Goal: Communication & Community: Answer question/provide support

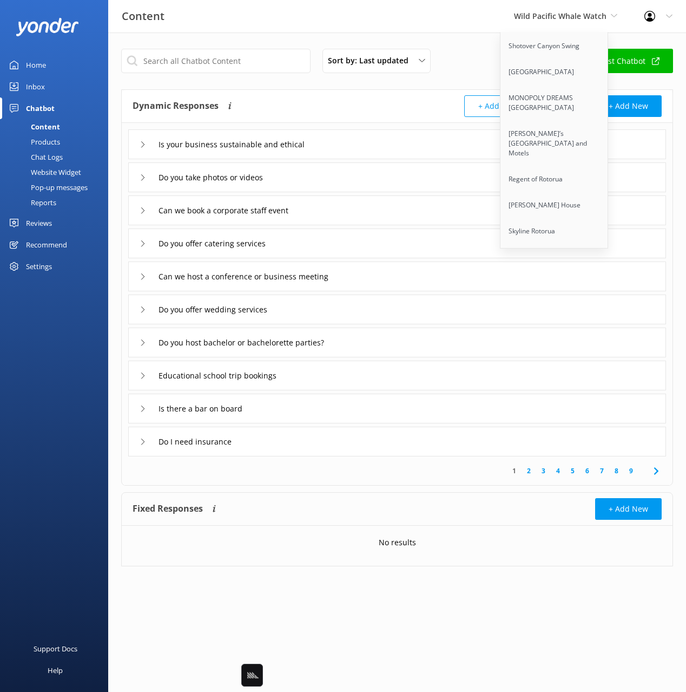
scroll to position [6857, 0]
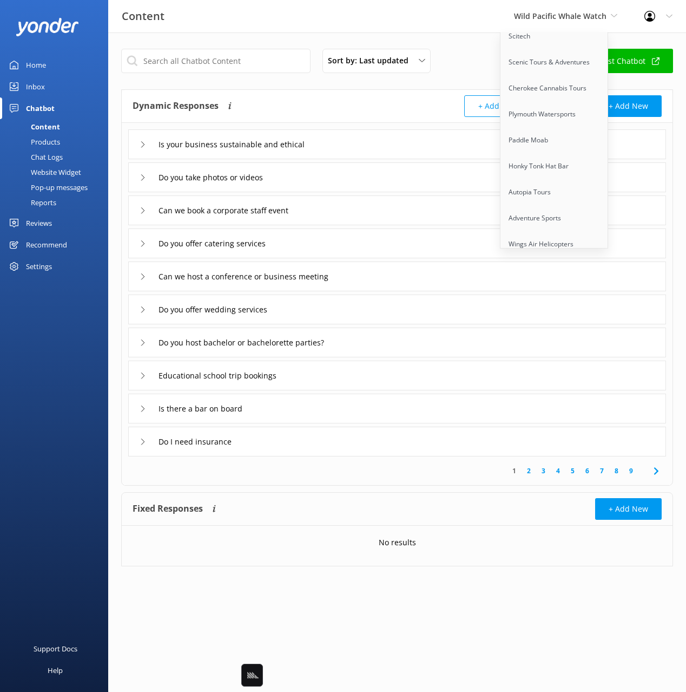
click at [532, 309] on link "Rotorua Ziplines" at bounding box center [555, 322] width 108 height 26
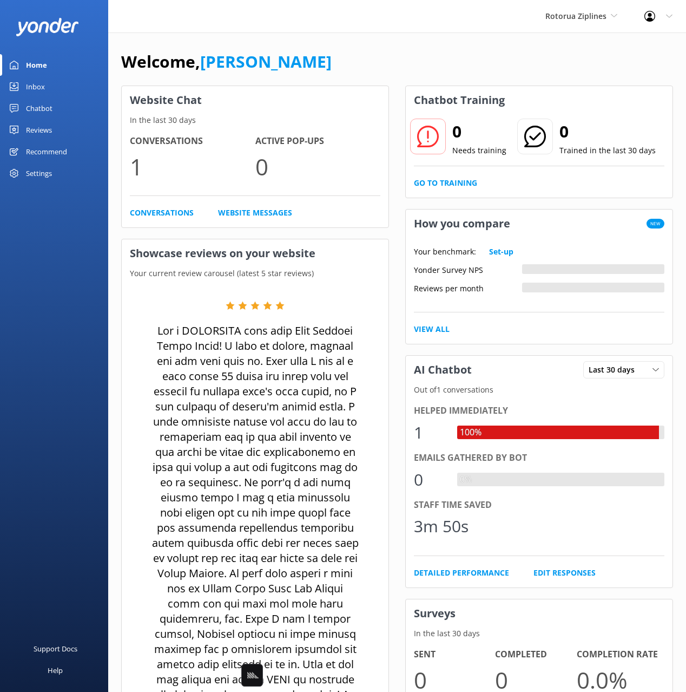
drag, startPoint x: 56, startPoint y: 114, endPoint x: 41, endPoint y: 109, distance: 15.4
click at [55, 113] on link "Chatbot" at bounding box center [54, 108] width 108 height 22
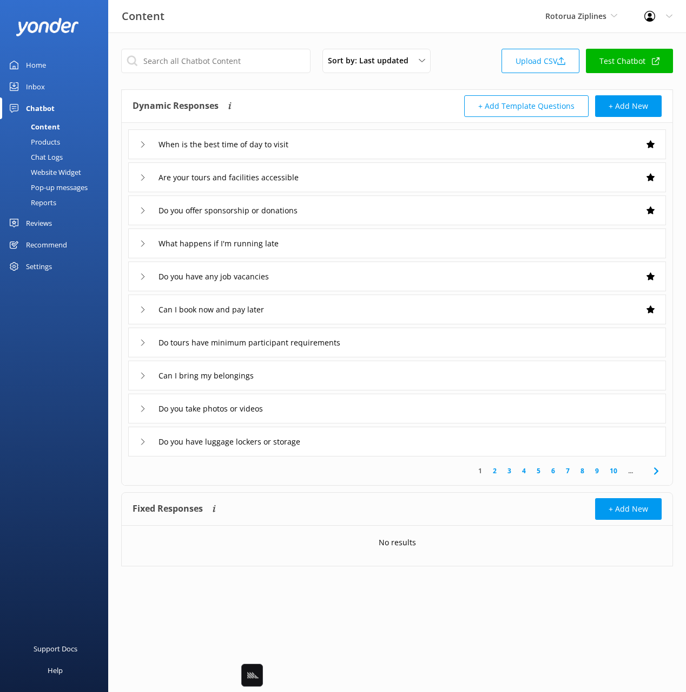
click at [51, 141] on div "Products" at bounding box center [33, 141] width 54 height 15
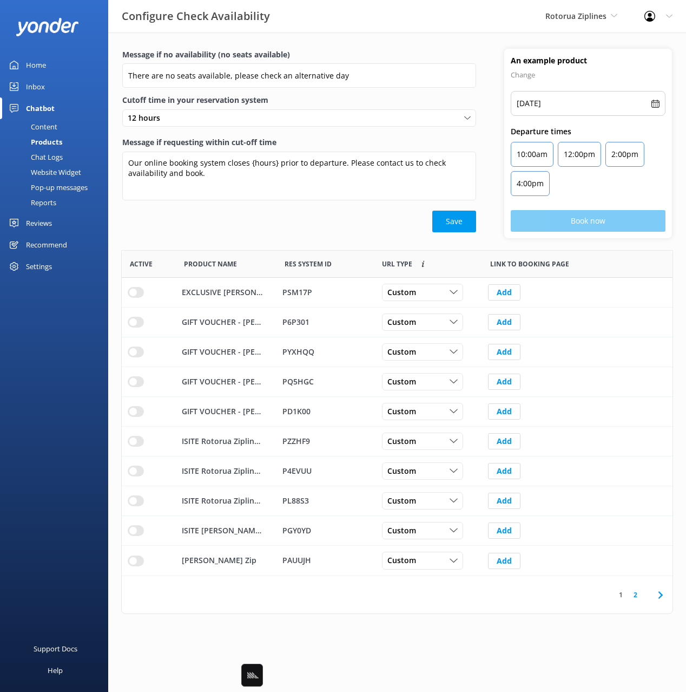
scroll to position [325, 551]
click at [282, 231] on div "Save" at bounding box center [299, 222] width 354 height 22
click at [376, 633] on div "Message if no availability (no seats available) There are no seats available, p…" at bounding box center [397, 333] width 578 height 603
drag, startPoint x: 135, startPoint y: 561, endPoint x: 184, endPoint y: 563, distance: 49.3
click at [135, 298] on input "row" at bounding box center [136, 292] width 16 height 11
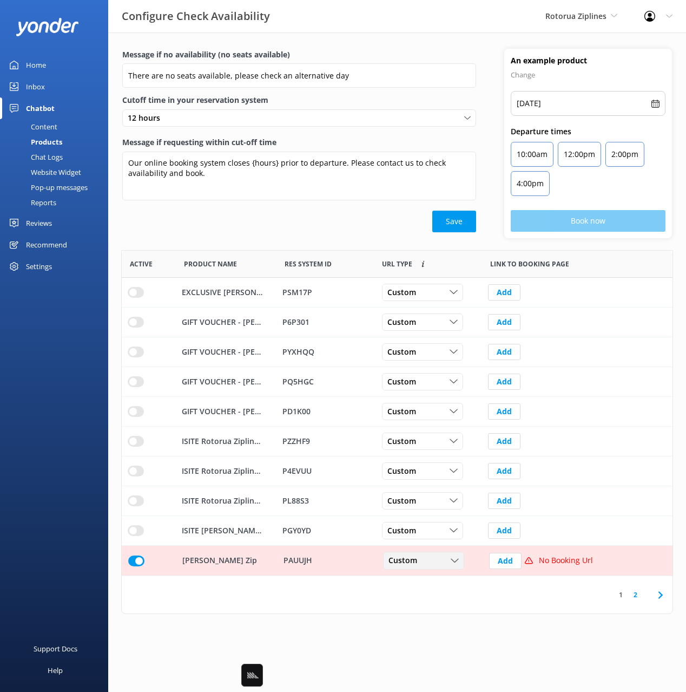
click at [436, 567] on div "Custom Custom Dynamic" at bounding box center [423, 560] width 81 height 17
click at [439, 604] on link "Dynamic" at bounding box center [432, 605] width 96 height 22
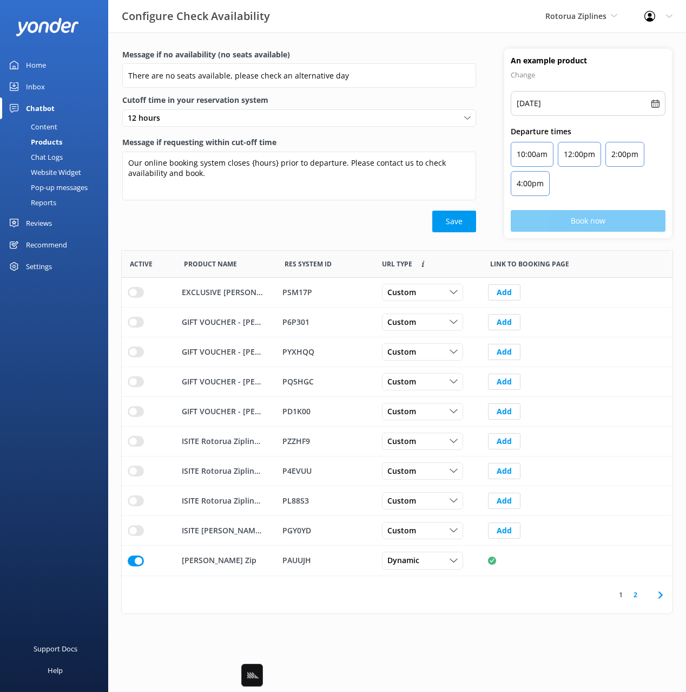
click at [419, 620] on div "Message if no availability (no seats available) There are no seats available, p…" at bounding box center [397, 333] width 578 height 603
drag, startPoint x: 468, startPoint y: 604, endPoint x: 532, endPoint y: 604, distance: 64.4
click at [468, 604] on div "1 2" at bounding box center [397, 594] width 551 height 37
click at [659, 596] on icon at bounding box center [660, 594] width 13 height 13
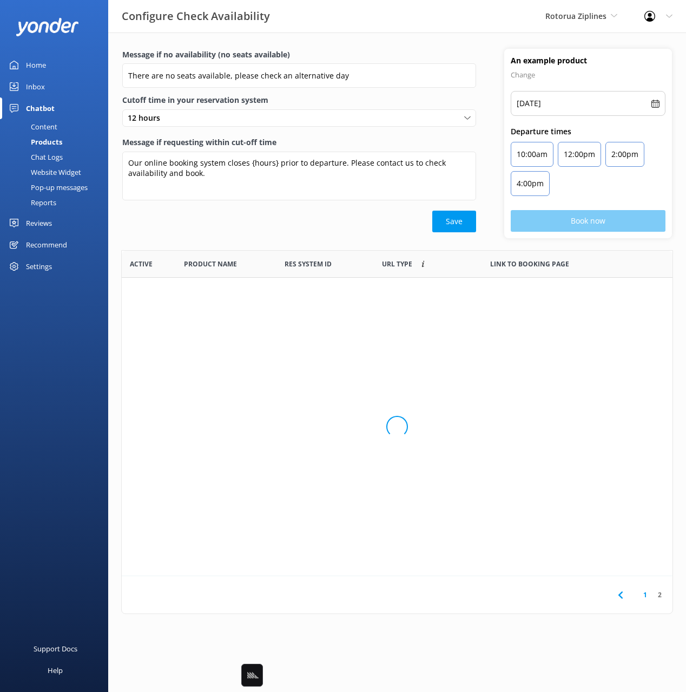
scroll to position [147, 551]
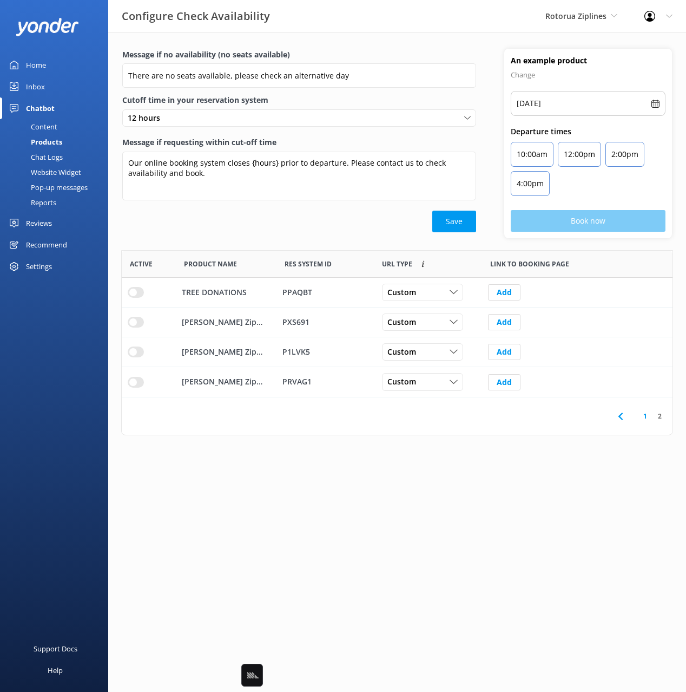
drag, startPoint x: 229, startPoint y: 244, endPoint x: 219, endPoint y: 251, distance: 12.9
click at [229, 244] on div "Message if no availability (no seats available) There are no seats available, p…" at bounding box center [397, 149] width 578 height 201
click at [136, 298] on input "row" at bounding box center [136, 292] width 16 height 11
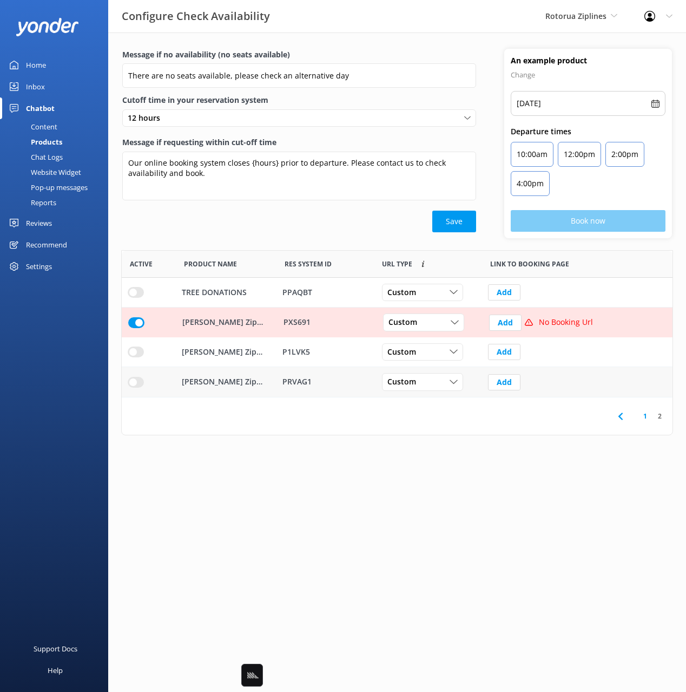
drag, startPoint x: 135, startPoint y: 352, endPoint x: 136, endPoint y: 379, distance: 27.1
click at [135, 298] on input "row" at bounding box center [136, 292] width 16 height 11
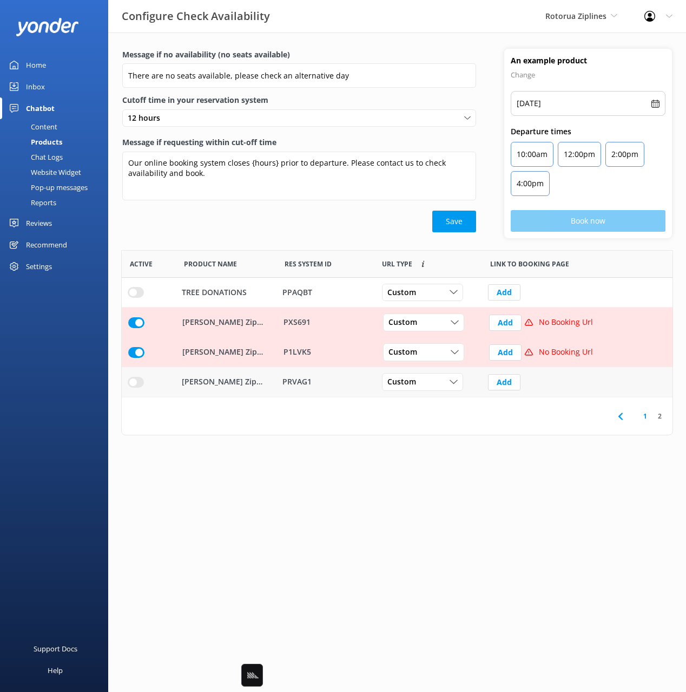
click at [135, 389] on div "row" at bounding box center [149, 382] width 54 height 30
click at [134, 298] on input "row" at bounding box center [136, 292] width 16 height 11
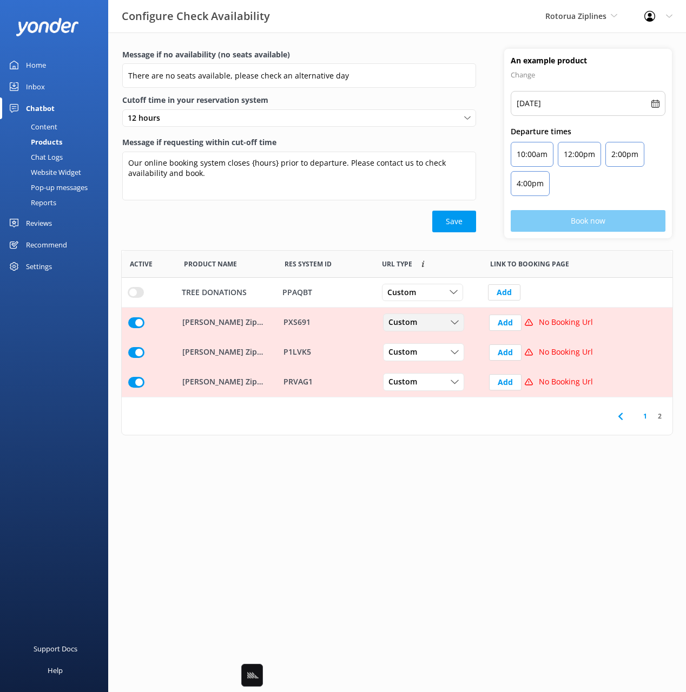
click at [443, 321] on div "Custom" at bounding box center [424, 323] width 76 height 12
drag, startPoint x: 438, startPoint y: 367, endPoint x: 432, endPoint y: 358, distance: 11.7
click at [438, 367] on link "Dynamic" at bounding box center [432, 367] width 96 height 22
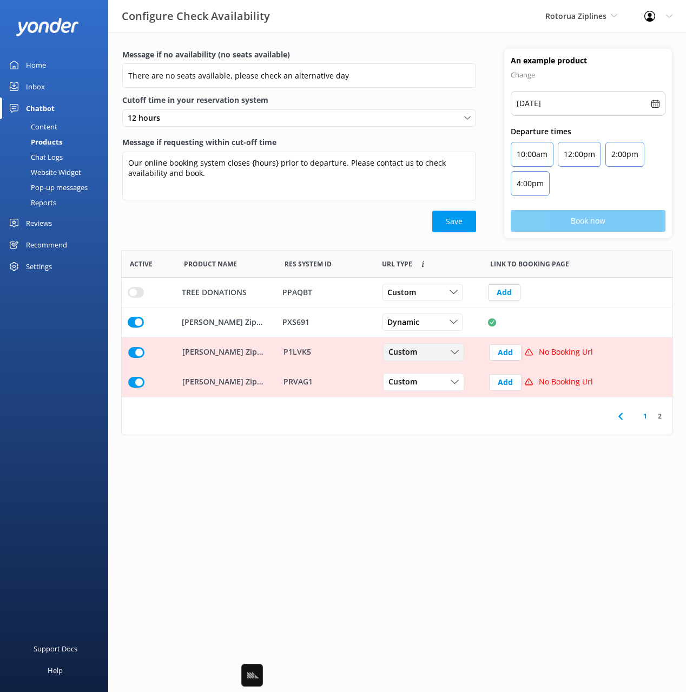
click at [431, 350] on div "Custom" at bounding box center [424, 352] width 76 height 12
click at [434, 396] on link "Dynamic" at bounding box center [432, 396] width 96 height 22
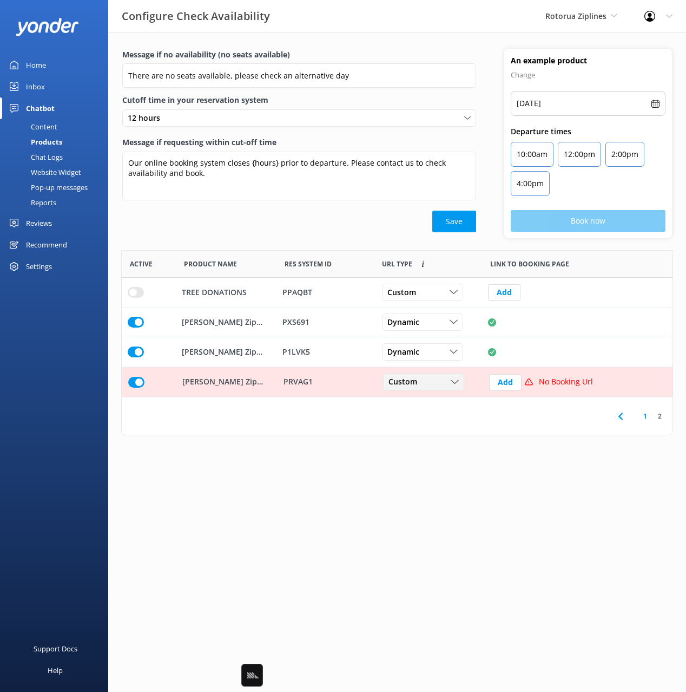
drag, startPoint x: 430, startPoint y: 380, endPoint x: 432, endPoint y: 407, distance: 27.7
click at [430, 380] on div "Custom" at bounding box center [424, 382] width 76 height 12
drag, startPoint x: 434, startPoint y: 422, endPoint x: 367, endPoint y: 294, distance: 144.5
click at [434, 422] on link "Dynamic" at bounding box center [432, 426] width 96 height 22
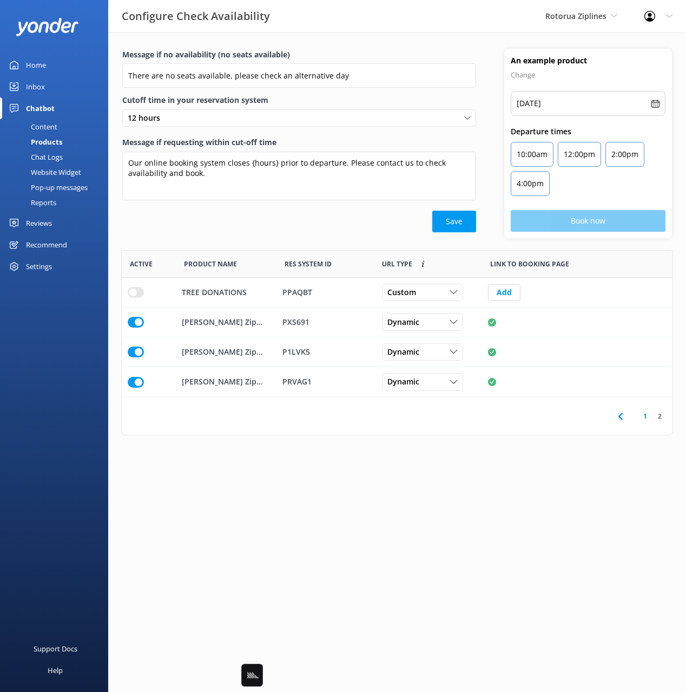
click at [290, 238] on div "Message if no availability (no seats available) There are no seats available, p…" at bounding box center [299, 143] width 382 height 189
click at [33, 60] on div "Home" at bounding box center [36, 65] width 20 height 22
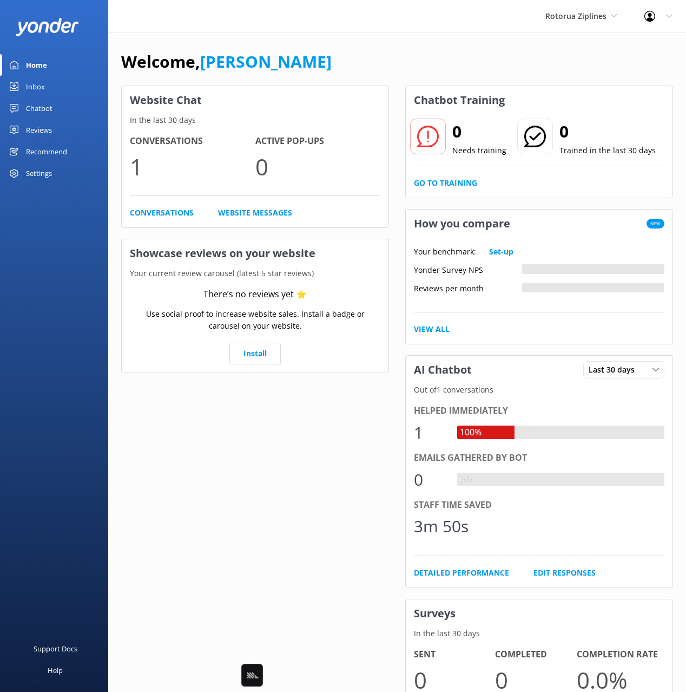
click at [391, 52] on div "Welcome, Mikayla" at bounding box center [397, 67] width 552 height 37
drag, startPoint x: 541, startPoint y: 73, endPoint x: 654, endPoint y: 112, distance: 119.8
click at [541, 73] on div "Welcome, Mikayla" at bounding box center [397, 67] width 552 height 37
drag, startPoint x: 425, startPoint y: 26, endPoint x: 416, endPoint y: 30, distance: 10.7
click at [424, 26] on div "Rotorua Ziplines Black Cat Cruises Banff Airporter International Antarctic Cent…" at bounding box center [343, 16] width 686 height 32
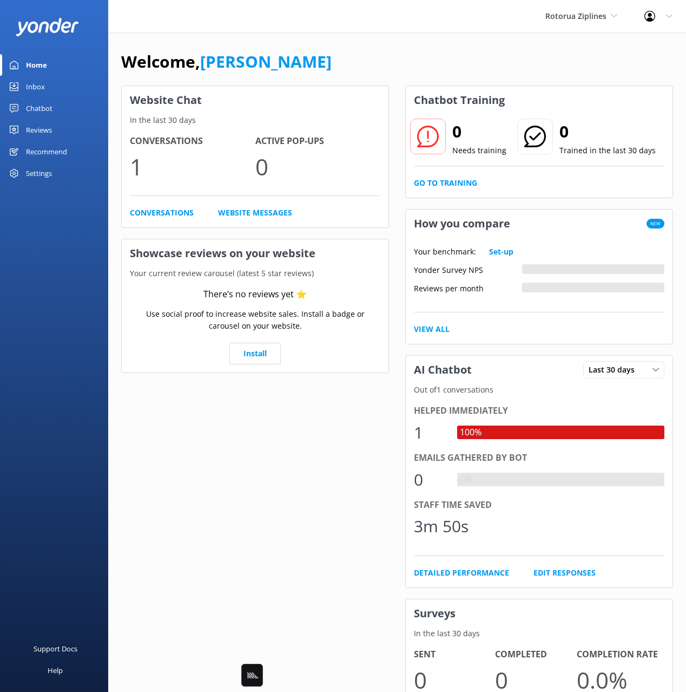
drag, startPoint x: 26, startPoint y: 60, endPoint x: 34, endPoint y: 51, distance: 11.9
click at [26, 60] on div "Home" at bounding box center [36, 65] width 21 height 22
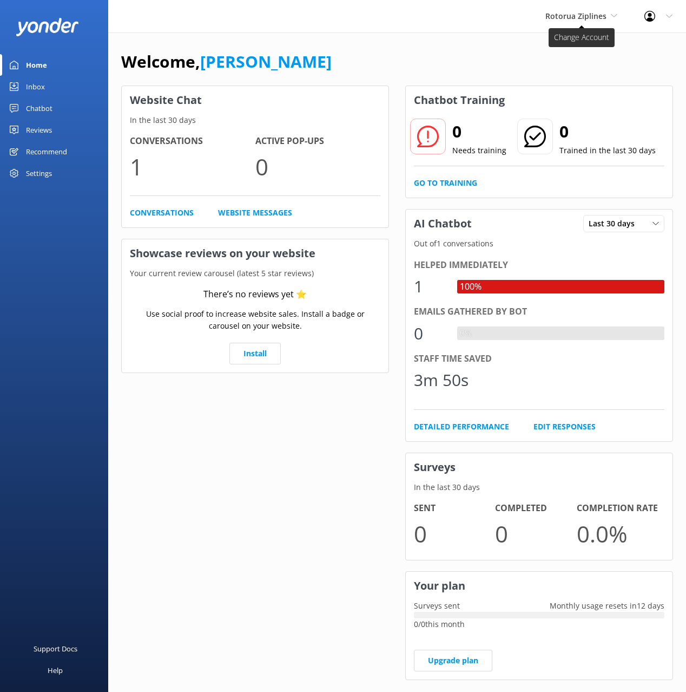
click at [566, 11] on span "Rotorua Ziplines" at bounding box center [575, 16] width 61 height 10
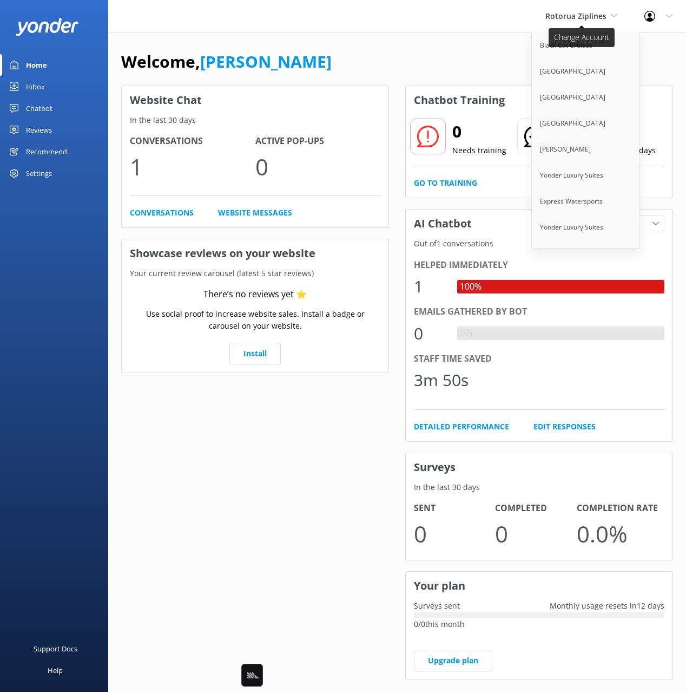
scroll to position [5016, 0]
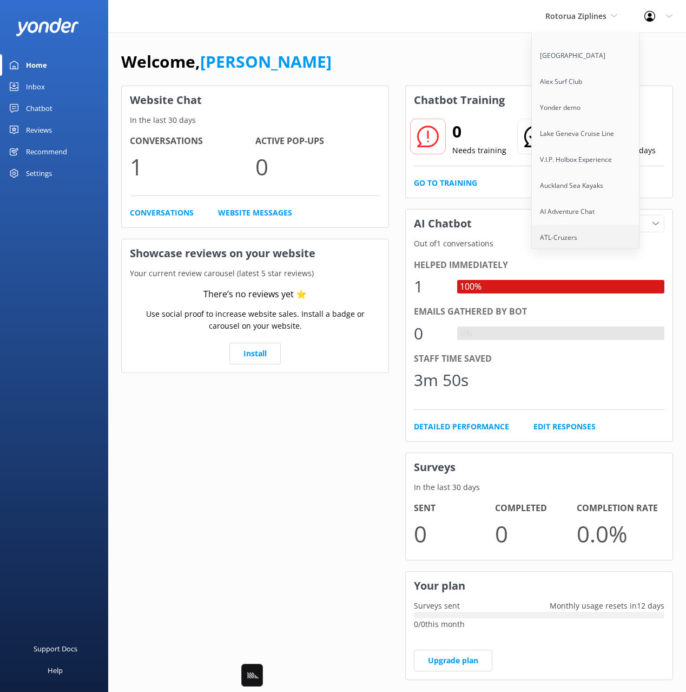
click at [591, 225] on link "ATL-Cruzers" at bounding box center [586, 238] width 108 height 26
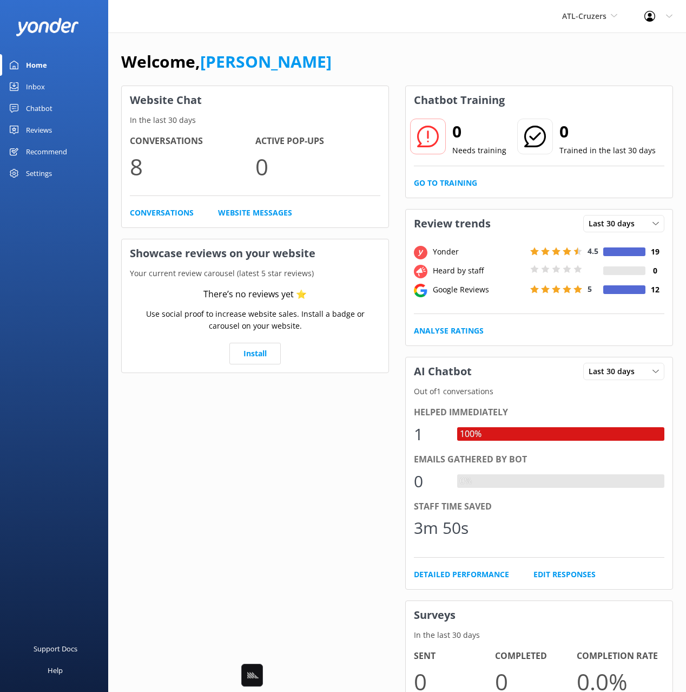
click at [373, 47] on div "Welcome, Mikayla Website Chat In the last 30 days Conversations 8 Active Pop-up…" at bounding box center [397, 386] width 578 height 708
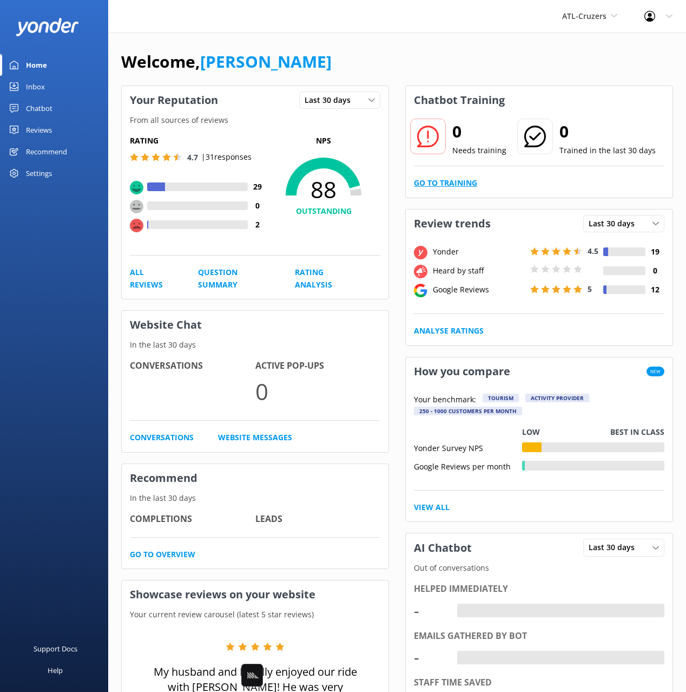
click at [452, 186] on link "Go to Training" at bounding box center [445, 183] width 63 height 12
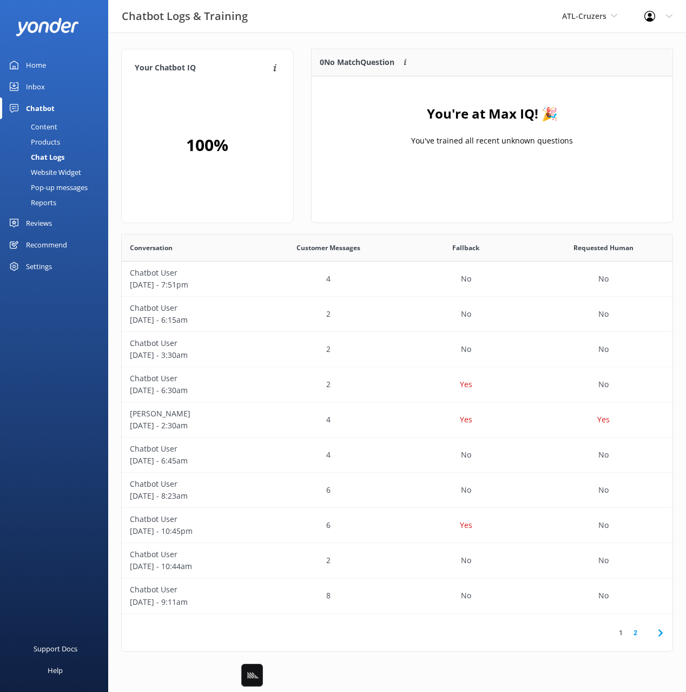
scroll to position [379, 551]
drag, startPoint x: 423, startPoint y: 180, endPoint x: 102, endPoint y: 162, distance: 321.9
click at [414, 179] on div "You're at Max IQ! 🎉 You've trained all recent unknown questions" at bounding box center [492, 130] width 361 height 108
click at [46, 124] on div "Content" at bounding box center [31, 126] width 51 height 15
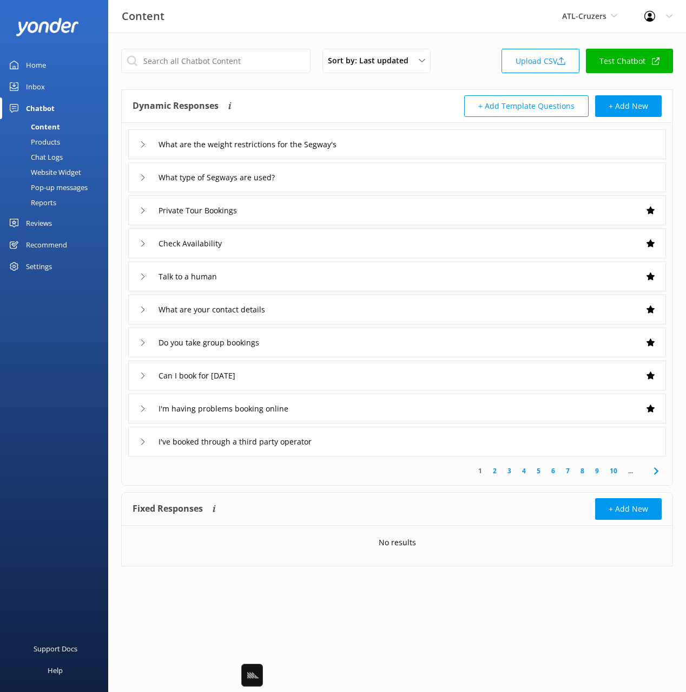
click at [358, 98] on div "Dynamic Responses Dynamic responses rely on the Large Language Model to create …" at bounding box center [265, 106] width 265 height 22
click at [484, 75] on div "Sort by: Last updated Title Last updated Upload CSV Test Chatbot" at bounding box center [397, 64] width 552 height 31
click at [577, 22] on div "ATL-Cruzers Black Cat Cruises Banff Airporter International Antarctic Centre Yo…" at bounding box center [590, 16] width 82 height 32
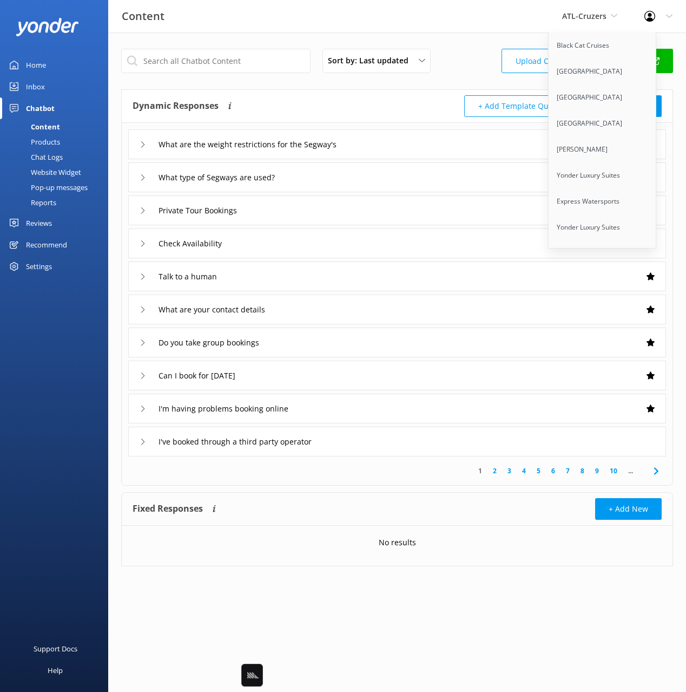
scroll to position [5042, 0]
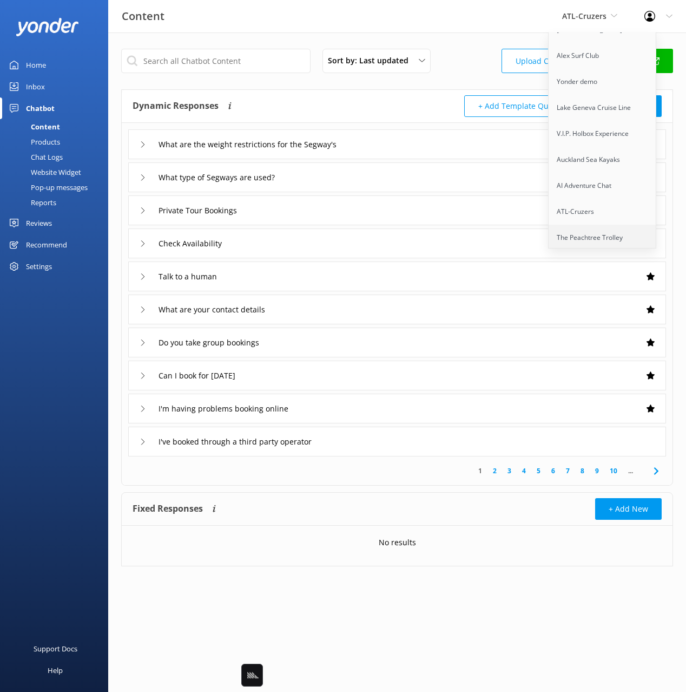
click at [592, 225] on link "The Peachtree Trolley" at bounding box center [603, 238] width 108 height 26
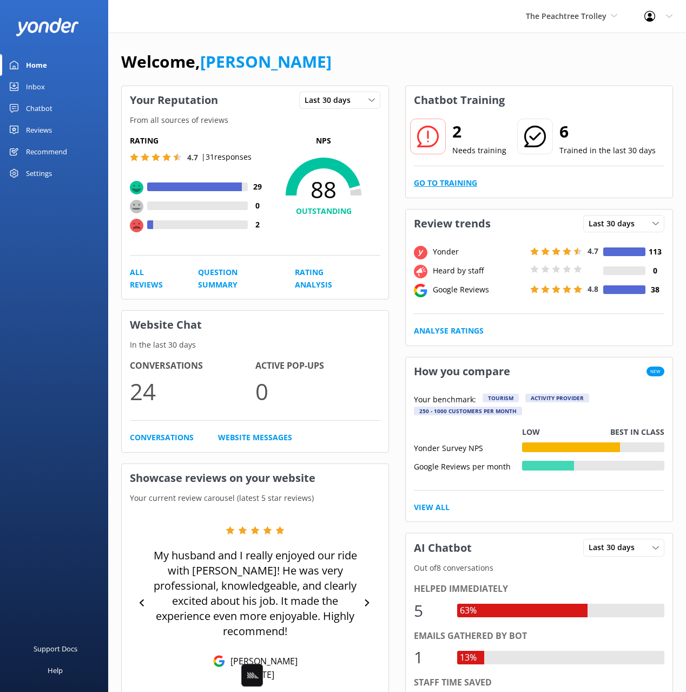
drag, startPoint x: 427, startPoint y: 79, endPoint x: 447, endPoint y: 179, distance: 101.6
click at [427, 79] on div "Welcome, Mikayla" at bounding box center [397, 67] width 552 height 37
click at [446, 182] on link "Go to Training" at bounding box center [445, 183] width 63 height 12
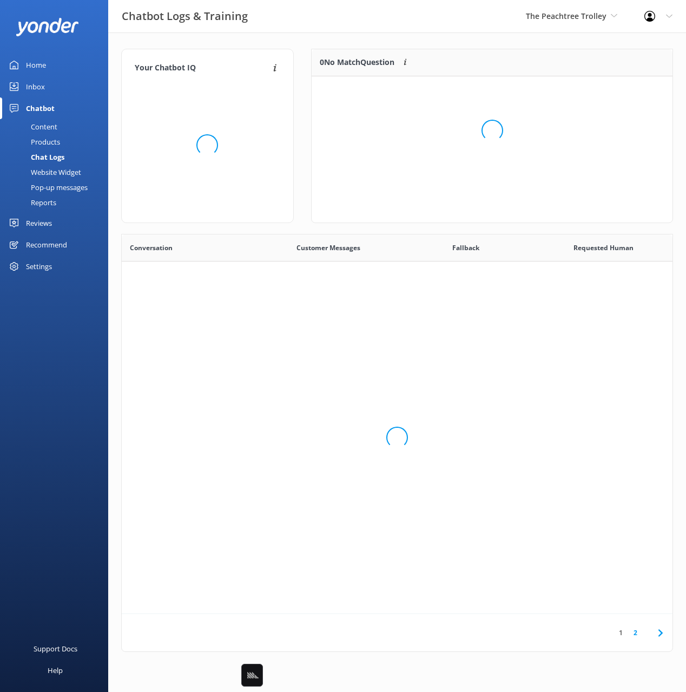
scroll to position [379, 551]
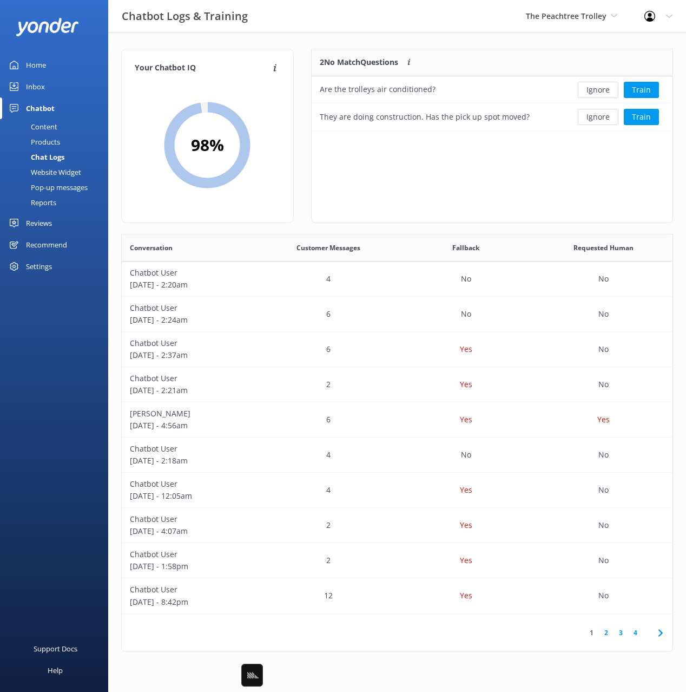
drag, startPoint x: 444, startPoint y: 201, endPoint x: 505, endPoint y: 132, distance: 92.4
click at [444, 201] on div "2 No Match Questions Customers sometimes ask questions that don't fully match a…" at bounding box center [492, 136] width 362 height 174
drag, startPoint x: 552, startPoint y: 52, endPoint x: 557, endPoint y: 56, distance: 6.3
click at [552, 52] on div "2 No Match Questions Customers sometimes ask questions that don't fully match a…" at bounding box center [438, 62] width 253 height 27
click at [638, 88] on button "Train" at bounding box center [641, 90] width 35 height 16
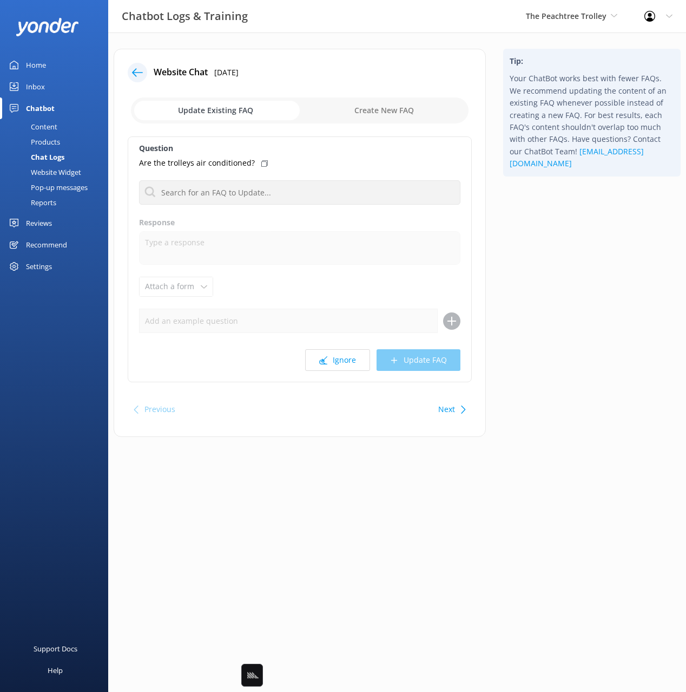
drag, startPoint x: 361, startPoint y: 107, endPoint x: 299, endPoint y: 133, distance: 67.9
click at [361, 107] on input "checkbox" at bounding box center [300, 110] width 338 height 26
checkbox input "true"
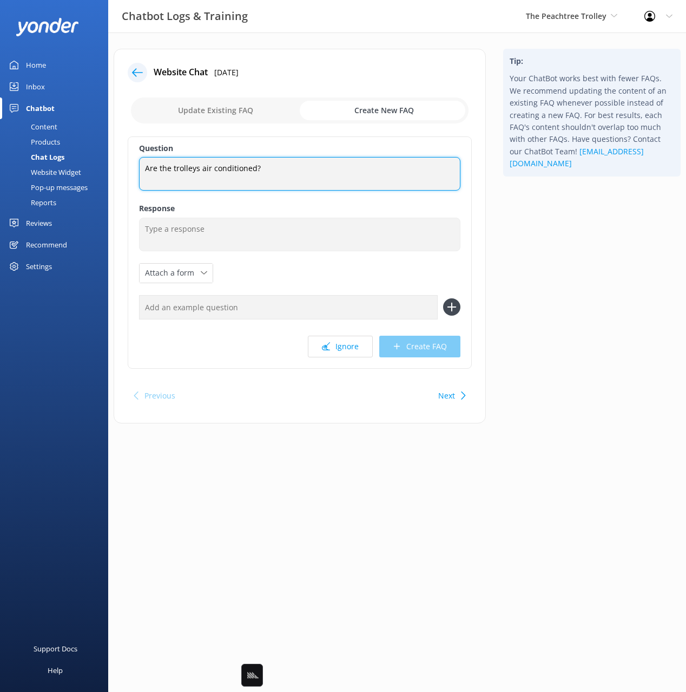
click at [275, 168] on textarea "Are the trolleys air conditioned?" at bounding box center [299, 174] width 321 height 34
type textarea "Are the trolleys air conditioned"
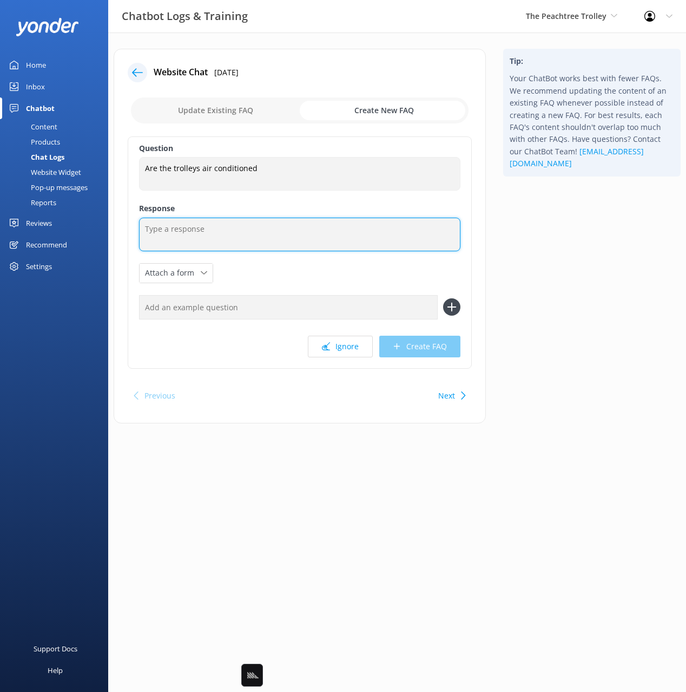
drag, startPoint x: 282, startPoint y: 226, endPoint x: 295, endPoint y: 234, distance: 15.8
click at [282, 226] on textarea at bounding box center [299, 235] width 321 height 34
paste textarea "Most of our trolleys are air-conditioned, though we do run one open-air trolley…"
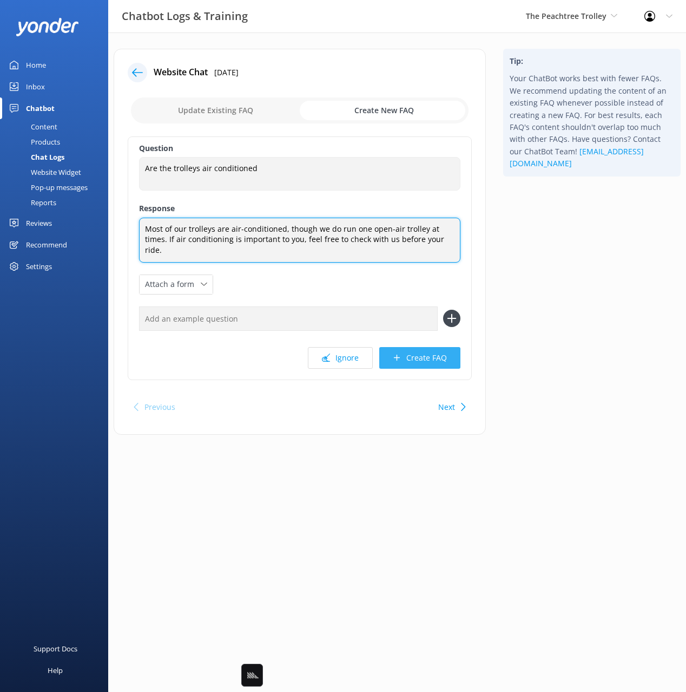
type textarea "Most of our trolleys are air-conditioned, though we do run one open-air trolley…"
click at [427, 354] on button "Create FAQ" at bounding box center [419, 358] width 81 height 22
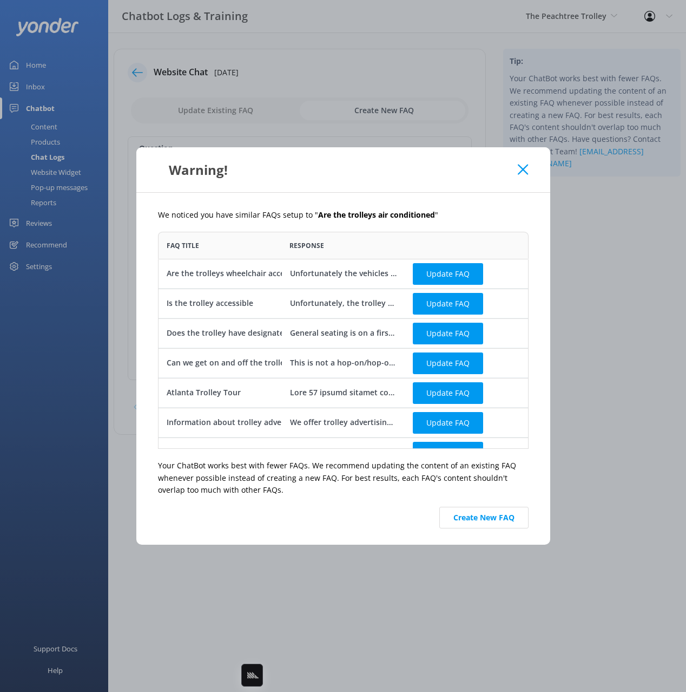
scroll to position [217, 371]
click at [511, 516] on button "Create New FAQ" at bounding box center [483, 518] width 89 height 22
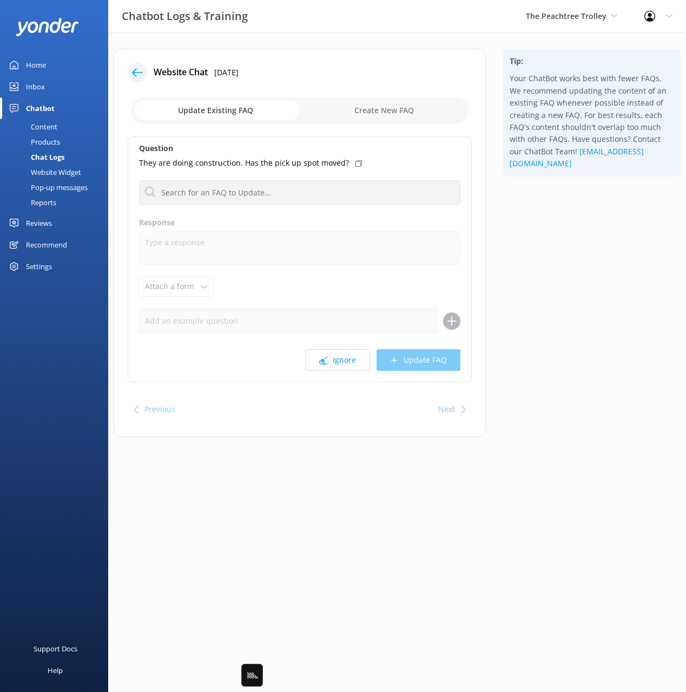
drag, startPoint x: 352, startPoint y: 162, endPoint x: 291, endPoint y: 160, distance: 61.7
click at [356, 162] on icon at bounding box center [359, 163] width 6 height 6
drag, startPoint x: 51, startPoint y: 124, endPoint x: 101, endPoint y: 113, distance: 51.1
click at [51, 124] on div "Content" at bounding box center [31, 126] width 51 height 15
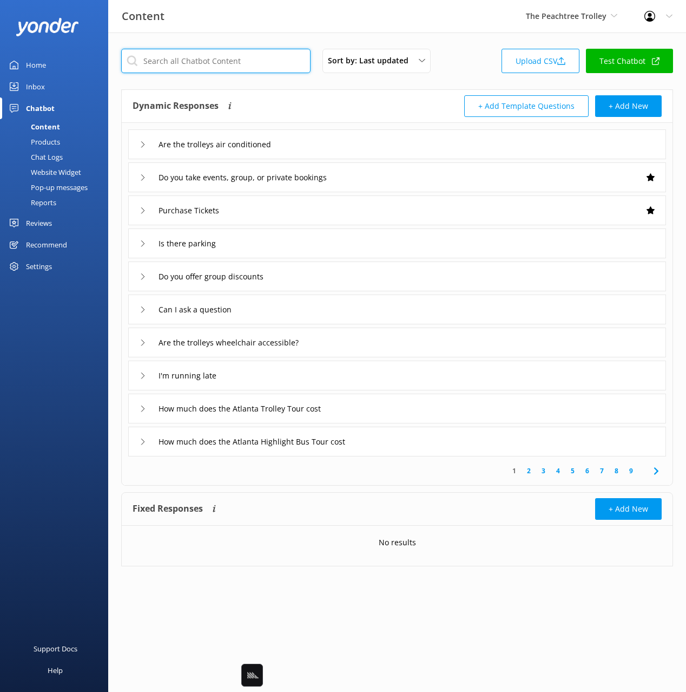
click at [186, 64] on input "text" at bounding box center [215, 61] width 189 height 24
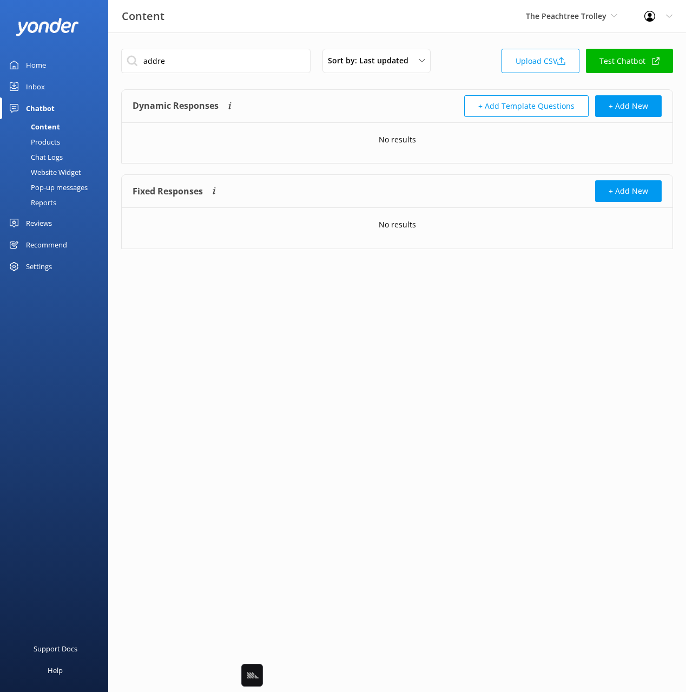
click at [321, 101] on div "Dynamic Responses Dynamic responses rely on the Large Language Model to create …" at bounding box center [265, 106] width 265 height 22
click at [244, 66] on input "addre" at bounding box center [215, 61] width 189 height 24
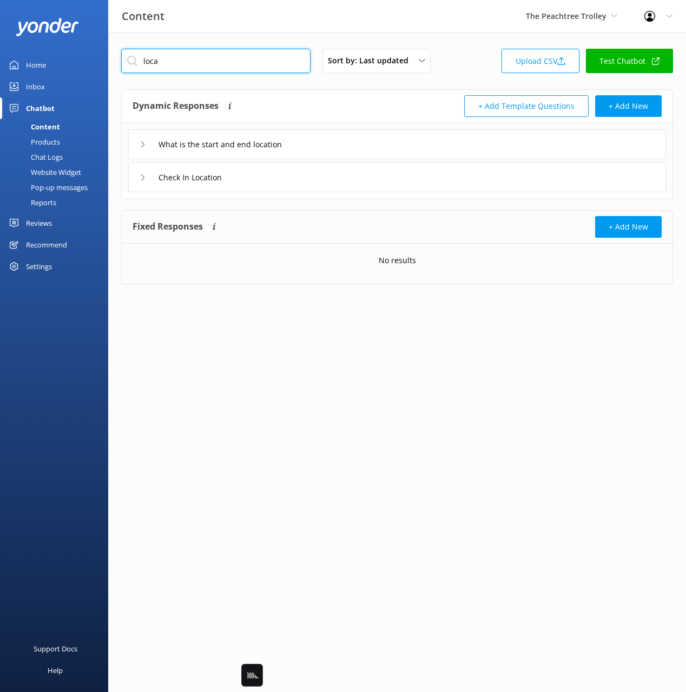
type input "loca"
drag, startPoint x: 367, startPoint y: 146, endPoint x: 348, endPoint y: 158, distance: 22.4
click at [366, 146] on div "What is the start and end location" at bounding box center [397, 144] width 538 height 30
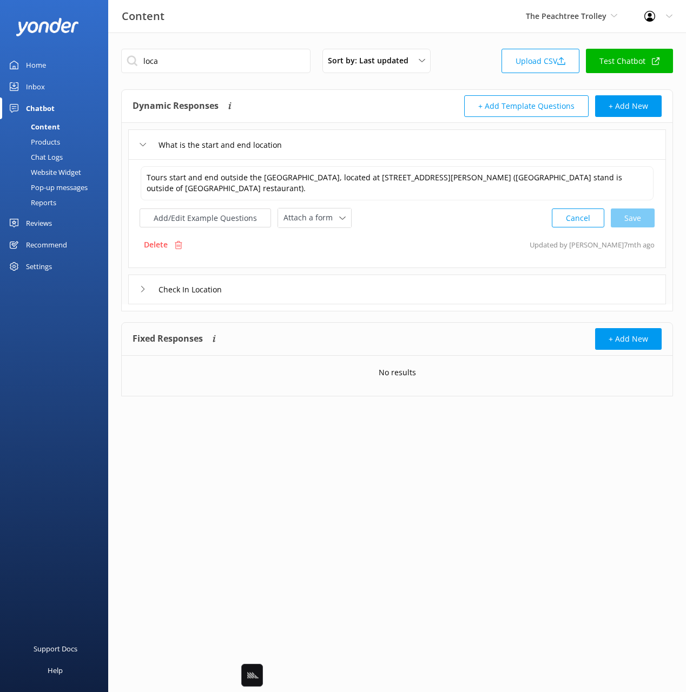
click at [307, 275] on div "Check In Location" at bounding box center [397, 289] width 538 height 30
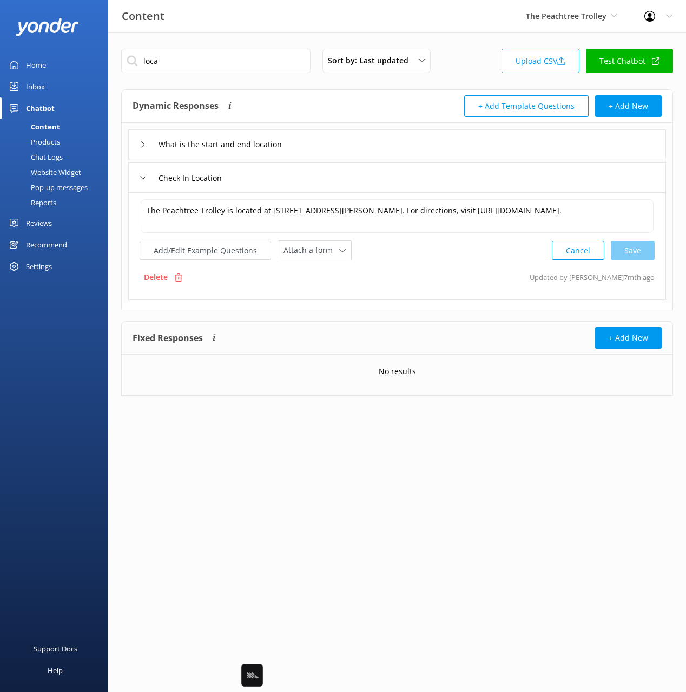
click at [337, 146] on div "What is the start and end location" at bounding box center [397, 144] width 538 height 30
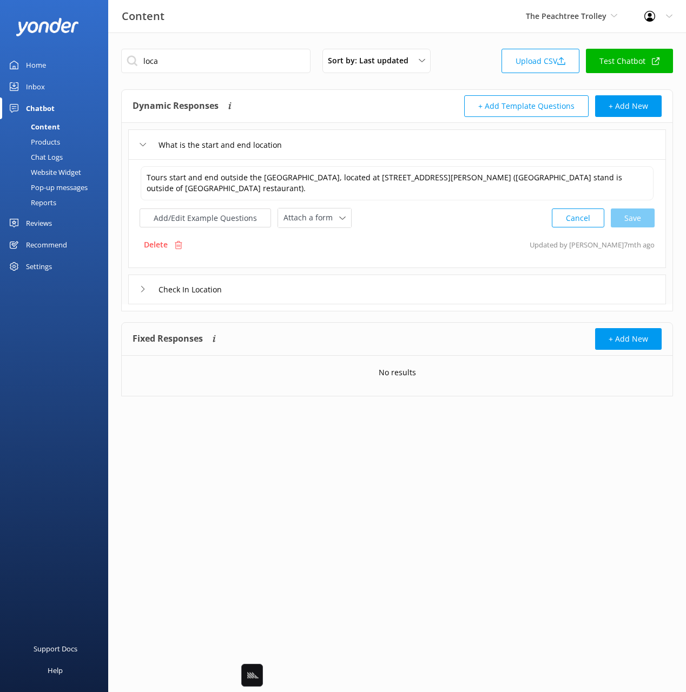
click at [322, 293] on div "Check In Location" at bounding box center [397, 289] width 538 height 30
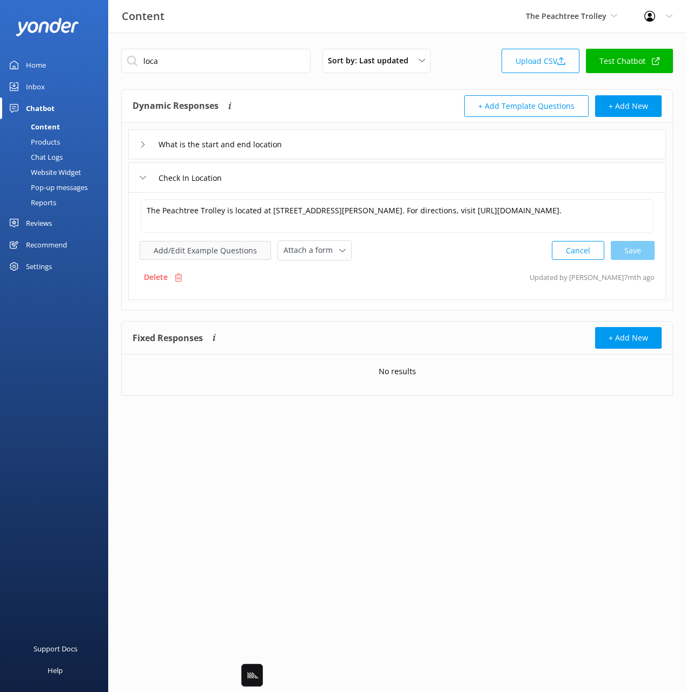
click at [218, 258] on button "Add/Edit Example Questions" at bounding box center [205, 250] width 131 height 19
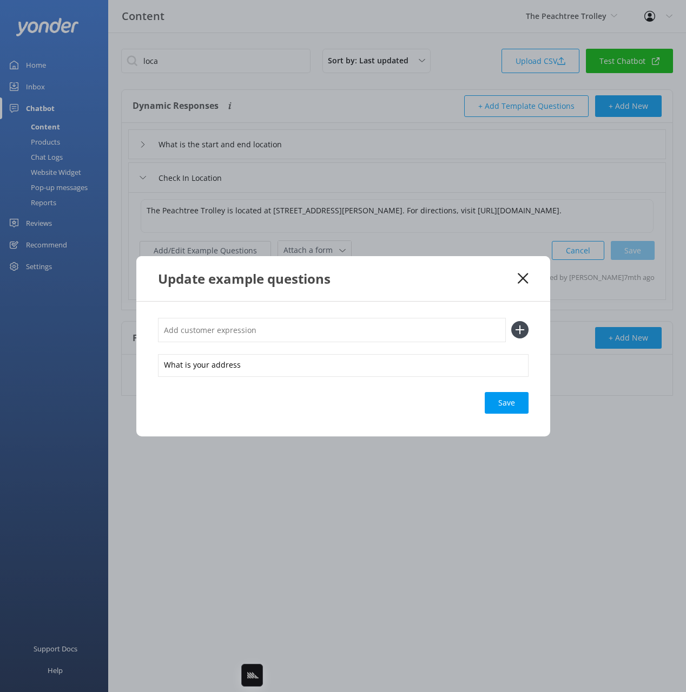
click at [342, 329] on input "text" at bounding box center [332, 330] width 348 height 24
paste input "They are doing construction. Has the pick up spot moved?"
type input "They are doing construction. Has the pick up spot moved?"
click at [511, 321] on button at bounding box center [519, 329] width 17 height 17
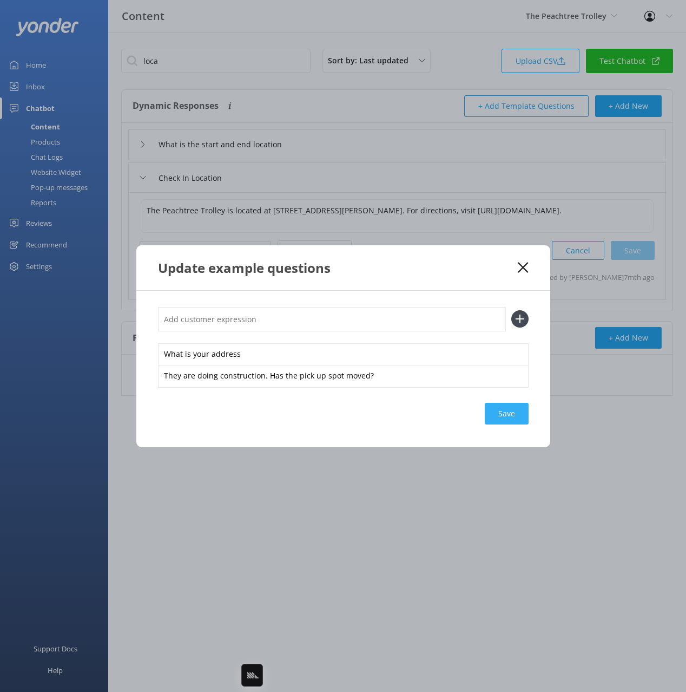
click at [523, 419] on div "Save" at bounding box center [507, 414] width 44 height 22
click at [525, 267] on icon at bounding box center [523, 267] width 10 height 11
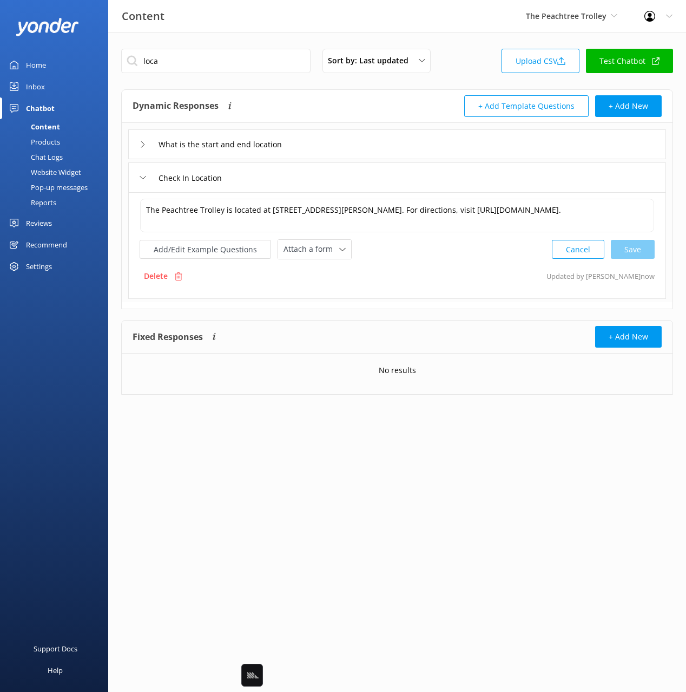
drag, startPoint x: 56, startPoint y: 64, endPoint x: 95, endPoint y: 3, distance: 71.8
click at [56, 64] on link "Home" at bounding box center [54, 65] width 108 height 22
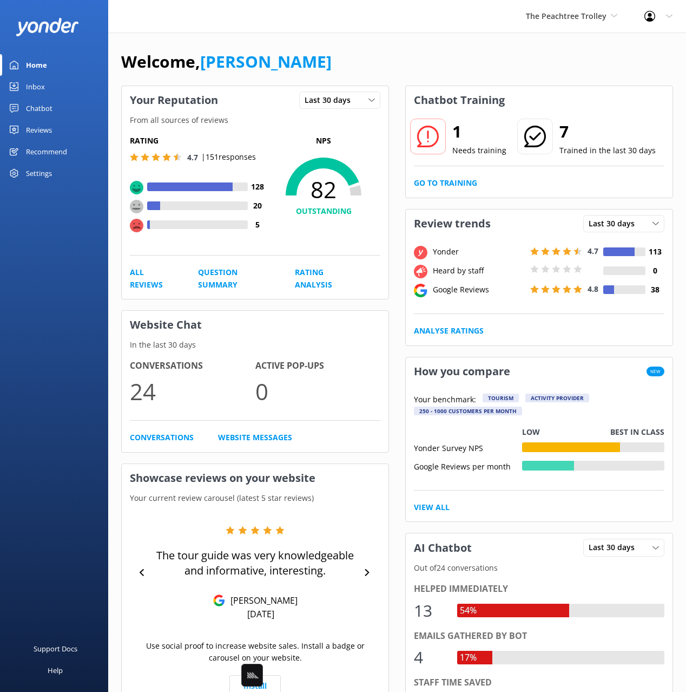
click at [574, 58] on div "Welcome, [PERSON_NAME]" at bounding box center [397, 67] width 552 height 37
drag, startPoint x: 300, startPoint y: 62, endPoint x: 298, endPoint y: 90, distance: 28.3
click at [300, 62] on div "Welcome, [PERSON_NAME]" at bounding box center [397, 67] width 552 height 37
click at [516, 44] on div "Welcome, Mikayla Your Reputation Last 30 days Last 7 days Last 30 days From all…" at bounding box center [397, 590] width 578 height 1117
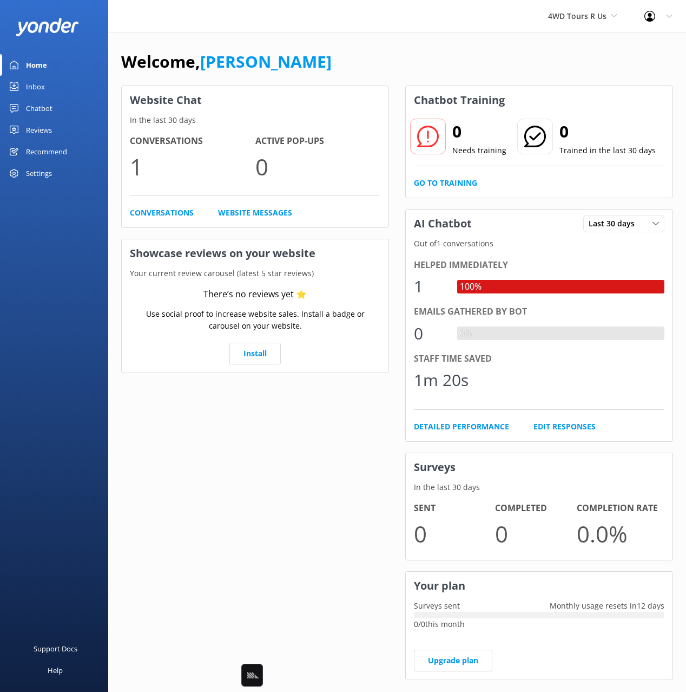
click at [32, 112] on div "Chatbot" at bounding box center [39, 108] width 27 height 22
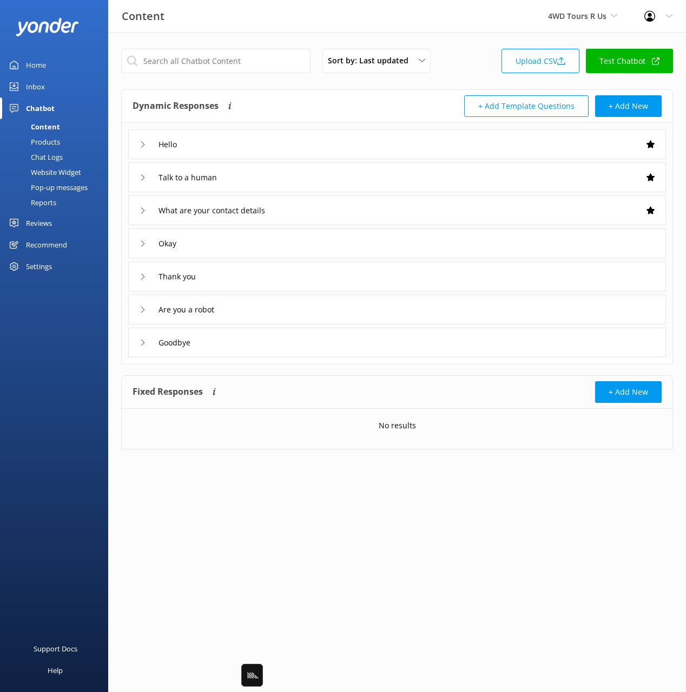
click at [418, 100] on div "+ Add Template Questions + Add New" at bounding box center [529, 106] width 265 height 22
click at [404, 140] on div "Hello" at bounding box center [397, 144] width 538 height 30
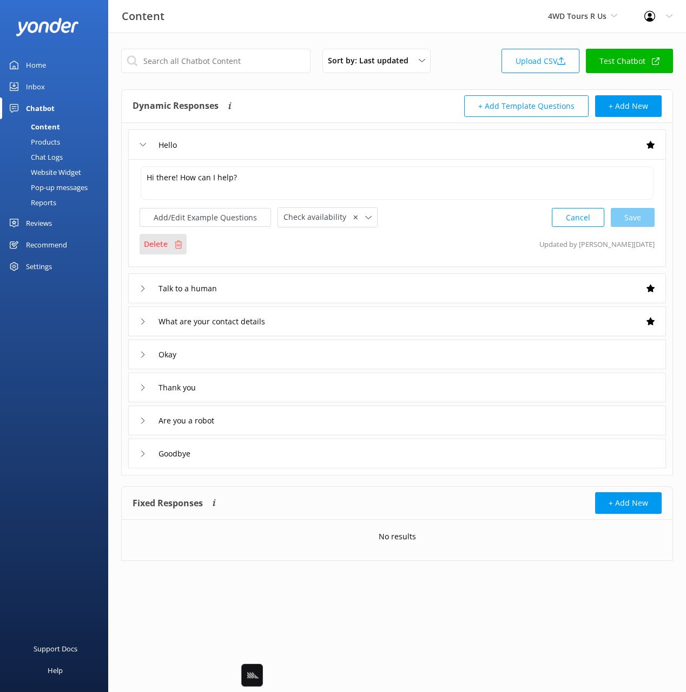
click at [155, 243] on p "Delete" at bounding box center [156, 244] width 24 height 12
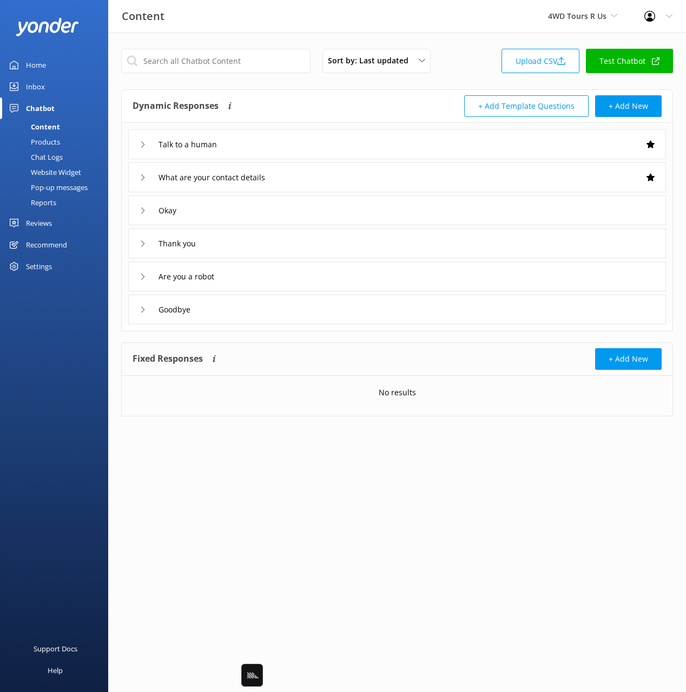
click at [293, 147] on div "Talk to a human" at bounding box center [397, 144] width 538 height 30
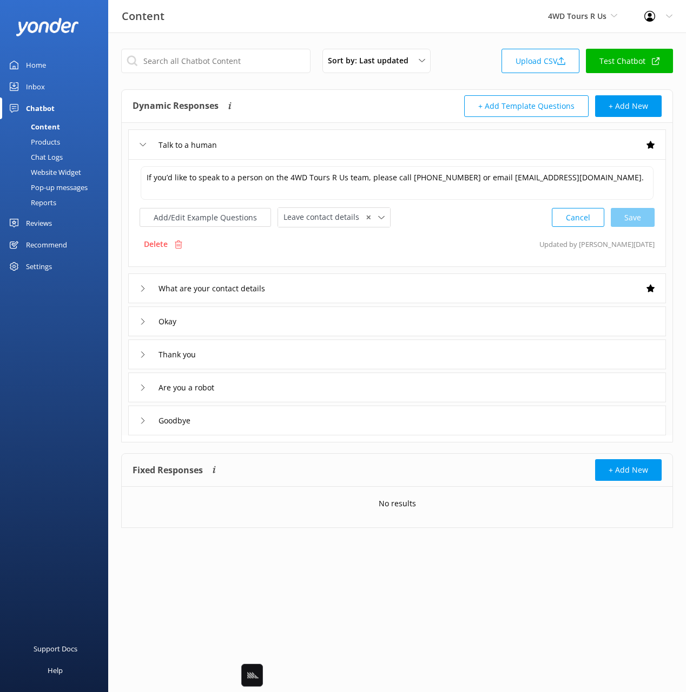
click at [186, 249] on div "Delete" at bounding box center [163, 244] width 47 height 21
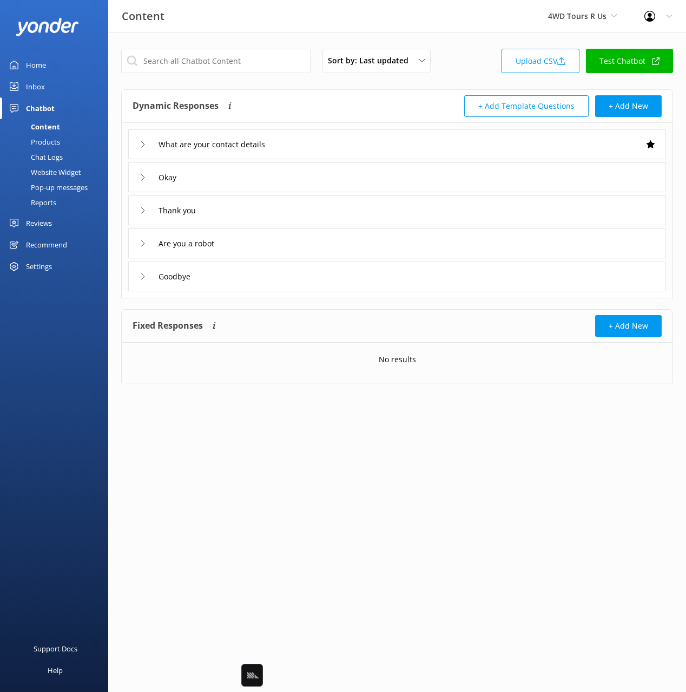
click at [395, 153] on div "What are your contact details" at bounding box center [397, 144] width 538 height 30
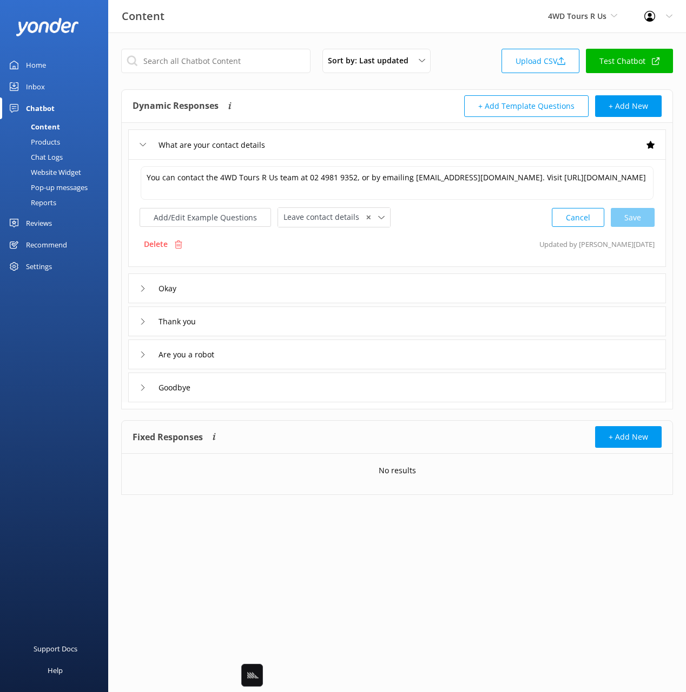
click at [170, 240] on div "Delete" at bounding box center [163, 244] width 47 height 21
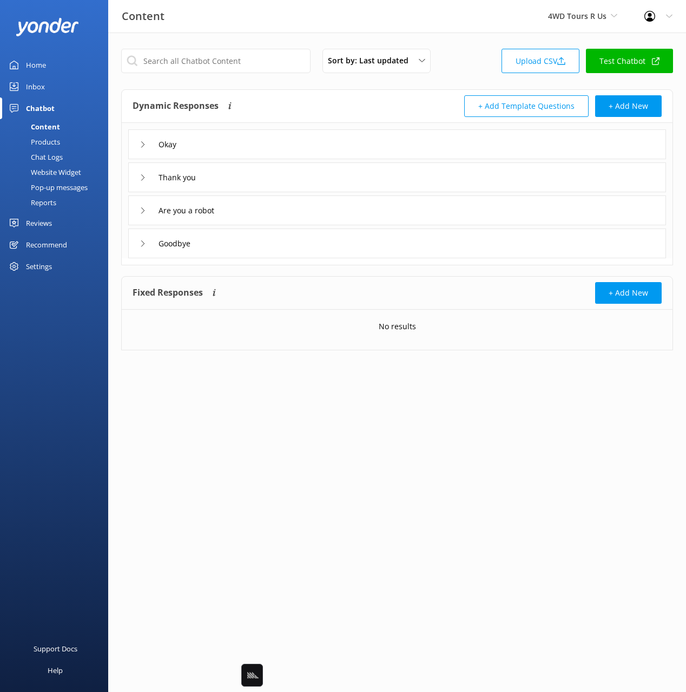
drag, startPoint x: 268, startPoint y: 142, endPoint x: 259, endPoint y: 156, distance: 17.1
click at [268, 143] on div "Okay" at bounding box center [397, 144] width 538 height 30
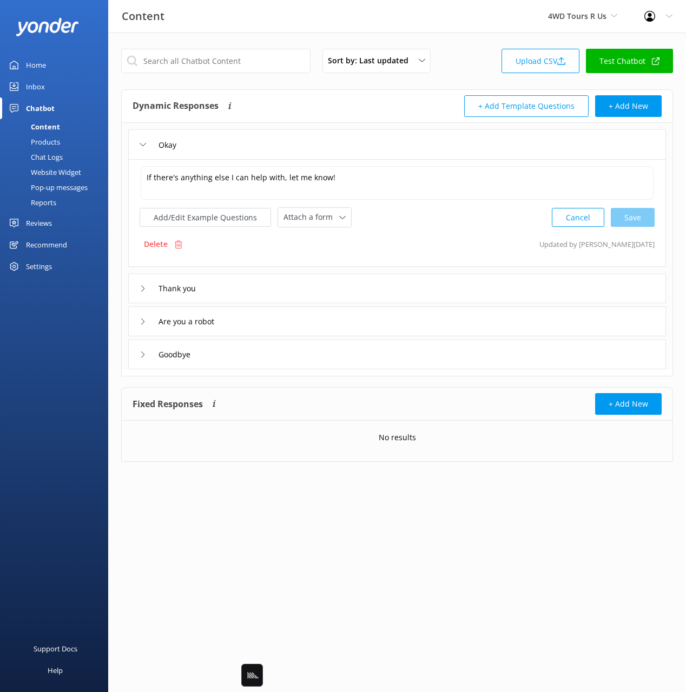
drag, startPoint x: 179, startPoint y: 241, endPoint x: 183, endPoint y: 238, distance: 5.8
click at [180, 241] on icon at bounding box center [178, 244] width 8 height 8
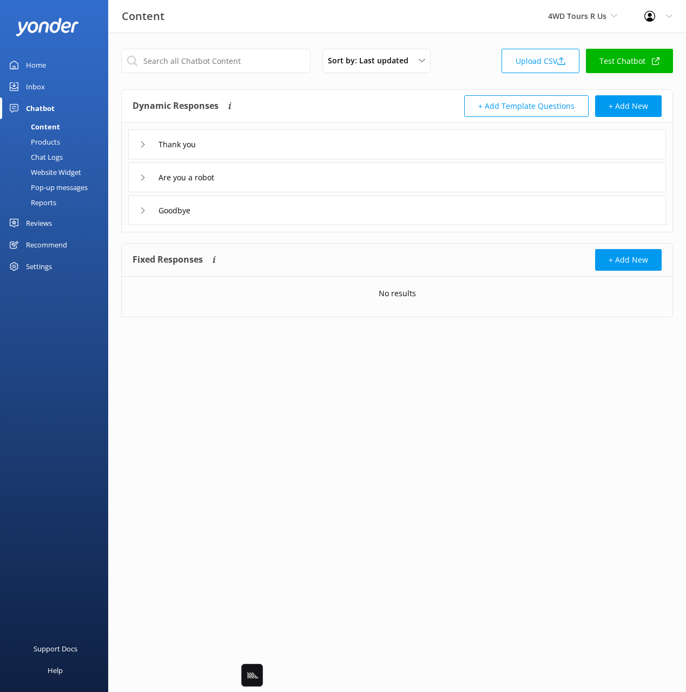
drag, startPoint x: 221, startPoint y: 207, endPoint x: 212, endPoint y: 219, distance: 14.7
click at [221, 207] on div "Goodbye" at bounding box center [397, 210] width 538 height 30
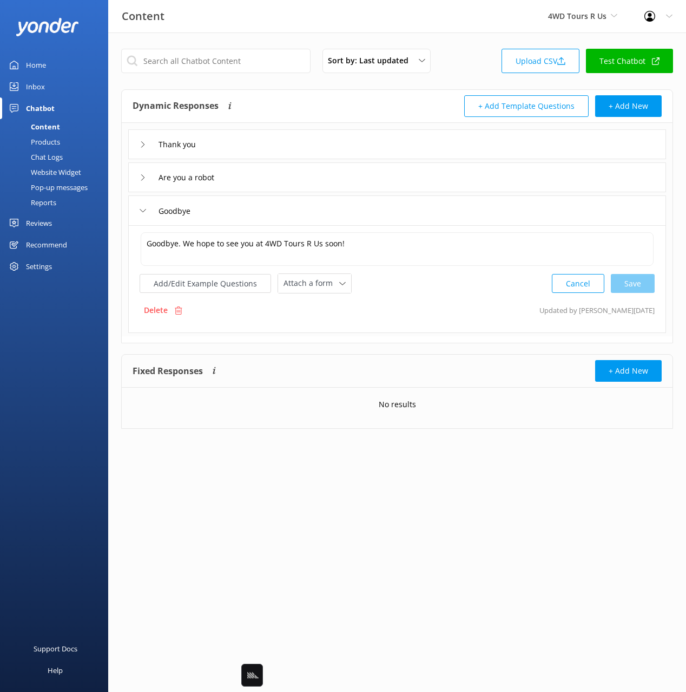
click at [177, 311] on icon at bounding box center [178, 310] width 8 height 8
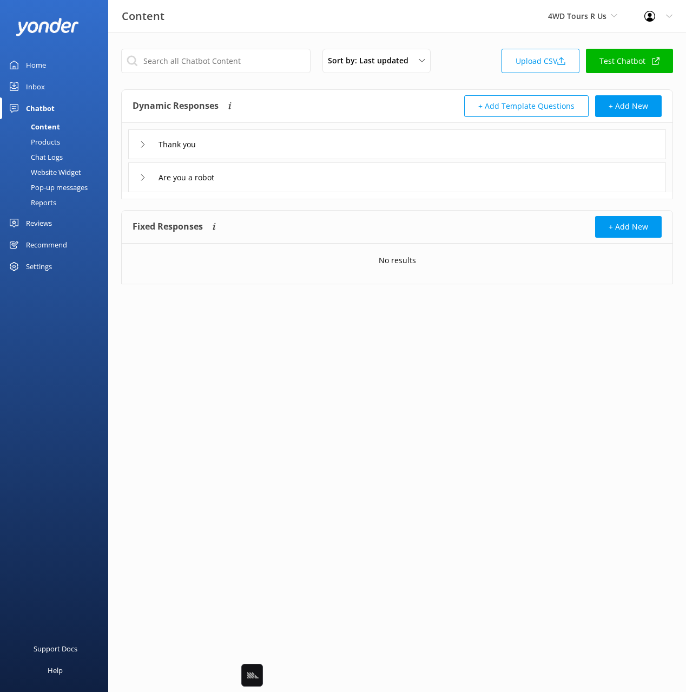
drag, startPoint x: 284, startPoint y: 174, endPoint x: 268, endPoint y: 185, distance: 19.2
click at [284, 174] on div "Are you a robot" at bounding box center [397, 177] width 538 height 30
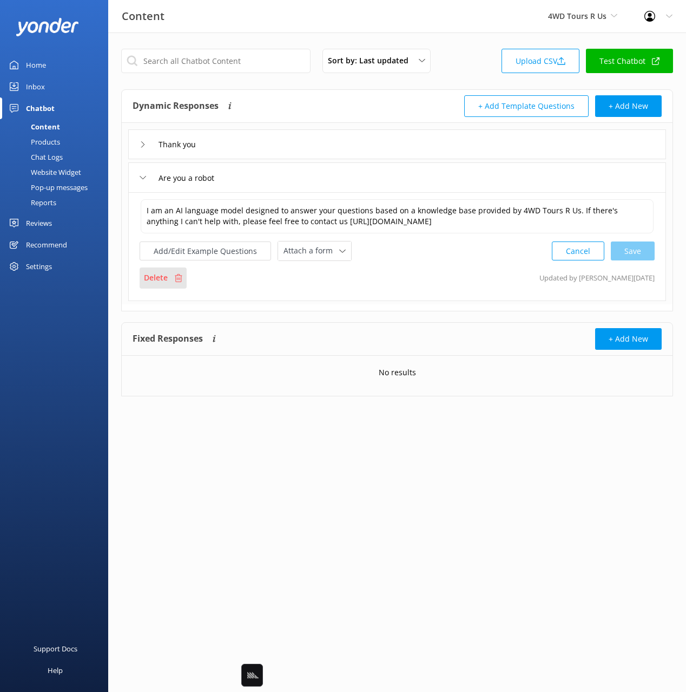
click at [184, 276] on div "Delete" at bounding box center [163, 277] width 47 height 21
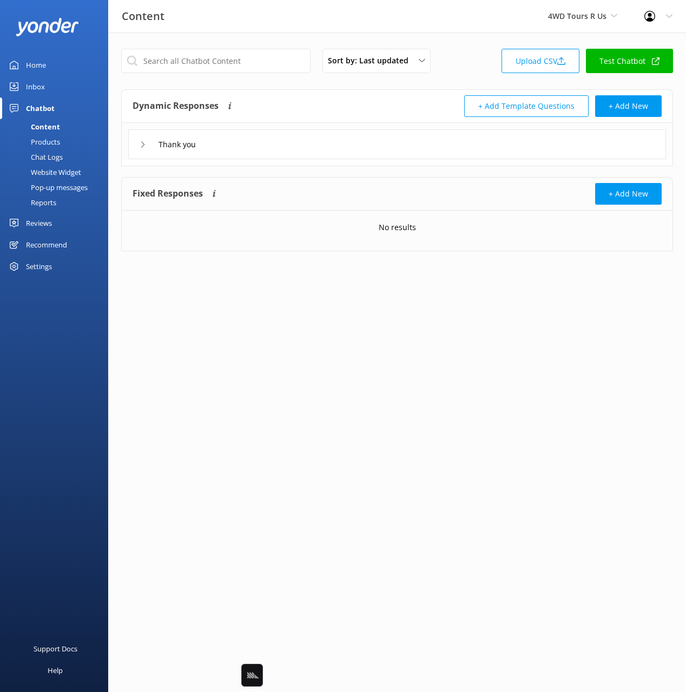
click at [271, 134] on div "Thank you" at bounding box center [397, 144] width 538 height 30
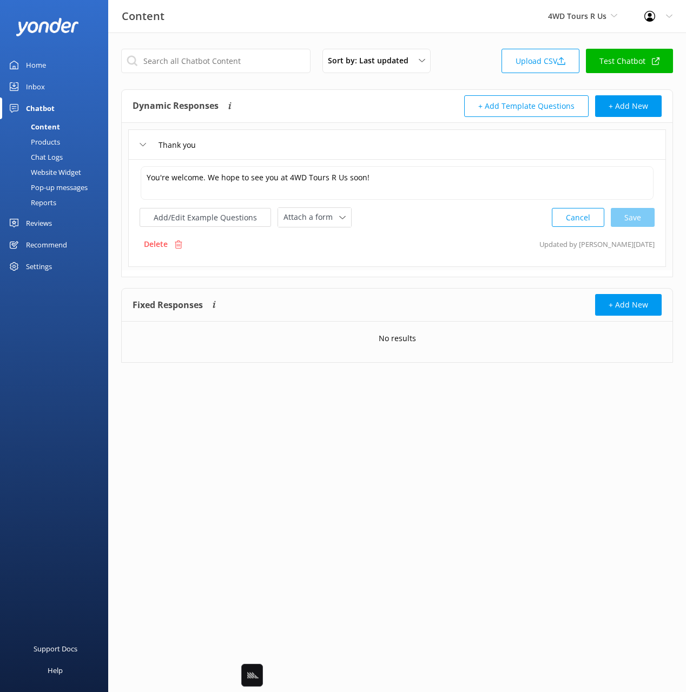
click at [171, 246] on div "Delete" at bounding box center [163, 244] width 47 height 21
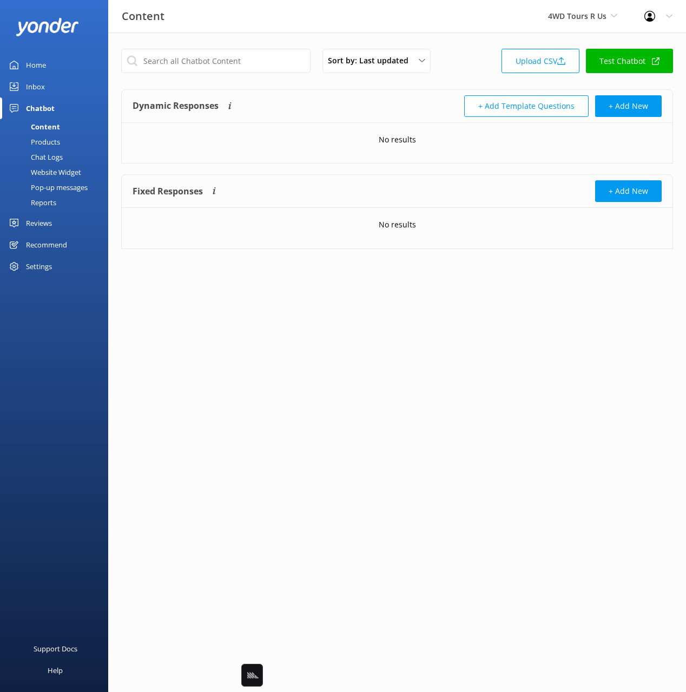
drag, startPoint x: 463, startPoint y: 59, endPoint x: 407, endPoint y: 81, distance: 60.3
click at [462, 59] on div "Sort by: Last updated Title Last updated Upload CSV Test Chatbot" at bounding box center [397, 64] width 552 height 31
click at [45, 146] on div "Products" at bounding box center [33, 141] width 54 height 15
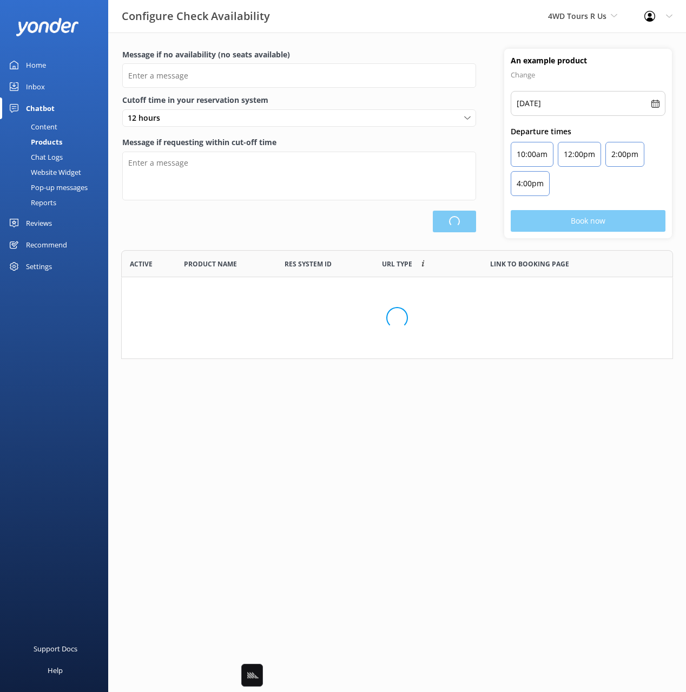
type input "There are no seats available, please check an alternative day"
type textarea "Our online booking system closes {hours} prior to departure. Please contact us …"
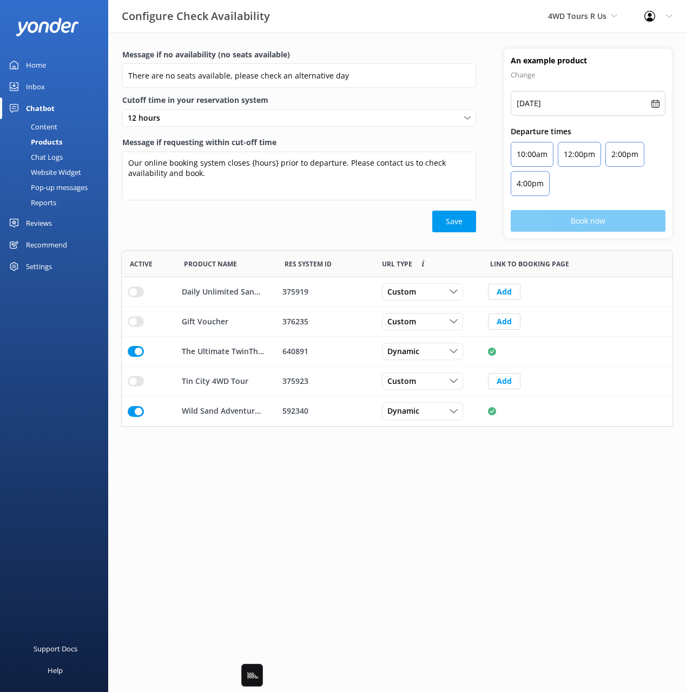
click at [52, 156] on div "Chat Logs" at bounding box center [34, 156] width 56 height 15
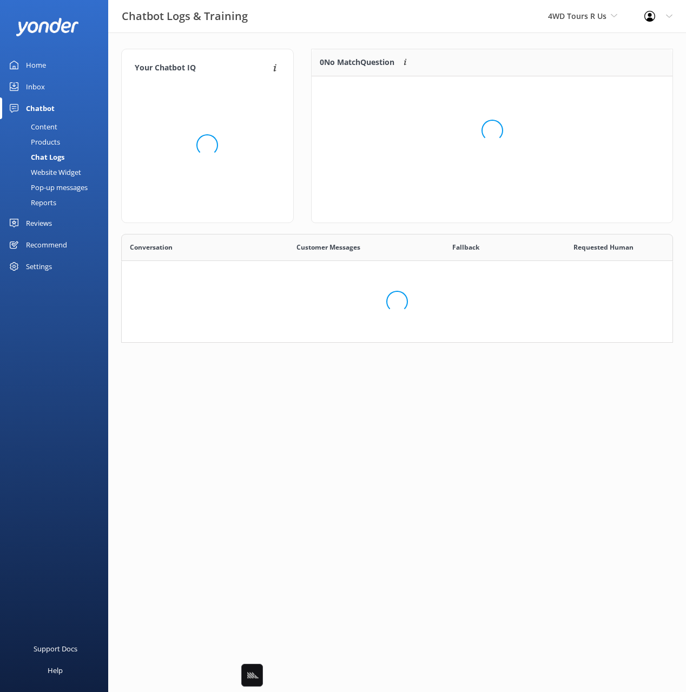
scroll to position [63, 552]
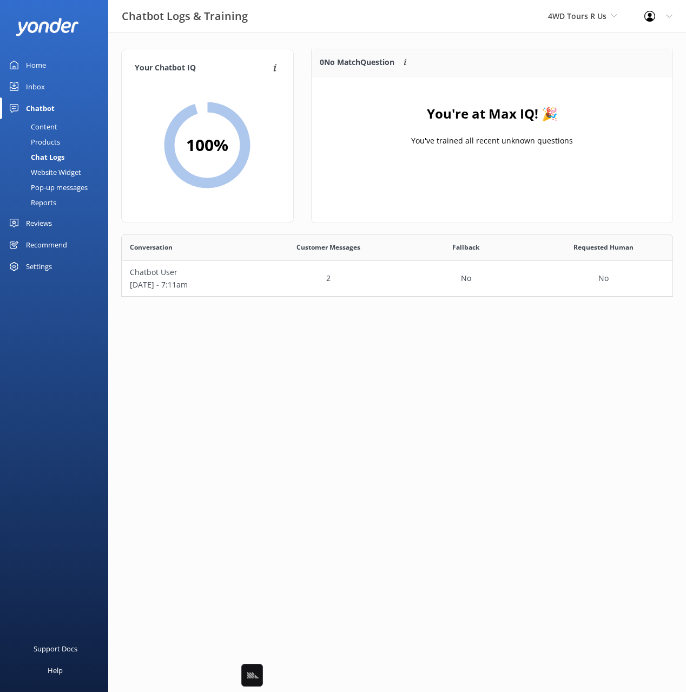
click at [52, 146] on div "Products" at bounding box center [33, 141] width 54 height 15
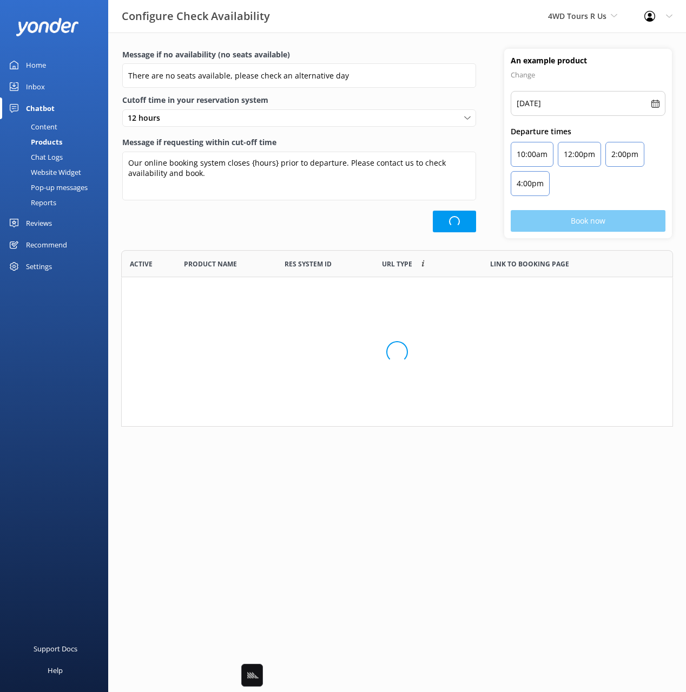
scroll to position [176, 552]
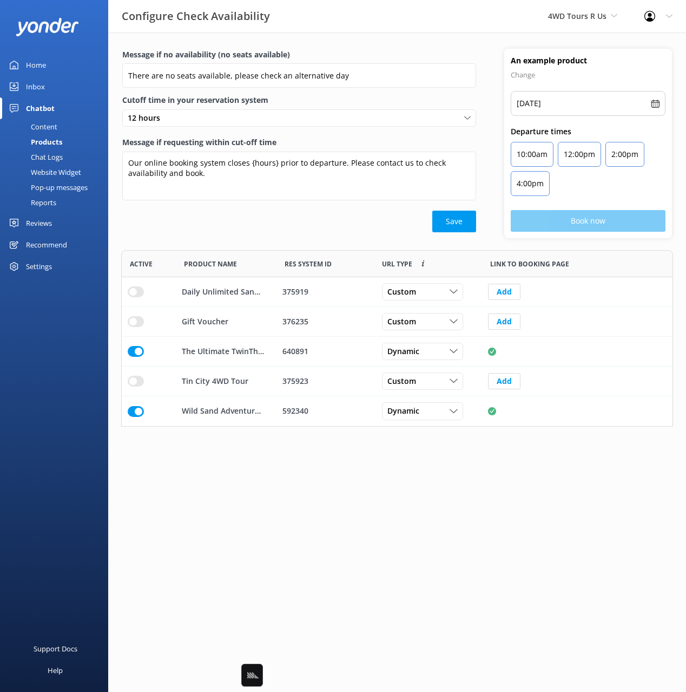
click at [295, 497] on html "Configure Check Availability 4WD Tours R Us Black Cat Cruises Banff Airporter I…" at bounding box center [343, 346] width 686 height 692
click at [133, 293] on input "row" at bounding box center [136, 291] width 16 height 11
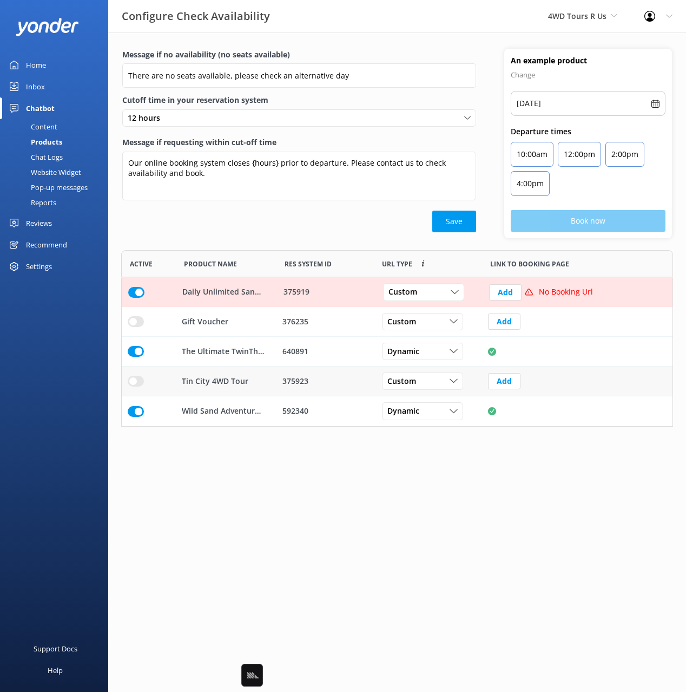
click at [134, 327] on input "row" at bounding box center [136, 321] width 16 height 11
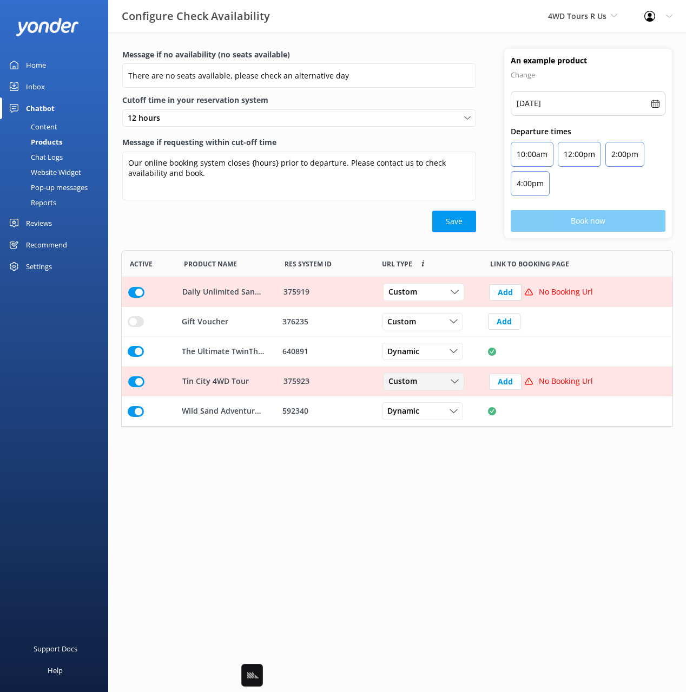
click at [416, 380] on span "Custom" at bounding box center [406, 382] width 35 height 12
click at [420, 430] on link "Dynamic" at bounding box center [432, 426] width 96 height 22
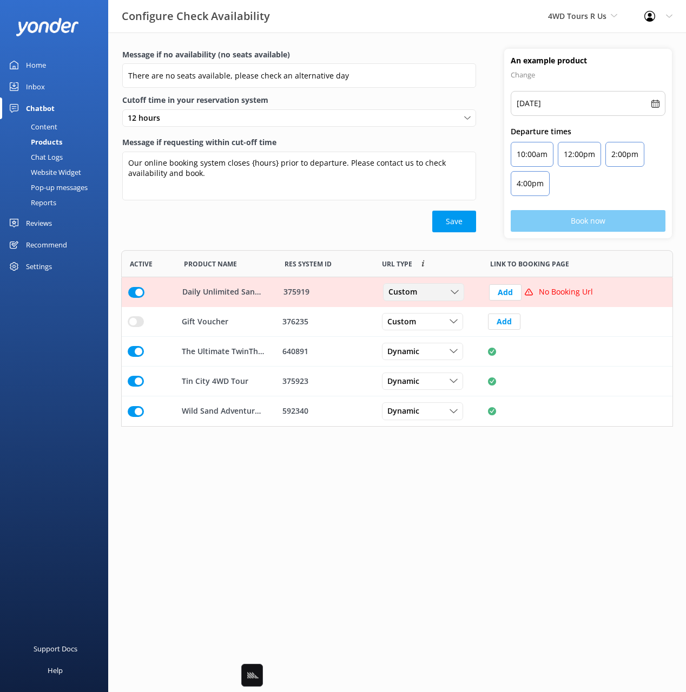
click at [416, 284] on div "Custom Custom Dynamic" at bounding box center [423, 292] width 81 height 17
click at [422, 336] on link "Dynamic" at bounding box center [432, 336] width 96 height 22
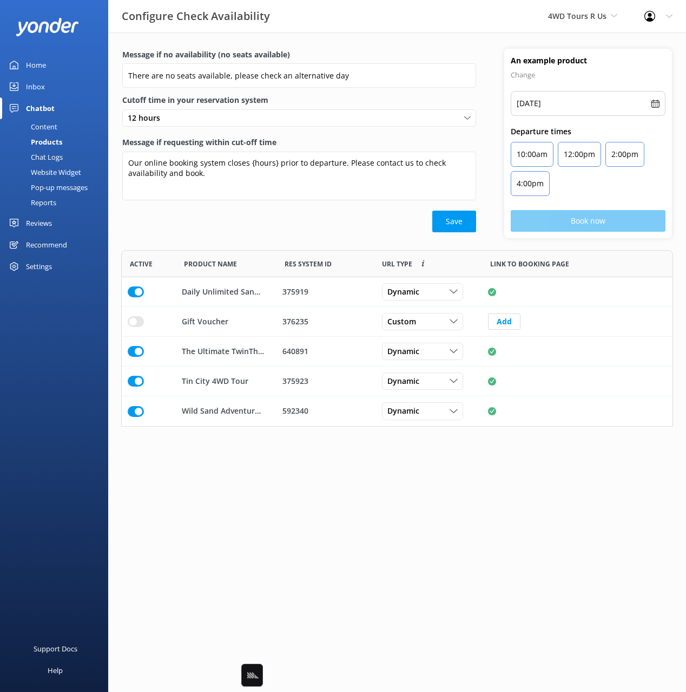
drag, startPoint x: 310, startPoint y: 239, endPoint x: 169, endPoint y: 188, distance: 149.4
click at [299, 237] on div "Message if no availability (no seats available) There are no seats available, p…" at bounding box center [397, 149] width 578 height 201
click at [47, 123] on div "Content" at bounding box center [31, 126] width 51 height 15
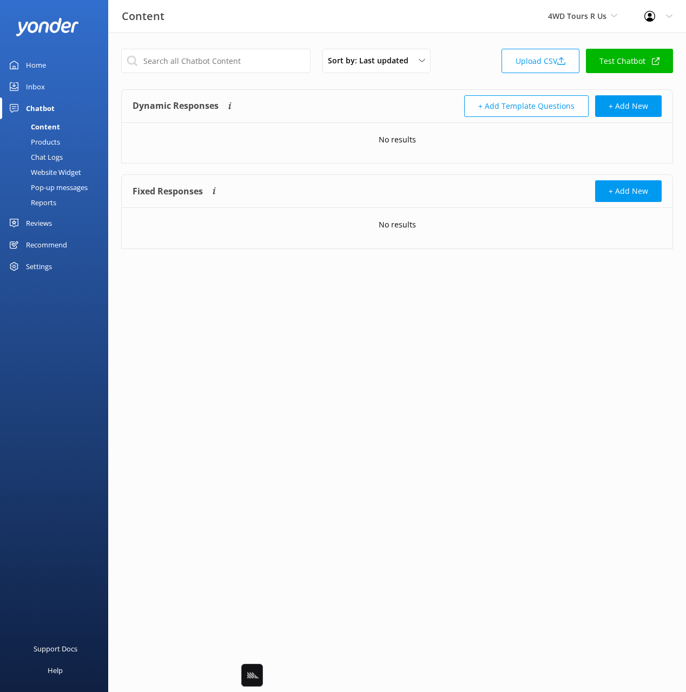
click at [398, 109] on div "+ Add Template Questions + Add New" at bounding box center [529, 106] width 265 height 22
click at [533, 62] on link "Upload CSV" at bounding box center [541, 61] width 78 height 24
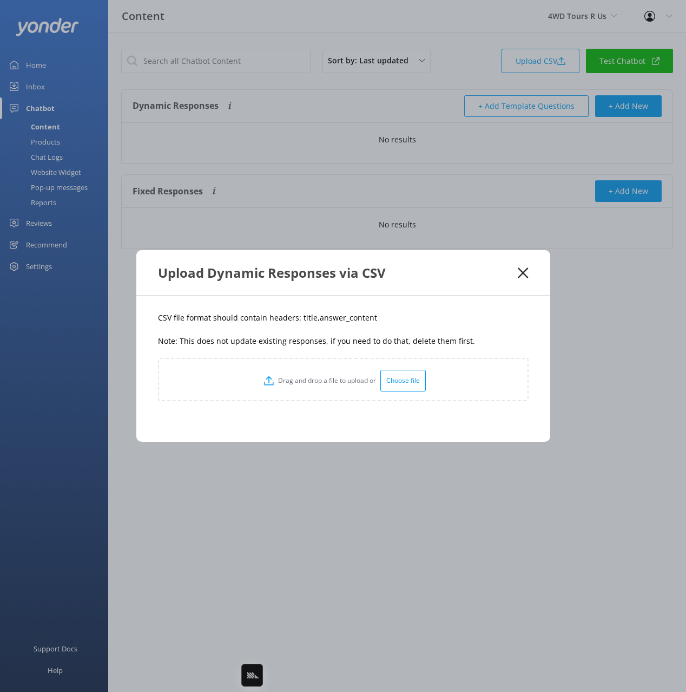
click at [370, 327] on div "CSV file format should contain headers: title,answer_content Note: This does no…" at bounding box center [343, 368] width 414 height 146
click at [302, 315] on p "CSV file format should contain headers: title,answer_content" at bounding box center [343, 318] width 371 height 12
copy p "title"
drag, startPoint x: 347, startPoint y: 318, endPoint x: 374, endPoint y: 299, distance: 32.3
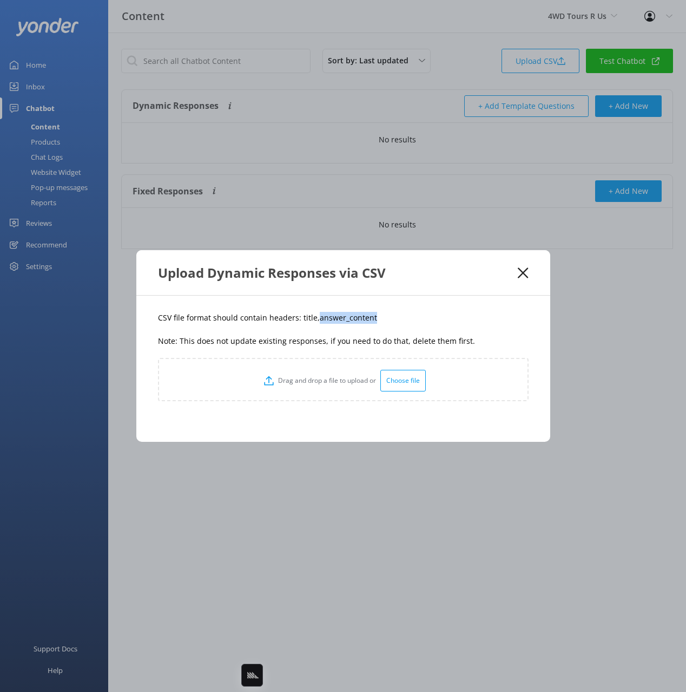
click at [314, 318] on p "CSV file format should contain headers: title,answer_content" at bounding box center [343, 318] width 371 height 12
copy p "answer_content"
click at [429, 322] on p "CSV file format should contain headers: title,answer_content" at bounding box center [343, 318] width 371 height 12
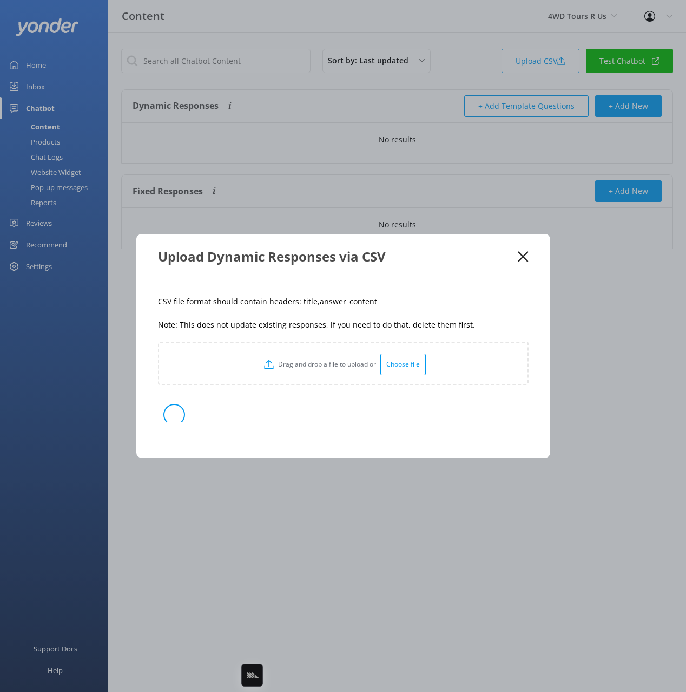
click at [344, 299] on p "CSV file format should contain headers: title,answer_content" at bounding box center [343, 301] width 371 height 12
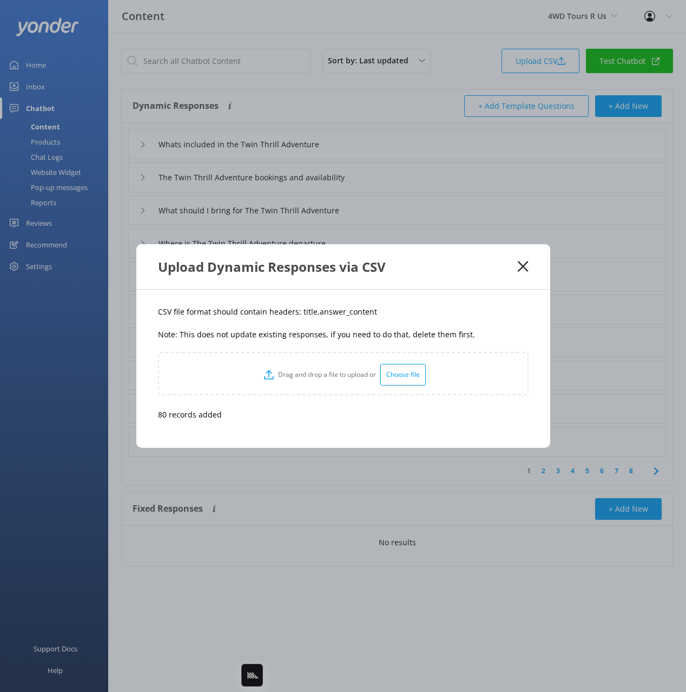
click at [521, 266] on icon at bounding box center [523, 266] width 10 height 11
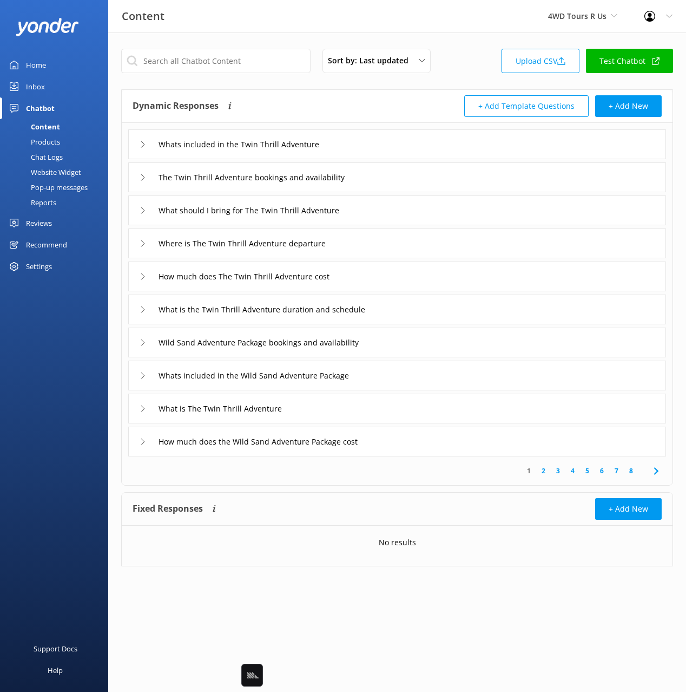
drag, startPoint x: 391, startPoint y: 137, endPoint x: 387, endPoint y: 148, distance: 11.5
click at [391, 137] on div "Whats included in the Twin Thrill Adventure" at bounding box center [397, 144] width 538 height 30
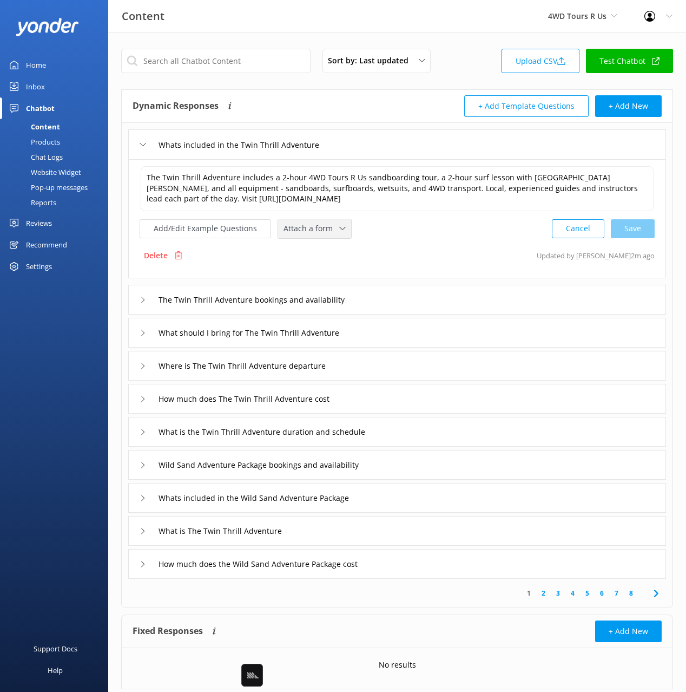
click at [300, 225] on span "Attach a form" at bounding box center [312, 228] width 56 height 12
click at [313, 273] on div "Check availability" at bounding box center [311, 273] width 54 height 11
click at [437, 296] on div "The Twin Thrill Adventure bookings and availability" at bounding box center [397, 299] width 538 height 30
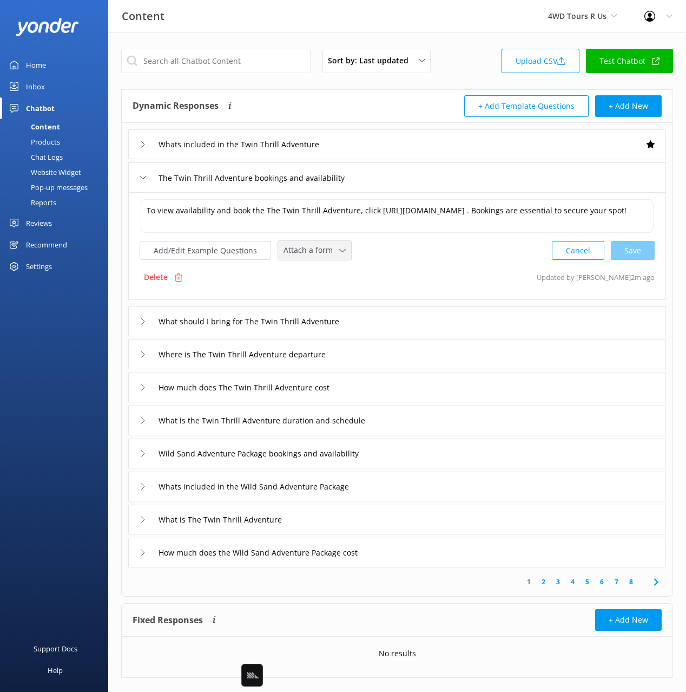
click at [312, 252] on span "Attach a form" at bounding box center [312, 250] width 56 height 12
click at [328, 300] on div "Check availability" at bounding box center [311, 295] width 54 height 11
click at [364, 387] on div "How much does The Twin Thrill Adventure cost" at bounding box center [397, 386] width 538 height 30
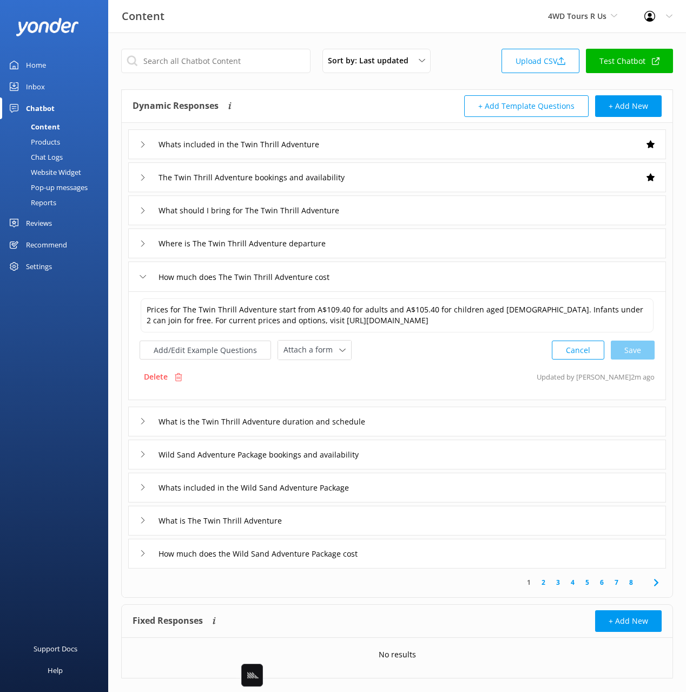
click at [297, 338] on div "Prices for The Twin Thrill Adventure start from A$109.40 for adults and A$105.4…" at bounding box center [397, 328] width 515 height 63
click at [302, 350] on span "Attach a form" at bounding box center [312, 350] width 56 height 12
click at [327, 399] on div "Check availability" at bounding box center [311, 395] width 54 height 11
click at [410, 422] on div "What is the Twin Thrill Adventure duration and schedule" at bounding box center [397, 420] width 538 height 30
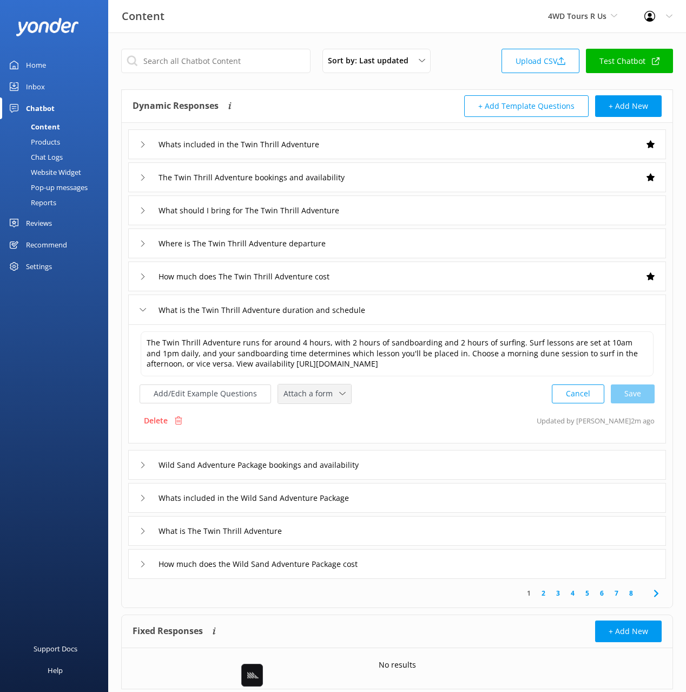
drag, startPoint x: 329, startPoint y: 384, endPoint x: 324, endPoint y: 416, distance: 32.4
click at [328, 384] on div "Attach a form Leave contact details Check availability" at bounding box center [314, 393] width 73 height 19
click at [325, 439] on div "Check availability" at bounding box center [311, 438] width 54 height 11
click at [426, 462] on div "Wild Sand Adventure Package bookings and availability" at bounding box center [397, 464] width 538 height 30
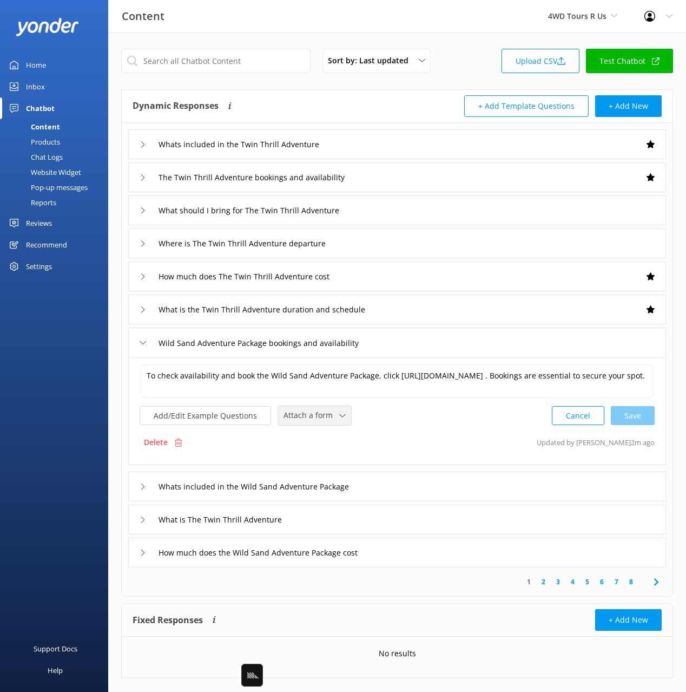
drag, startPoint x: 332, startPoint y: 416, endPoint x: 332, endPoint y: 445, distance: 29.2
click at [332, 416] on span "Attach a form" at bounding box center [312, 415] width 56 height 12
click at [333, 455] on link "Check availability" at bounding box center [327, 460] width 96 height 22
click at [348, 522] on div "What is The Twin Thrill Adventure" at bounding box center [397, 518] width 538 height 30
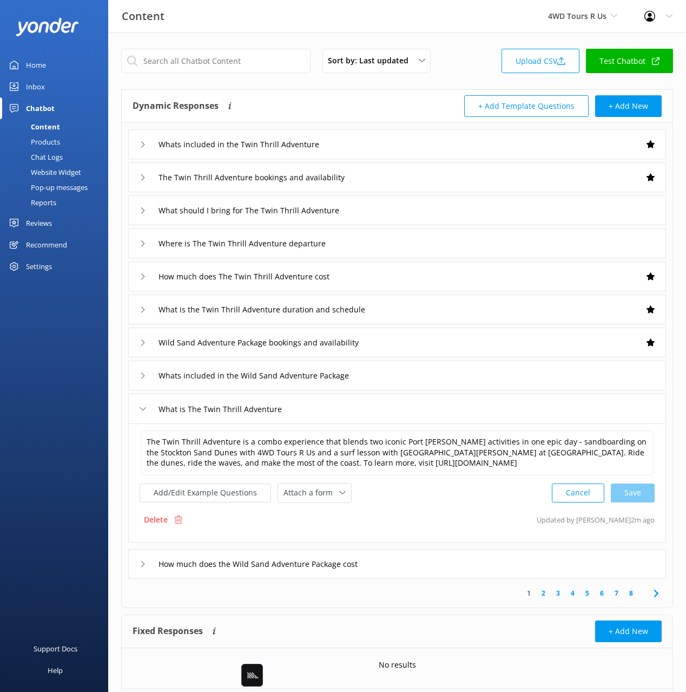
click at [302, 488] on div "The Twin Thrill Adventure is a combo experience that blends two iconic Port Ste…" at bounding box center [397, 466] width 515 height 74
click at [305, 498] on span "Attach a form" at bounding box center [312, 492] width 56 height 12
drag, startPoint x: 322, startPoint y: 545, endPoint x: 357, endPoint y: 436, distance: 114.8
click at [322, 543] on div "Check availability" at bounding box center [311, 537] width 54 height 11
click at [386, 379] on div "Whats included in the Wild Sand Adventure Package" at bounding box center [397, 375] width 538 height 30
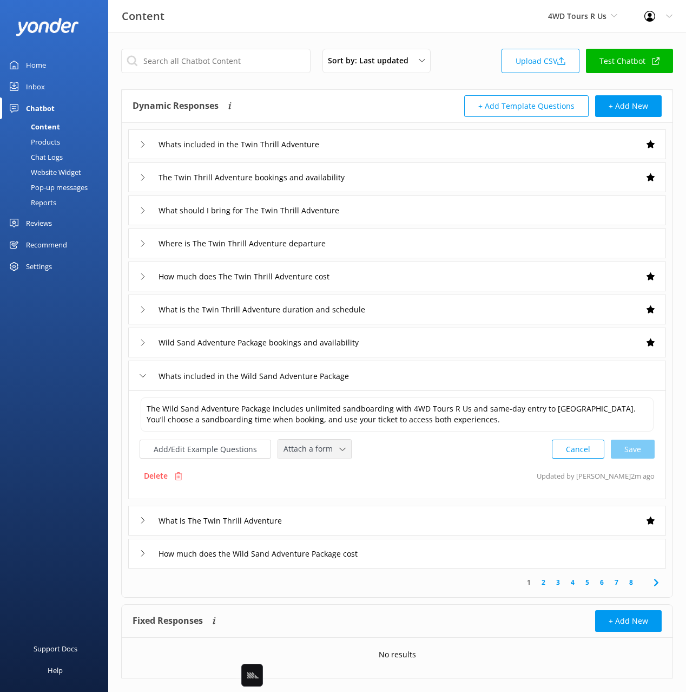
click at [314, 446] on span "Attach a form" at bounding box center [312, 449] width 56 height 12
click at [320, 491] on div "Check availability" at bounding box center [311, 494] width 54 height 11
click at [431, 551] on div "How much does the Wild Sand Adventure Package cost" at bounding box center [397, 552] width 538 height 30
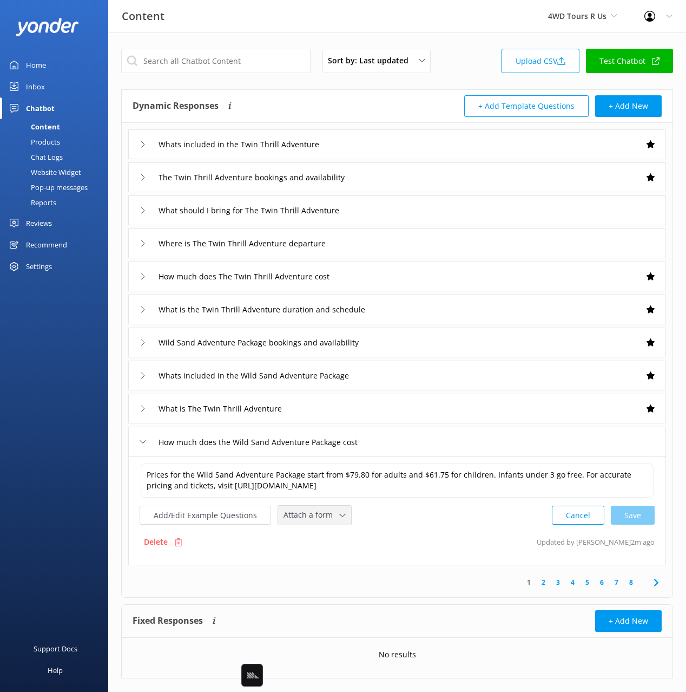
drag, startPoint x: 305, startPoint y: 517, endPoint x: 325, endPoint y: 550, distance: 39.1
click at [305, 517] on span "Attach a form" at bounding box center [312, 515] width 56 height 12
drag, startPoint x: 325, startPoint y: 559, endPoint x: 452, endPoint y: 569, distance: 127.6
click at [325, 559] on div "Check availability" at bounding box center [311, 560] width 54 height 11
click at [659, 581] on icon at bounding box center [656, 581] width 13 height 13
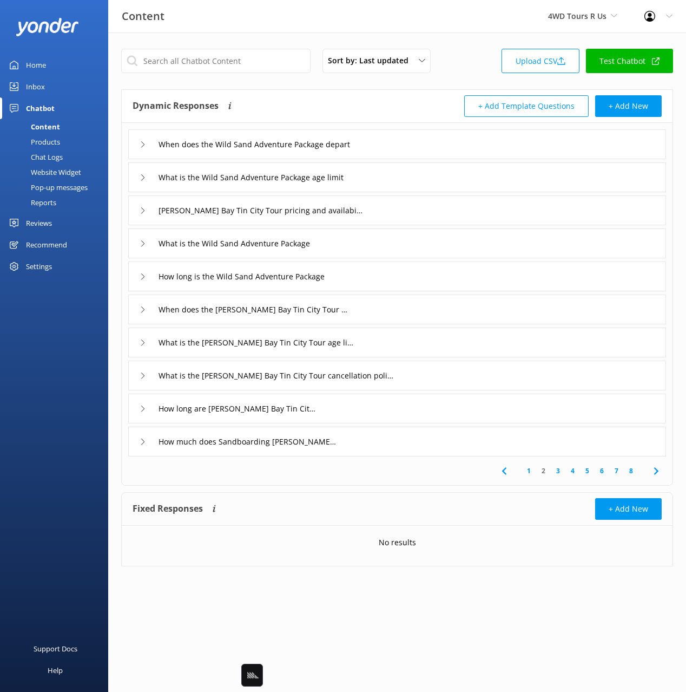
click at [384, 147] on div "When does the Wild Sand Adventure Package depart" at bounding box center [397, 144] width 538 height 30
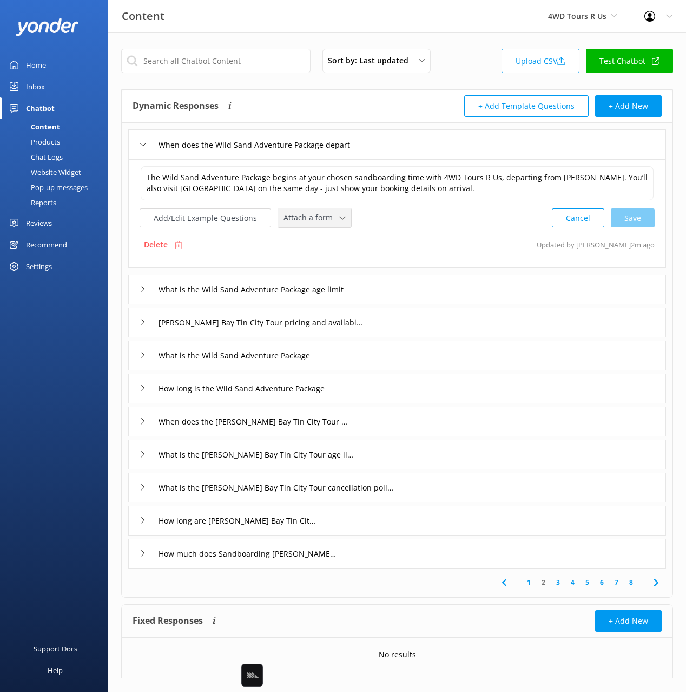
click at [321, 220] on span "Attach a form" at bounding box center [312, 218] width 56 height 12
click at [347, 258] on link "Check availability" at bounding box center [327, 263] width 96 height 22
click at [364, 153] on input "Anna Bay Tin City Tour pricing and availability" at bounding box center [263, 144] width 221 height 16
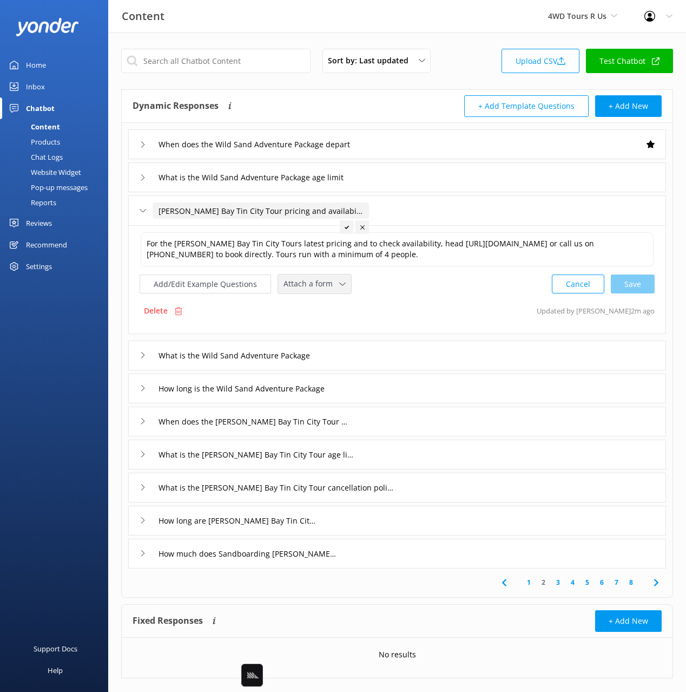
click at [337, 290] on div "Attach a form" at bounding box center [315, 284] width 68 height 14
click at [328, 324] on div "Check availability" at bounding box center [311, 329] width 54 height 11
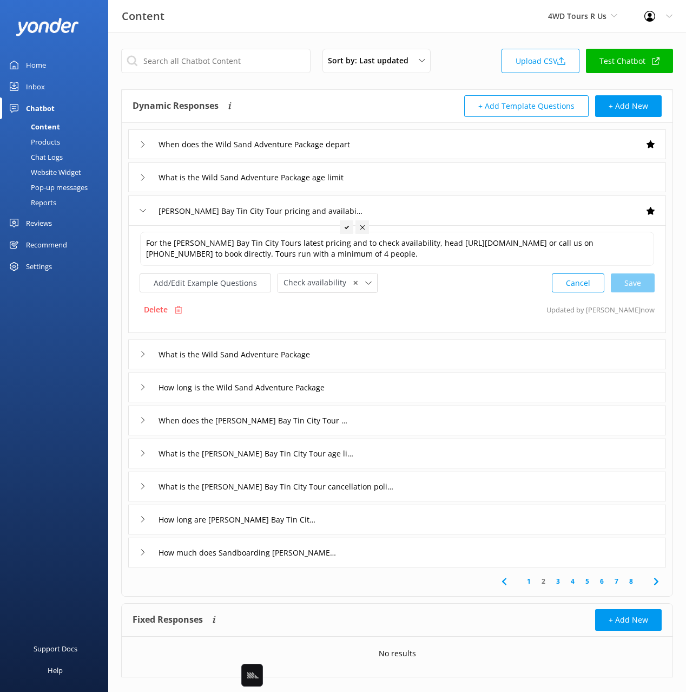
click at [352, 349] on div "What is the Wild Sand Adventure Package" at bounding box center [397, 354] width 538 height 30
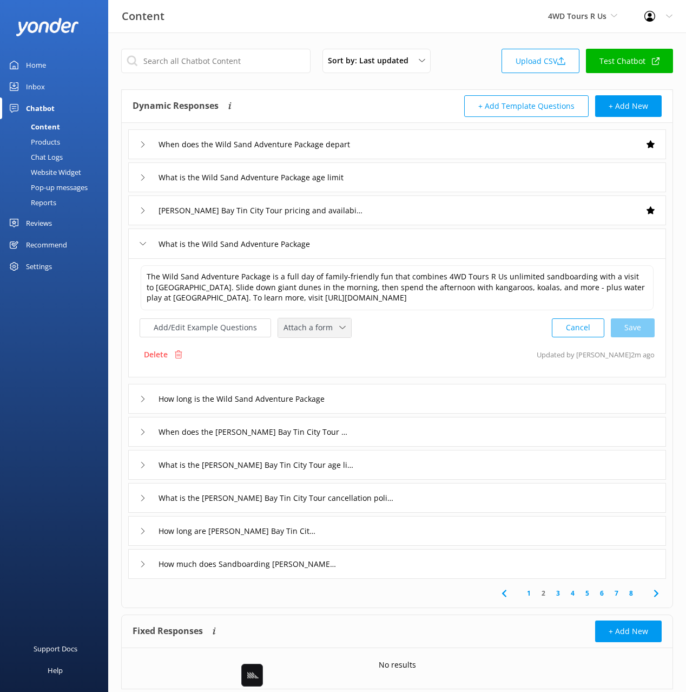
click at [321, 321] on div "Attach a form" at bounding box center [315, 328] width 68 height 14
click at [325, 377] on div "Check availability" at bounding box center [311, 372] width 54 height 11
click at [359, 433] on div "When does the Anna Bay Tin City Tour depart" at bounding box center [397, 431] width 538 height 30
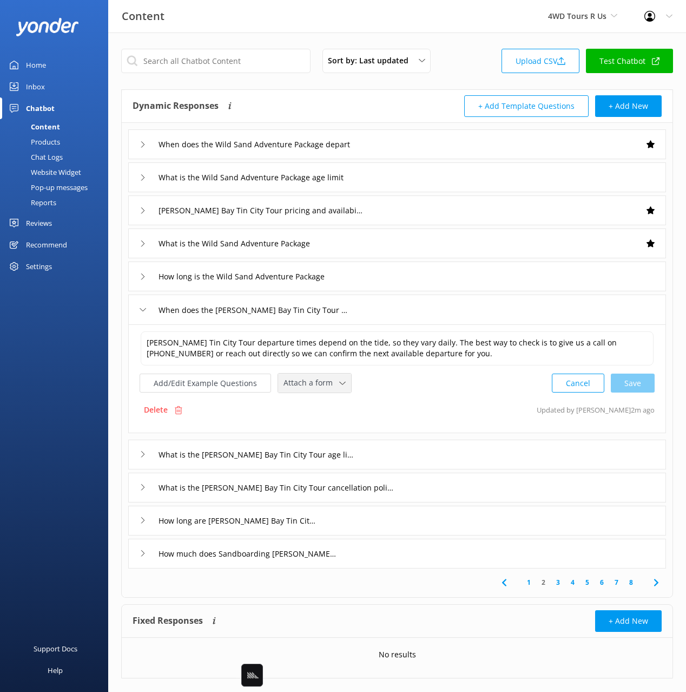
drag, startPoint x: 314, startPoint y: 385, endPoint x: 328, endPoint y: 416, distance: 34.4
click at [314, 385] on span "Attach a form" at bounding box center [312, 383] width 56 height 12
click at [332, 427] on div "Check availability" at bounding box center [311, 428] width 54 height 11
click at [378, 551] on div "How much does Sandboarding Anna Bay cost" at bounding box center [397, 552] width 538 height 30
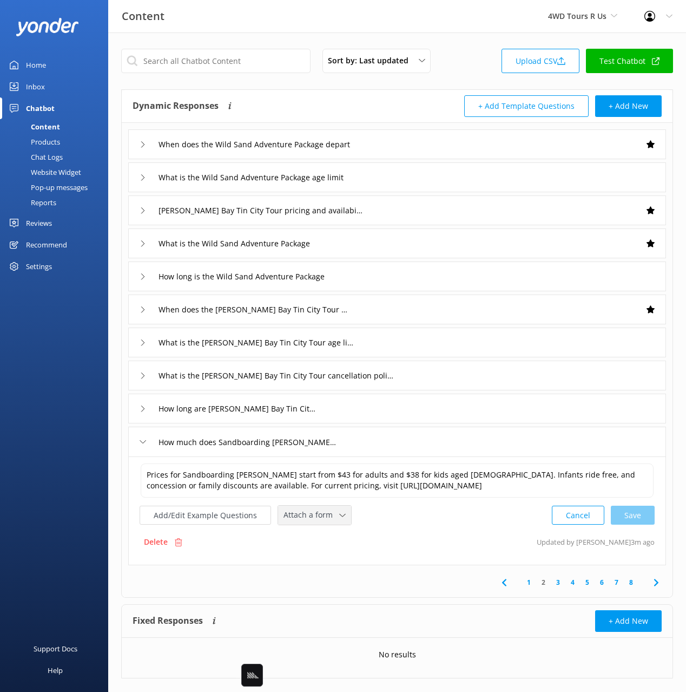
drag, startPoint x: 336, startPoint y: 516, endPoint x: 348, endPoint y: 549, distance: 35.3
click at [339, 516] on icon at bounding box center [342, 515] width 6 height 6
click at [354, 564] on link "Check availability" at bounding box center [327, 560] width 96 height 22
click at [656, 575] on icon at bounding box center [656, 581] width 13 height 13
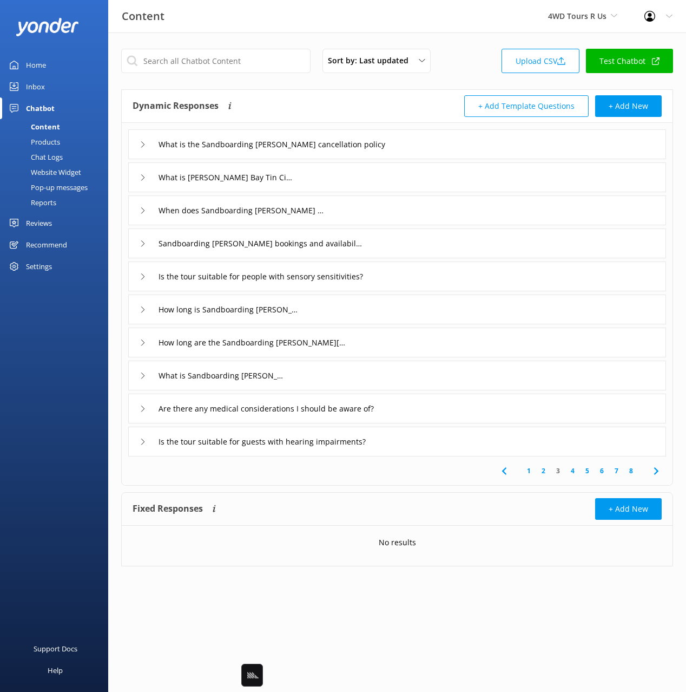
click at [330, 179] on div "What is Anna Bay Tin City Tours" at bounding box center [397, 177] width 538 height 30
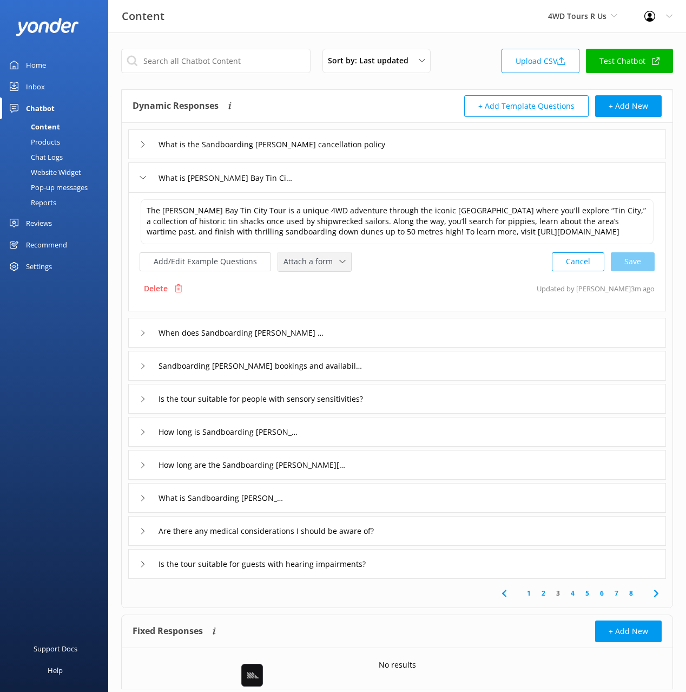
drag, startPoint x: 311, startPoint y: 257, endPoint x: 318, endPoint y: 264, distance: 9.6
click at [312, 258] on span "Attach a form" at bounding box center [312, 261] width 56 height 12
click at [319, 303] on div "Check availability" at bounding box center [311, 306] width 54 height 11
click at [361, 330] on div "When does Sandboarding Anna Bay depart" at bounding box center [397, 332] width 538 height 30
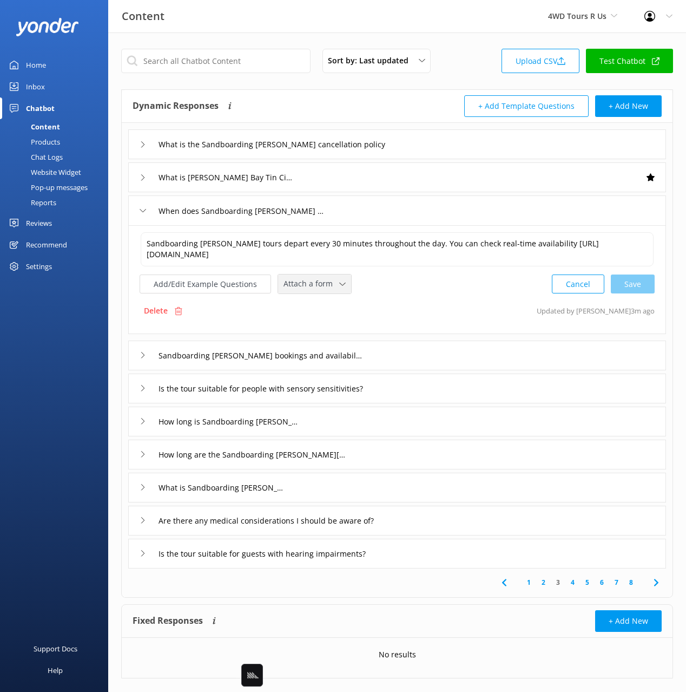
click at [298, 274] on div "Attach a form Leave contact details Check availability" at bounding box center [314, 283] width 73 height 19
click at [328, 331] on div "Check availability" at bounding box center [311, 329] width 54 height 11
click at [398, 359] on div "Sandboarding Anna Bay bookings and availability" at bounding box center [397, 354] width 538 height 30
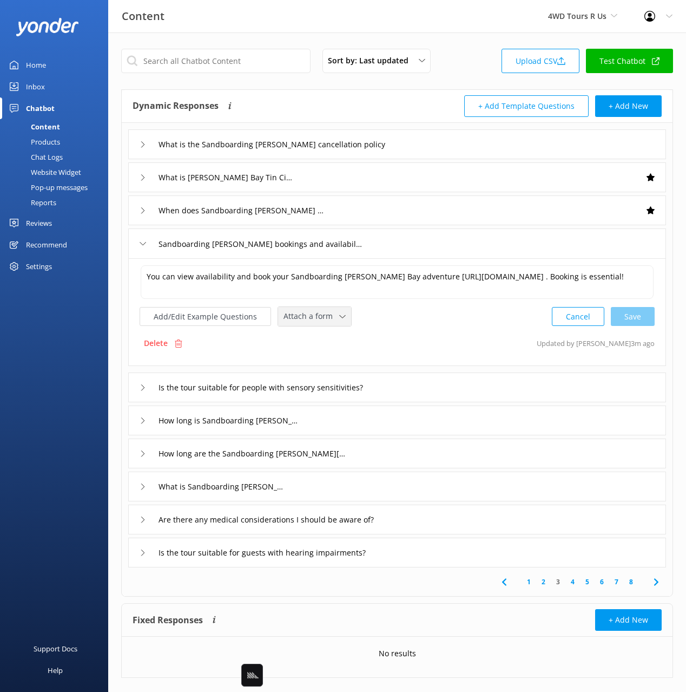
click at [312, 315] on span "Attach a form" at bounding box center [312, 316] width 56 height 12
click at [326, 364] on div "Check availability" at bounding box center [311, 361] width 54 height 11
click at [351, 491] on div "What is Sandboarding Anna Bay" at bounding box center [397, 485] width 538 height 30
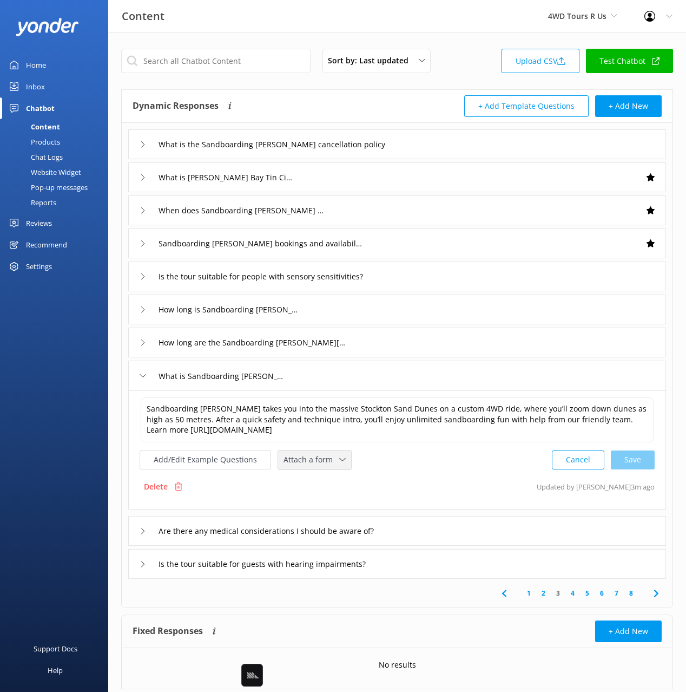
click at [319, 453] on span "Attach a form" at bounding box center [312, 459] width 56 height 12
drag, startPoint x: 333, startPoint y: 505, endPoint x: 373, endPoint y: 514, distance: 40.9
click at [333, 505] on div "Check availability" at bounding box center [311, 504] width 54 height 11
click at [657, 590] on icon at bounding box center [656, 592] width 13 height 13
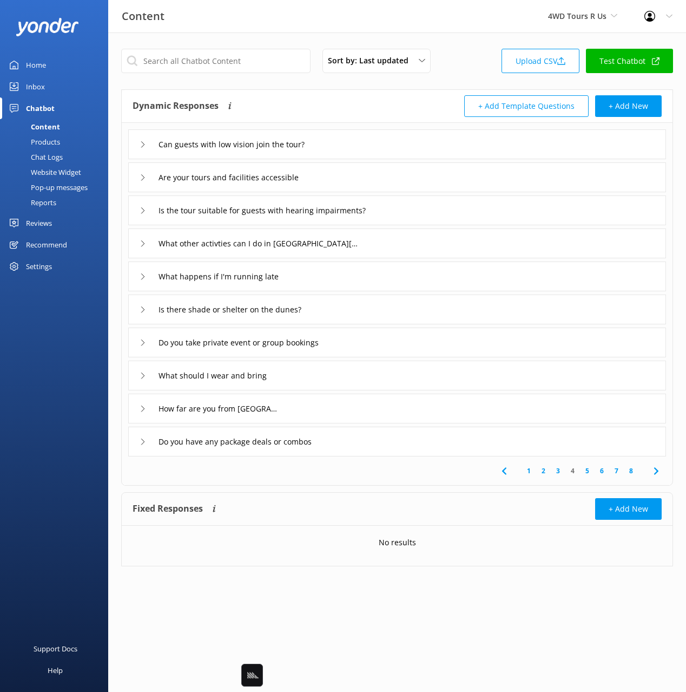
click at [507, 473] on icon at bounding box center [504, 470] width 13 height 13
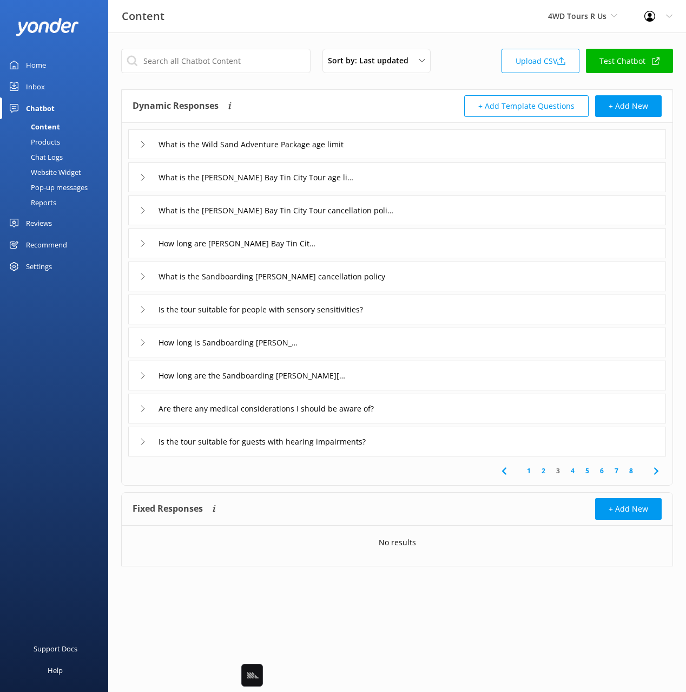
click at [418, 445] on div "Is the tour suitable for guests with hearing impairments?" at bounding box center [397, 441] width 538 height 30
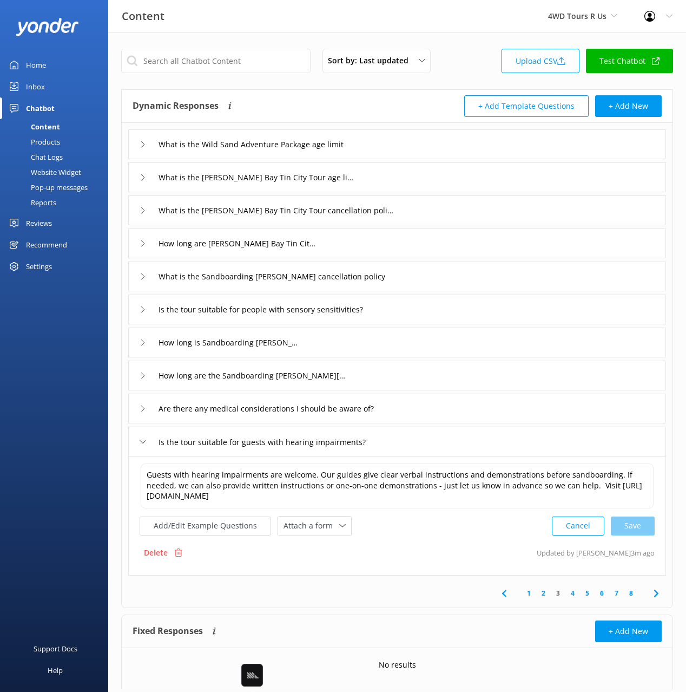
click at [659, 591] on icon at bounding box center [656, 593] width 13 height 13
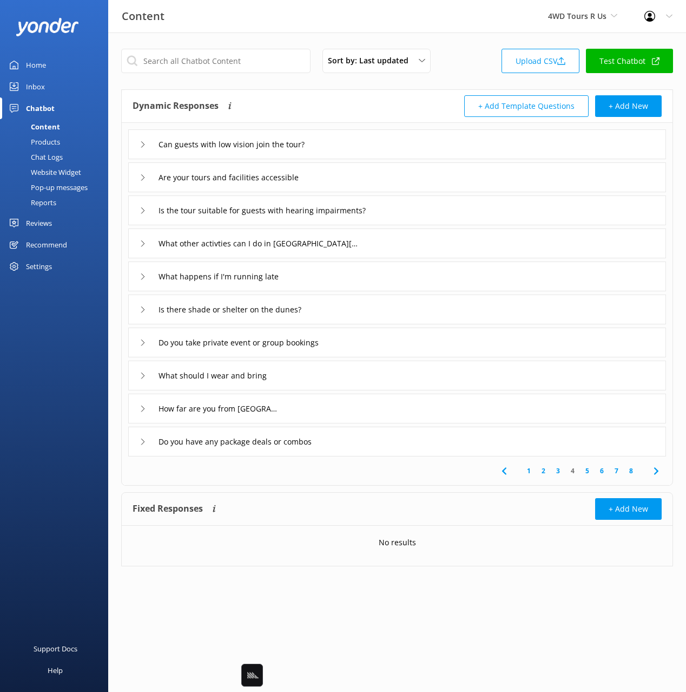
drag, startPoint x: 348, startPoint y: 173, endPoint x: 345, endPoint y: 184, distance: 11.3
click at [348, 175] on div "Are your tours and facilities accessible" at bounding box center [397, 177] width 538 height 30
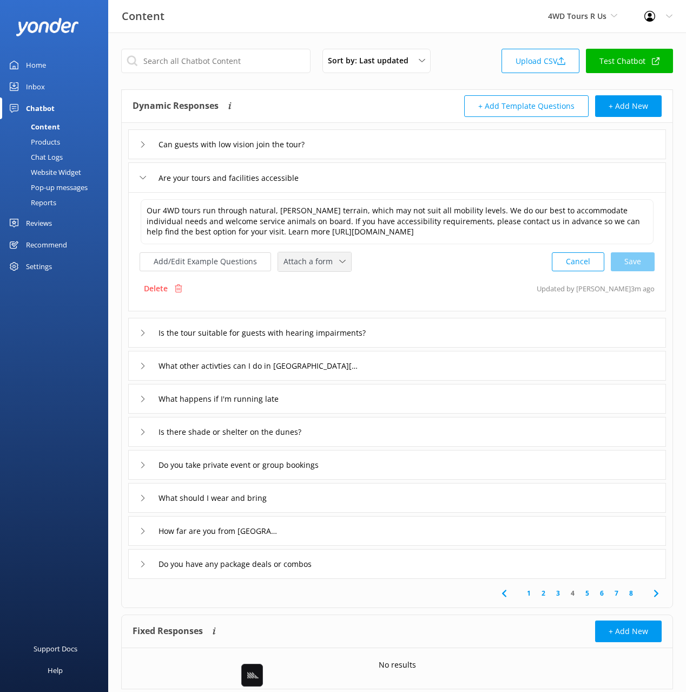
click at [313, 263] on span "Attach a form" at bounding box center [312, 261] width 56 height 12
click at [325, 282] on div "Leave contact details" at bounding box center [317, 284] width 66 height 11
click at [358, 466] on div "Do you take private event or group bookings" at bounding box center [397, 464] width 538 height 30
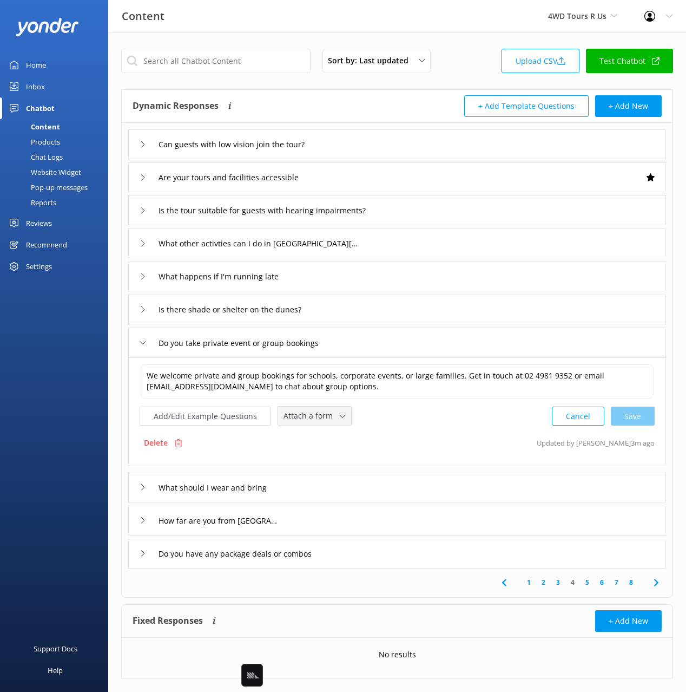
click at [312, 423] on div "Attach a form Leave contact details Check availability" at bounding box center [314, 415] width 73 height 19
click at [315, 437] on div "Leave contact details" at bounding box center [317, 438] width 66 height 11
click at [435, 554] on div "Do you have any package deals or combos" at bounding box center [397, 552] width 538 height 30
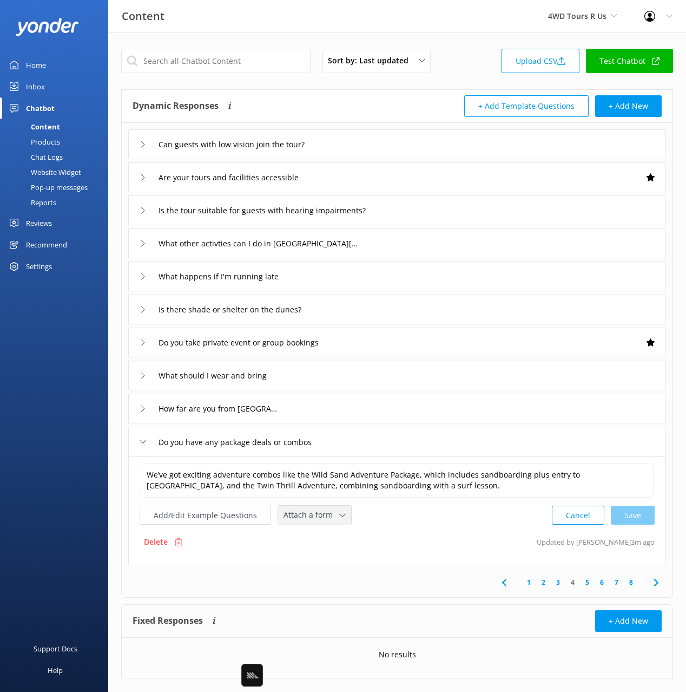
drag, startPoint x: 310, startPoint y: 515, endPoint x: 313, endPoint y: 554, distance: 38.6
click at [310, 517] on span "Attach a form" at bounding box center [312, 515] width 56 height 12
click at [315, 557] on div "Check availability" at bounding box center [311, 560] width 54 height 11
click at [658, 579] on icon at bounding box center [656, 581] width 13 height 13
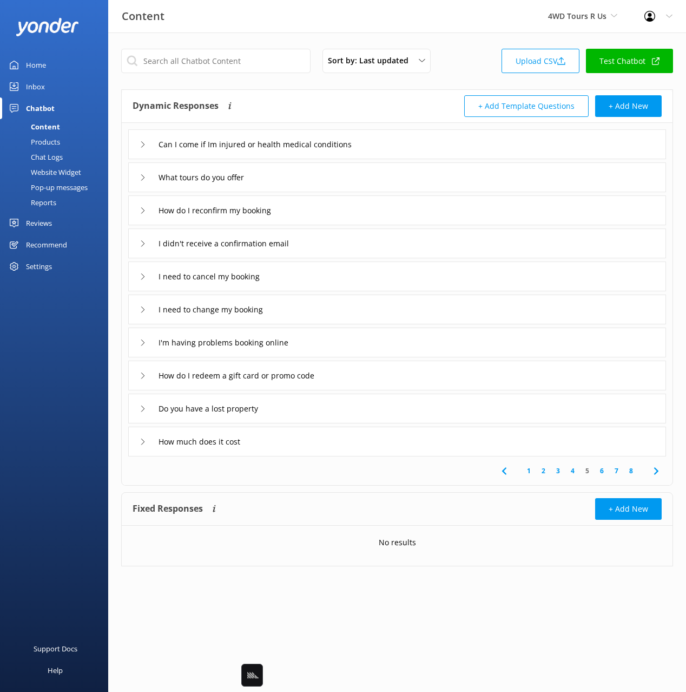
click at [417, 142] on div "Can I come if Im injured or health medical conditions" at bounding box center [397, 144] width 538 height 30
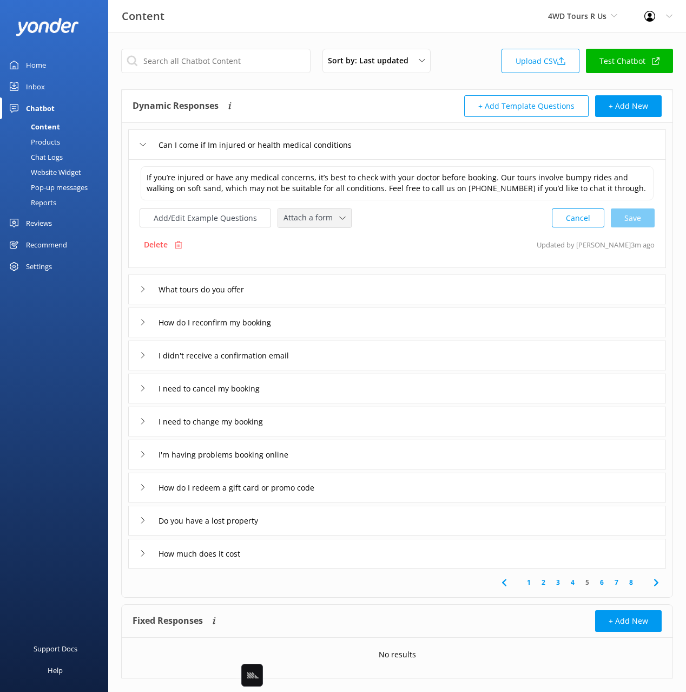
drag, startPoint x: 312, startPoint y: 220, endPoint x: 317, endPoint y: 240, distance: 20.6
click at [311, 220] on span "Attach a form" at bounding box center [312, 218] width 56 height 12
click at [318, 238] on div "Leave contact details" at bounding box center [317, 240] width 66 height 11
click at [295, 292] on div "What tours do you offer" at bounding box center [397, 288] width 538 height 30
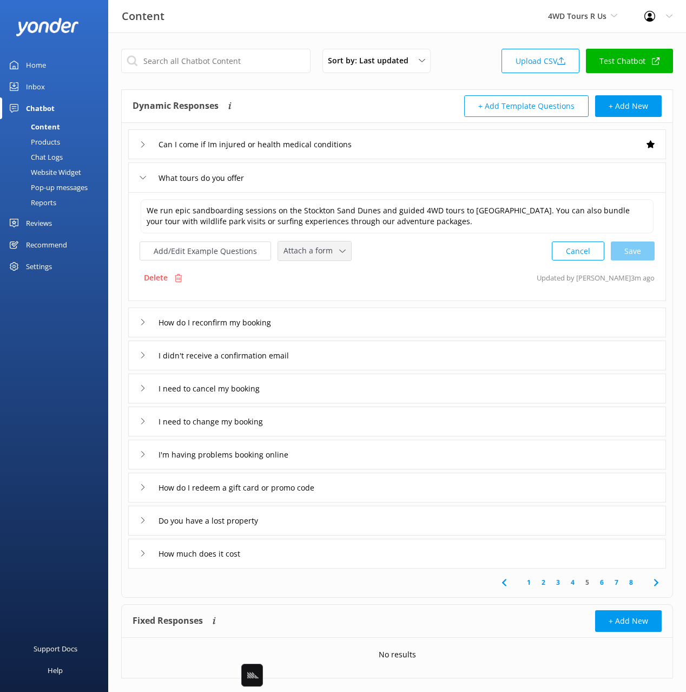
click at [285, 259] on div "Attach a form Leave contact details Check availability" at bounding box center [314, 250] width 73 height 19
click at [296, 293] on div "Check availability" at bounding box center [311, 296] width 54 height 11
click at [321, 316] on div "How do I reconfirm my booking" at bounding box center [397, 321] width 538 height 30
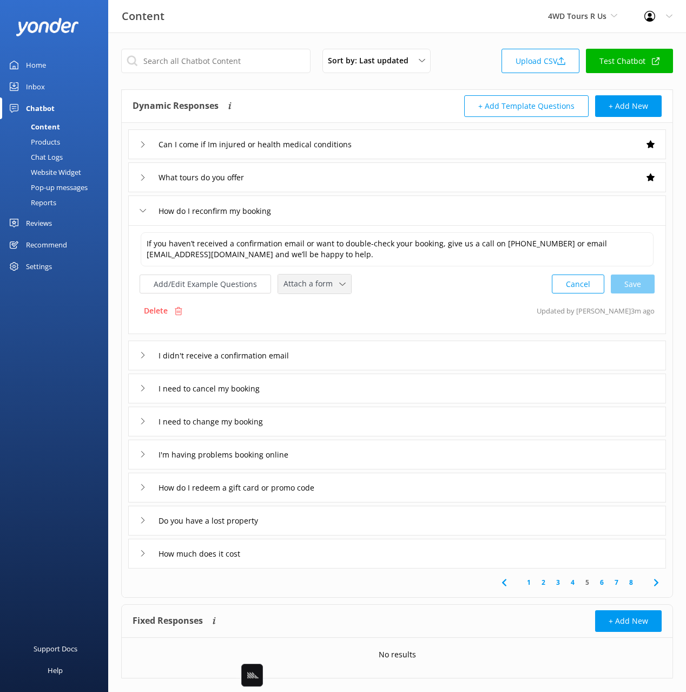
click at [299, 290] on div "Attach a form" at bounding box center [315, 284] width 68 height 14
click at [306, 300] on link "Leave contact details" at bounding box center [327, 307] width 96 height 22
click at [326, 350] on div "I didn't receive a confirmation email" at bounding box center [397, 354] width 538 height 30
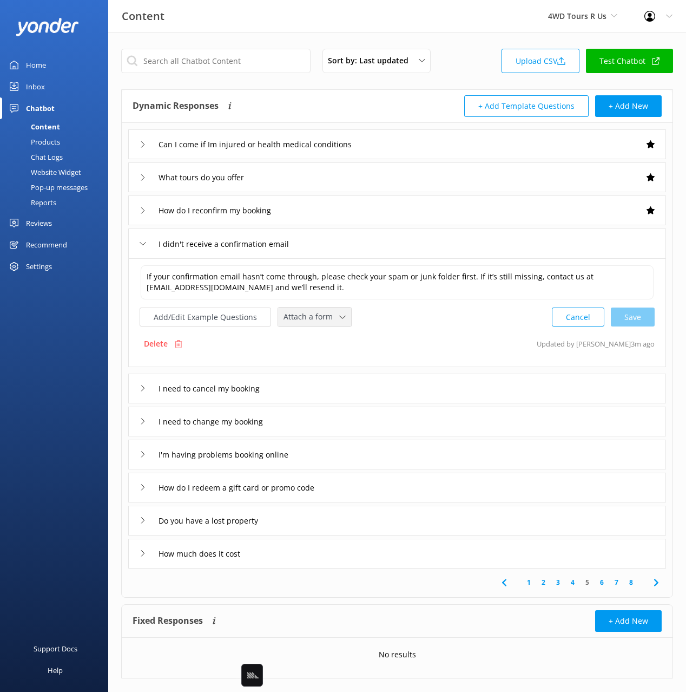
click at [300, 322] on span "Attach a form" at bounding box center [312, 317] width 56 height 12
click at [313, 338] on div "Leave contact details" at bounding box center [317, 339] width 66 height 11
click at [347, 453] on div "I'm having problems booking online" at bounding box center [397, 453] width 538 height 30
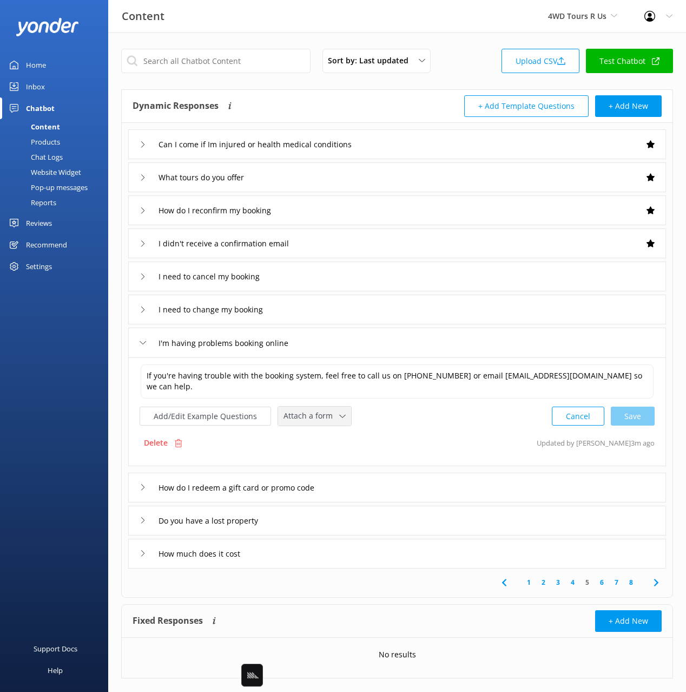
click at [311, 416] on span "Attach a form" at bounding box center [312, 416] width 56 height 12
click at [323, 436] on div "Leave contact details" at bounding box center [317, 438] width 66 height 11
click at [322, 522] on div "Do you have a lost property" at bounding box center [397, 519] width 538 height 30
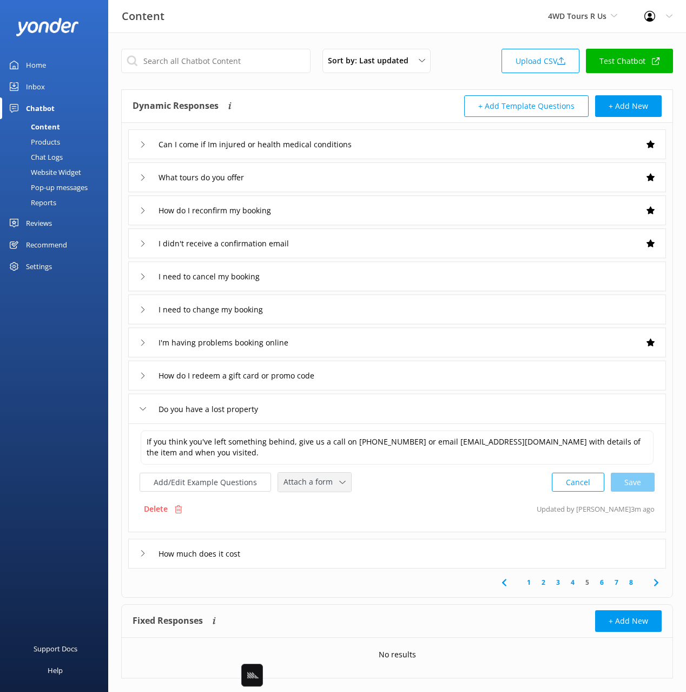
click at [297, 485] on span "Attach a form" at bounding box center [312, 482] width 56 height 12
click at [308, 498] on link "Leave contact details" at bounding box center [327, 505] width 96 height 22
click at [299, 553] on div "How much does it cost" at bounding box center [397, 552] width 538 height 30
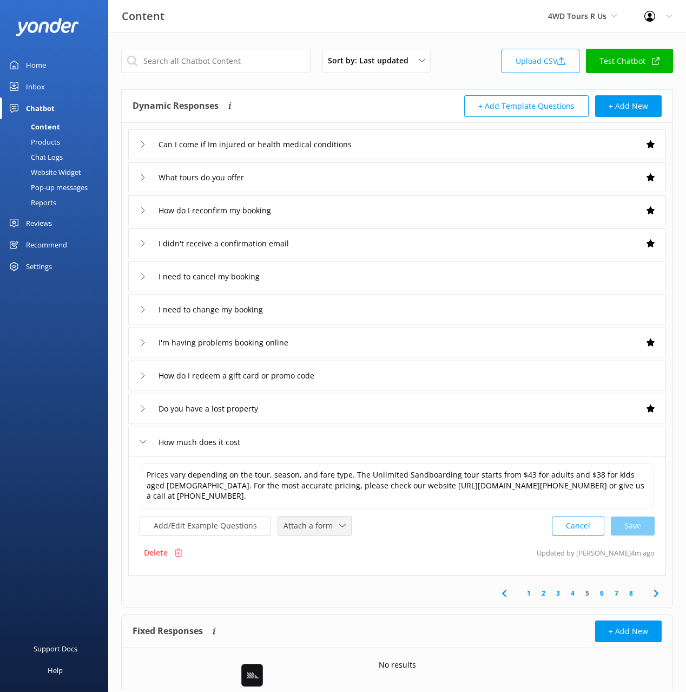
click at [303, 534] on div "Attach a form Leave contact details Check availability" at bounding box center [314, 525] width 73 height 19
click at [322, 569] on div "Check availability" at bounding box center [311, 570] width 54 height 11
click at [599, 593] on link "6" at bounding box center [602, 592] width 15 height 10
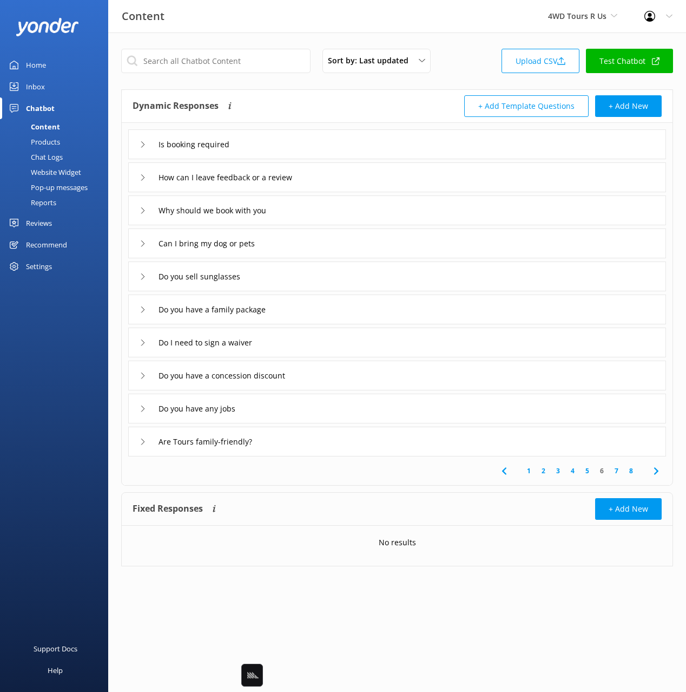
click at [303, 147] on div "Is booking required" at bounding box center [397, 144] width 538 height 30
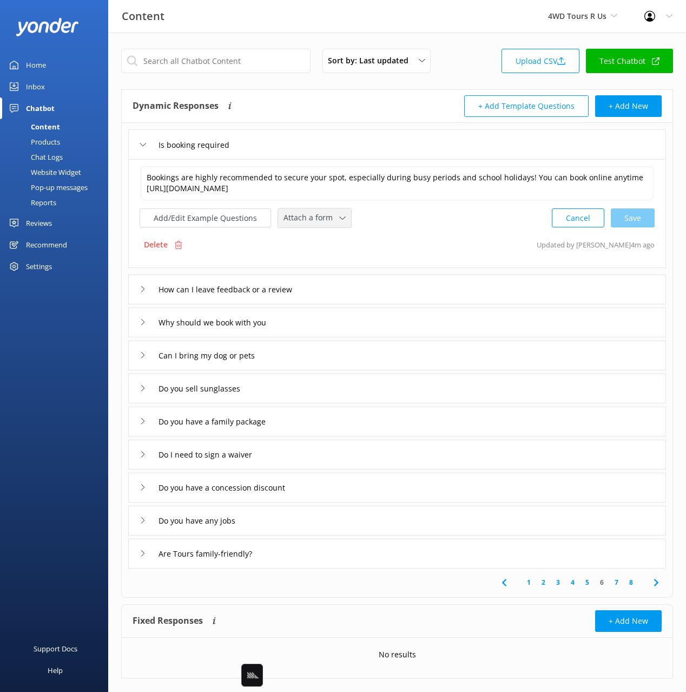
click at [306, 221] on span "Attach a form" at bounding box center [312, 218] width 56 height 12
click at [326, 263] on div "Check availability" at bounding box center [311, 263] width 54 height 11
click at [353, 285] on div "How can I leave feedback or a review" at bounding box center [397, 288] width 538 height 30
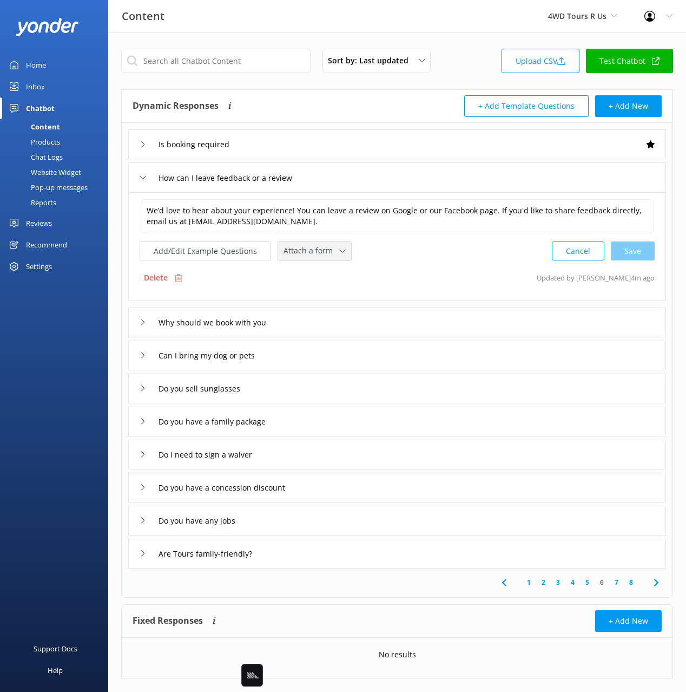
drag, startPoint x: 320, startPoint y: 253, endPoint x: 324, endPoint y: 266, distance: 13.4
click at [320, 253] on span "Attach a form" at bounding box center [312, 251] width 56 height 12
click at [325, 267] on link "Leave contact details" at bounding box center [327, 274] width 96 height 22
click at [320, 324] on div "Why should we book with you" at bounding box center [397, 321] width 538 height 30
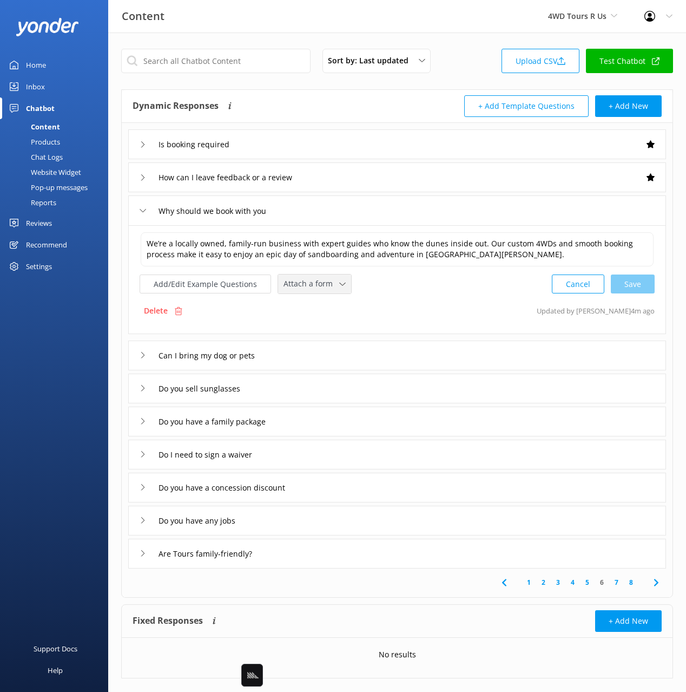
click at [306, 278] on span "Attach a form" at bounding box center [312, 284] width 56 height 12
click at [314, 321] on link "Check availability" at bounding box center [327, 329] width 96 height 22
click at [310, 416] on div "Do you have a family package" at bounding box center [397, 420] width 538 height 30
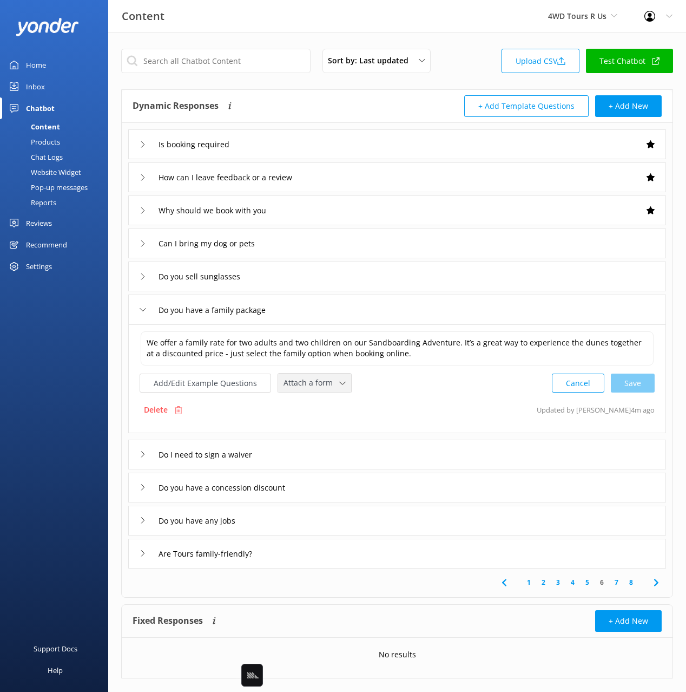
click at [294, 387] on span "Attach a form" at bounding box center [312, 383] width 56 height 12
click at [305, 430] on div "Check availability" at bounding box center [311, 428] width 54 height 11
click at [366, 523] on div "Do you have any jobs" at bounding box center [397, 519] width 538 height 30
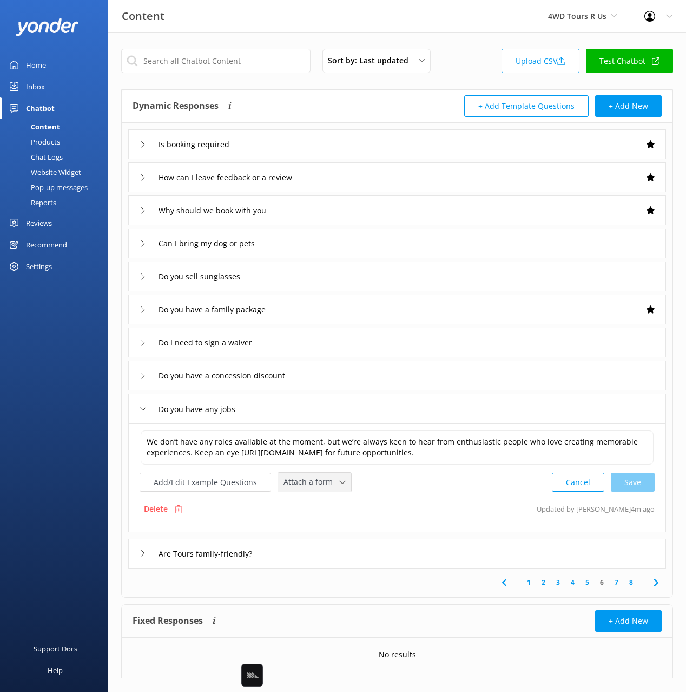
click at [306, 476] on span "Attach a form" at bounding box center [312, 482] width 56 height 12
click at [319, 499] on div "Leave contact details" at bounding box center [317, 504] width 66 height 11
click at [656, 582] on icon at bounding box center [656, 581] width 13 height 13
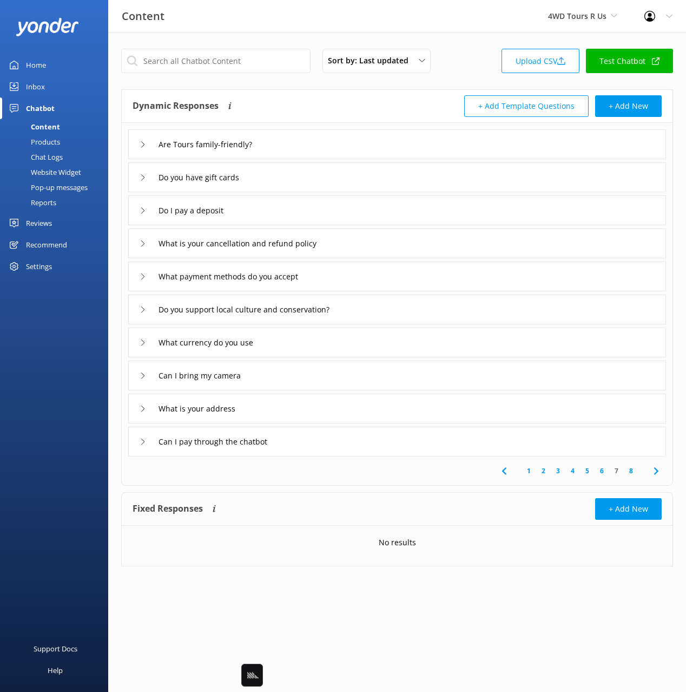
click at [381, 247] on div "What is your cancellation and refund policy" at bounding box center [397, 243] width 538 height 30
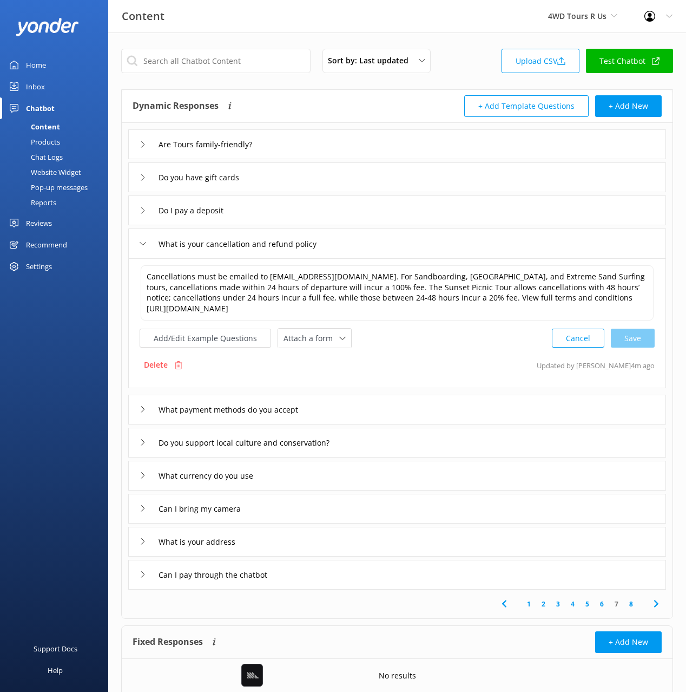
click at [380, 247] on div "What is your cancellation and refund policy" at bounding box center [397, 243] width 538 height 30
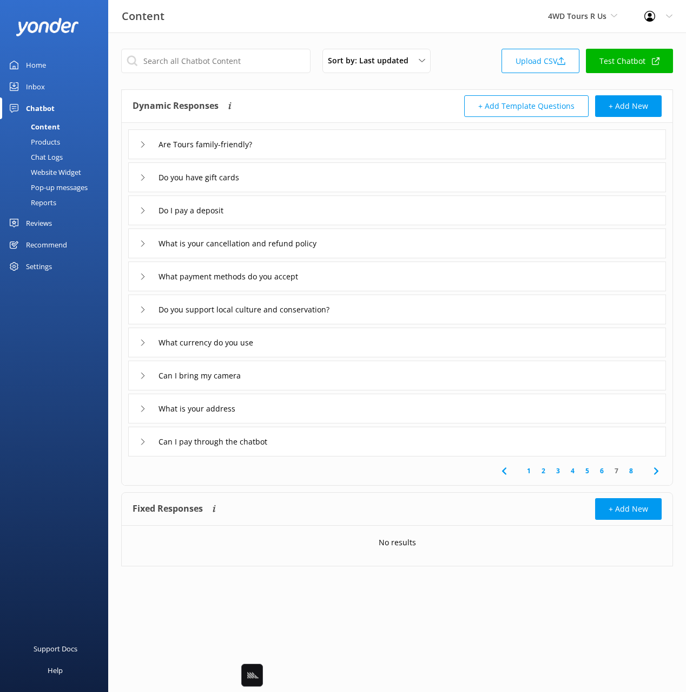
click at [363, 413] on div "What is your address" at bounding box center [397, 408] width 538 height 30
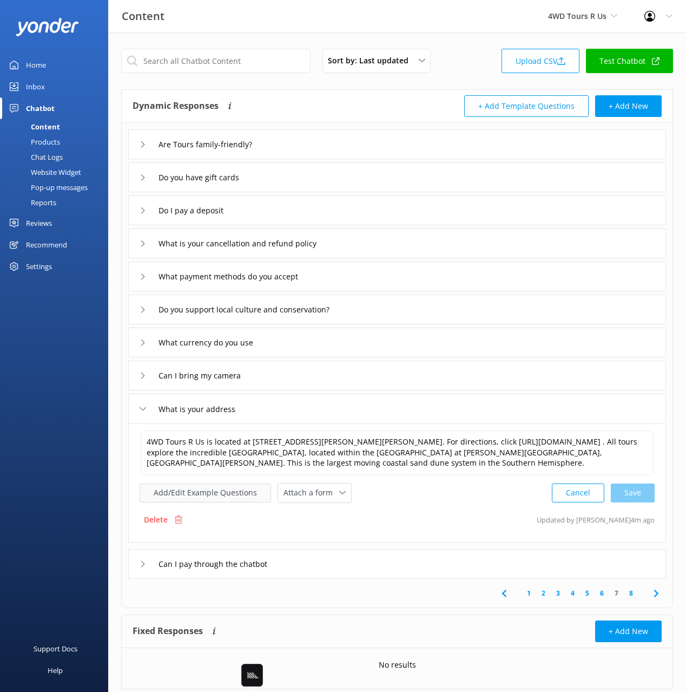
click at [227, 491] on button "Add/Edit Example Questions" at bounding box center [205, 492] width 131 height 19
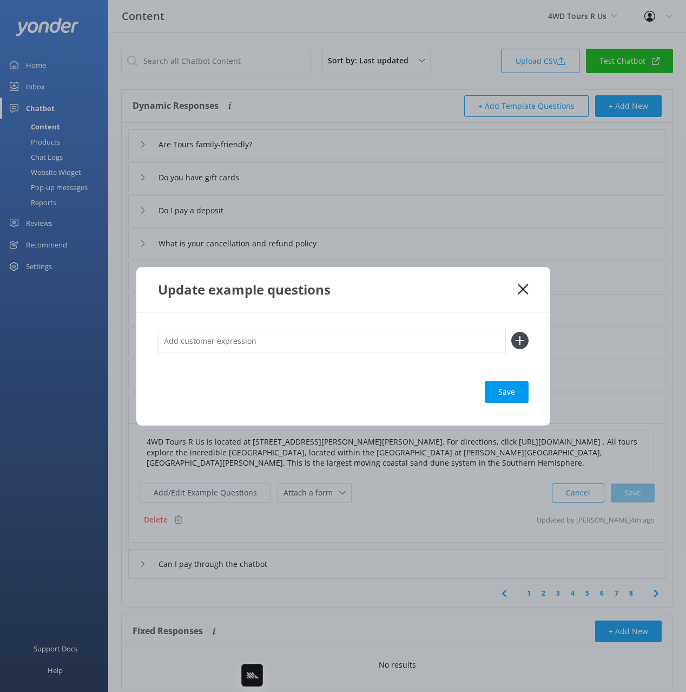
click at [295, 345] on input "text" at bounding box center [332, 340] width 348 height 24
type input "where do we meet"
click at [511, 332] on button at bounding box center [519, 340] width 17 height 17
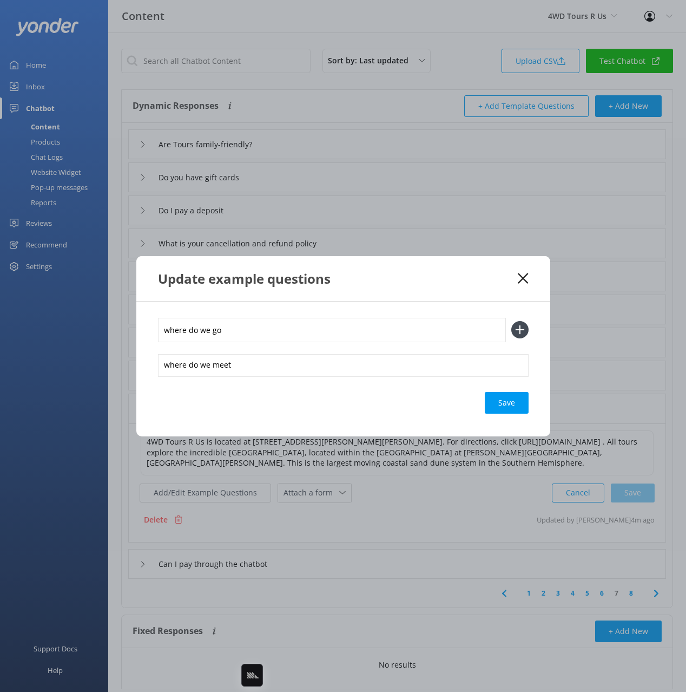
type input "where do we go"
click at [511, 321] on button at bounding box center [519, 329] width 17 height 17
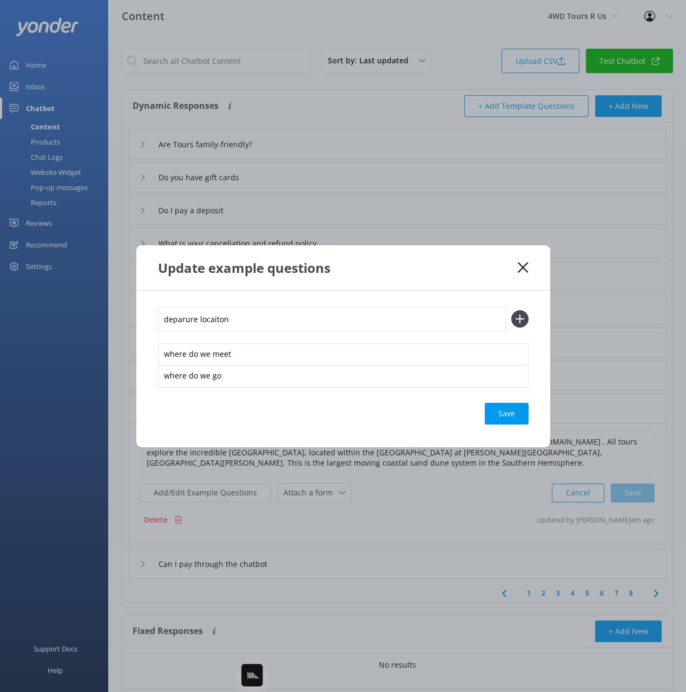
type input "deparure locaiton"
click at [511, 310] on button at bounding box center [519, 318] width 17 height 17
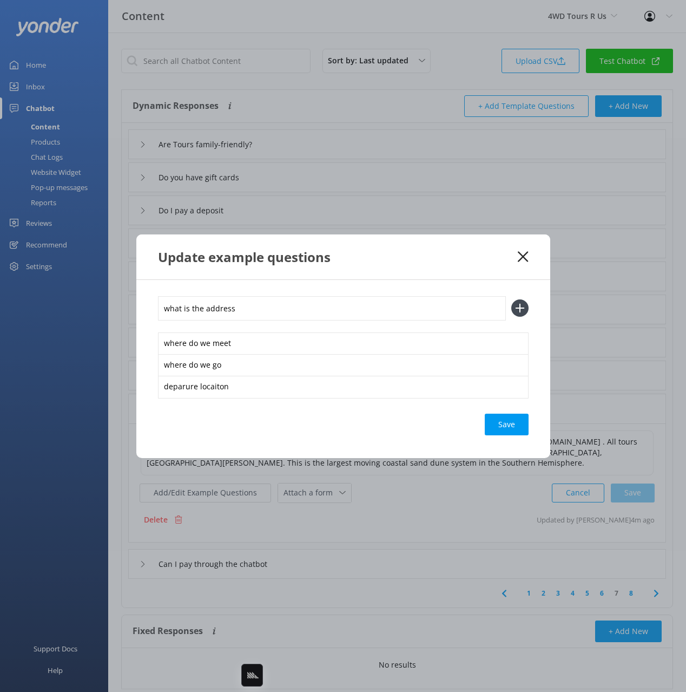
type input "what is the address"
click at [511, 299] on button at bounding box center [519, 307] width 17 height 17
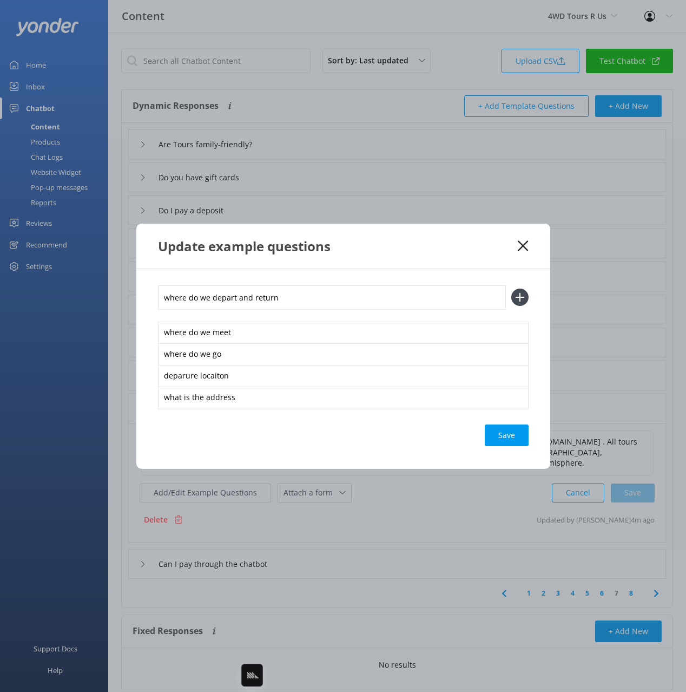
type input "where do we depart and return"
click at [511, 288] on button at bounding box center [519, 296] width 17 height 17
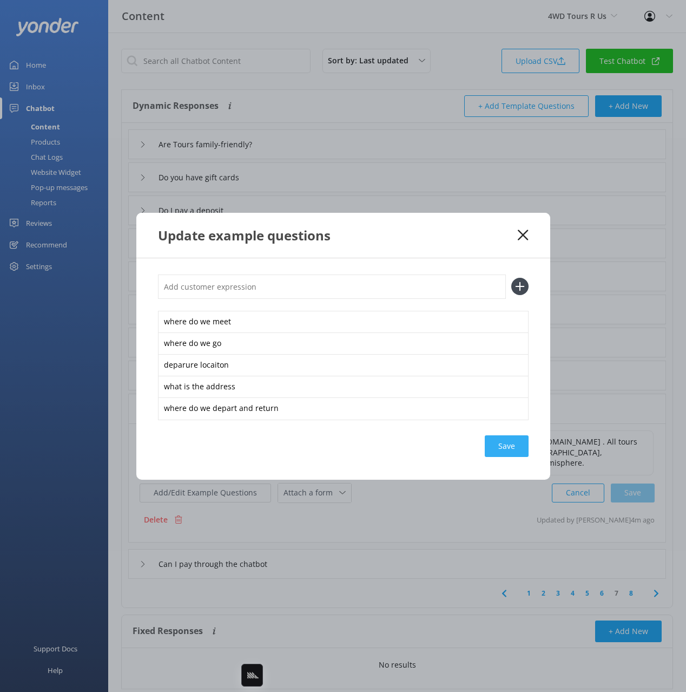
drag, startPoint x: 497, startPoint y: 469, endPoint x: 506, endPoint y: 452, distance: 19.6
click at [499, 468] on div "where do we meet where do we go deparure locaiton what is the address where do …" at bounding box center [343, 368] width 414 height 221
click at [506, 451] on div "Loading.." at bounding box center [506, 446] width 43 height 22
click at [482, 240] on div "Update example questions" at bounding box center [338, 235] width 360 height 18
click at [519, 231] on use at bounding box center [523, 234] width 10 height 10
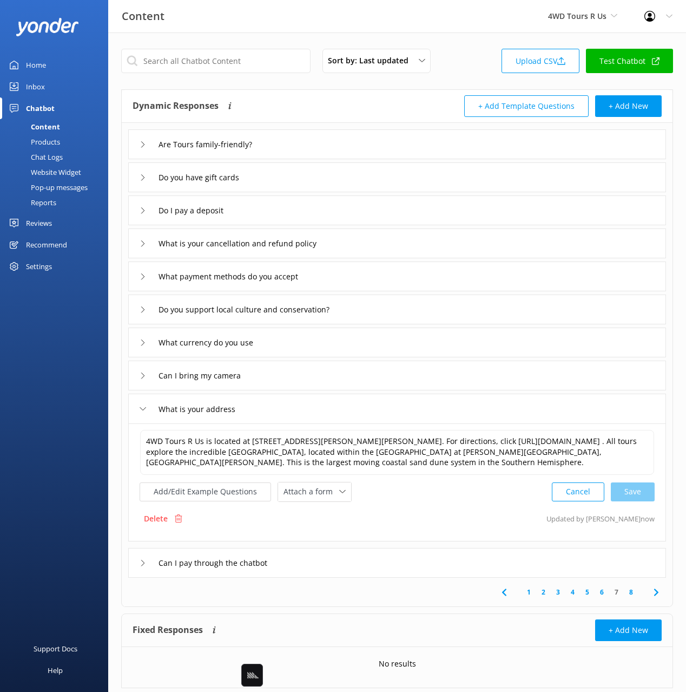
click at [654, 595] on icon at bounding box center [656, 592] width 13 height 13
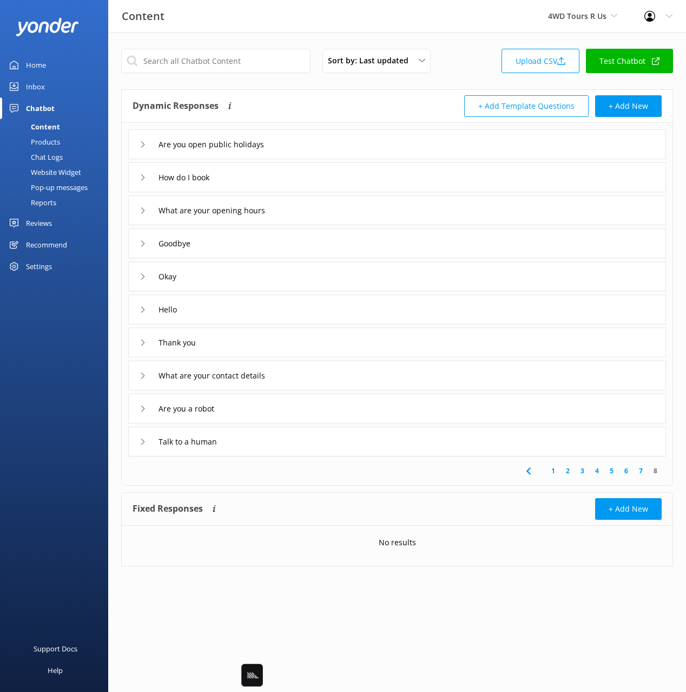
click at [287, 176] on div "How do I book" at bounding box center [397, 177] width 538 height 30
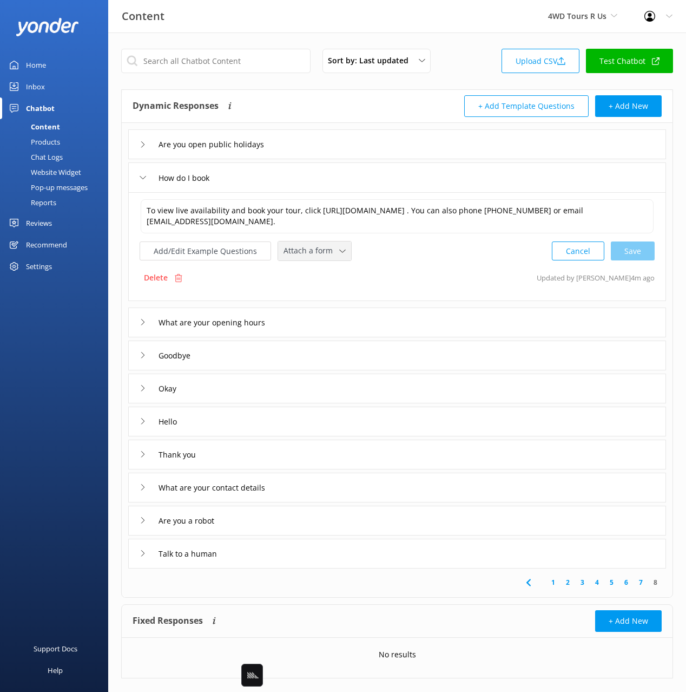
drag, startPoint x: 314, startPoint y: 251, endPoint x: 315, endPoint y: 270, distance: 19.5
click at [314, 251] on span "Attach a form" at bounding box center [312, 251] width 56 height 12
drag, startPoint x: 323, startPoint y: 298, endPoint x: 285, endPoint y: 276, distance: 43.9
click at [323, 298] on div "Check availability" at bounding box center [311, 296] width 54 height 11
click at [240, 256] on button "Add/Edit Example Questions" at bounding box center [205, 249] width 131 height 19
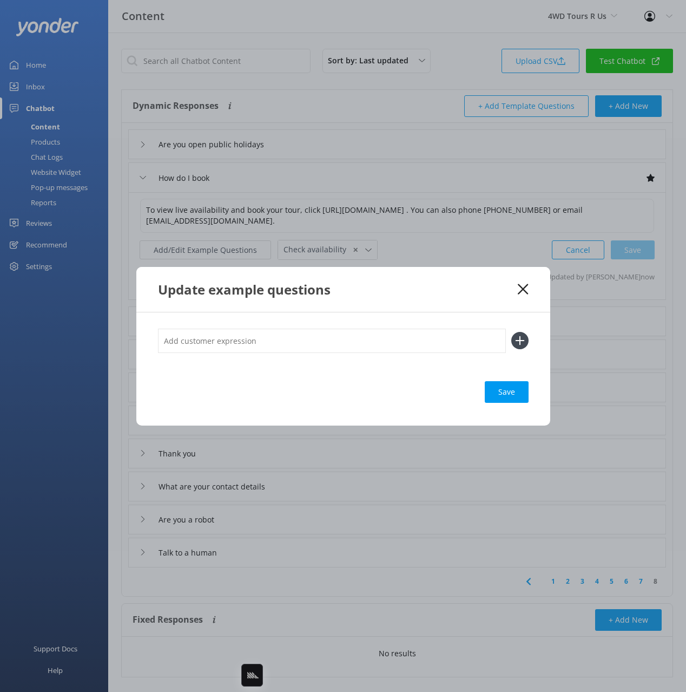
click at [364, 337] on input "text" at bounding box center [332, 340] width 348 height 24
click at [253, 339] on input "Check availability" at bounding box center [332, 340] width 348 height 24
type input "Check availability"
click at [511, 332] on button at bounding box center [519, 340] width 17 height 17
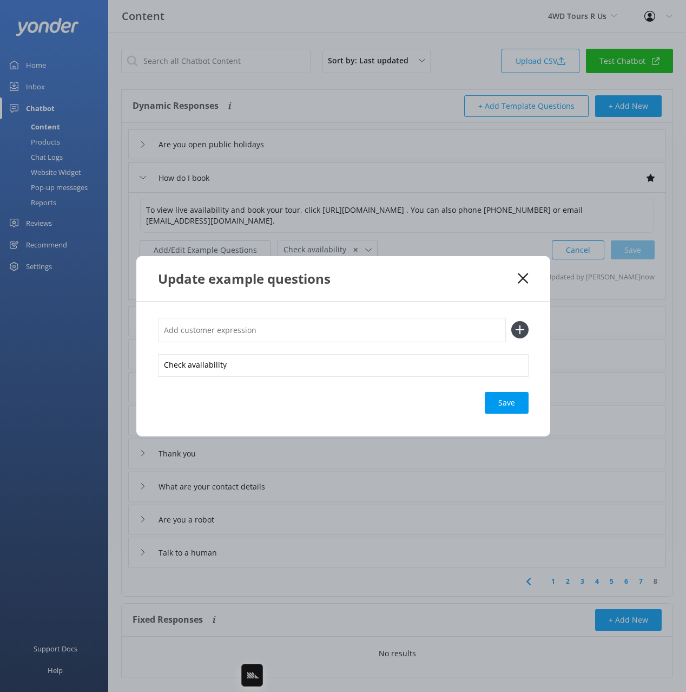
type input "h"
type input "Whats available"
click at [511, 321] on button at bounding box center [519, 329] width 17 height 17
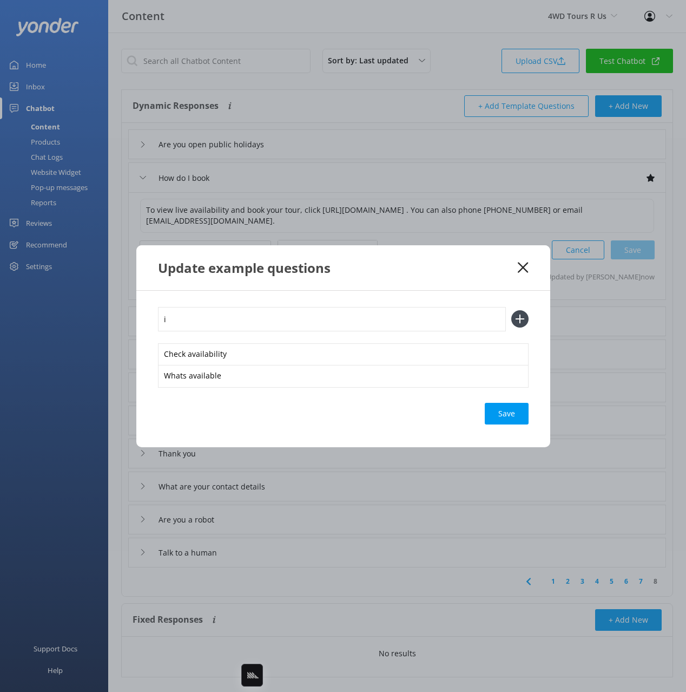
type input "i"
type input "book now"
click at [511, 310] on button at bounding box center [519, 318] width 17 height 17
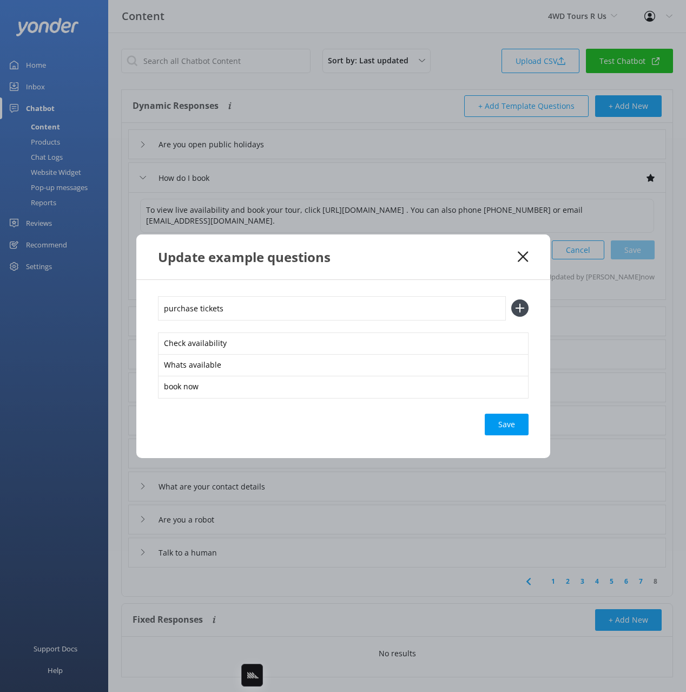
type input "purchase tickets"
click at [511, 299] on button at bounding box center [519, 307] width 17 height 17
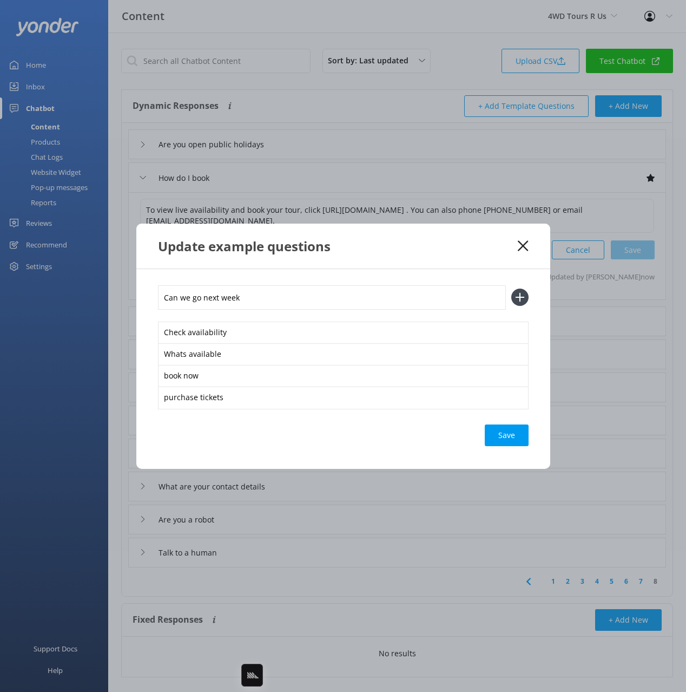
type input "Can we go next week"
click at [511, 288] on button at bounding box center [519, 296] width 17 height 17
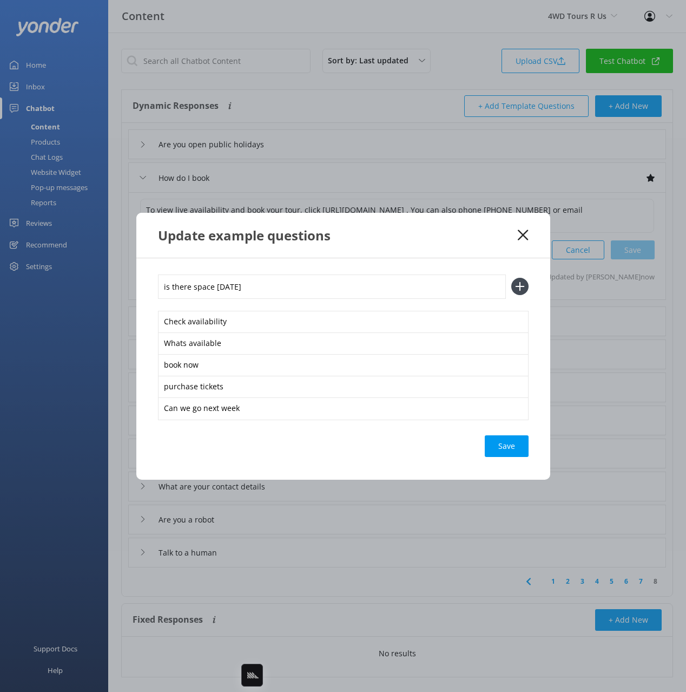
type input "is there space on saturday"
click at [511, 278] on button at bounding box center [519, 286] width 17 height 17
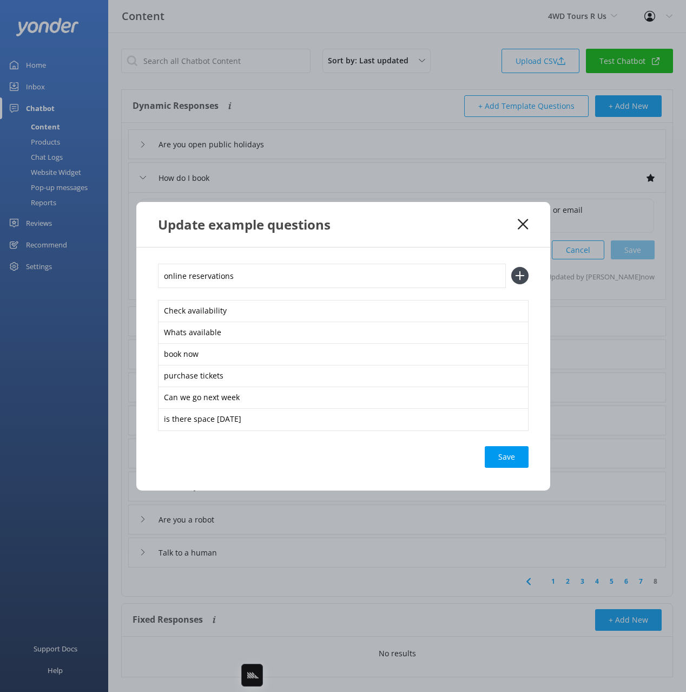
type input "online reservations"
click at [511, 267] on button at bounding box center [519, 275] width 17 height 17
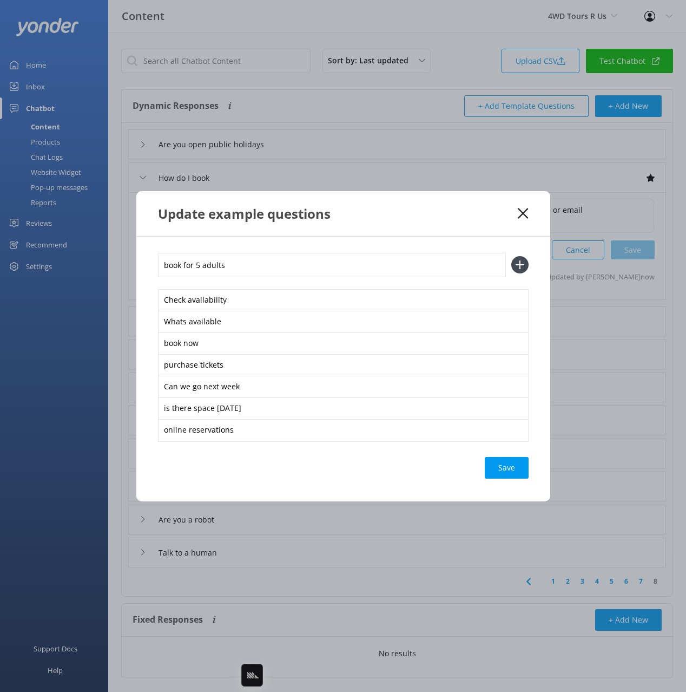
type input "book for 5 adults"
click at [511, 256] on button at bounding box center [519, 264] width 17 height 17
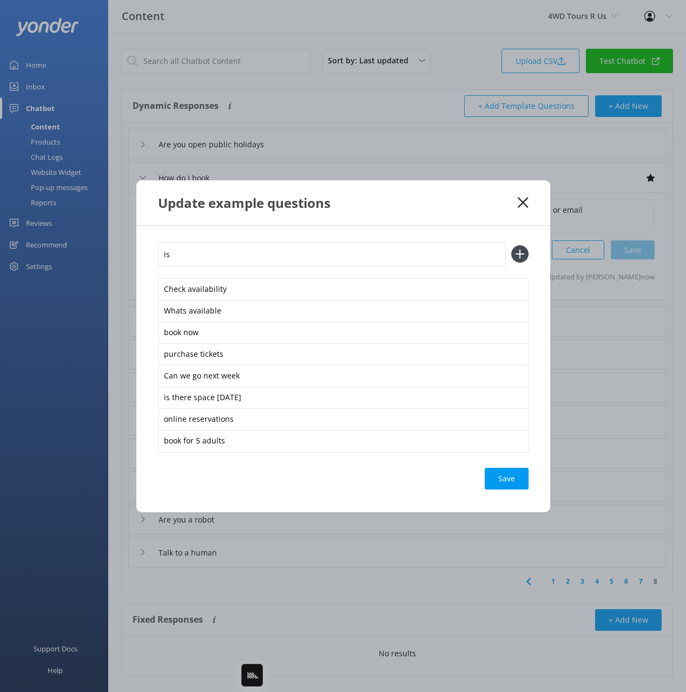
type input "i"
type input "can we book for july 17th"
click at [511, 245] on button at bounding box center [519, 253] width 17 height 17
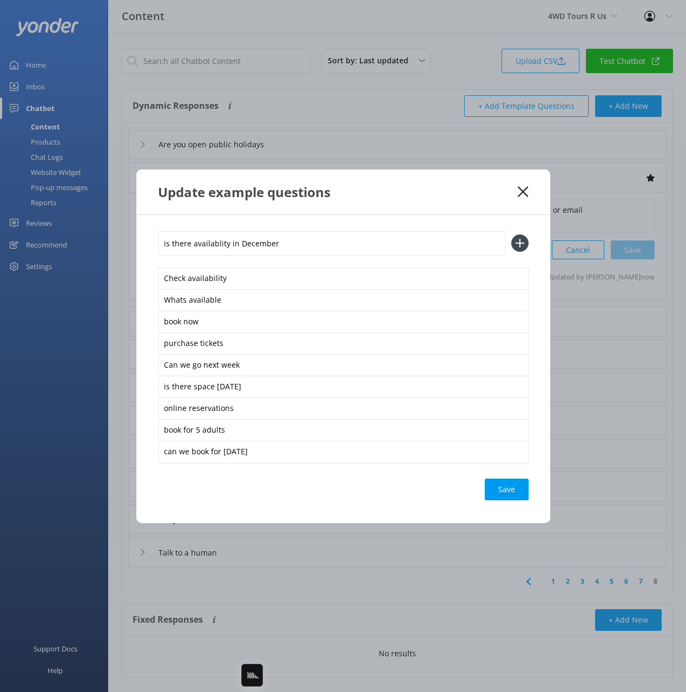
type input "is there availablity in December"
click at [511, 234] on button at bounding box center [519, 242] width 17 height 17
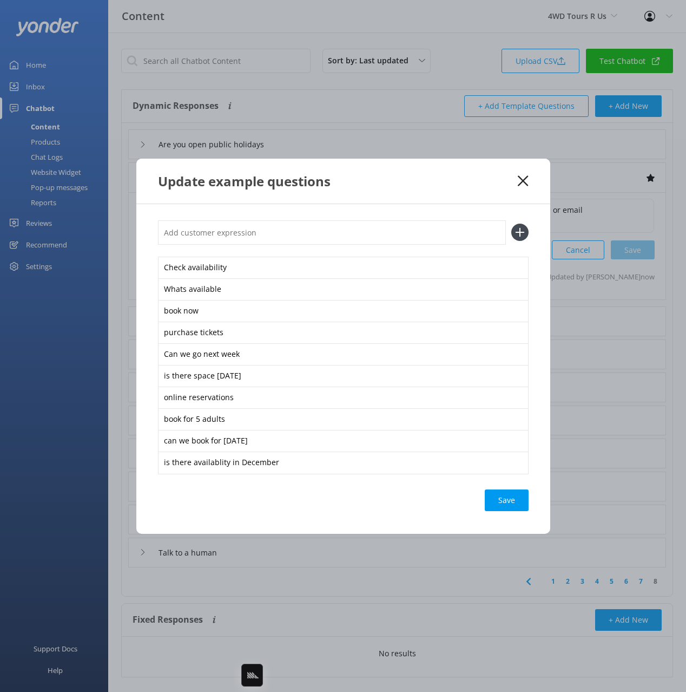
click at [512, 498] on div "Save" at bounding box center [507, 500] width 44 height 22
click at [522, 177] on icon at bounding box center [523, 180] width 10 height 11
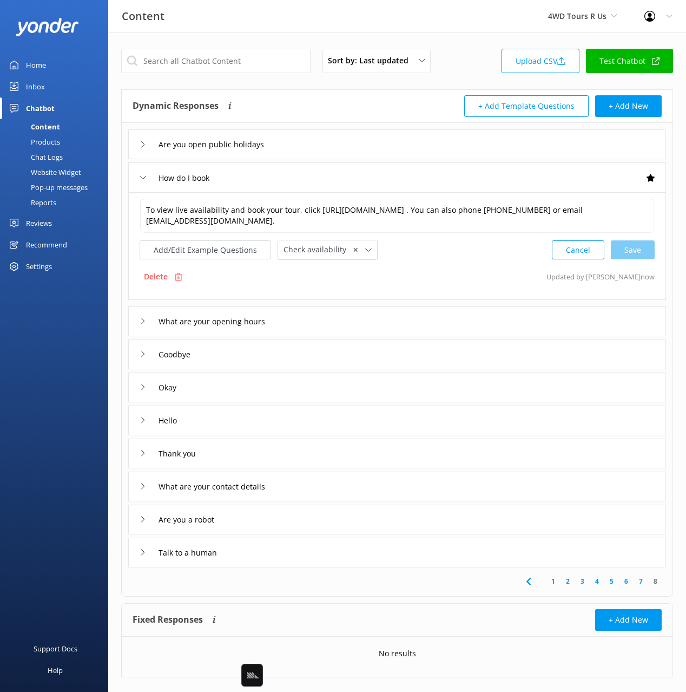
click at [342, 485] on div "What are your contact details" at bounding box center [397, 486] width 538 height 30
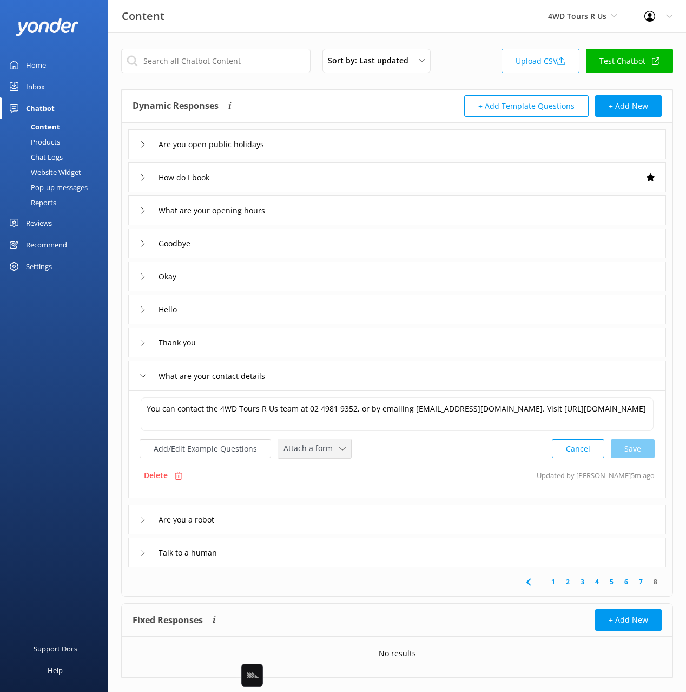
click at [308, 444] on span "Attach a form" at bounding box center [312, 448] width 56 height 12
click at [314, 471] on div "Leave contact details" at bounding box center [317, 471] width 66 height 11
click at [304, 555] on div "Talk to a human" at bounding box center [397, 551] width 538 height 30
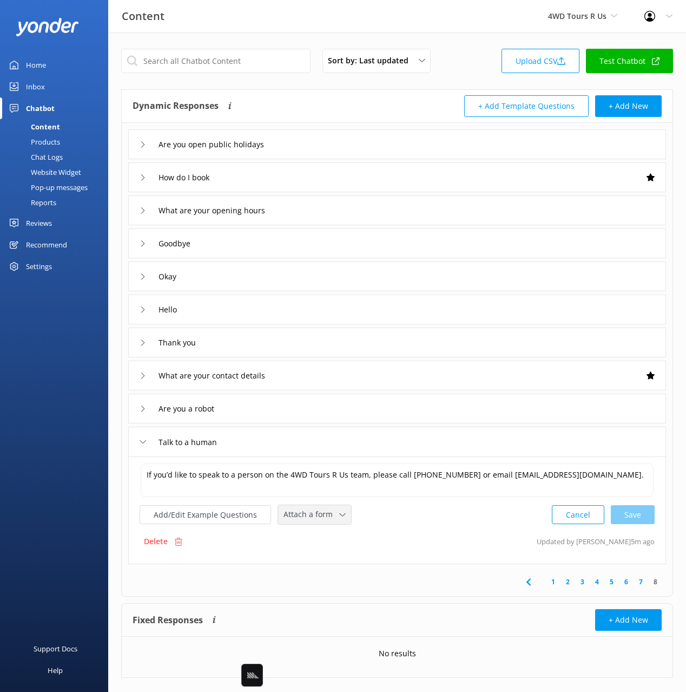
click at [317, 515] on span "Attach a form" at bounding box center [312, 514] width 56 height 12
drag, startPoint x: 318, startPoint y: 531, endPoint x: 277, endPoint y: 536, distance: 42.0
click at [318, 532] on div "Leave contact details" at bounding box center [317, 537] width 66 height 11
click at [214, 514] on button "Add/Edit Example Questions" at bounding box center [205, 513] width 131 height 19
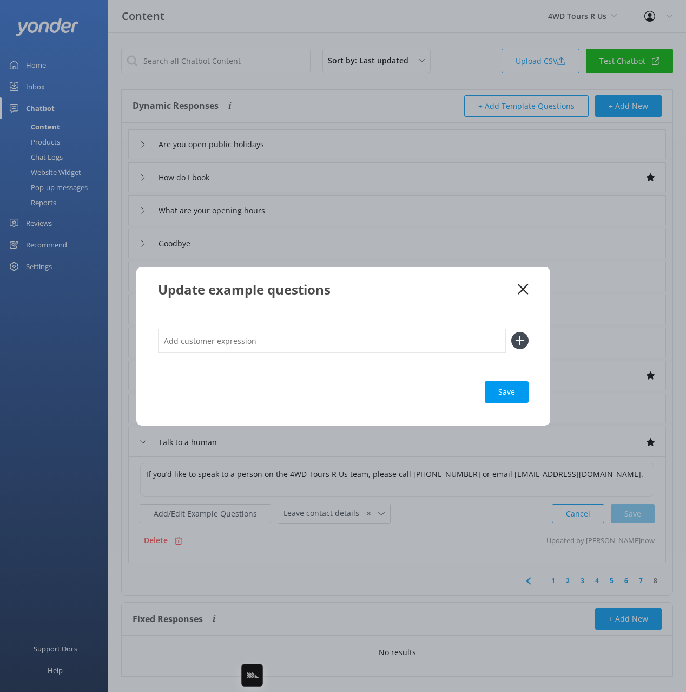
click at [330, 340] on input "text" at bounding box center [332, 340] width 348 height 24
type input "agent"
click at [511, 332] on button at bounding box center [519, 340] width 17 height 17
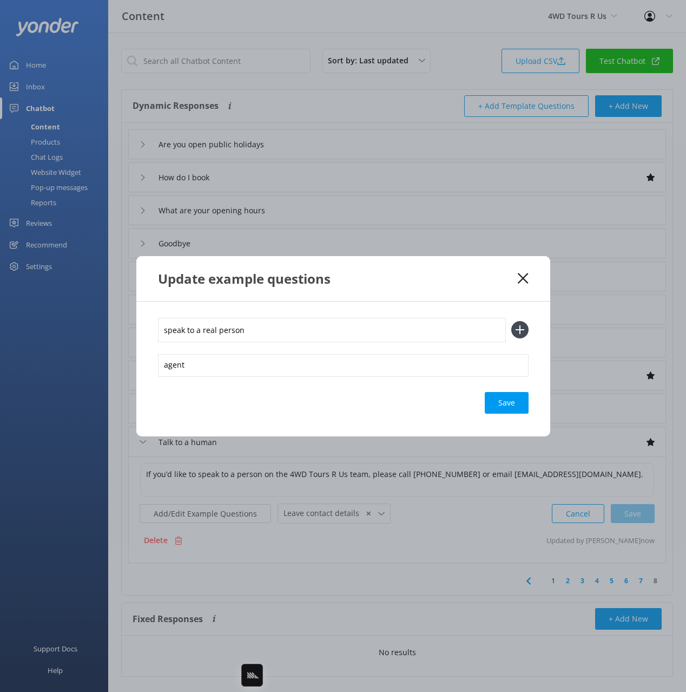
type input "speak to a real person"
click at [511, 321] on button at bounding box center [519, 329] width 17 height 17
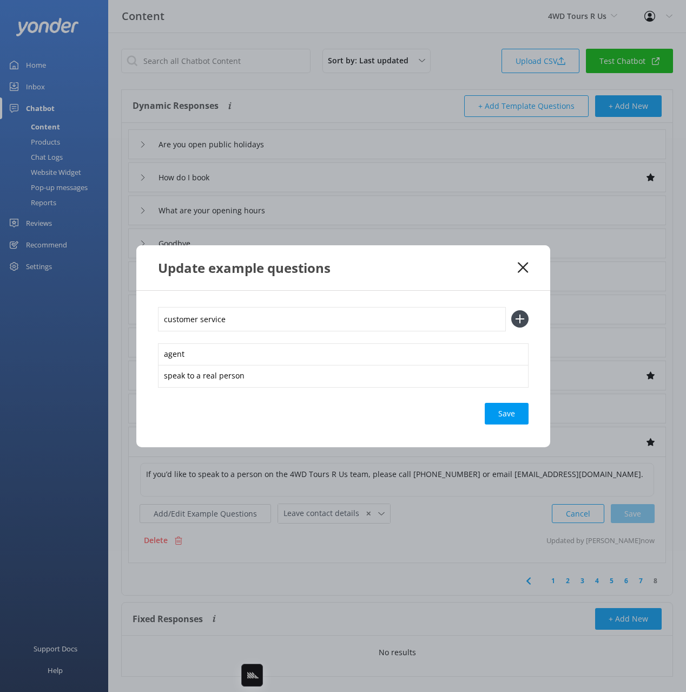
type input "customer service"
click at [511, 310] on button at bounding box center [519, 318] width 17 height 17
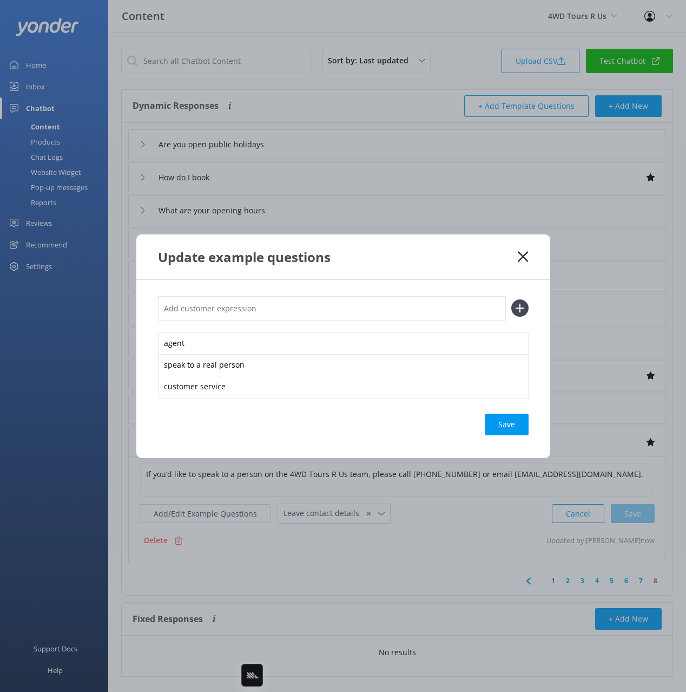
type input "p"
type input "online chat"
click at [511, 299] on button at bounding box center [519, 307] width 17 height 17
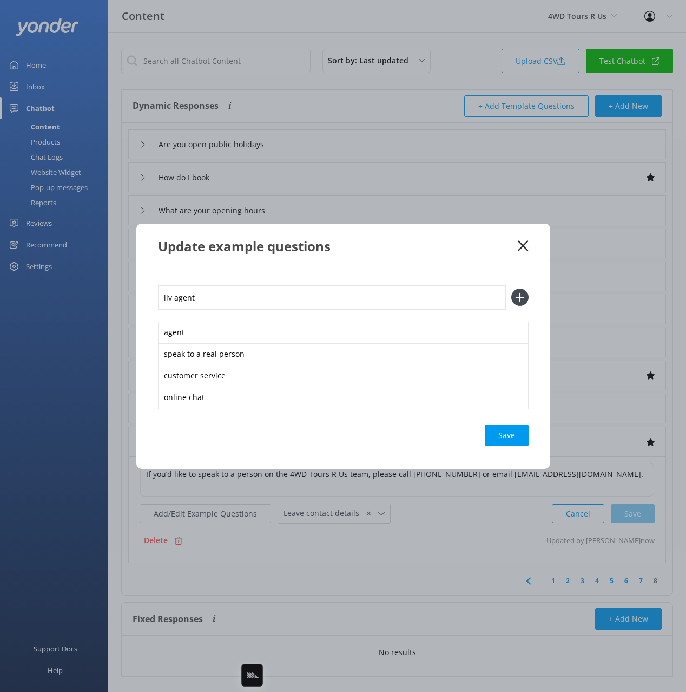
type input "liv agent"
click at [511, 288] on button at bounding box center [519, 296] width 17 height 17
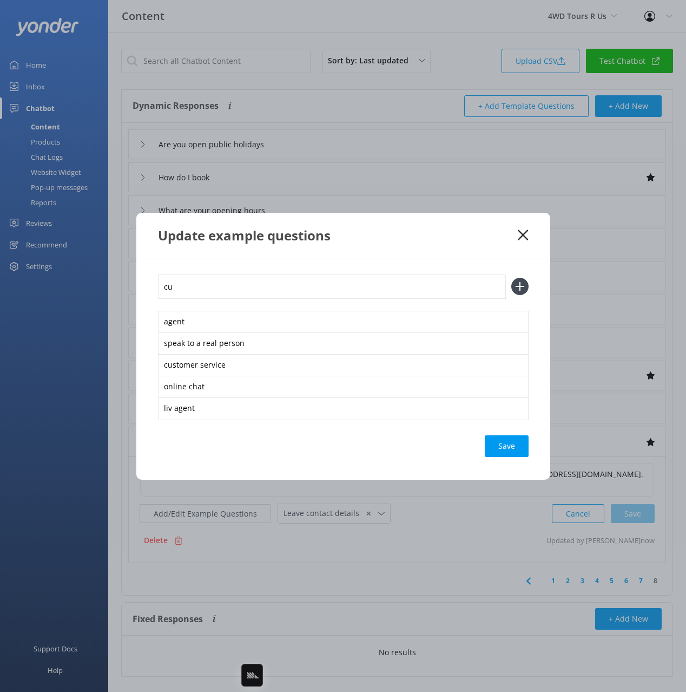
type input "c"
type input "i need help"
click at [511, 278] on button at bounding box center [519, 286] width 17 height 17
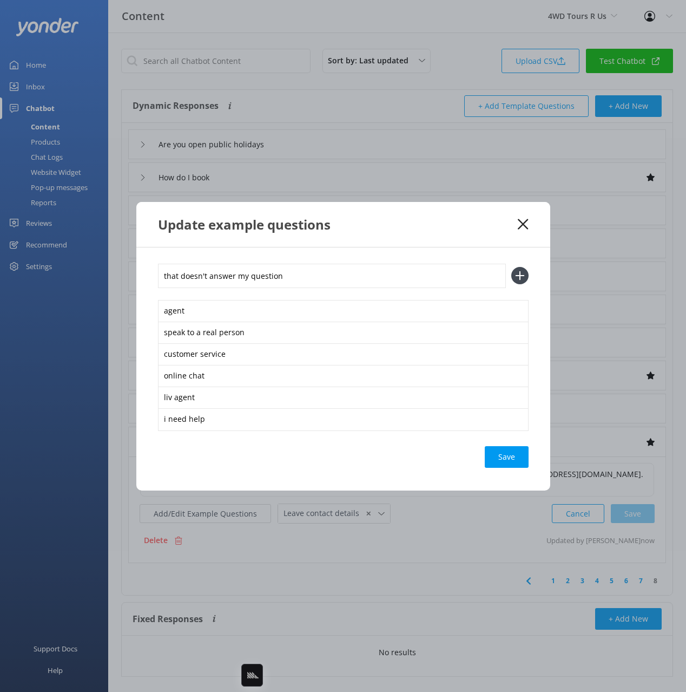
type input "that doesn't answer my question"
click at [511, 267] on button at bounding box center [519, 275] width 17 height 17
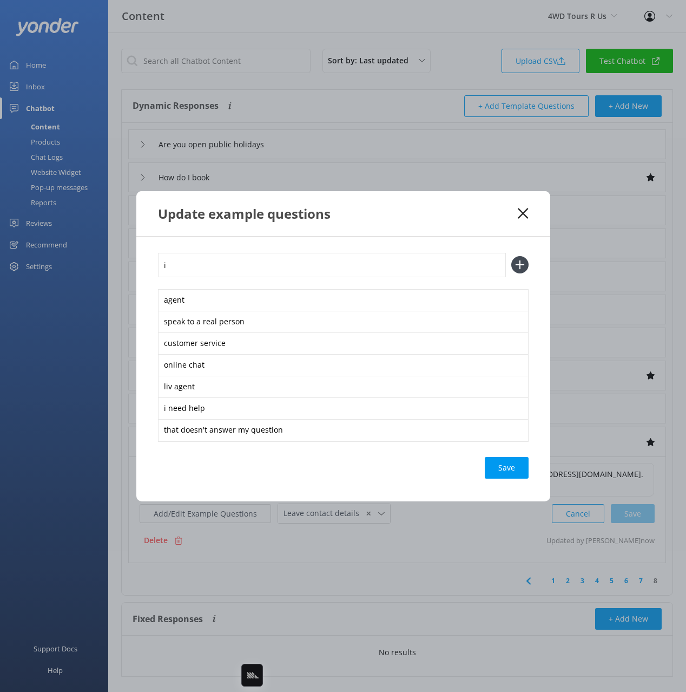
type input "i"
type input "o"
type input "talk to"
click at [169, 387] on div "liv agent" at bounding box center [343, 387] width 371 height 23
click at [206, 270] on input "talk to" at bounding box center [332, 265] width 348 height 24
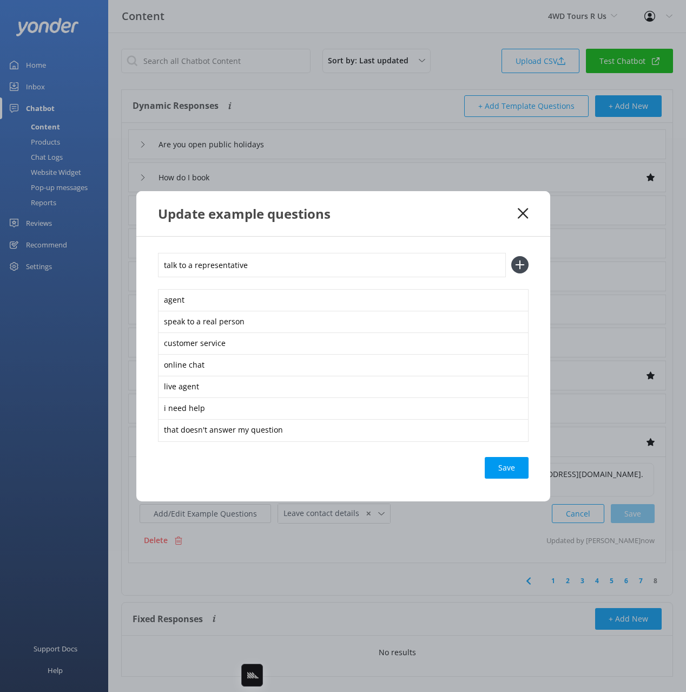
type input "talk to a representative"
click at [511, 256] on button at bounding box center [519, 264] width 17 height 17
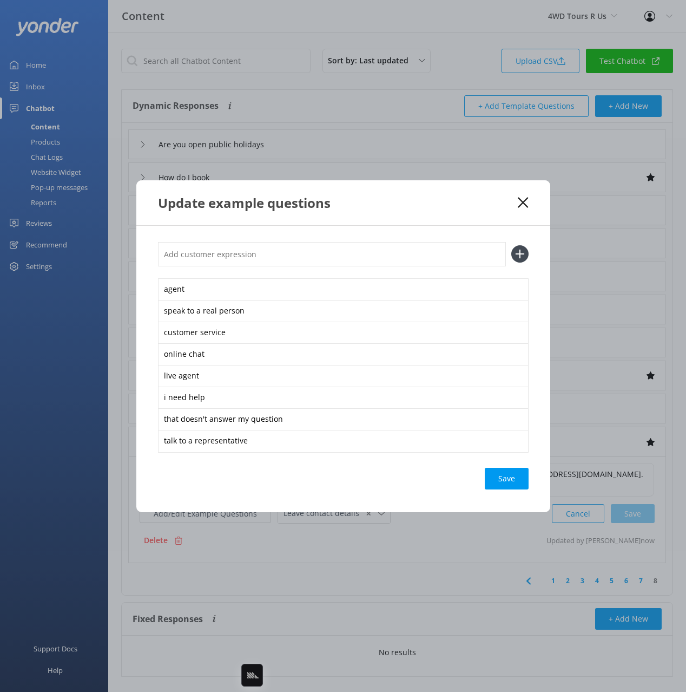
click at [512, 473] on div "Save" at bounding box center [507, 479] width 44 height 22
click at [521, 202] on icon at bounding box center [523, 202] width 10 height 11
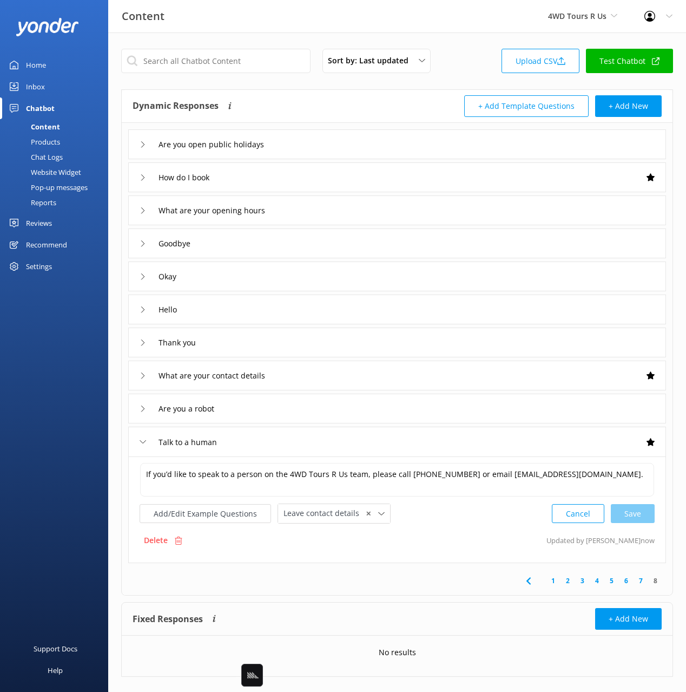
click at [49, 169] on div "Website Widget" at bounding box center [43, 172] width 75 height 15
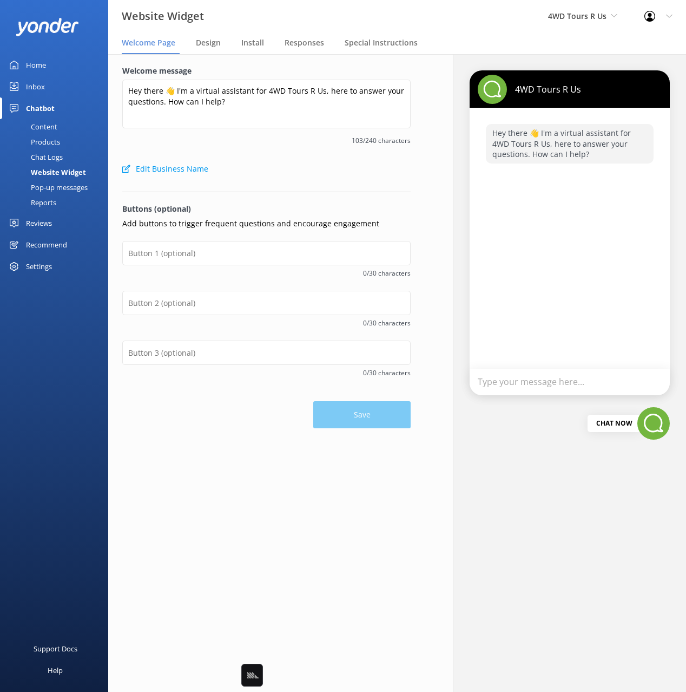
click at [52, 155] on div "Chat Logs" at bounding box center [34, 156] width 56 height 15
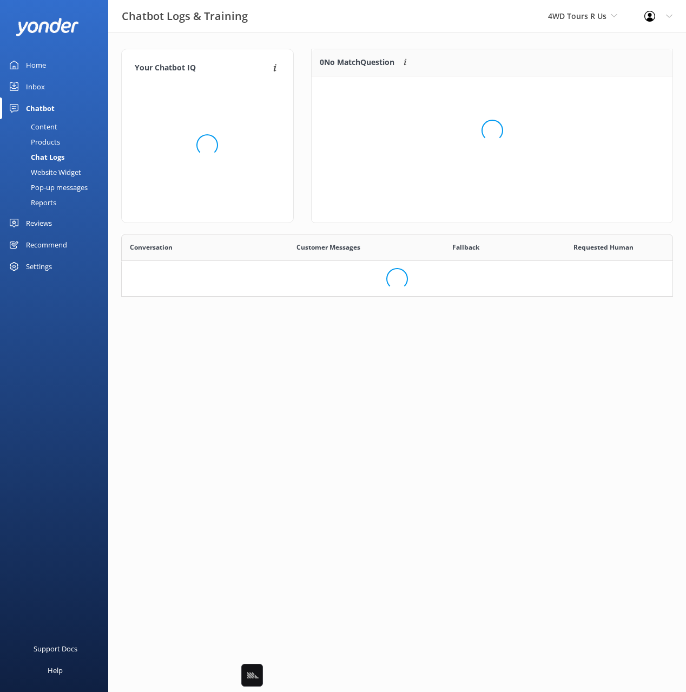
scroll to position [63, 552]
click at [51, 172] on div "Website Widget" at bounding box center [43, 172] width 75 height 15
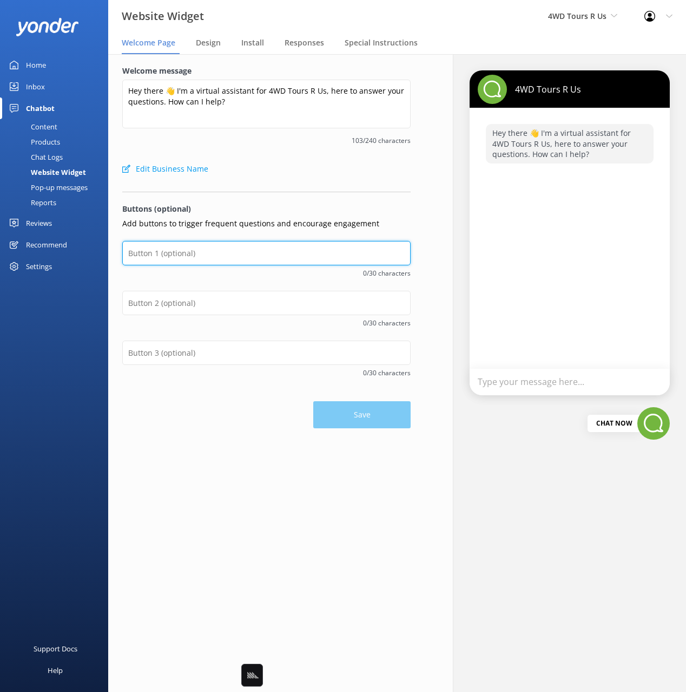
click at [205, 260] on input "text" at bounding box center [266, 253] width 288 height 24
type input "Check Availability"
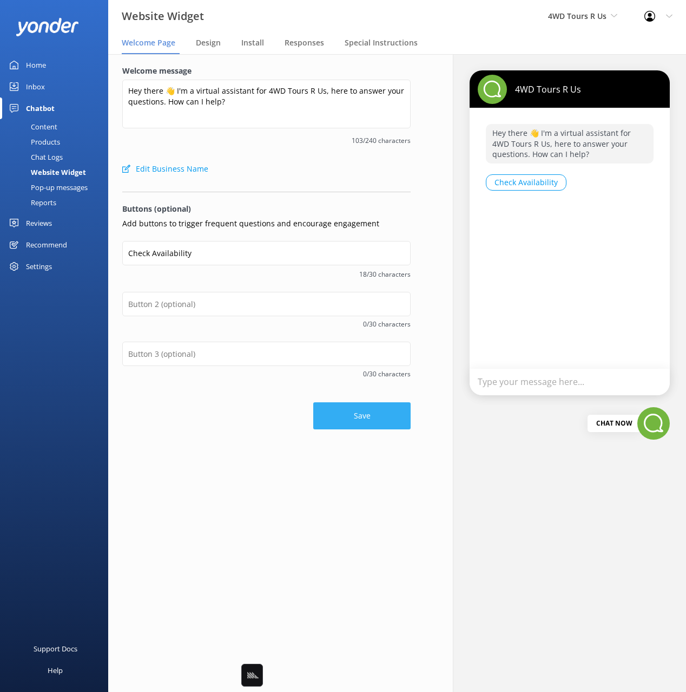
click at [376, 418] on button "Save" at bounding box center [361, 415] width 97 height 27
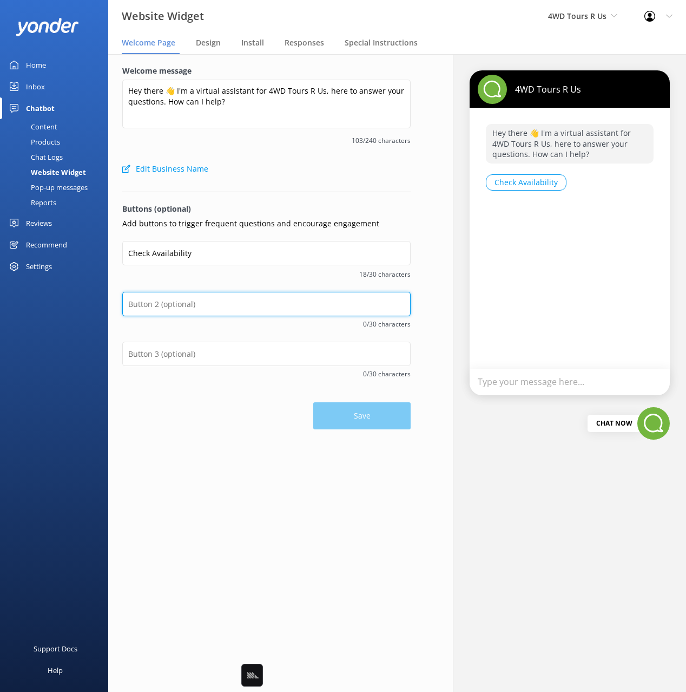
click at [267, 299] on input "text" at bounding box center [266, 304] width 288 height 24
type input "Packages"
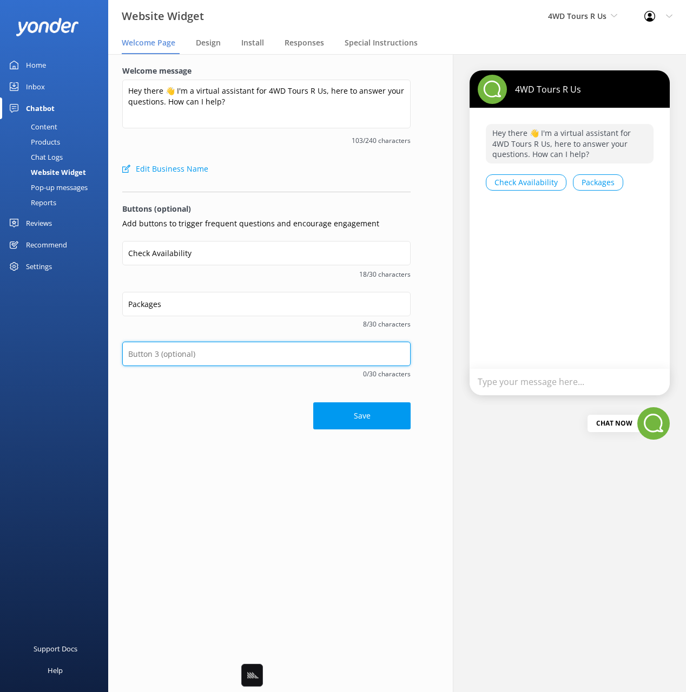
click at [169, 352] on input "text" at bounding box center [266, 353] width 288 height 24
type input "Contact Details"
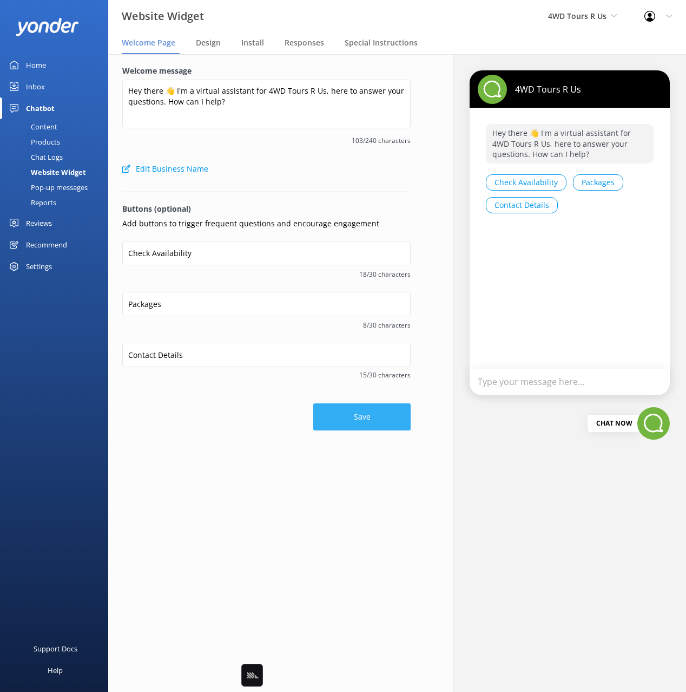
click at [334, 416] on button "Save" at bounding box center [361, 416] width 97 height 27
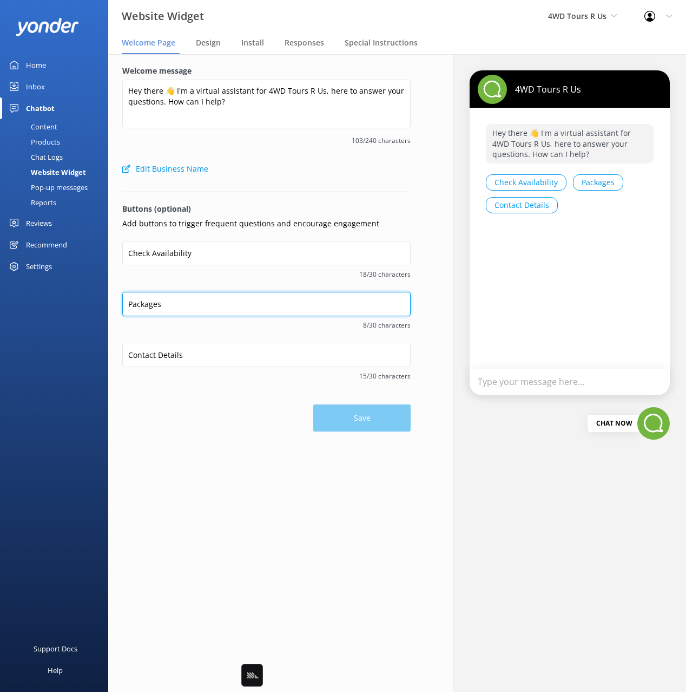
click at [141, 304] on input "Packages" at bounding box center [266, 304] width 288 height 24
click at [52, 130] on div "Content" at bounding box center [31, 126] width 51 height 15
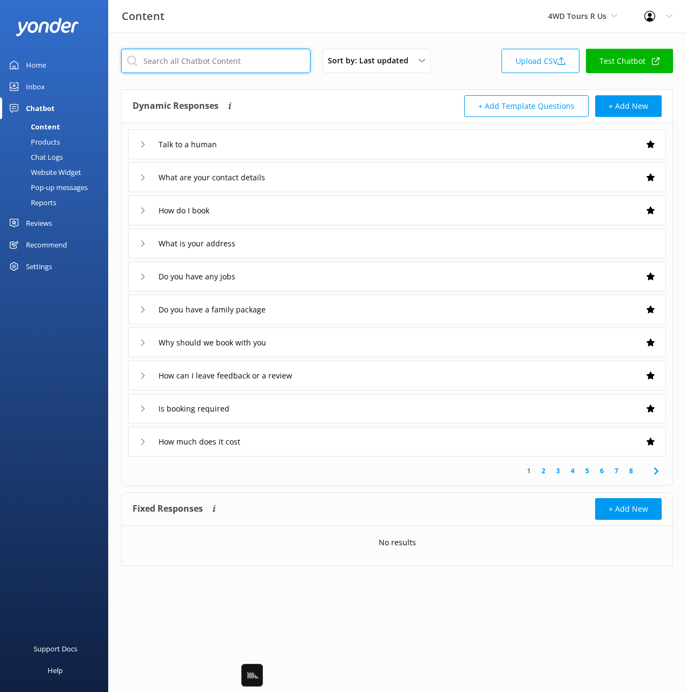
click at [217, 54] on input "text" at bounding box center [215, 61] width 189 height 24
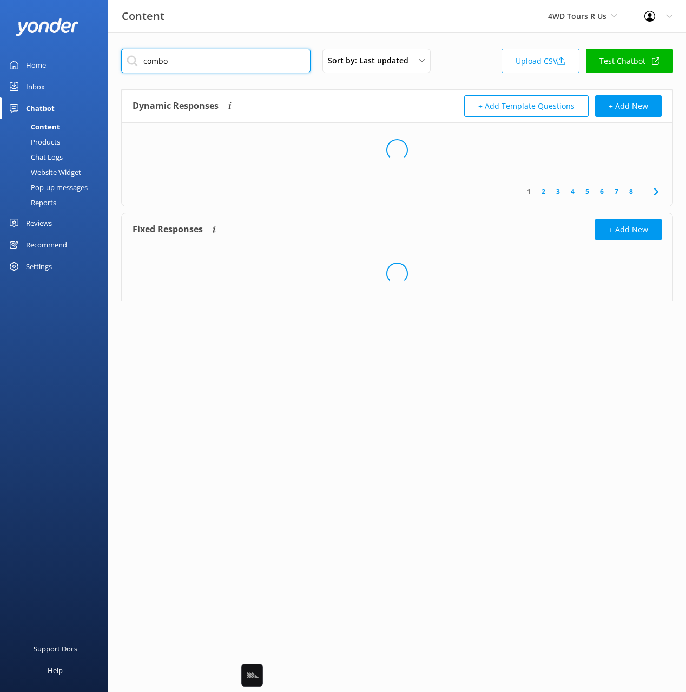
type input "combo"
drag, startPoint x: 349, startPoint y: 105, endPoint x: 335, endPoint y: 145, distance: 42.4
click at [349, 106] on div "Dynamic Responses Dynamic responses rely on the Large Language Model to create …" at bounding box center [265, 106] width 265 height 22
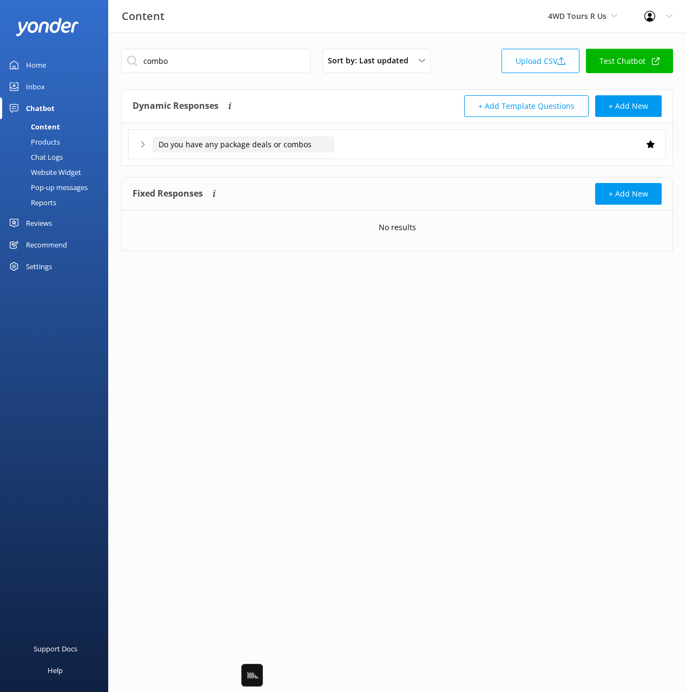
click at [319, 141] on input "Do you have any package deals or combos" at bounding box center [244, 144] width 182 height 16
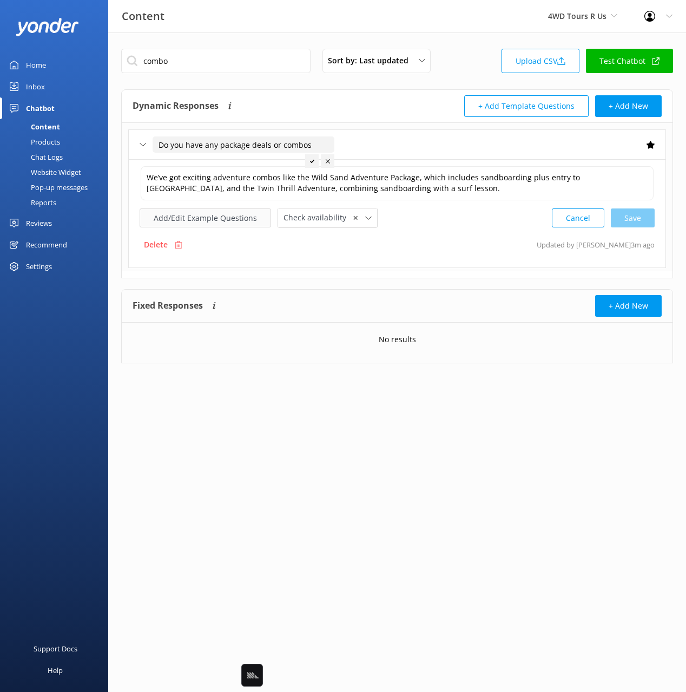
click at [198, 218] on button "Add/Edit Example Questions" at bounding box center [205, 217] width 131 height 19
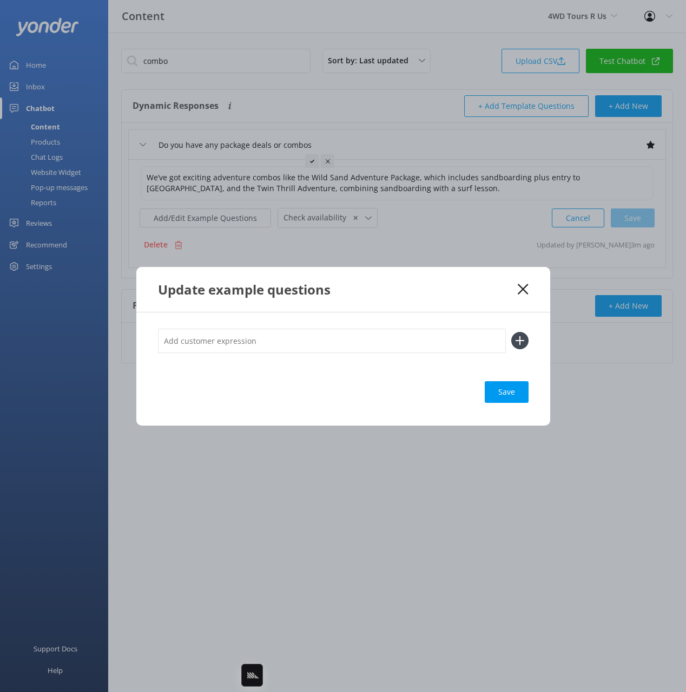
click at [378, 331] on input "text" at bounding box center [332, 340] width 348 height 24
paste input "Packages"
type input "Packages"
click at [511, 332] on button at bounding box center [519, 340] width 17 height 17
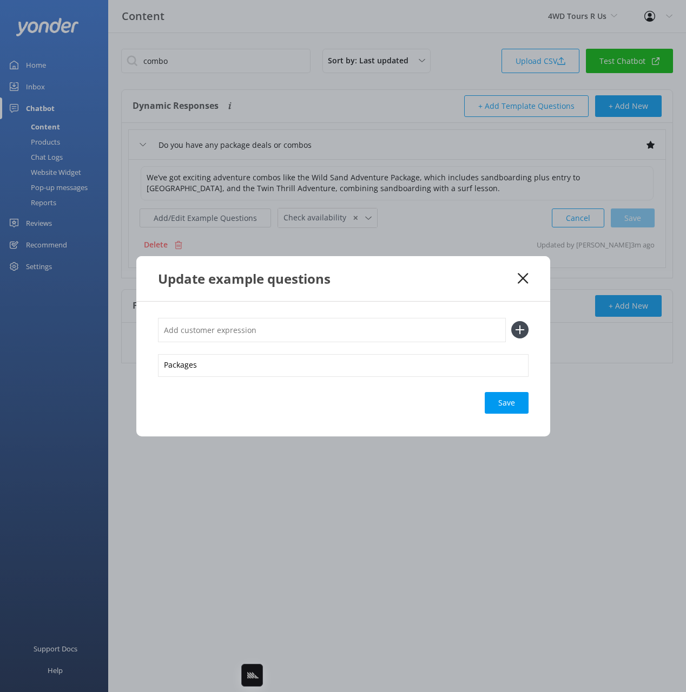
paste input "Packages"
type input "Packages"
click at [511, 321] on button at bounding box center [519, 329] width 17 height 17
paste input "Packages"
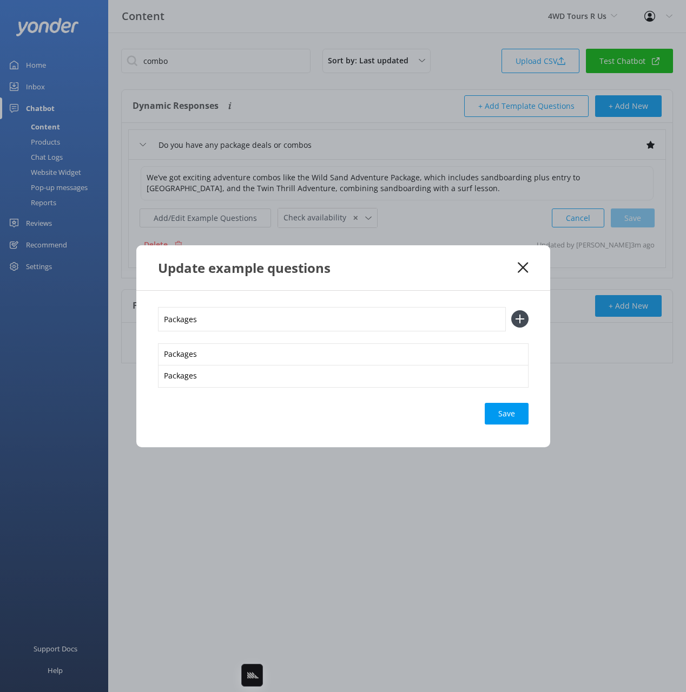
type input "Packages"
click at [511, 310] on button at bounding box center [519, 318] width 17 height 17
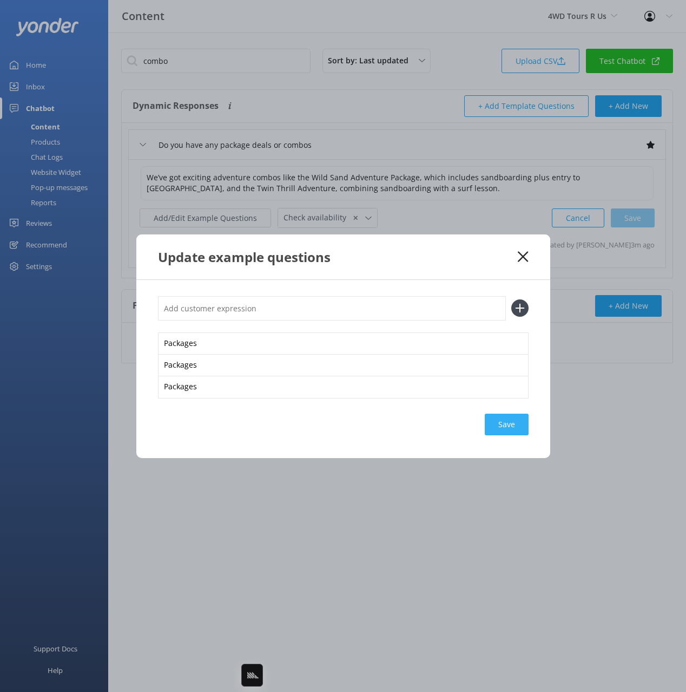
drag, startPoint x: 515, startPoint y: 435, endPoint x: 509, endPoint y: 421, distance: 14.6
click at [514, 434] on div "Packages Packages Packages Save" at bounding box center [343, 369] width 414 height 178
click at [511, 429] on div "Loading.." at bounding box center [506, 424] width 43 height 22
click at [481, 259] on div "Update example questions" at bounding box center [338, 257] width 360 height 18
click at [528, 252] on use at bounding box center [523, 256] width 10 height 10
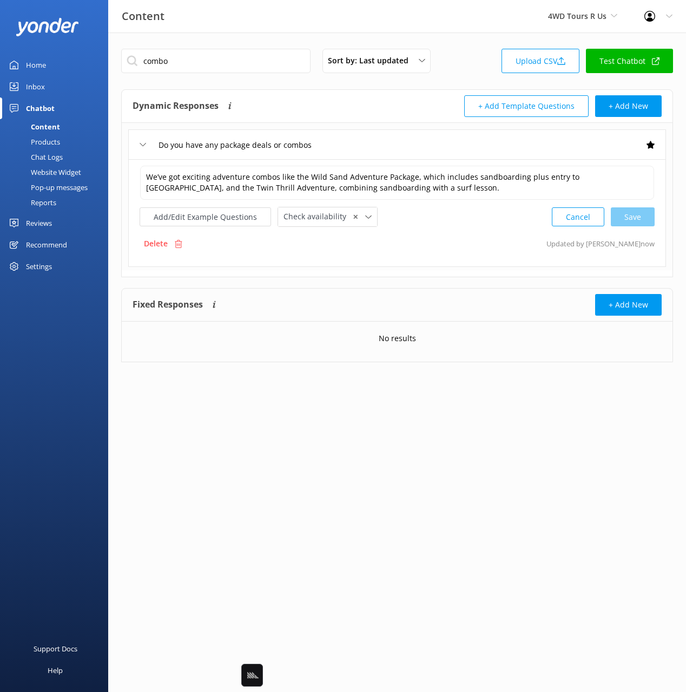
click at [428, 90] on div "Dynamic Responses Dynamic responses rely on the Large Language Model to create …" at bounding box center [397, 106] width 551 height 33
click at [496, 71] on div "combo Sort by: Last updated Title Last updated Upload CSV Test Chatbot" at bounding box center [397, 64] width 552 height 31
click at [641, 64] on link "Test Chatbot" at bounding box center [629, 61] width 87 height 24
drag, startPoint x: 494, startPoint y: 237, endPoint x: 483, endPoint y: 228, distance: 13.4
click at [489, 234] on div "Delete Updated by Yonder now" at bounding box center [397, 243] width 515 height 21
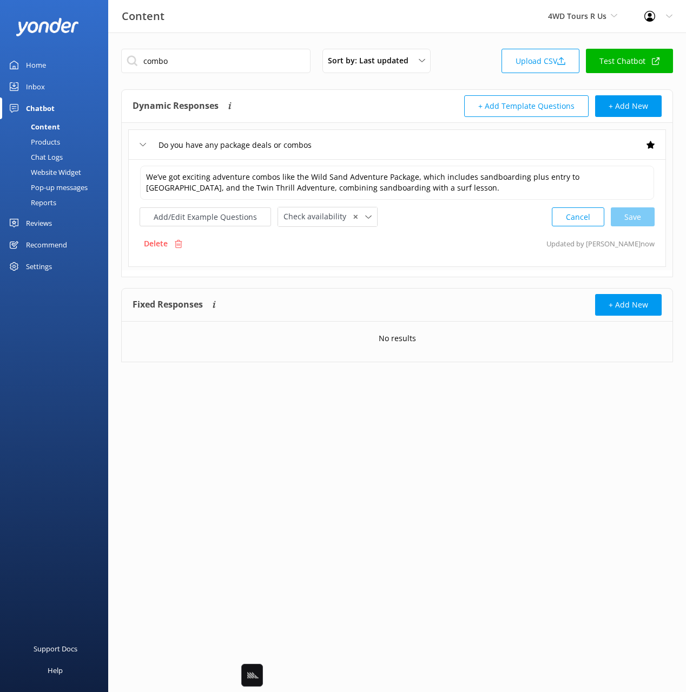
drag, startPoint x: 387, startPoint y: 151, endPoint x: 379, endPoint y: 141, distance: 13.4
click at [387, 151] on div "Do you have any package deals or combos" at bounding box center [397, 144] width 538 height 30
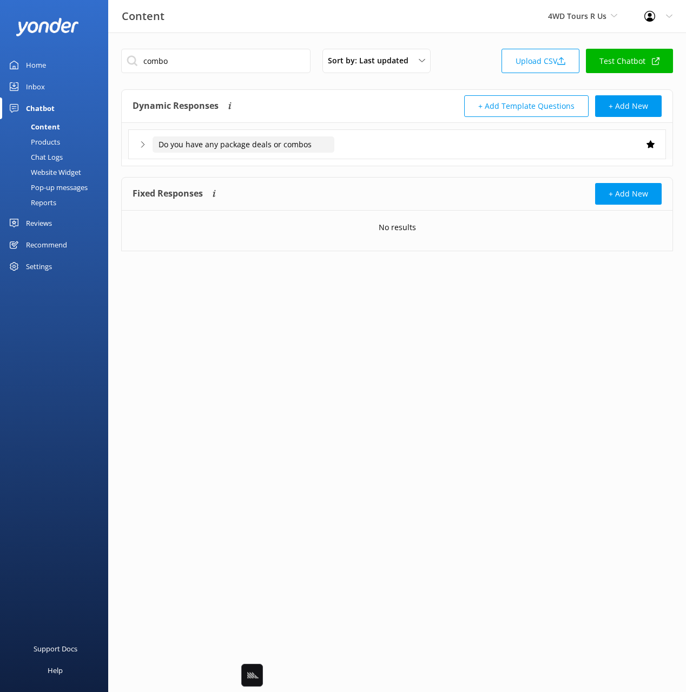
drag, startPoint x: 337, startPoint y: 98, endPoint x: 227, endPoint y: 143, distance: 118.9
click at [337, 98] on div "Dynamic Responses Dynamic responses rely on the Large Language Model to create …" at bounding box center [265, 106] width 265 height 22
drag, startPoint x: 52, startPoint y: 157, endPoint x: 52, endPoint y: 147, distance: 10.3
click at [52, 157] on div "Chat Logs" at bounding box center [34, 156] width 56 height 15
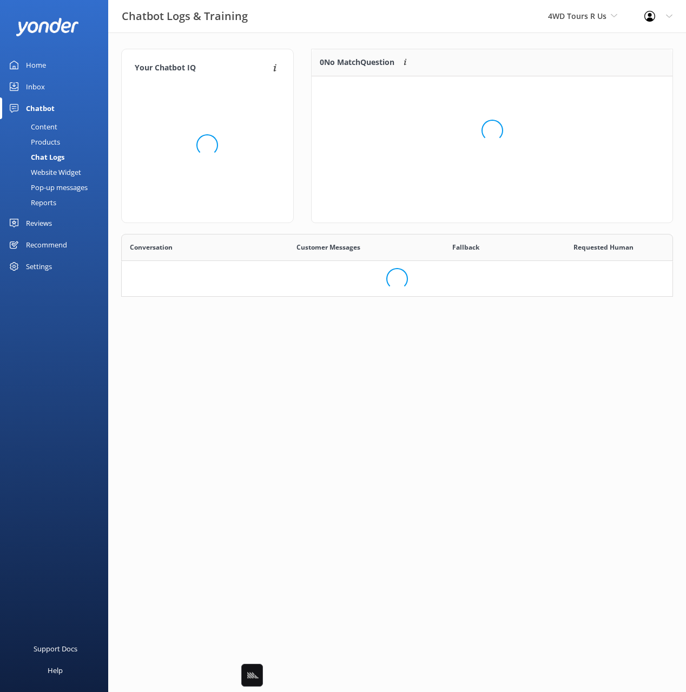
scroll to position [63, 552]
click at [52, 136] on div "Products" at bounding box center [33, 141] width 54 height 15
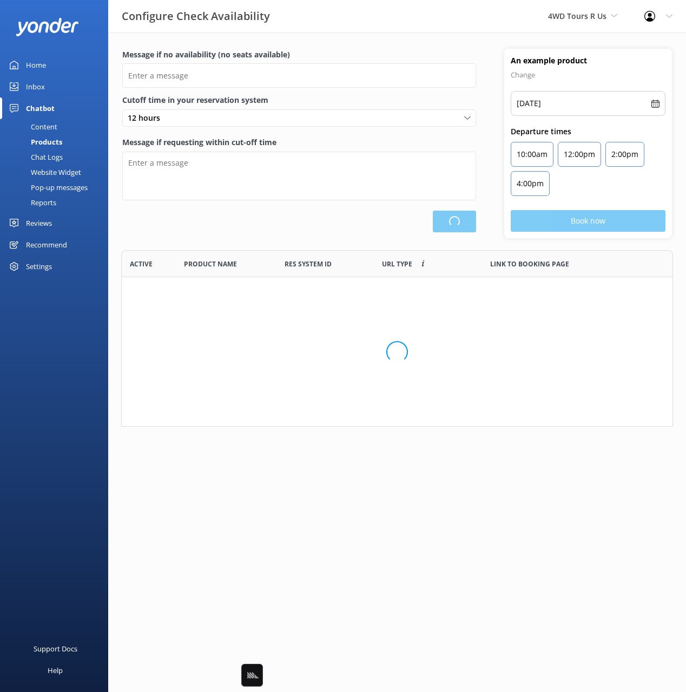
type input "There are no seats available, please check an alternative day"
type textarea "Our online booking system closes {hours} prior to departure. Please contact us …"
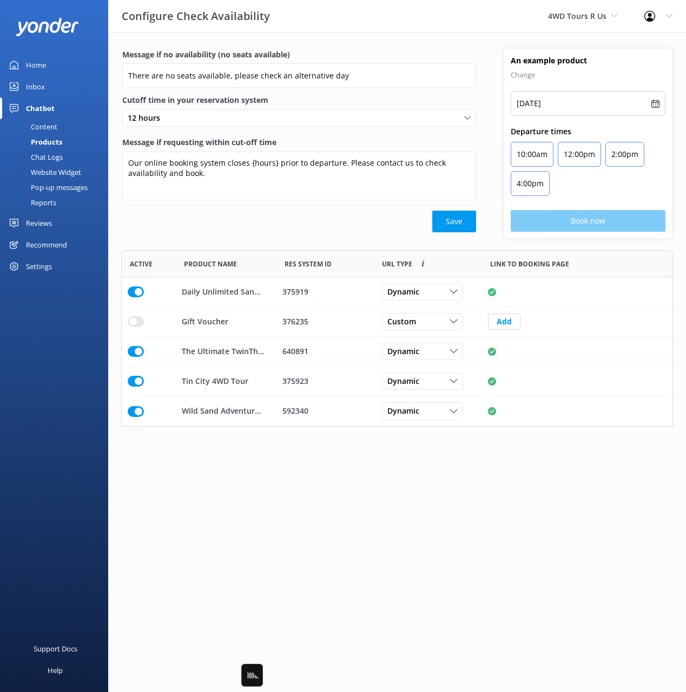
click at [262, 230] on div "Save" at bounding box center [299, 222] width 354 height 22
drag, startPoint x: 43, startPoint y: 123, endPoint x: 62, endPoint y: 132, distance: 21.1
click at [43, 123] on div "Content" at bounding box center [31, 126] width 51 height 15
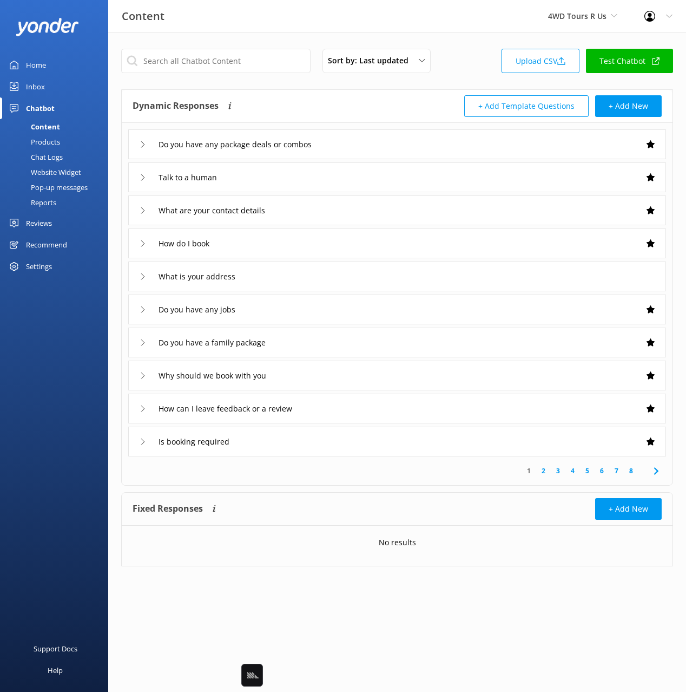
click at [300, 88] on div "Sort by: Last updated Title Last updated Upload CSV Test Chatbot Dynamic Respon…" at bounding box center [397, 315] width 578 height 566
click at [48, 270] on div "Settings" at bounding box center [39, 266] width 26 height 22
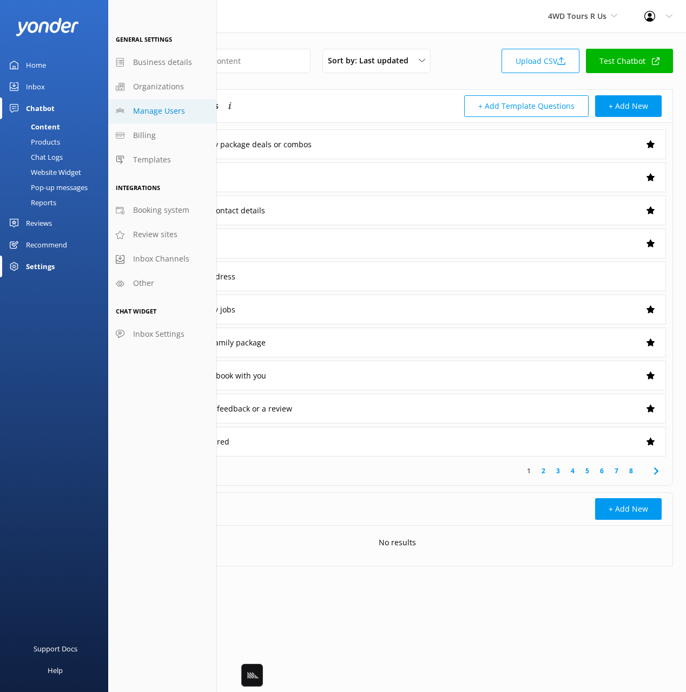
click at [167, 119] on link "Manage Users" at bounding box center [162, 111] width 108 height 24
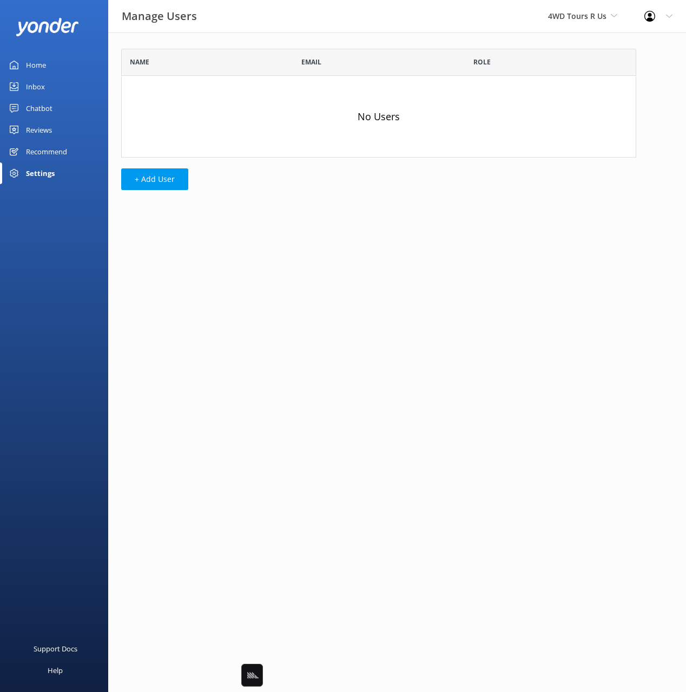
scroll to position [109, 515]
click at [173, 174] on button "+ Add User" at bounding box center [154, 179] width 67 height 22
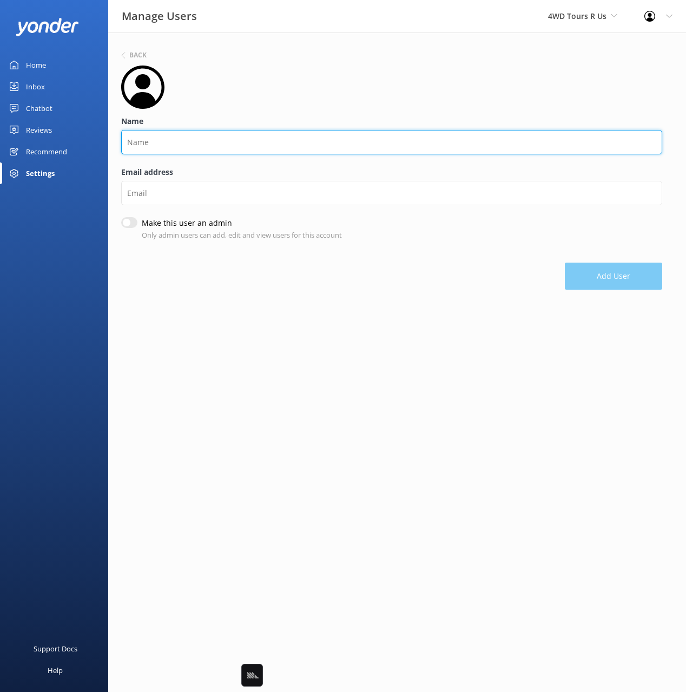
click at [184, 137] on input "Name" at bounding box center [391, 142] width 541 height 24
type input "Skye"
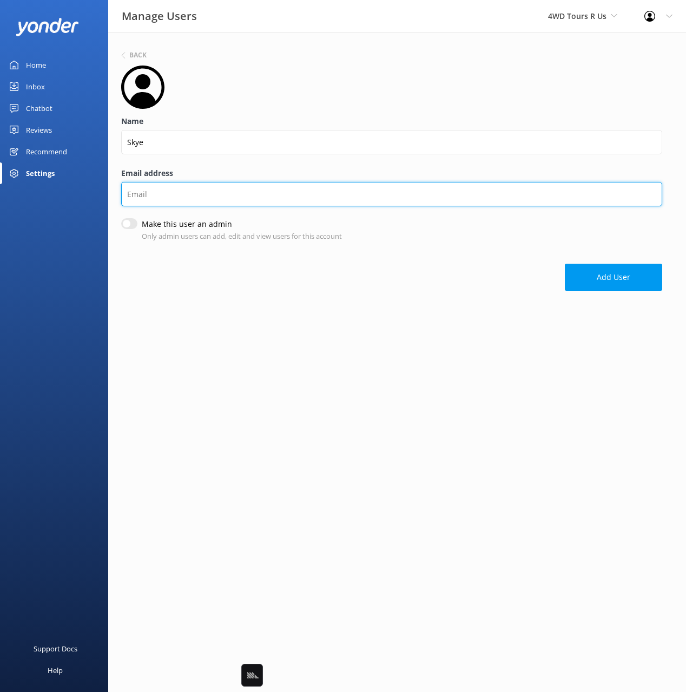
paste input "4WDToursRUs@gmail.com"
type input "4WDToursRUs@gmail.com"
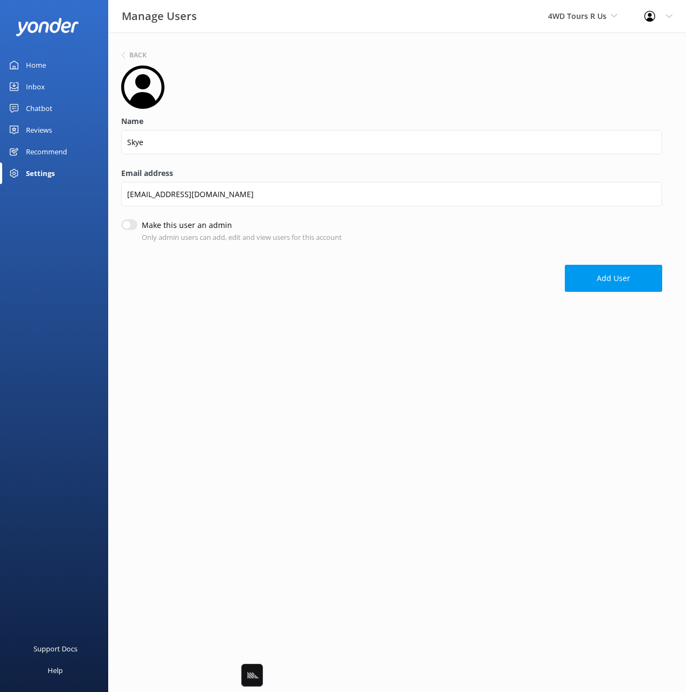
click at [130, 226] on input "Make this user an admin" at bounding box center [129, 224] width 16 height 11
checkbox input "true"
drag, startPoint x: 596, startPoint y: 277, endPoint x: 501, endPoint y: 234, distance: 103.9
click at [596, 277] on button "Add User" at bounding box center [613, 278] width 97 height 27
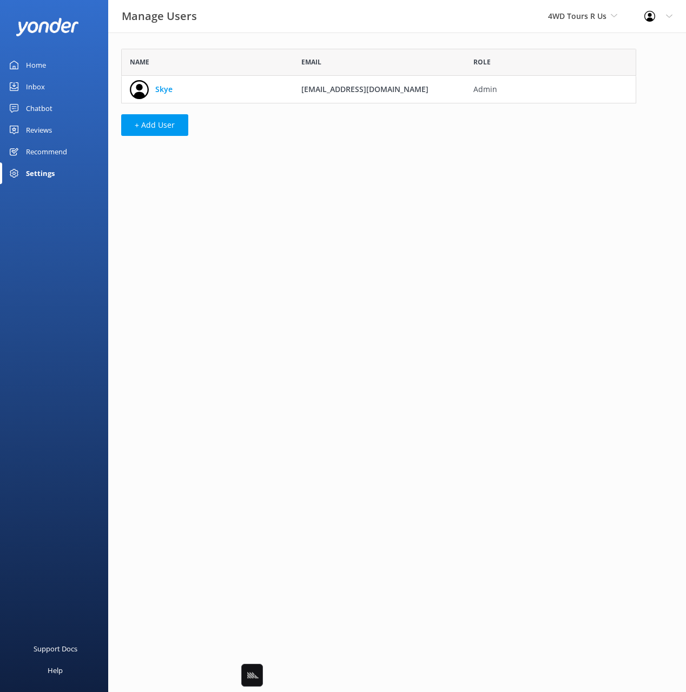
scroll to position [55, 515]
click at [38, 63] on div "Home" at bounding box center [36, 65] width 20 height 22
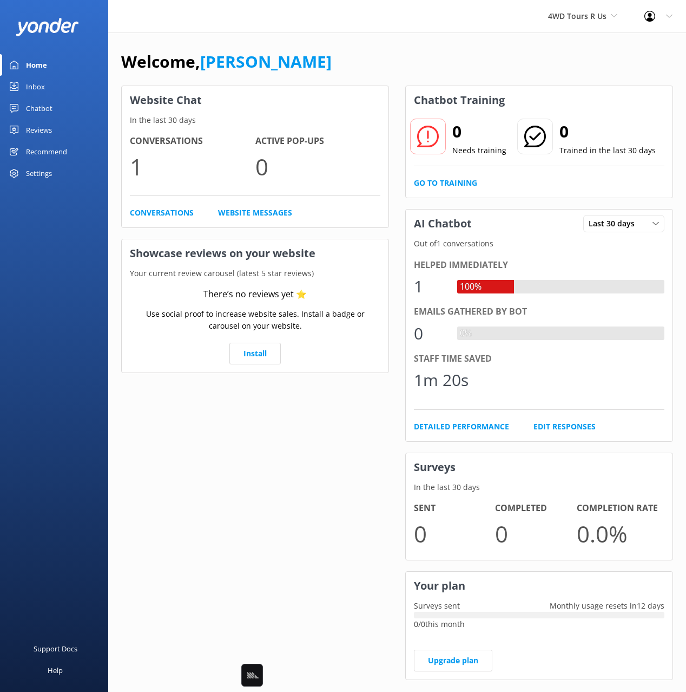
drag, startPoint x: 326, startPoint y: 67, endPoint x: 314, endPoint y: 60, distance: 13.8
click at [326, 67] on div "Welcome, [PERSON_NAME]" at bounding box center [397, 67] width 552 height 37
click at [535, 36] on div "Welcome, Mikayla Website Chat In the last 30 days Conversations 2 Active Pop-up…" at bounding box center [397, 372] width 578 height 680
click at [571, 18] on span "4WD Tours R Us" at bounding box center [577, 16] width 58 height 10
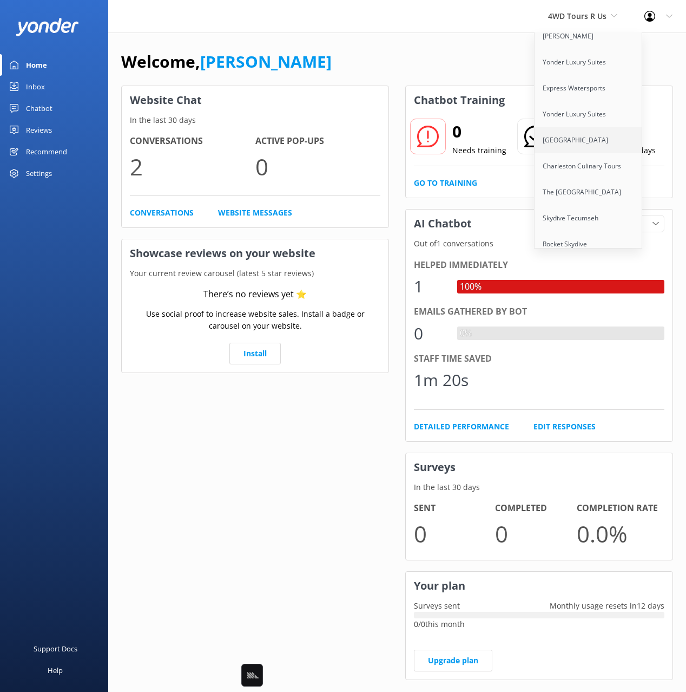
scroll to position [6649, 0]
click at [601, 283] on link "Cherokee Cannabis Tours" at bounding box center [589, 296] width 108 height 26
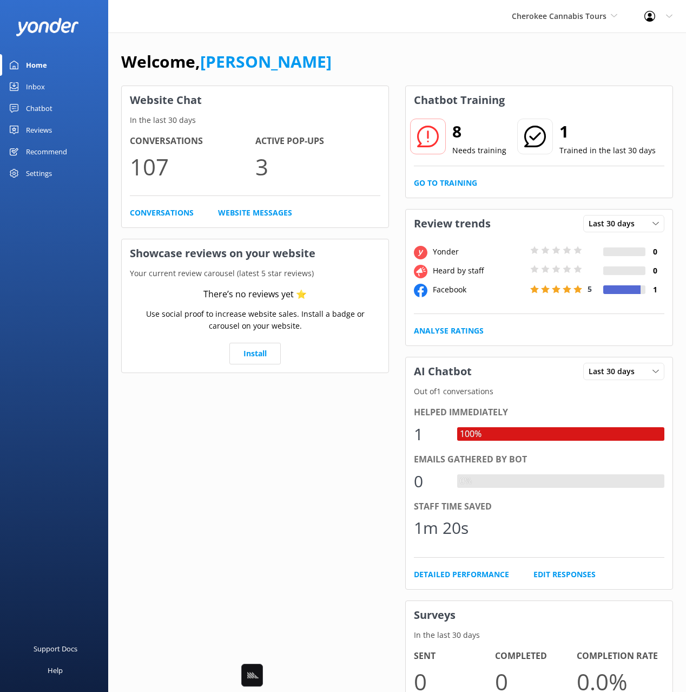
drag, startPoint x: 459, startPoint y: 71, endPoint x: 420, endPoint y: 75, distance: 39.7
click at [459, 71] on div "Welcome, [PERSON_NAME]" at bounding box center [397, 67] width 552 height 37
click at [29, 110] on div "Chatbot" at bounding box center [39, 108] width 27 height 22
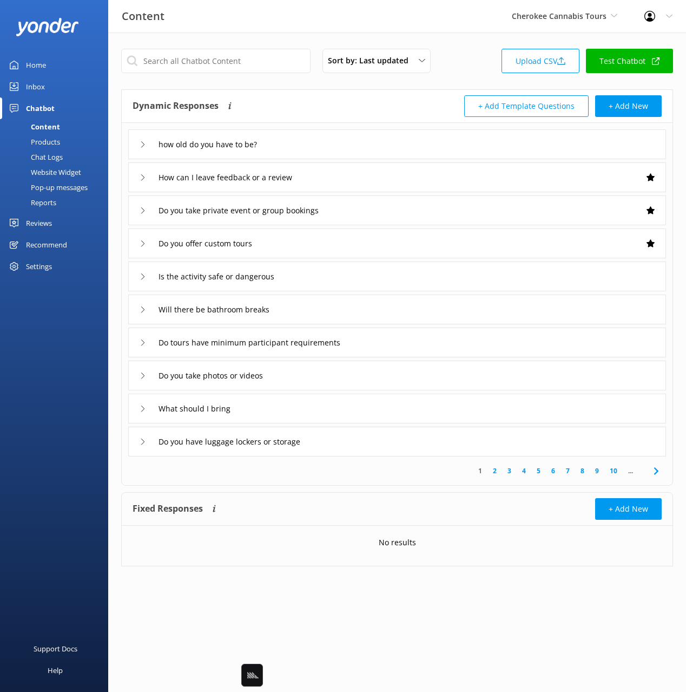
drag, startPoint x: 297, startPoint y: 110, endPoint x: 287, endPoint y: 135, distance: 26.2
click at [297, 110] on div "Dynamic Responses Dynamic responses rely on the Large Language Model to create …" at bounding box center [265, 106] width 265 height 22
drag, startPoint x: 307, startPoint y: 149, endPoint x: 209, endPoint y: 150, distance: 98.0
click at [306, 149] on div "how old do you have to be?" at bounding box center [397, 144] width 538 height 30
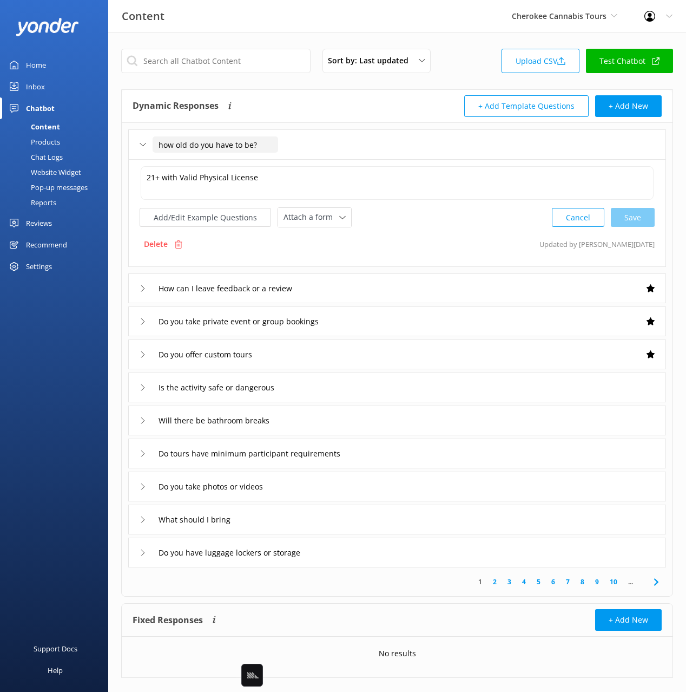
click at [234, 147] on input "how old do you have to be?" at bounding box center [216, 144] width 126 height 16
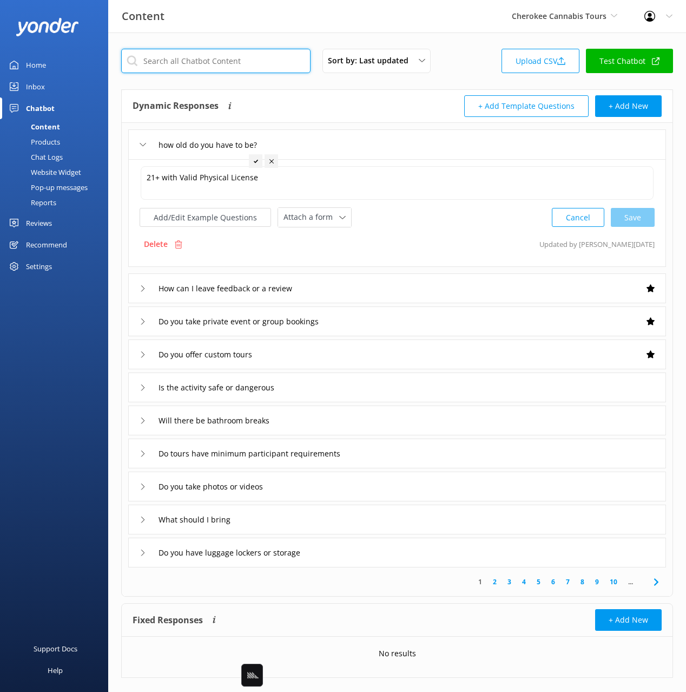
click at [198, 65] on input "text" at bounding box center [215, 61] width 189 height 24
type input "age"
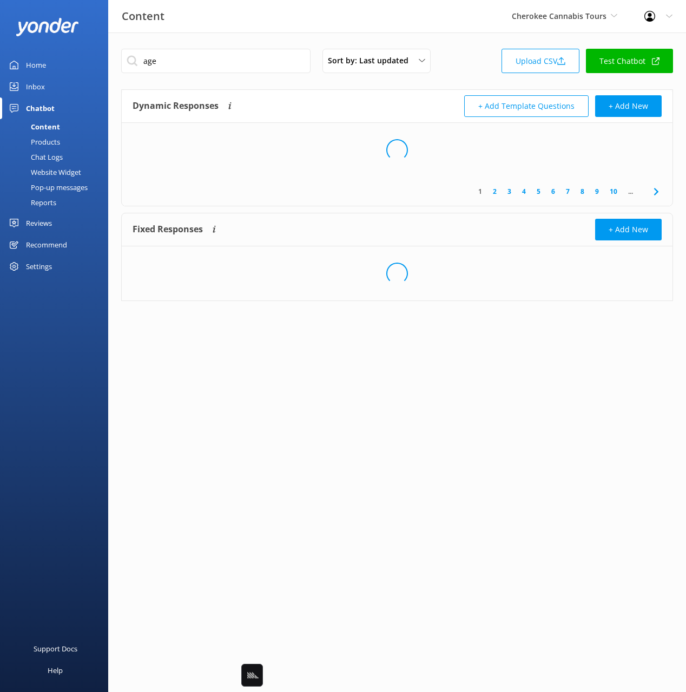
click at [316, 102] on div "Dynamic Responses Dynamic responses rely on the Large Language Model to create …" at bounding box center [265, 106] width 265 height 22
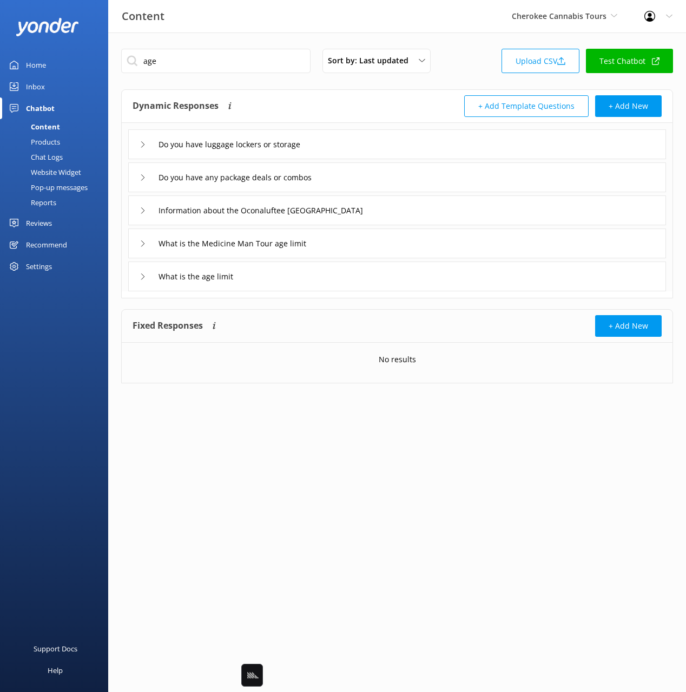
click at [304, 283] on div "What is the age limit" at bounding box center [397, 276] width 538 height 30
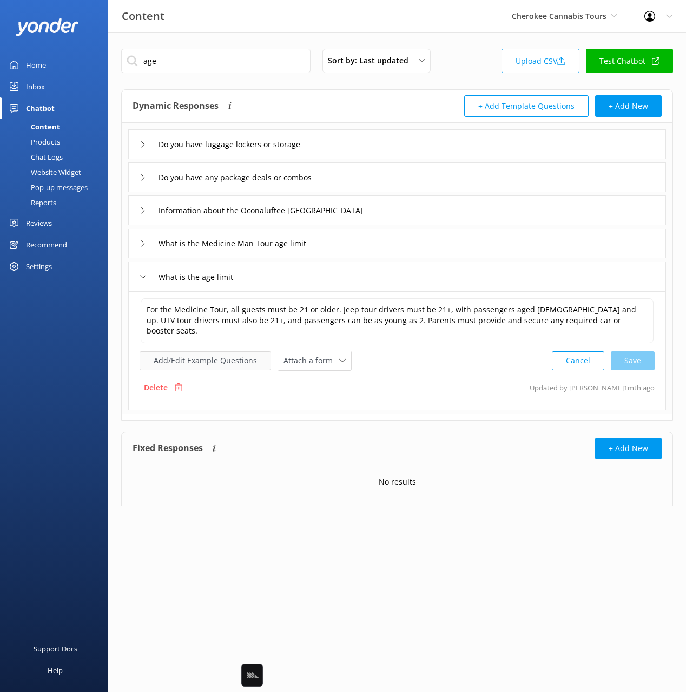
click at [215, 351] on button "Add/Edit Example Questions" at bounding box center [205, 360] width 131 height 19
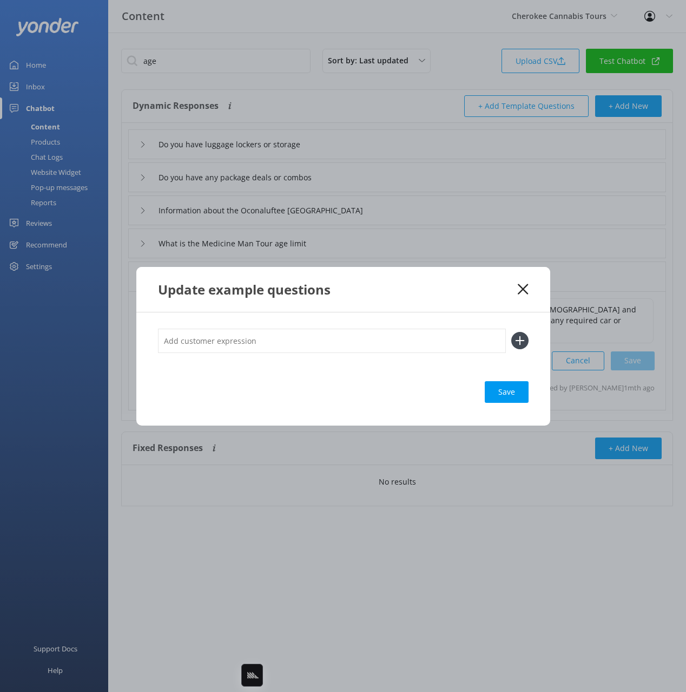
click at [354, 341] on input "text" at bounding box center [332, 340] width 348 height 24
paste input "how old do you have to be?"
type input "how old do you have to be?"
click at [511, 332] on button at bounding box center [519, 340] width 17 height 17
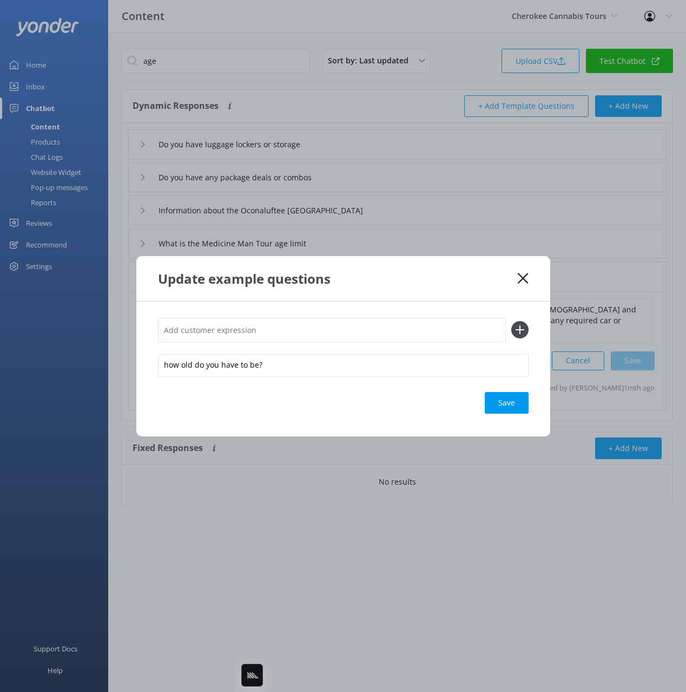
click at [497, 405] on div "Save" at bounding box center [507, 403] width 44 height 22
click at [518, 280] on icon at bounding box center [523, 278] width 10 height 11
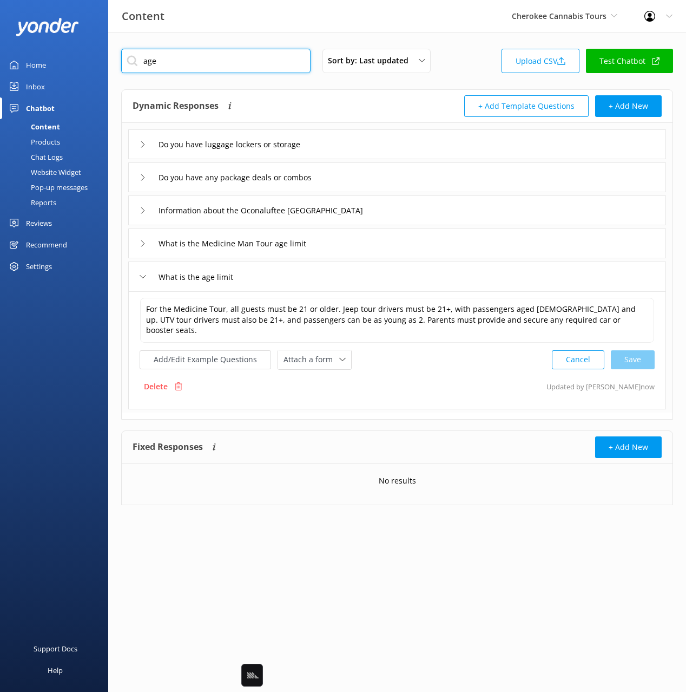
click at [269, 60] on input "age" at bounding box center [215, 61] width 189 height 24
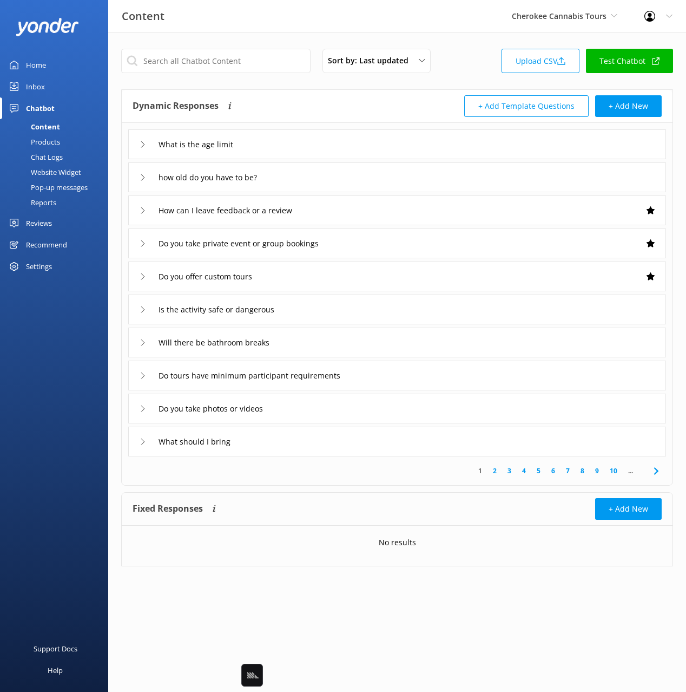
click at [333, 140] on div "What is the age limit" at bounding box center [397, 144] width 538 height 30
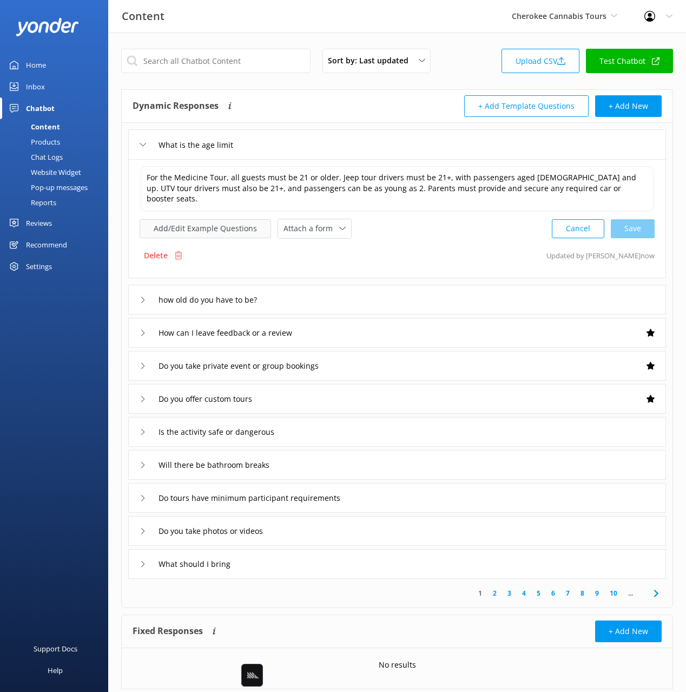
click at [227, 223] on button "Add/Edit Example Questions" at bounding box center [205, 228] width 131 height 19
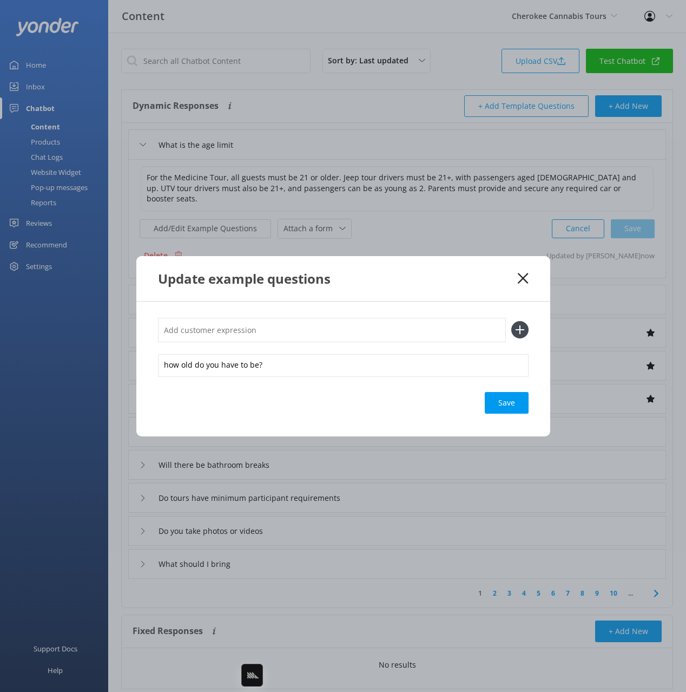
click at [521, 282] on icon at bounding box center [523, 278] width 10 height 11
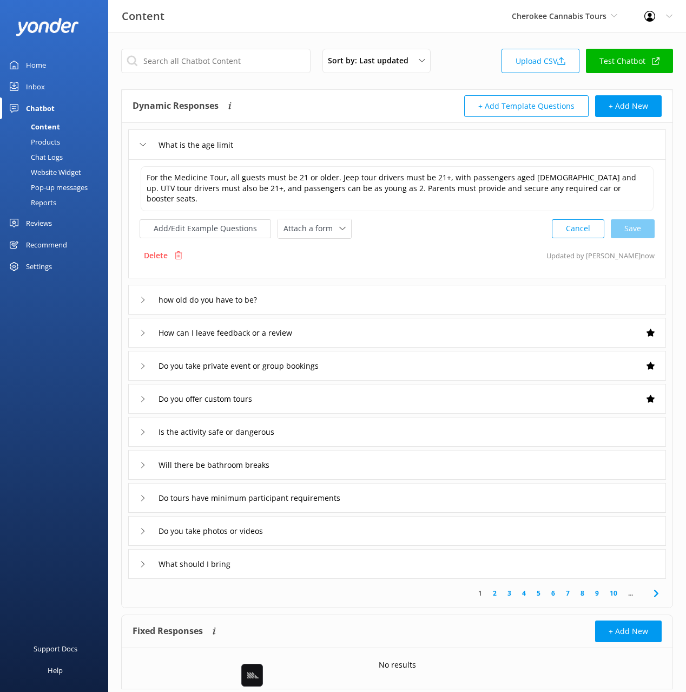
drag, startPoint x: 334, startPoint y: 292, endPoint x: 245, endPoint y: 305, distance: 90.3
click at [333, 292] on div "how old do you have to be?" at bounding box center [397, 300] width 538 height 30
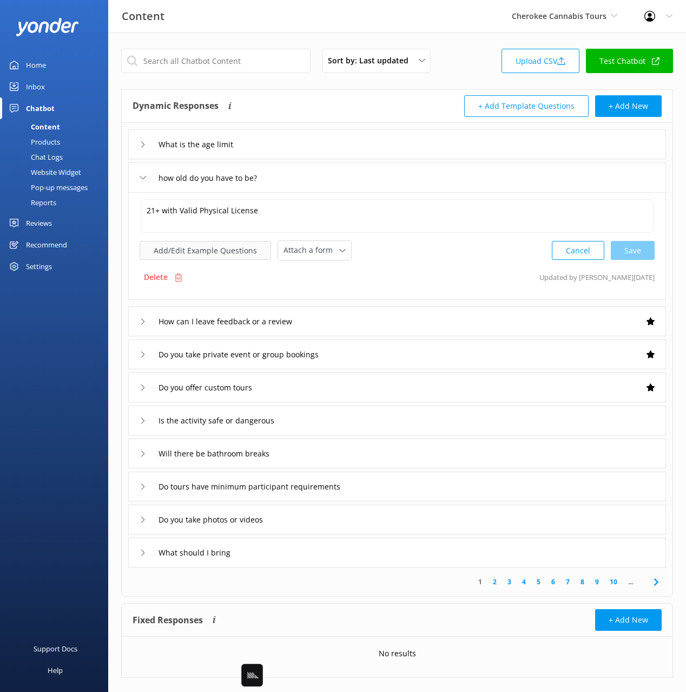
click at [186, 251] on button "Add/Edit Example Questions" at bounding box center [205, 250] width 131 height 19
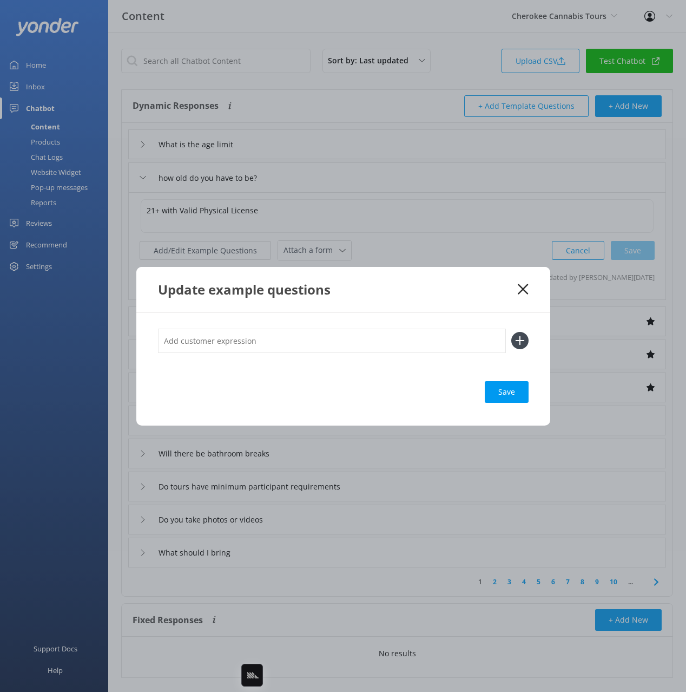
click at [521, 291] on use at bounding box center [523, 289] width 10 height 10
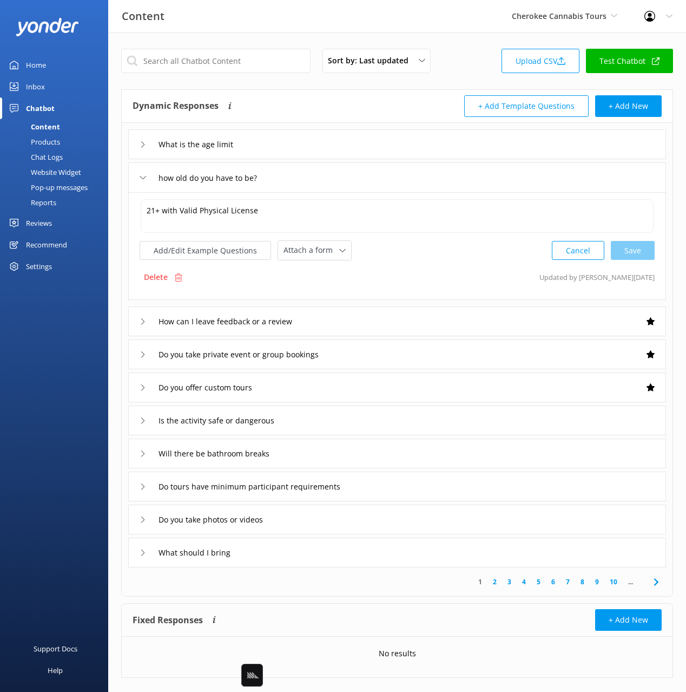
drag, startPoint x: 160, startPoint y: 274, endPoint x: 174, endPoint y: 268, distance: 15.5
click at [163, 273] on p "Delete" at bounding box center [156, 277] width 24 height 12
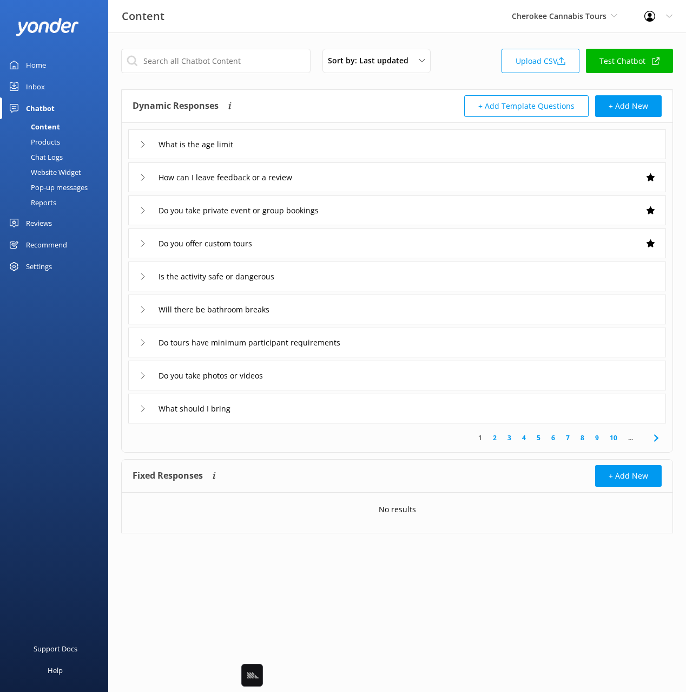
click at [464, 60] on div "Sort by: Last updated Title Last updated Upload CSV Test Chatbot" at bounding box center [397, 64] width 552 height 31
click at [52, 154] on div "Chat Logs" at bounding box center [34, 156] width 56 height 15
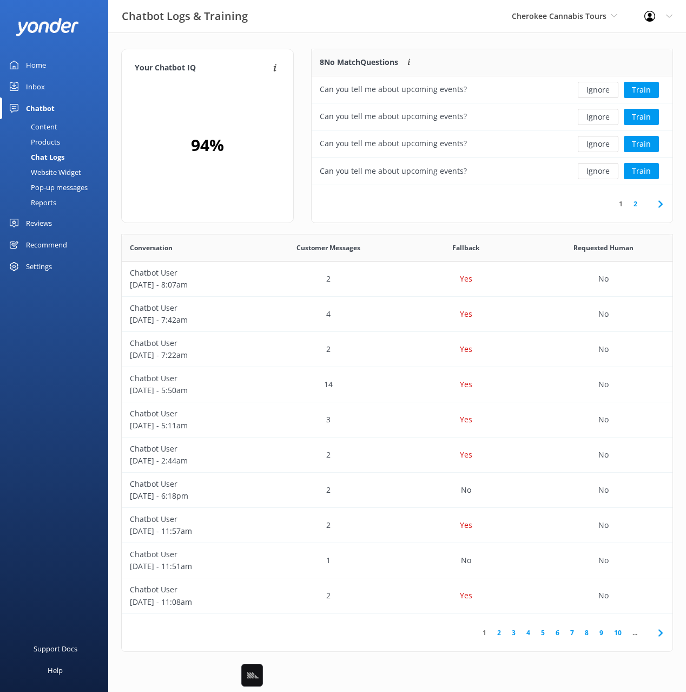
scroll to position [136, 361]
click at [374, 38] on div "Your Chatbot IQ Your Chatbot IQ is the percentage of trained FAQs against untra…" at bounding box center [397, 352] width 578 height 641
click at [594, 89] on button "Ignore" at bounding box center [598, 90] width 41 height 16
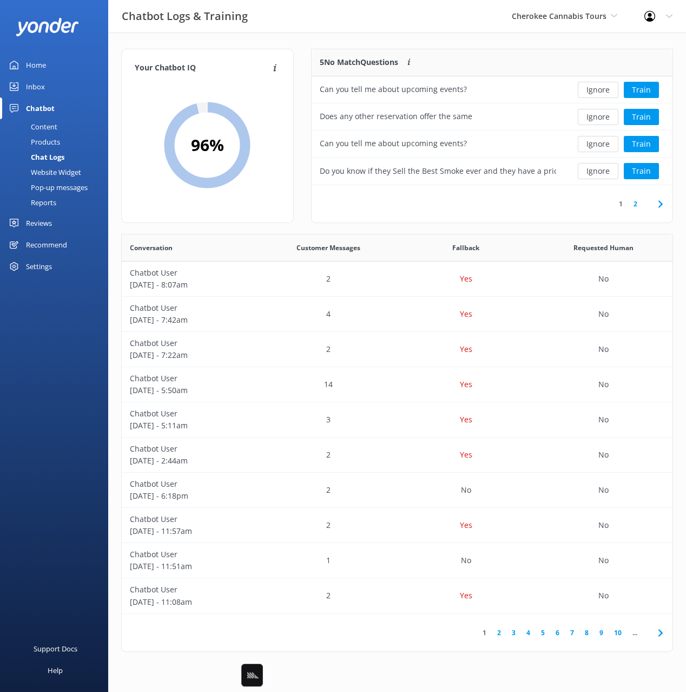
click at [477, 38] on div "Your Chatbot IQ Your Chatbot IQ is the percentage of trained FAQs against untra…" at bounding box center [397, 352] width 578 height 641
drag, startPoint x: 552, startPoint y: 18, endPoint x: 608, endPoint y: 22, distance: 55.8
click at [609, 20] on div "Chatbot Logs & Training Cherokee Cannabis Tours Black Cat Cruises Banff Airport…" at bounding box center [343, 16] width 686 height 32
copy span "Cherokee Cannabis Tours"
click at [593, 87] on button "Ignore" at bounding box center [598, 90] width 41 height 16
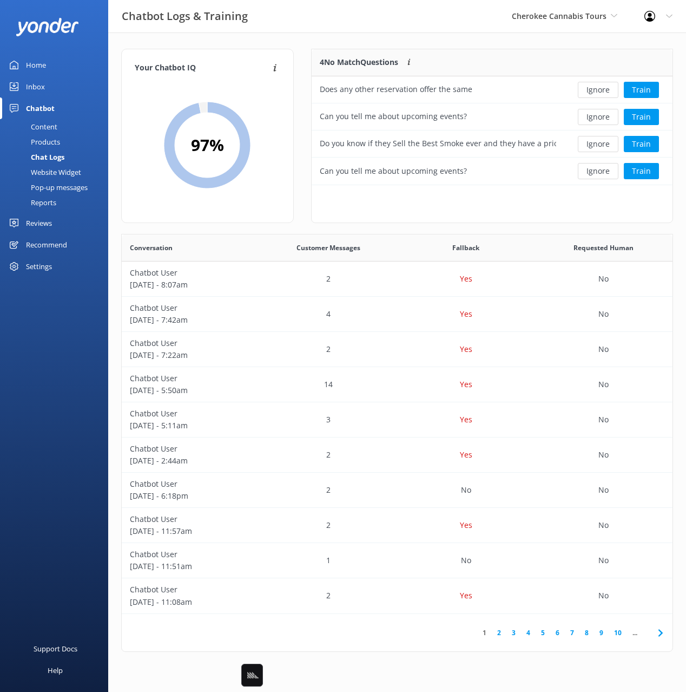
click at [525, 57] on div "4 No Match Questions Customers sometimes ask questions that don't fully match a…" at bounding box center [438, 62] width 253 height 27
click at [602, 172] on button "Ignore" at bounding box center [598, 171] width 41 height 16
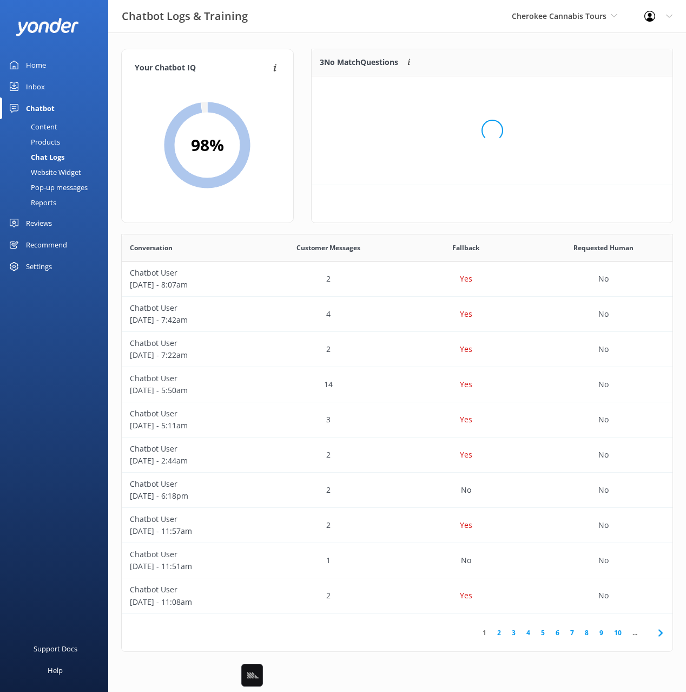
scroll to position [109, 361]
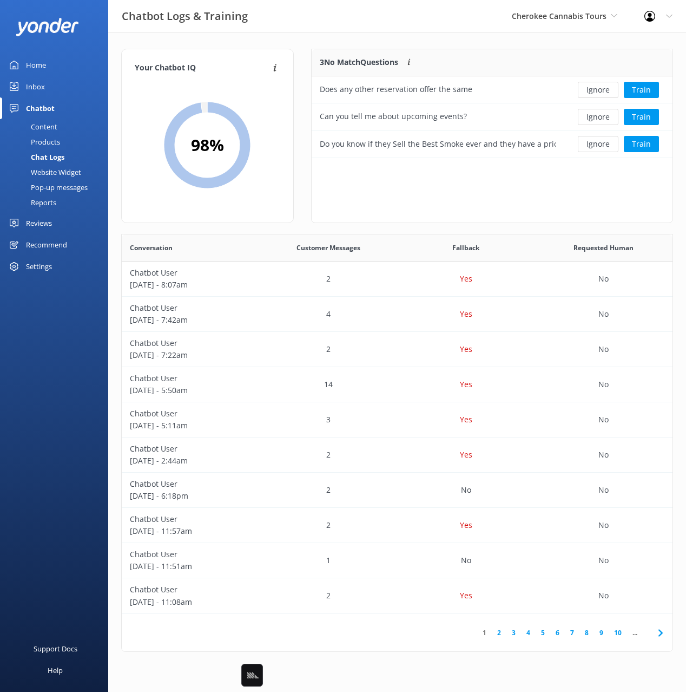
click at [37, 172] on div "Website Widget" at bounding box center [43, 172] width 75 height 15
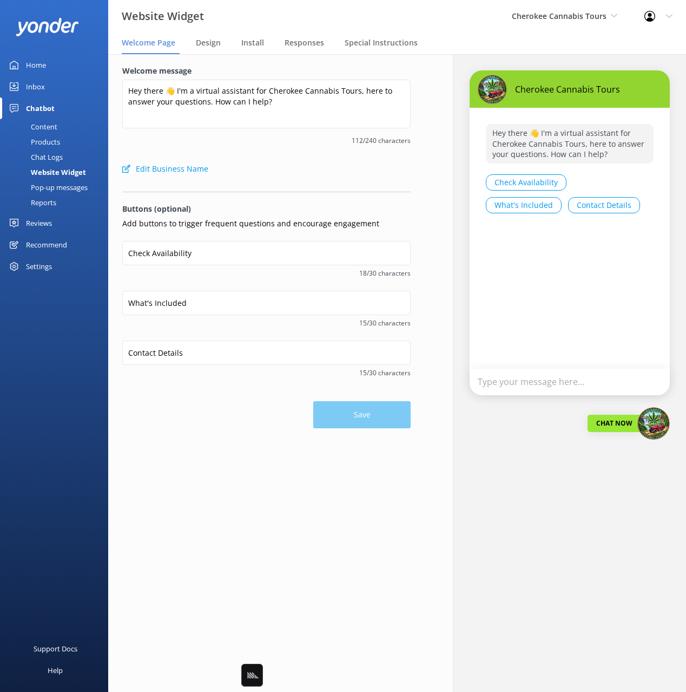
click at [271, 177] on div "Edit Business Name" at bounding box center [266, 169] width 288 height 22
click at [285, 179] on div "Edit Business Name" at bounding box center [266, 169] width 288 height 22
drag, startPoint x: 60, startPoint y: 129, endPoint x: 83, endPoint y: 124, distance: 23.8
click at [60, 129] on link "Content" at bounding box center [57, 126] width 102 height 15
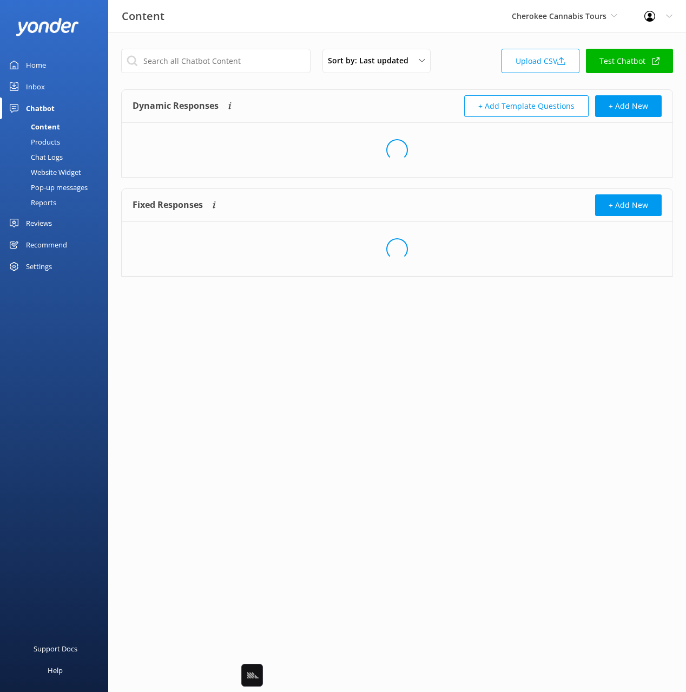
drag, startPoint x: 354, startPoint y: 101, endPoint x: 327, endPoint y: 123, distance: 35.0
click at [354, 101] on div "Dynamic Responses Dynamic responses rely on the Large Language Model to create …" at bounding box center [265, 106] width 265 height 22
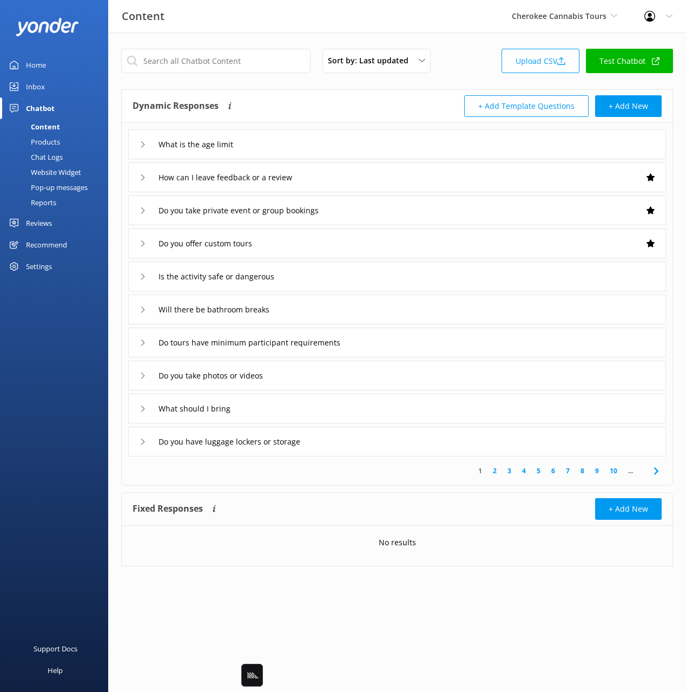
click at [326, 137] on div "What is the age limit" at bounding box center [397, 144] width 538 height 30
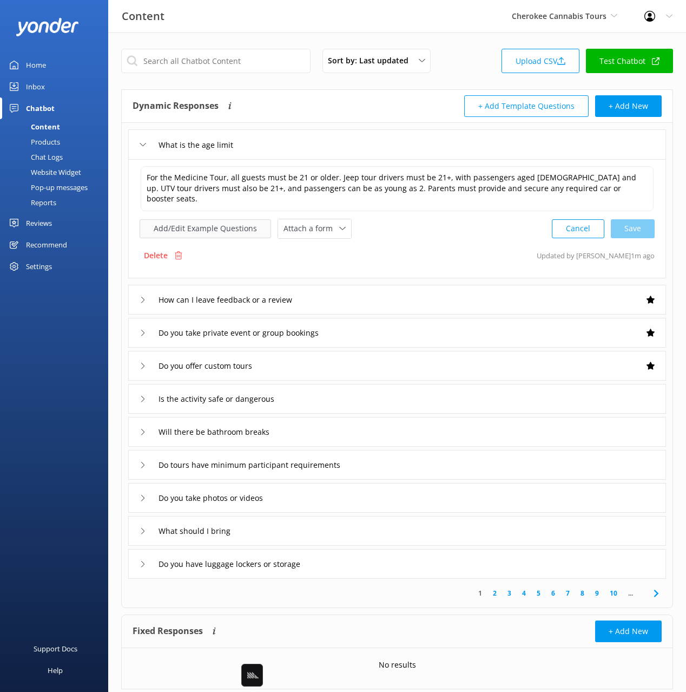
click at [184, 219] on button "Add/Edit Example Questions" at bounding box center [205, 228] width 131 height 19
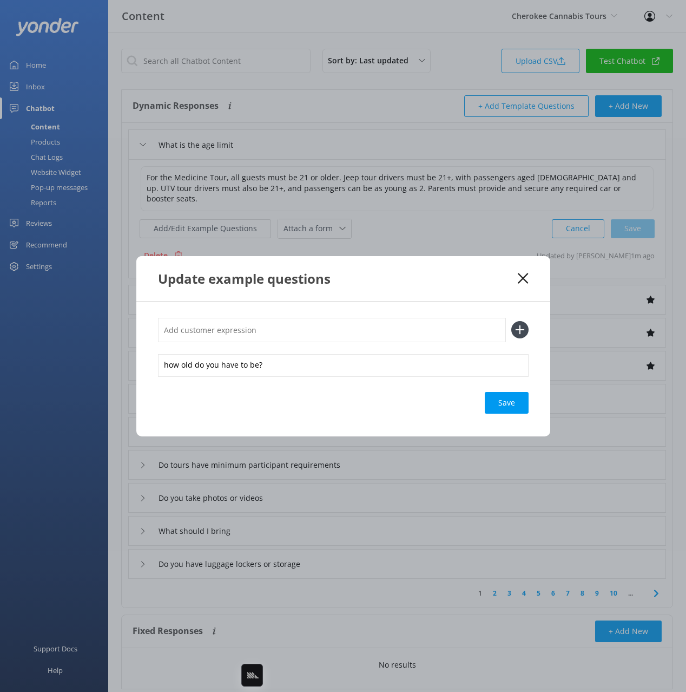
click at [391, 322] on input "text" at bounding box center [332, 330] width 348 height 24
type input "How old do you have to be?"
click at [511, 321] on button at bounding box center [519, 329] width 17 height 17
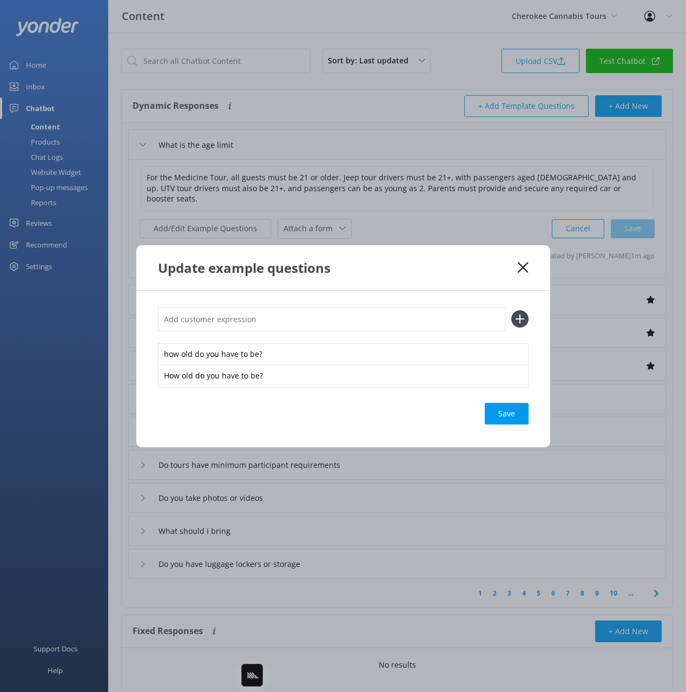
click at [507, 412] on div "Save" at bounding box center [507, 414] width 44 height 22
drag, startPoint x: 505, startPoint y: 410, endPoint x: 513, endPoint y: 338, distance: 72.9
click at [505, 410] on div "Loading.." at bounding box center [506, 414] width 43 height 22
drag, startPoint x: 525, startPoint y: 265, endPoint x: 527, endPoint y: 271, distance: 6.1
click at [525, 265] on use at bounding box center [523, 267] width 10 height 10
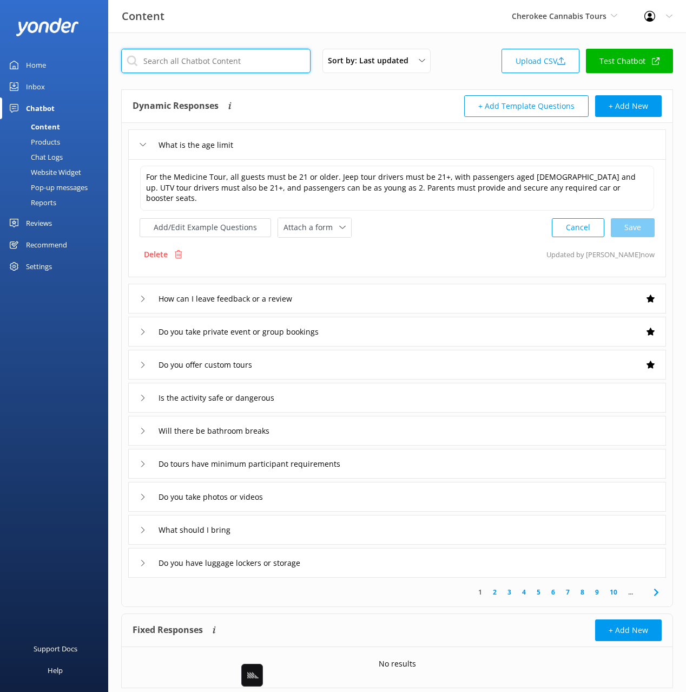
click at [236, 62] on input "text" at bounding box center [215, 61] width 189 height 24
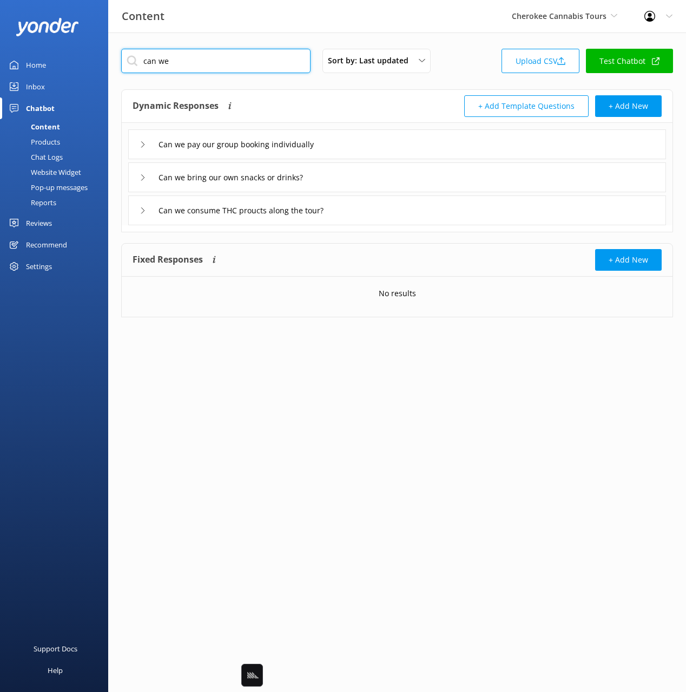
type input "can we"
click at [380, 209] on div "Can we consume THC proucts along the tour?" at bounding box center [397, 210] width 538 height 30
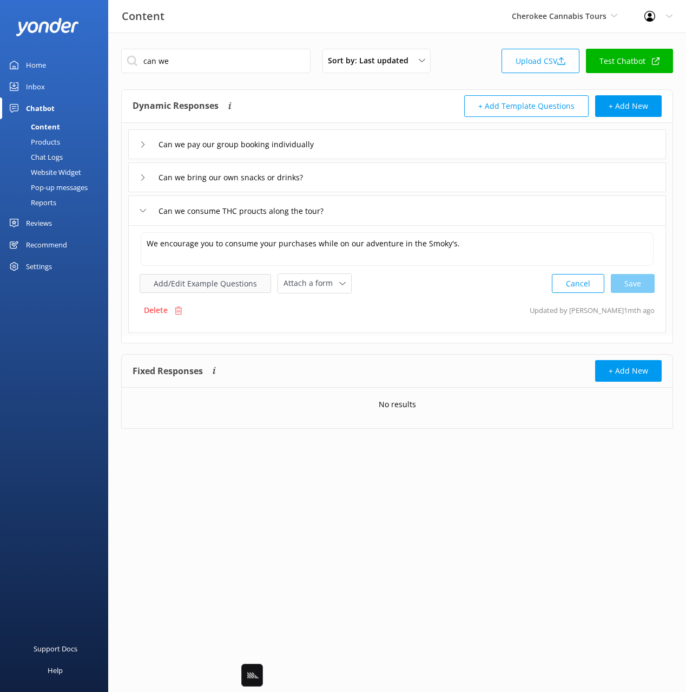
click at [239, 290] on button "Add/Edit Example Questions" at bounding box center [205, 283] width 131 height 19
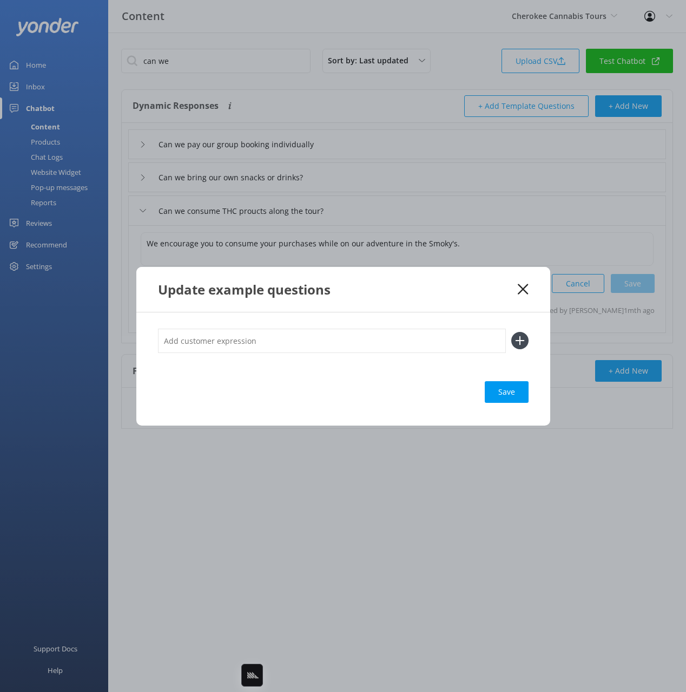
click at [275, 344] on input "text" at bounding box center [332, 340] width 348 height 24
type input "Can we consume product on tour?"
click at [511, 332] on button at bounding box center [519, 340] width 17 height 17
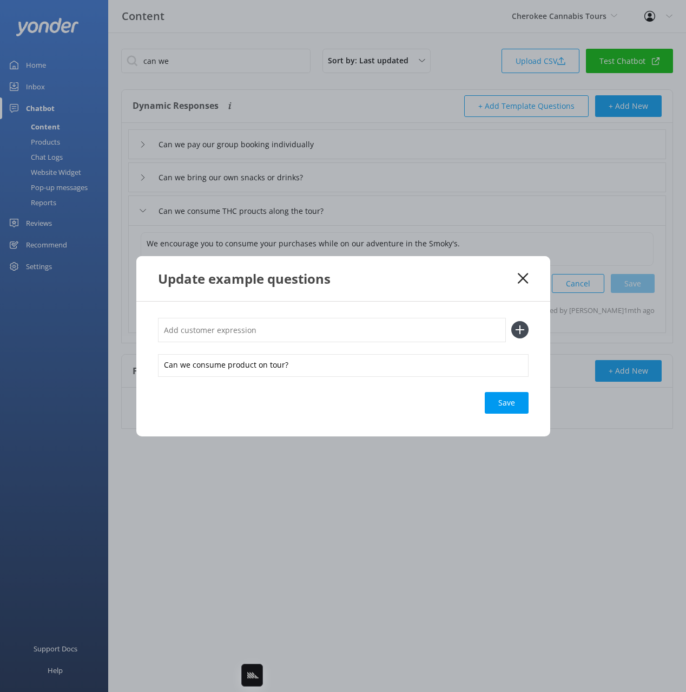
click at [485, 396] on div "Save" at bounding box center [507, 403] width 44 height 22
click at [516, 412] on div "Save" at bounding box center [507, 403] width 44 height 22
click at [520, 276] on use at bounding box center [523, 278] width 10 height 10
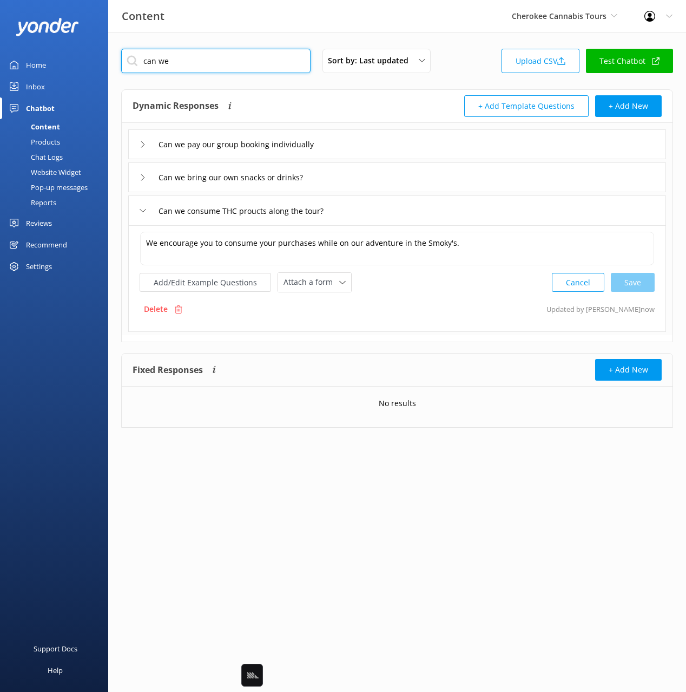
click at [173, 59] on input "can we" at bounding box center [215, 61] width 189 height 24
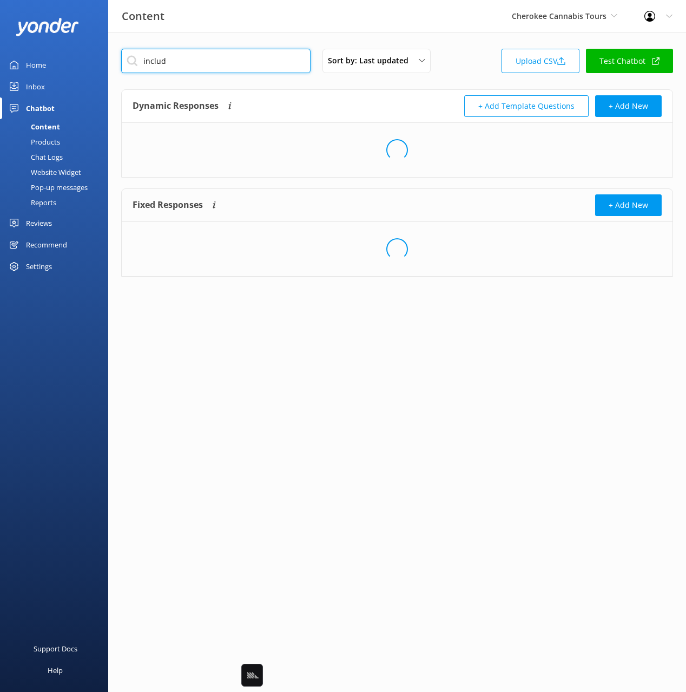
type input "includ"
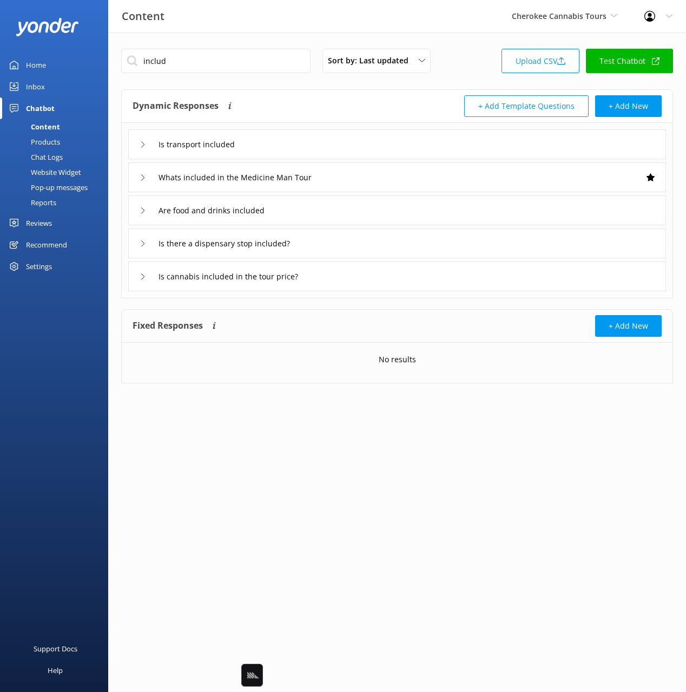
drag, startPoint x: 294, startPoint y: 102, endPoint x: 314, endPoint y: 127, distance: 32.3
click at [294, 102] on div "Dynamic Responses Dynamic responses rely on the Large Language Model to create …" at bounding box center [265, 106] width 265 height 22
click at [291, 318] on div "Fixed Responses Fixed Responses will always return the exact answer you add to …" at bounding box center [265, 326] width 265 height 22
click at [351, 275] on div "Is cannabis included in the tour price?" at bounding box center [397, 276] width 538 height 30
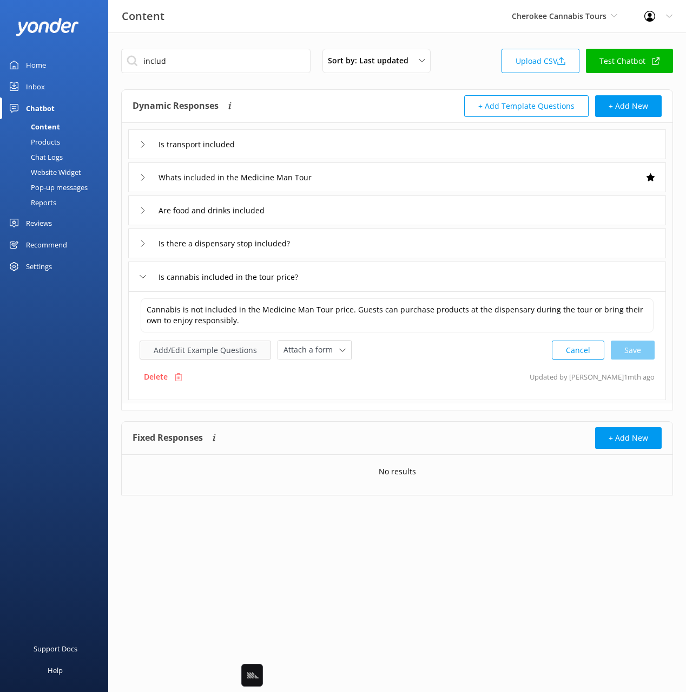
click at [191, 346] on button "Add/Edit Example Questions" at bounding box center [205, 349] width 131 height 19
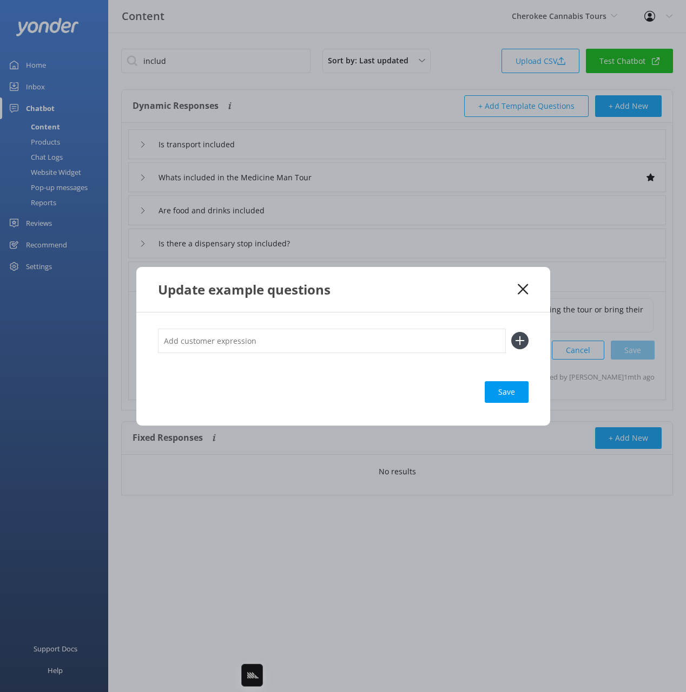
click at [256, 346] on input "text" at bounding box center [332, 340] width 348 height 24
type input "is Cannabis included in tour price?"
click at [511, 332] on button at bounding box center [519, 340] width 17 height 17
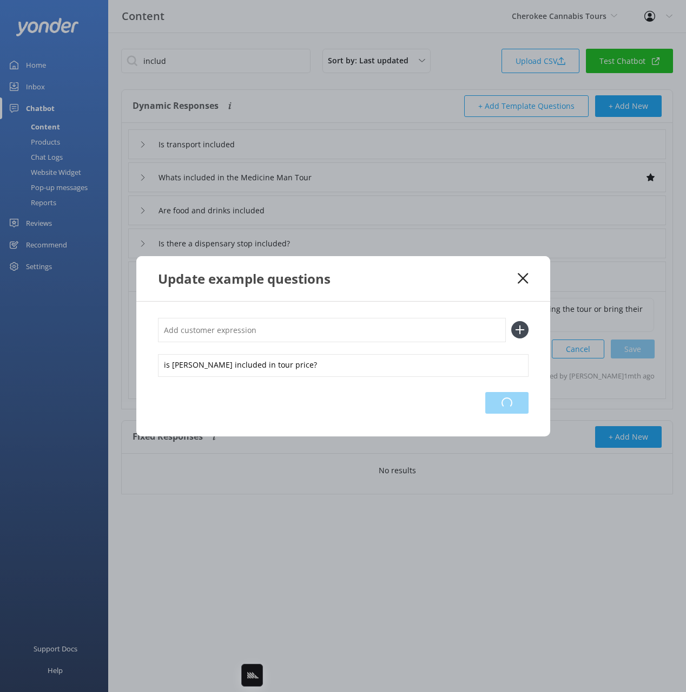
click at [500, 410] on div "Loading.." at bounding box center [506, 403] width 43 height 22
click at [481, 284] on div "Update example questions" at bounding box center [338, 278] width 360 height 18
click at [522, 279] on use at bounding box center [523, 278] width 10 height 10
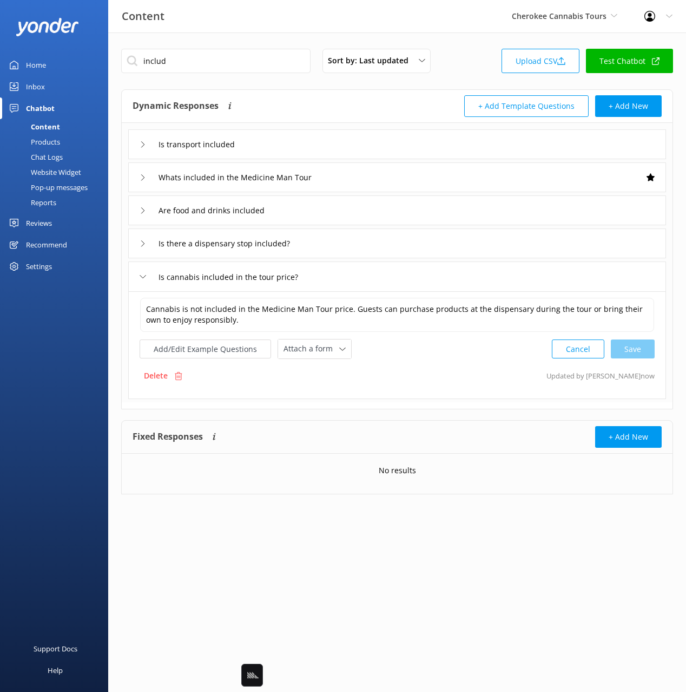
click at [50, 156] on div "Chat Logs" at bounding box center [34, 156] width 56 height 15
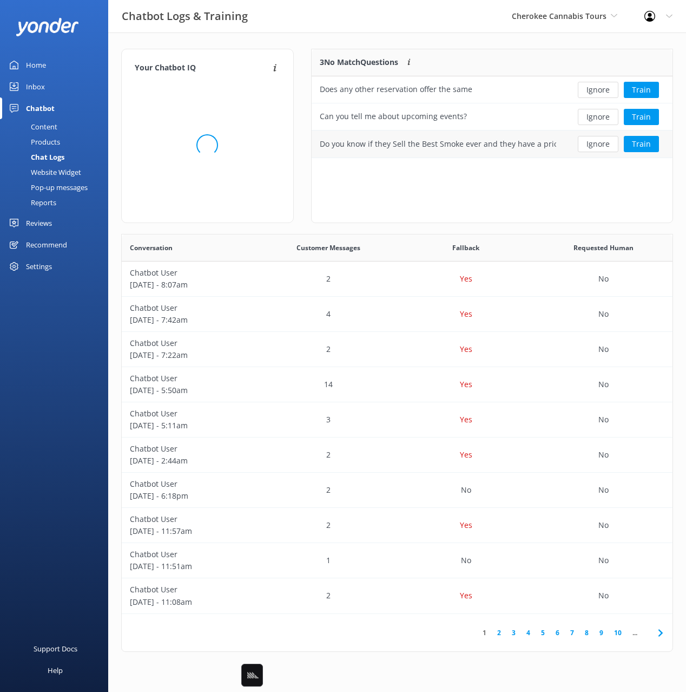
scroll to position [379, 551]
drag, startPoint x: 448, startPoint y: 189, endPoint x: 470, endPoint y: 132, distance: 61.0
click at [448, 189] on div "3 No Match Questions Customers sometimes ask questions that don't fully match a…" at bounding box center [492, 136] width 362 height 174
click at [361, 41] on div "Your Chatbot IQ Your Chatbot IQ is the percentage of trained FAQs against untra…" at bounding box center [397, 352] width 578 height 641
drag, startPoint x: 473, startPoint y: 49, endPoint x: 506, endPoint y: 51, distance: 33.1
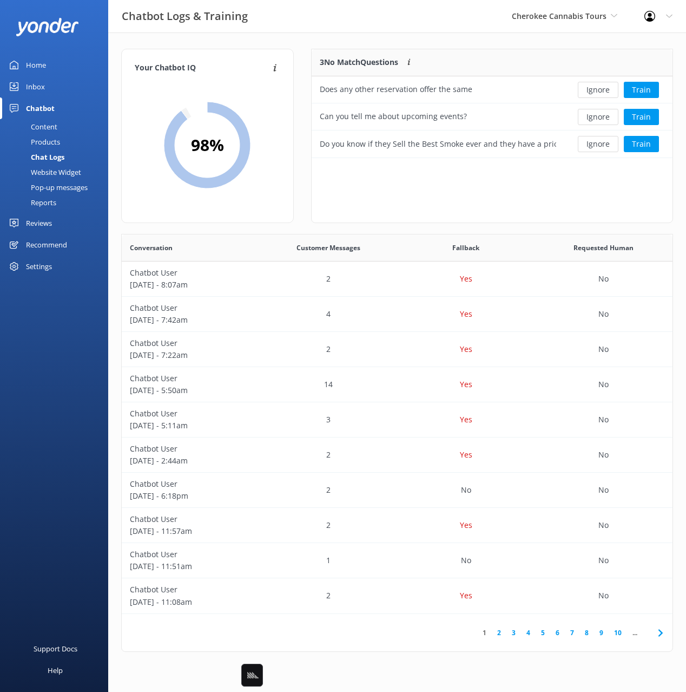
click at [473, 49] on div "3 No Match Questions Customers sometimes ask questions that don't fully match a…" at bounding box center [438, 62] width 253 height 27
click at [525, 51] on div "3 No Match Questions Customers sometimes ask questions that don't fully match a…" at bounding box center [438, 62] width 253 height 27
click at [601, 89] on button "Ignore" at bounding box center [598, 90] width 41 height 16
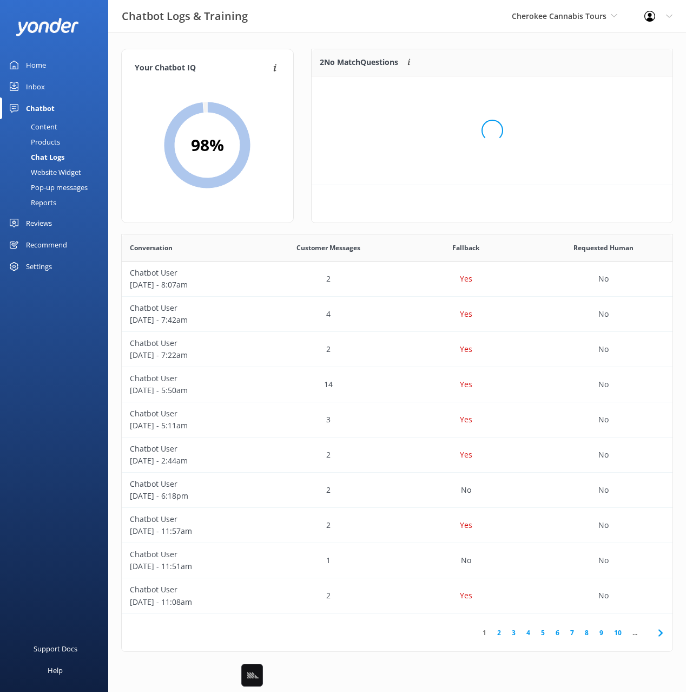
scroll to position [82, 361]
click at [528, 184] on div "2 No Match Questions Customers sometimes ask questions that don't fully match a…" at bounding box center [492, 136] width 362 height 174
click at [574, 161] on div "2 No Match Questions Customers sometimes ask questions that don't fully match a…" at bounding box center [492, 136] width 362 height 174
click at [582, 150] on div "2 No Match Questions Customers sometimes ask questions that don't fully match a…" at bounding box center [492, 136] width 362 height 174
drag, startPoint x: 451, startPoint y: 41, endPoint x: 439, endPoint y: 42, distance: 11.4
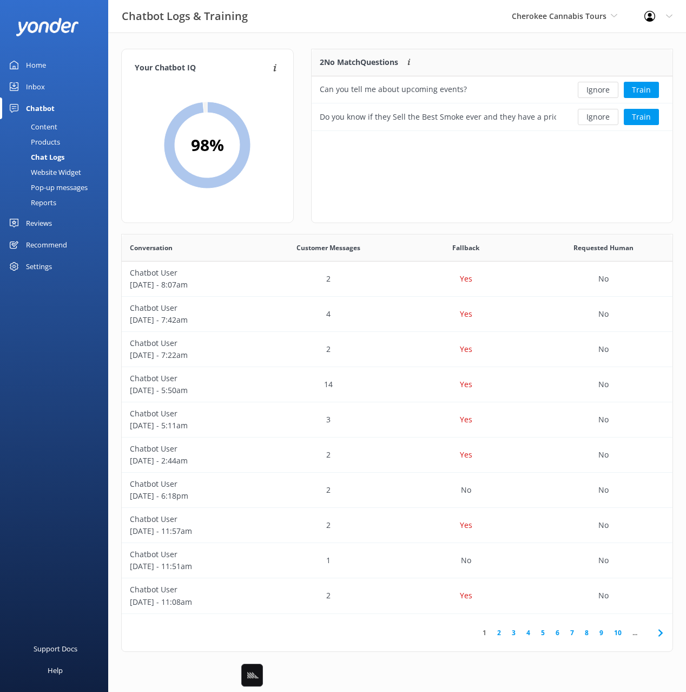
click at [446, 42] on div "Your Chatbot IQ Your Chatbot IQ is the percentage of trained FAQs against untra…" at bounding box center [397, 352] width 578 height 641
click at [52, 124] on div "Content" at bounding box center [31, 126] width 51 height 15
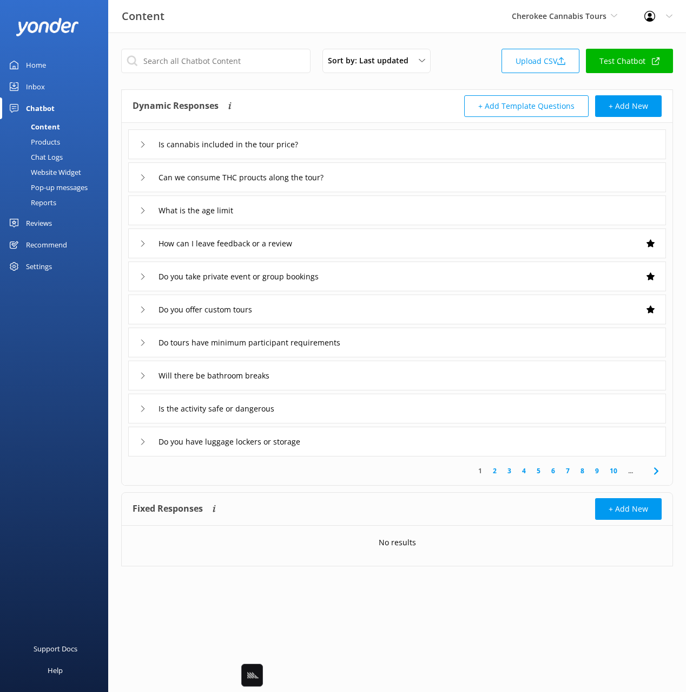
click at [321, 98] on div "Dynamic Responses Dynamic responses rely on the Large Language Model to create …" at bounding box center [265, 106] width 265 height 22
click at [28, 85] on div "Inbox" at bounding box center [35, 87] width 19 height 22
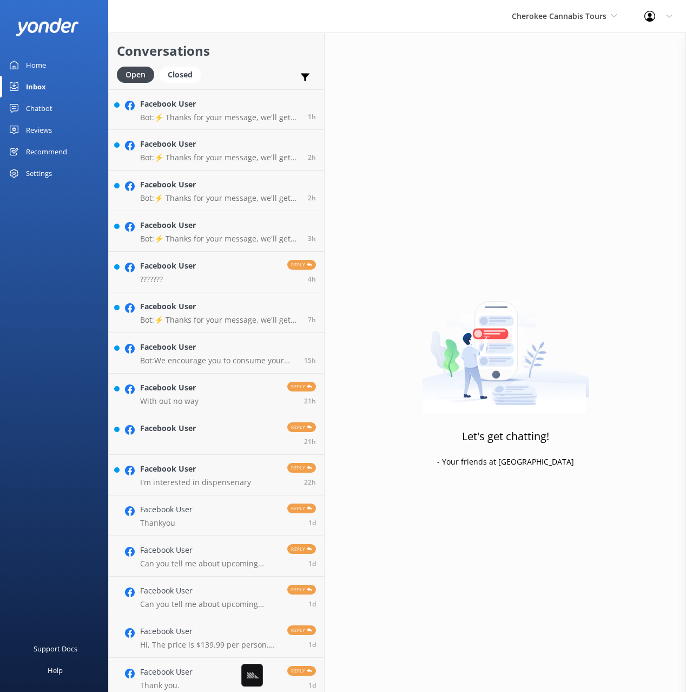
click at [253, 55] on h2 "Conversations" at bounding box center [216, 51] width 199 height 21
click at [241, 101] on h4 "Facebook User" at bounding box center [220, 104] width 160 height 12
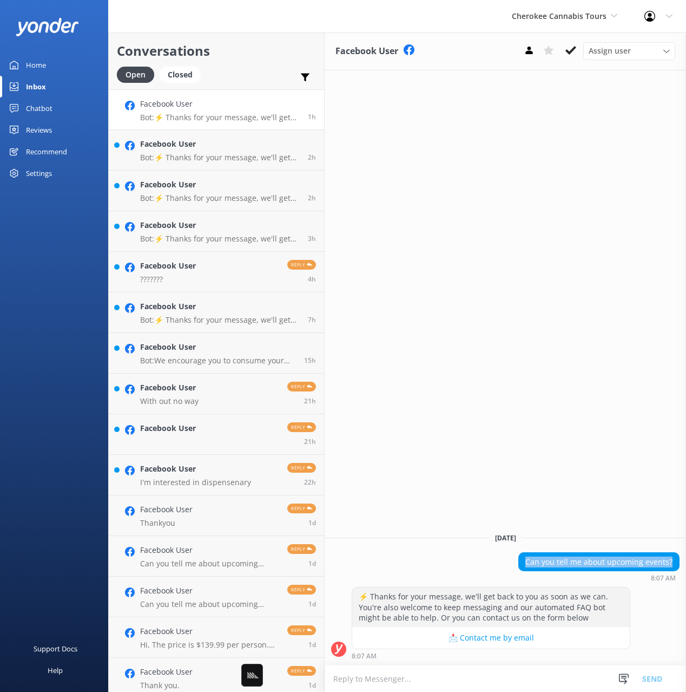
drag, startPoint x: 530, startPoint y: 561, endPoint x: 679, endPoint y: 566, distance: 148.4
click at [679, 566] on div "Can you tell me about upcoming events?" at bounding box center [599, 562] width 160 height 18
click at [587, 449] on div "Facebook User Assign user Reservations Nina Today Can you tell me about upcomin…" at bounding box center [505, 361] width 361 height 659
drag, startPoint x: 544, startPoint y: 560, endPoint x: 538, endPoint y: 561, distance: 5.6
click at [543, 560] on div "Can you tell me about upcoming events?" at bounding box center [599, 562] width 160 height 18
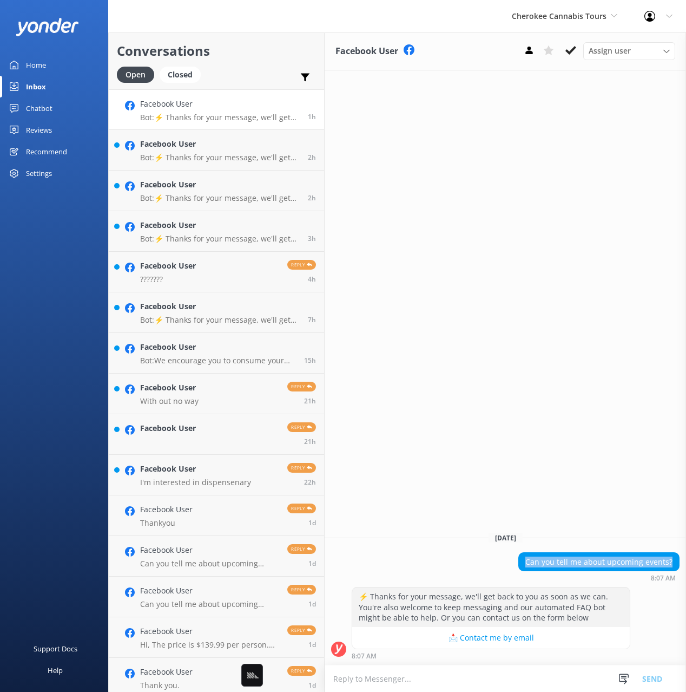
drag, startPoint x: 527, startPoint y: 562, endPoint x: 680, endPoint y: 567, distance: 153.2
click at [681, 567] on div "Can you tell me about upcoming events? 8:07 AM" at bounding box center [505, 567] width 361 height 30
copy div "Can you tell me about upcoming events?"
click at [230, 154] on p "Bot: ⚡ Thanks for your message, we'll get back to you as soon as we can. You're…" at bounding box center [220, 158] width 160 height 10
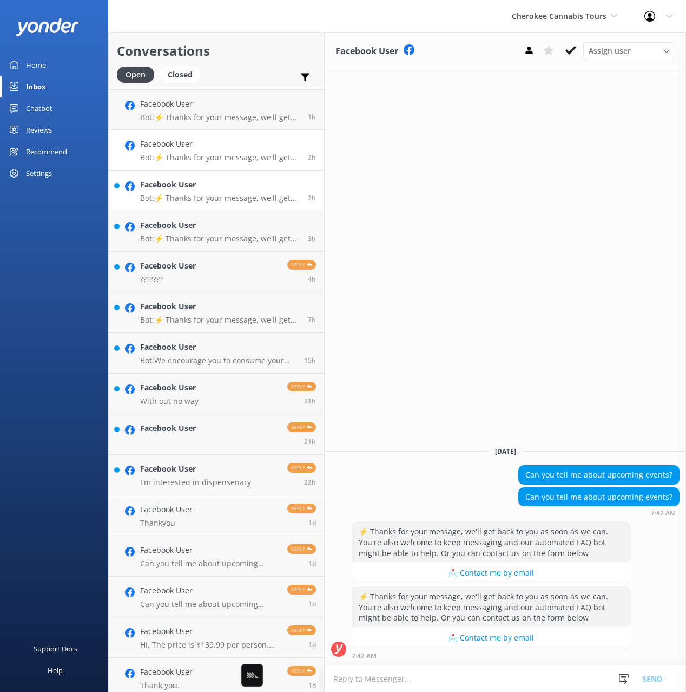
click at [218, 202] on p "Bot: ⚡ Thanks for your message, we'll get back to you as soon as we can. You're…" at bounding box center [220, 198] width 160 height 10
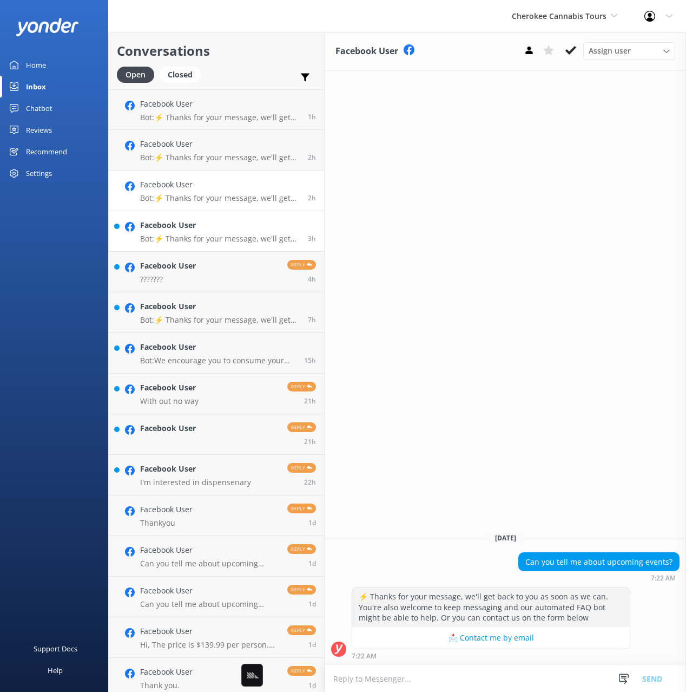
click at [239, 242] on p "Bot: ⚡ Thanks for your message, we'll get back to you as soon as we can. You're…" at bounding box center [220, 239] width 160 height 10
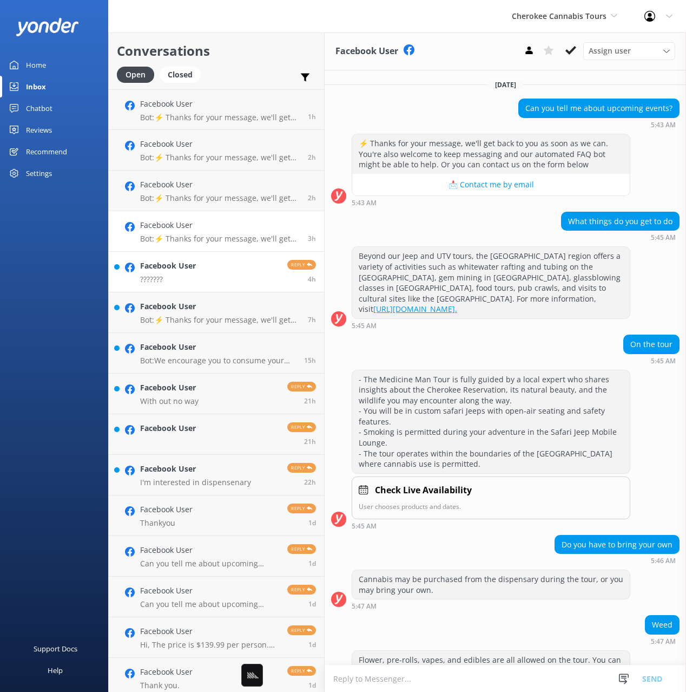
scroll to position [214, 0]
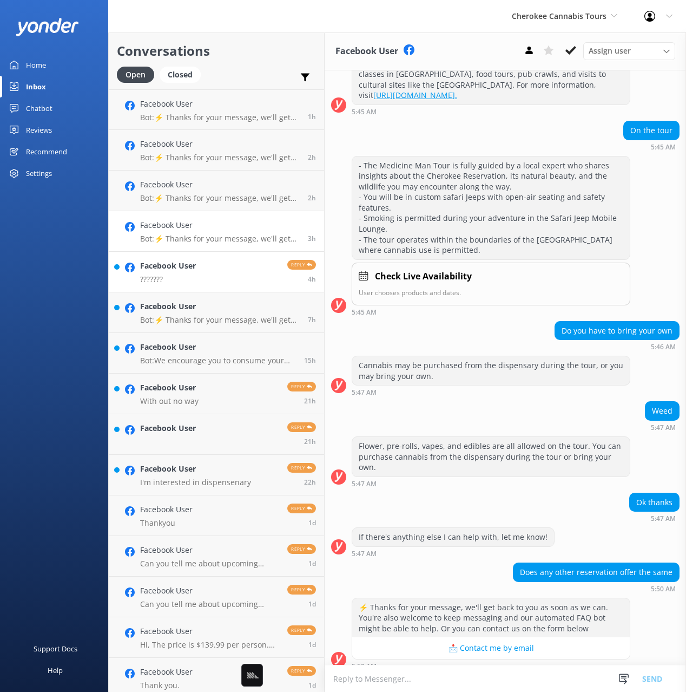
click at [236, 281] on link "Facebook User ??????? Reply 4h" at bounding box center [216, 272] width 215 height 41
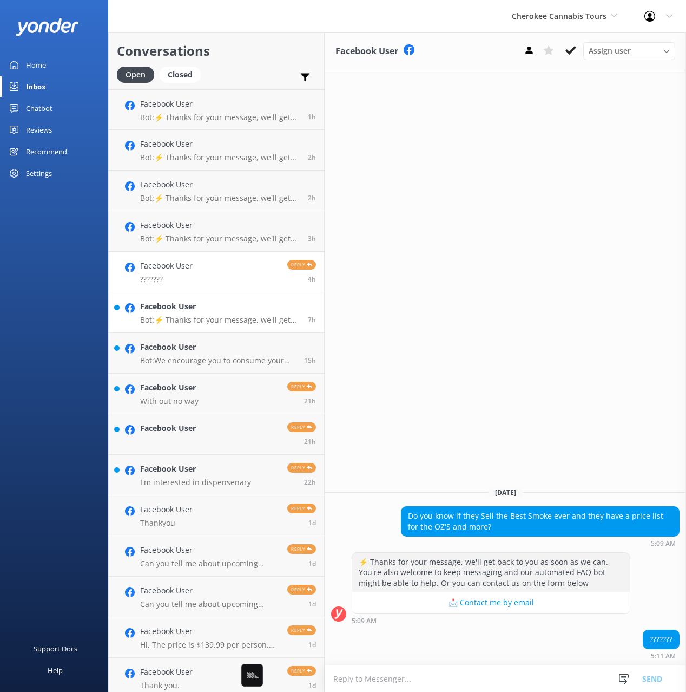
click at [234, 313] on div "Facebook User Bot: ⚡ Thanks for your message, we'll get back to you as soon as …" at bounding box center [220, 312] width 160 height 24
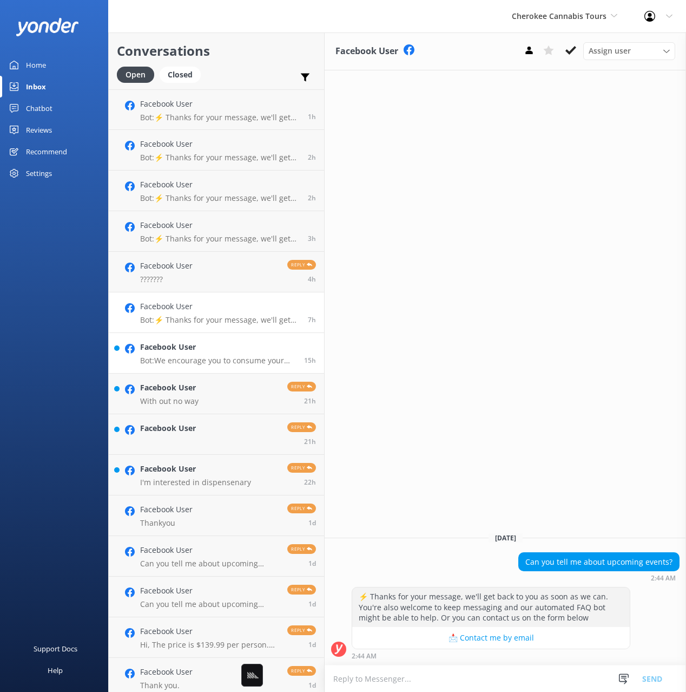
click at [238, 360] on p "Bot: We encourage you to consume your purchases while on our adventure in the S…" at bounding box center [218, 361] width 156 height 10
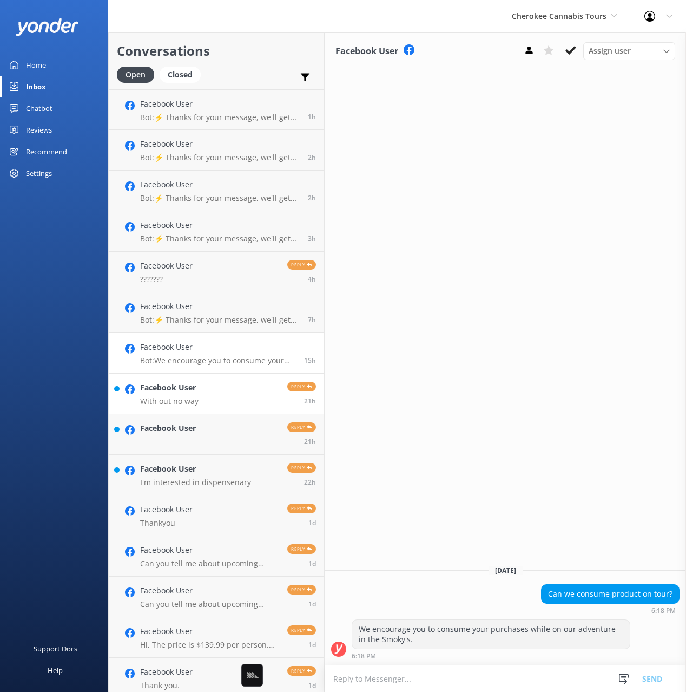
click at [242, 405] on link "Facebook User With out no way Reply 21h" at bounding box center [216, 393] width 215 height 41
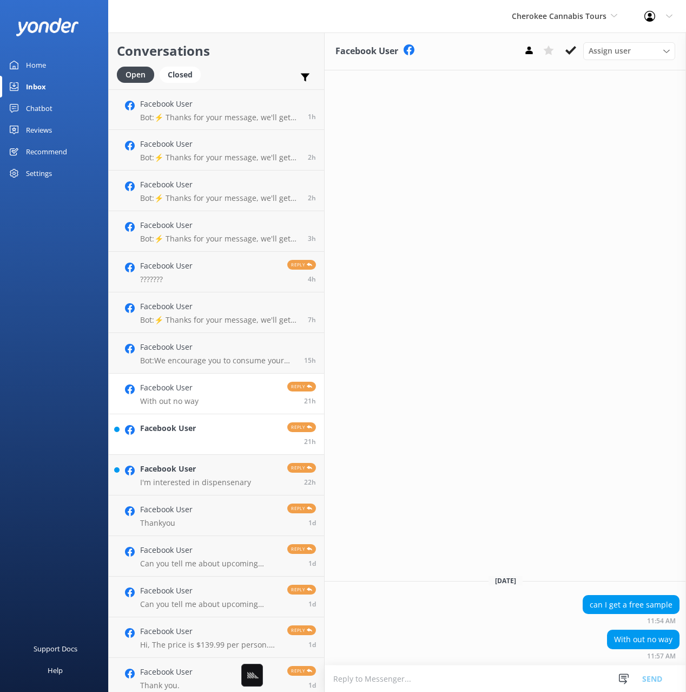
click at [236, 444] on link "Facebook User Reply 21h" at bounding box center [216, 434] width 215 height 41
click at [234, 478] on p "I'm interested in dispensenary" at bounding box center [195, 482] width 111 height 10
drag, startPoint x: 303, startPoint y: 42, endPoint x: 484, endPoint y: 23, distance: 181.7
click at [305, 41] on h2 "Conversations" at bounding box center [216, 51] width 199 height 21
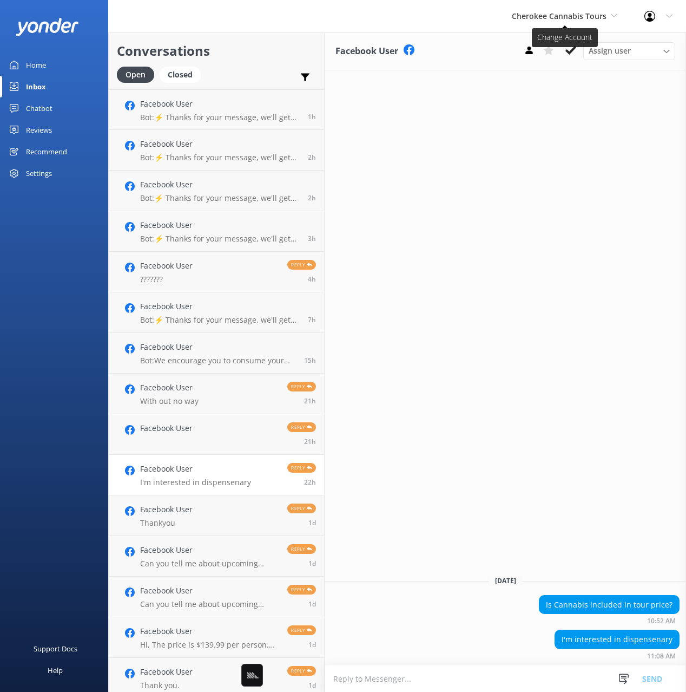
click at [536, 21] on span "Cherokee Cannabis Tours" at bounding box center [559, 16] width 95 height 10
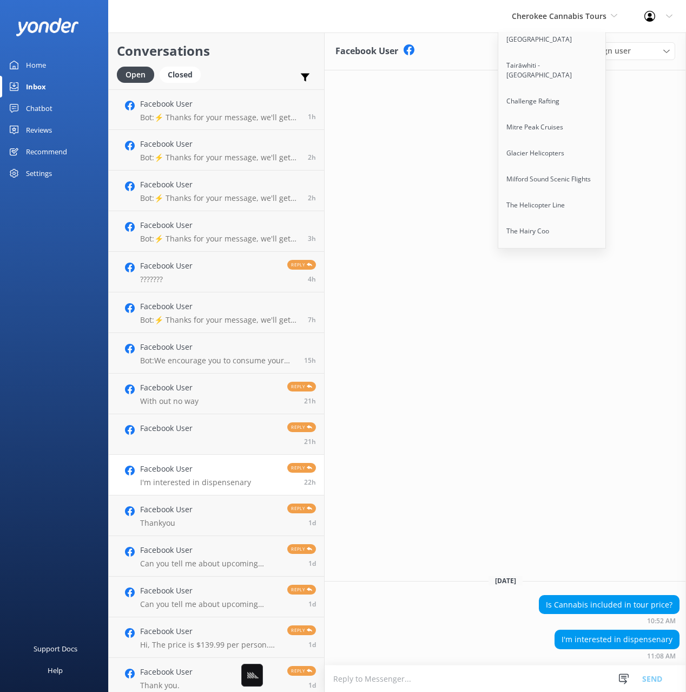
scroll to position [6623, 0]
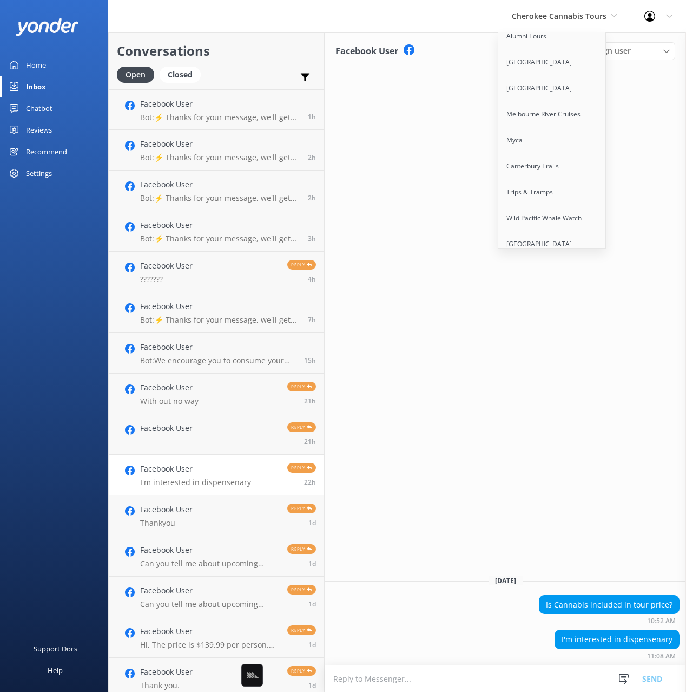
click at [566, 283] on link "Scenic Tours & Adventures" at bounding box center [552, 296] width 108 height 26
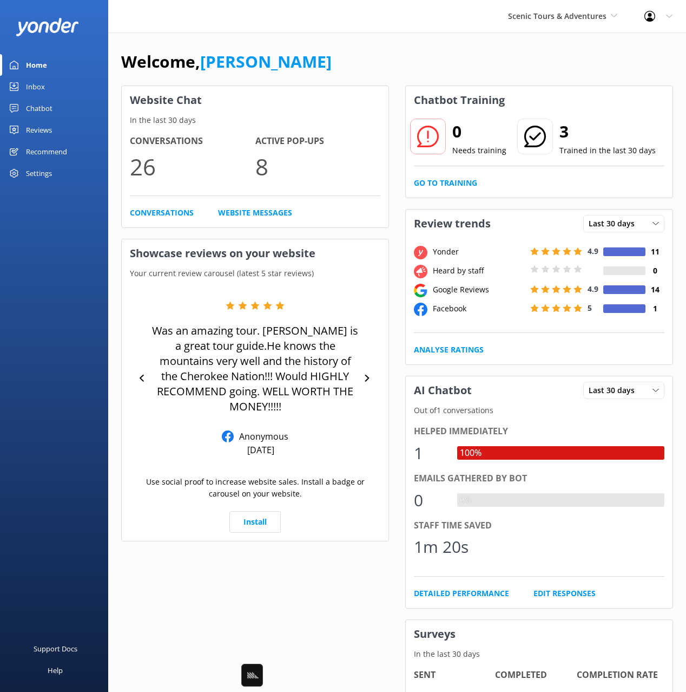
click at [18, 109] on use at bounding box center [14, 108] width 9 height 9
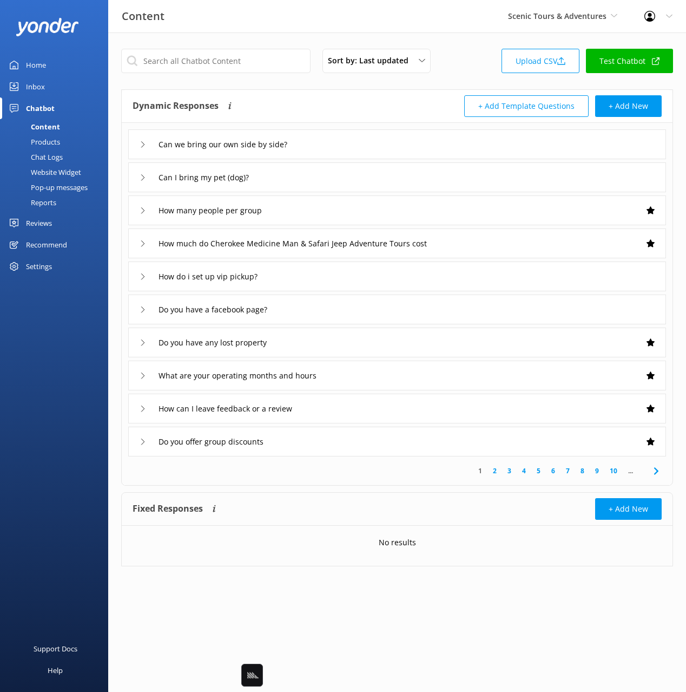
click at [379, 142] on div "Can we bring our own side by side?" at bounding box center [397, 144] width 538 height 30
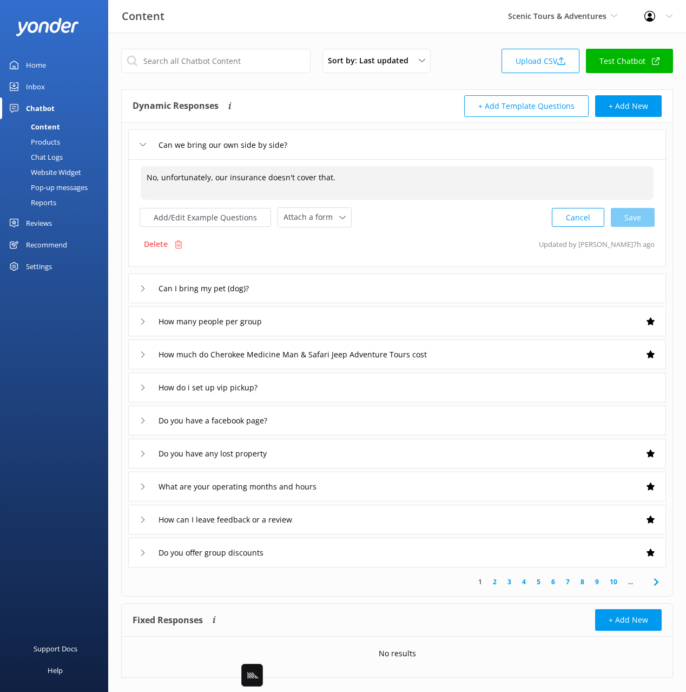
drag, startPoint x: 165, startPoint y: 179, endPoint x: 121, endPoint y: 175, distance: 44.0
click at [121, 175] on div "Dynamic Responses Dynamic responses rely on the Large Language Model to create …" at bounding box center [397, 342] width 552 height 507
click at [322, 171] on textarea "Unfortunately, our insurance doesn't cover that." at bounding box center [397, 183] width 513 height 34
click at [352, 175] on textarea "Unfortunately, our insurance doesn't cover that." at bounding box center [397, 183] width 513 height 34
drag, startPoint x: 635, startPoint y: 221, endPoint x: 611, endPoint y: 244, distance: 33.3
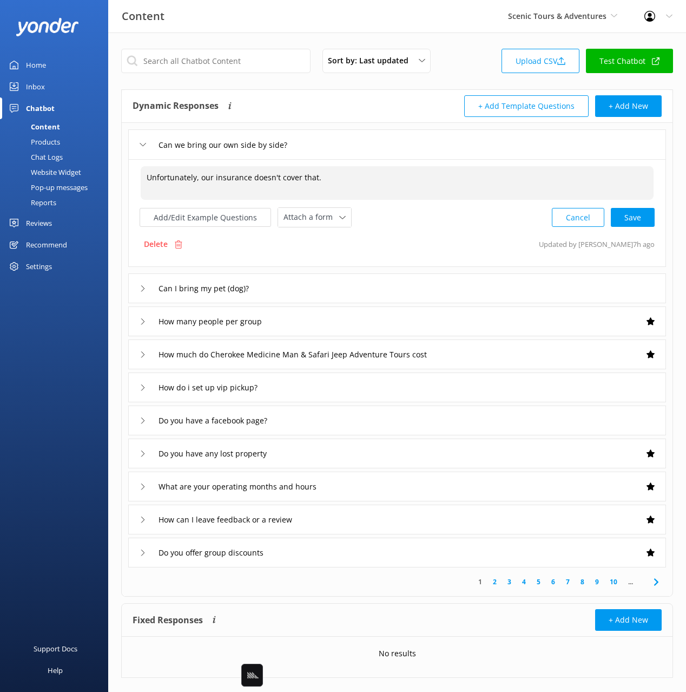
click at [635, 221] on div "Cancel Save" at bounding box center [603, 217] width 103 height 20
type textarea "Unfortunately, our insurance doesn't cover that."
click at [49, 156] on div "Chat Logs" at bounding box center [34, 156] width 56 height 15
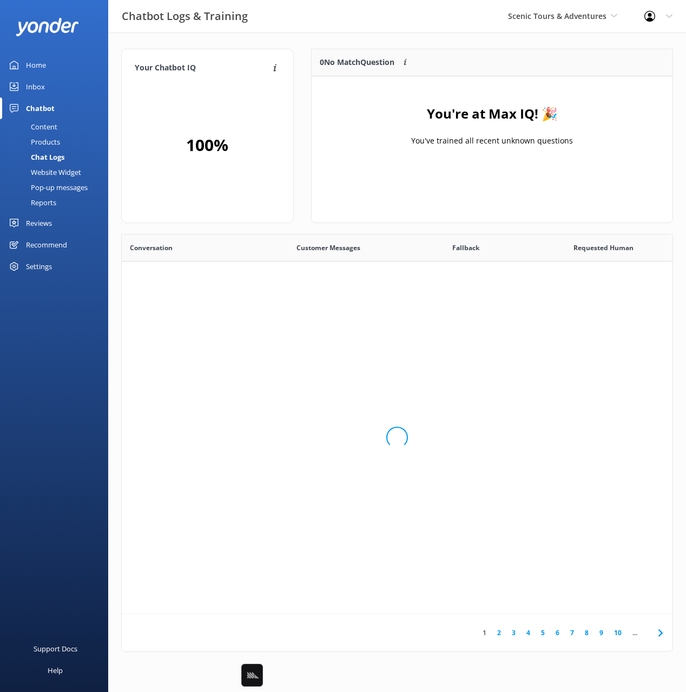
scroll to position [135, 361]
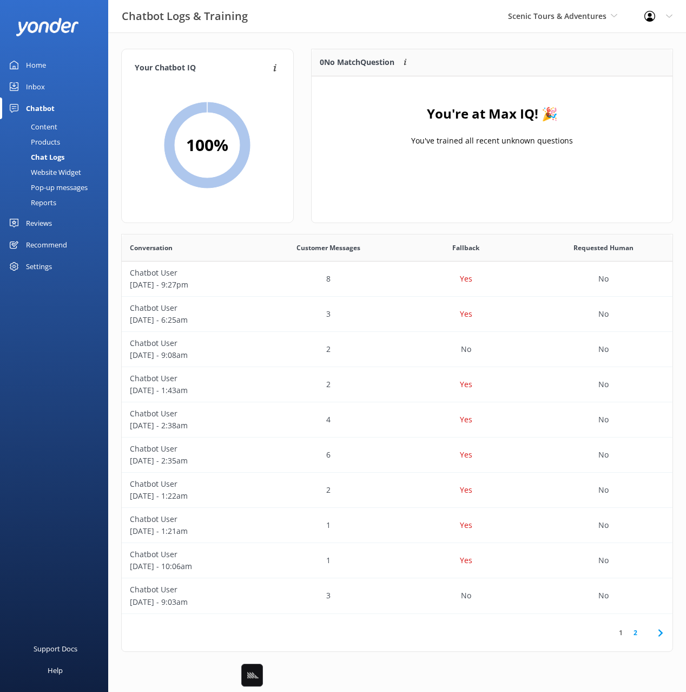
drag, startPoint x: 72, startPoint y: 91, endPoint x: 94, endPoint y: 85, distance: 23.0
click at [73, 91] on link "Inbox" at bounding box center [54, 87] width 108 height 22
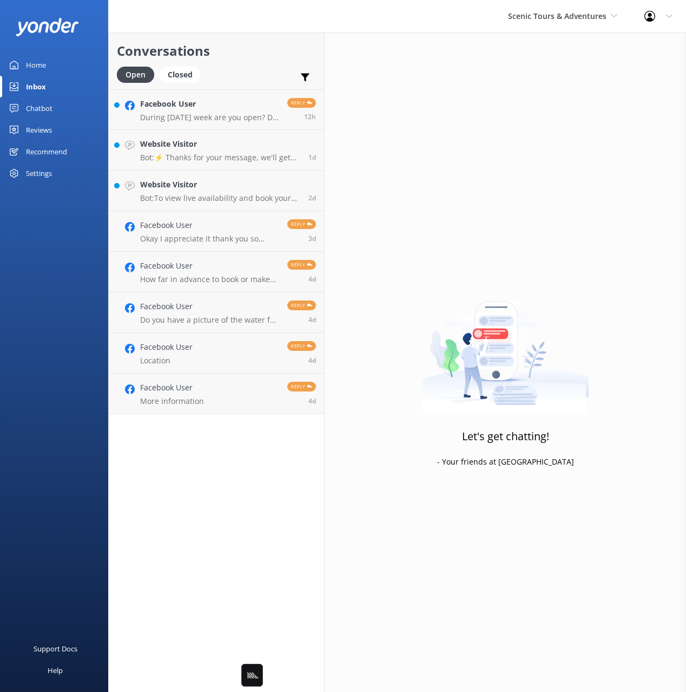
click at [246, 60] on h2 "Conversations" at bounding box center [216, 51] width 199 height 21
click at [236, 114] on p "During thanksgiving week are you open? Do you do cannabis tours then? My adult …" at bounding box center [209, 118] width 139 height 10
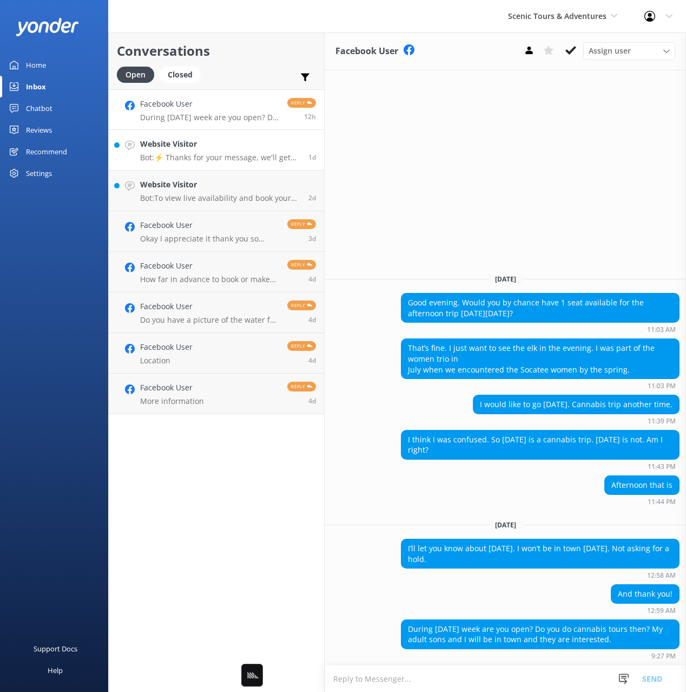
drag, startPoint x: 208, startPoint y: 157, endPoint x: 213, endPoint y: 161, distance: 5.8
click at [208, 157] on p "Bot: ⚡ Thanks for your message, we'll get back to you as soon as we can. You're…" at bounding box center [220, 158] width 160 height 10
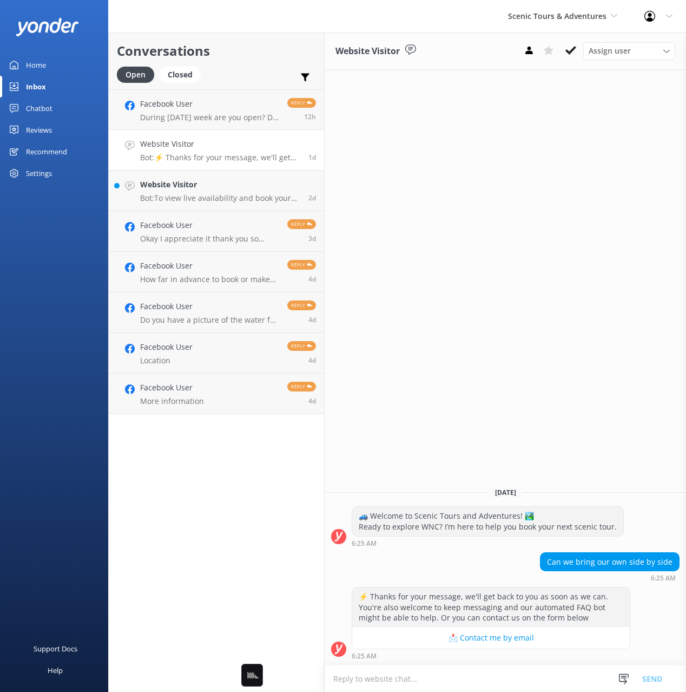
click at [63, 70] on link "Home" at bounding box center [54, 65] width 108 height 22
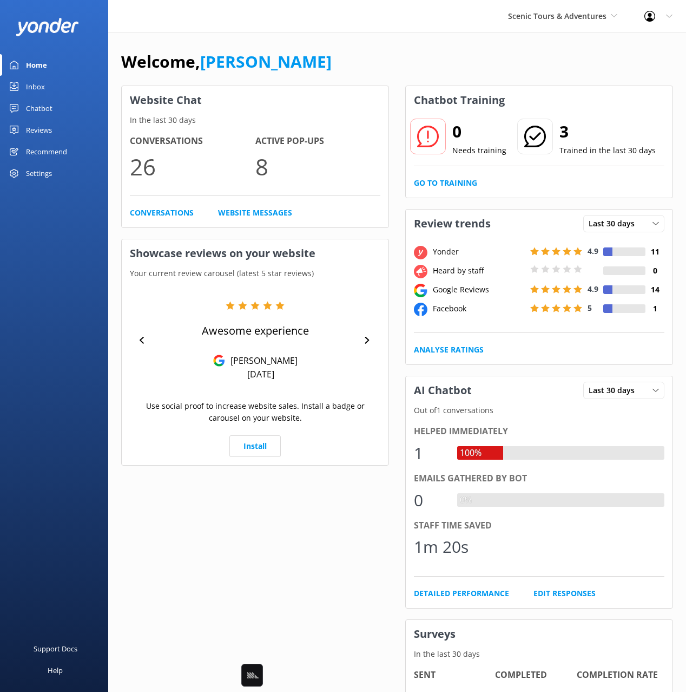
click at [324, 62] on div "Welcome, Mikayla" at bounding box center [397, 67] width 552 height 37
drag, startPoint x: 418, startPoint y: 38, endPoint x: 412, endPoint y: 39, distance: 6.6
click at [416, 38] on div "Welcome, Mikayla Website Chat In the last 30 days Conversations 26 Active Pop-u…" at bounding box center [397, 492] width 578 height 921
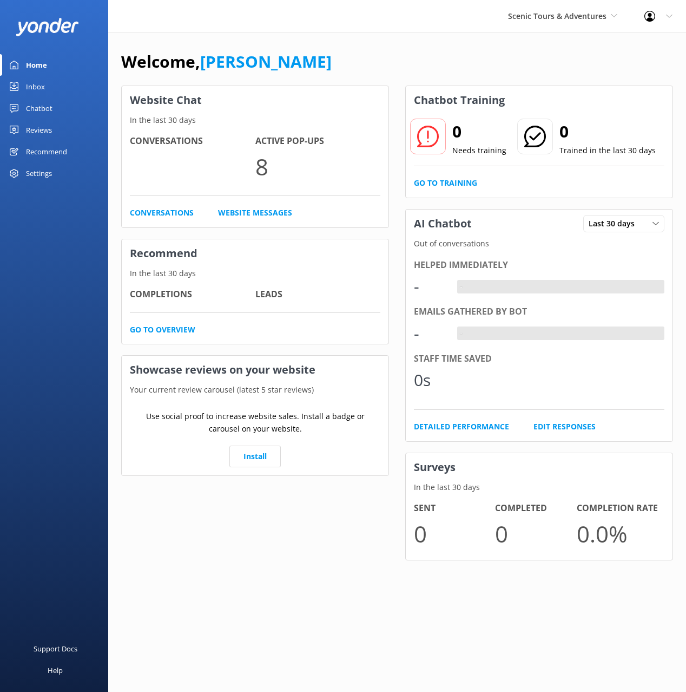
click at [44, 107] on div "Chatbot" at bounding box center [39, 108] width 27 height 22
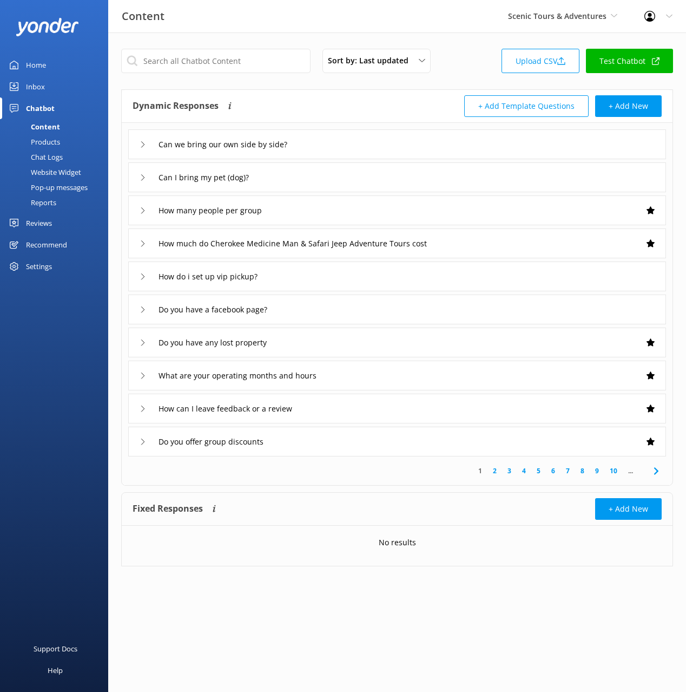
drag, startPoint x: 45, startPoint y: 202, endPoint x: 75, endPoint y: 195, distance: 31.1
click at [45, 202] on div "Reports" at bounding box center [31, 202] width 50 height 15
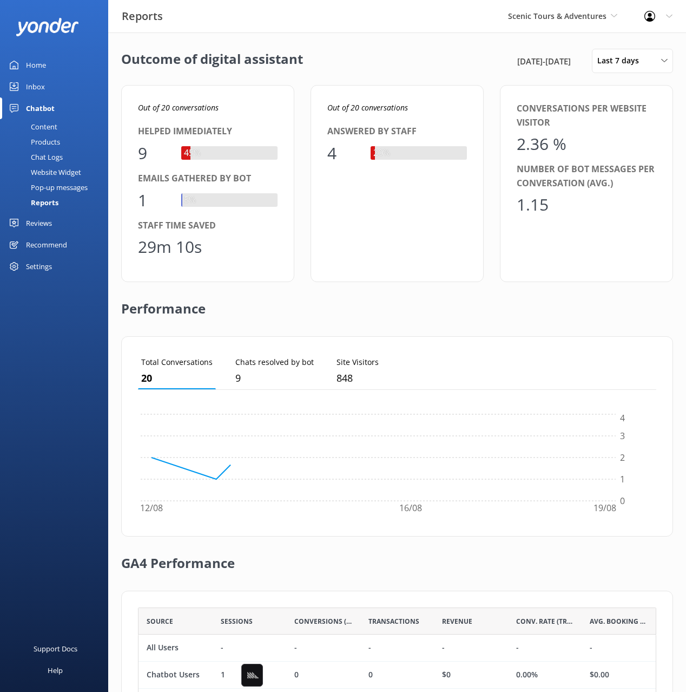
scroll to position [109, 518]
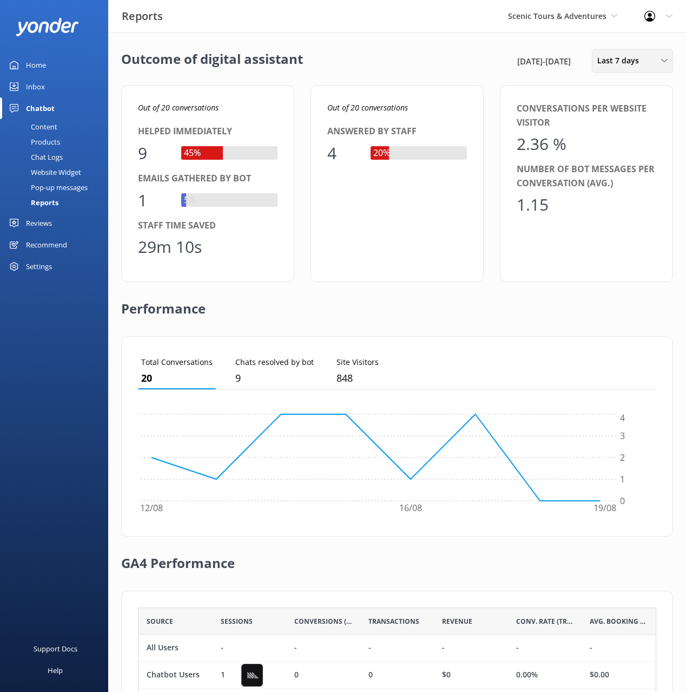
click at [627, 73] on div "Outcome of digital assistant [DATE] - [DATE] Last 7 days Last 7 days Last 30 da…" at bounding box center [397, 393] width 578 height 722
click at [620, 62] on span "Last 7 days" at bounding box center [621, 61] width 48 height 12
click at [623, 111] on div "Last 30 days" at bounding box center [617, 108] width 38 height 11
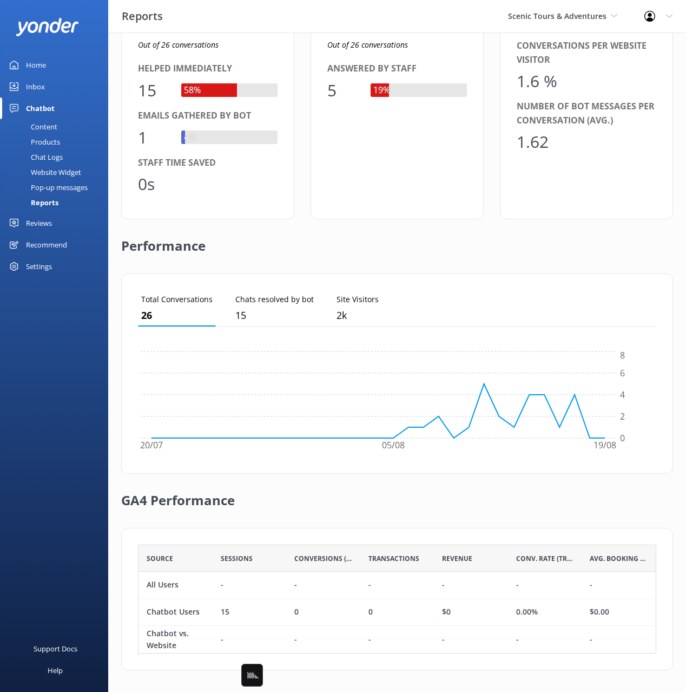
scroll to position [0, 0]
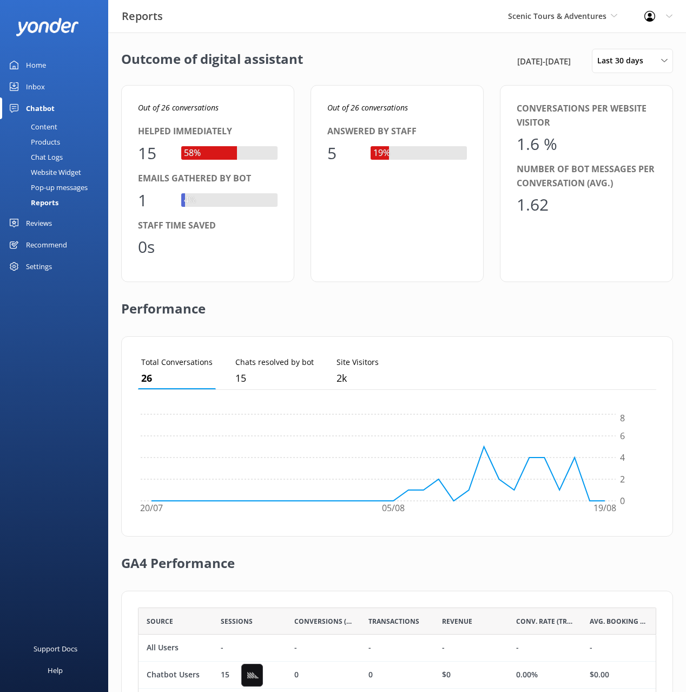
click at [537, 23] on div "Scenic Tours & Adventures Black Cat Cruises [GEOGRAPHIC_DATA] [GEOGRAPHIC_DATA]…" at bounding box center [563, 16] width 136 height 32
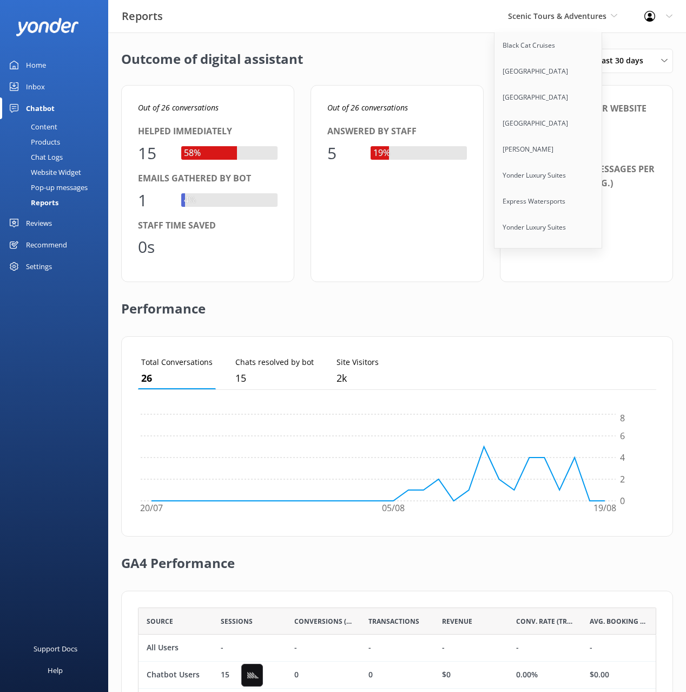
scroll to position [6649, 0]
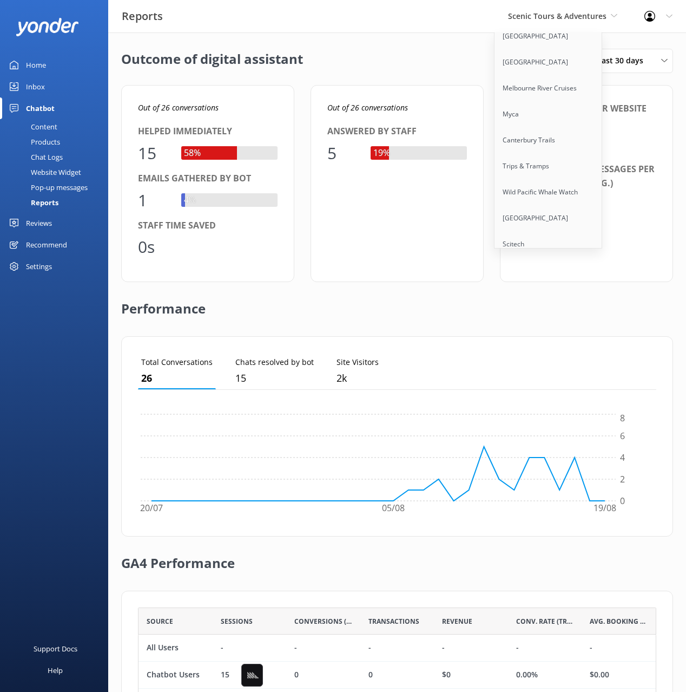
click at [566, 283] on link "Cherokee Cannabis Tours" at bounding box center [549, 296] width 108 height 26
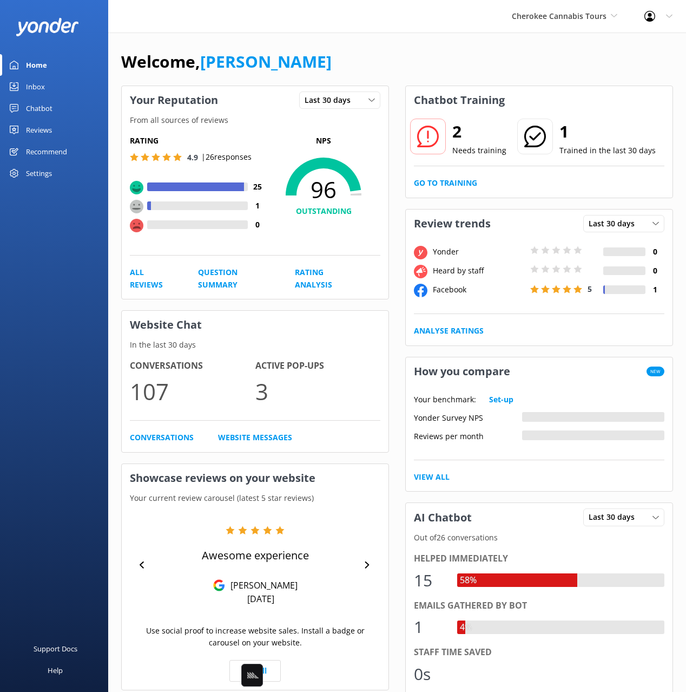
drag, startPoint x: 41, startPoint y: 111, endPoint x: 54, endPoint y: 143, distance: 34.5
click at [41, 111] on div "Chatbot" at bounding box center [39, 108] width 27 height 22
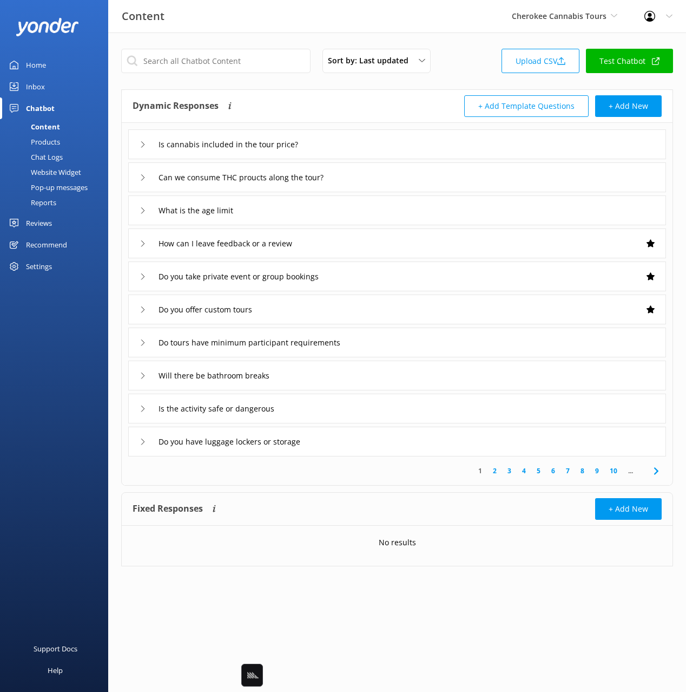
click at [64, 202] on link "Reports" at bounding box center [57, 202] width 102 height 15
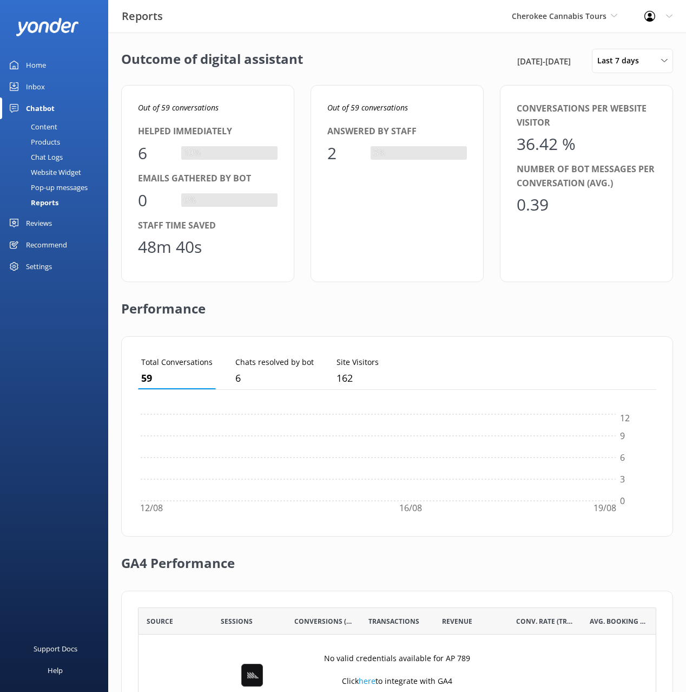
scroll to position [1, 1]
click at [420, 62] on div "Outcome of digital assistant [DATE] - [DATE] Last 7 days Last 7 days Last 30 da…" at bounding box center [397, 61] width 552 height 24
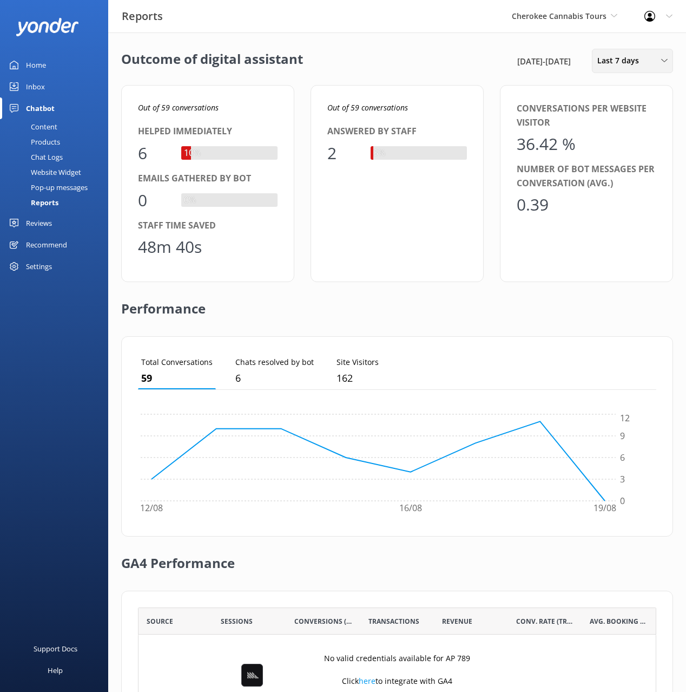
drag, startPoint x: 601, startPoint y: 67, endPoint x: 603, endPoint y: 107, distance: 40.7
click at [601, 67] on span "Last 7 days" at bounding box center [621, 61] width 48 height 12
click at [622, 114] on link "Last 30 days" at bounding box center [641, 108] width 96 height 22
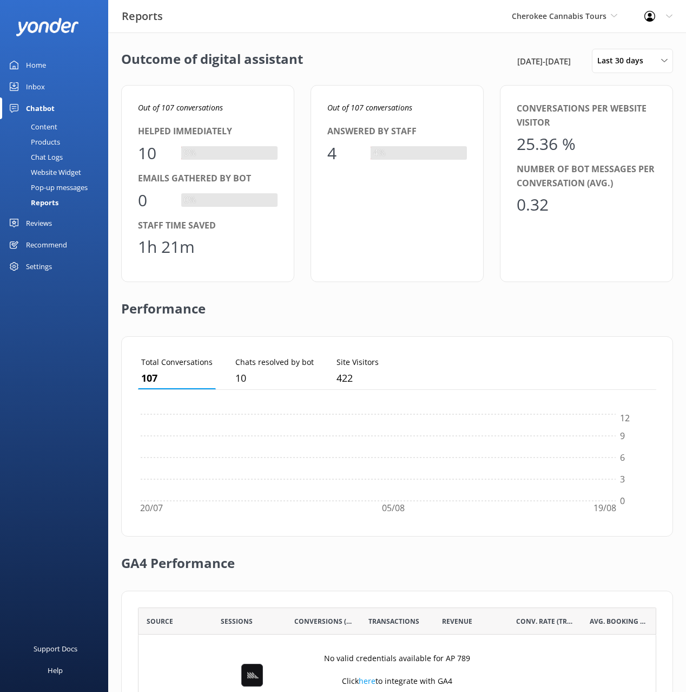
scroll to position [109, 518]
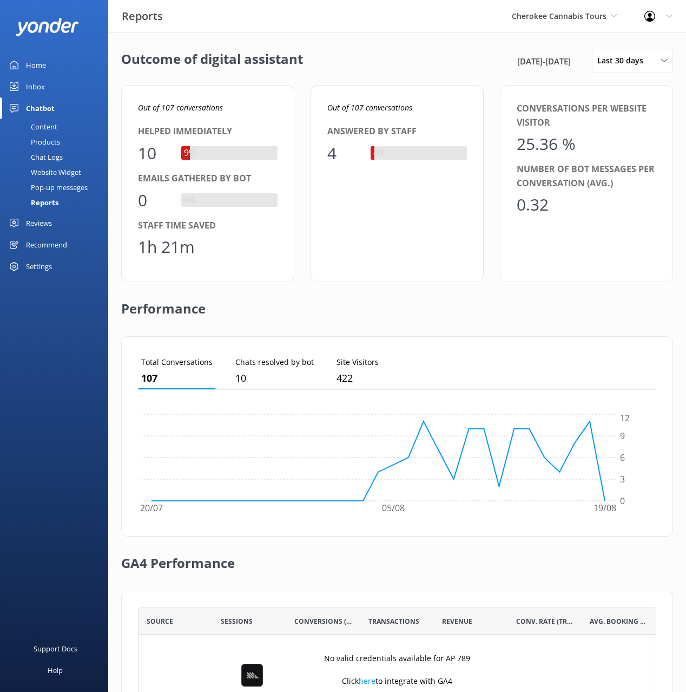
drag, startPoint x: 503, startPoint y: 55, endPoint x: 533, endPoint y: 29, distance: 39.6
click at [515, 52] on div "[DATE] - [DATE] Last 30 days Last 7 days Last 30 days Last month Last 90 days L…" at bounding box center [594, 61] width 159 height 24
click at [536, 27] on div "Cherokee Cannabis Tours Black Cat Cruises [GEOGRAPHIC_DATA] [GEOGRAPHIC_DATA] […" at bounding box center [564, 16] width 133 height 32
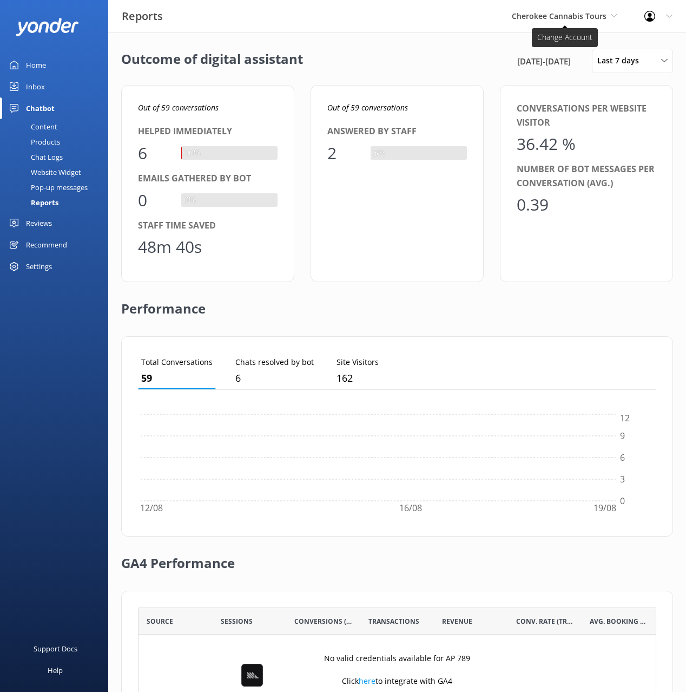
scroll to position [109, 518]
click at [550, 20] on span "Cherokee Cannabis Tours" at bounding box center [559, 16] width 95 height 10
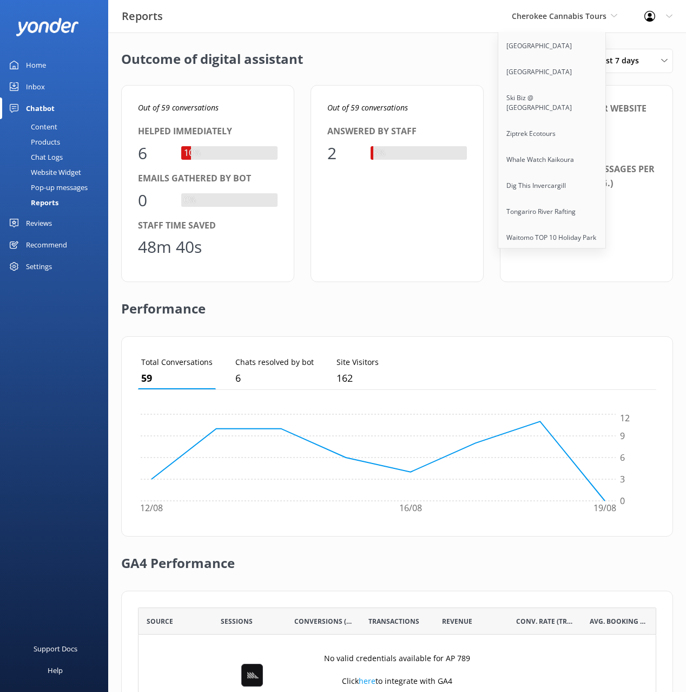
scroll to position [4289, 0]
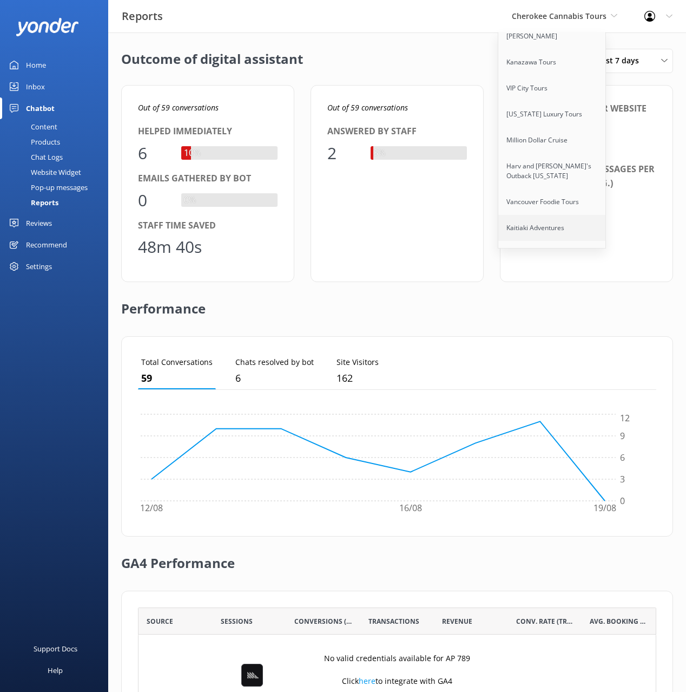
click at [539, 215] on link "Kaitiaki Adventures" at bounding box center [552, 228] width 108 height 26
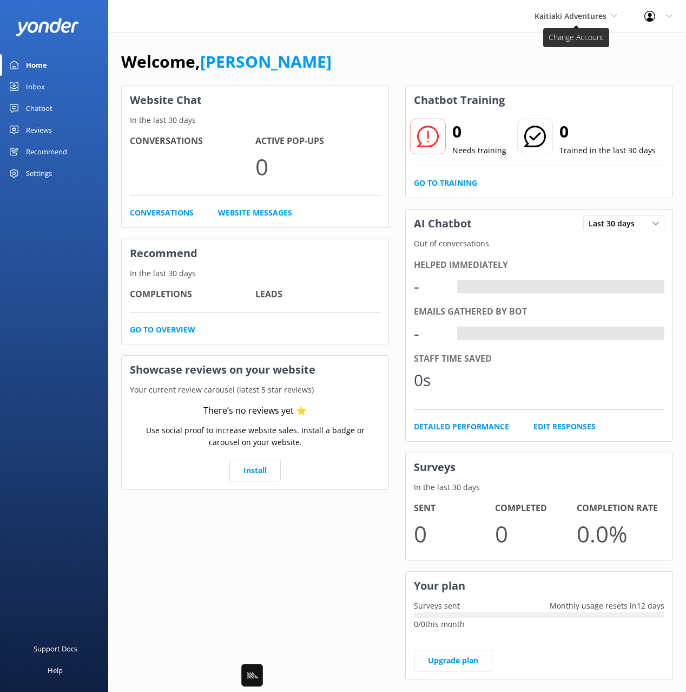
click at [569, 19] on span "Kaitiaki Adventures" at bounding box center [571, 16] width 72 height 10
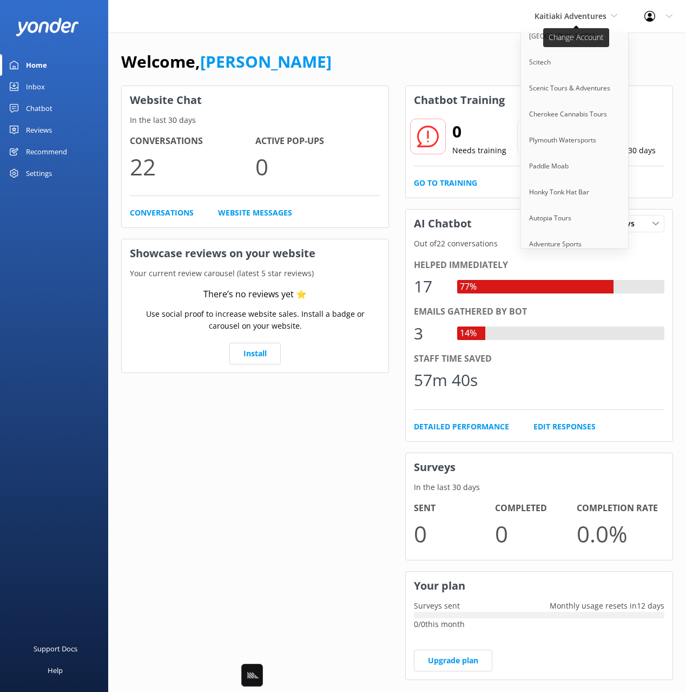
scroll to position [6831, 0]
click at [568, 283] on link "Kaituna Cascades" at bounding box center [575, 296] width 108 height 26
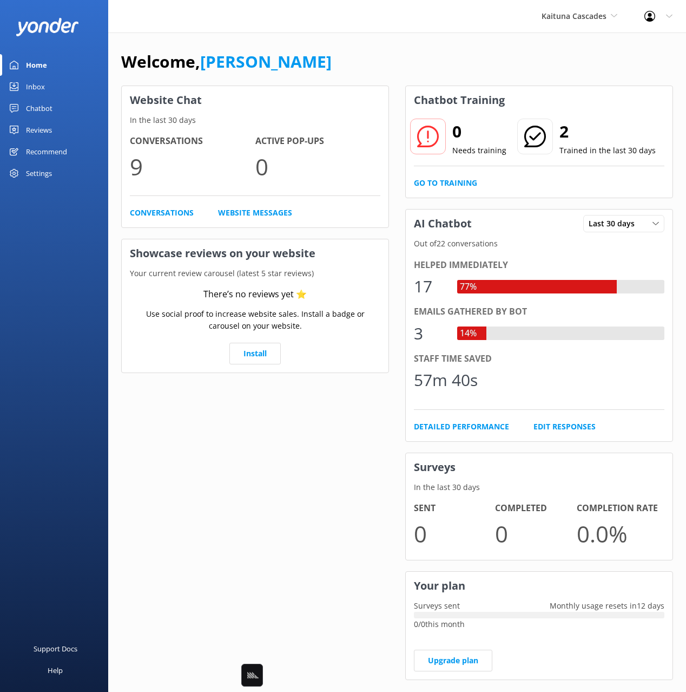
drag, startPoint x: 261, startPoint y: 50, endPoint x: 97, endPoint y: 113, distance: 175.6
click at [255, 51] on link "[PERSON_NAME]" at bounding box center [265, 61] width 131 height 22
click at [55, 109] on link "Chatbot" at bounding box center [54, 108] width 108 height 22
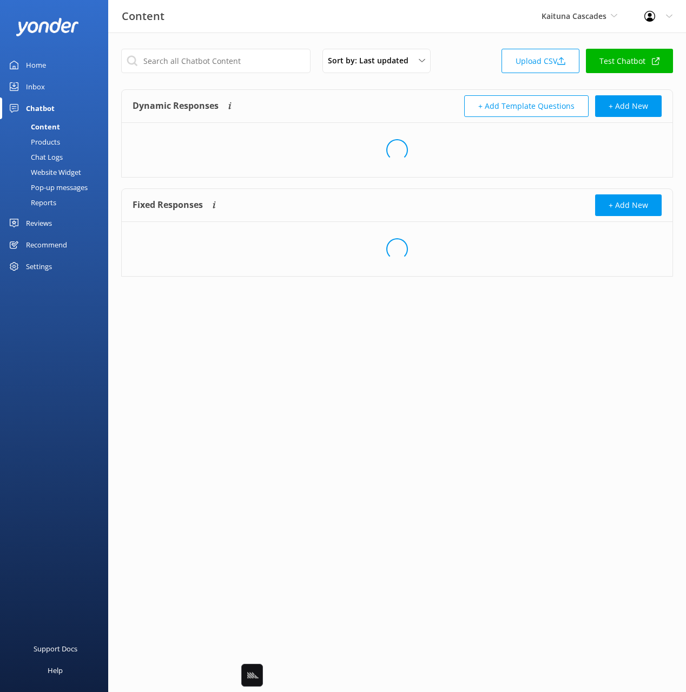
click at [361, 93] on div "Dynamic Responses Dynamic responses rely on the Large Language Model to create …" at bounding box center [397, 106] width 551 height 33
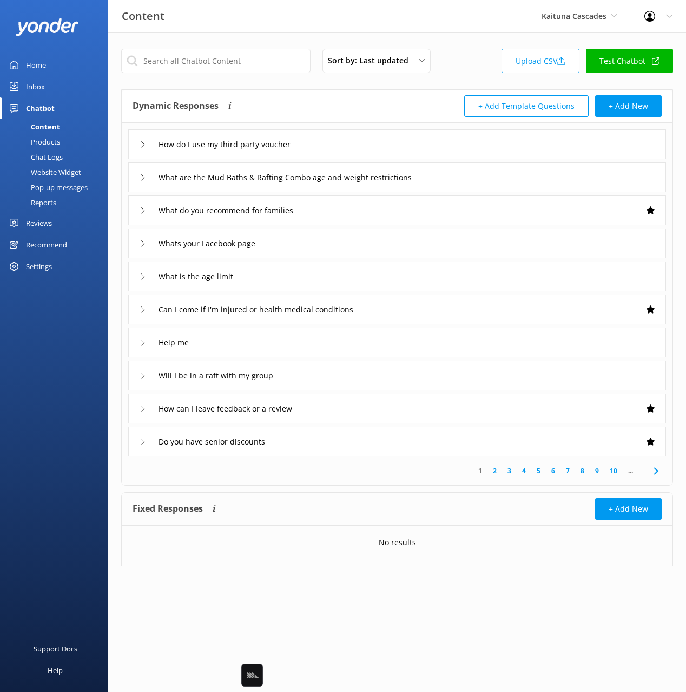
click at [364, 135] on div "How do I use my third party voucher" at bounding box center [397, 144] width 538 height 30
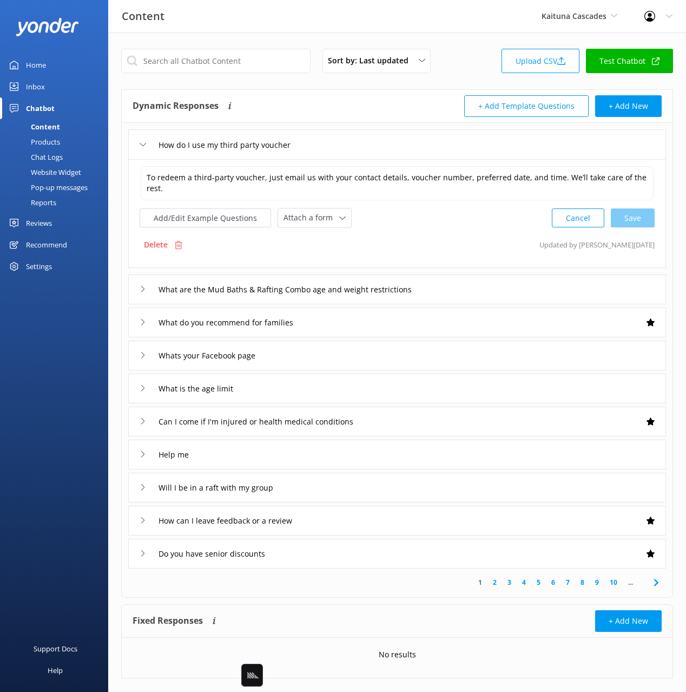
click at [364, 135] on div "How do I use my third party voucher" at bounding box center [397, 144] width 538 height 30
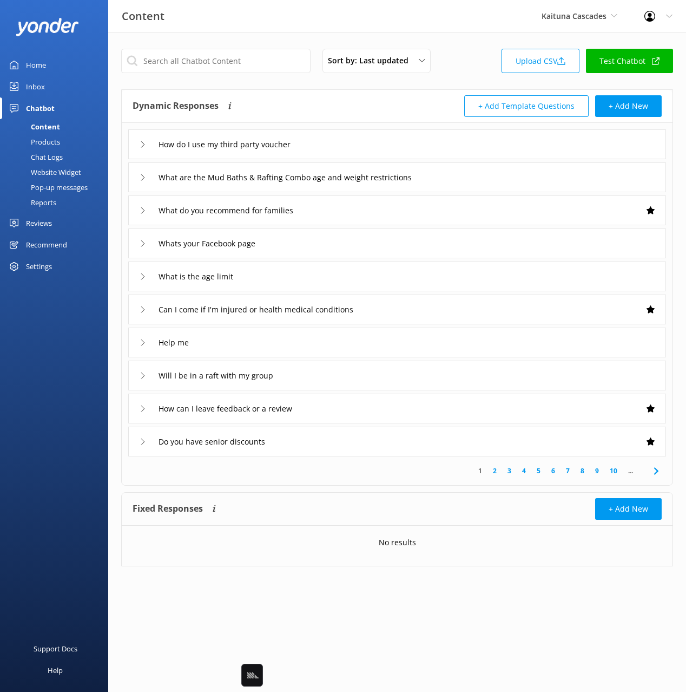
click at [469, 176] on div "What are the Mud Baths & Rafting Combo age and weight restrictions" at bounding box center [397, 177] width 538 height 30
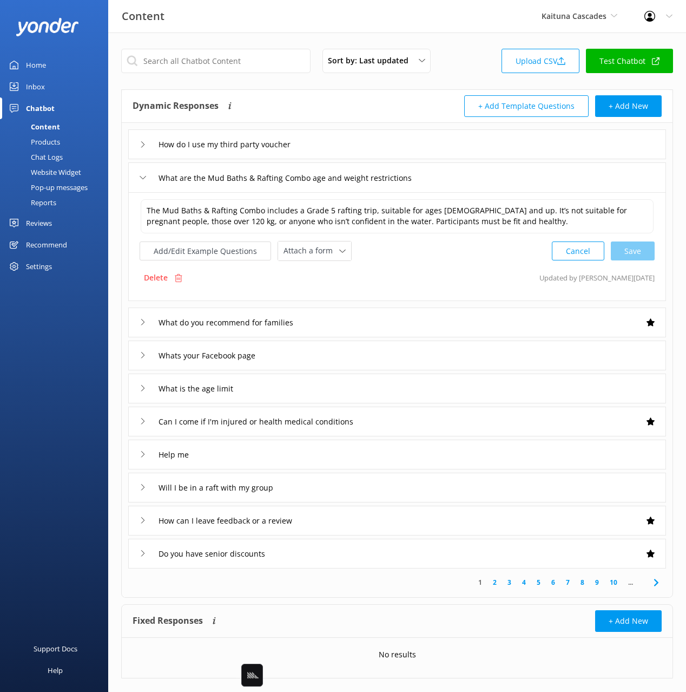
click at [469, 176] on div "What are the Mud Baths & Rafting Combo age and weight restrictions" at bounding box center [397, 177] width 538 height 30
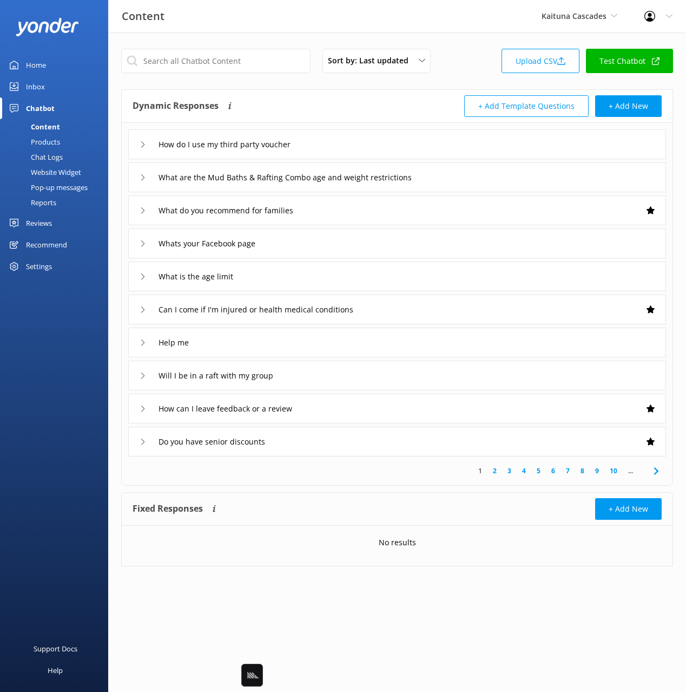
drag, startPoint x: 36, startPoint y: 160, endPoint x: 98, endPoint y: 145, distance: 64.0
click at [36, 160] on div "Chat Logs" at bounding box center [34, 156] width 56 height 15
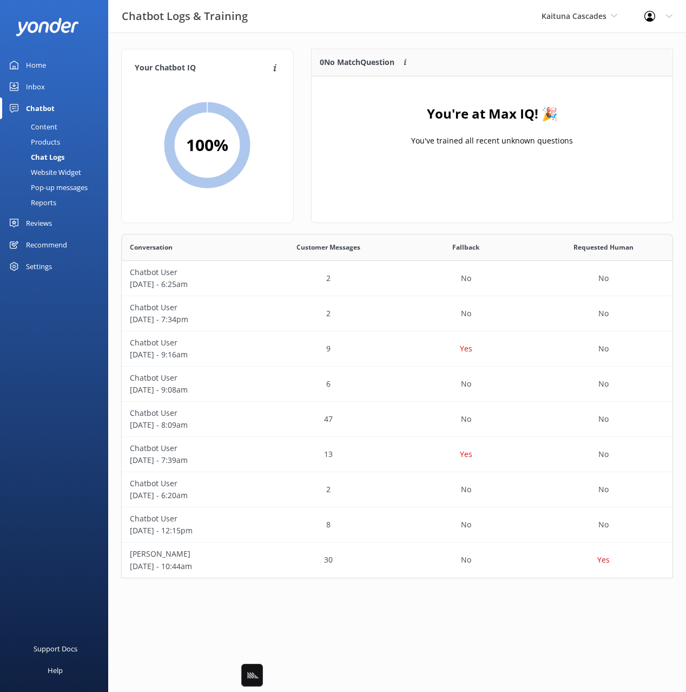
scroll to position [344, 552]
click at [319, 37] on div "Your Chatbot IQ Your Chatbot IQ is the percentage of trained FAQs against untra…" at bounding box center [397, 315] width 578 height 567
click at [47, 62] on link "Home" at bounding box center [54, 65] width 108 height 22
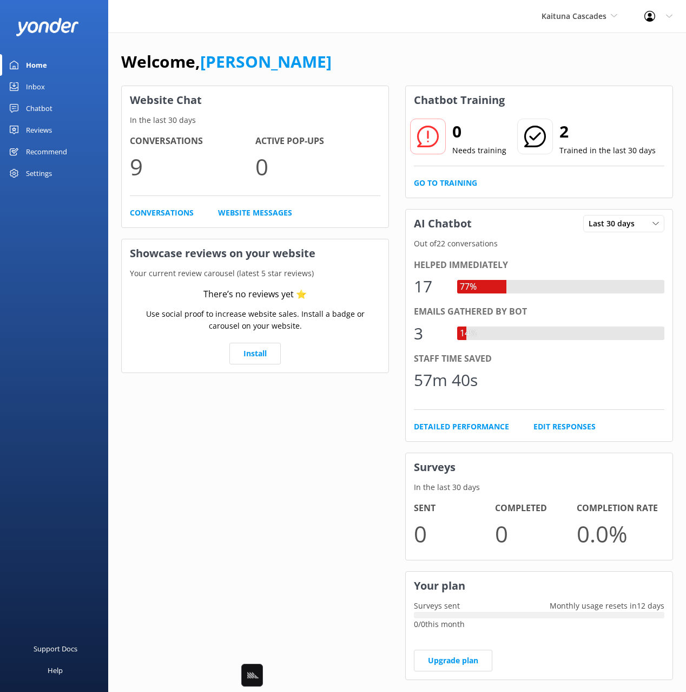
click at [377, 59] on div "Welcome, [PERSON_NAME]" at bounding box center [397, 67] width 552 height 37
click at [564, 23] on div "Kaituna Cascades Black Cat Cruises Banff Airporter International Antarctic Cent…" at bounding box center [579, 16] width 103 height 32
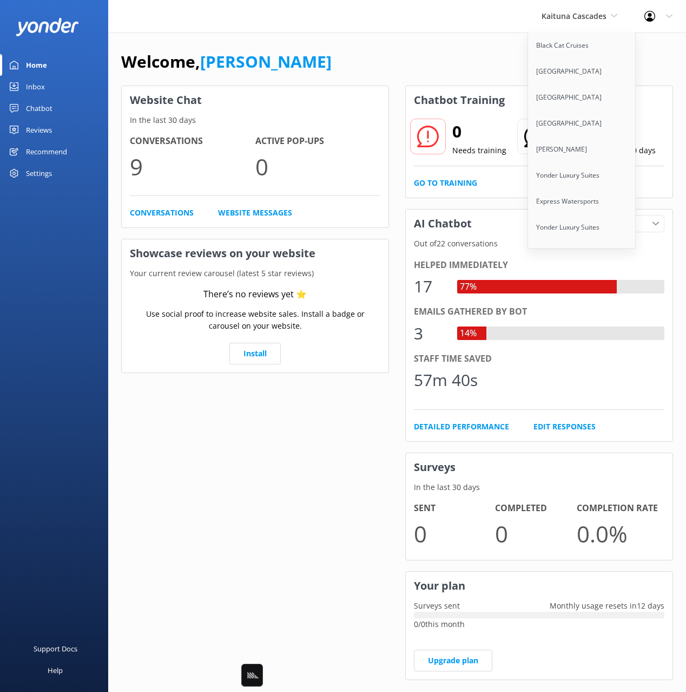
scroll to position [6701, 0]
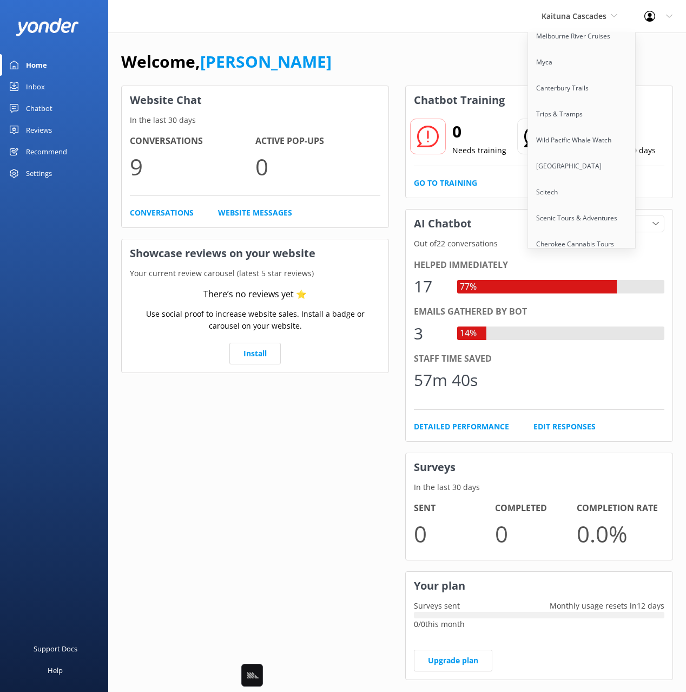
click at [575, 283] on link "Paddle Moab" at bounding box center [582, 296] width 108 height 26
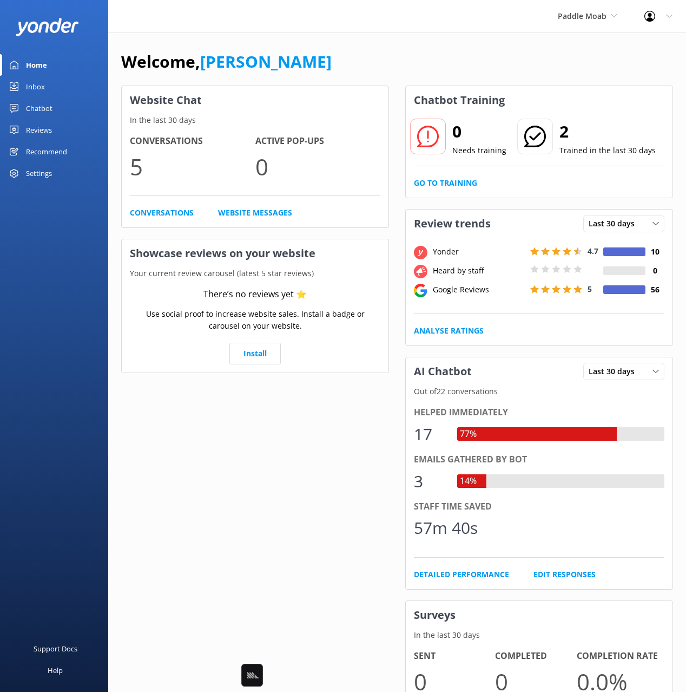
click at [40, 106] on div "Chatbot" at bounding box center [39, 108] width 27 height 22
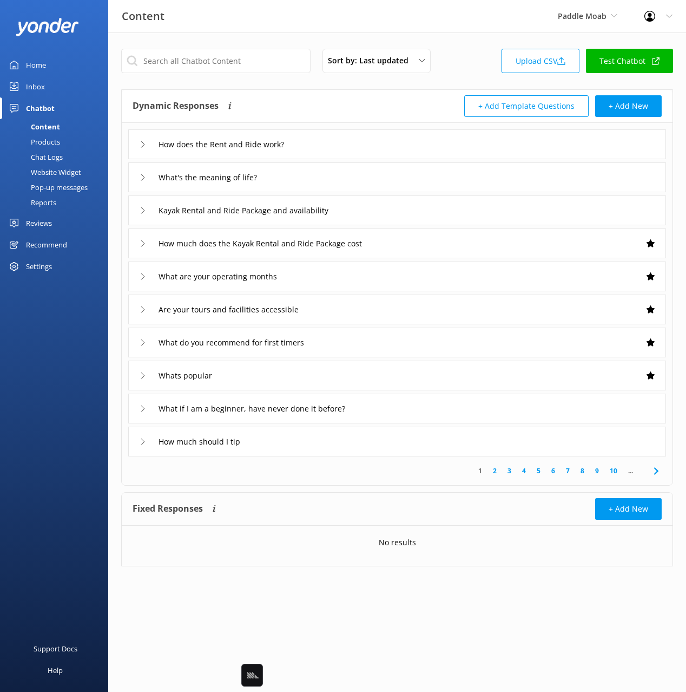
drag, startPoint x: 373, startPoint y: 138, endPoint x: 361, endPoint y: 141, distance: 12.3
click at [372, 138] on div "How does the Rent and Ride work?" at bounding box center [397, 144] width 538 height 30
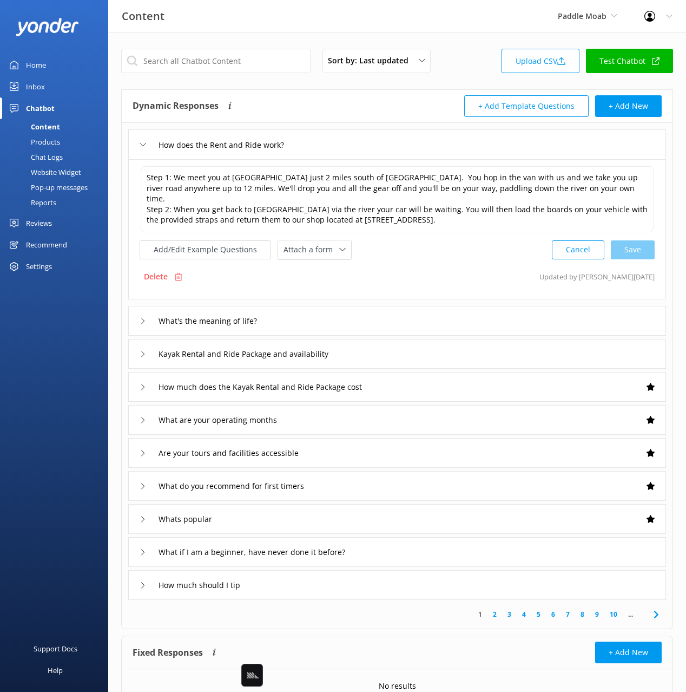
click at [55, 156] on div "Chat Logs" at bounding box center [34, 156] width 56 height 15
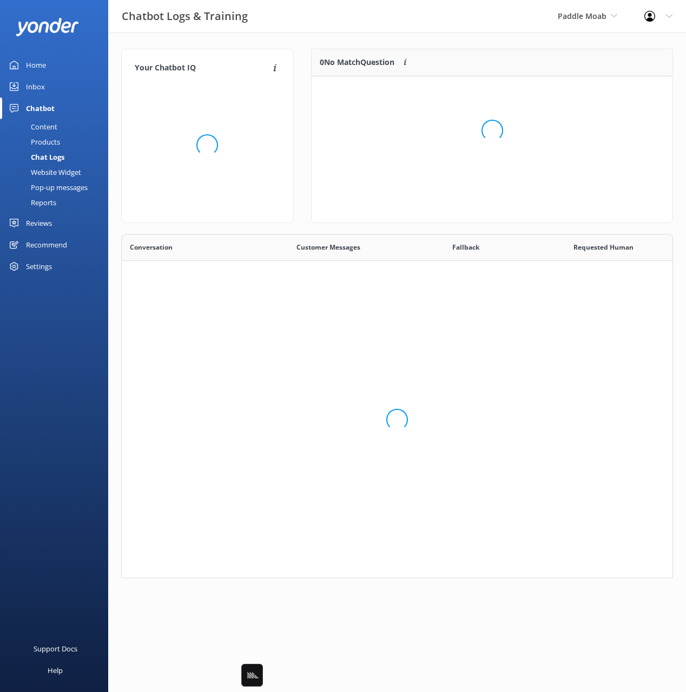
scroll to position [203, 552]
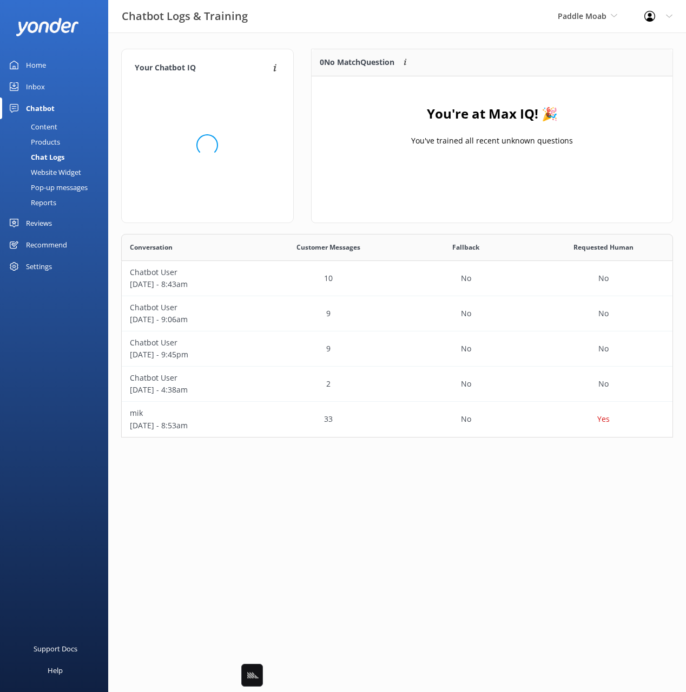
drag, startPoint x: 55, startPoint y: 57, endPoint x: 100, endPoint y: 49, distance: 46.1
click at [55, 57] on link "Home" at bounding box center [54, 65] width 108 height 22
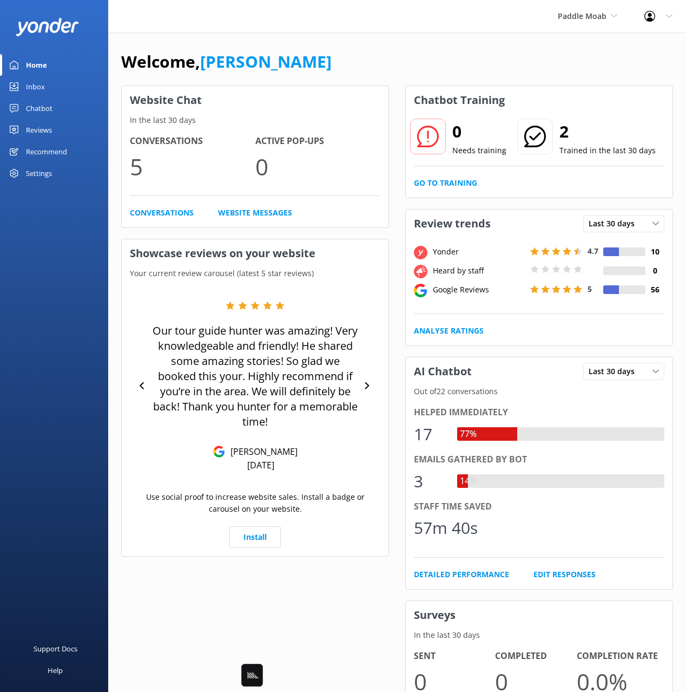
drag, startPoint x: 339, startPoint y: 49, endPoint x: 417, endPoint y: 50, distance: 77.9
click at [339, 49] on div "Welcome, [PERSON_NAME]" at bounding box center [397, 67] width 552 height 37
click at [419, 50] on div "Welcome, [PERSON_NAME]" at bounding box center [397, 67] width 552 height 37
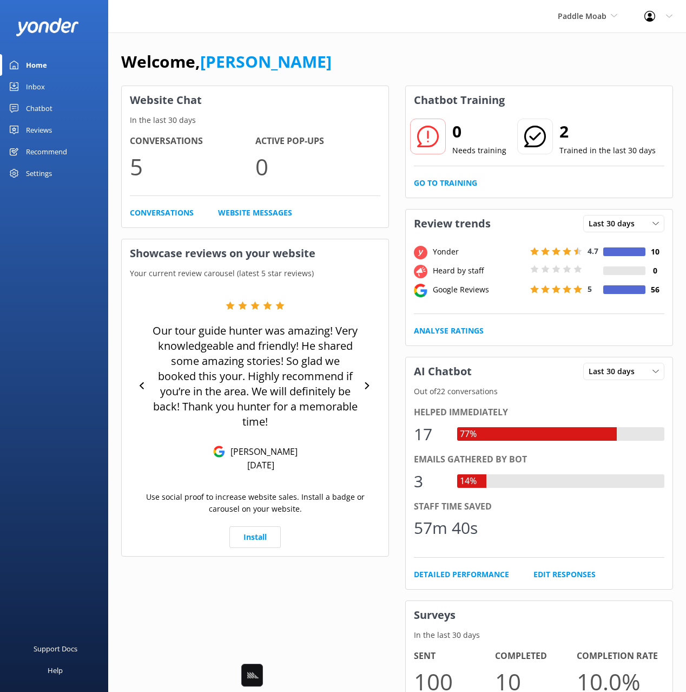
click at [27, 109] on div "Chatbot" at bounding box center [39, 108] width 27 height 22
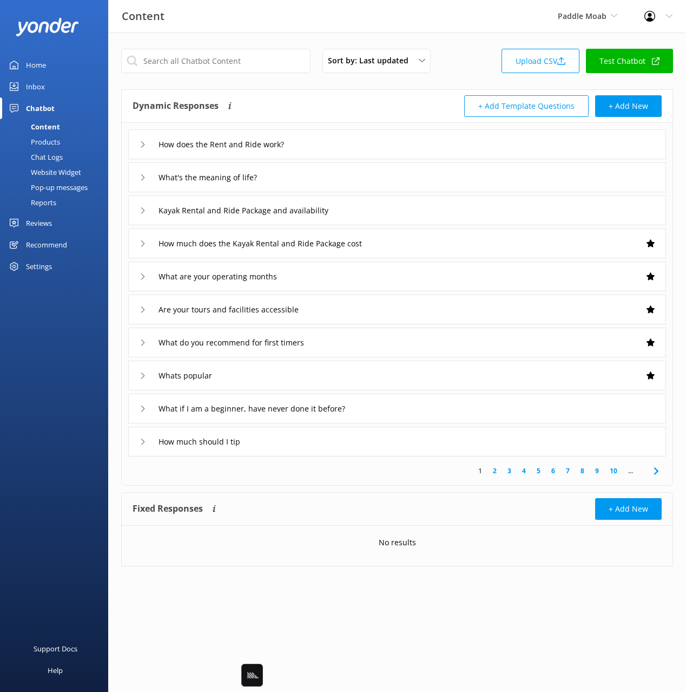
click at [44, 142] on div "Products" at bounding box center [33, 141] width 54 height 15
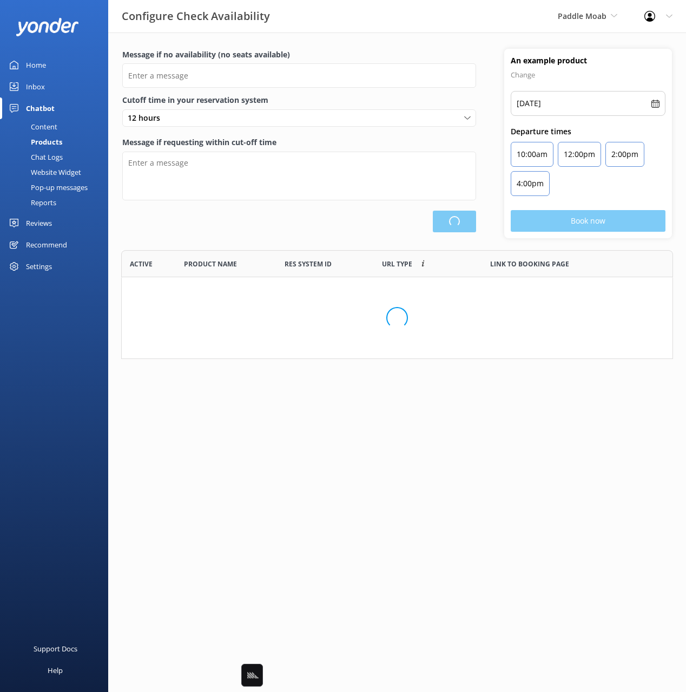
type input "There are no seats available, please check an alternative day"
type textarea "Our online booking system closes {hours} prior to departure. Please contact us …"
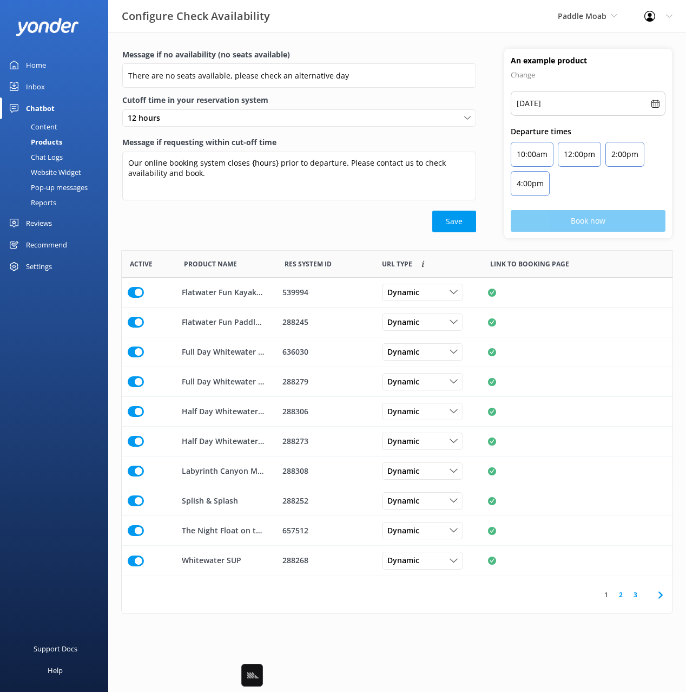
drag, startPoint x: 275, startPoint y: 222, endPoint x: 259, endPoint y: 271, distance: 51.3
click at [275, 222] on div "Save" at bounding box center [299, 222] width 354 height 22
drag, startPoint x: 195, startPoint y: 293, endPoint x: 292, endPoint y: 257, distance: 103.2
click at [264, 295] on div "Flatwater Fun Kayaking" at bounding box center [226, 293] width 101 height 30
click at [298, 238] on div "Message if no availability (no seats available) There are no seats available, p…" at bounding box center [299, 143] width 382 height 189
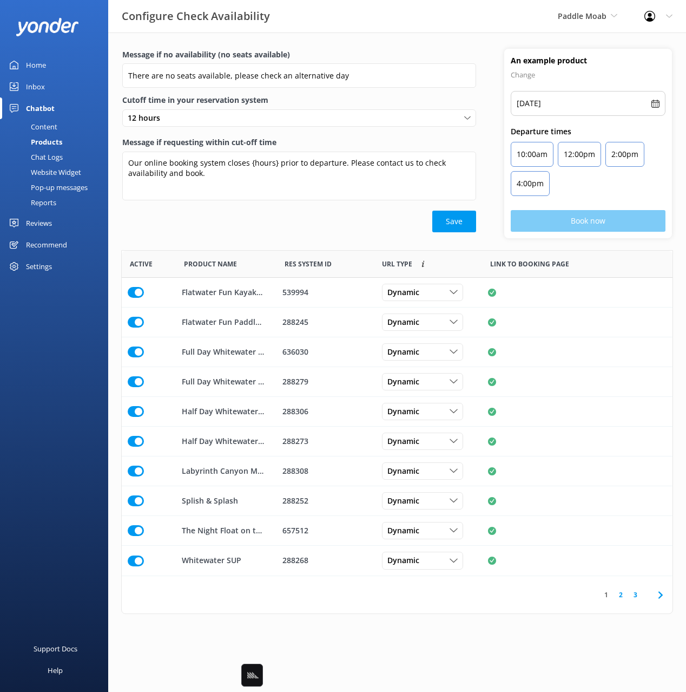
drag, startPoint x: 54, startPoint y: 127, endPoint x: 65, endPoint y: 129, distance: 11.5
click at [54, 127] on div "Content" at bounding box center [31, 126] width 51 height 15
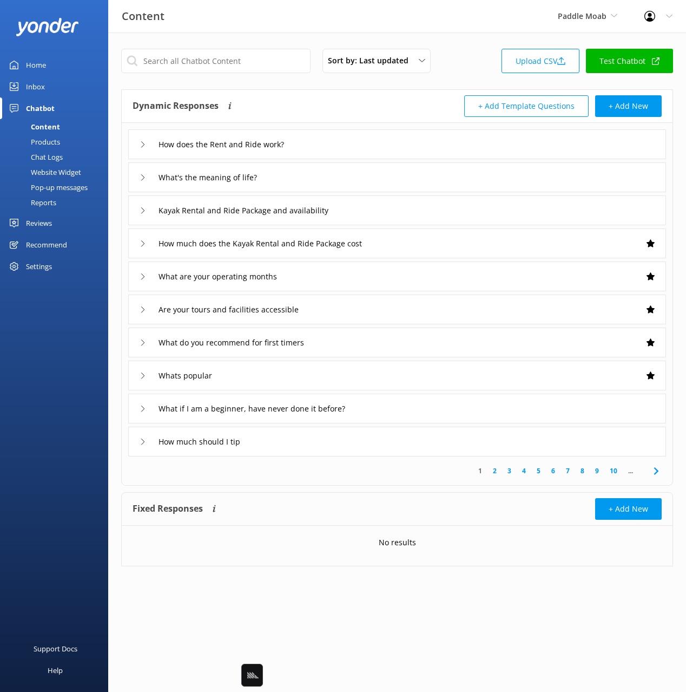
click at [292, 102] on div "Dynamic Responses Dynamic responses rely on the Large Language Model to create …" at bounding box center [265, 106] width 265 height 22
click at [238, 67] on input "text" at bounding box center [215, 61] width 189 height 24
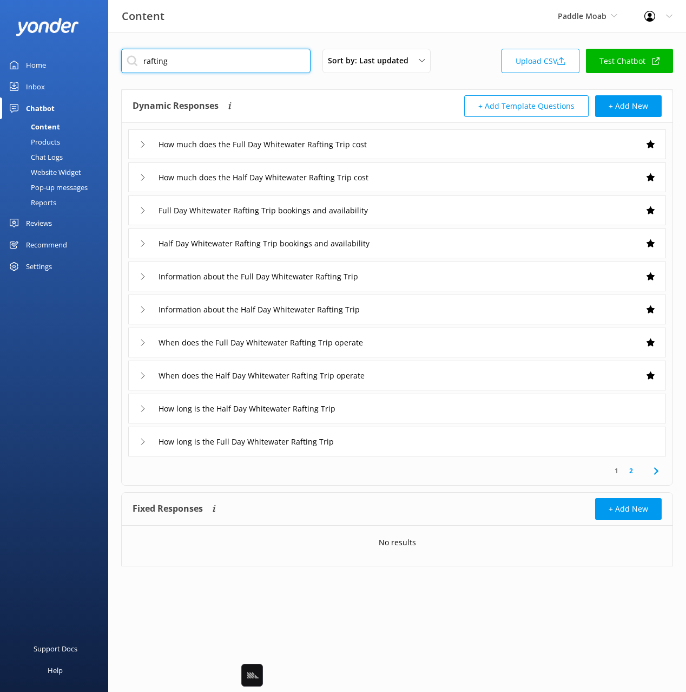
type input "rafting"
click at [308, 104] on div "Dynamic Responses Dynamic responses rely on the Large Language Model to create …" at bounding box center [265, 106] width 265 height 22
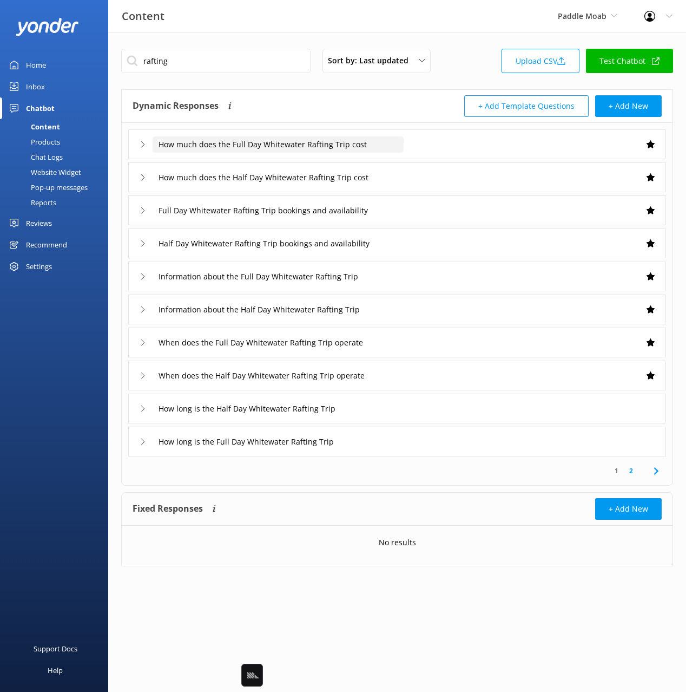
click at [323, 140] on input "How much does the Full Day Whitewater Rafting Trip cost" at bounding box center [278, 144] width 251 height 16
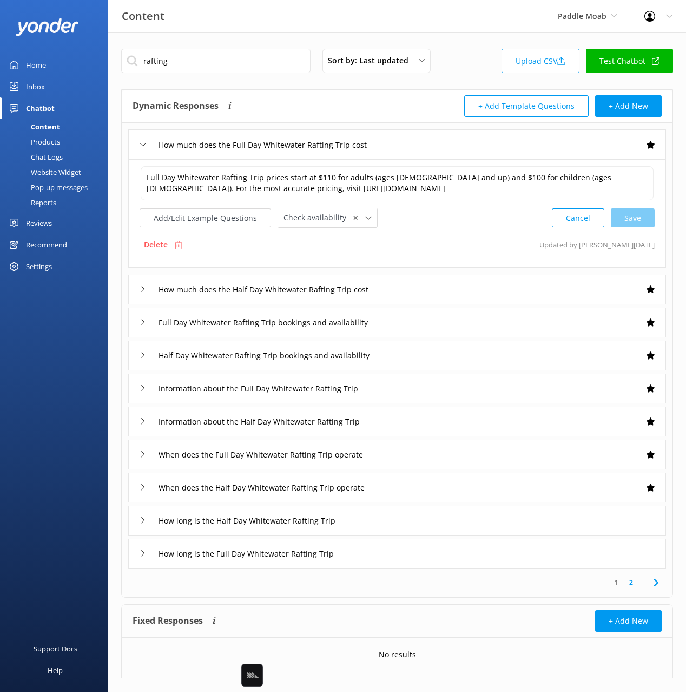
click at [46, 60] on link "Home" at bounding box center [54, 65] width 108 height 22
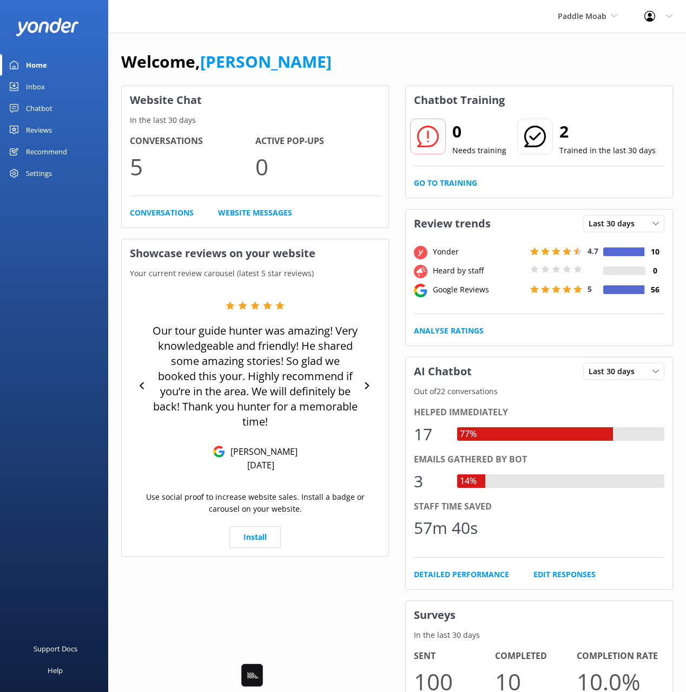
click at [435, 50] on div "Welcome, [PERSON_NAME]" at bounding box center [397, 67] width 552 height 37
click at [570, 28] on div "Paddle Moab Black Cat Cruises Banff Airporter International Antarctic Centre Yo…" at bounding box center [587, 16] width 87 height 32
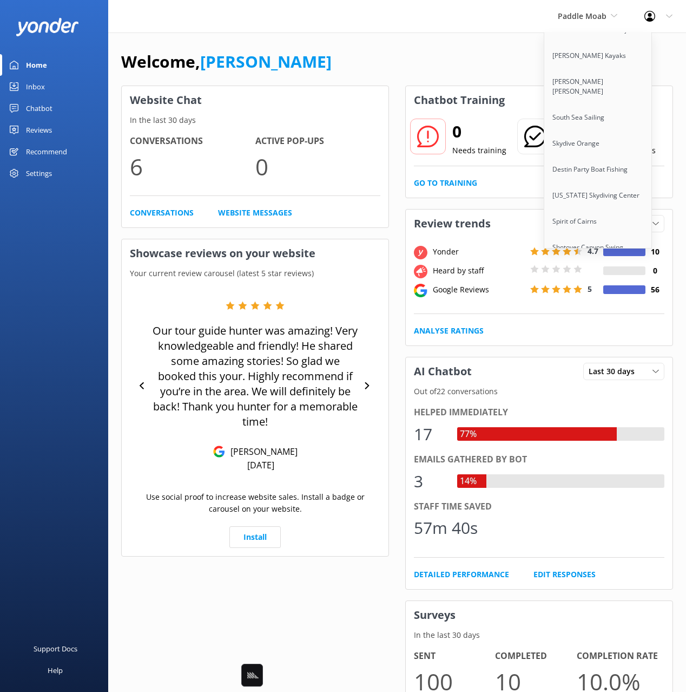
scroll to position [6892, 0]
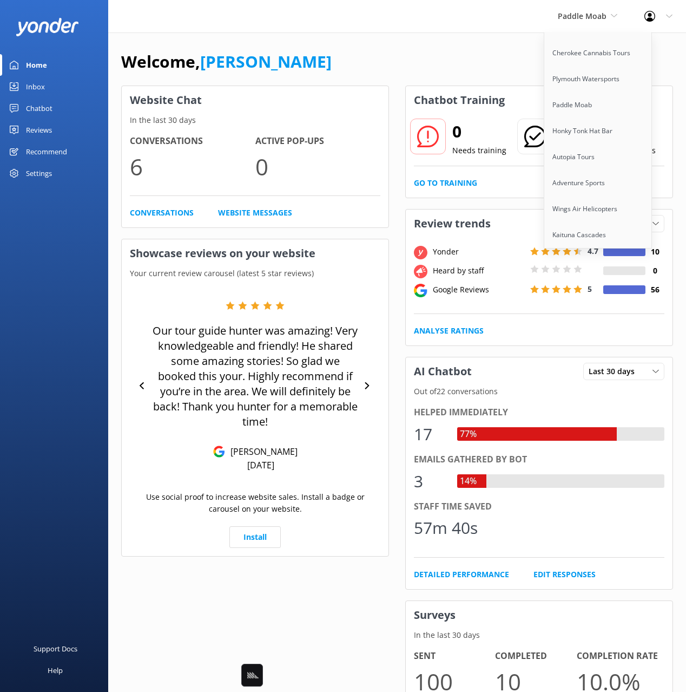
click at [584, 387] on link "Honky Tonk Party Pads" at bounding box center [598, 400] width 108 height 26
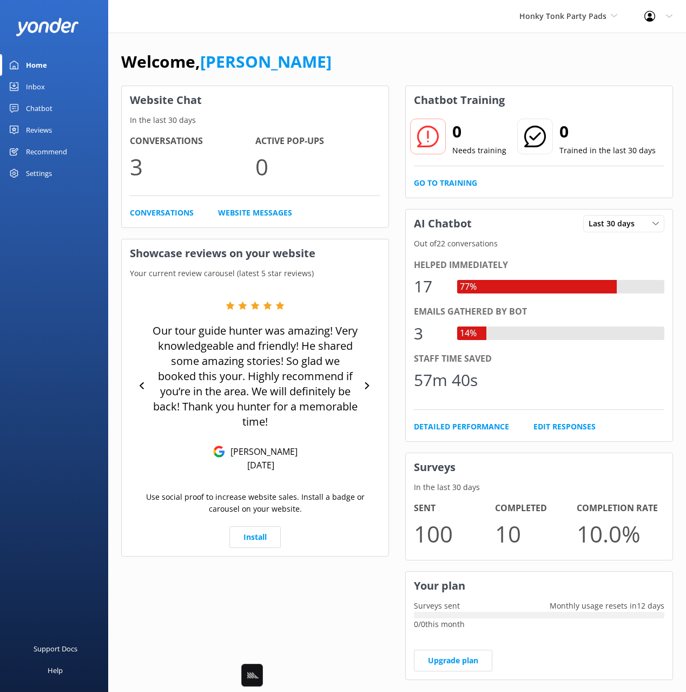
click at [37, 108] on div "Chatbot" at bounding box center [39, 108] width 27 height 22
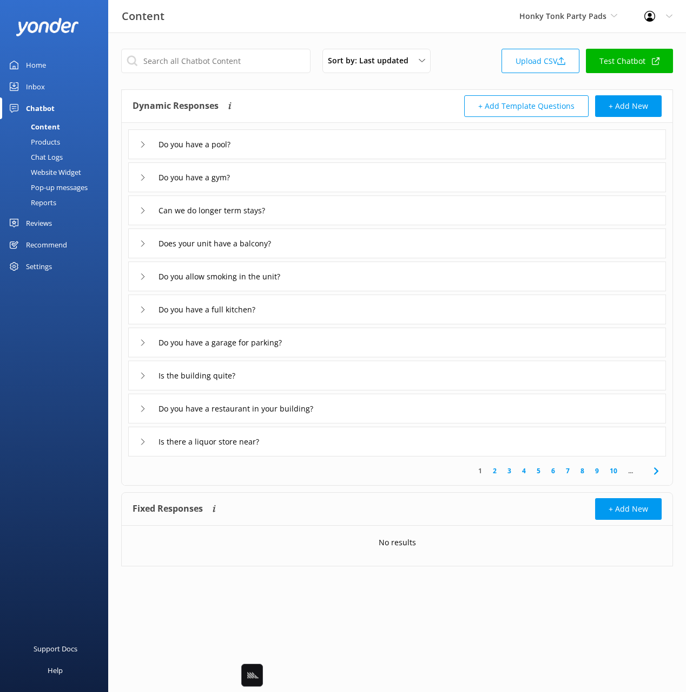
click at [407, 94] on div "Dynamic Responses Dynamic responses rely on the Large Language Model to create …" at bounding box center [397, 106] width 551 height 33
drag, startPoint x: 55, startPoint y: 156, endPoint x: 93, endPoint y: 150, distance: 37.9
click at [55, 156] on div "Chat Logs" at bounding box center [34, 156] width 56 height 15
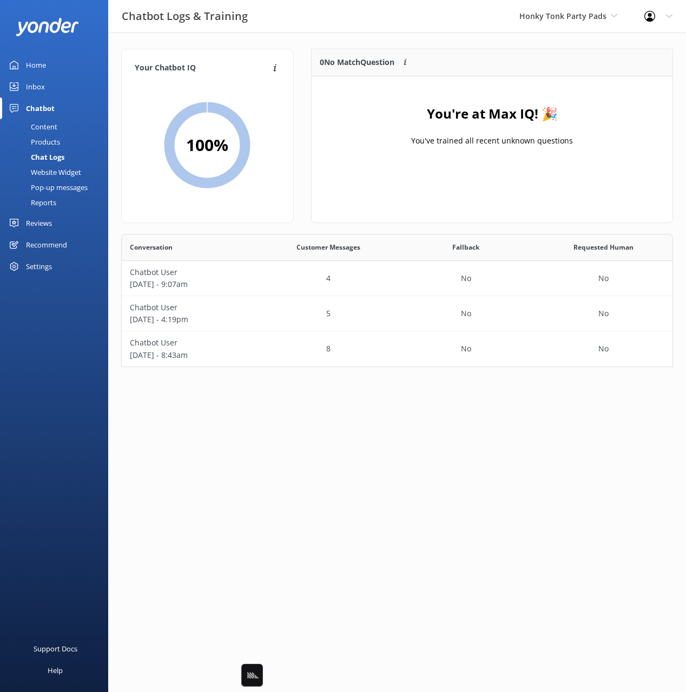
scroll to position [133, 552]
drag, startPoint x: 411, startPoint y: 64, endPoint x: 302, endPoint y: 80, distance: 109.8
click at [408, 65] on div "0 No Match Question Customers sometimes ask questions that don't fully match an…" at bounding box center [438, 62] width 253 height 27
click at [35, 90] on div "Inbox" at bounding box center [35, 87] width 19 height 22
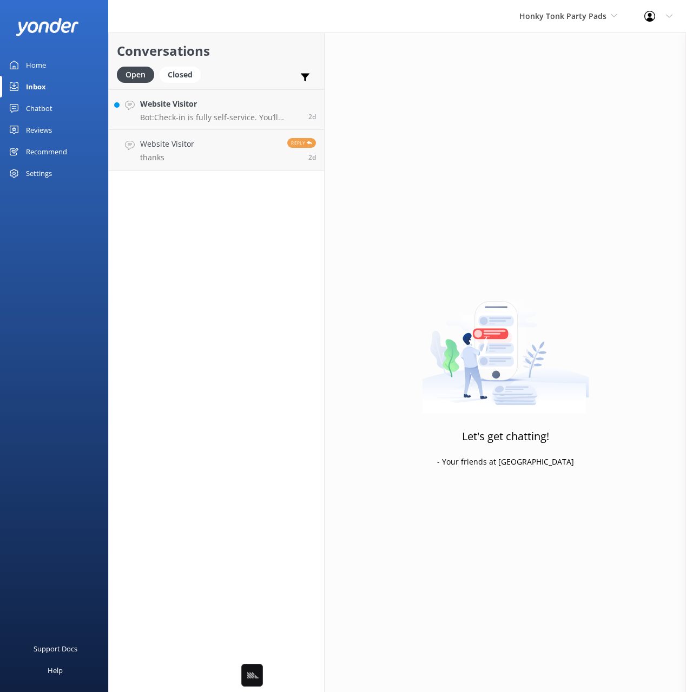
drag, startPoint x: 289, startPoint y: 47, endPoint x: 195, endPoint y: 52, distance: 93.7
click at [289, 47] on h2 "Conversations" at bounding box center [216, 51] width 199 height 21
drag, startPoint x: 236, startPoint y: 119, endPoint x: 240, endPoint y: 108, distance: 11.0
click at [236, 119] on p "Bot: Check-in is fully self-service. You’ll receive your access code at 11:00 A…" at bounding box center [220, 118] width 160 height 10
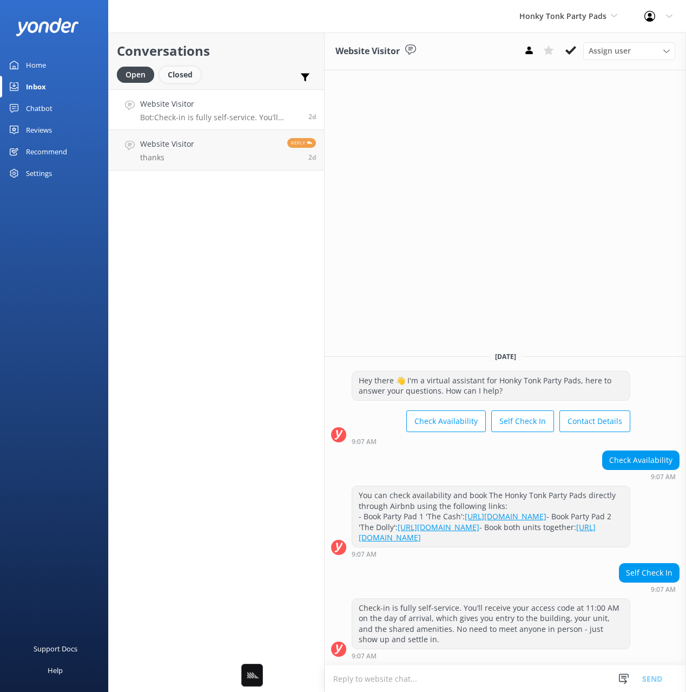
drag, startPoint x: 252, startPoint y: 71, endPoint x: 179, endPoint y: 82, distance: 73.3
click at [252, 71] on div "Open Closed Important Assigned to me Unassigned" at bounding box center [216, 80] width 199 height 26
click at [51, 71] on link "Home" at bounding box center [54, 65] width 108 height 22
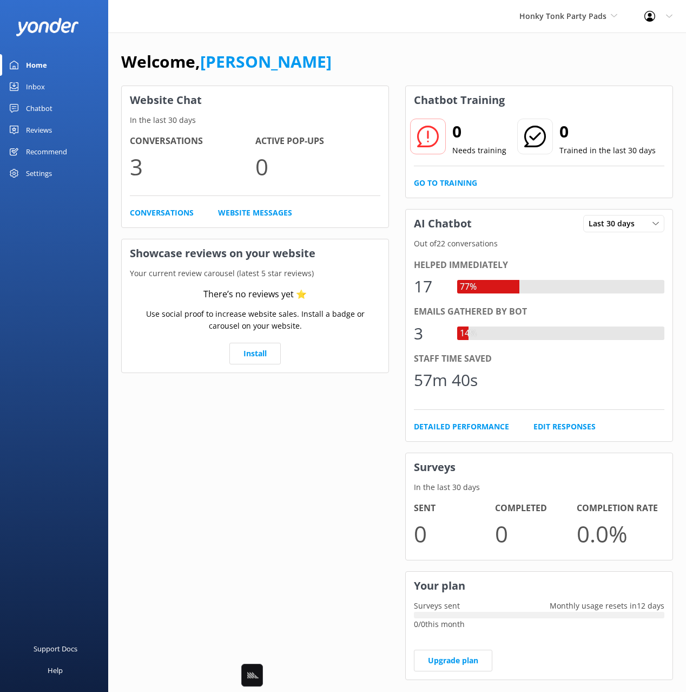
click at [308, 54] on div "Welcome, [PERSON_NAME]" at bounding box center [397, 67] width 552 height 37
click at [548, 22] on div "Honky Tonk Party Pads Black Cat Cruises Banff Airporter International Antarctic…" at bounding box center [568, 16] width 125 height 32
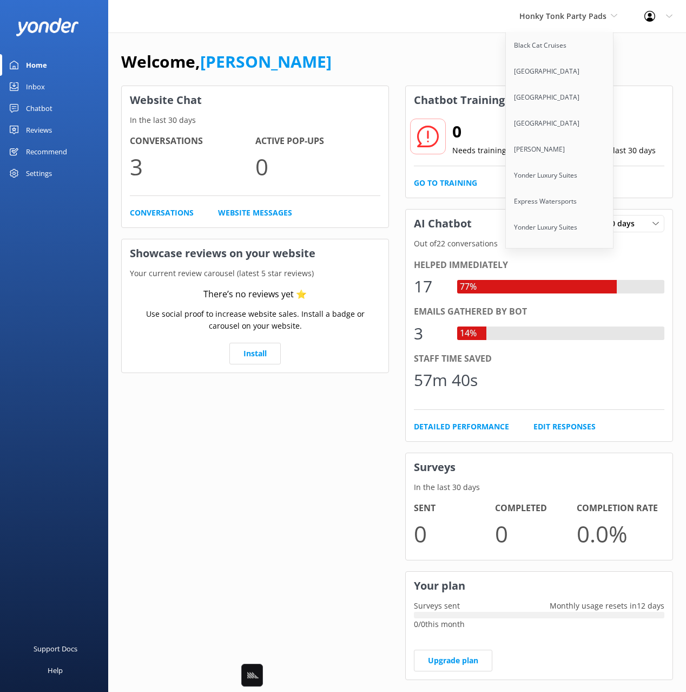
scroll to position [425, 0]
click at [550, 139] on link "Real NZ" at bounding box center [560, 140] width 108 height 26
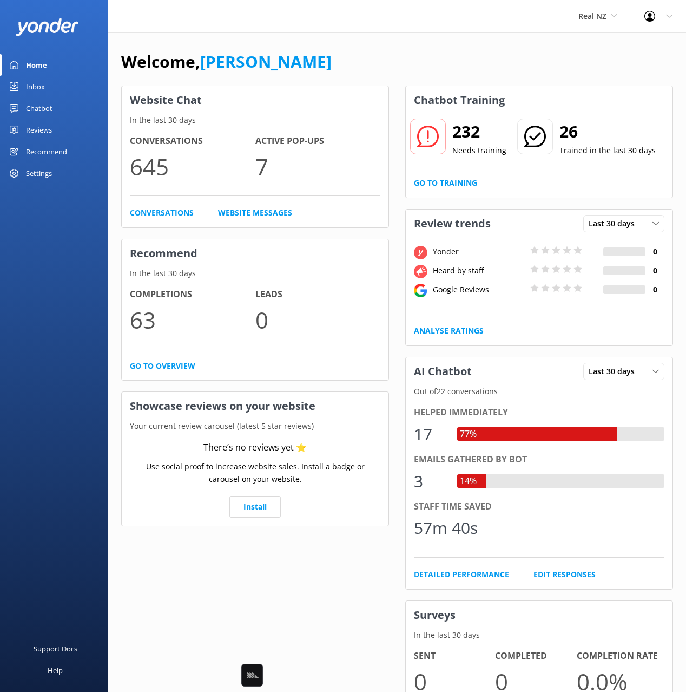
click at [553, 29] on div "Real NZ Black Cat Cruises Banff Airporter International Antarctic Centre Yonder…" at bounding box center [343, 16] width 686 height 32
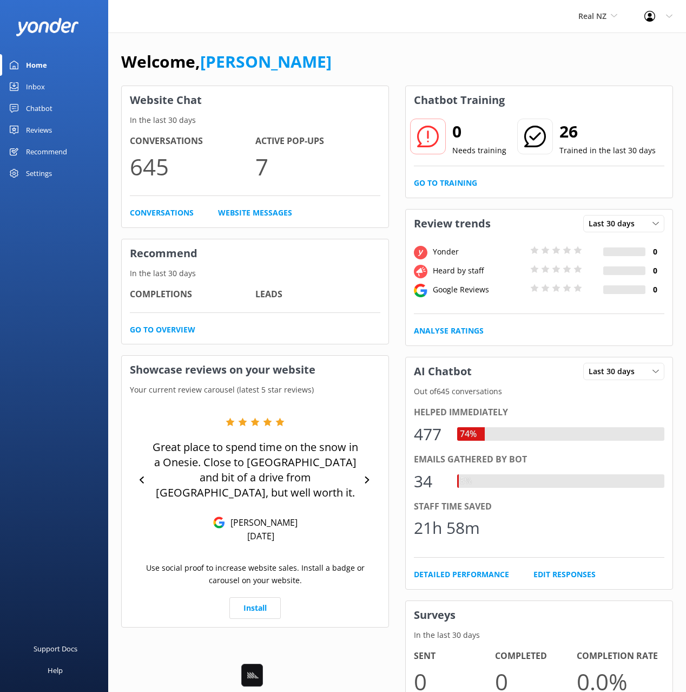
click at [40, 109] on div "Chatbot" at bounding box center [39, 108] width 27 height 22
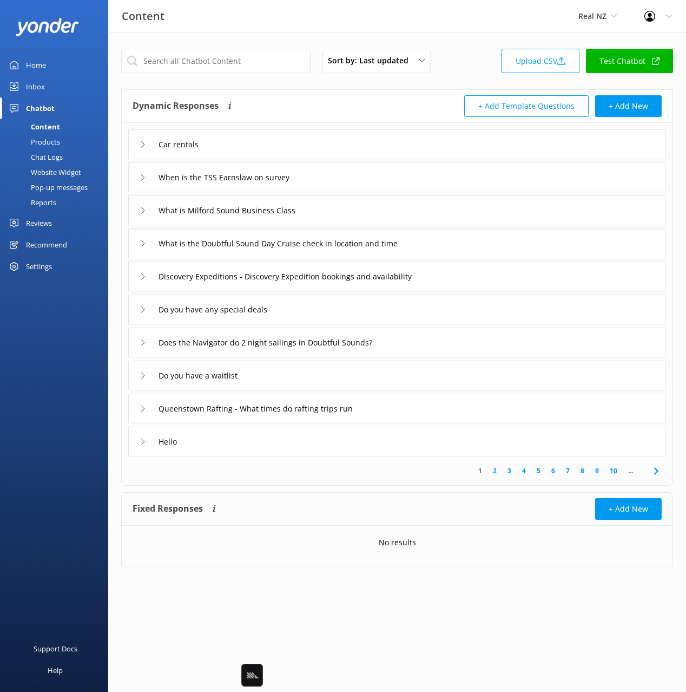
click at [271, 151] on div "Car rentals" at bounding box center [397, 144] width 538 height 30
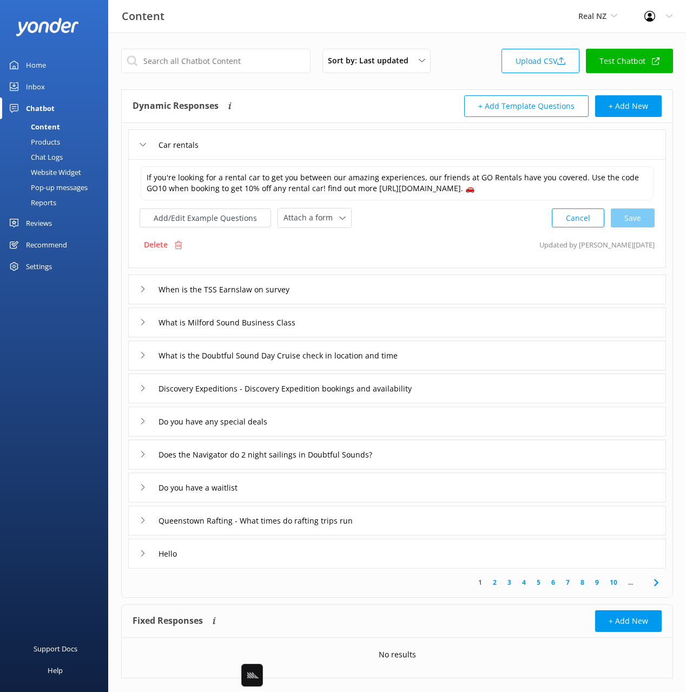
click at [41, 159] on div "Chat Logs" at bounding box center [34, 156] width 56 height 15
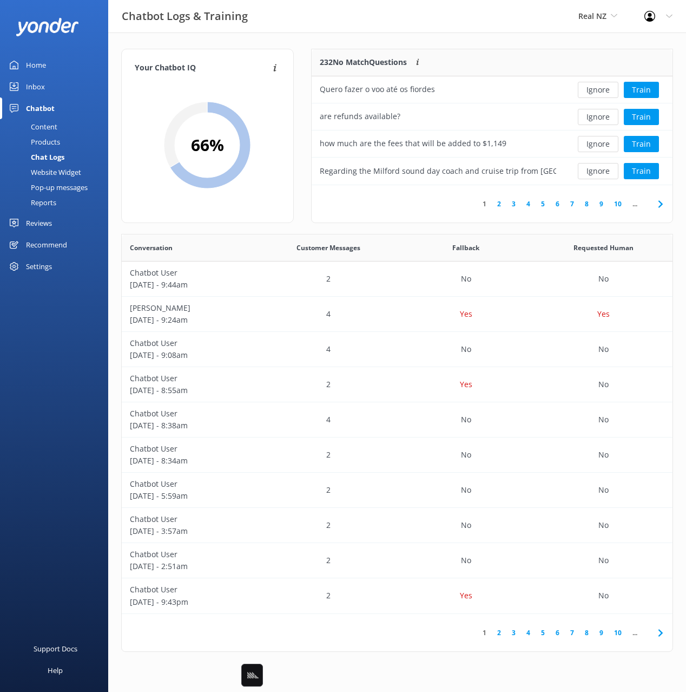
scroll to position [136, 361]
click at [644, 117] on button "Train" at bounding box center [641, 117] width 35 height 16
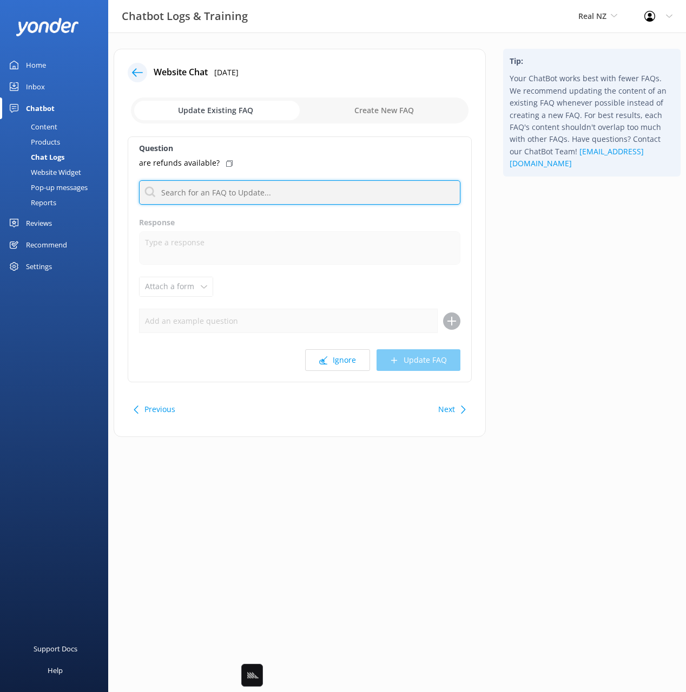
click at [235, 189] on input "text" at bounding box center [299, 192] width 321 height 24
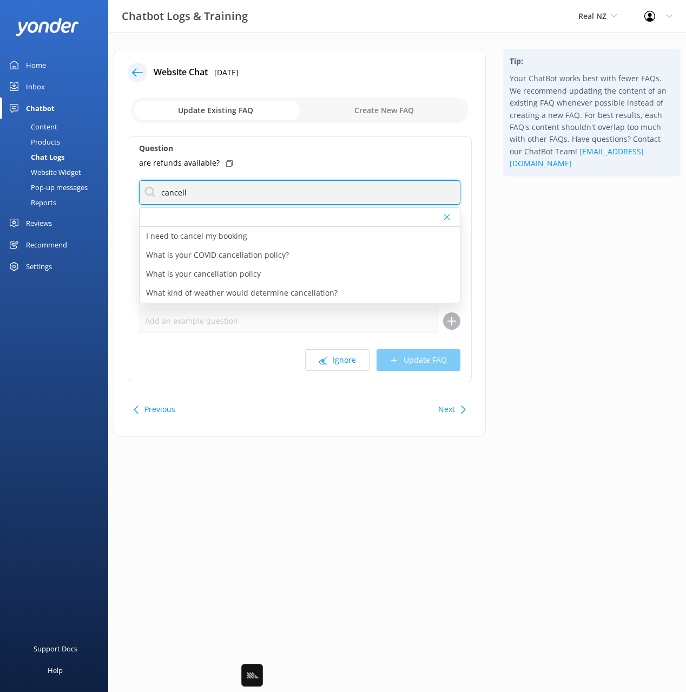
type input "cancell"
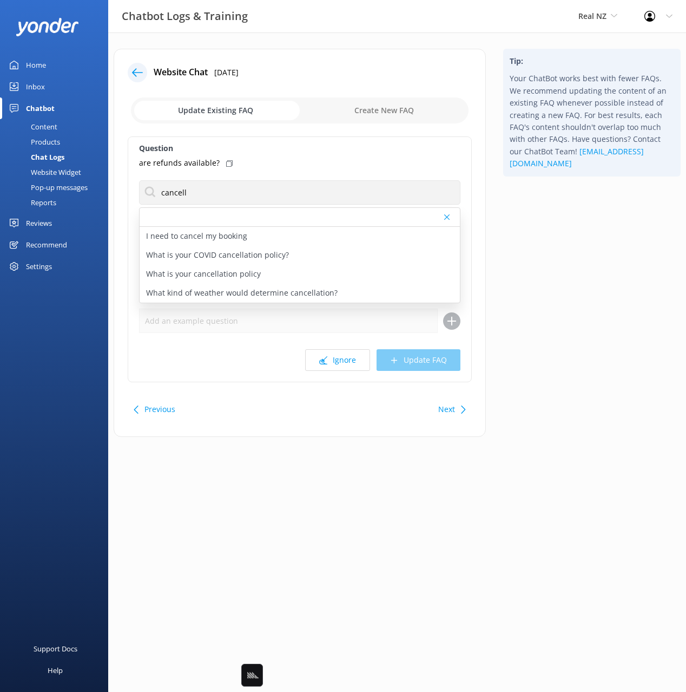
click at [226, 162] on icon at bounding box center [229, 163] width 6 height 6
drag, startPoint x: 265, startPoint y: 272, endPoint x: 261, endPoint y: 277, distance: 6.9
click at [265, 272] on div "What is your cancellation policy" at bounding box center [300, 274] width 320 height 19
type textarea "For direct bookings most of our day experiences have a 24 hour cancellation pol…"
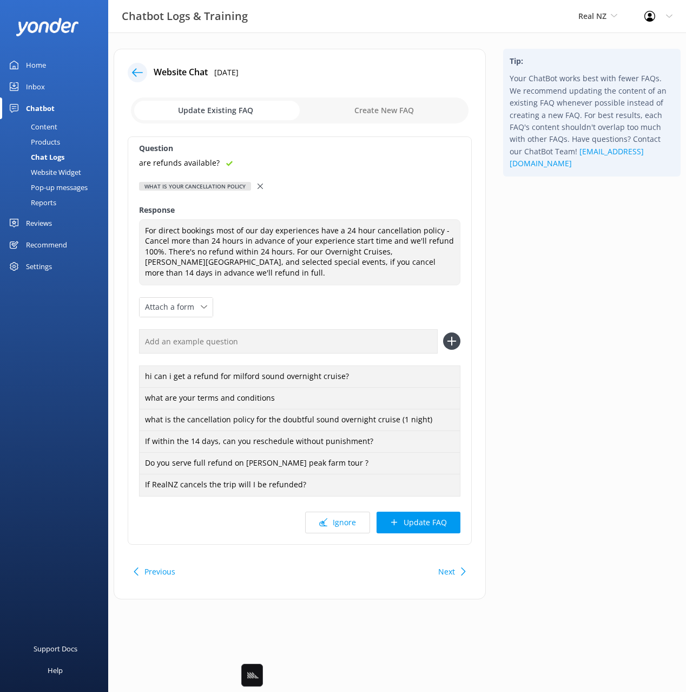
click at [282, 343] on input "text" at bounding box center [288, 341] width 299 height 24
paste input "are refunds available?"
type input "are refunds available?"
click at [443, 332] on button at bounding box center [451, 340] width 17 height 17
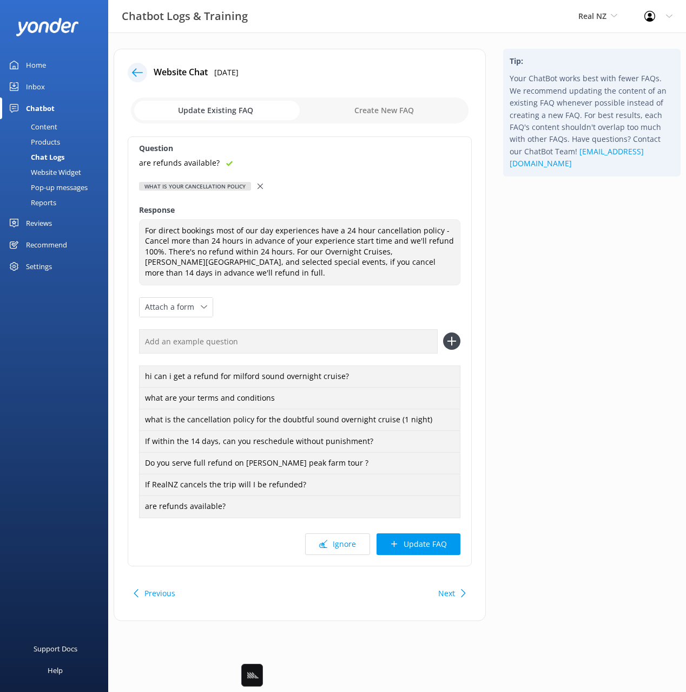
drag, startPoint x: 441, startPoint y: 546, endPoint x: 420, endPoint y: 528, distance: 27.6
click at [440, 546] on button "Update FAQ" at bounding box center [419, 544] width 84 height 22
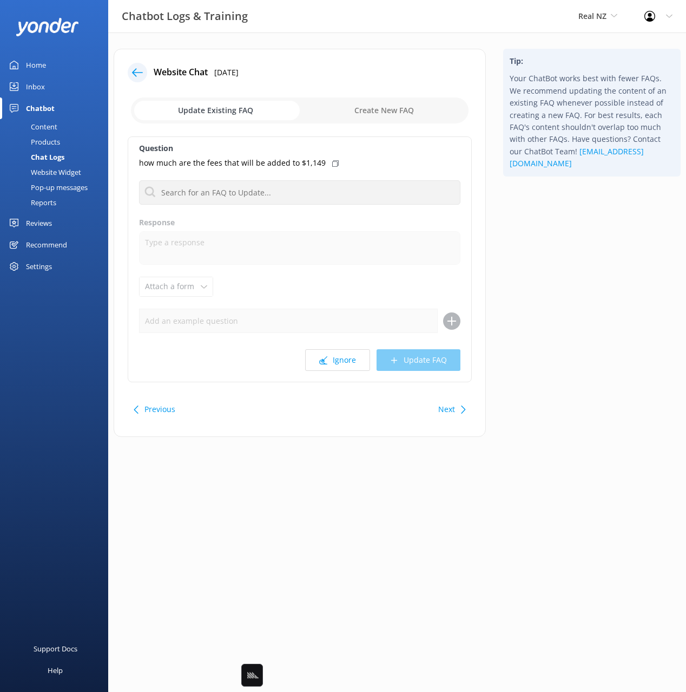
click at [52, 205] on div "Reports" at bounding box center [31, 202] width 50 height 15
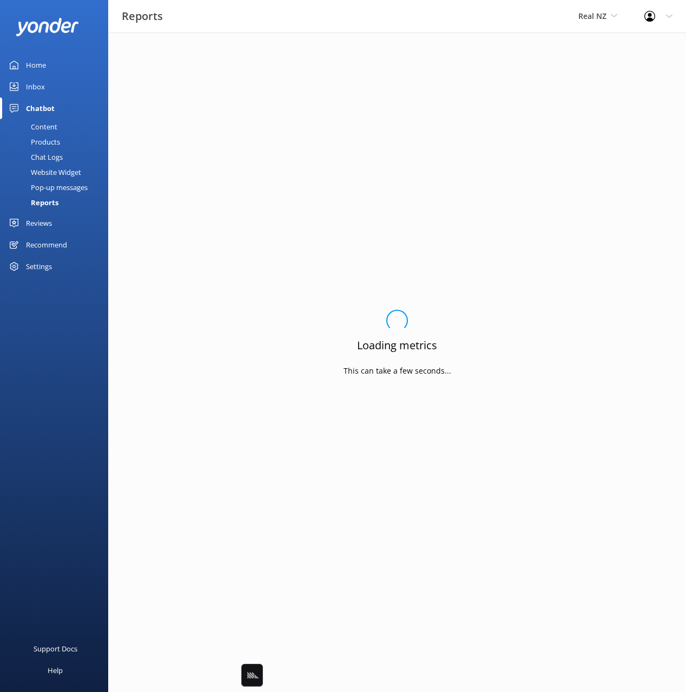
click at [54, 172] on div "Website Widget" at bounding box center [43, 172] width 75 height 15
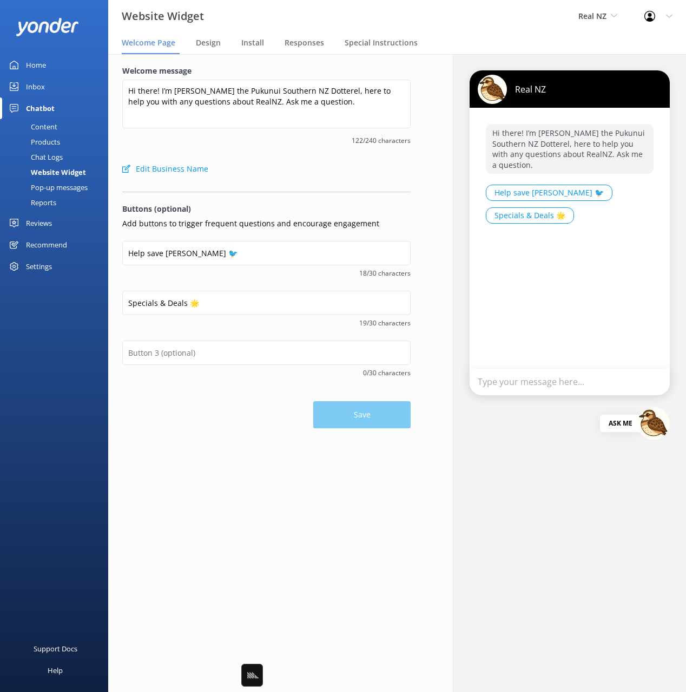
click at [280, 183] on form "Welcome message Hi there! I’m [PERSON_NAME] the Pukunui Southern NZ Dotterel, h…" at bounding box center [266, 246] width 288 height 363
click at [48, 157] on div "Chat Logs" at bounding box center [34, 156] width 56 height 15
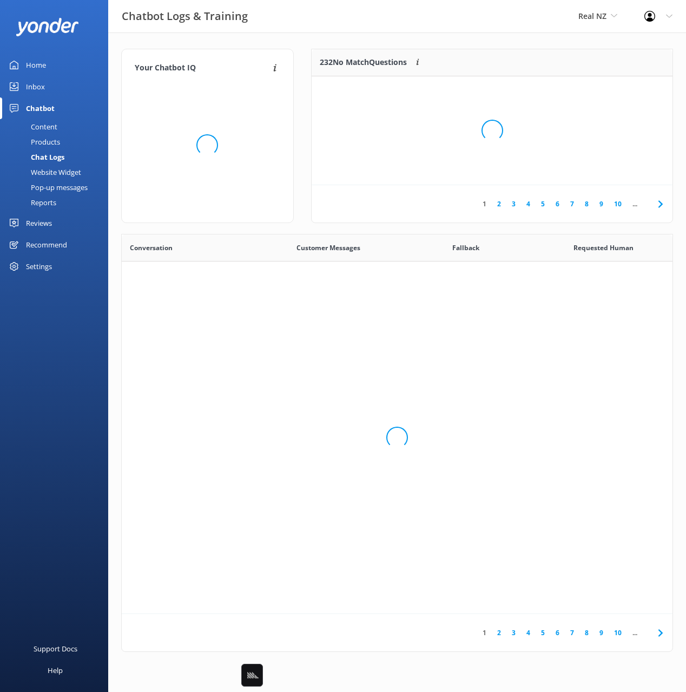
scroll to position [379, 551]
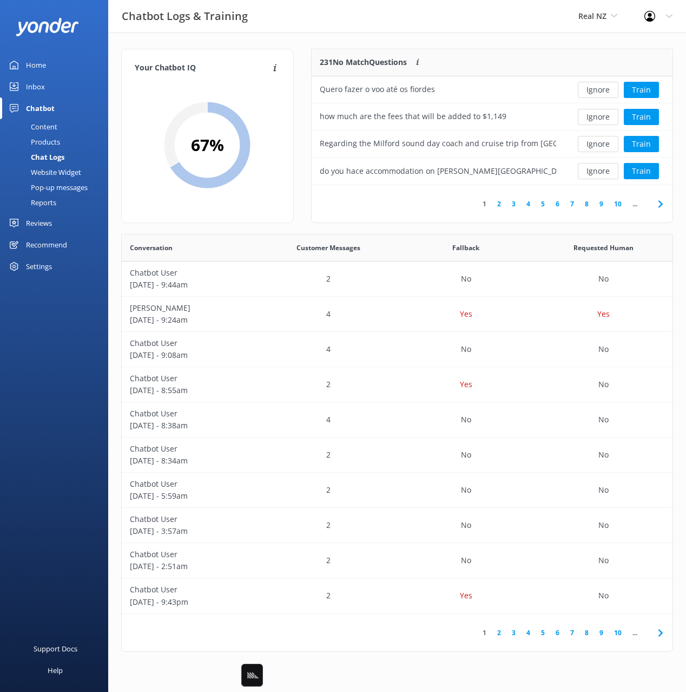
click at [52, 196] on div "Reports" at bounding box center [31, 202] width 50 height 15
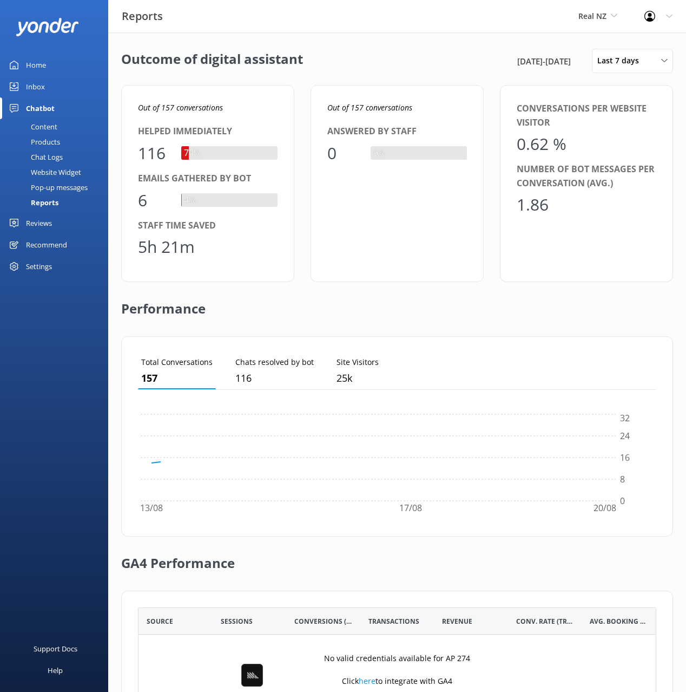
scroll to position [109, 518]
click at [59, 187] on div "Pop-up messages" at bounding box center [46, 187] width 81 height 15
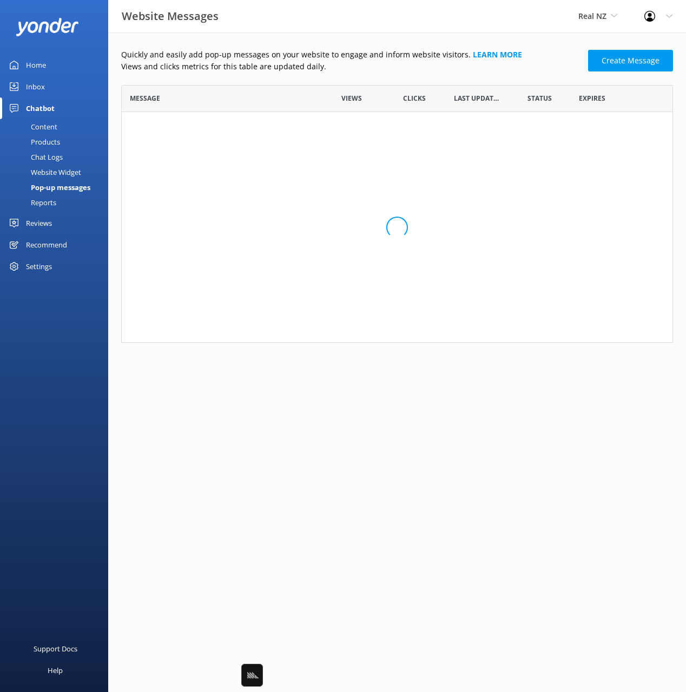
scroll to position [1407, 552]
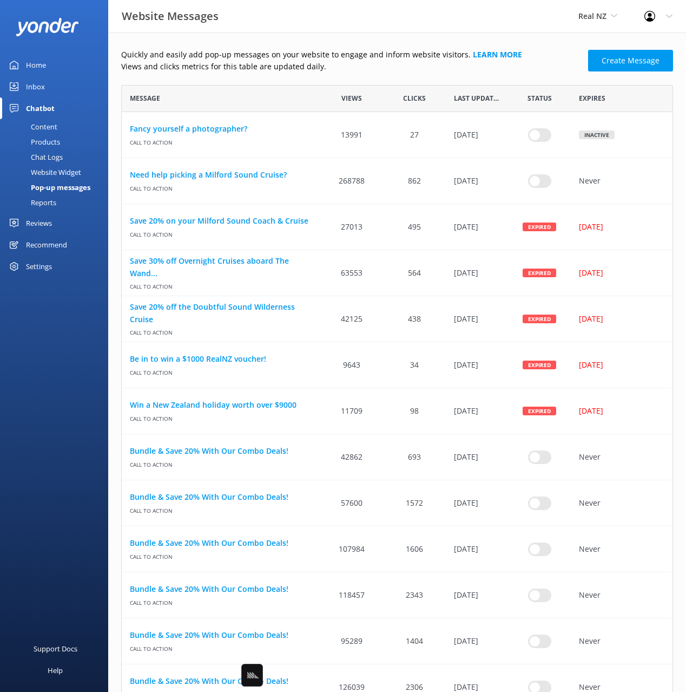
click at [364, 71] on p "Views and clicks metrics for this table are updated daily." at bounding box center [351, 67] width 461 height 12
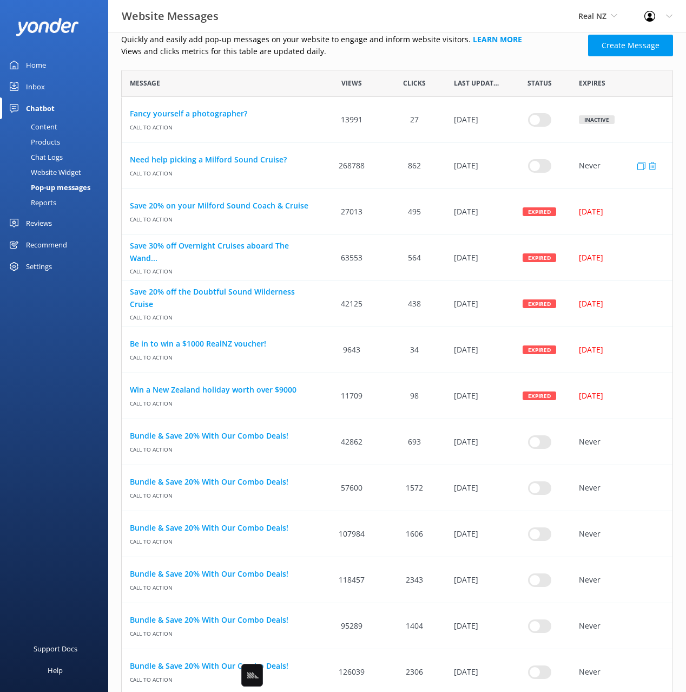
scroll to position [0, 0]
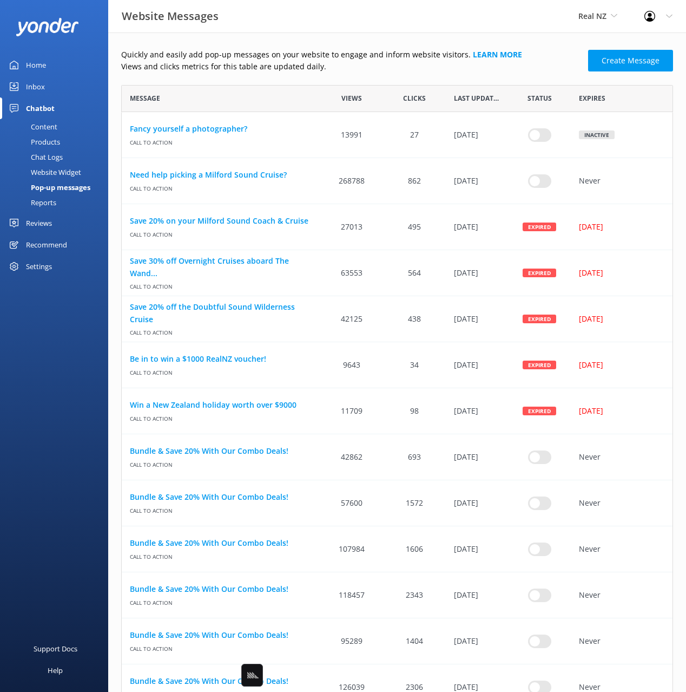
click at [34, 59] on div "Home" at bounding box center [36, 65] width 20 height 22
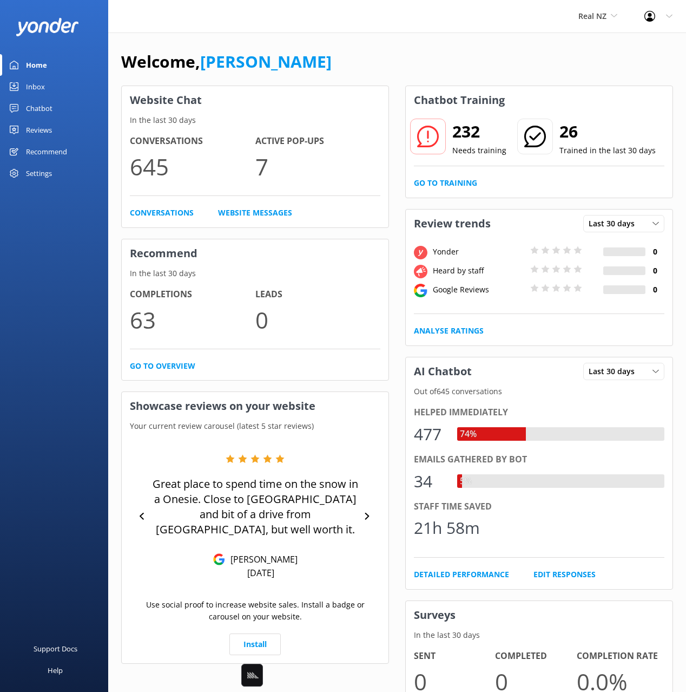
drag, startPoint x: 428, startPoint y: 48, endPoint x: 405, endPoint y: 53, distance: 23.9
click at [427, 48] on div "Welcome, [PERSON_NAME] Website Chat In the last 30 days Conversations 645 Activ…" at bounding box center [397, 386] width 578 height 708
drag, startPoint x: 384, startPoint y: 57, endPoint x: 669, endPoint y: 109, distance: 289.8
click at [384, 57] on div "Welcome, [PERSON_NAME]" at bounding box center [397, 67] width 552 height 37
click at [306, 49] on div "Welcome, [PERSON_NAME]" at bounding box center [397, 67] width 552 height 37
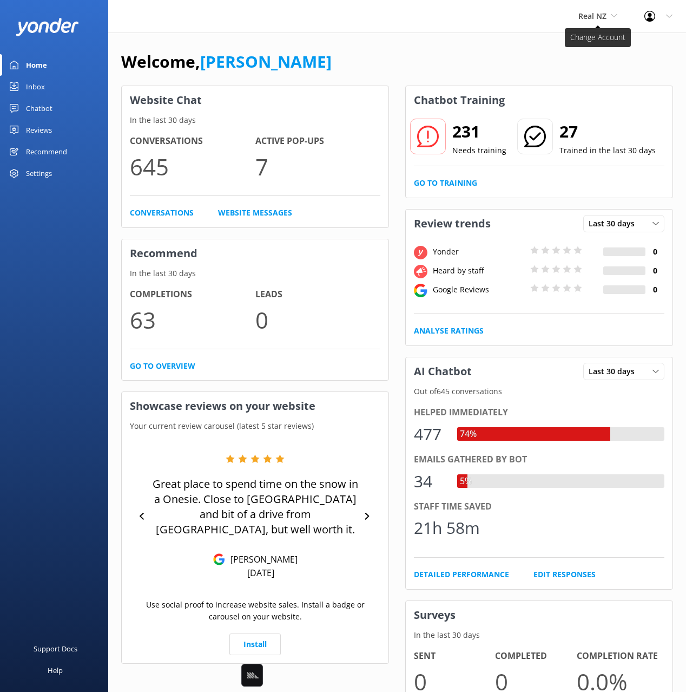
click at [594, 21] on span "Real NZ" at bounding box center [597, 16] width 39 height 12
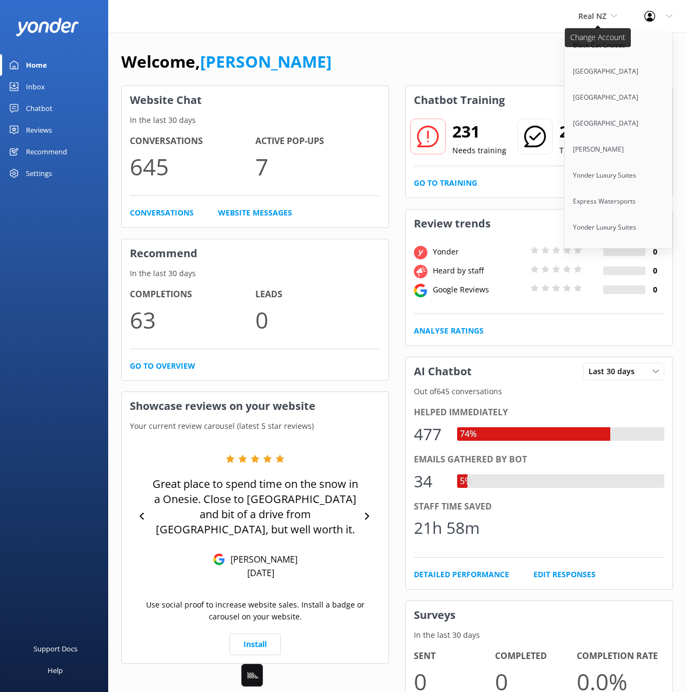
scroll to position [5181, 0]
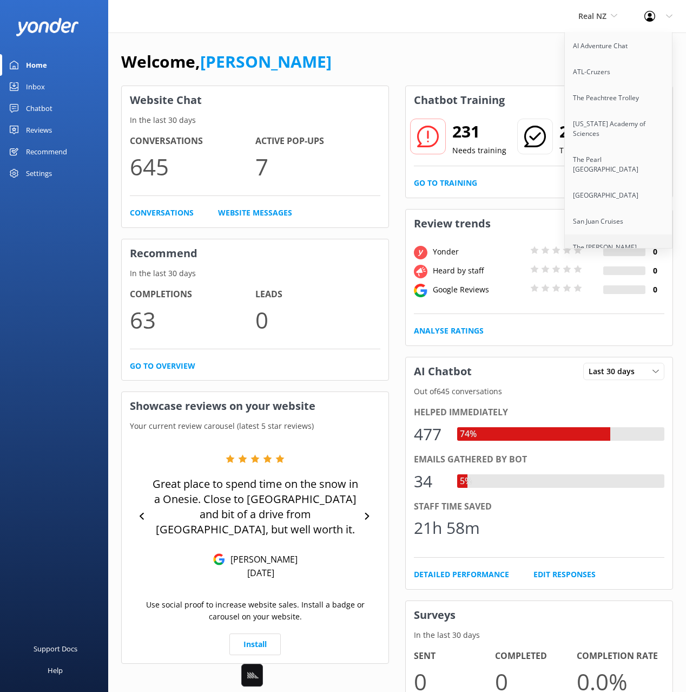
click at [601, 234] on link "The [PERSON_NAME][GEOGRAPHIC_DATA]" at bounding box center [619, 252] width 108 height 36
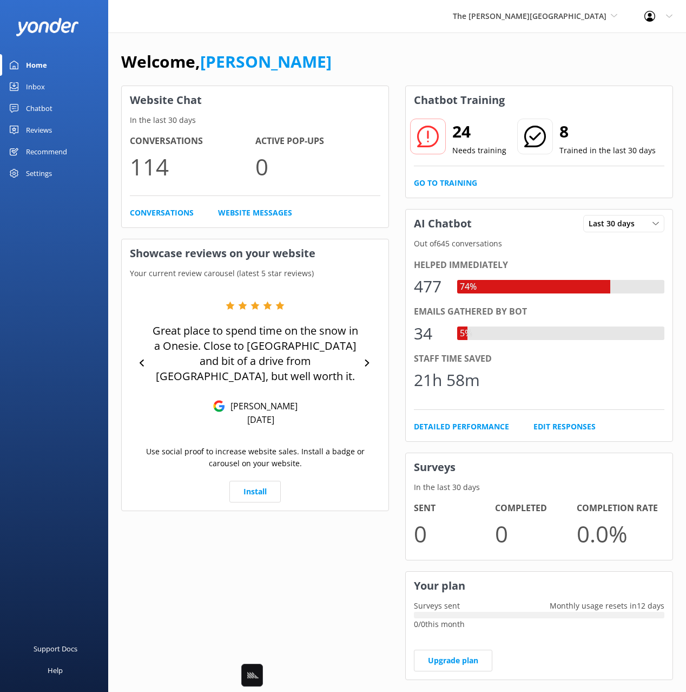
click at [349, 69] on div "Welcome, [PERSON_NAME]" at bounding box center [397, 67] width 552 height 37
click at [28, 107] on div "Chatbot" at bounding box center [39, 108] width 27 height 22
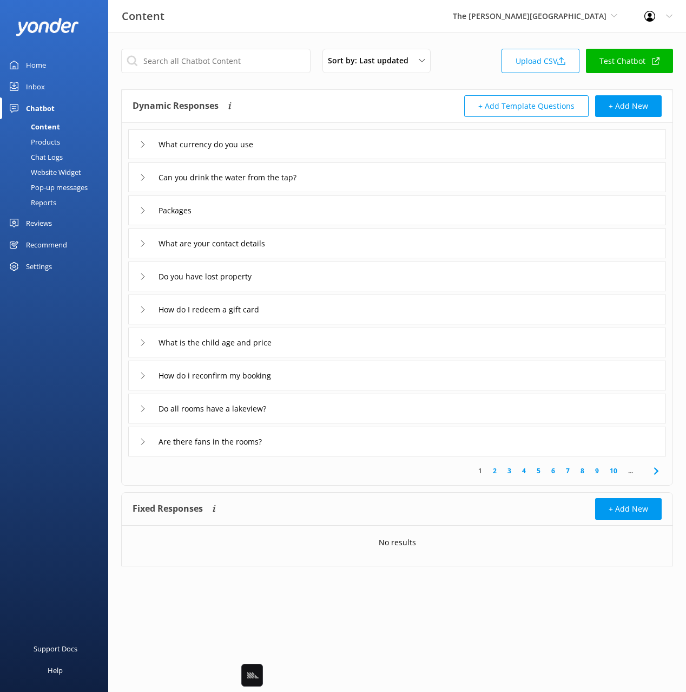
click at [318, 140] on div "What currency do you use" at bounding box center [397, 144] width 538 height 30
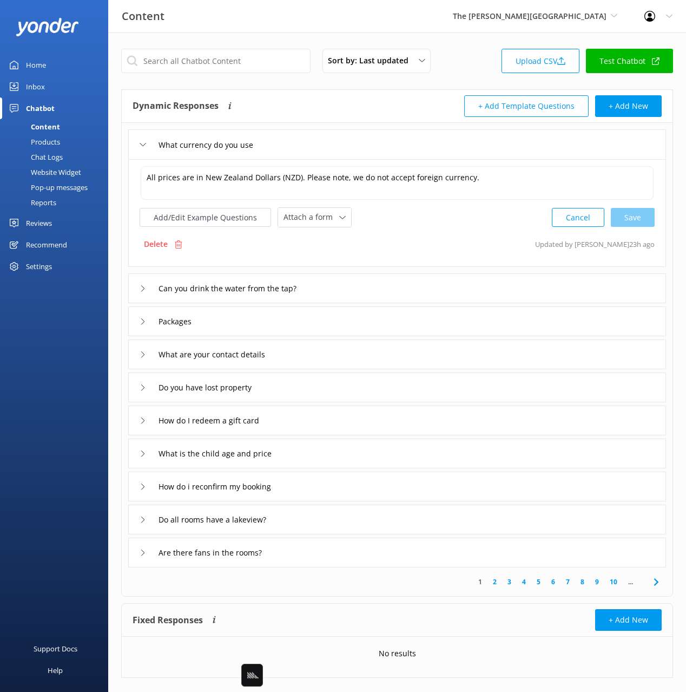
click at [318, 140] on div "What currency do you use" at bounding box center [397, 144] width 538 height 30
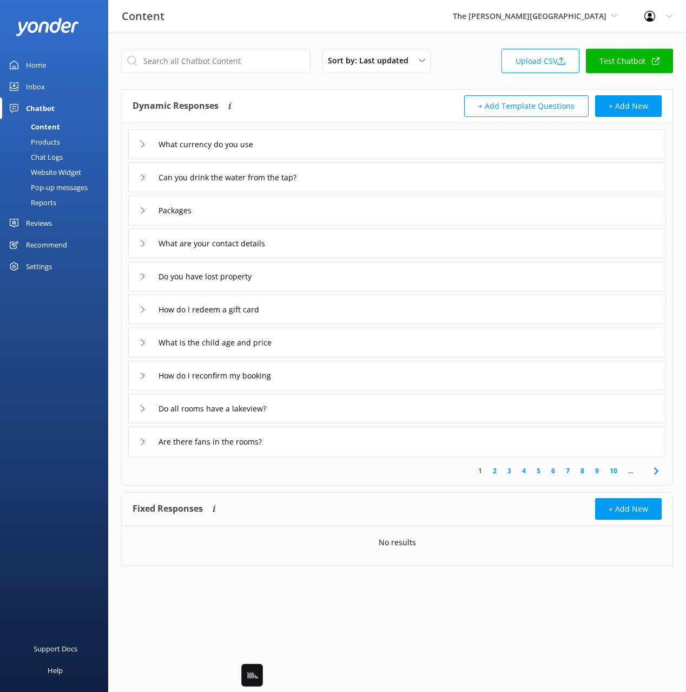
click at [376, 173] on div "Can you drink the water from the tap?" at bounding box center [397, 177] width 538 height 30
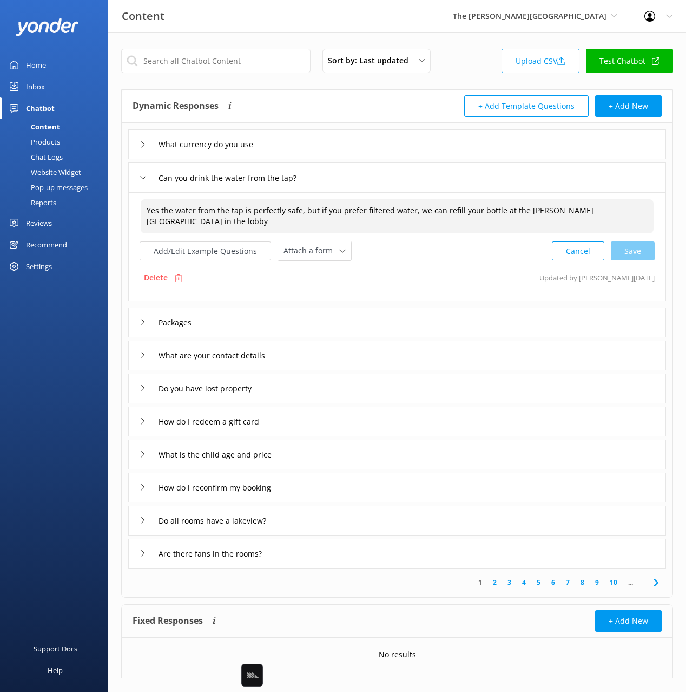
drag, startPoint x: 164, startPoint y: 211, endPoint x: 129, endPoint y: 211, distance: 34.6
click at [129, 211] on div "Yes the water from the tap is perfectly safe, but if you prefer filtered water,…" at bounding box center [397, 246] width 538 height 109
click at [644, 248] on div "Cancel Save" at bounding box center [603, 251] width 103 height 20
type textarea "The water from the tap is perfectly safe, but if you prefer filtered water, we …"
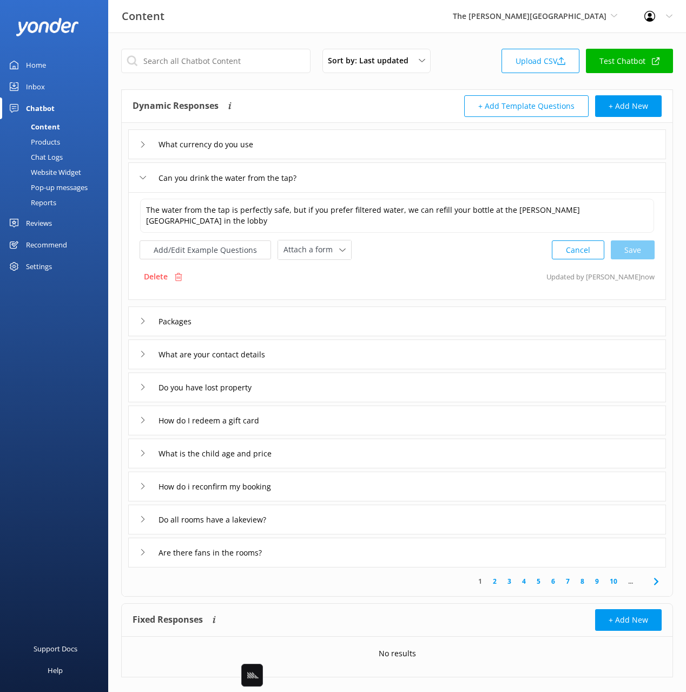
click at [331, 316] on div "Packages" at bounding box center [397, 321] width 538 height 30
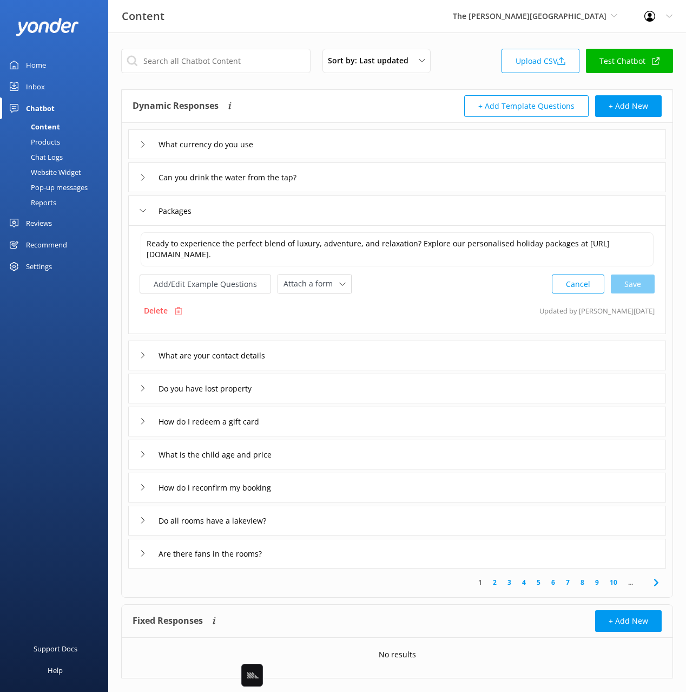
click at [324, 335] on div "What currency do you use Can you drink the water from the tap? Packages Ready t…" at bounding box center [397, 345] width 551 height 445
click at [331, 341] on div "What are your contact details" at bounding box center [397, 355] width 538 height 30
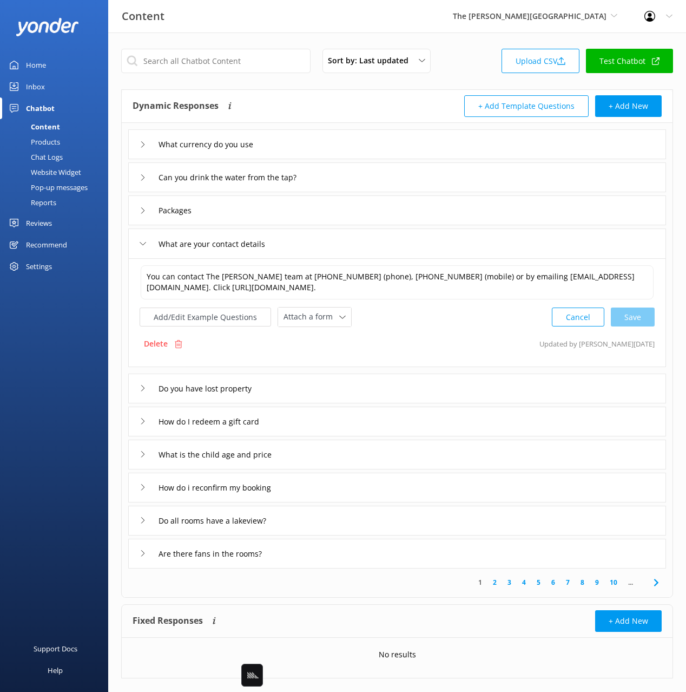
click at [403, 380] on div "Do you have lost property" at bounding box center [397, 388] width 538 height 30
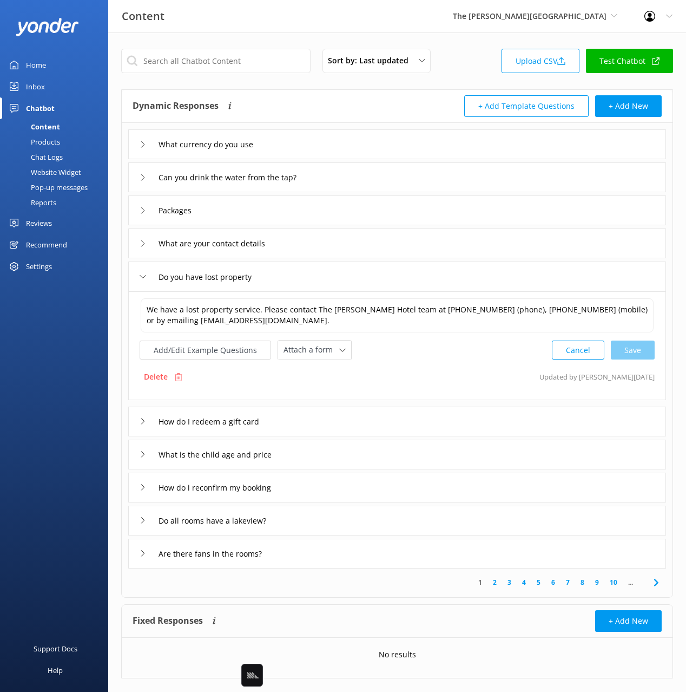
click at [389, 409] on div "How do I redeem a gift card" at bounding box center [397, 421] width 538 height 30
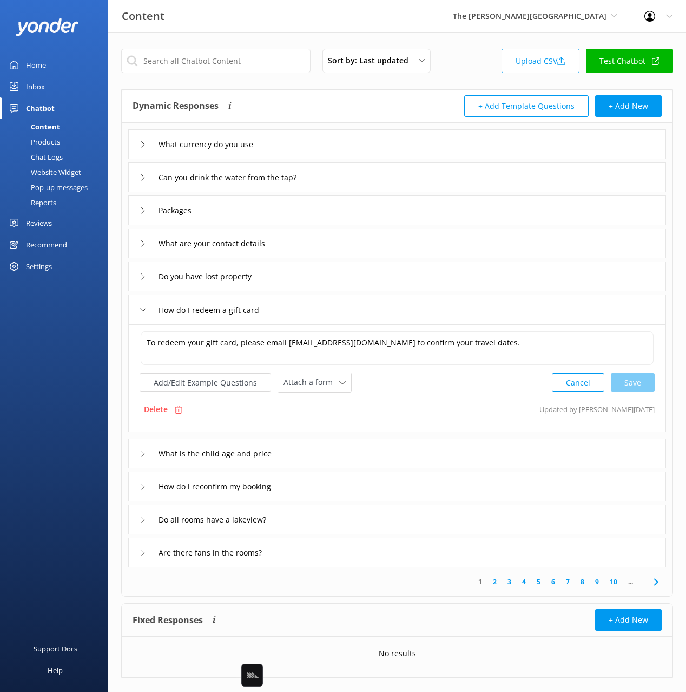
drag, startPoint x: 46, startPoint y: 159, endPoint x: 91, endPoint y: 159, distance: 45.5
click at [46, 159] on div "Chat Logs" at bounding box center [34, 156] width 56 height 15
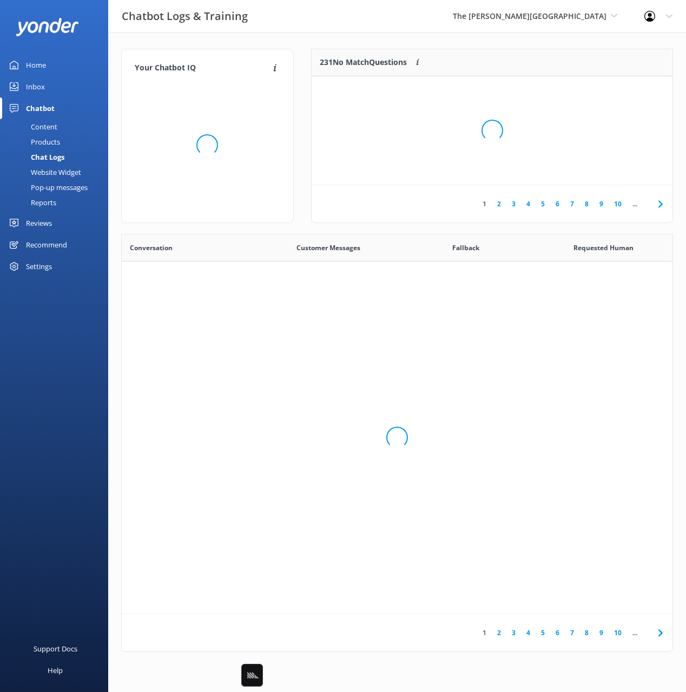
scroll to position [379, 551]
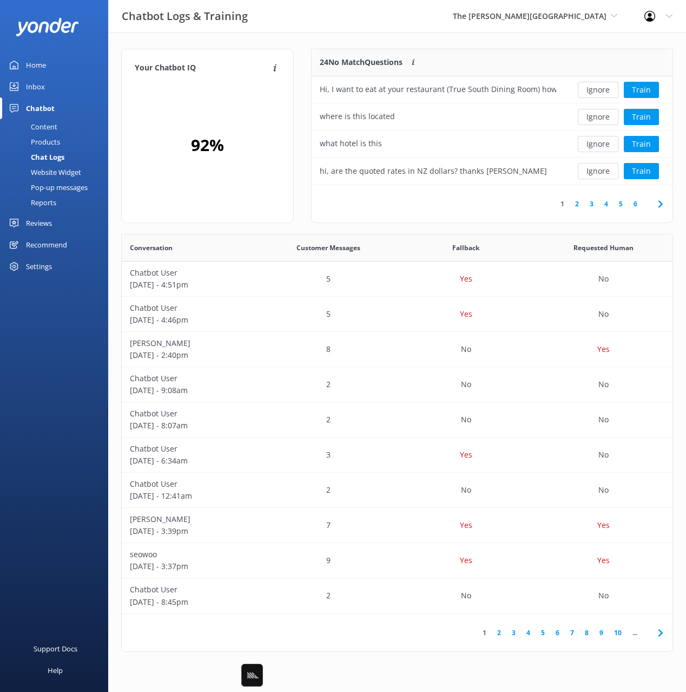
click at [399, 37] on div "Your Chatbot IQ Your Chatbot IQ is the percentage of trained FAQs against untra…" at bounding box center [397, 352] width 578 height 641
click at [529, 40] on div "Your Chatbot IQ Your Chatbot IQ is the percentage of trained FAQs against untra…" at bounding box center [397, 352] width 578 height 641
click at [643, 89] on button "Train" at bounding box center [641, 90] width 35 height 16
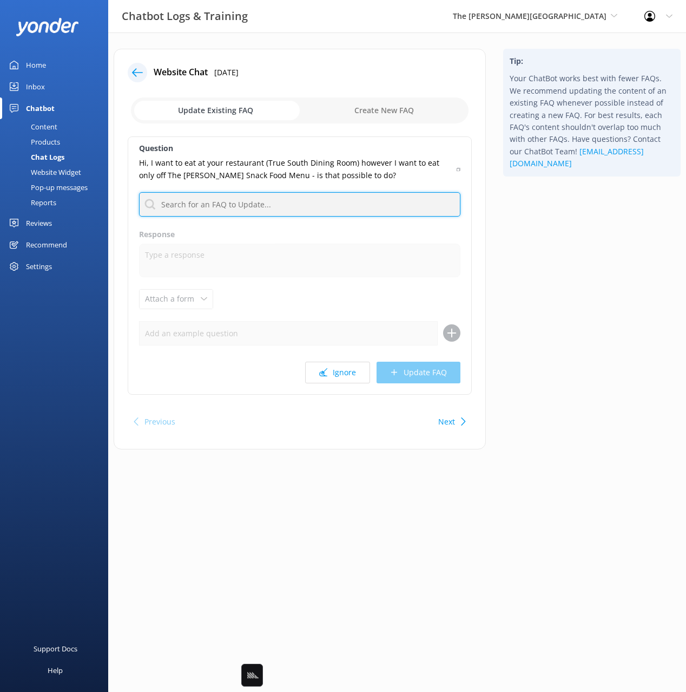
click at [354, 203] on input "text" at bounding box center [299, 204] width 321 height 24
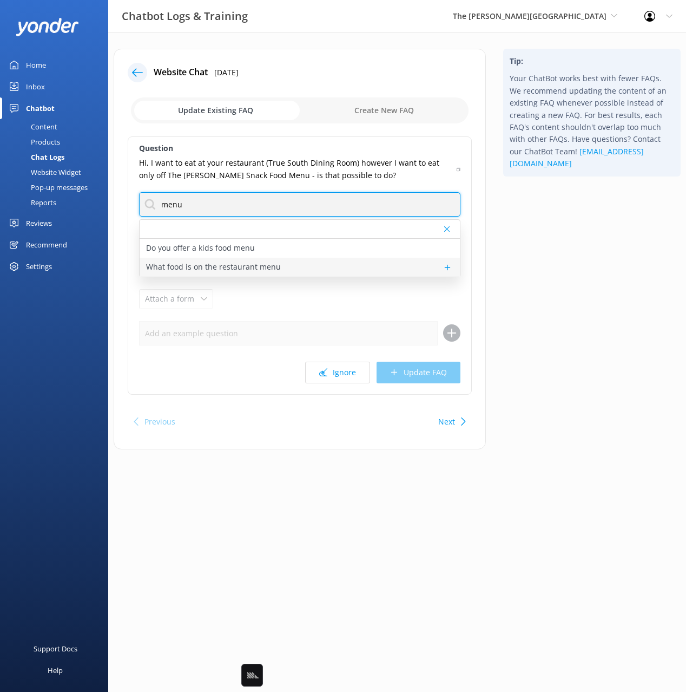
type input "menu"
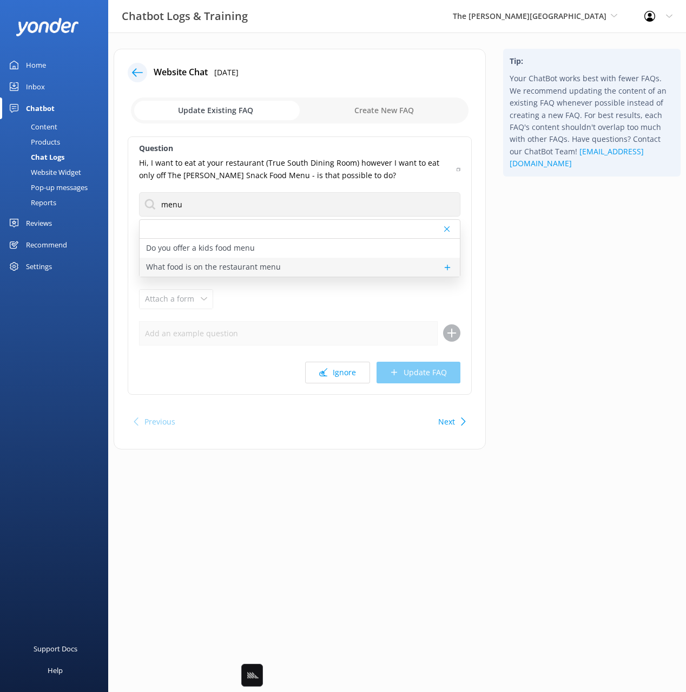
click at [294, 271] on div "What food is on the restaurant menu" at bounding box center [300, 267] width 320 height 19
type textarea "The True South Dining Room monthly menus showcase Central Otago’s spectacular p…"
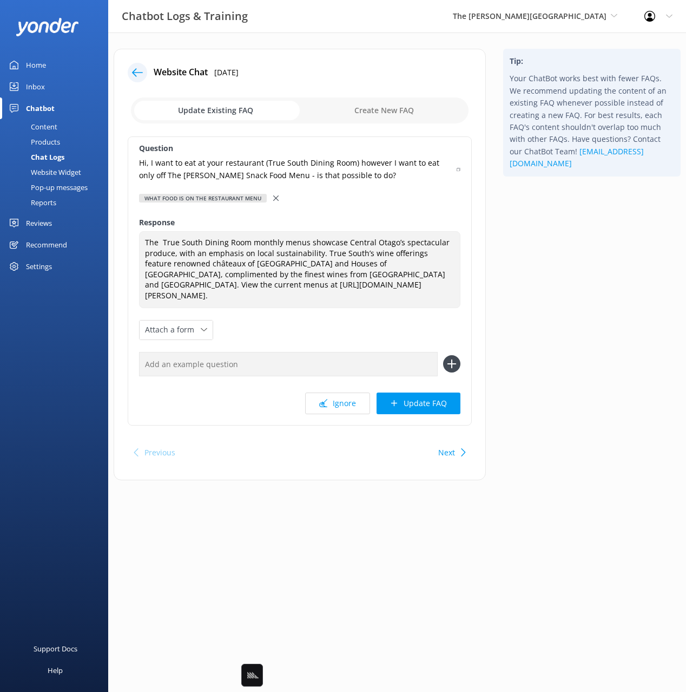
click at [273, 196] on icon at bounding box center [275, 197] width 5 height 5
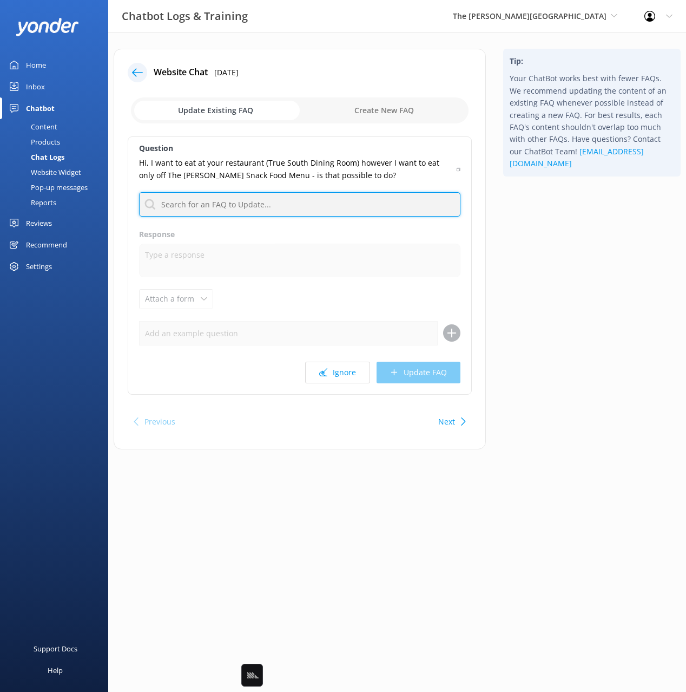
click at [227, 202] on input "text" at bounding box center [299, 204] width 321 height 24
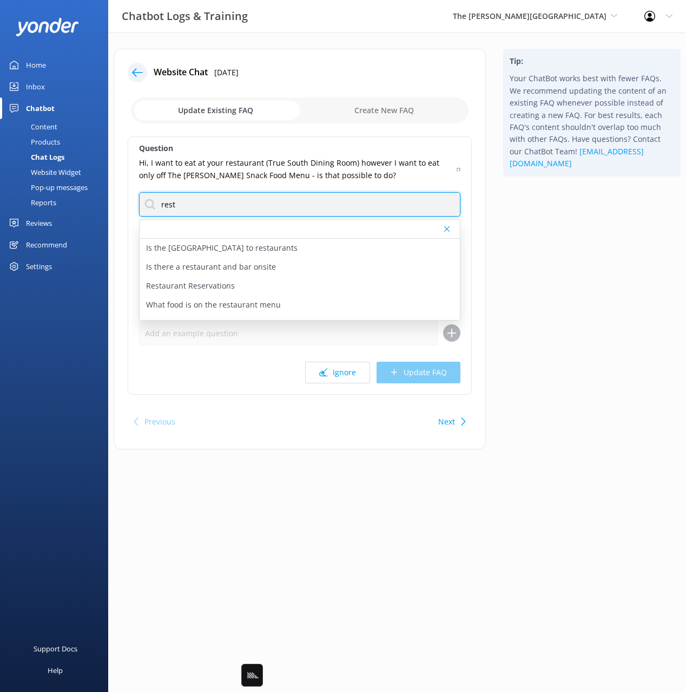
type input "rest"
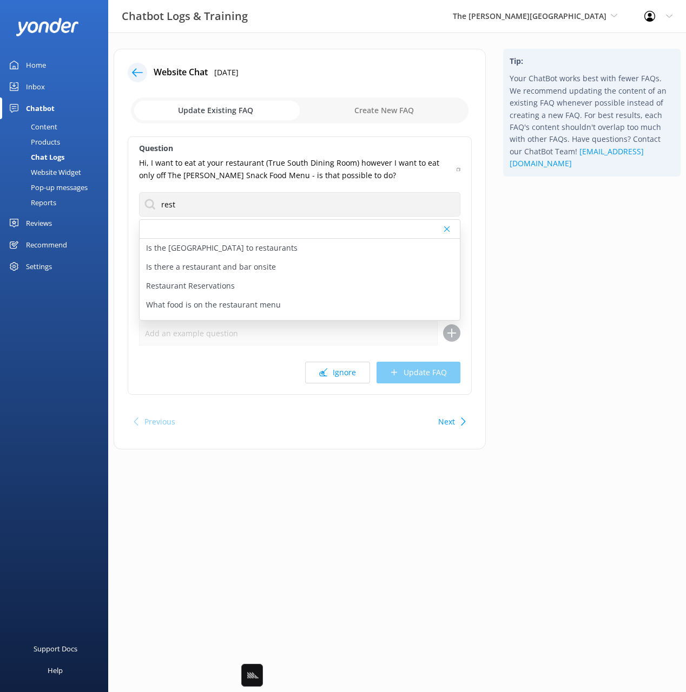
click at [548, 273] on div "Tip: Your ChatBot works best with fewer FAQs. We recommend updating the content…" at bounding box center [592, 254] width 195 height 411
click at [248, 285] on div "Restaurant Reservations" at bounding box center [300, 286] width 320 height 19
type textarea "True South Dining Room reservations can be made online at [URL][DOMAIN_NAME]. F…"
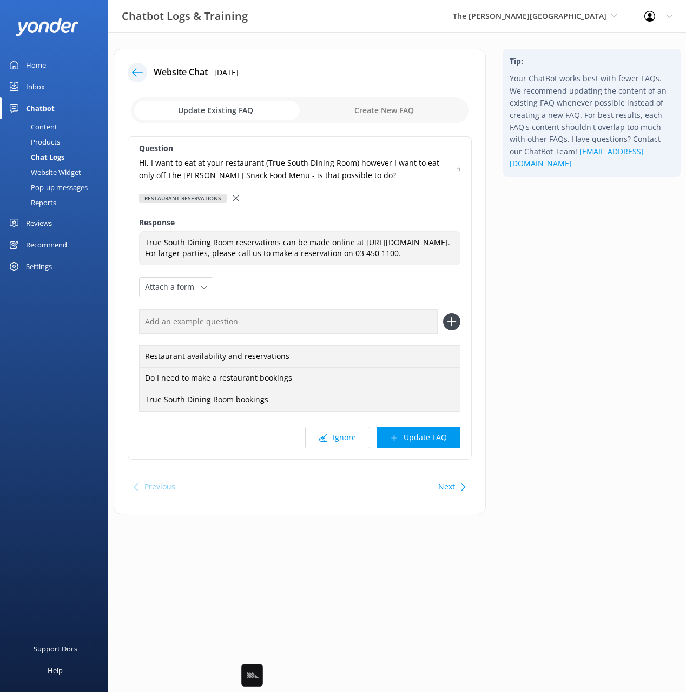
click at [561, 311] on div "Tip: Your ChatBot works best with fewer FAQs. We recommend updating the content…" at bounding box center [592, 287] width 195 height 476
click at [452, 497] on button "Next" at bounding box center [446, 487] width 17 height 22
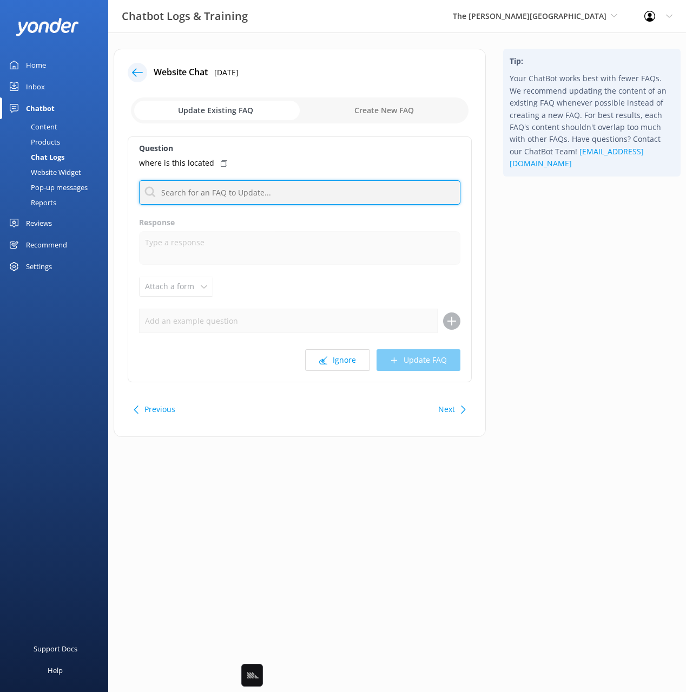
click at [253, 189] on input "text" at bounding box center [299, 192] width 321 height 24
type input "addr"
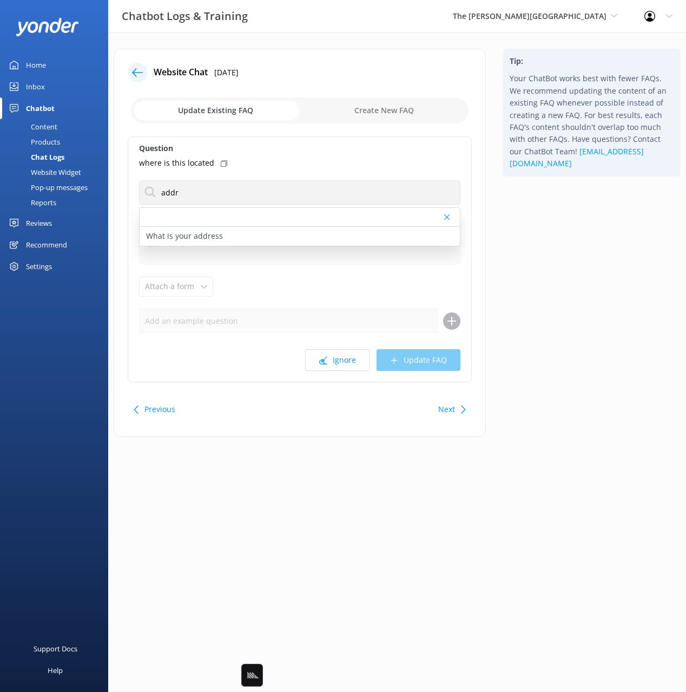
click at [217, 160] on div "where is this located" at bounding box center [299, 163] width 321 height 12
click at [198, 235] on p "What is your address" at bounding box center [184, 236] width 77 height 12
type textarea "The [PERSON_NAME][GEOGRAPHIC_DATA] is located at [STREET_ADDRESS]. For directio…"
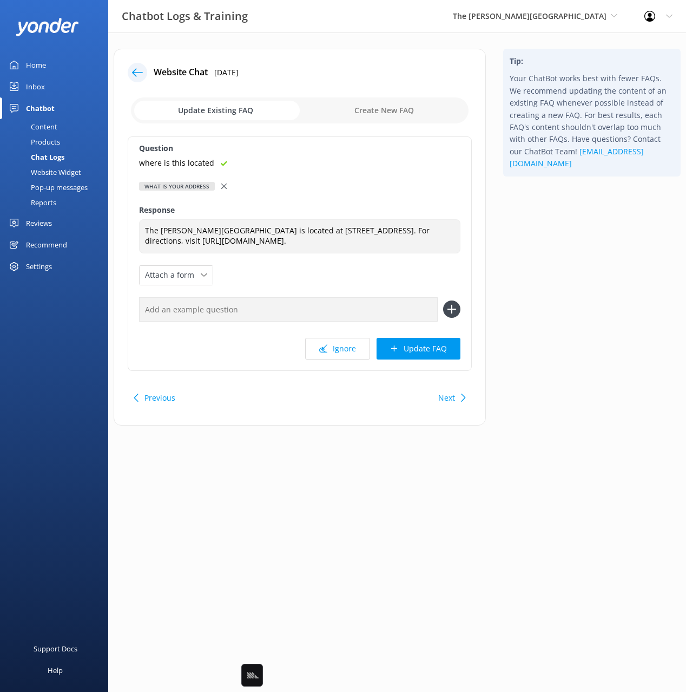
click at [266, 309] on input "text" at bounding box center [288, 309] width 299 height 24
paste input "where is this located"
type input "where is this located"
click at [443, 300] on button at bounding box center [451, 308] width 17 height 17
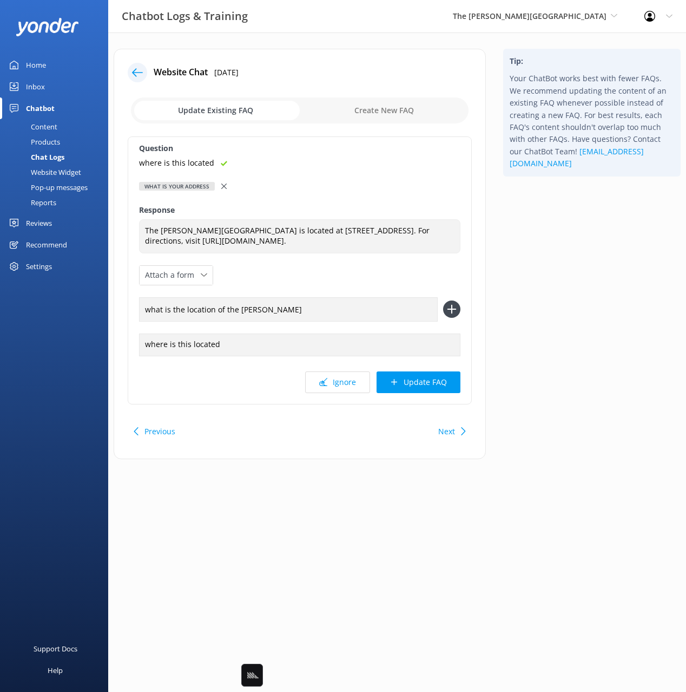
type input "what is the location of the [PERSON_NAME]"
click at [443, 300] on button at bounding box center [451, 308] width 17 height 17
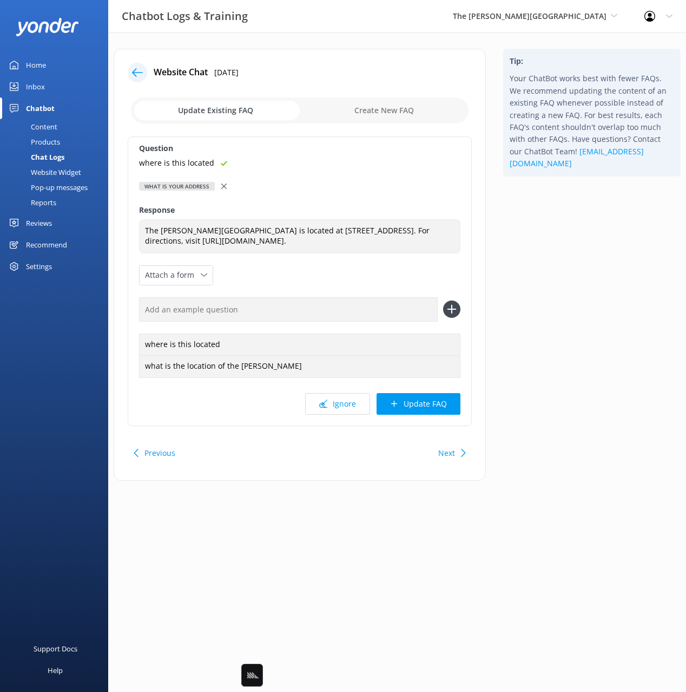
click at [429, 393] on button "Update FAQ" at bounding box center [419, 404] width 84 height 22
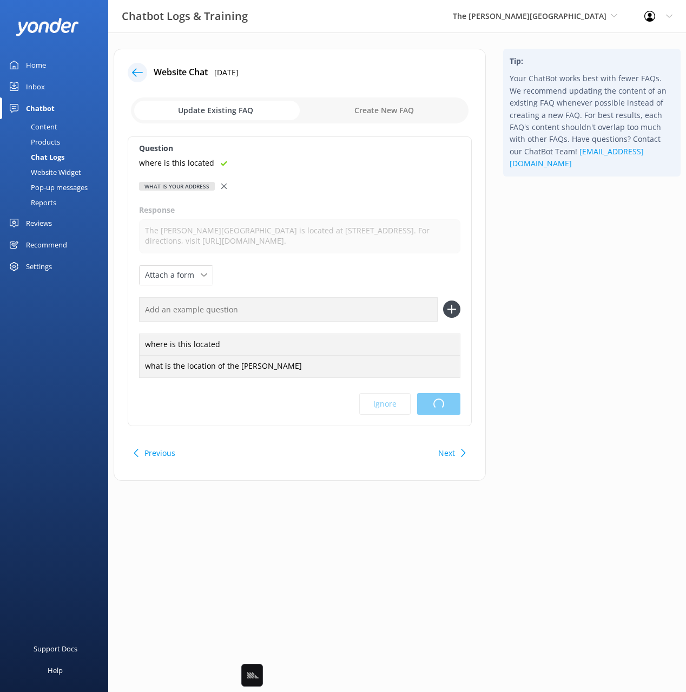
click at [561, 358] on div "Tip: Your ChatBot works best with fewer FAQs. We recommend updating the content…" at bounding box center [592, 270] width 195 height 443
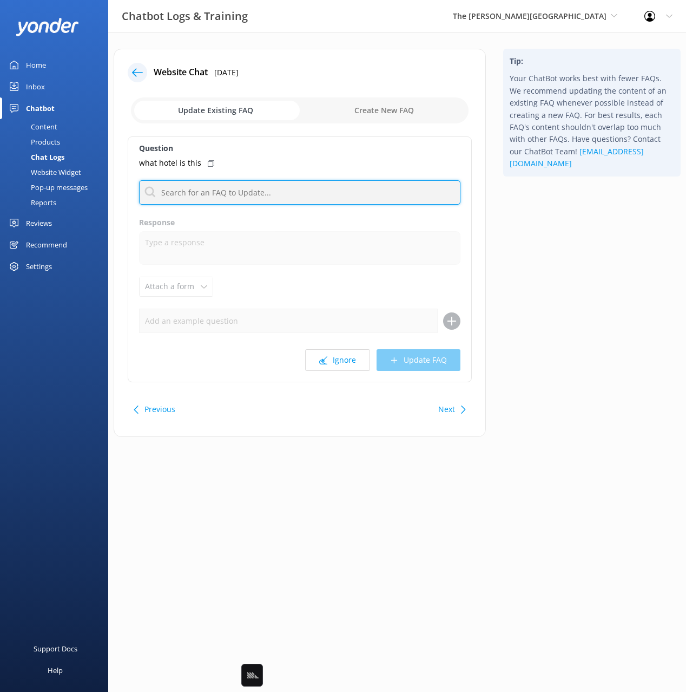
click at [257, 192] on input "text" at bounding box center [299, 192] width 321 height 24
type input "w"
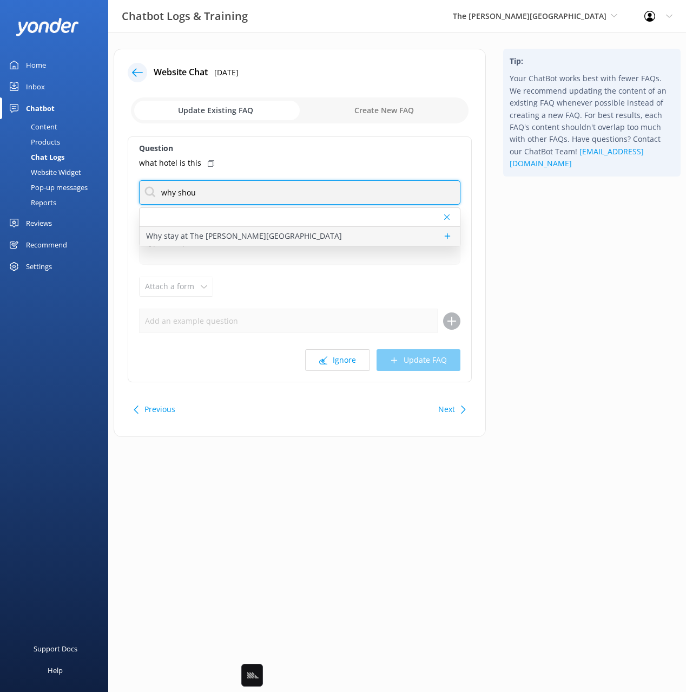
type input "why shou"
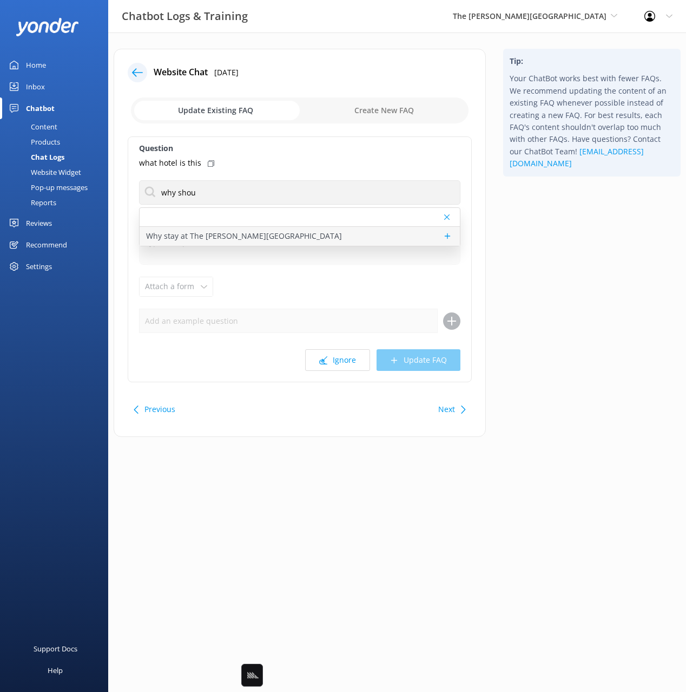
click at [264, 238] on div "Why stay at The [PERSON_NAME][GEOGRAPHIC_DATA]" at bounding box center [300, 236] width 320 height 19
type textarea "The [PERSON_NAME][GEOGRAPHIC_DATA] is a five-star luxury hotel set on the tranq…"
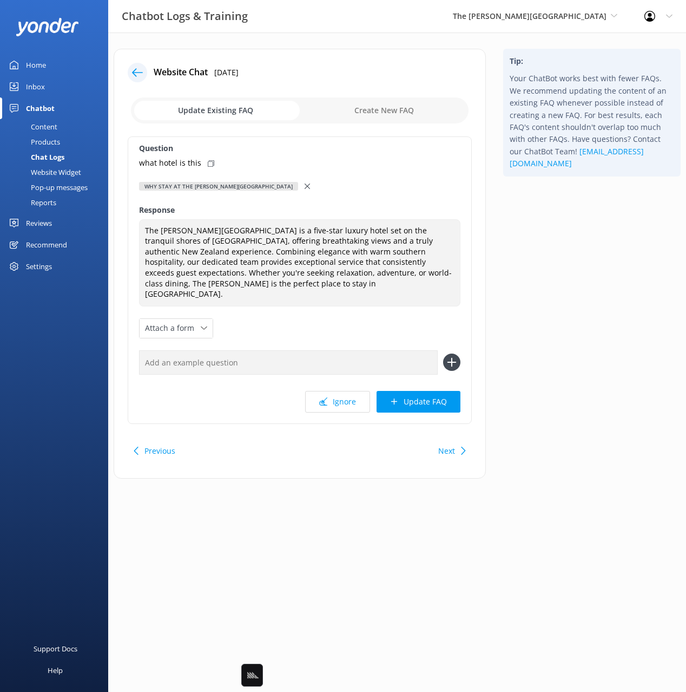
click at [208, 159] on div "what hotel is this" at bounding box center [299, 163] width 321 height 12
drag, startPoint x: 367, startPoint y: 353, endPoint x: 379, endPoint y: 355, distance: 12.6
click at [368, 353] on input "text" at bounding box center [288, 362] width 299 height 24
paste input "what hotel is this"
type input "what hotel is this"
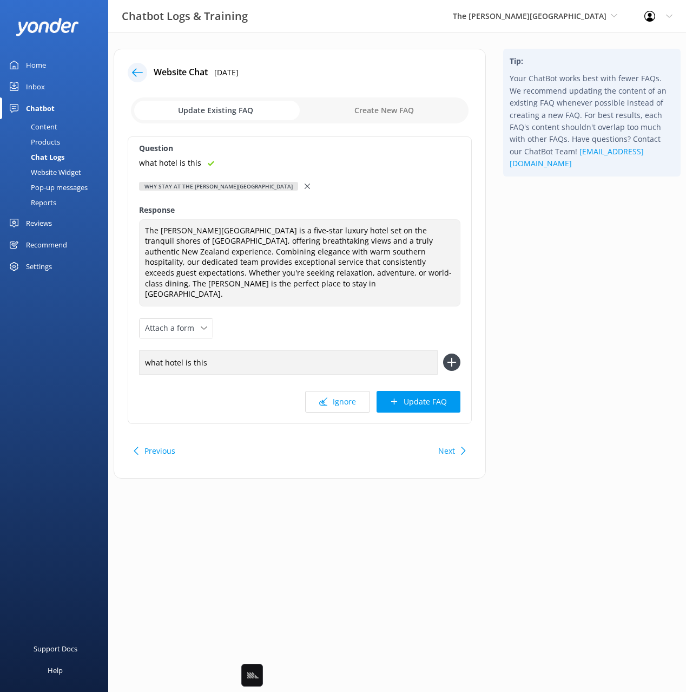
click at [445, 353] on icon at bounding box center [451, 361] width 17 height 17
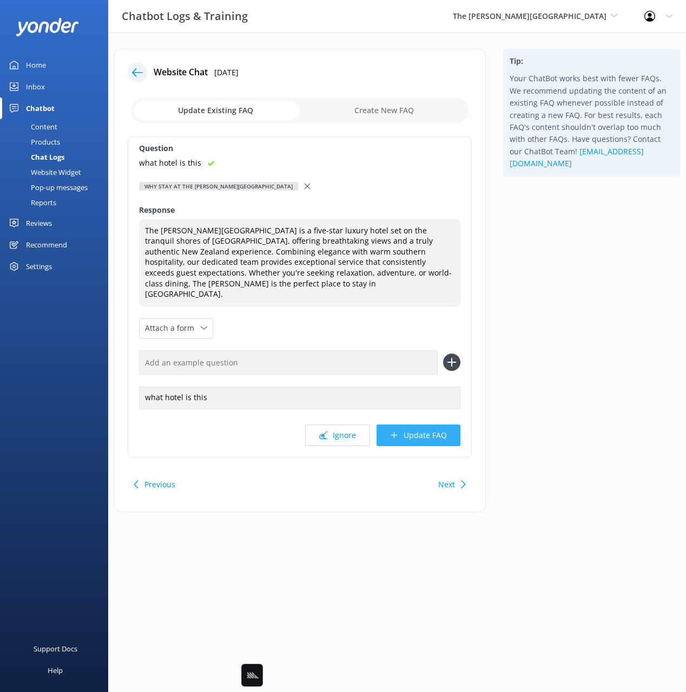
click at [443, 424] on button "Update FAQ" at bounding box center [419, 435] width 84 height 22
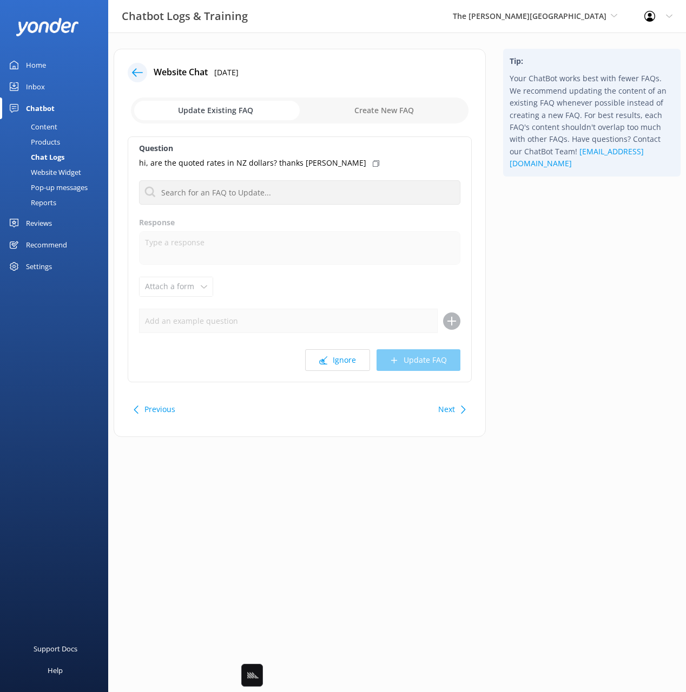
click at [553, 375] on div "Tip: Your ChatBot works best with fewer FAQs. We recommend updating the content…" at bounding box center [592, 248] width 195 height 399
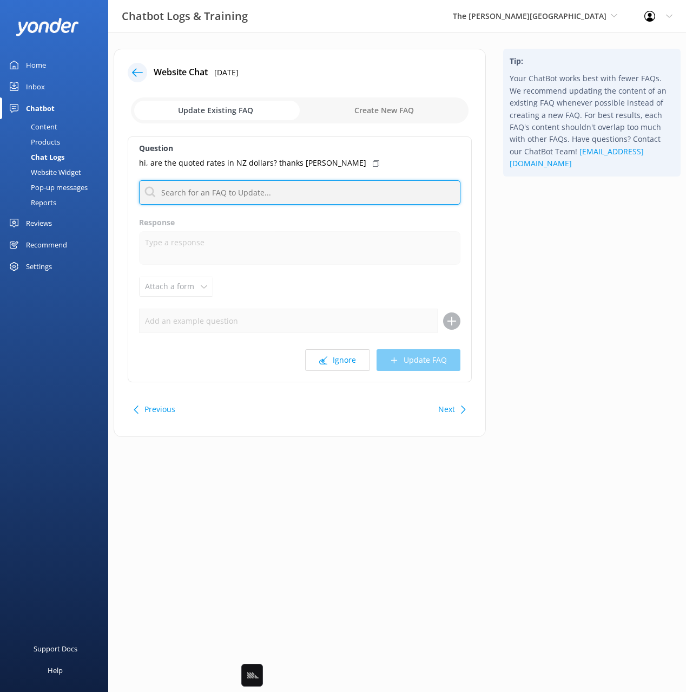
click at [277, 190] on input "text" at bounding box center [299, 192] width 321 height 24
type input "curren"
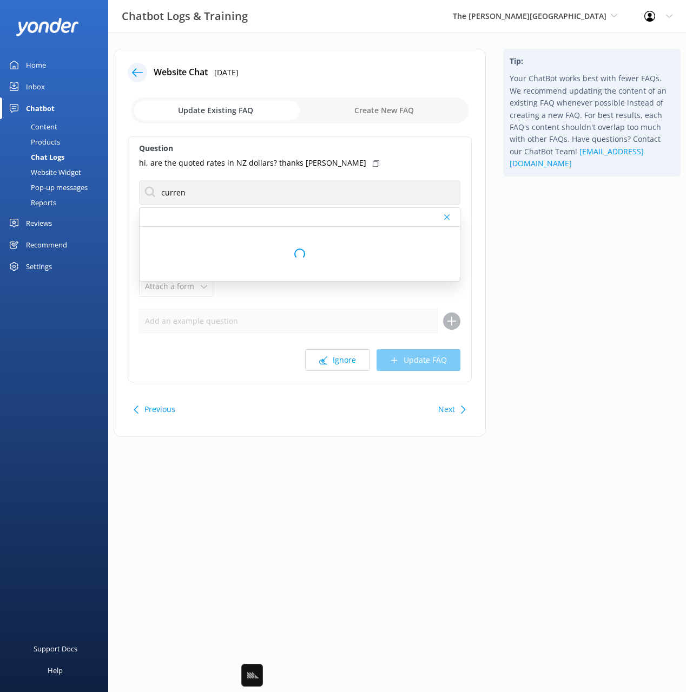
drag, startPoint x: 326, startPoint y: 161, endPoint x: 320, endPoint y: 166, distance: 8.0
click at [373, 161] on icon at bounding box center [376, 163] width 6 height 6
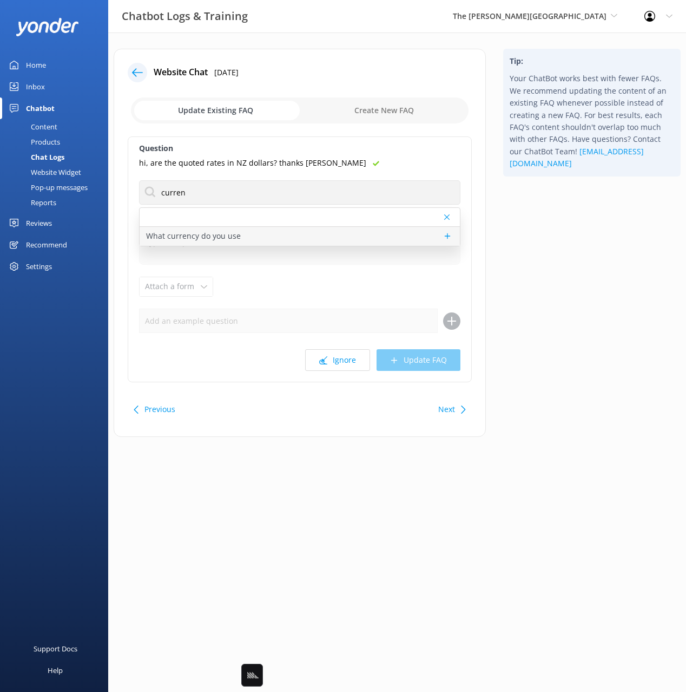
click at [208, 234] on p "What currency do you use" at bounding box center [193, 236] width 95 height 12
type textarea "All prices are in New Zealand Dollars (NZD). Please note, we do not accept fore…"
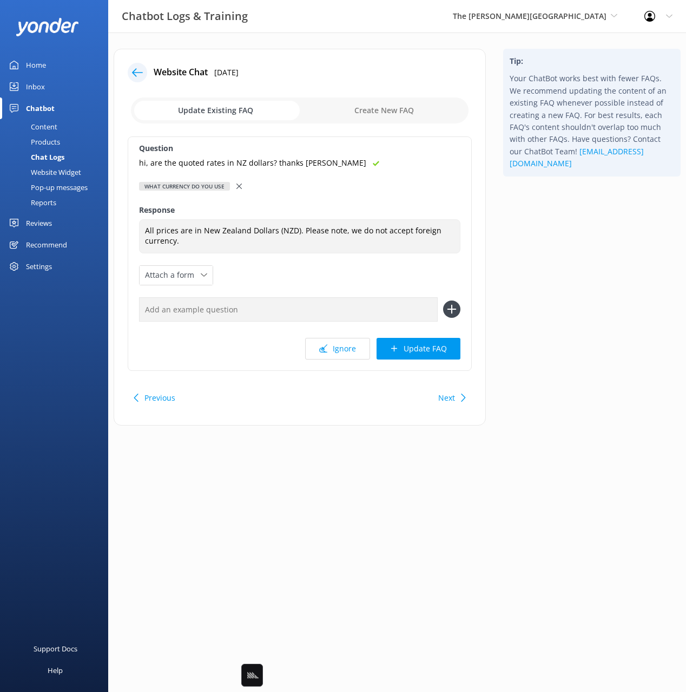
click at [287, 315] on input "text" at bounding box center [288, 309] width 299 height 24
paste input "hi, are the quoted rates in NZ dollars? thanks [PERSON_NAME]"
type input "hi, are the quoted rates in NZ dollars? thanks [PERSON_NAME]"
click at [443, 300] on button at bounding box center [451, 308] width 17 height 17
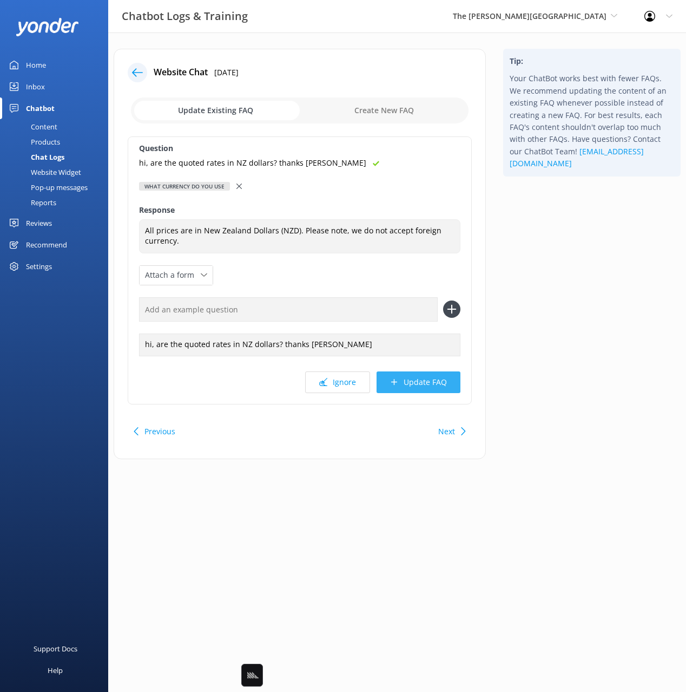
click at [422, 379] on button "Update FAQ" at bounding box center [419, 382] width 84 height 22
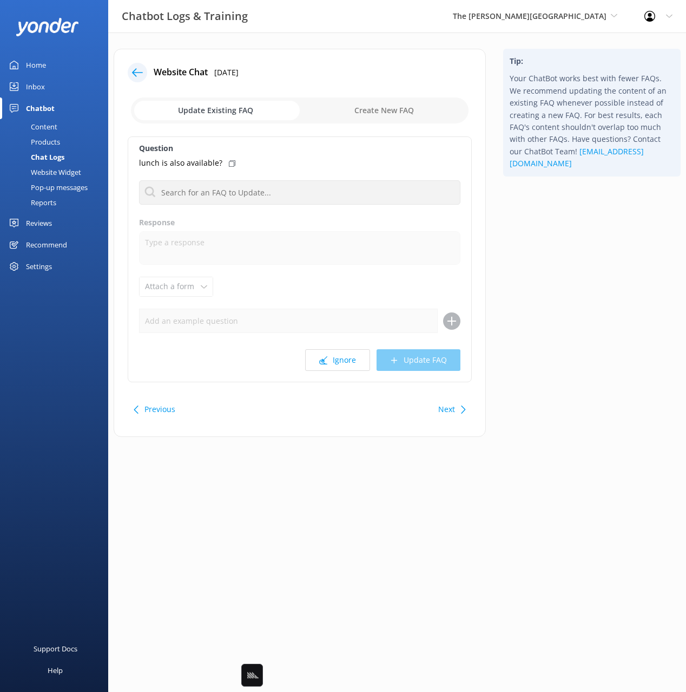
drag, startPoint x: 593, startPoint y: 347, endPoint x: 567, endPoint y: 347, distance: 26.0
click at [593, 347] on div "Tip: Your ChatBot works best with fewer FAQs. We recommend updating the content…" at bounding box center [592, 248] width 195 height 399
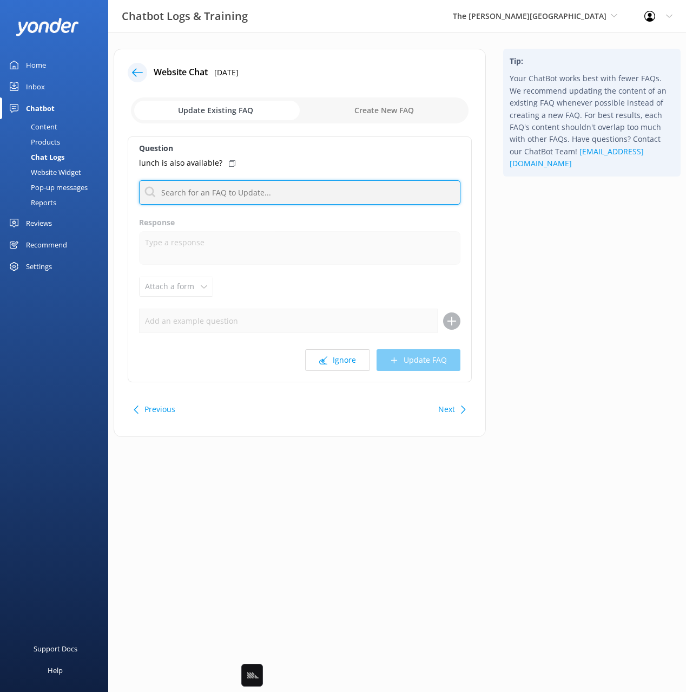
click at [249, 190] on input "text" at bounding box center [299, 192] width 321 height 24
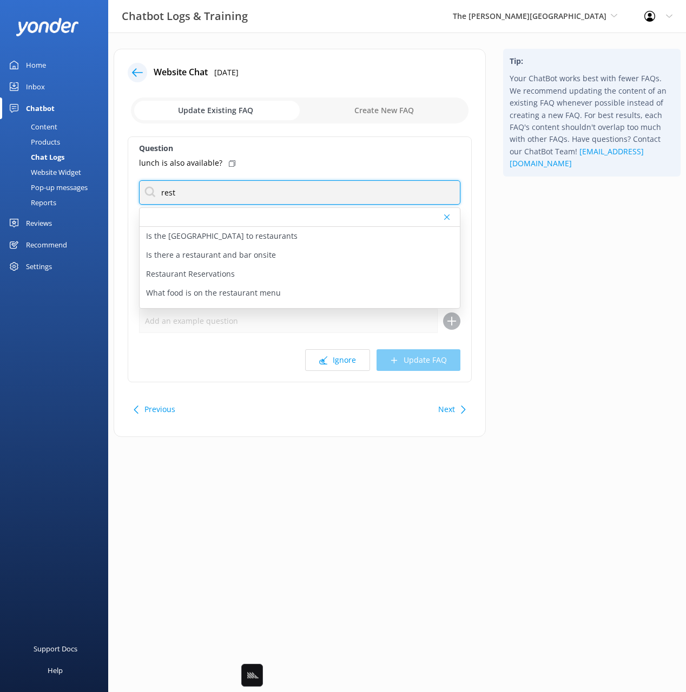
type input "rest"
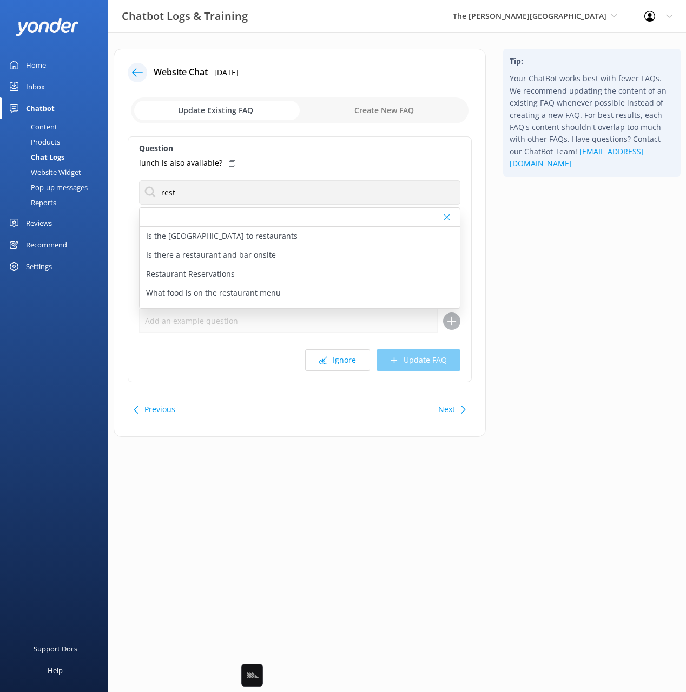
click at [551, 242] on div "Tip: Your ChatBot works best with fewer FAQs. We recommend updating the content…" at bounding box center [592, 248] width 195 height 399
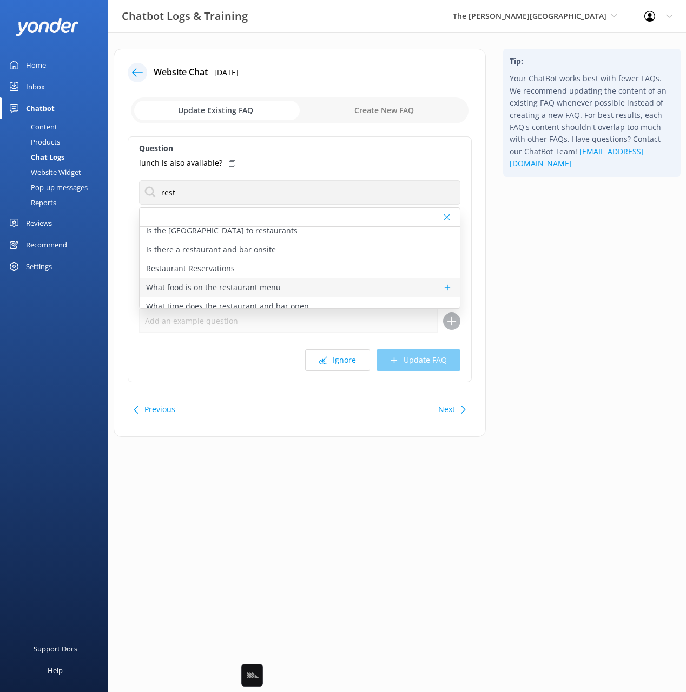
scroll to position [14, 0]
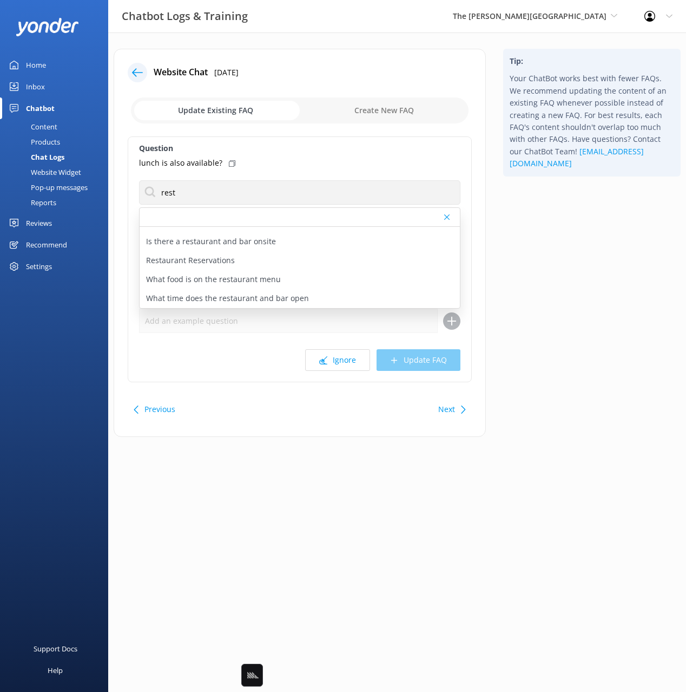
click at [289, 299] on p "What time does the restaurant and bar open" at bounding box center [227, 298] width 163 height 12
type textarea "Our liquor license allows alcohol service from 8:00 am to 2:30 am. The bar rema…"
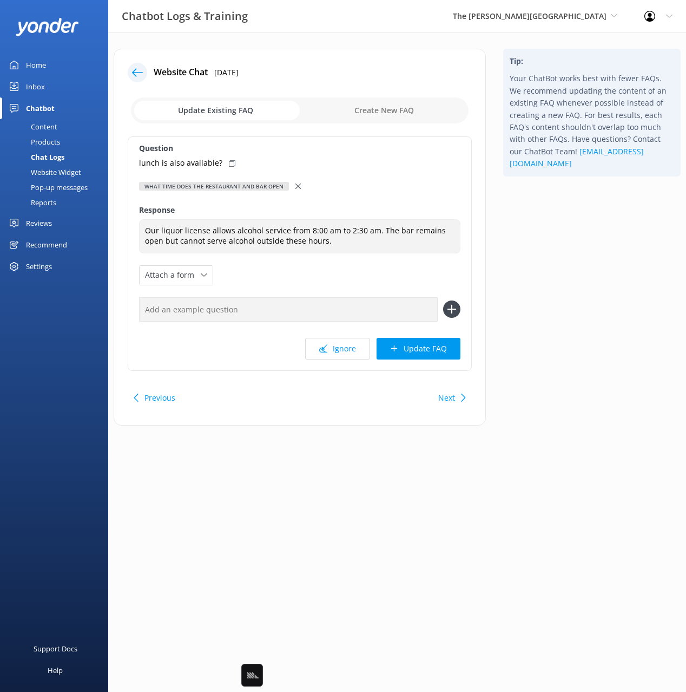
click at [295, 185] on use at bounding box center [297, 185] width 5 height 5
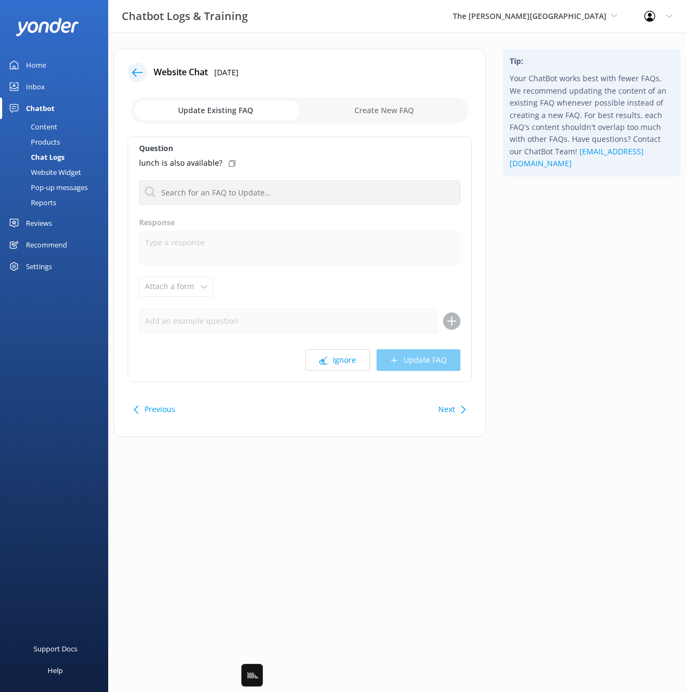
drag, startPoint x: 597, startPoint y: 245, endPoint x: 464, endPoint y: 222, distance: 134.5
click at [592, 244] on div "Tip: Your ChatBot works best with fewer FAQs. We recommend updating the content…" at bounding box center [592, 248] width 195 height 399
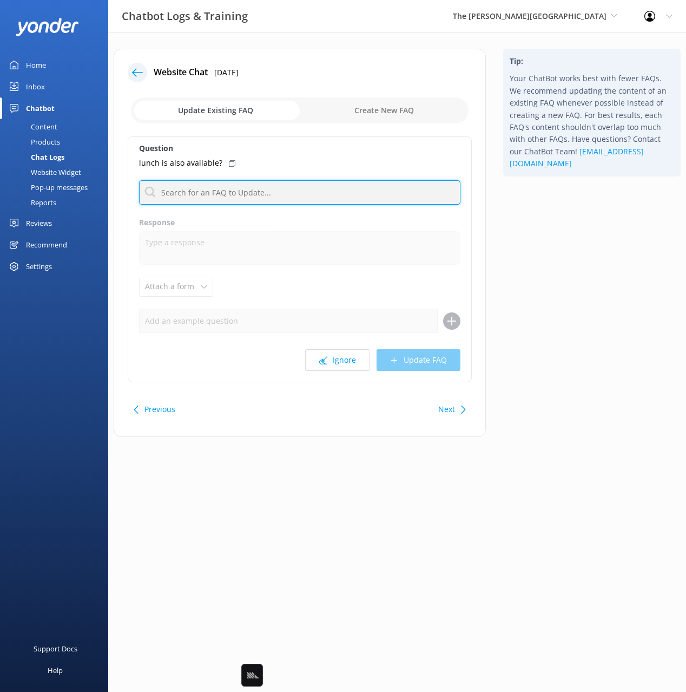
click at [379, 196] on input "text" at bounding box center [299, 192] width 321 height 24
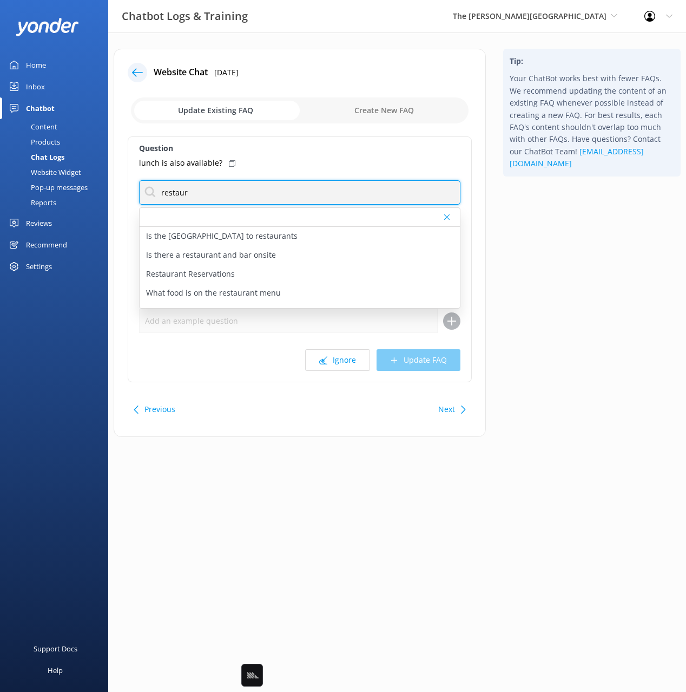
type input "restaur"
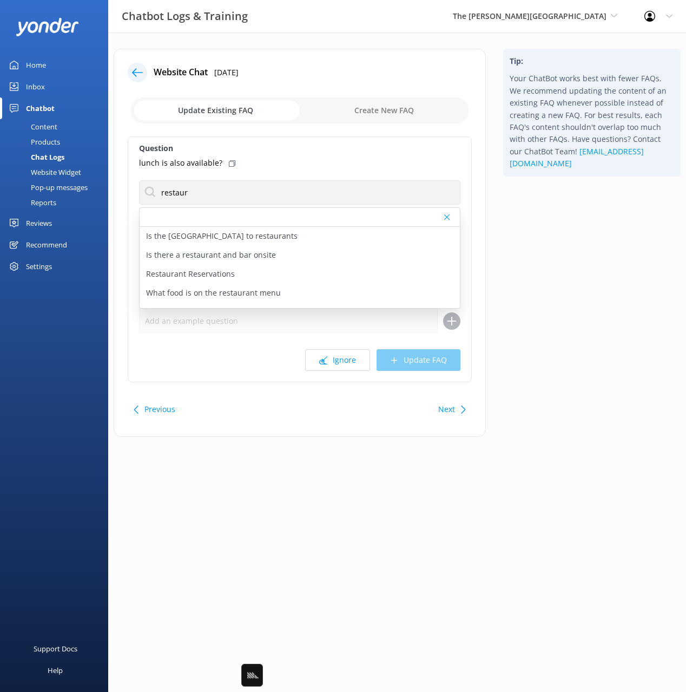
click at [535, 236] on div "Tip: Your ChatBot works best with fewer FAQs. We recommend updating the content…" at bounding box center [592, 248] width 195 height 399
click at [244, 273] on div "Restaurant Reservations" at bounding box center [300, 274] width 320 height 19
type textarea "True South Dining Room reservations can be made online at https://therees.co.nz…"
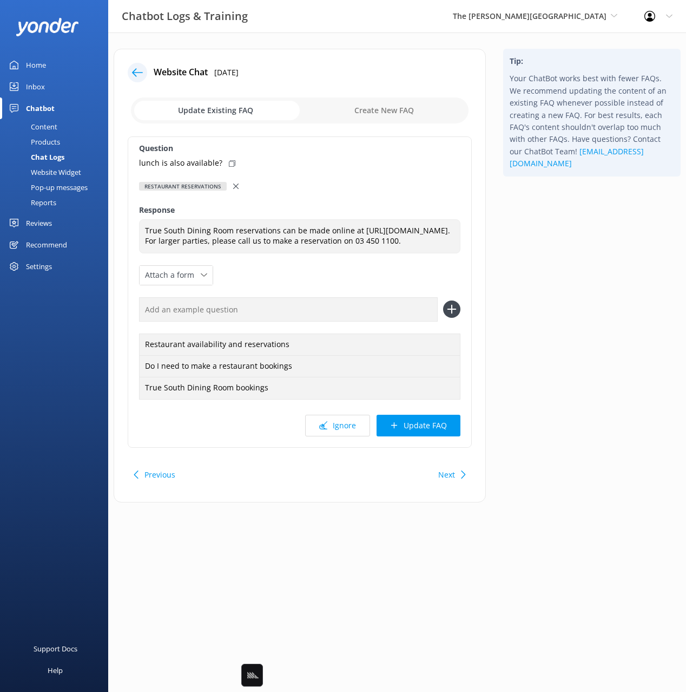
click at [223, 160] on div "lunch is also available?" at bounding box center [299, 163] width 321 height 12
click at [362, 321] on input "text" at bounding box center [288, 309] width 299 height 24
paste input "lunch is also available?"
type input "lunch is also available?"
click at [456, 318] on icon at bounding box center [451, 308] width 17 height 17
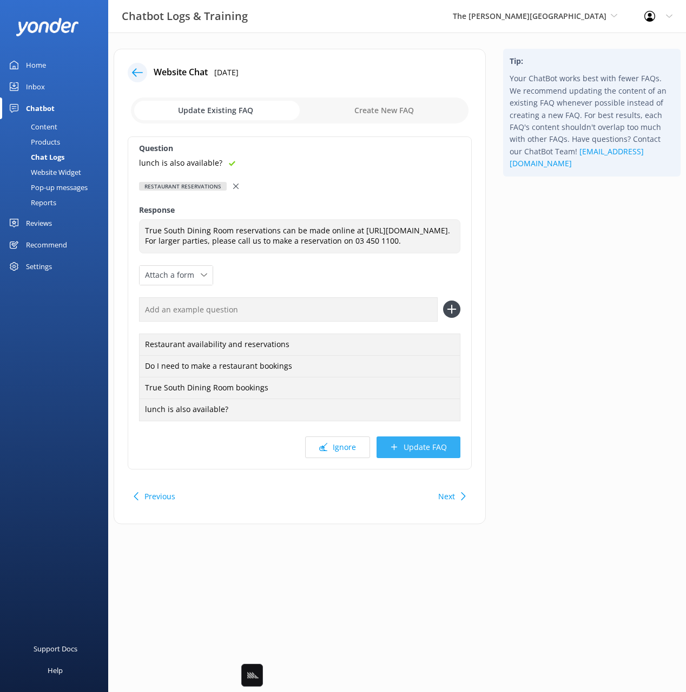
click at [441, 446] on div "Question lunch is also available? Restaurant Reservations Is the hotel central …" at bounding box center [300, 302] width 344 height 333
click at [448, 449] on button "Update FAQ" at bounding box center [419, 447] width 84 height 22
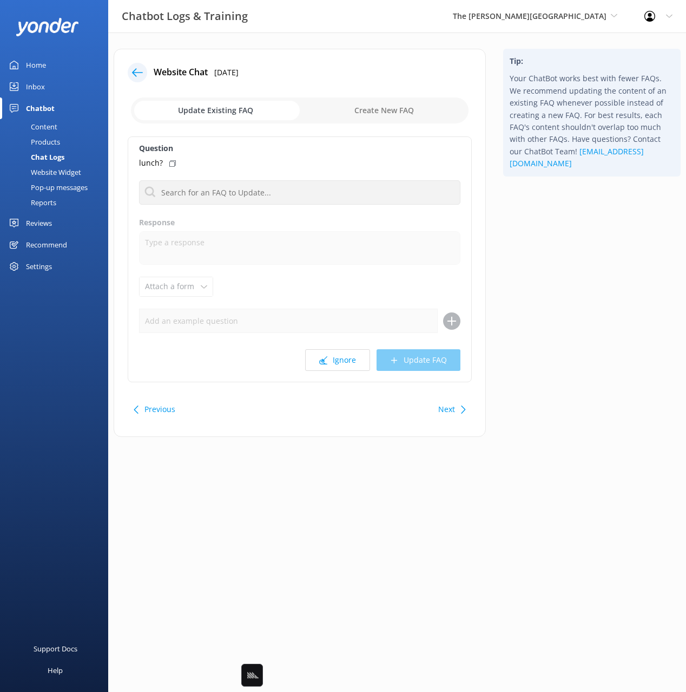
click at [534, 340] on div "Tip: Your ChatBot works best with fewer FAQs. We recommend updating the content…" at bounding box center [592, 248] width 195 height 399
click at [352, 361] on button "Ignore" at bounding box center [337, 360] width 65 height 22
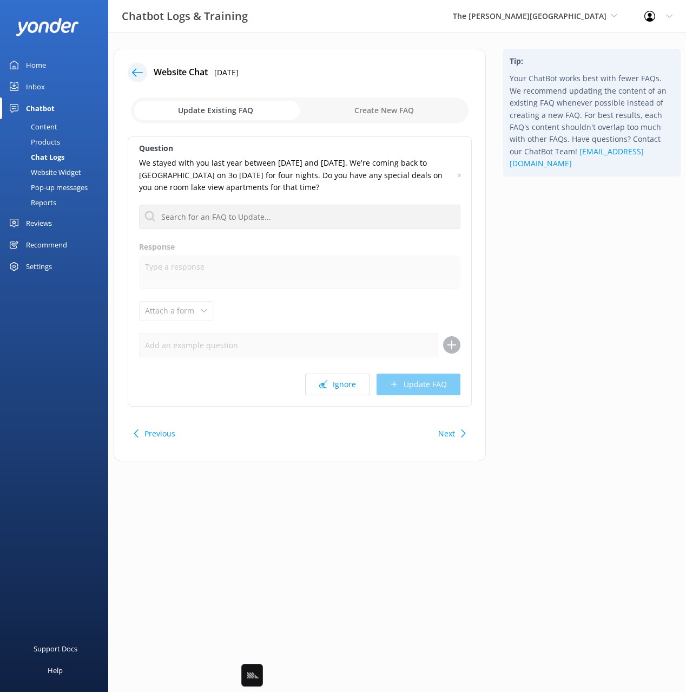
click at [540, 304] on div "Tip: Your ChatBot works best with fewer FAQs. We recommend updating the content…" at bounding box center [592, 260] width 195 height 423
click at [308, 220] on input "text" at bounding box center [299, 217] width 321 height 24
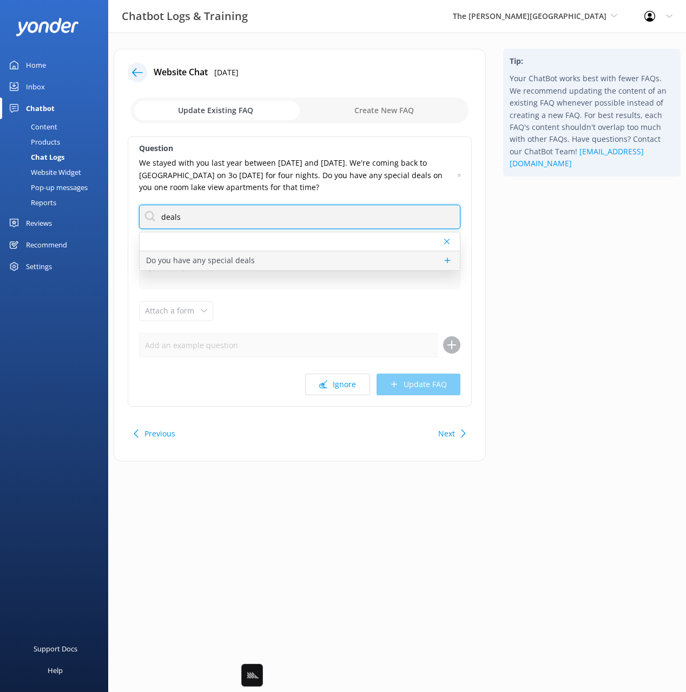
type input "deals"
click at [248, 254] on p "Do you have any special deals" at bounding box center [200, 260] width 109 height 12
type textarea "We regularly offer special packages and promotions. Please check our website or…"
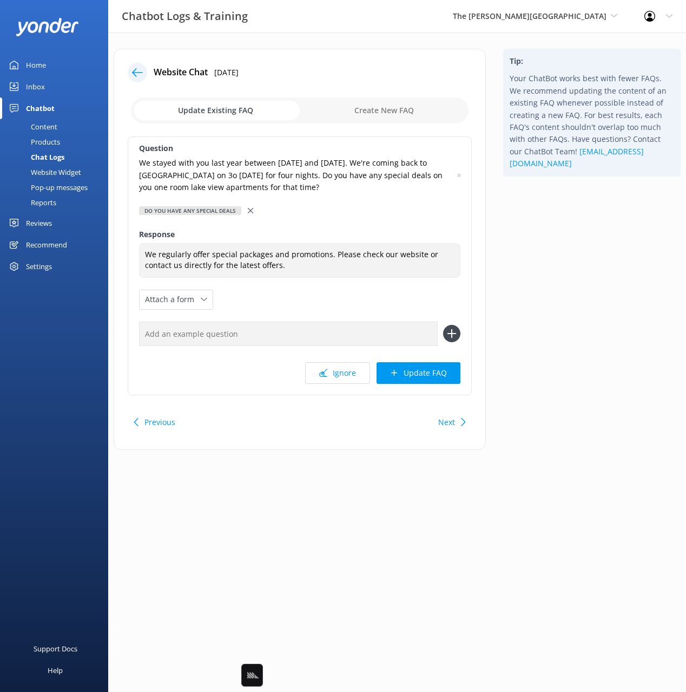
drag, startPoint x: 459, startPoint y: 174, endPoint x: 453, endPoint y: 201, distance: 27.3
click at [459, 174] on use at bounding box center [459, 175] width 3 height 3
click at [383, 328] on input "text" at bounding box center [288, 333] width 299 height 24
paste input "We stayed with you last year between 22 October 2024 and 26 October 2024. We're…"
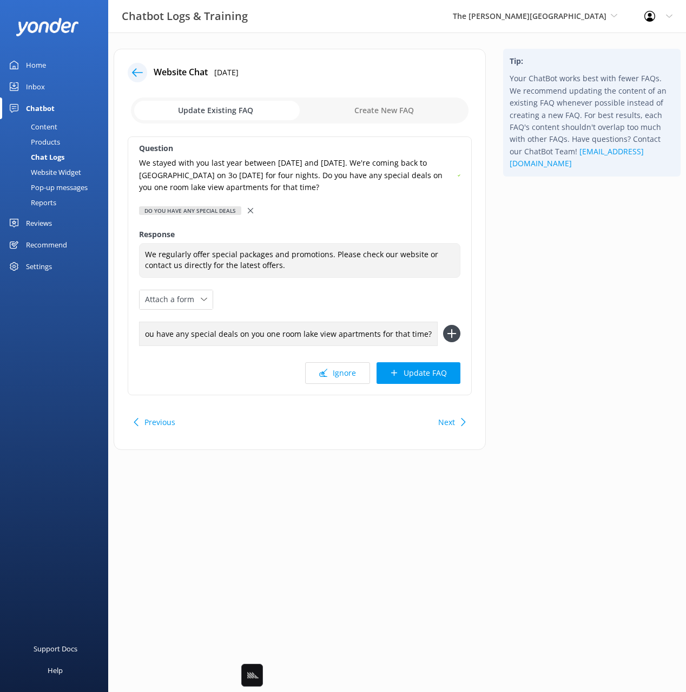
type input "We stayed with you last year between 22 October 2024 and 26 October 2024. We're…"
click at [457, 331] on icon at bounding box center [451, 333] width 17 height 17
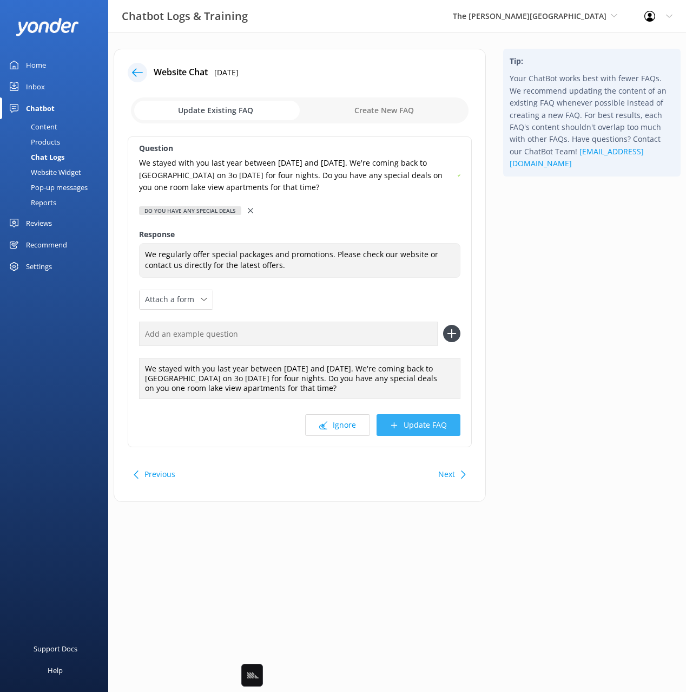
click at [444, 416] on button "Update FAQ" at bounding box center [419, 425] width 84 height 22
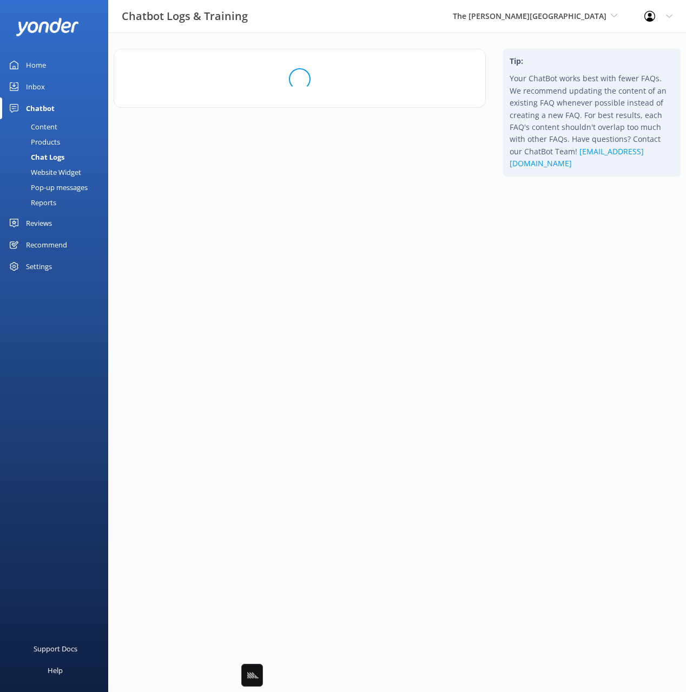
click at [557, 194] on div "Tip: Your ChatBot works best with fewer FAQs. We recommend updating the content…" at bounding box center [592, 121] width 195 height 145
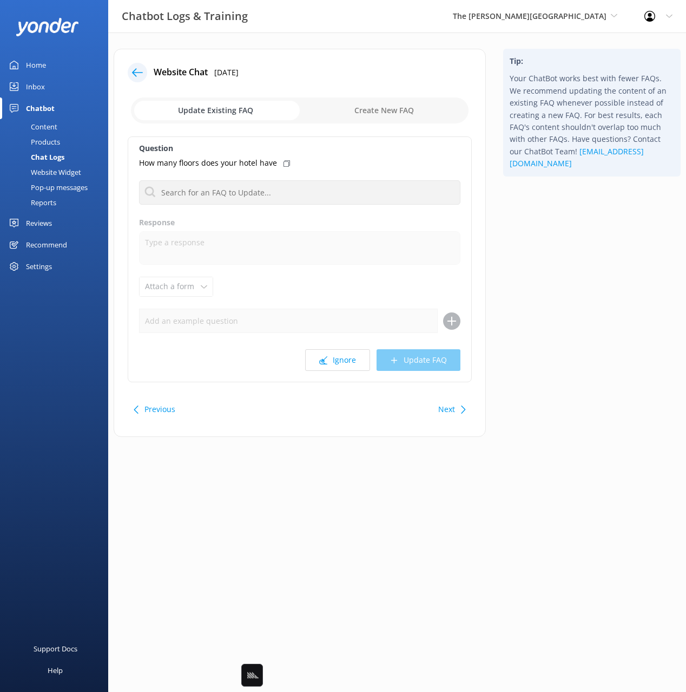
click at [447, 412] on button "Next" at bounding box center [446, 409] width 17 height 22
click at [459, 410] on icon at bounding box center [463, 409] width 8 height 8
click at [577, 347] on div "Tip: Your ChatBot works best with fewer FAQs. We recommend updating the content…" at bounding box center [592, 248] width 195 height 399
click at [546, 323] on div "Tip: Your ChatBot works best with fewer FAQs. We recommend updating the content…" at bounding box center [592, 248] width 195 height 399
click at [574, 336] on div "Tip: Your ChatBot works best with fewer FAQs. We recommend updating the content…" at bounding box center [592, 248] width 195 height 399
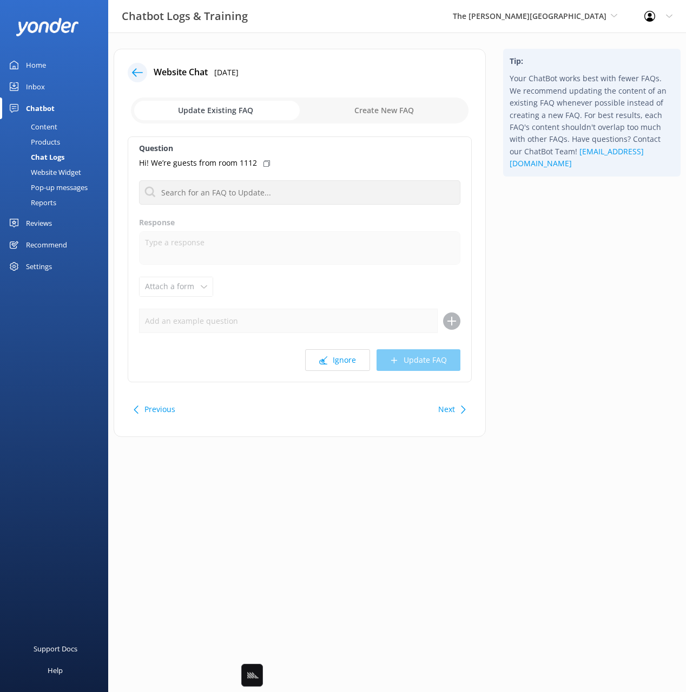
click at [540, 387] on div "Tip: Your ChatBot works best with fewer FAQs. We recommend updating the content…" at bounding box center [592, 248] width 195 height 399
click at [266, 165] on icon at bounding box center [267, 163] width 6 height 6
click at [383, 110] on input "checkbox" at bounding box center [300, 110] width 338 height 26
checkbox input "true"
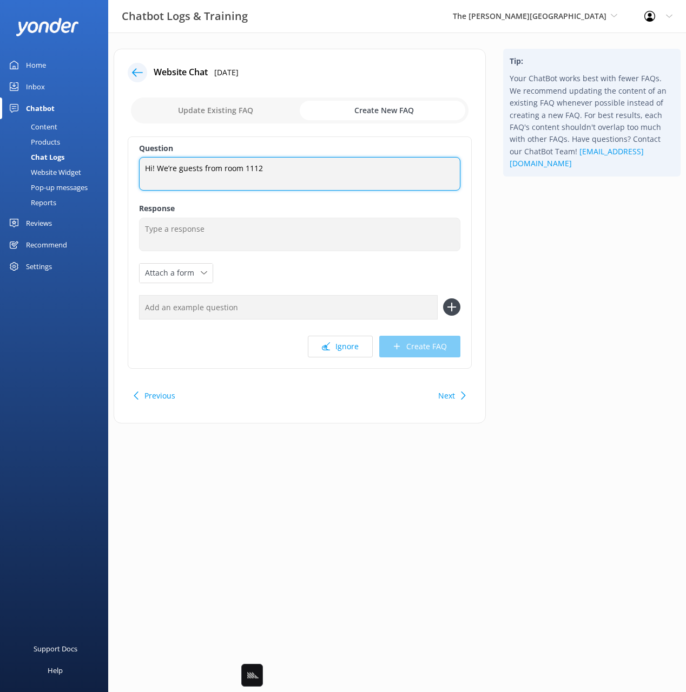
click at [258, 177] on textarea "Hi! We’re guests from room 1112" at bounding box center [299, 174] width 321 height 34
type textarea "We are guests staying with you"
click at [242, 306] on input "text" at bounding box center [288, 307] width 299 height 24
paste input "Hi! We’re guests from room 1112"
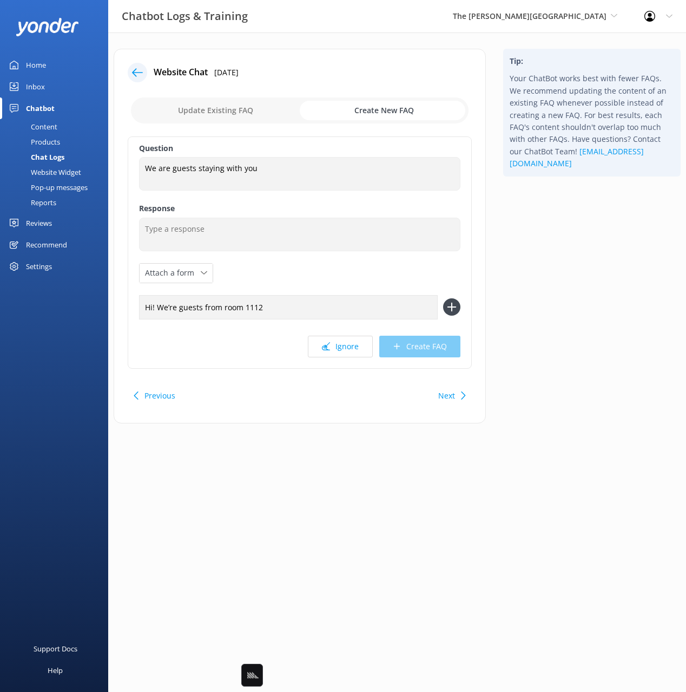
type input "Hi! We’re guests from room 1112"
click at [443, 298] on button at bounding box center [451, 306] width 17 height 17
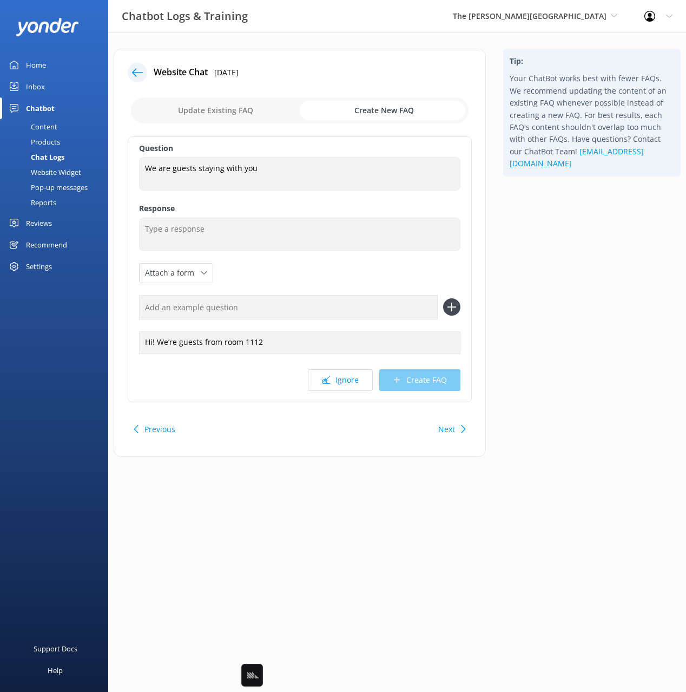
click at [151, 429] on button "Previous" at bounding box center [159, 429] width 31 height 22
checkbox input "false"
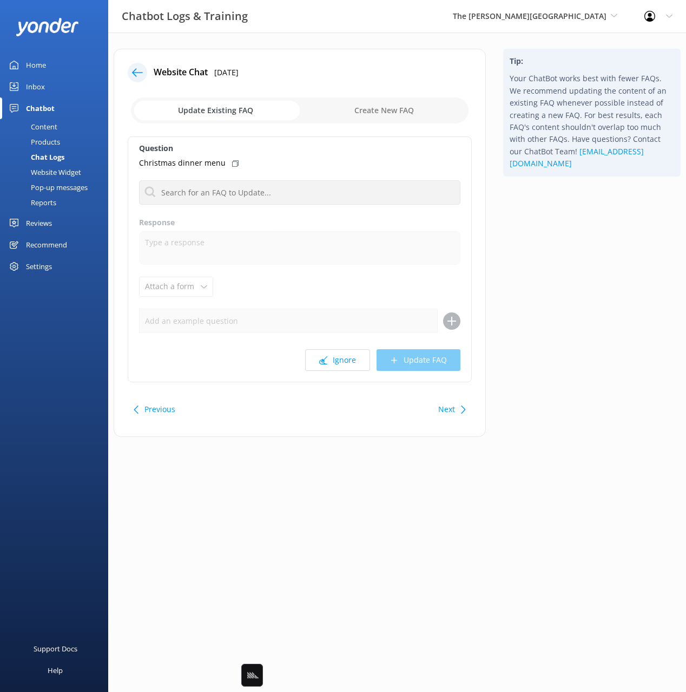
click at [446, 414] on button "Next" at bounding box center [446, 409] width 17 height 22
drag, startPoint x: 266, startPoint y: 163, endPoint x: 254, endPoint y: 181, distance: 21.0
click at [266, 163] on use at bounding box center [267, 163] width 6 height 6
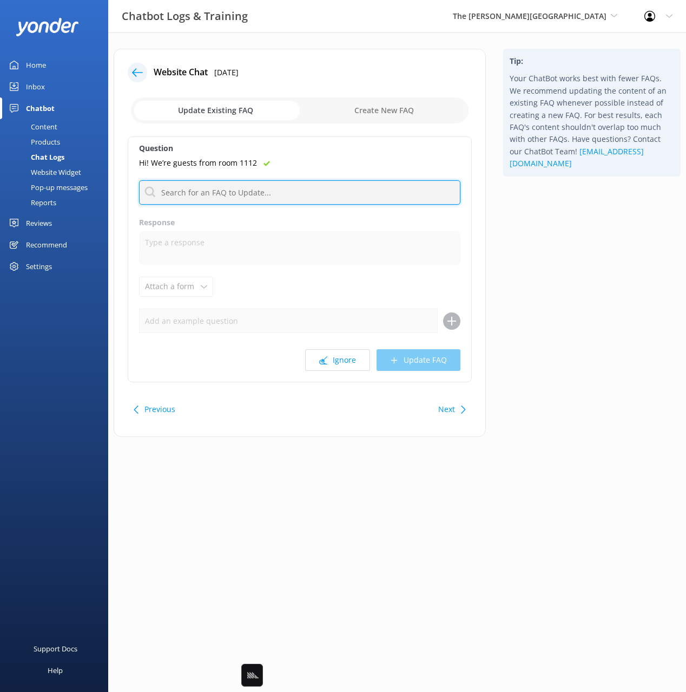
click at [251, 188] on input "text" at bounding box center [299, 192] width 321 height 24
type input "hello"
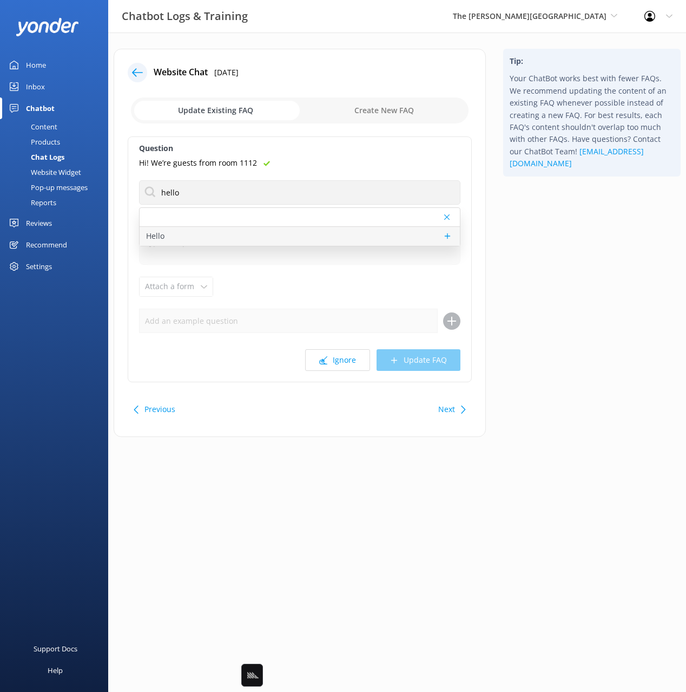
click at [214, 235] on div "Hello" at bounding box center [300, 236] width 320 height 19
type textarea "Kia Ora! How can I help?"
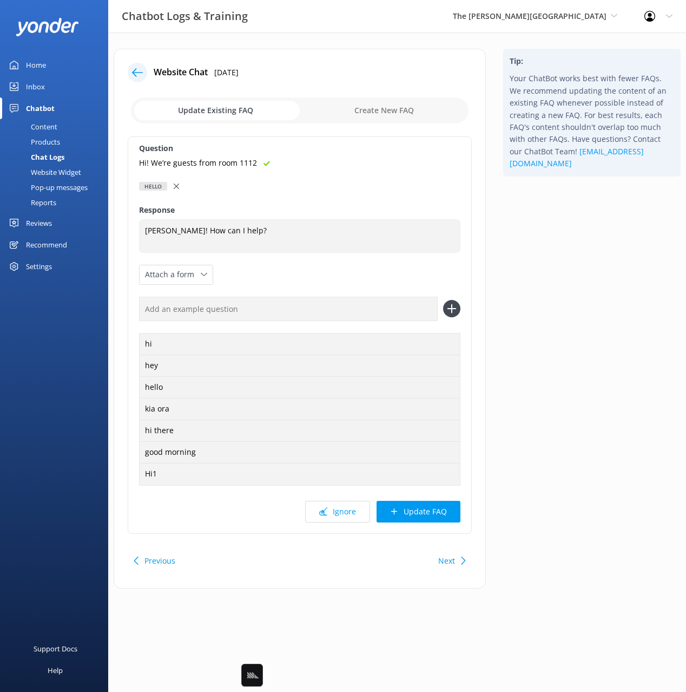
click at [286, 305] on input "text" at bounding box center [288, 309] width 299 height 24
paste input "Hi! We’re guests from room 1112"
type input "Hi! We’re guests from room 1112"
click at [443, 300] on button at bounding box center [451, 308] width 17 height 17
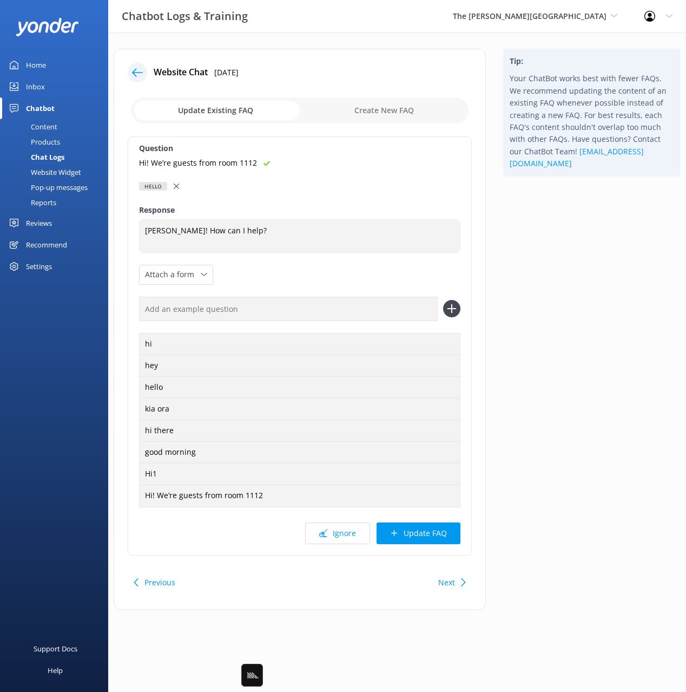
drag, startPoint x: 439, startPoint y: 535, endPoint x: 428, endPoint y: 519, distance: 19.5
click at [438, 535] on button "Update FAQ" at bounding box center [419, 533] width 84 height 22
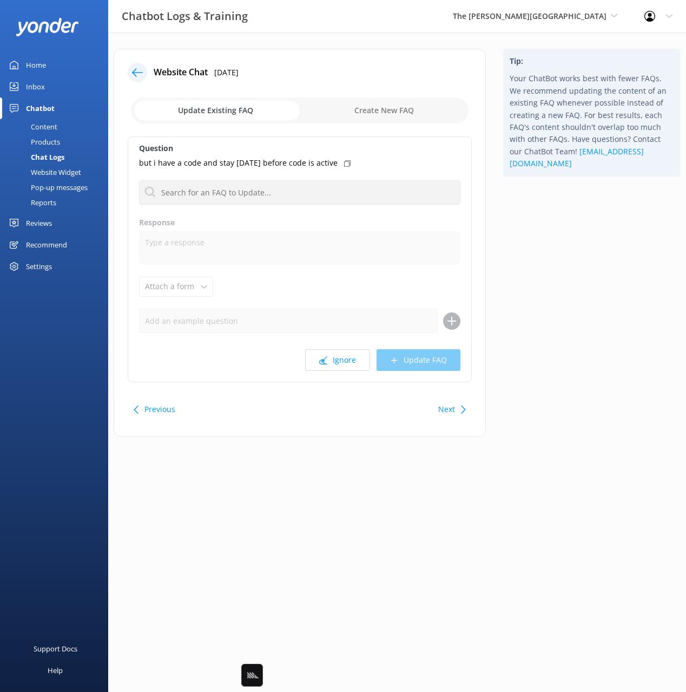
click at [570, 248] on div "Tip: Your ChatBot works best with fewer FAQs. We recommend updating the content…" at bounding box center [592, 248] width 195 height 399
drag, startPoint x: 564, startPoint y: 257, endPoint x: 546, endPoint y: 337, distance: 81.6
click at [564, 259] on div "Tip: Your ChatBot works best with fewer FAQs. We recommend updating the content…" at bounding box center [592, 248] width 195 height 399
drag, startPoint x: 575, startPoint y: 409, endPoint x: 498, endPoint y: 425, distance: 78.1
click at [572, 409] on div "Tip: Your ChatBot works best with fewer FAQs. We recommend updating the content…" at bounding box center [592, 248] width 195 height 399
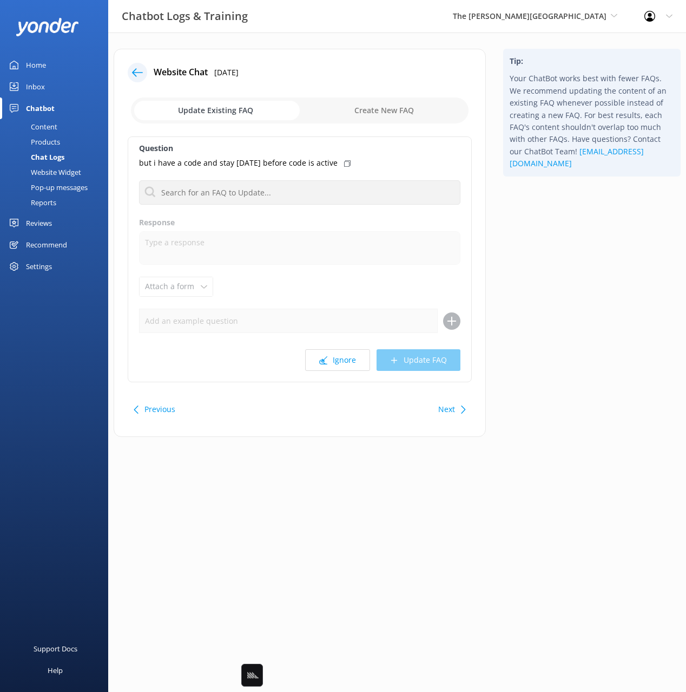
click at [448, 410] on button "Next" at bounding box center [446, 409] width 17 height 22
click at [592, 394] on div "Tip: Your ChatBot works best with fewer FAQs. We recommend updating the content…" at bounding box center [592, 248] width 195 height 399
click at [449, 409] on button "Next" at bounding box center [446, 409] width 17 height 22
drag, startPoint x: 333, startPoint y: 360, endPoint x: 461, endPoint y: 376, distance: 128.7
click at [333, 360] on button "Ignore" at bounding box center [337, 360] width 65 height 22
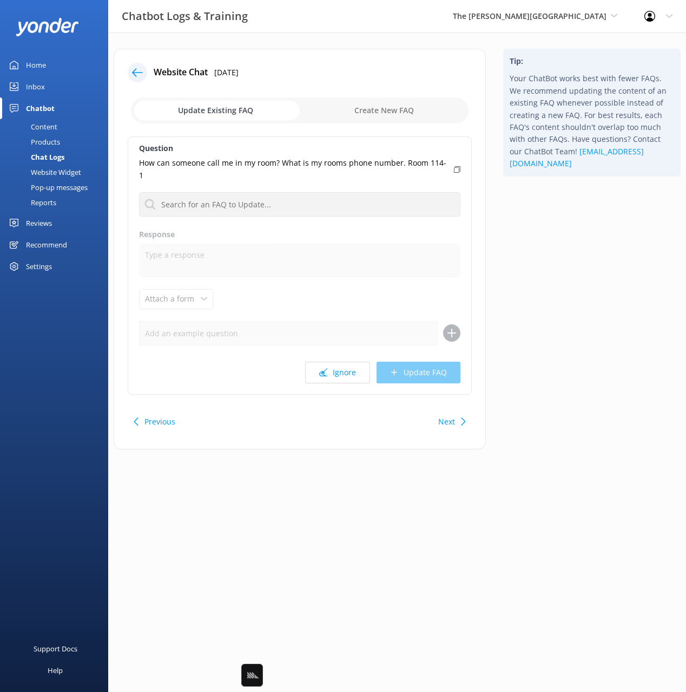
drag, startPoint x: 586, startPoint y: 396, endPoint x: 437, endPoint y: 406, distance: 148.6
click at [574, 394] on div "Tip: Your ChatBot works best with fewer FAQs. We recommend updating the content…" at bounding box center [592, 254] width 195 height 411
click at [154, 411] on button "Previous" at bounding box center [159, 422] width 31 height 22
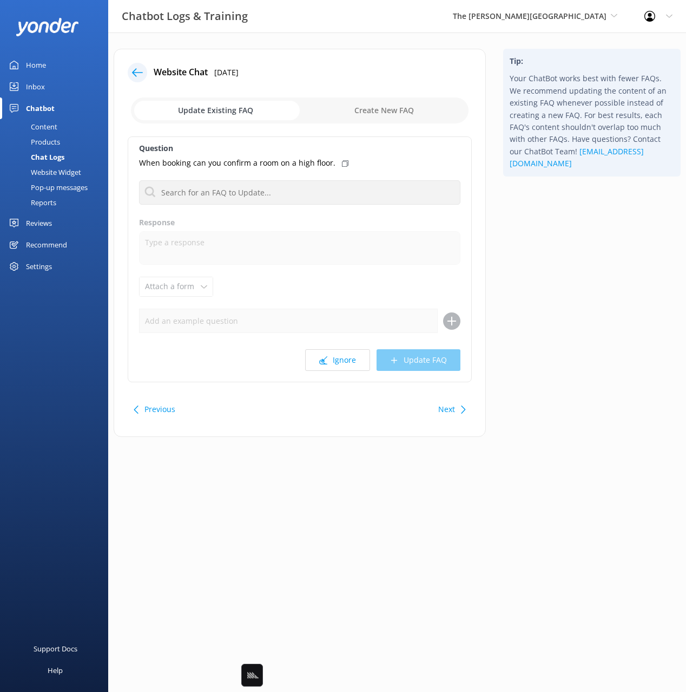
click at [154, 407] on button "Previous" at bounding box center [159, 409] width 31 height 22
click at [461, 418] on div "Next" at bounding box center [451, 409] width 34 height 22
click at [458, 414] on div "Next" at bounding box center [451, 409] width 34 height 22
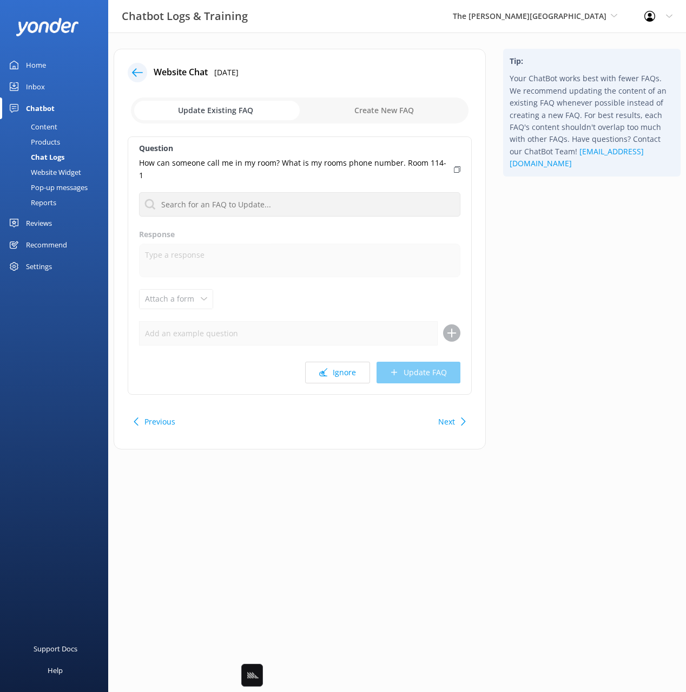
click at [455, 415] on div "Next" at bounding box center [451, 422] width 34 height 22
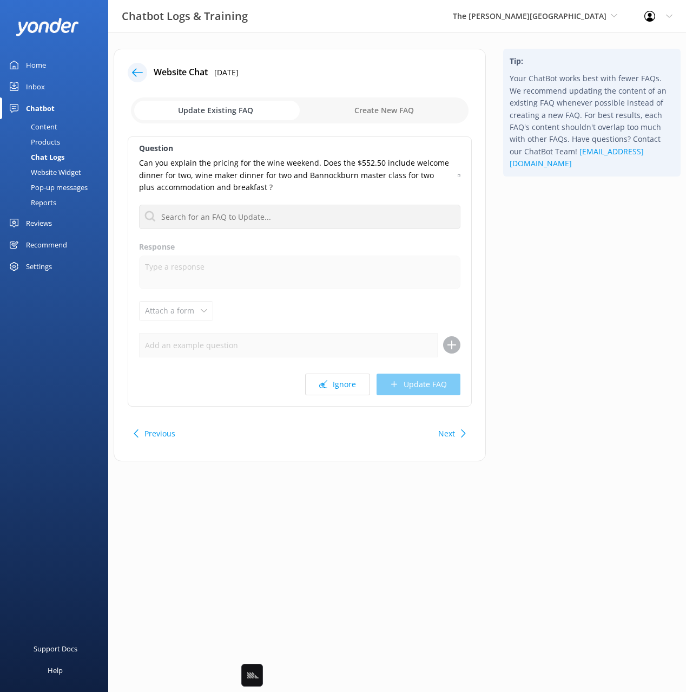
click at [453, 412] on div "Website Chat [DATE] Update Existing FAQ Create New FAQ Question Can you explain…" at bounding box center [300, 255] width 372 height 412
click at [452, 433] on button "Next" at bounding box center [446, 434] width 17 height 22
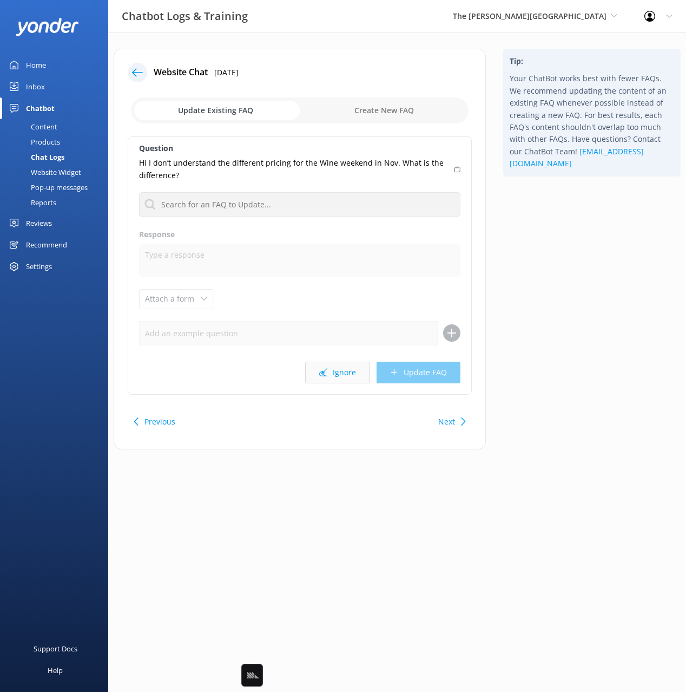
click at [347, 374] on button "Ignore" at bounding box center [337, 372] width 65 height 22
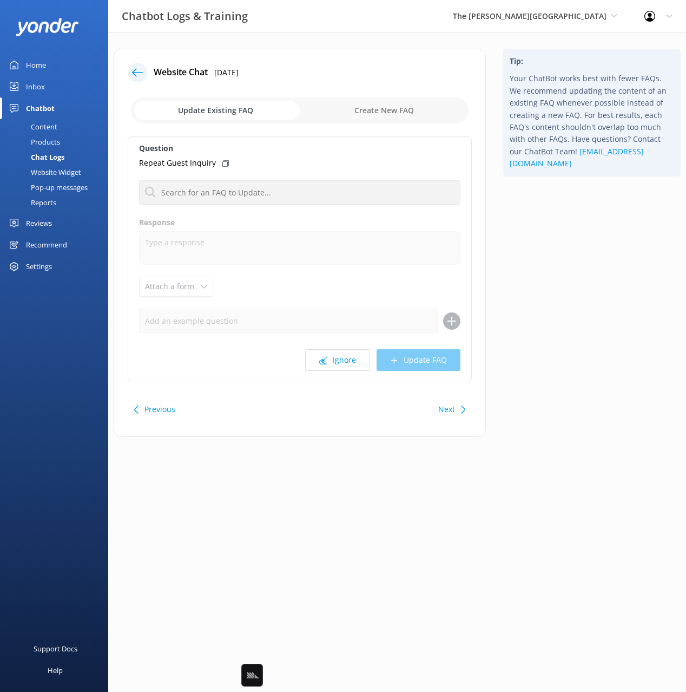
click at [570, 394] on div "Tip: Your ChatBot works best with fewer FAQs. We recommend updating the content…" at bounding box center [592, 248] width 195 height 399
click at [580, 301] on div "Tip: Your ChatBot works best with fewer FAQs. We recommend updating the content…" at bounding box center [592, 248] width 195 height 399
click at [565, 380] on div "Tip: Your ChatBot works best with fewer FAQs. We recommend updating the content…" at bounding box center [592, 248] width 195 height 399
click at [575, 298] on div "Tip: Your ChatBot works best with fewer FAQs. We recommend updating the content…" at bounding box center [592, 248] width 195 height 399
click at [450, 410] on button "Next" at bounding box center [446, 409] width 17 height 22
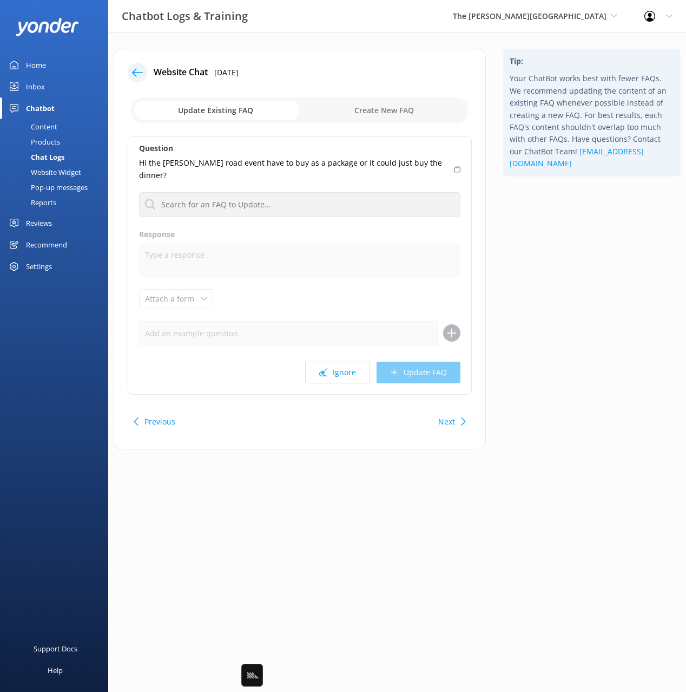
click at [451, 411] on button "Next" at bounding box center [446, 422] width 17 height 22
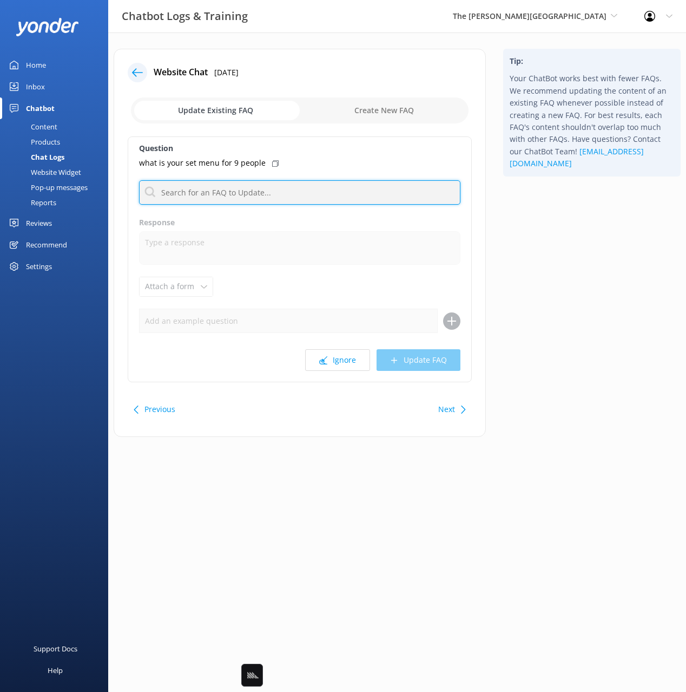
click at [306, 198] on input "text" at bounding box center [299, 192] width 321 height 24
type input "menu"
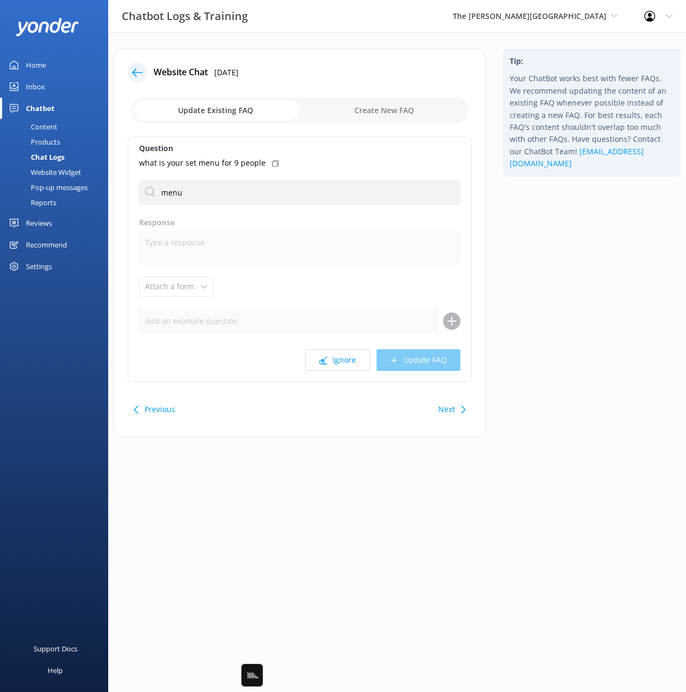
drag, startPoint x: 592, startPoint y: 265, endPoint x: 476, endPoint y: 222, distance: 123.8
click at [588, 264] on div "Tip: Your ChatBot works best with fewer FAQs. We recommend updating the content…" at bounding box center [592, 248] width 195 height 399
click at [272, 163] on icon at bounding box center [275, 163] width 6 height 6
drag, startPoint x: 245, startPoint y: 256, endPoint x: 246, endPoint y: 264, distance: 8.2
click at [245, 256] on p "What food is on the restaurant menu" at bounding box center [213, 255] width 135 height 12
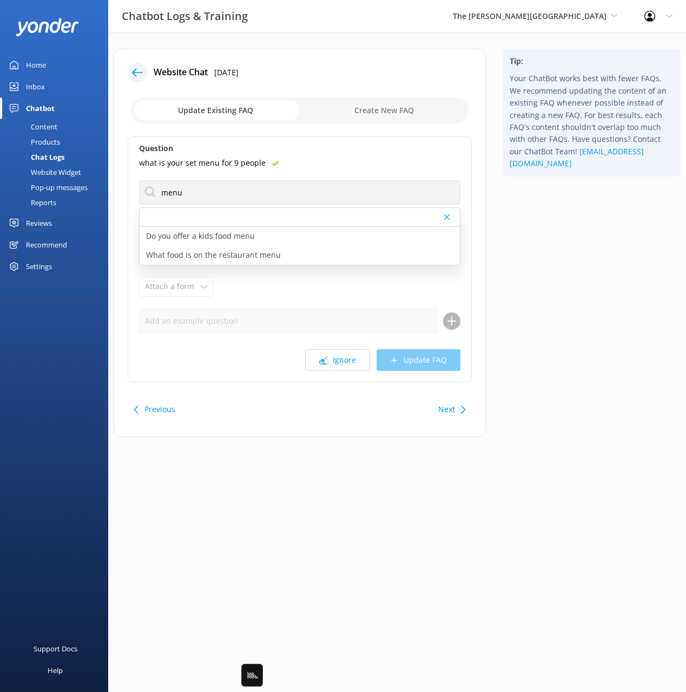
type textarea "The True South Dining Room monthly menus showcase Central Otago’s spectacular p…"
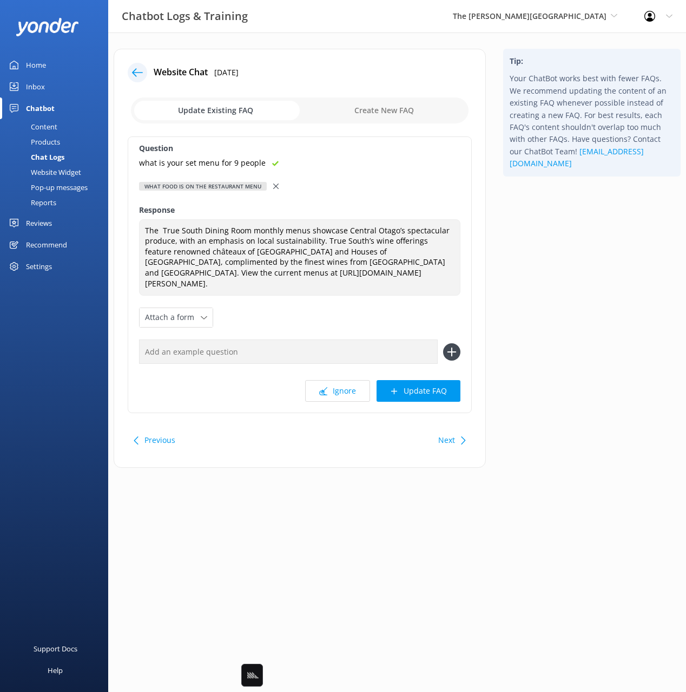
click at [372, 339] on input "text" at bounding box center [288, 351] width 299 height 24
paste input "what is your set menu for 9 people"
type input "what is your set menu for 9 people"
click at [459, 344] on icon at bounding box center [451, 351] width 17 height 17
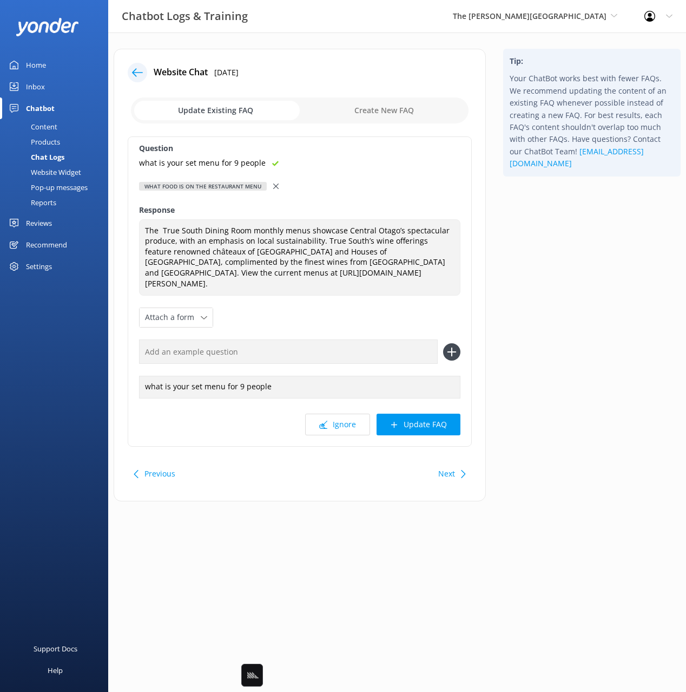
click at [443, 418] on button "Update FAQ" at bounding box center [419, 424] width 84 height 22
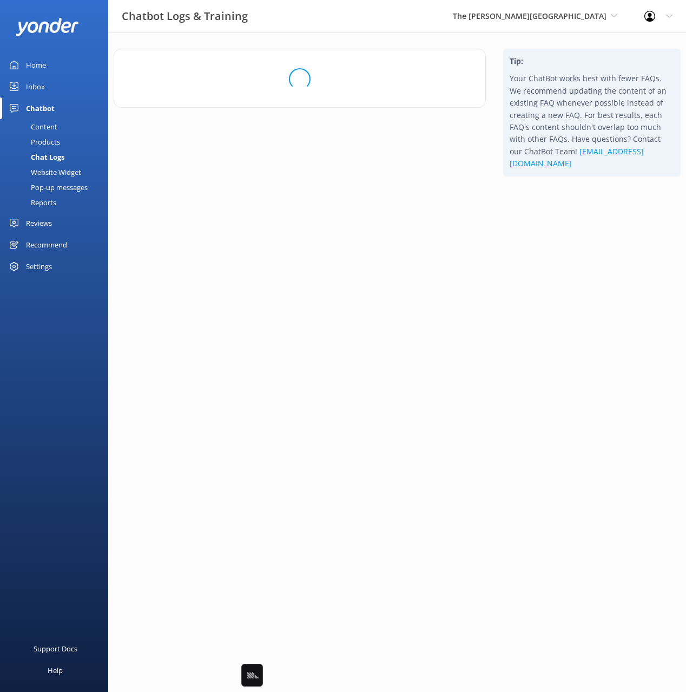
click at [574, 365] on html "Chatbot Logs & Training The Rees Hotel Black Cat Cruises Banff Airporter Intern…" at bounding box center [343, 346] width 686 height 692
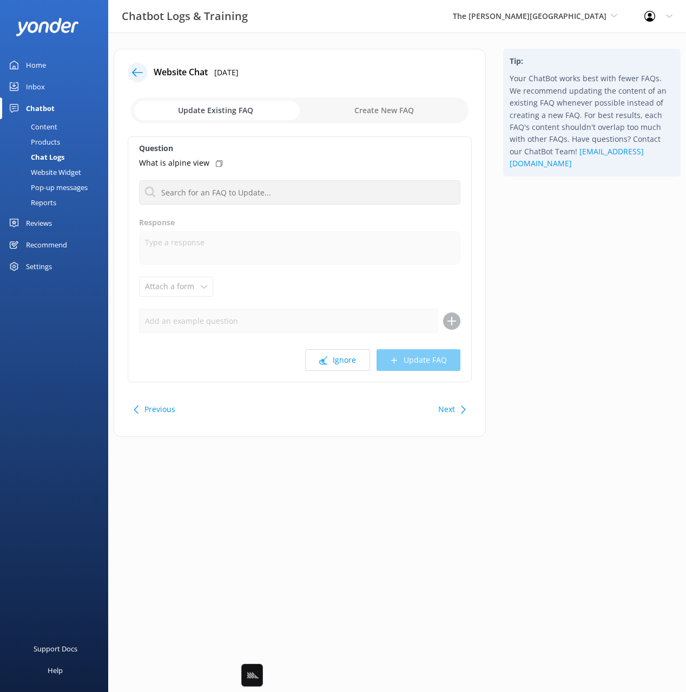
click at [547, 374] on div "Tip: Your ChatBot works best with fewer FAQs. We recommend updating the content…" at bounding box center [592, 248] width 195 height 399
click at [512, 385] on div "Tip: Your ChatBot works best with fewer FAQs. We recommend updating the content…" at bounding box center [592, 248] width 195 height 399
click at [452, 407] on button "Next" at bounding box center [446, 409] width 17 height 22
click at [455, 404] on button "Next" at bounding box center [446, 409] width 17 height 22
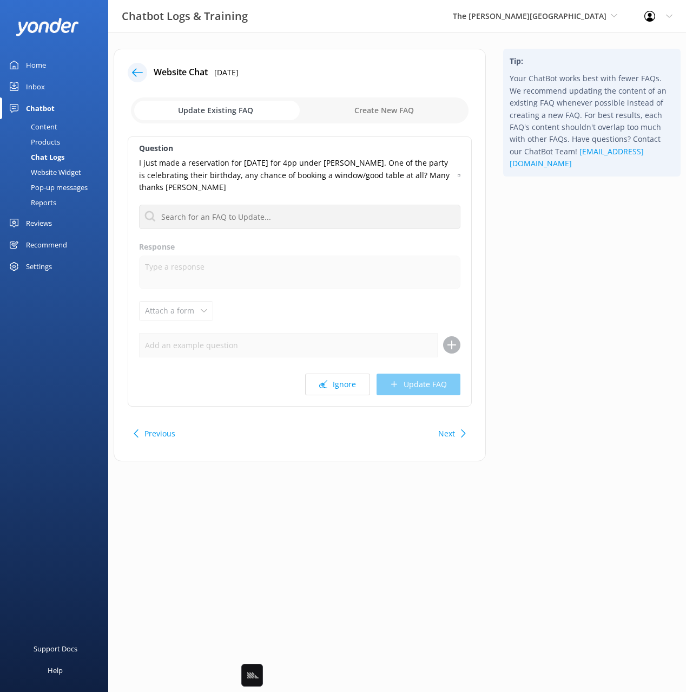
drag, startPoint x: 161, startPoint y: 431, endPoint x: 244, endPoint y: 304, distance: 152.2
click at [161, 431] on button "Previous" at bounding box center [159, 434] width 31 height 22
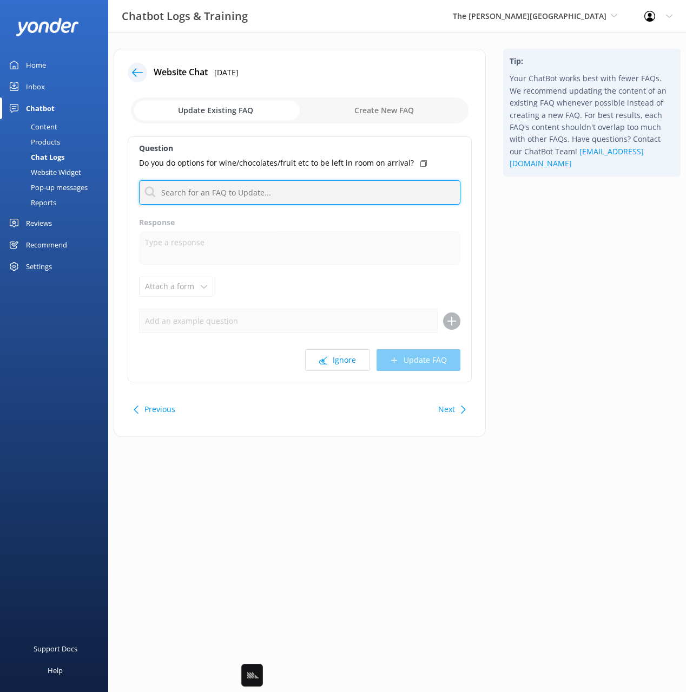
click at [266, 200] on input "text" at bounding box center [299, 192] width 321 height 24
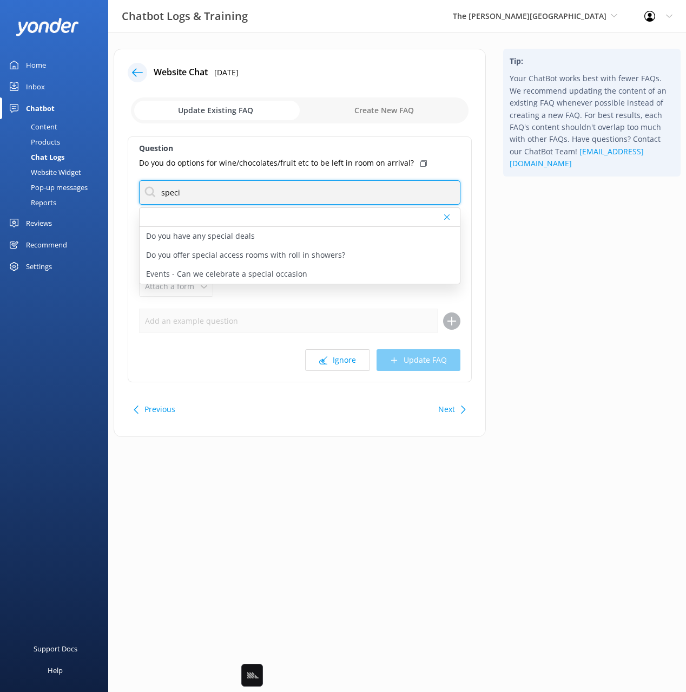
type input "speci"
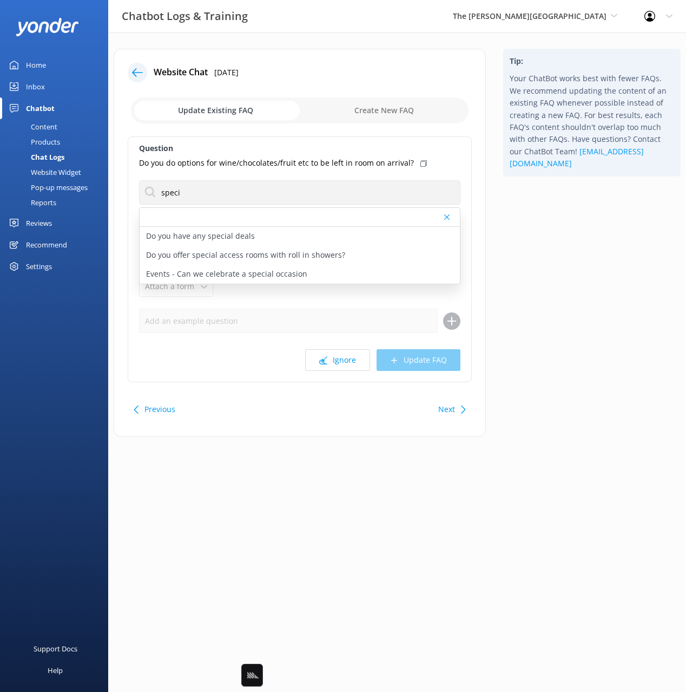
drag, startPoint x: 606, startPoint y: 266, endPoint x: 564, endPoint y: 307, distance: 58.9
click at [606, 266] on div "Tip: Your ChatBot works best with fewer FAQs. We recommend updating the content…" at bounding box center [592, 248] width 195 height 399
click at [458, 403] on div "Next" at bounding box center [451, 409] width 34 height 22
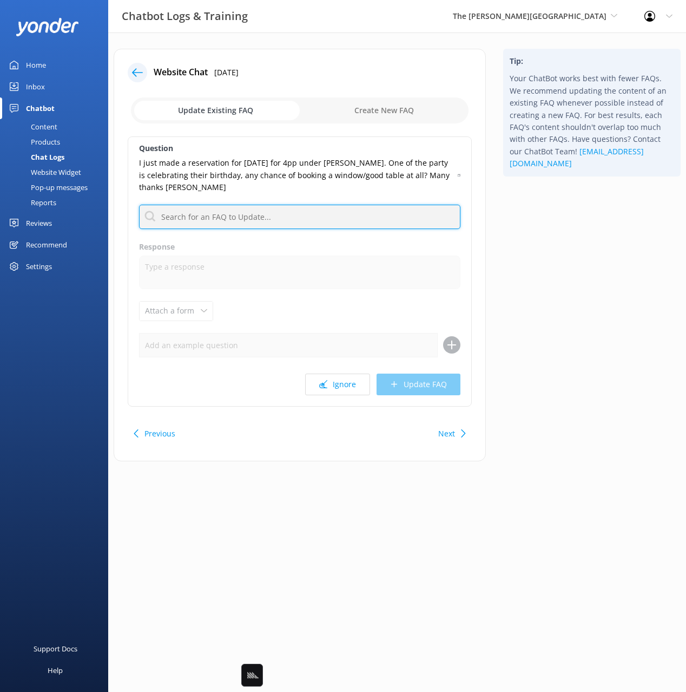
click at [357, 218] on input "text" at bounding box center [299, 217] width 321 height 24
type input "birthday"
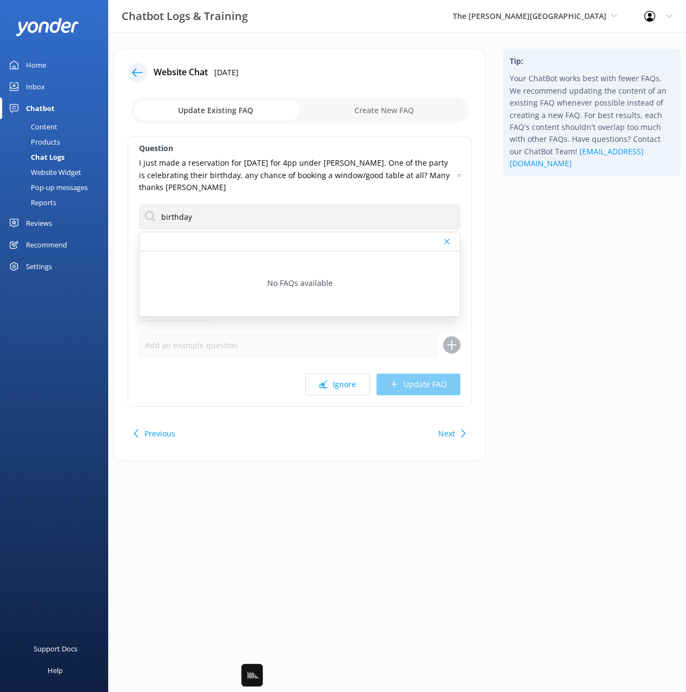
drag, startPoint x: 516, startPoint y: 351, endPoint x: 510, endPoint y: 359, distance: 9.6
click at [516, 352] on div "Tip: Your ChatBot works best with fewer FAQs. We recommend updating the content…" at bounding box center [592, 260] width 195 height 423
click at [450, 432] on button "Next" at bounding box center [446, 434] width 17 height 22
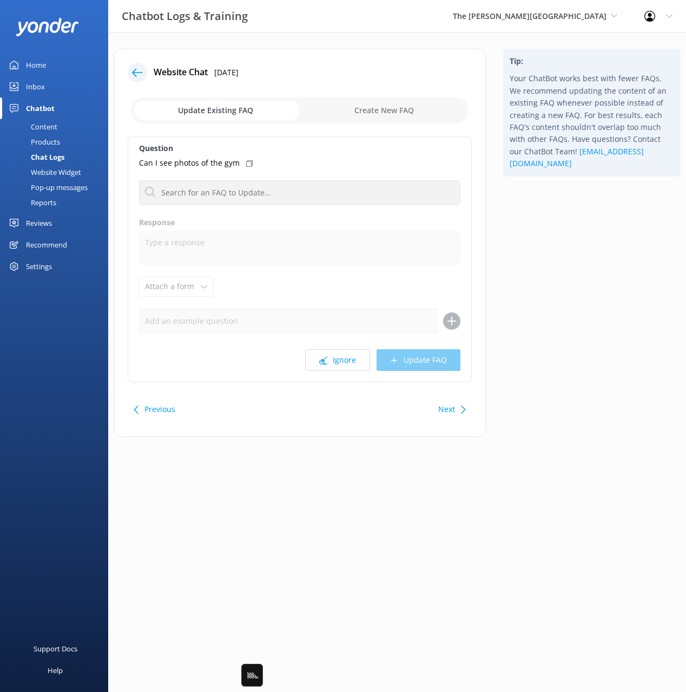
drag, startPoint x: 531, startPoint y: 353, endPoint x: 521, endPoint y: 356, distance: 10.8
click at [528, 353] on div "Tip: Your ChatBot works best with fewer FAQs. We recommend updating the content…" at bounding box center [592, 248] width 195 height 399
drag, startPoint x: 537, startPoint y: 253, endPoint x: 448, endPoint y: 334, distance: 121.1
click at [537, 253] on div "Tip: Your ChatBot works best with fewer FAQs. We recommend updating the content…" at bounding box center [592, 248] width 195 height 399
drag, startPoint x: 565, startPoint y: 311, endPoint x: 530, endPoint y: 328, distance: 38.7
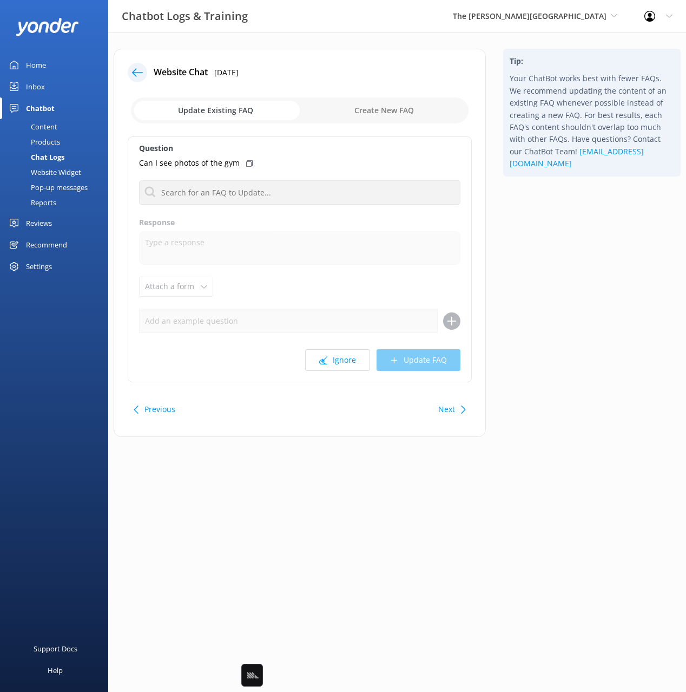
click at [562, 311] on div "Tip: Your ChatBot works best with fewer FAQs. We recommend updating the content…" at bounding box center [592, 248] width 195 height 399
click at [159, 409] on button "Previous" at bounding box center [159, 409] width 31 height 22
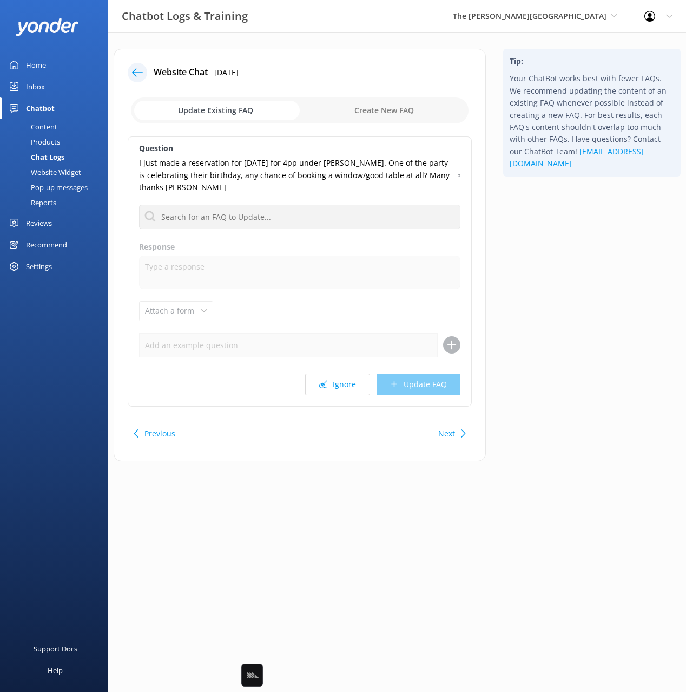
click at [68, 123] on link "Content" at bounding box center [57, 126] width 102 height 15
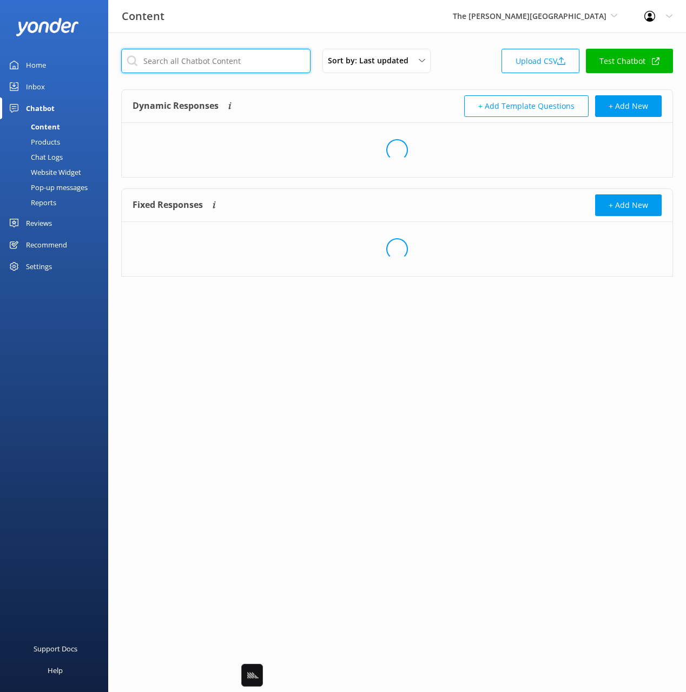
click at [207, 65] on input "text" at bounding box center [215, 61] width 189 height 24
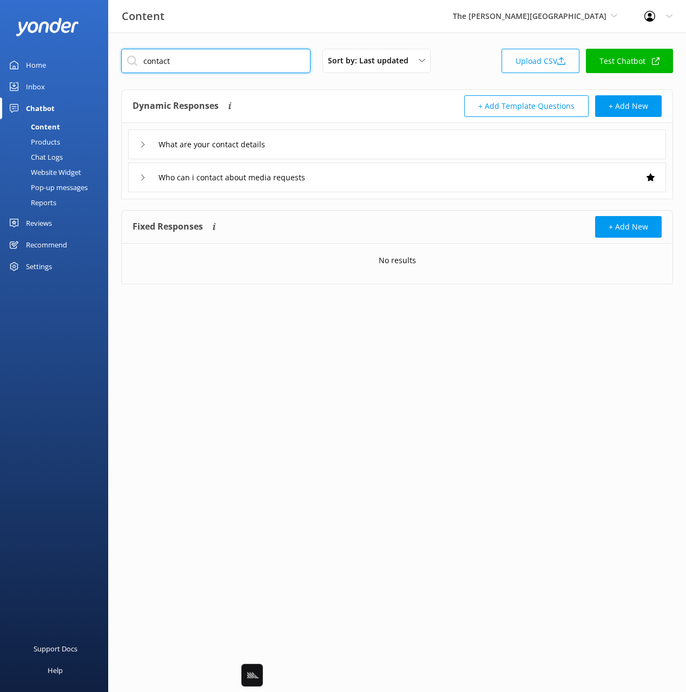
type input "contact"
click at [300, 106] on div "Dynamic Responses Dynamic responses rely on the Large Language Model to create …" at bounding box center [265, 106] width 265 height 22
click at [329, 150] on div "What are your contact details" at bounding box center [397, 144] width 538 height 30
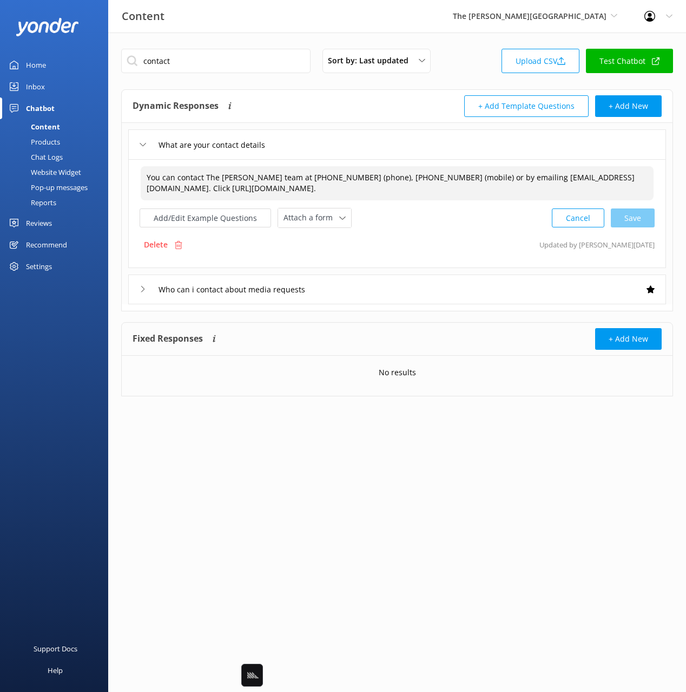
drag, startPoint x: 287, startPoint y: 181, endPoint x: 279, endPoint y: 180, distance: 8.1
click at [286, 181] on textarea "You can contact The Rees team at +64 (0) 3 450 1100 (phone), +64 021 247 7119 (…" at bounding box center [397, 183] width 513 height 34
drag, startPoint x: 203, startPoint y: 176, endPoint x: 315, endPoint y: 176, distance: 112.0
click at [450, 177] on textarea "You can contact The Rees team at +64 (0) 3 450 1100 (phone), +64 021 247 7119 (…" at bounding box center [397, 183] width 513 height 34
drag, startPoint x: 205, startPoint y: 176, endPoint x: 614, endPoint y: 183, distance: 409.2
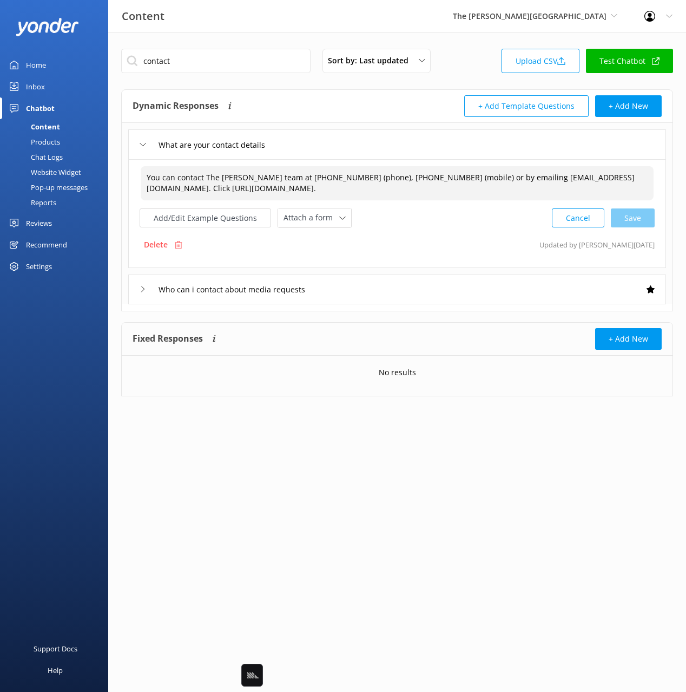
click at [613, 179] on textarea "You can contact The Rees team at +64 (0) 3 450 1100 (phone), +64 021 247 7119 (…" at bounding box center [397, 183] width 513 height 34
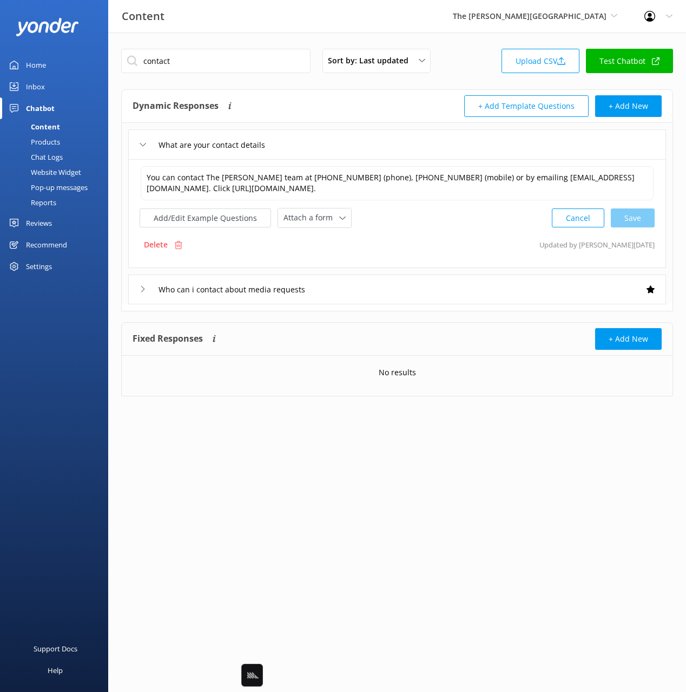
click at [41, 156] on div "Chat Logs" at bounding box center [34, 156] width 56 height 15
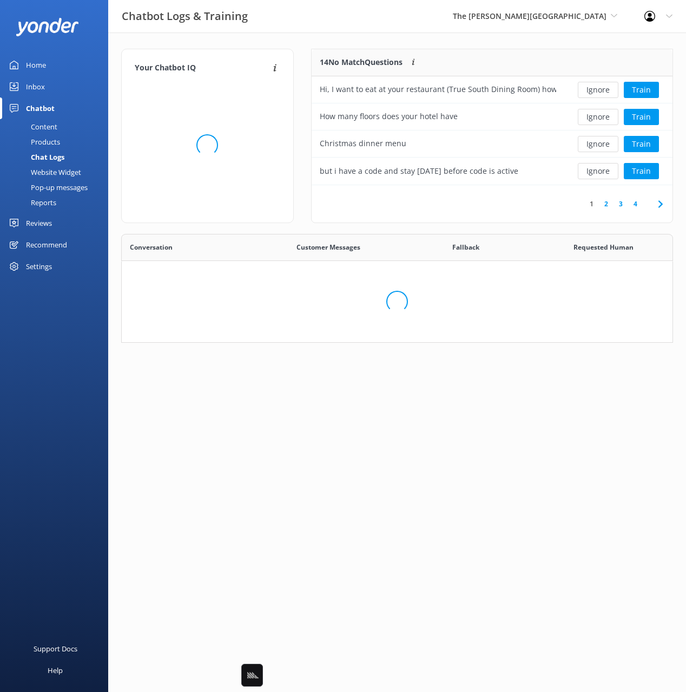
scroll to position [379, 551]
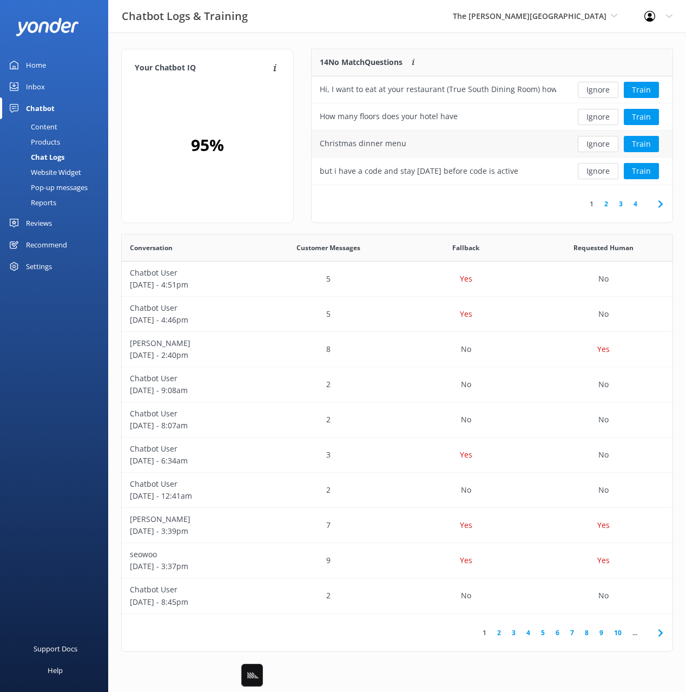
drag, startPoint x: 301, startPoint y: 73, endPoint x: 377, endPoint y: 147, distance: 105.6
click at [301, 73] on div "Your Chatbot IQ Your Chatbot IQ is the percentage of trained FAQs against untra…" at bounding box center [208, 141] width 190 height 185
click at [659, 204] on icon at bounding box center [660, 204] width 13 height 13
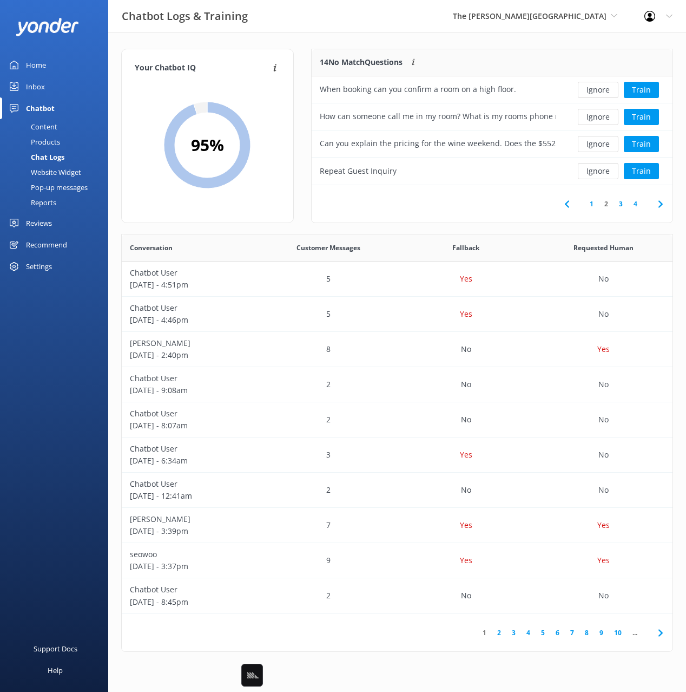
click at [661, 204] on use at bounding box center [660, 203] width 4 height 7
click at [640, 145] on button "Train" at bounding box center [641, 144] width 35 height 16
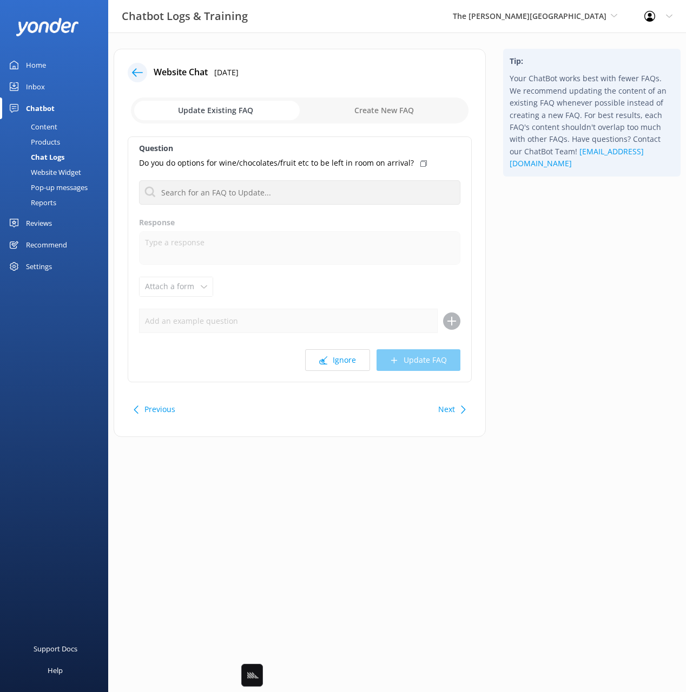
drag, startPoint x: 402, startPoint y: 112, endPoint x: 404, endPoint y: 118, distance: 6.2
click at [402, 112] on input "checkbox" at bounding box center [300, 110] width 338 height 26
checkbox input "true"
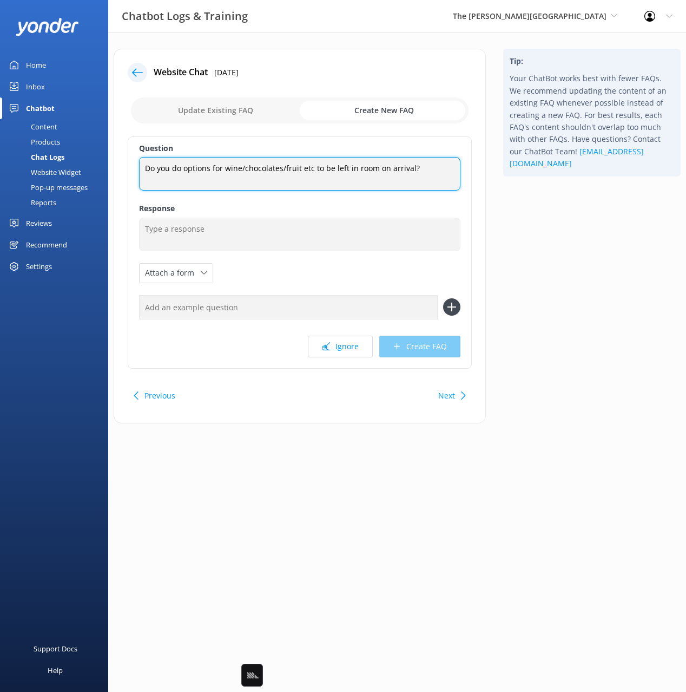
click at [420, 172] on textarea "Do you do options for wine/chocolates/fruit etc to be left in room on arrival?" at bounding box center [299, 174] width 321 height 34
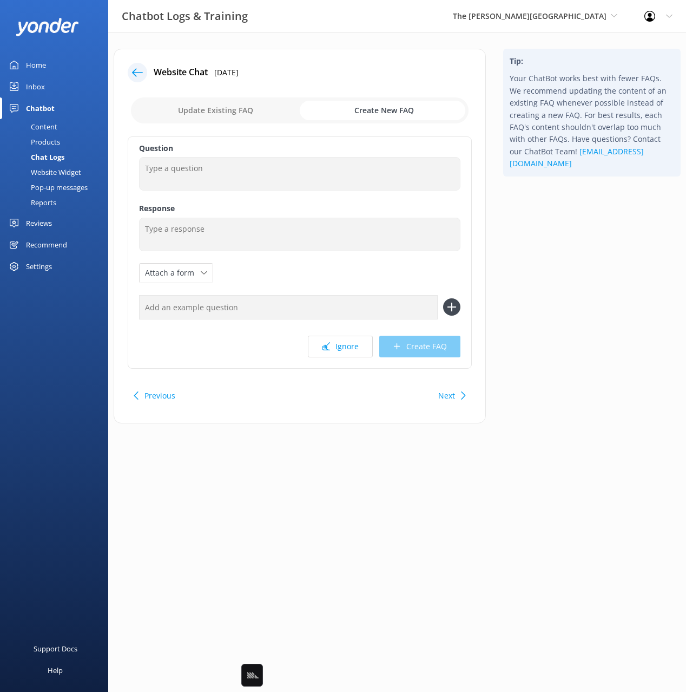
click at [292, 304] on input "text" at bounding box center [288, 307] width 299 height 24
paste input "Do you do options for wine/chocolates/fruit etc to be left in room on arrival?"
type input "Do you do options for wine/chocolates/fruit etc to be left in room on arrival?"
click at [443, 298] on button at bounding box center [451, 306] width 17 height 17
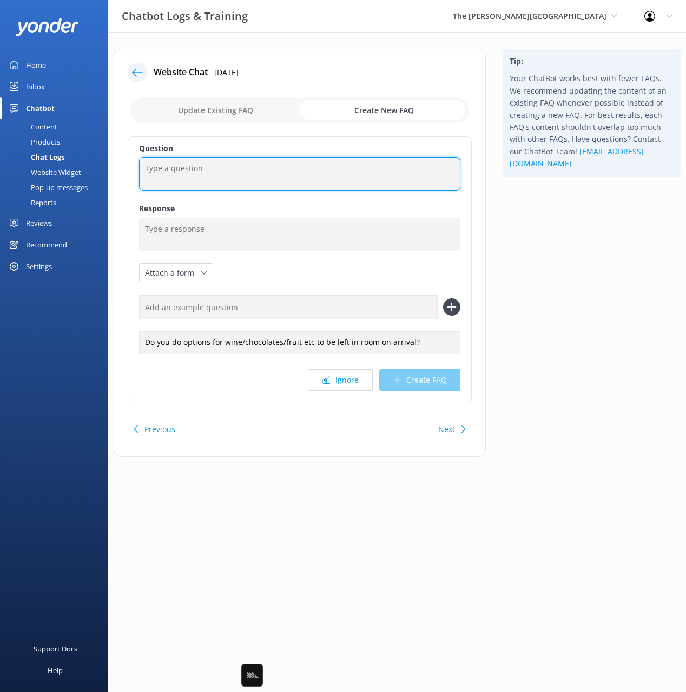
click at [245, 185] on textarea at bounding box center [299, 174] width 321 height 34
type textarea "Can I make a special request"
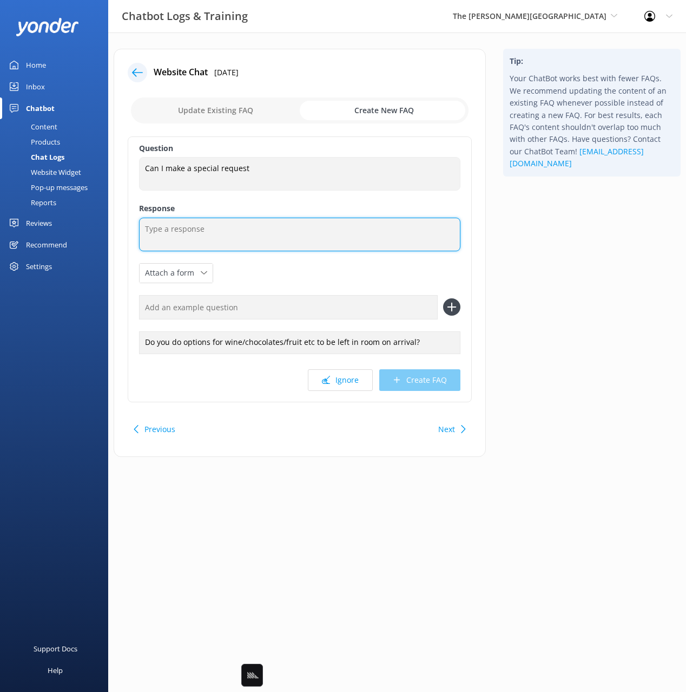
drag, startPoint x: 336, startPoint y: 233, endPoint x: 325, endPoint y: 238, distance: 12.1
click at [336, 233] on textarea at bounding box center [299, 235] width 321 height 34
paste textarea "For special requests, our team would love to help create a memorable experience…"
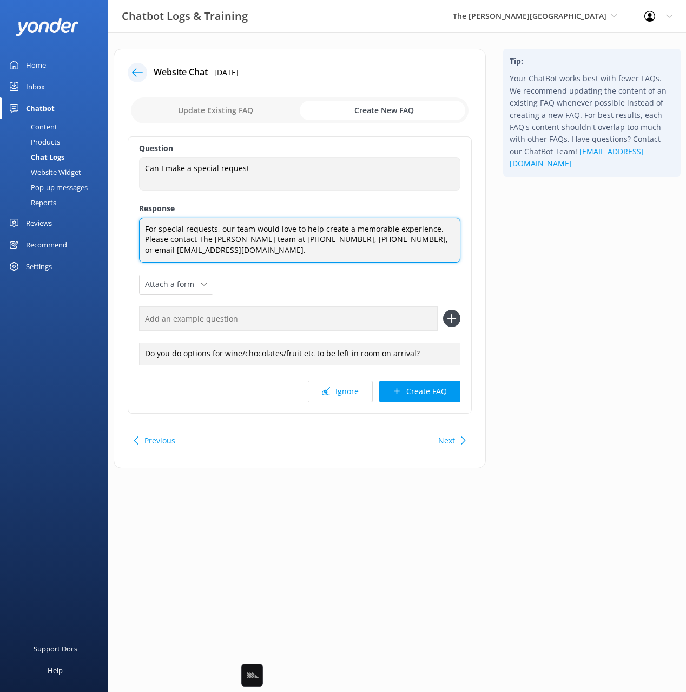
drag, startPoint x: 120, startPoint y: 227, endPoint x: 153, endPoint y: 233, distance: 34.1
click at [116, 227] on div "Website Chat 11th Aug 2025 Update Existing FAQ Create New FAQ Question Can I ma…" at bounding box center [300, 258] width 372 height 419
click at [295, 241] on textarea "For special requests, our team would love to help create a memorable experience…" at bounding box center [299, 240] width 321 height 45
click at [363, 249] on textarea "For special requests, our team would love to help create a memorable experience…" at bounding box center [299, 240] width 321 height 45
type textarea "For special requests, our team would love to help create a memorable experience…"
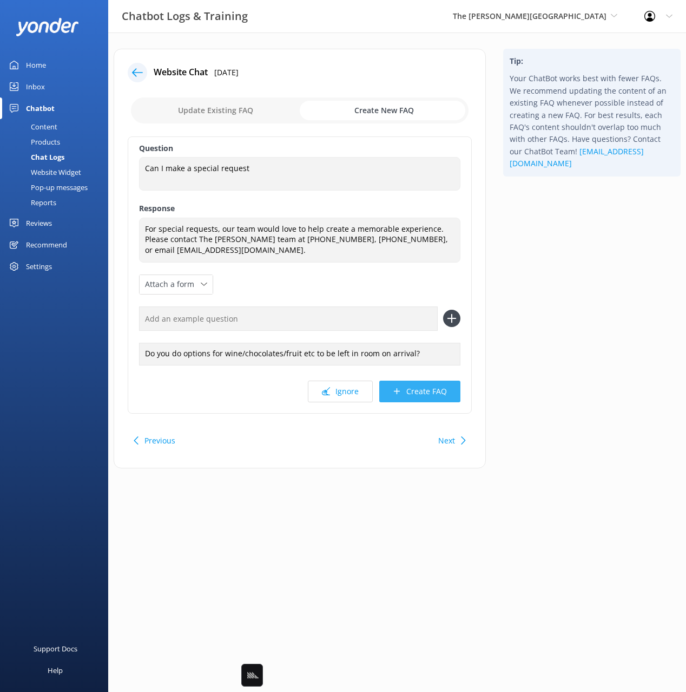
click at [423, 396] on button "Create FAQ" at bounding box center [419, 391] width 81 height 22
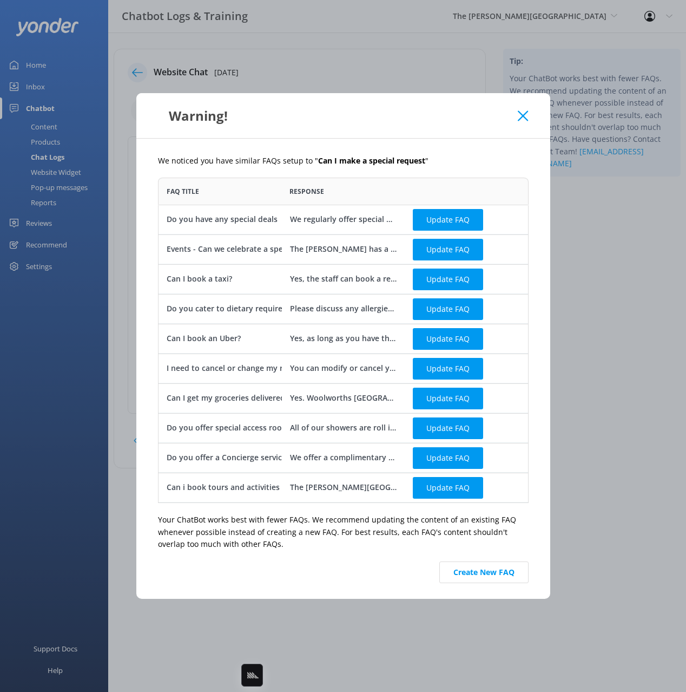
scroll to position [325, 371]
click at [521, 115] on icon at bounding box center [523, 115] width 10 height 11
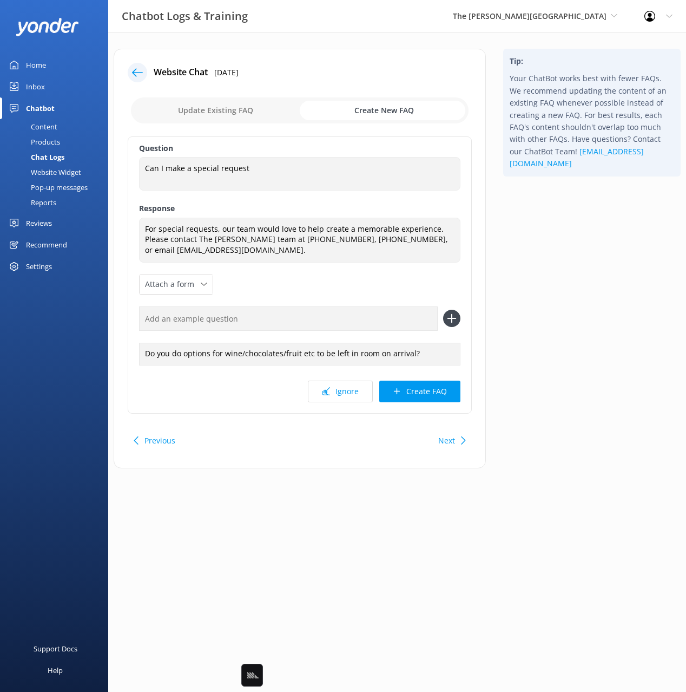
click at [50, 128] on div "Content" at bounding box center [31, 126] width 51 height 15
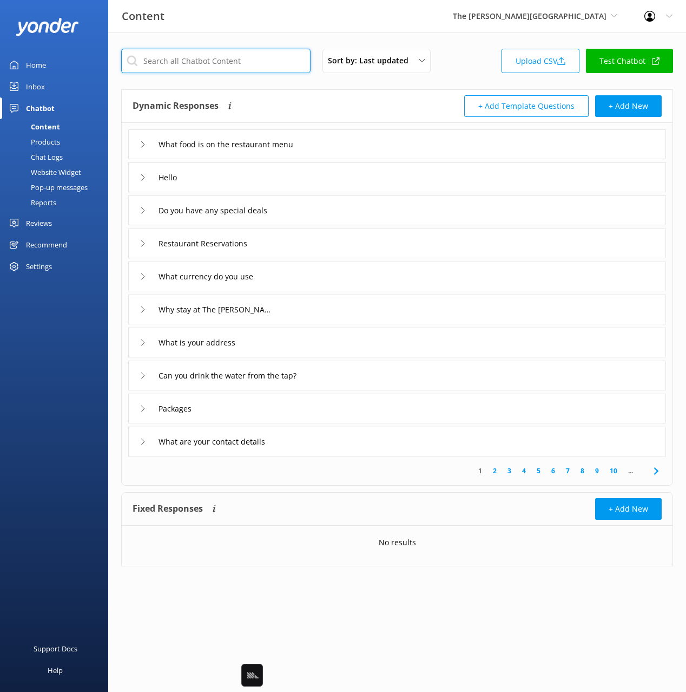
click at [218, 68] on input "text" at bounding box center [215, 61] width 189 height 24
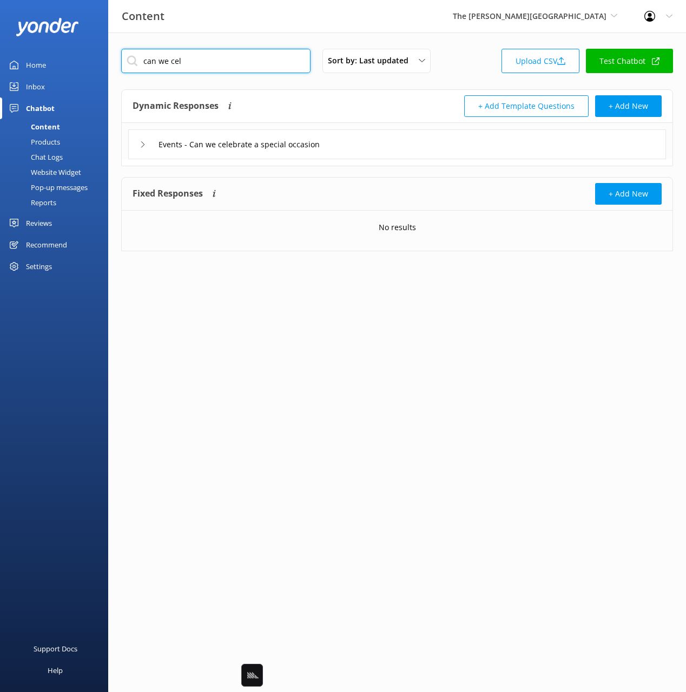
type input "can we cel"
click at [318, 109] on div "Dynamic Responses Dynamic responses rely on the Large Language Model to create …" at bounding box center [265, 106] width 265 height 22
click at [363, 147] on div "Events - Can we celebrate a special occasion" at bounding box center [397, 144] width 538 height 30
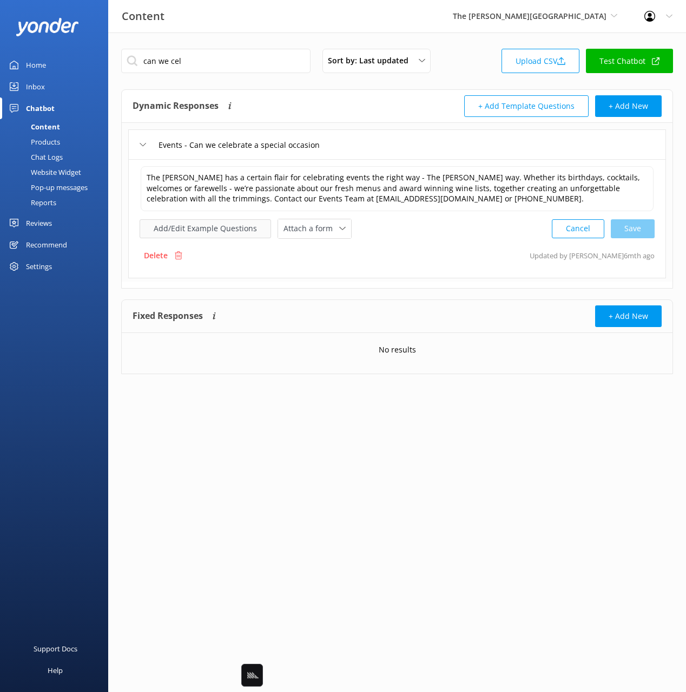
drag, startPoint x: 380, startPoint y: 219, endPoint x: 213, endPoint y: 226, distance: 167.9
click at [373, 220] on div "Add/Edit Example Questions Attach a form Leave contact details Check availabili…" at bounding box center [397, 229] width 515 height 20
click at [192, 226] on button "Add/Edit Example Questions" at bounding box center [205, 228] width 131 height 19
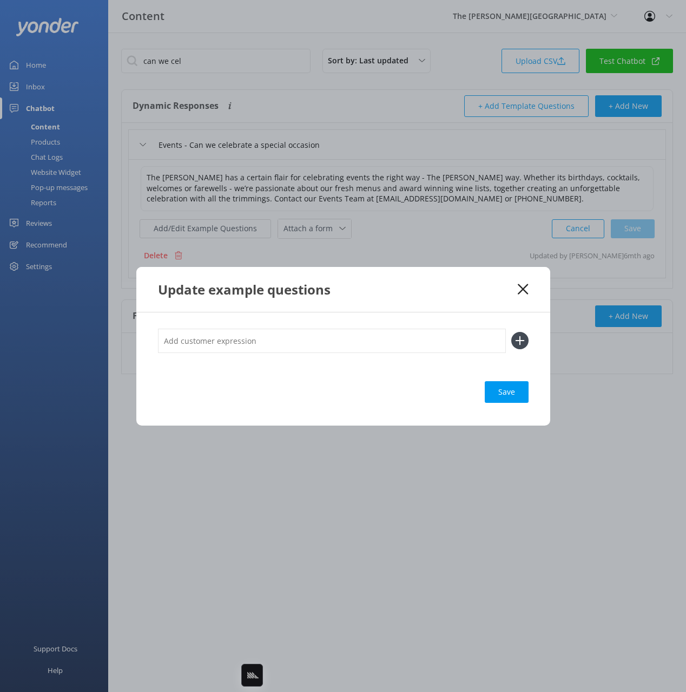
click at [308, 346] on input "text" at bounding box center [332, 340] width 348 height 24
paste input "For special requests, our team would love to help create a memorable experience…"
type input "For special requests, our team would love to help create a memorable experience…"
click at [523, 284] on icon at bounding box center [523, 289] width 10 height 11
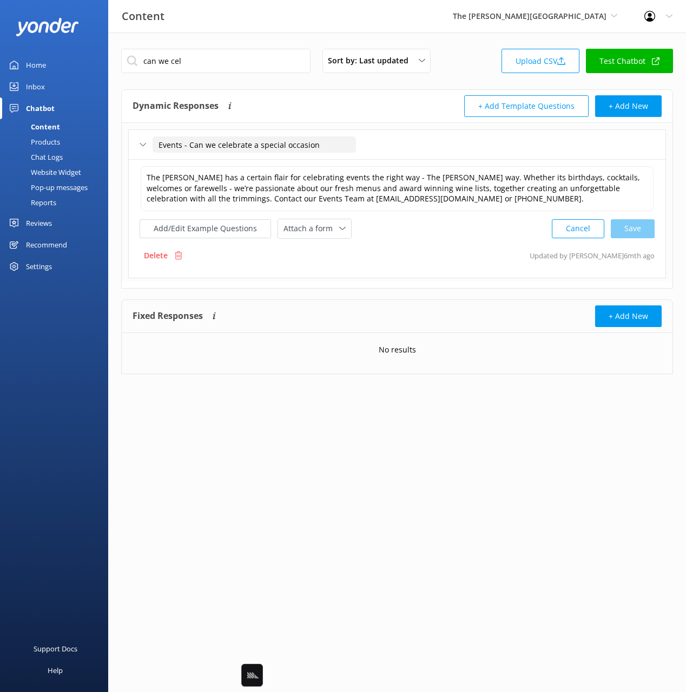
drag, startPoint x: 182, startPoint y: 146, endPoint x: 133, endPoint y: 146, distance: 49.2
click at [133, 146] on div "Events - Can we celebrate a special occasion" at bounding box center [397, 144] width 538 height 30
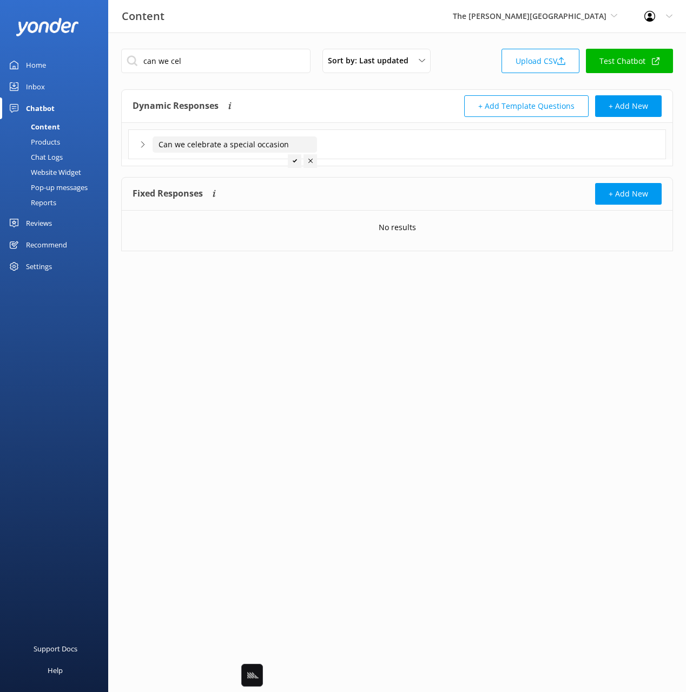
type input "Can we celebrate a special occasion"
click at [294, 163] on div at bounding box center [295, 161] width 14 height 14
click at [358, 142] on div "Can we celebrate a special occasion" at bounding box center [397, 144] width 538 height 30
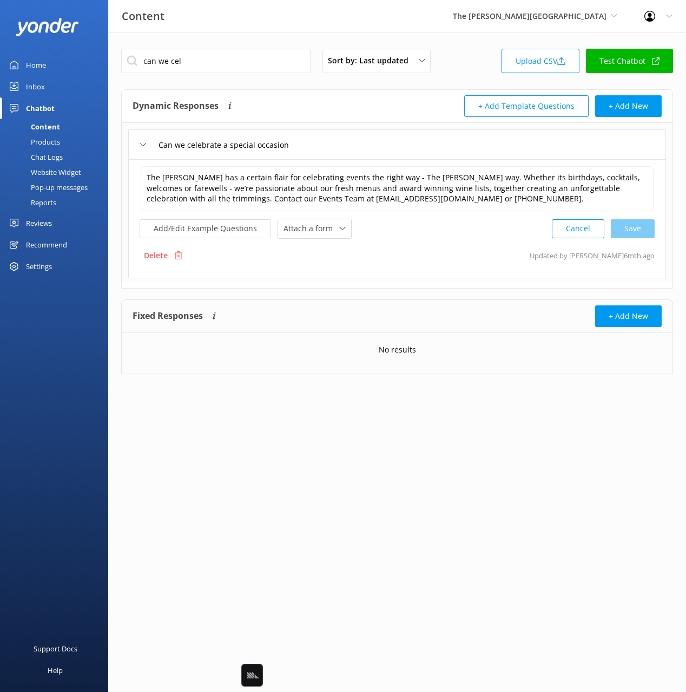
click at [44, 158] on div "Chat Logs" at bounding box center [34, 156] width 56 height 15
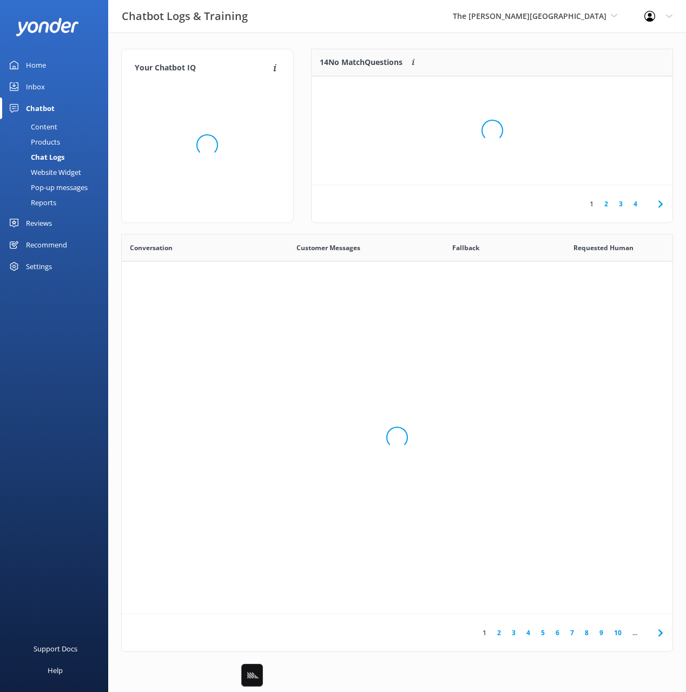
scroll to position [379, 551]
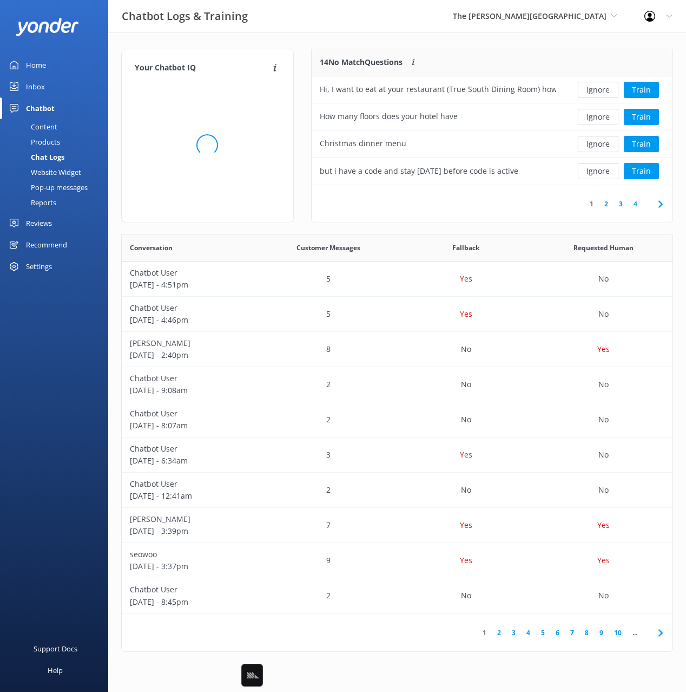
drag, startPoint x: 506, startPoint y: 201, endPoint x: 614, endPoint y: 199, distance: 108.2
click at [509, 201] on div "1 2 3 4" at bounding box center [492, 203] width 361 height 37
click at [619, 200] on link "3" at bounding box center [621, 204] width 15 height 10
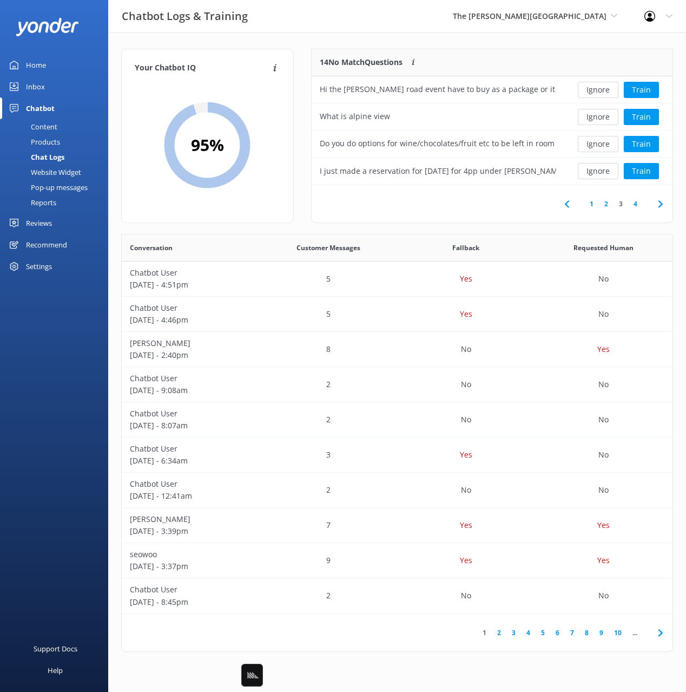
click at [479, 205] on div "1 2 3 4" at bounding box center [492, 203] width 361 height 37
click at [634, 142] on button "Train" at bounding box center [641, 144] width 35 height 16
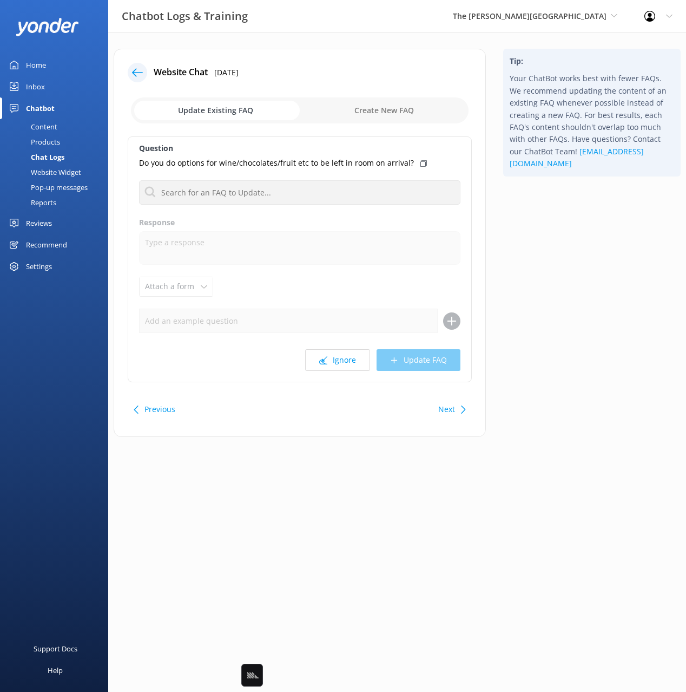
click at [591, 227] on div "Tip: Your ChatBot works best with fewer FAQs. We recommend updating the content…" at bounding box center [592, 248] width 195 height 399
click at [562, 211] on div "Tip: Your ChatBot works best with fewer FAQs. We recommend updating the content…" at bounding box center [592, 248] width 195 height 399
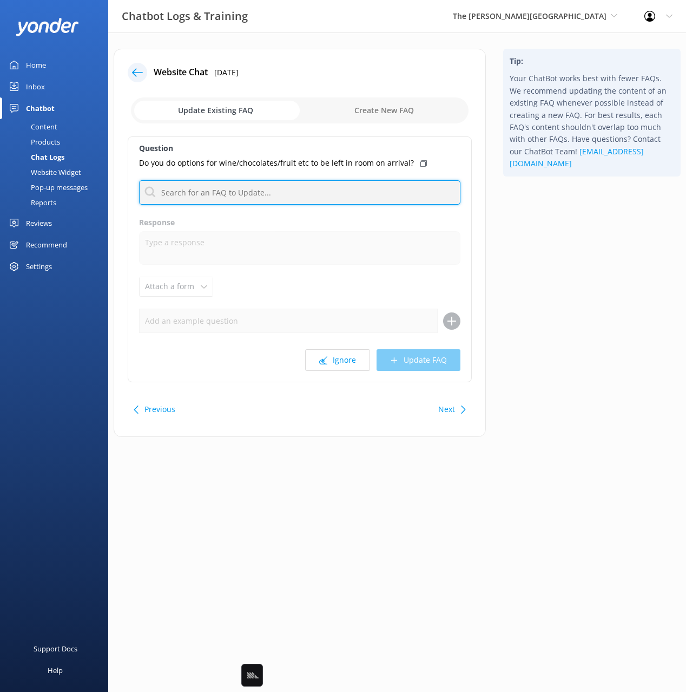
click at [372, 195] on input "text" at bounding box center [299, 192] width 321 height 24
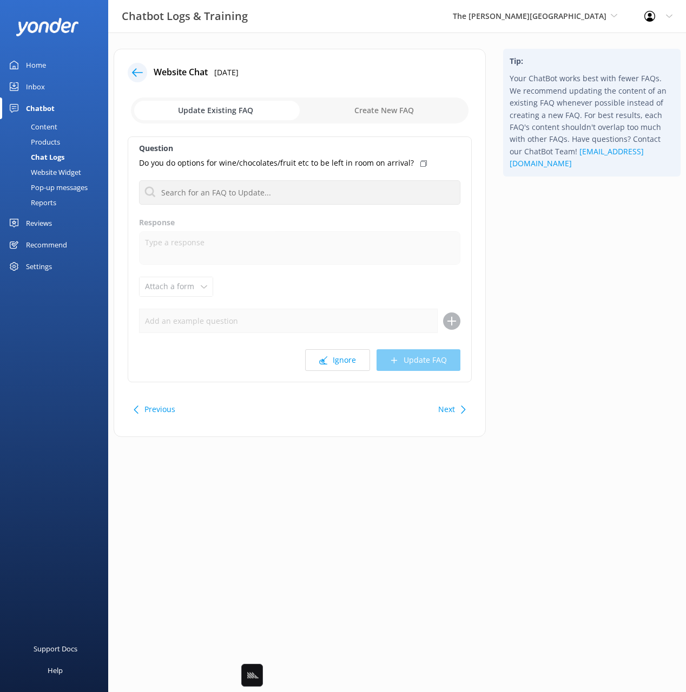
click at [371, 111] on input "checkbox" at bounding box center [300, 110] width 338 height 26
checkbox input "true"
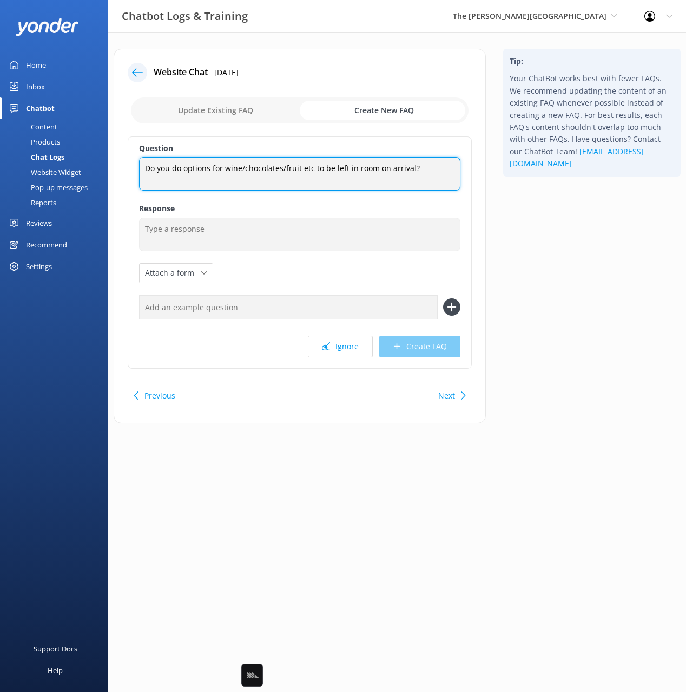
click at [420, 170] on textarea "Do you do options for wine/chocolates/fruit etc to be left in room on arrival?" at bounding box center [299, 174] width 321 height 34
type textarea "Can we make a special request"
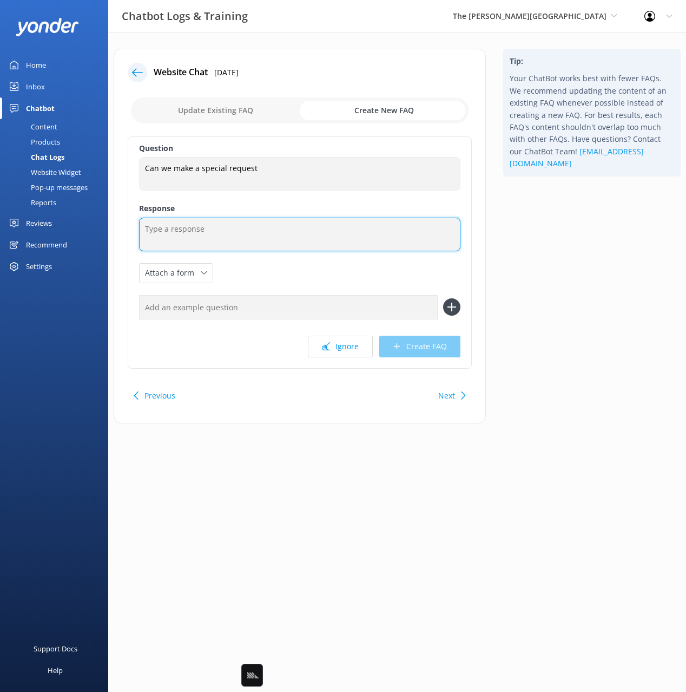
click at [416, 242] on textarea at bounding box center [299, 235] width 321 height 34
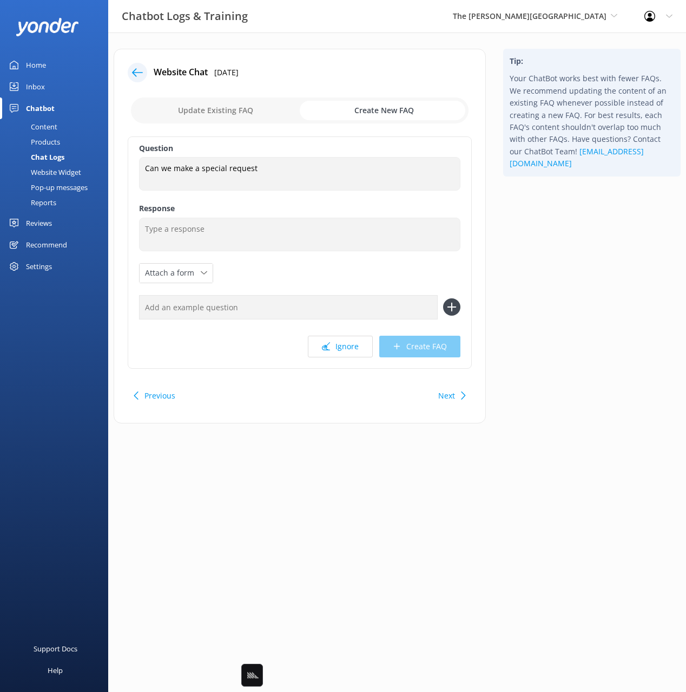
click at [387, 305] on input "text" at bounding box center [288, 307] width 299 height 24
paste input "Do you do options for wine/chocolates/fruit etc to be left in room on arrival?"
type input "Do you do options for wine/chocolates/fruit etc to be left in room on arrival?"
click at [443, 298] on button at bounding box center [451, 306] width 17 height 17
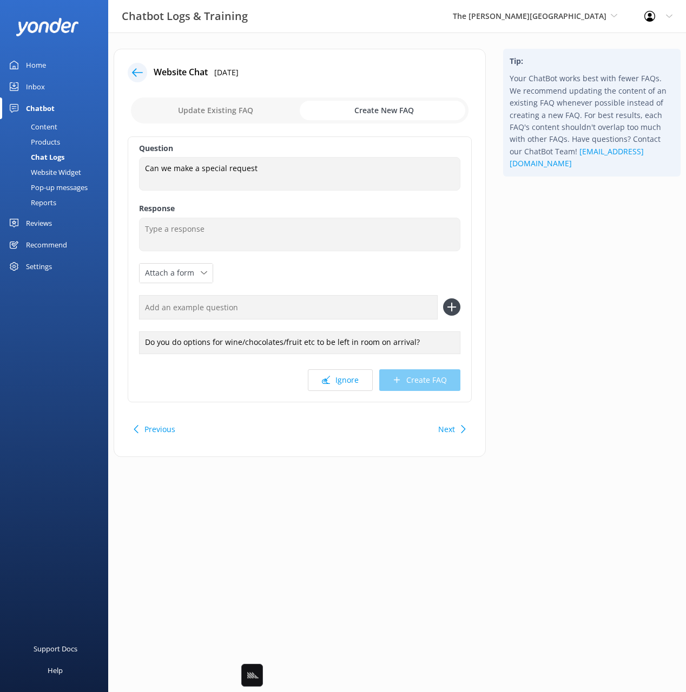
drag, startPoint x: 624, startPoint y: 304, endPoint x: 675, endPoint y: 293, distance: 52.0
click at [625, 304] on div "Tip: Your ChatBot works best with fewer FAQs. We recommend updating the content…" at bounding box center [592, 258] width 195 height 419
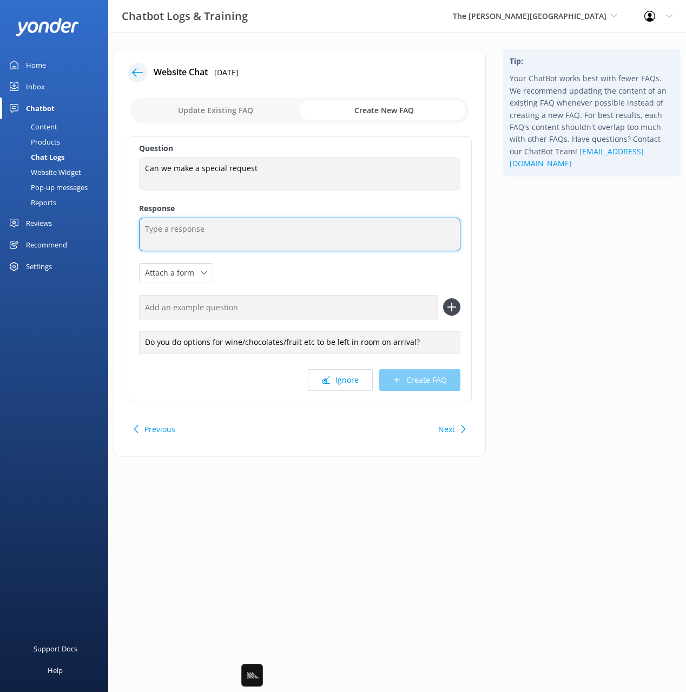
click at [277, 235] on textarea at bounding box center [299, 235] width 321 height 34
paste textarea "For special requests, our team would love to help create a memorable experience…"
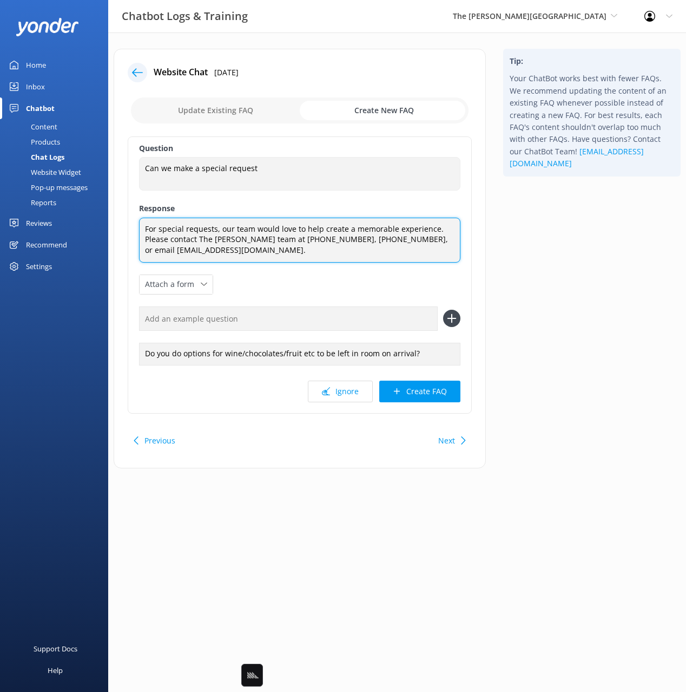
type textarea "For special requests, our team would love to help create a memorable experience…"
click at [431, 402] on button "Create FAQ" at bounding box center [419, 391] width 81 height 22
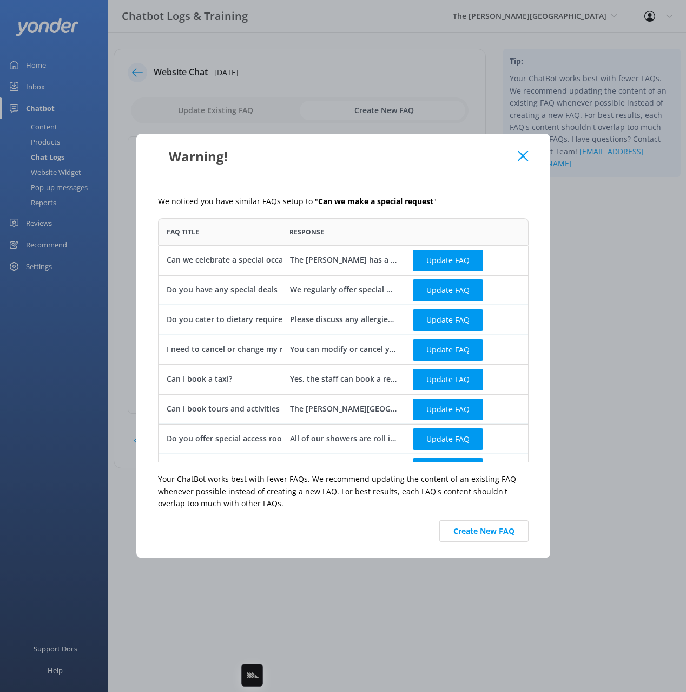
scroll to position [244, 371]
click at [472, 528] on button "Create New FAQ" at bounding box center [483, 531] width 89 height 22
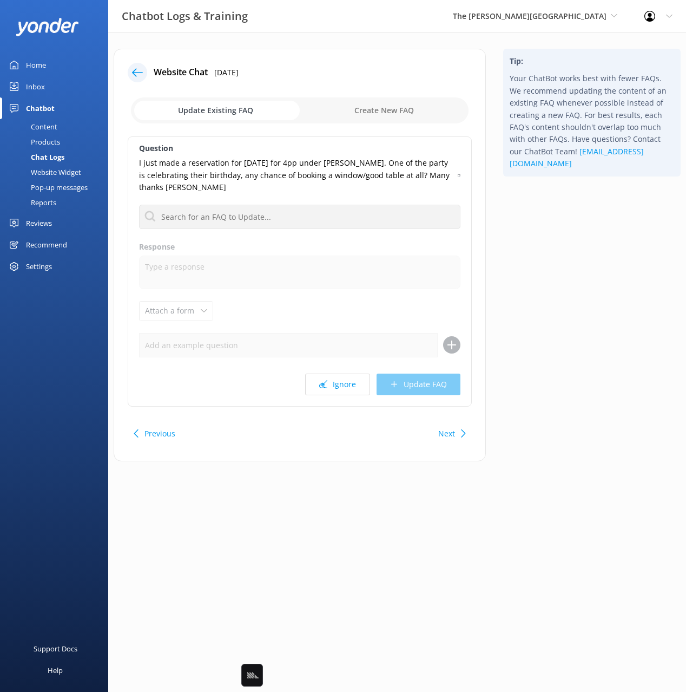
click at [544, 326] on div "Tip: Your ChatBot works best with fewer FAQs. We recommend updating the content…" at bounding box center [592, 260] width 195 height 423
click at [544, 268] on div "Tip: Your ChatBot works best with fewer FAQs. We recommend updating the content…" at bounding box center [592, 260] width 195 height 423
click at [323, 214] on input "text" at bounding box center [299, 217] width 321 height 24
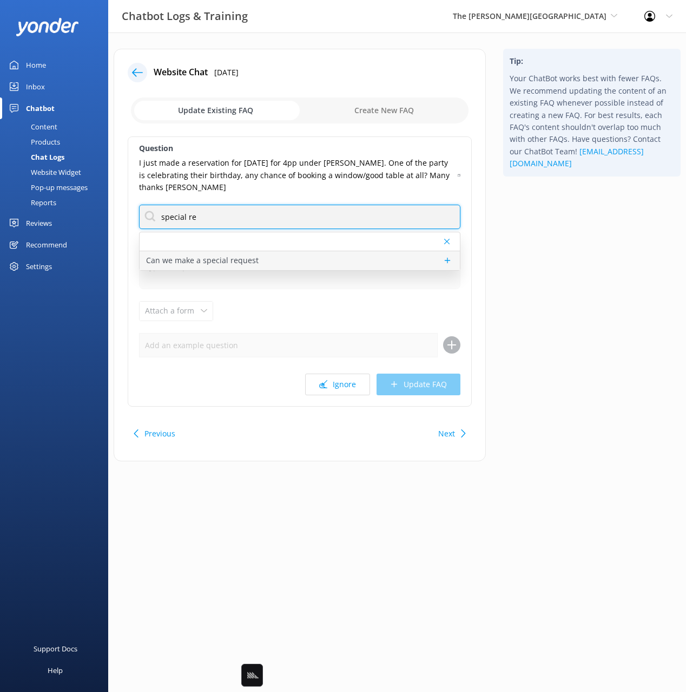
type input "special re"
click at [249, 260] on p "Can we make a special request" at bounding box center [202, 260] width 113 height 12
type textarea "For special requests, our team would love to help create a memorable experience…"
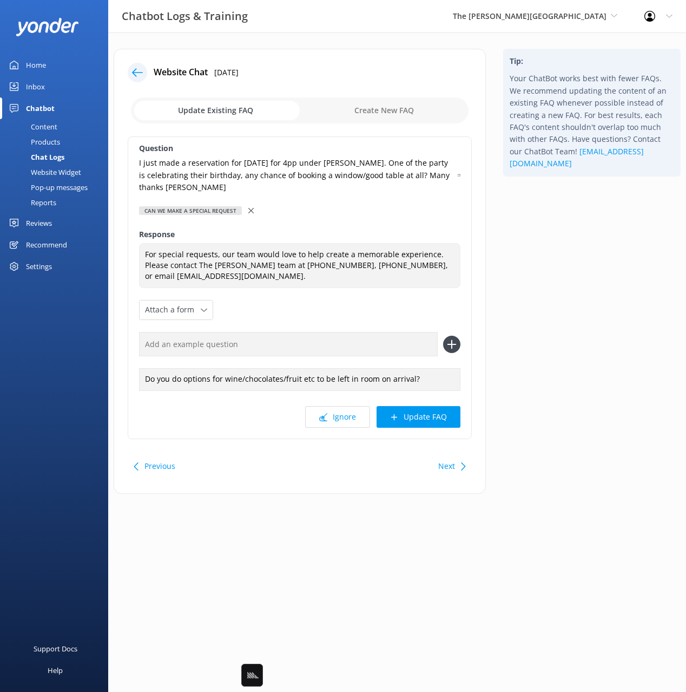
click at [458, 174] on use at bounding box center [459, 175] width 3 height 3
click at [347, 344] on input "text" at bounding box center [288, 344] width 299 height 24
paste input "I just made a reservation for Sun 24 Aug for 4pp under B Mackenzie. One of the …"
type input "I just made a reservation for Sun 24 Aug for 4pp under B Mackenzie. One of the …"
click at [443, 336] on button at bounding box center [451, 344] width 17 height 17
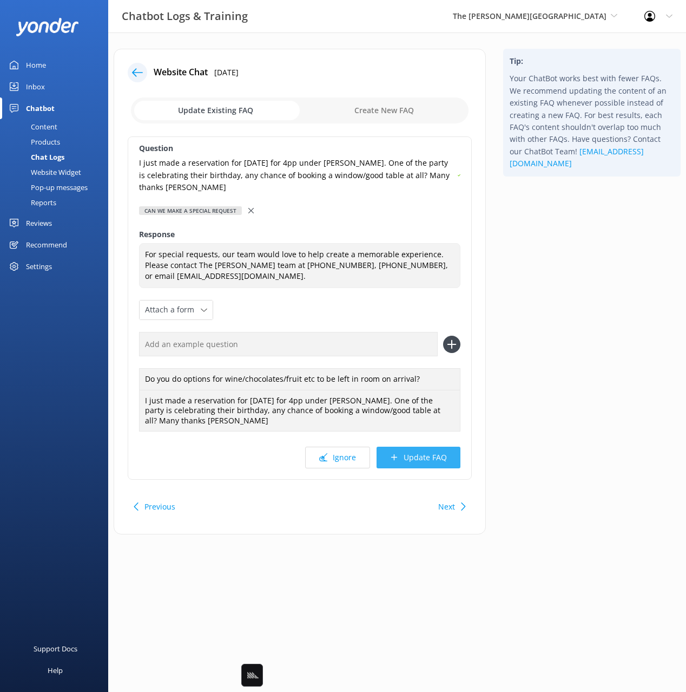
click at [436, 449] on button "Update FAQ" at bounding box center [419, 457] width 84 height 22
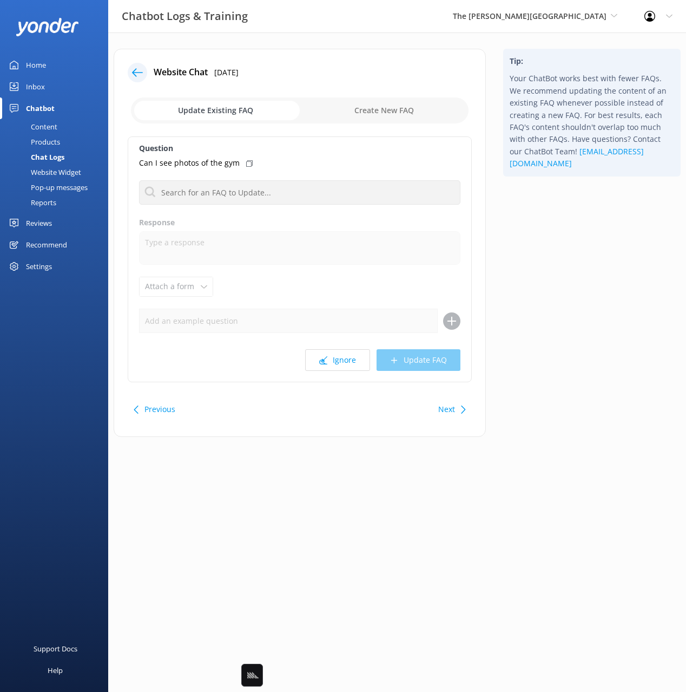
drag, startPoint x: 527, startPoint y: 369, endPoint x: 512, endPoint y: 376, distance: 16.2
click at [519, 371] on div "Tip: Your ChatBot works best with fewer FAQs. We recommend updating the content…" at bounding box center [592, 248] width 195 height 399
click at [453, 404] on button "Next" at bounding box center [446, 409] width 17 height 22
drag, startPoint x: 523, startPoint y: 281, endPoint x: 515, endPoint y: 274, distance: 10.4
click at [523, 281] on div "Tip: Your ChatBot works best with fewer FAQs. We recommend updating the content…" at bounding box center [592, 248] width 195 height 399
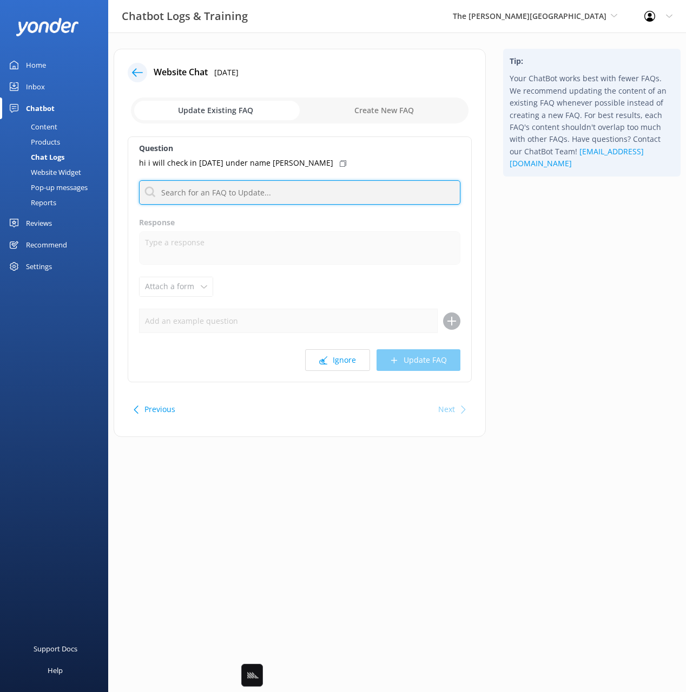
click at [313, 197] on input "text" at bounding box center [299, 192] width 321 height 24
type input "check in"
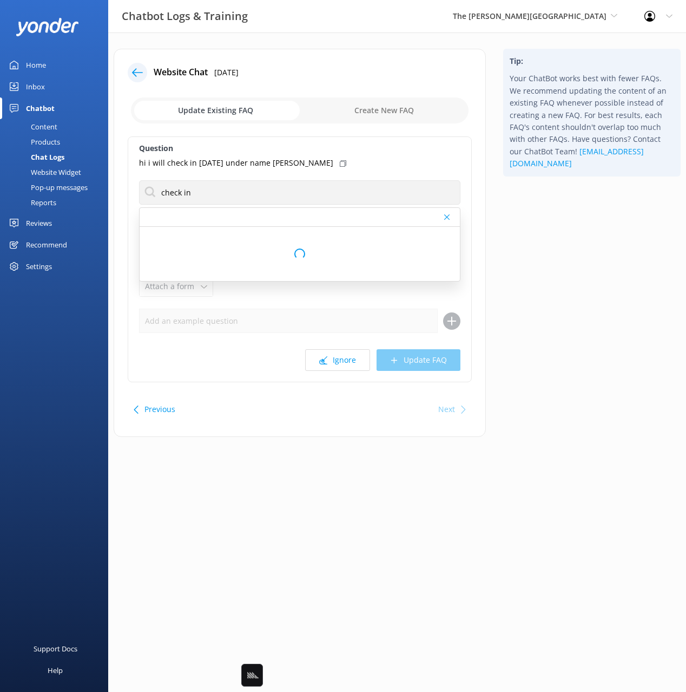
drag, startPoint x: 538, startPoint y: 221, endPoint x: 424, endPoint y: 189, distance: 119.1
click at [538, 221] on div "Tip: Your ChatBot works best with fewer FAQs. We recommend updating the content…" at bounding box center [592, 248] width 195 height 399
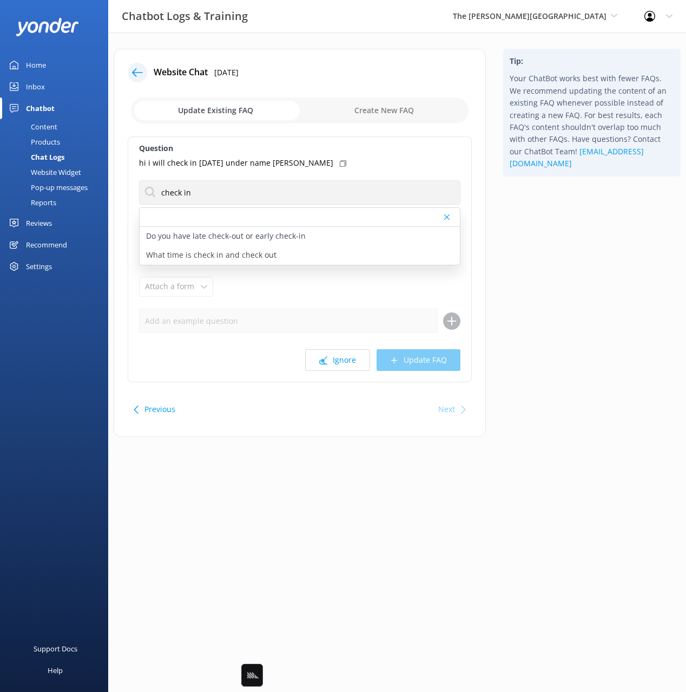
click at [340, 162] on icon at bounding box center [343, 163] width 6 height 6
drag, startPoint x: 262, startPoint y: 249, endPoint x: 279, endPoint y: 290, distance: 43.2
click at [262, 249] on p "What time is check in and check out" at bounding box center [211, 255] width 130 height 12
type textarea "Check in is from 15.00 and Check out is at 11.00."
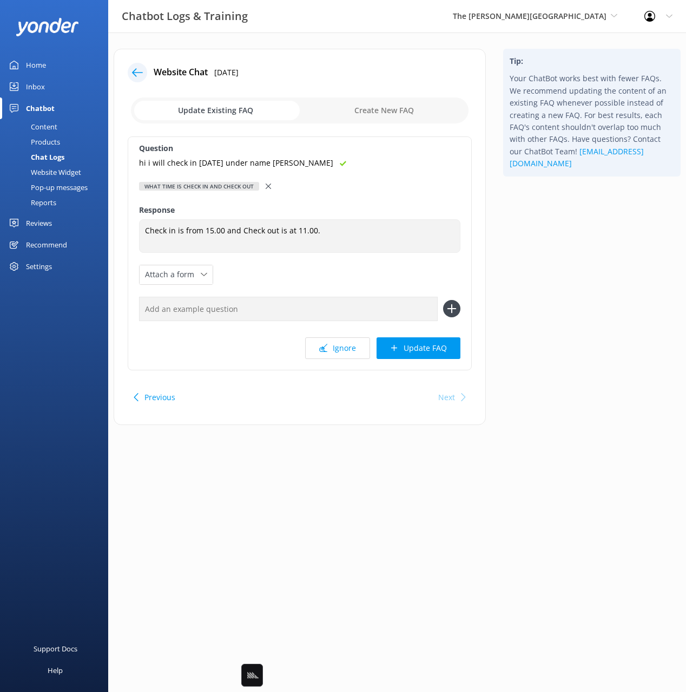
click at [306, 308] on input "text" at bounding box center [288, 309] width 299 height 24
paste input "hi i will check in today under name mak Kwong yiu"
type input "hi i will check in today under name mak Kwong yiu"
click at [443, 300] on button at bounding box center [451, 308] width 17 height 17
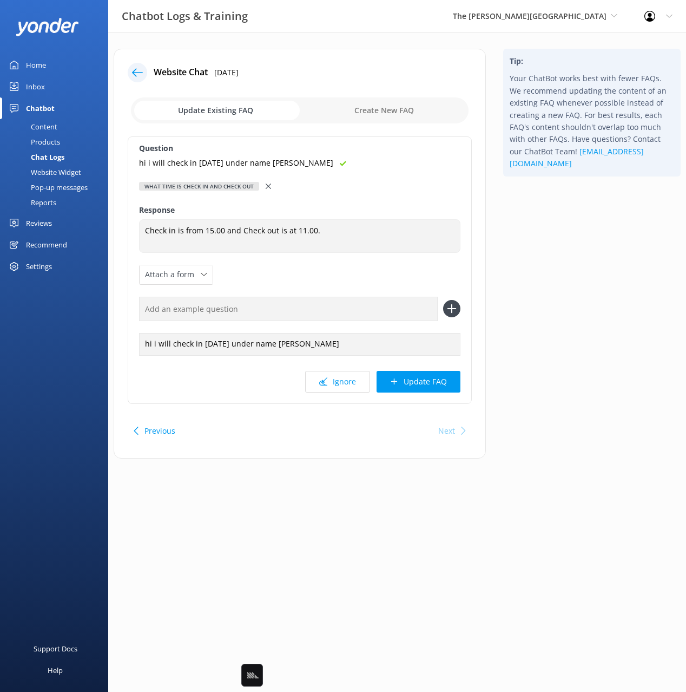
click at [433, 386] on button "Update FAQ" at bounding box center [419, 382] width 84 height 22
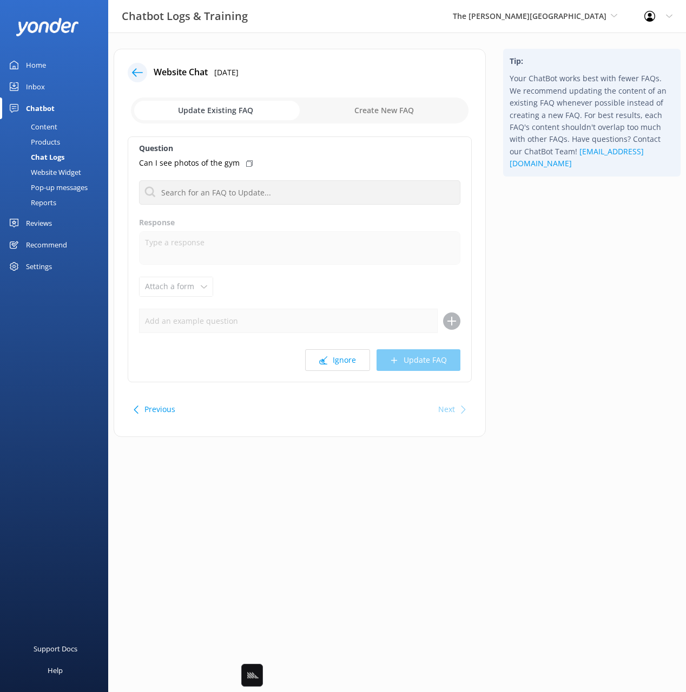
drag, startPoint x: 550, startPoint y: 270, endPoint x: 523, endPoint y: 303, distance: 42.3
click at [548, 273] on div "Tip: Your ChatBot works best with fewer FAQs. We recommend updating the content…" at bounding box center [592, 248] width 195 height 399
click at [449, 406] on div "Next" at bounding box center [446, 409] width 17 height 22
drag, startPoint x: 133, startPoint y: 71, endPoint x: 48, endPoint y: 117, distance: 97.1
click at [133, 71] on icon at bounding box center [137, 72] width 11 height 11
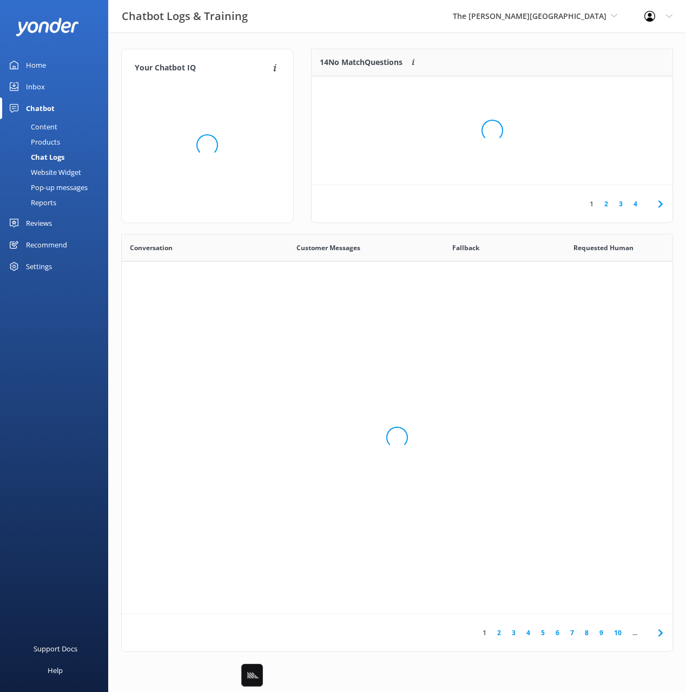
scroll to position [379, 551]
click at [47, 123] on div "Content" at bounding box center [31, 126] width 51 height 15
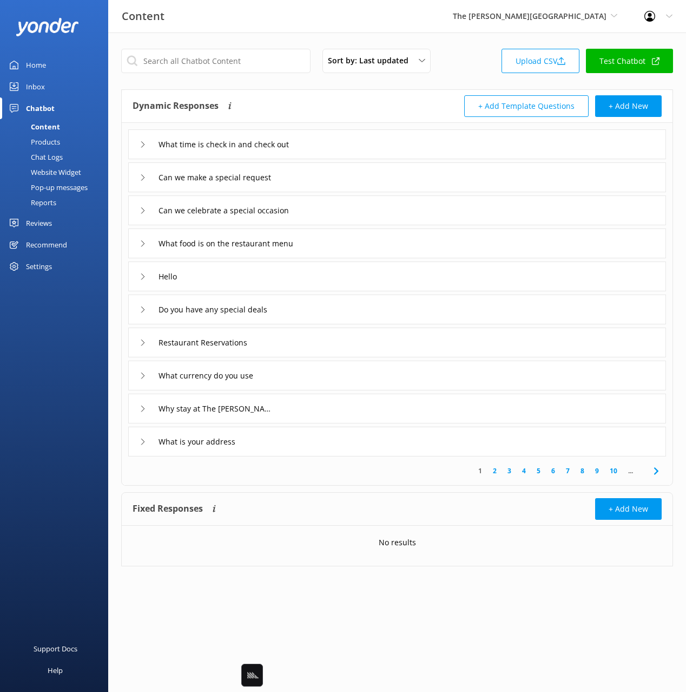
click at [341, 90] on div "Dynamic Responses Dynamic responses rely on the Large Language Model to create …" at bounding box center [397, 106] width 551 height 33
drag, startPoint x: 457, startPoint y: 60, endPoint x: 309, endPoint y: 135, distance: 166.0
click at [457, 60] on div "Sort by: Last updated Title Last updated Upload CSV Test Chatbot" at bounding box center [397, 64] width 552 height 31
click at [57, 207] on link "Reports" at bounding box center [57, 202] width 102 height 15
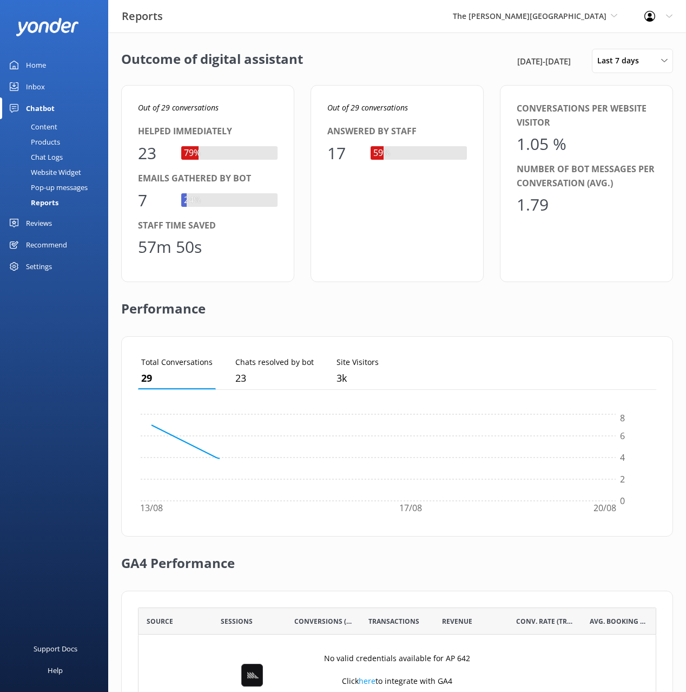
scroll to position [109, 518]
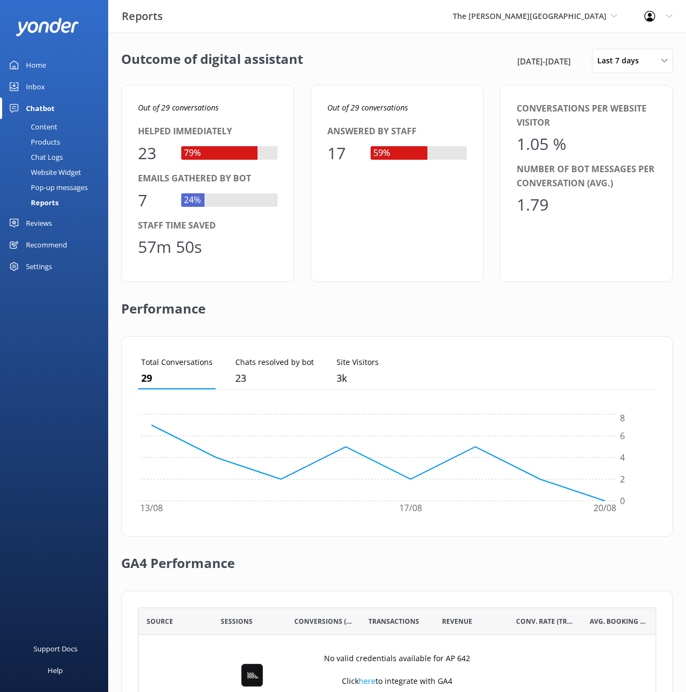
click at [462, 95] on div "Out of 29 conversations Answered by staff 17 59%" at bounding box center [397, 183] width 173 height 197
click at [624, 70] on div "Last 7 days Last 7 days Last 30 days Last month Last 90 days Last 180 days Cust…" at bounding box center [632, 61] width 81 height 24
click at [615, 197] on div "Custom" at bounding box center [610, 195] width 24 height 11
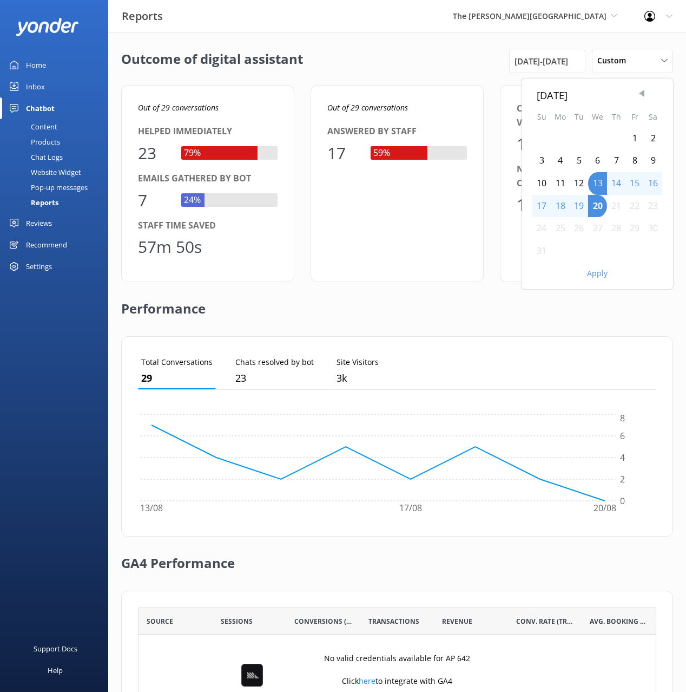
click at [640, 95] on span "Previous Month" at bounding box center [641, 93] width 11 height 11
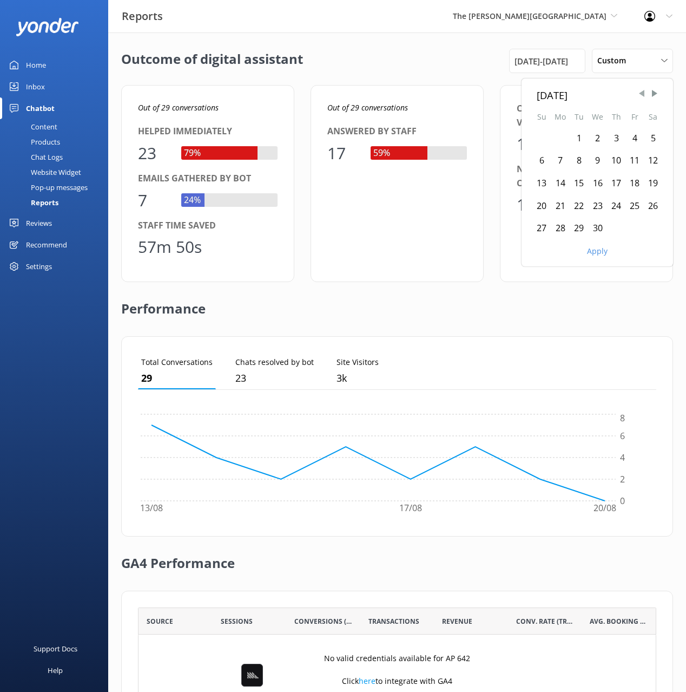
click at [640, 95] on span "Previous Month" at bounding box center [641, 93] width 11 height 11
click at [655, 139] on div "1" at bounding box center [653, 138] width 18 height 23
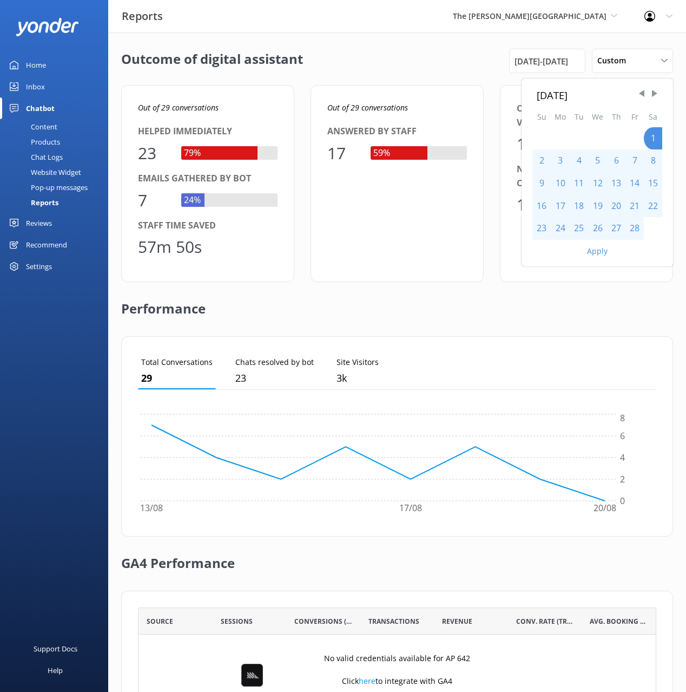
click at [603, 251] on button "Apply" at bounding box center [597, 251] width 21 height 8
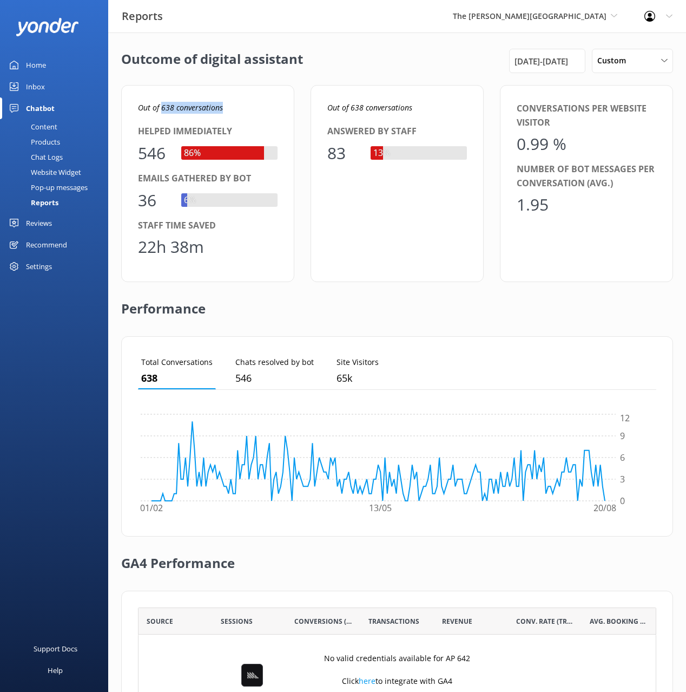
drag, startPoint x: 162, startPoint y: 107, endPoint x: 233, endPoint y: 108, distance: 70.9
click at [234, 107] on p "Out of 638 conversations" at bounding box center [208, 108] width 140 height 12
copy icon "638 conversations"
drag, startPoint x: 412, startPoint y: 52, endPoint x: 128, endPoint y: 193, distance: 317.5
click at [409, 52] on div "Outcome of digital assistant 1st Feb 25 - 20th Aug 25 Custom Last 7 days Last 3…" at bounding box center [397, 61] width 552 height 24
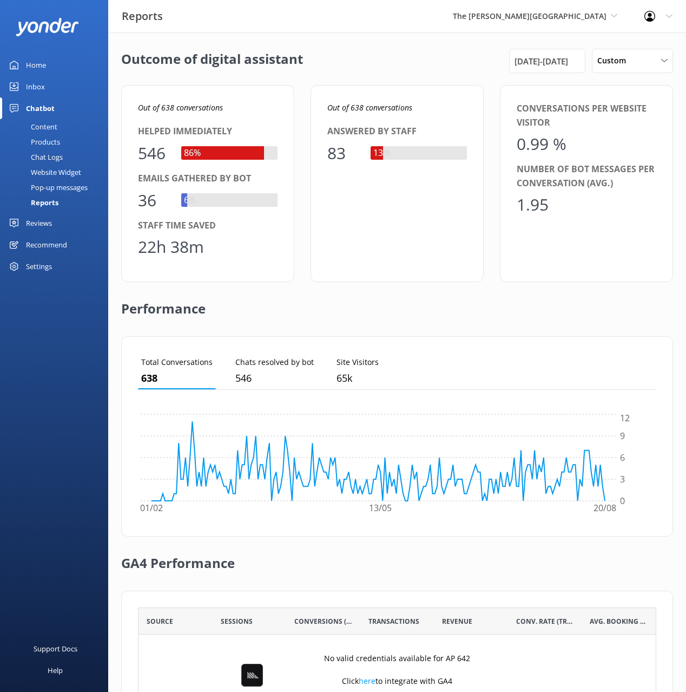
drag, startPoint x: 44, startPoint y: 185, endPoint x: 101, endPoint y: 191, distance: 57.2
click at [44, 185] on div "Pop-up messages" at bounding box center [46, 187] width 81 height 15
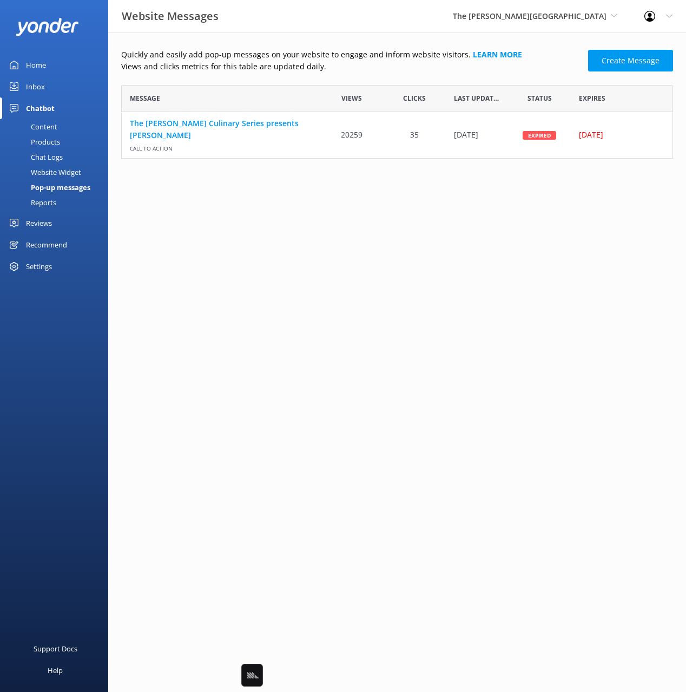
scroll to position [74, 552]
click at [348, 73] on p "Views and clicks metrics for this table are updated daily." at bounding box center [351, 67] width 461 height 12
drag, startPoint x: 348, startPoint y: 205, endPoint x: 269, endPoint y: 123, distance: 113.3
click at [348, 204] on html "Website Messages The [PERSON_NAME] Hotel Black Cat Cruises [GEOGRAPHIC_DATA] [G…" at bounding box center [343, 346] width 686 height 692
click at [227, 71] on p "Views and clicks metrics for this table are updated daily." at bounding box center [351, 67] width 461 height 12
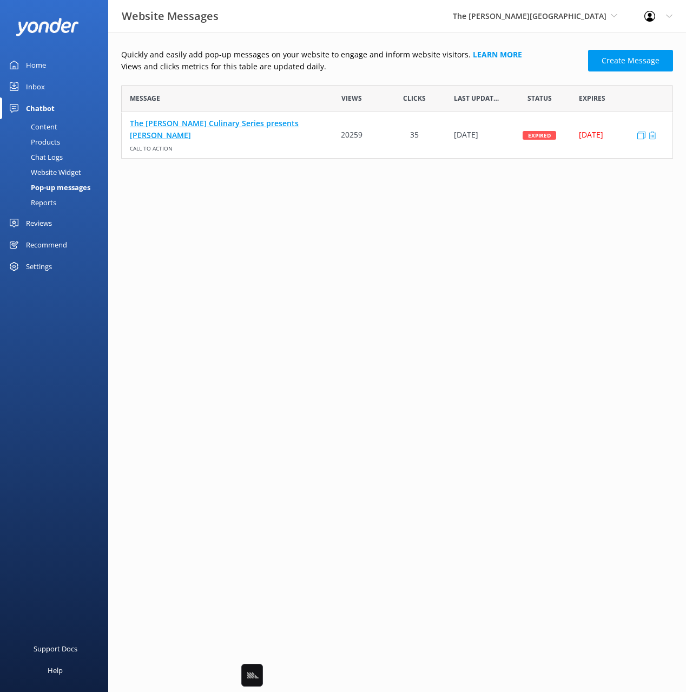
click at [229, 133] on link "The [PERSON_NAME] Culinary Series presents [PERSON_NAME]" at bounding box center [221, 129] width 182 height 24
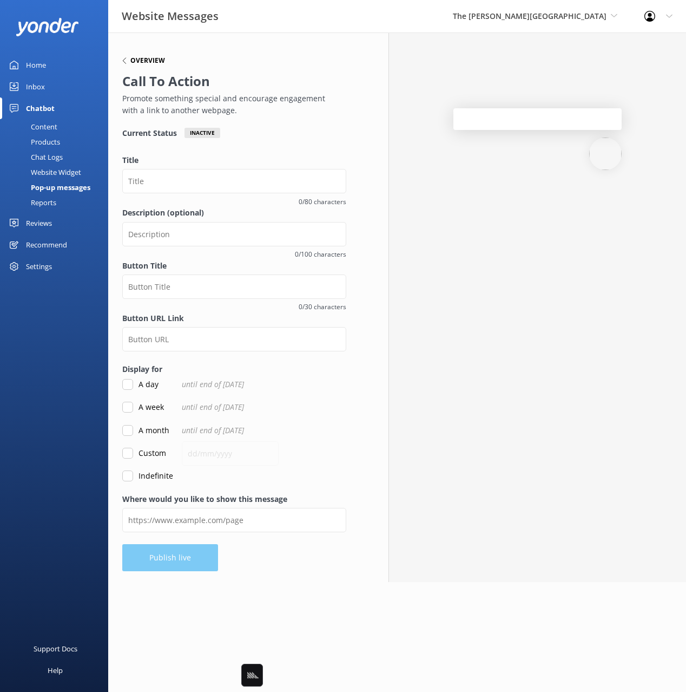
click at [152, 63] on h6 "Overview" at bounding box center [147, 60] width 35 height 6
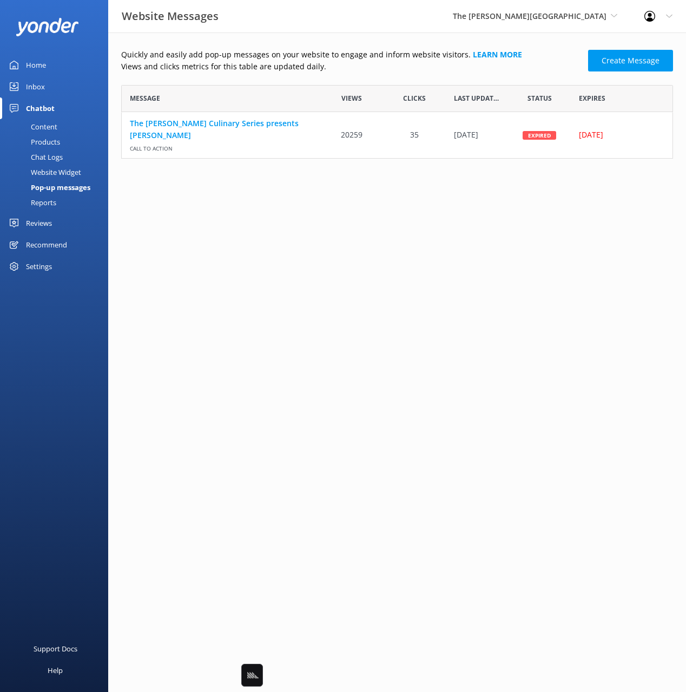
scroll to position [74, 552]
drag, startPoint x: 262, startPoint y: 247, endPoint x: 252, endPoint y: 172, distance: 76.0
click at [262, 245] on html "Website Messages The [PERSON_NAME] Hotel Black Cat Cruises [GEOGRAPHIC_DATA] [G…" at bounding box center [343, 346] width 686 height 692
click at [242, 129] on link "The [PERSON_NAME] Culinary Series presents [PERSON_NAME]" at bounding box center [221, 129] width 182 height 24
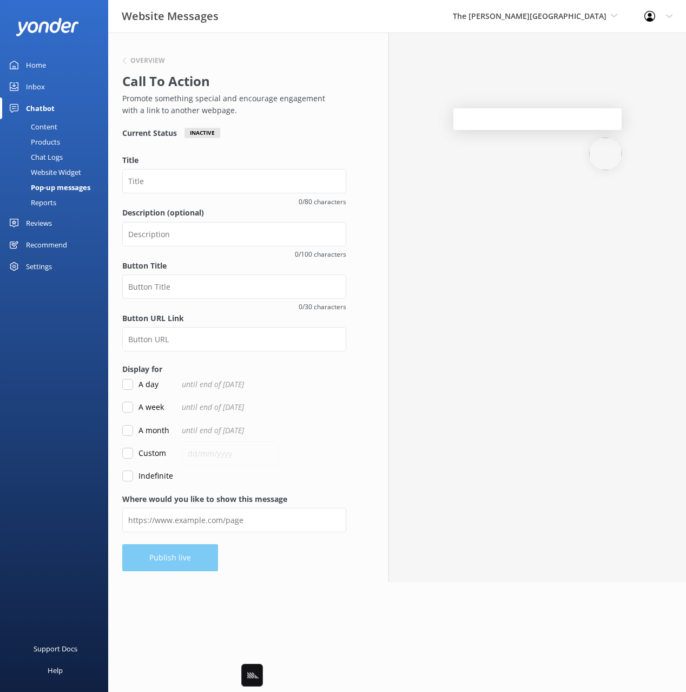
click at [157, 65] on div "Overview" at bounding box center [231, 61] width 219 height 14
click at [150, 64] on h6 "Overview" at bounding box center [147, 60] width 35 height 6
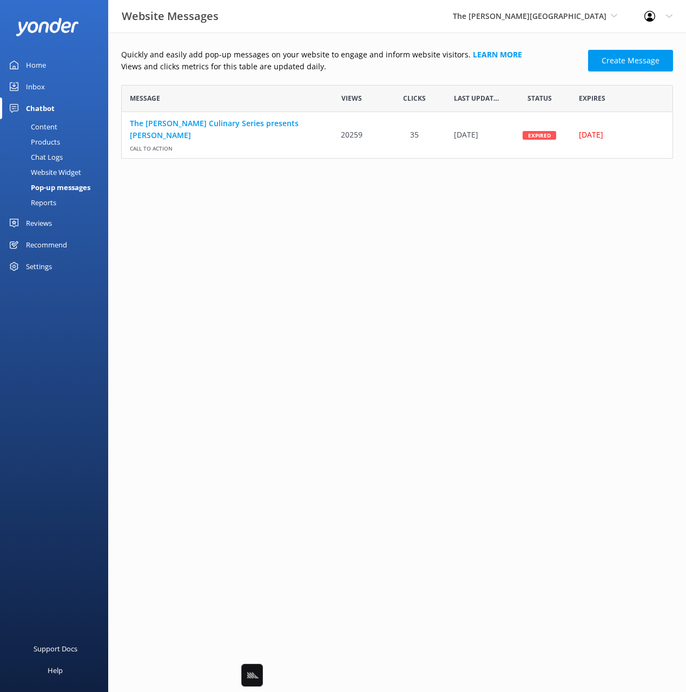
scroll to position [74, 552]
click at [345, 249] on html "Website Messages The [PERSON_NAME] Hotel Black Cat Cruises [GEOGRAPHIC_DATA] [G…" at bounding box center [343, 346] width 686 height 692
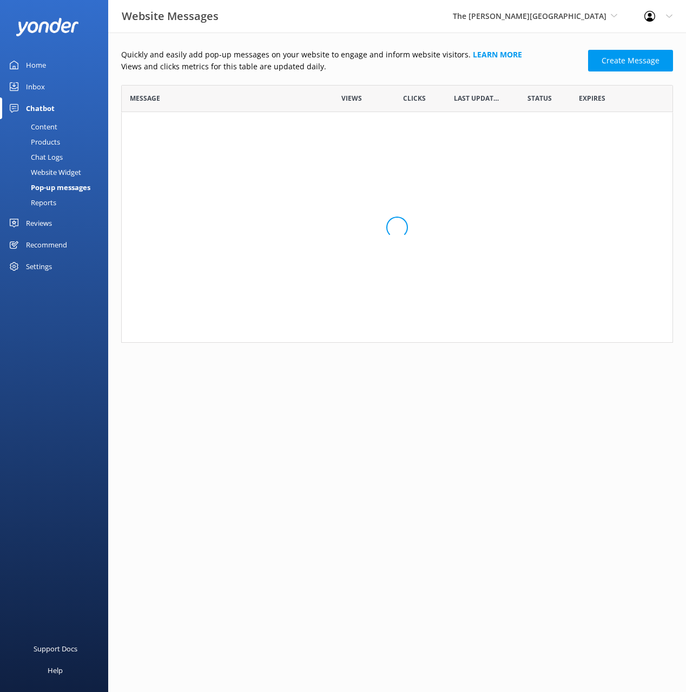
scroll to position [74, 552]
click at [333, 214] on html "Website Messages The [PERSON_NAME] Hotel Black Cat Cruises [GEOGRAPHIC_DATA] [G…" at bounding box center [343, 346] width 686 height 692
click at [274, 141] on span "Call to action" at bounding box center [221, 146] width 182 height 11
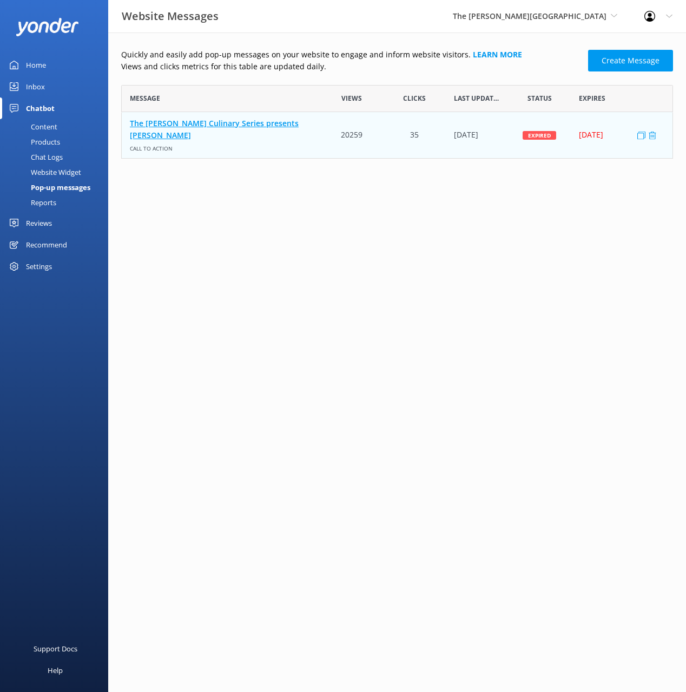
click at [275, 130] on link "The [PERSON_NAME] Culinary Series presents [PERSON_NAME]" at bounding box center [221, 129] width 182 height 24
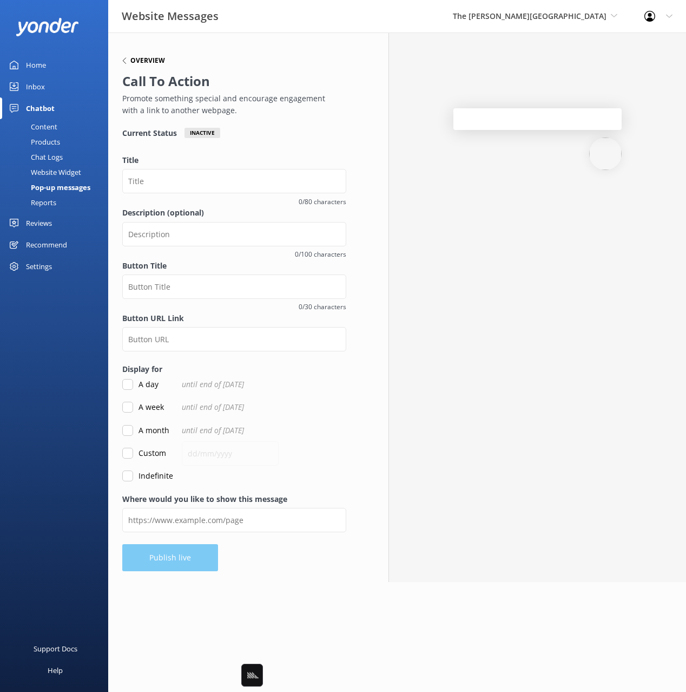
click at [149, 61] on h6 "Overview" at bounding box center [147, 60] width 35 height 6
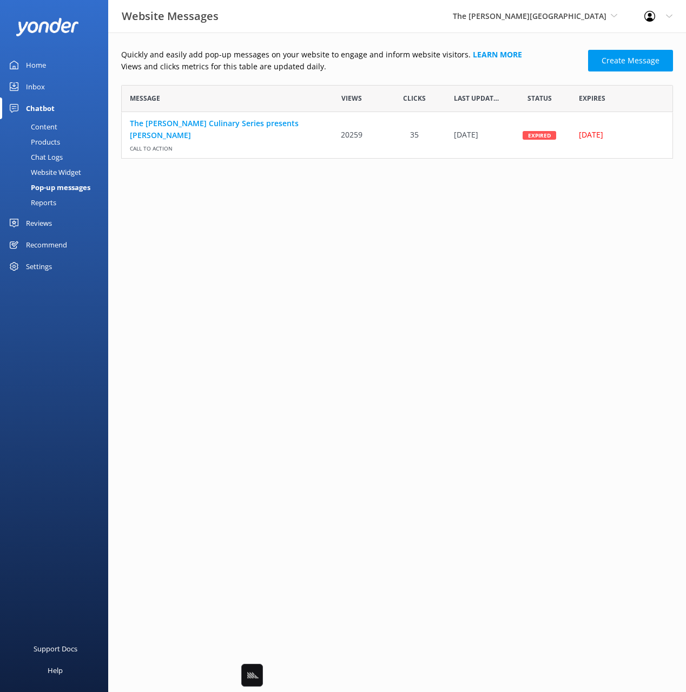
scroll to position [74, 552]
click at [501, 249] on html "Website Messages The [PERSON_NAME] Hotel Black Cat Cruises [GEOGRAPHIC_DATA] [G…" at bounding box center [343, 346] width 686 height 692
click at [530, 63] on p "Views and clicks metrics for this table are updated daily." at bounding box center [351, 67] width 461 height 12
click at [554, 19] on span "The [PERSON_NAME][GEOGRAPHIC_DATA]" at bounding box center [530, 16] width 154 height 10
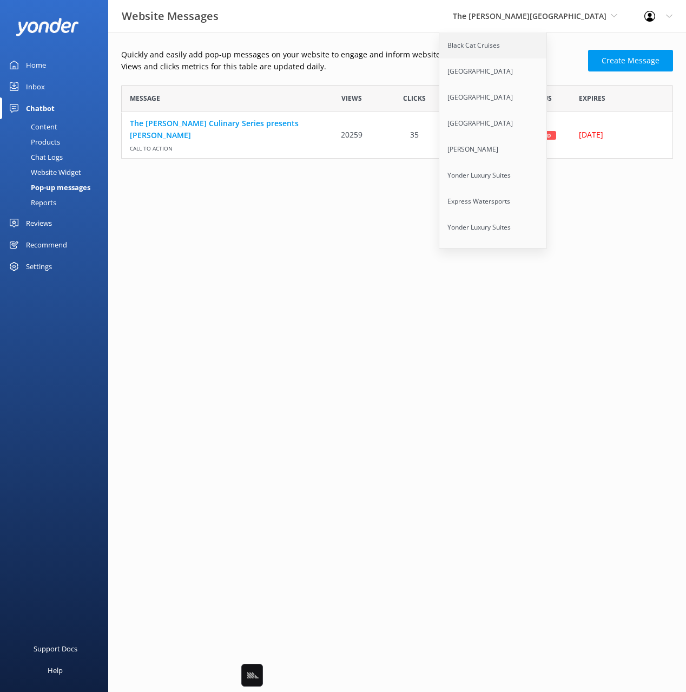
scroll to position [425, 0]
click at [548, 149] on link "Real NZ" at bounding box center [493, 140] width 108 height 26
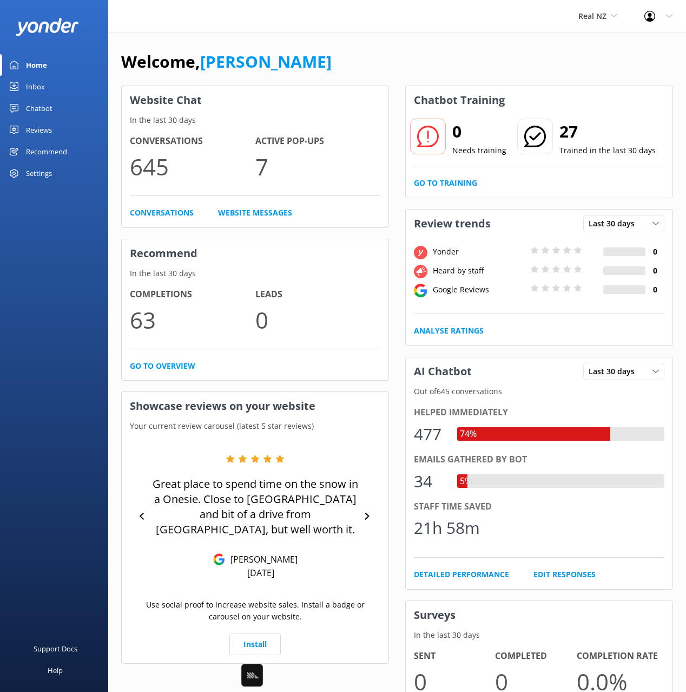
click at [44, 105] on div "Chatbot" at bounding box center [39, 108] width 27 height 22
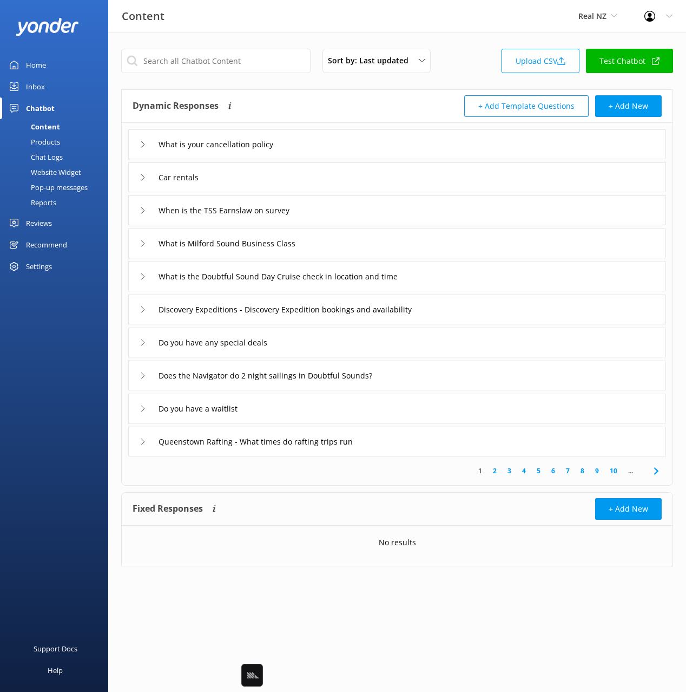
drag, startPoint x: 56, startPoint y: 182, endPoint x: 94, endPoint y: 174, distance: 38.2
click at [56, 182] on div "Pop-up messages" at bounding box center [46, 187] width 81 height 15
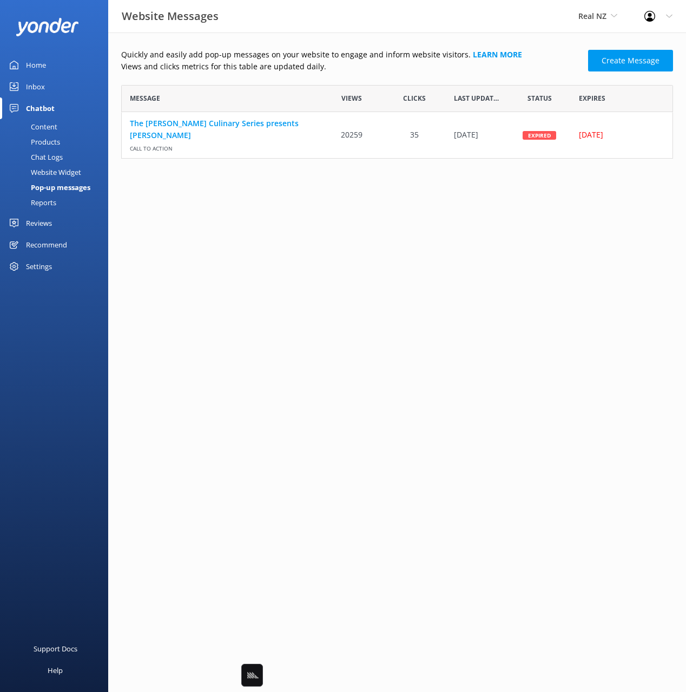
scroll to position [1407, 552]
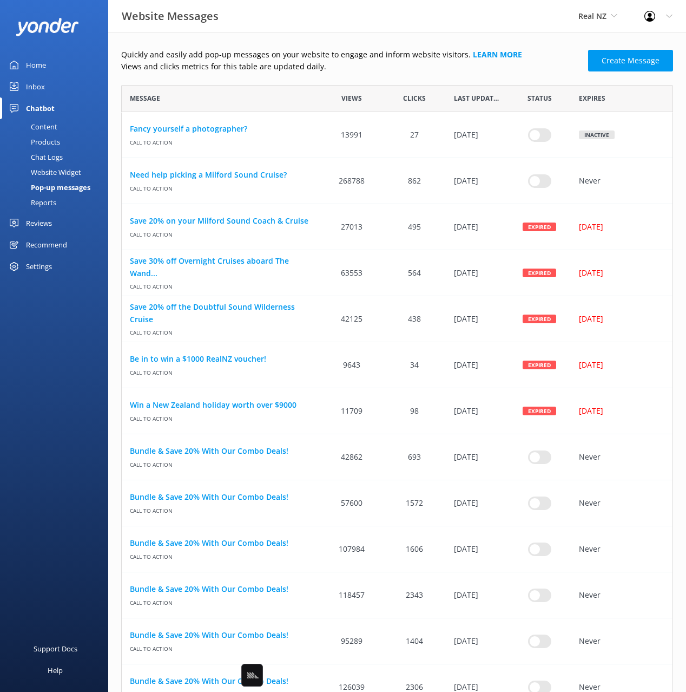
click at [365, 72] on p "Views and clicks metrics for this table are updated daily." at bounding box center [351, 67] width 461 height 12
click at [180, 125] on link "Fancy yourself a photographer?" at bounding box center [221, 129] width 182 height 12
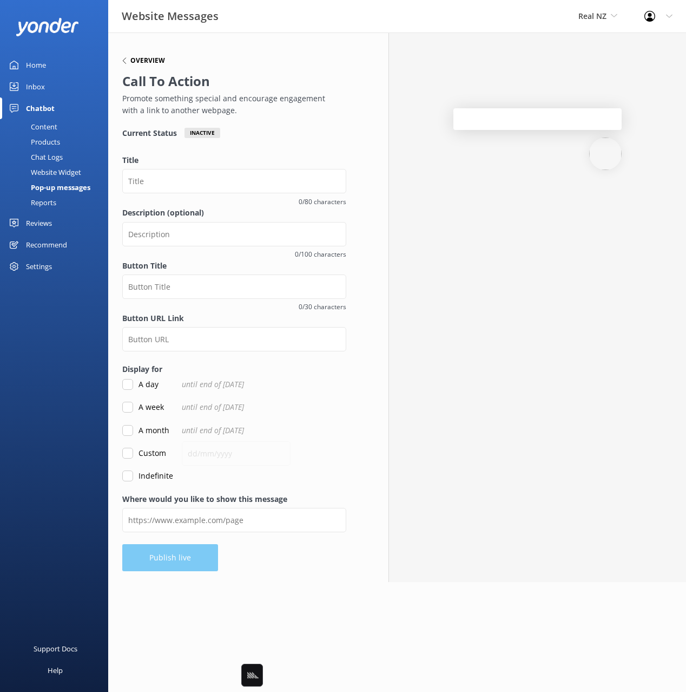
click at [154, 61] on h6 "Overview" at bounding box center [147, 60] width 35 height 6
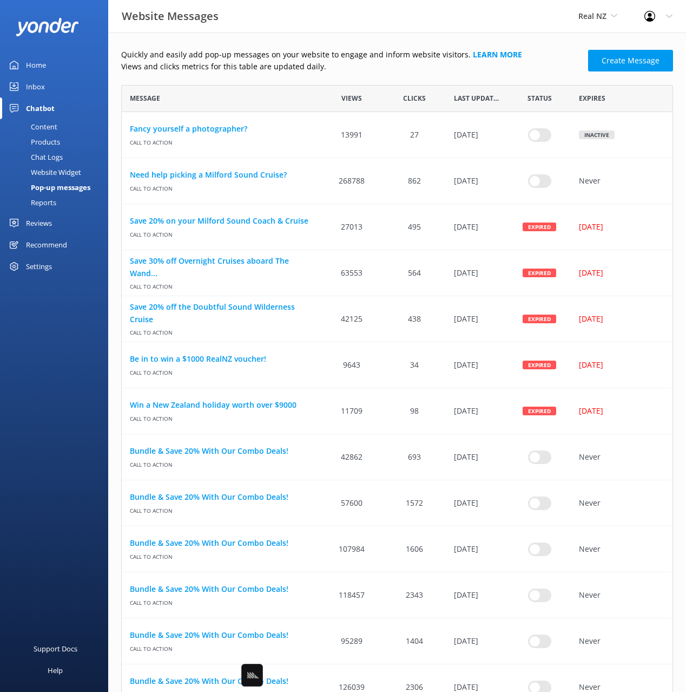
scroll to position [1407, 552]
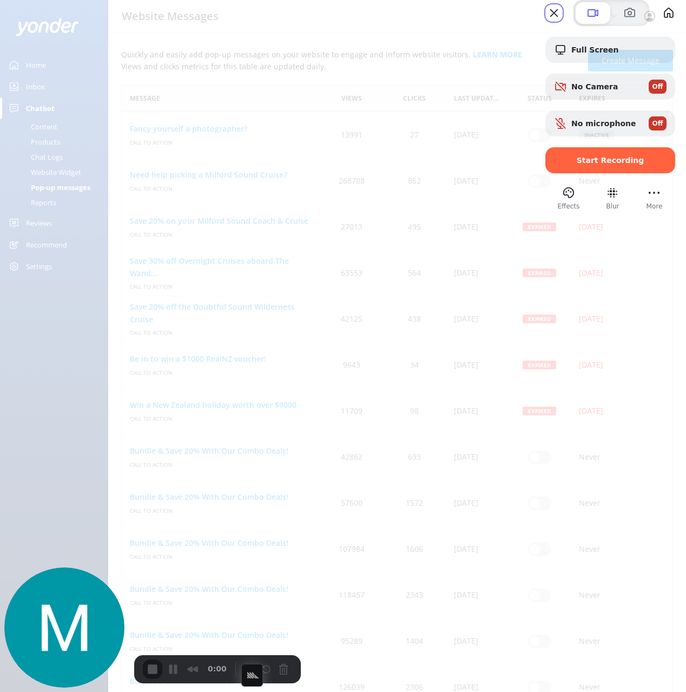
click at [594, 165] on span "Start Recording" at bounding box center [611, 160] width 68 height 9
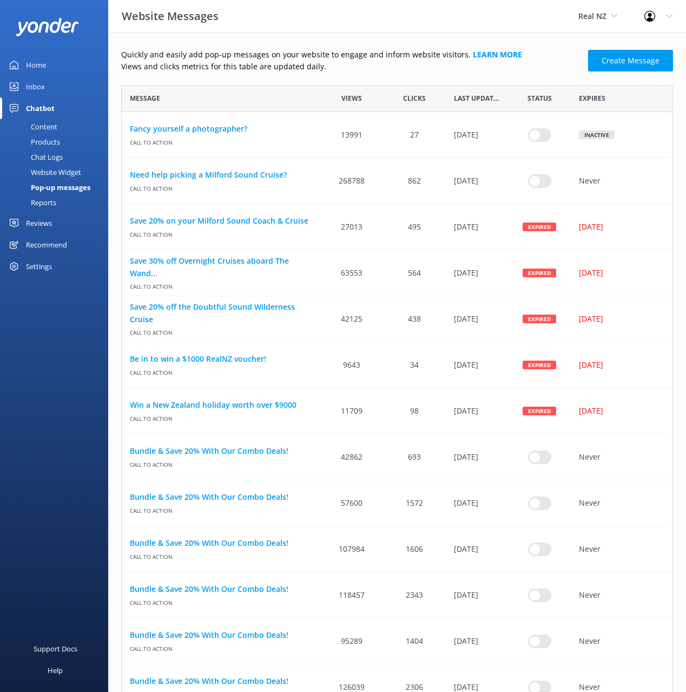
scroll to position [1407, 552]
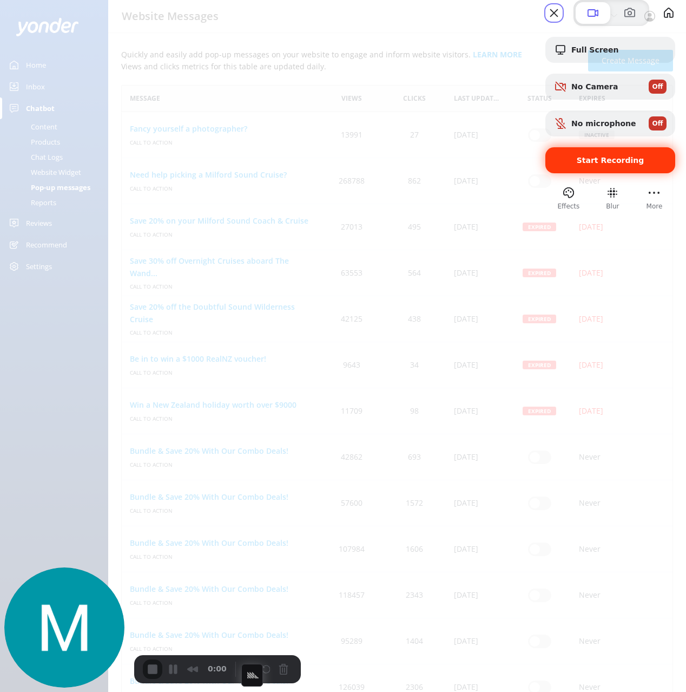
click at [583, 165] on span "Start Recording" at bounding box center [611, 160] width 68 height 9
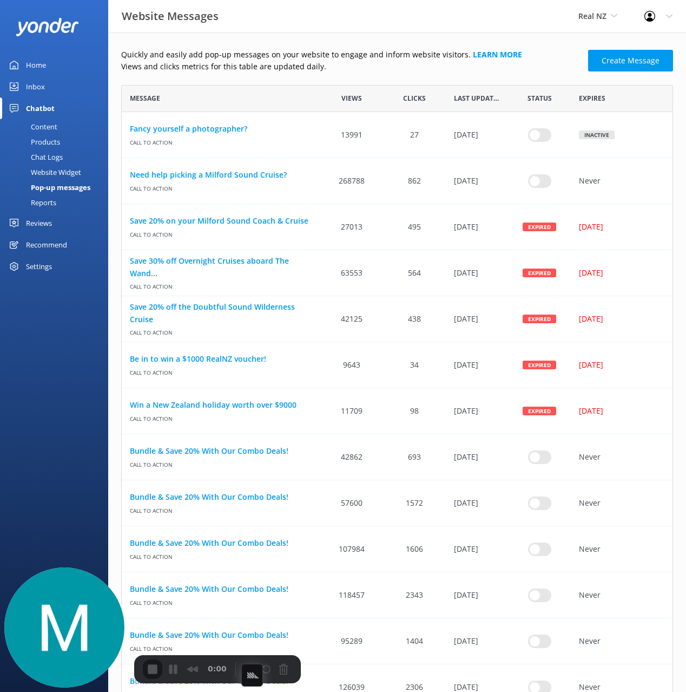
drag, startPoint x: 553, startPoint y: 17, endPoint x: 537, endPoint y: 49, distance: 34.9
click at [611, 19] on div "Website Messages Real NZ Black Cat Cruises Banff Airporter International Antarc…" at bounding box center [343, 16] width 686 height 32
click at [423, 55] on p "Quickly and easily add pop-up messages on your website to engage and inform web…" at bounding box center [351, 55] width 461 height 12
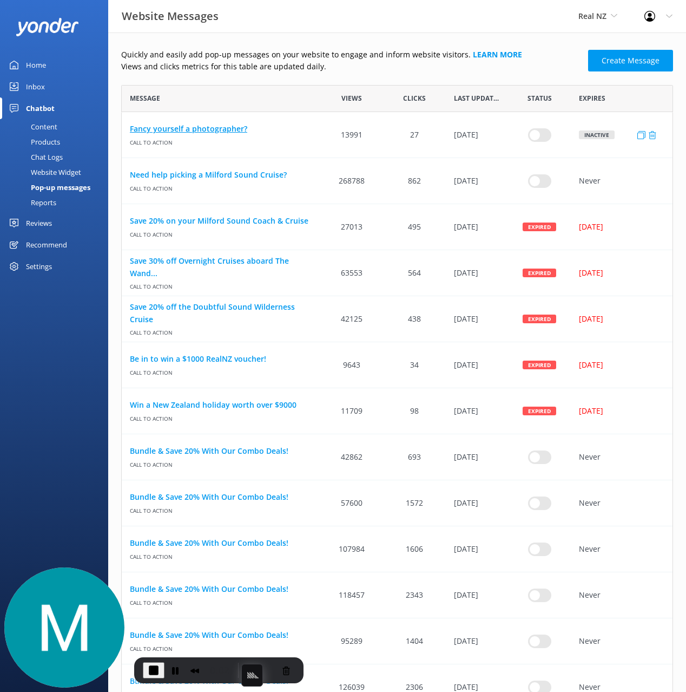
click at [216, 127] on link "Fancy yourself a photographer?" at bounding box center [221, 129] width 182 height 12
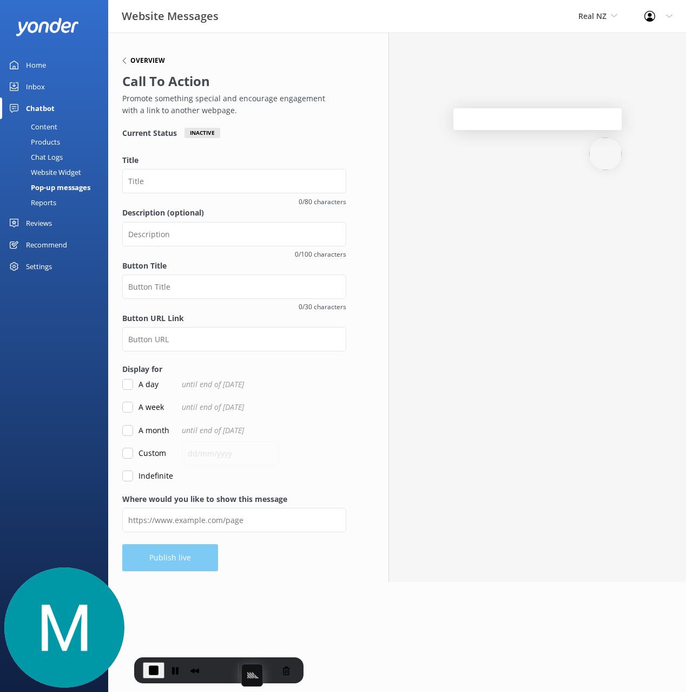
click at [148, 61] on h6 "Overview" at bounding box center [147, 60] width 35 height 6
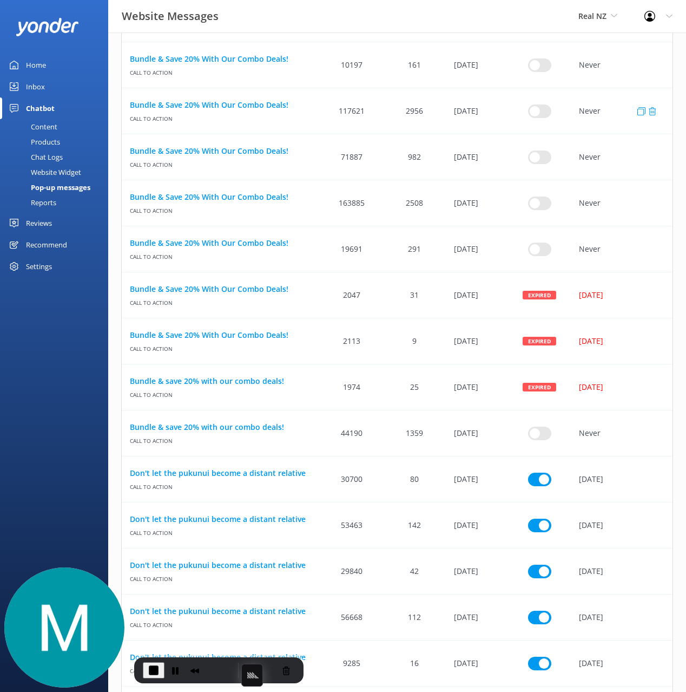
scroll to position [823, 0]
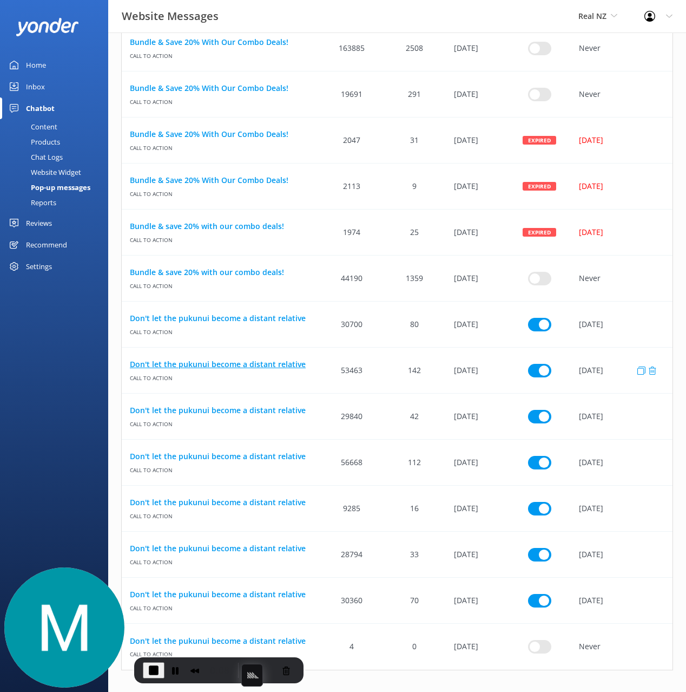
click at [182, 365] on link "Don't let the pukunui become a distant relative" at bounding box center [221, 364] width 182 height 12
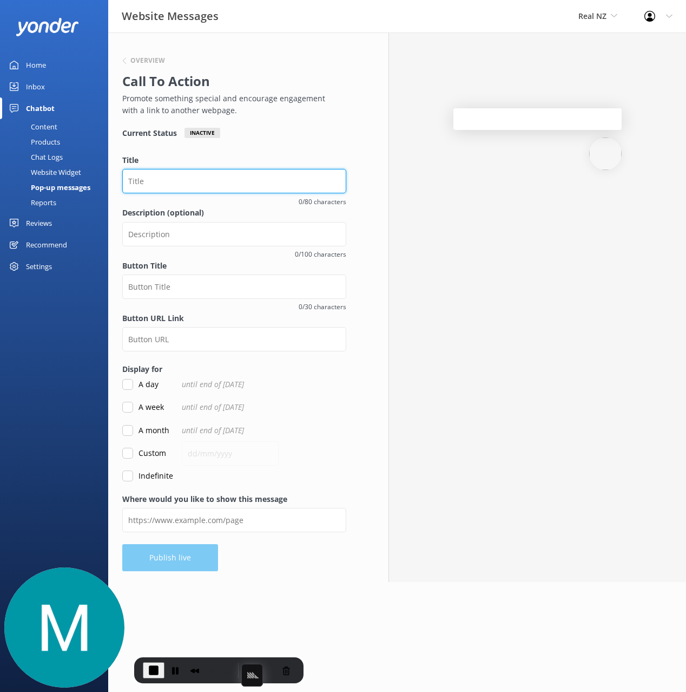
click at [182, 176] on input "Title" at bounding box center [234, 181] width 224 height 24
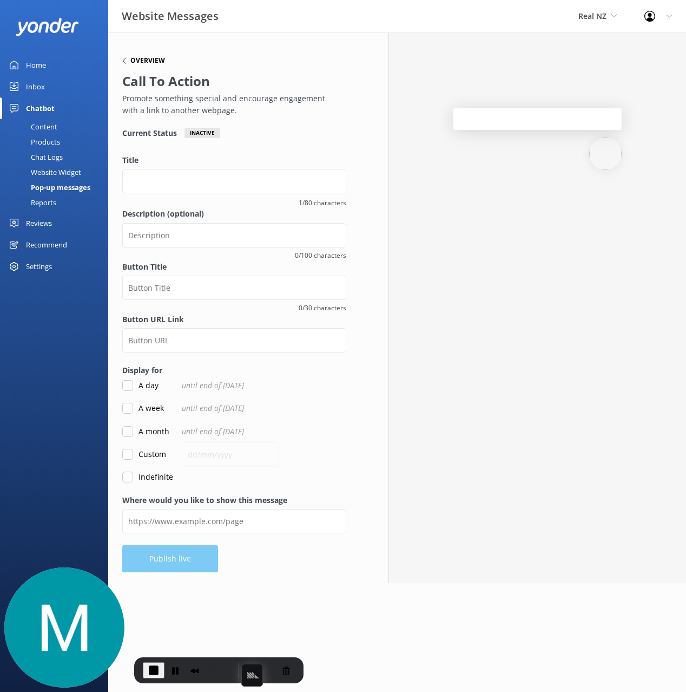
click at [148, 62] on h6 "Overview" at bounding box center [147, 60] width 35 height 6
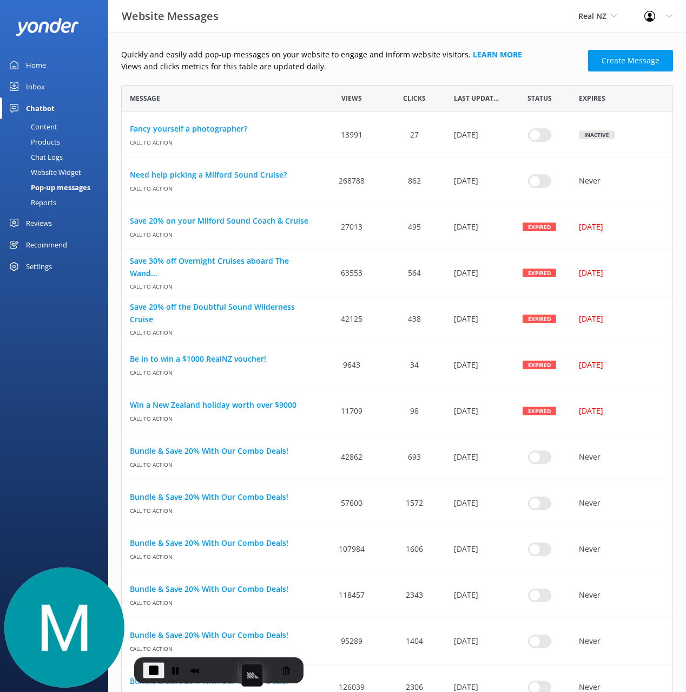
scroll to position [1407, 552]
click at [584, 18] on span "Real NZ" at bounding box center [592, 16] width 28 height 10
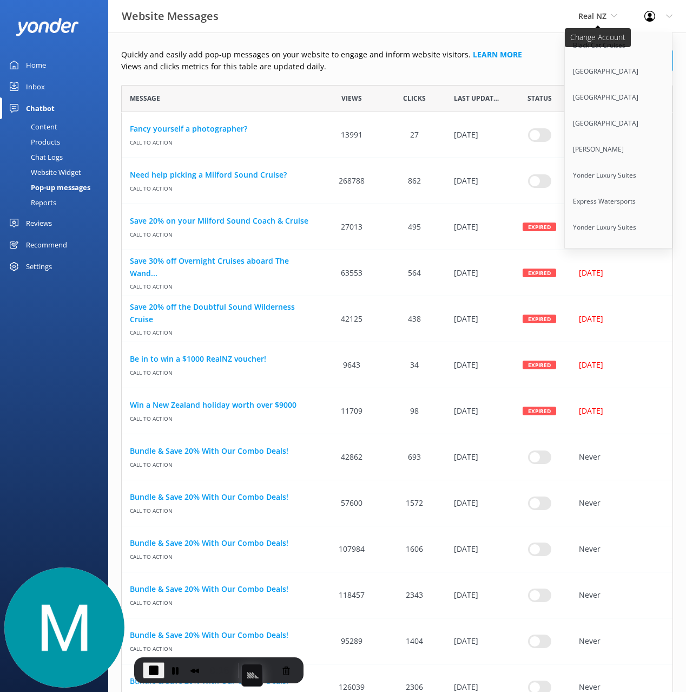
scroll to position [5181, 0]
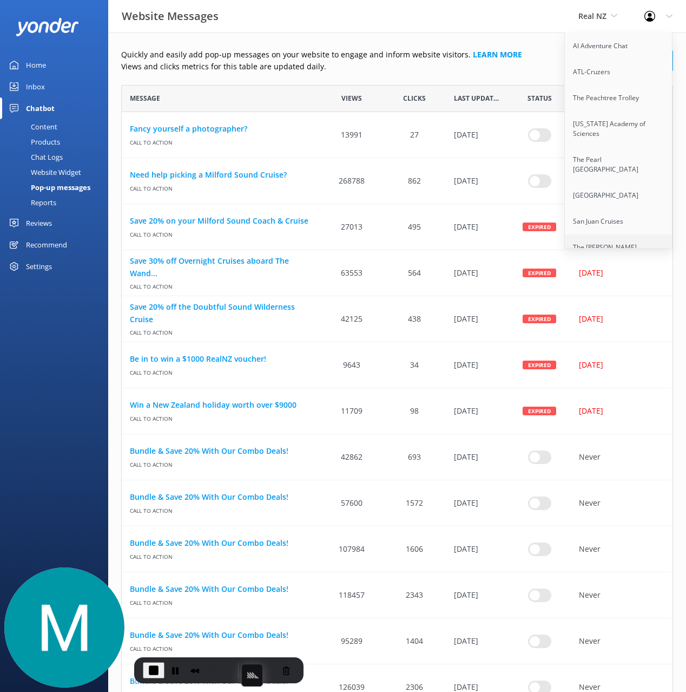
click at [611, 234] on link "The [PERSON_NAME][GEOGRAPHIC_DATA]" at bounding box center [619, 252] width 108 height 36
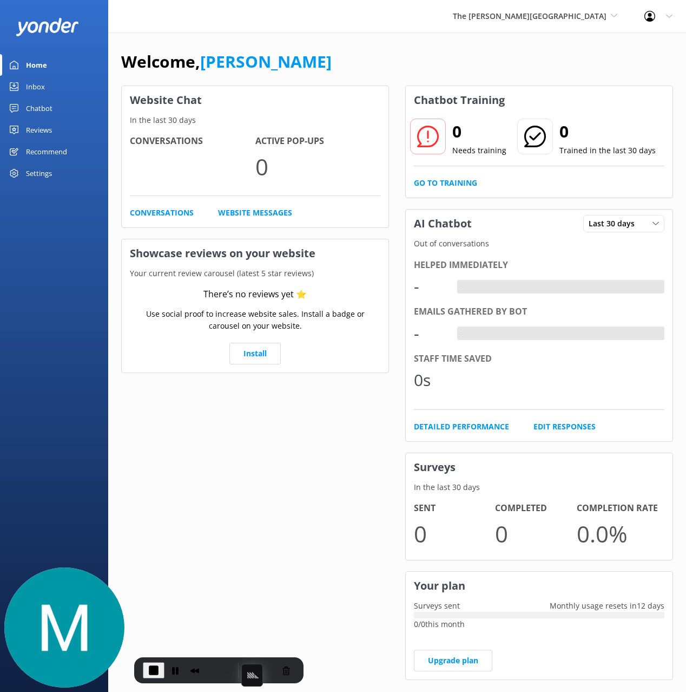
click at [32, 107] on div "Chatbot" at bounding box center [39, 108] width 27 height 22
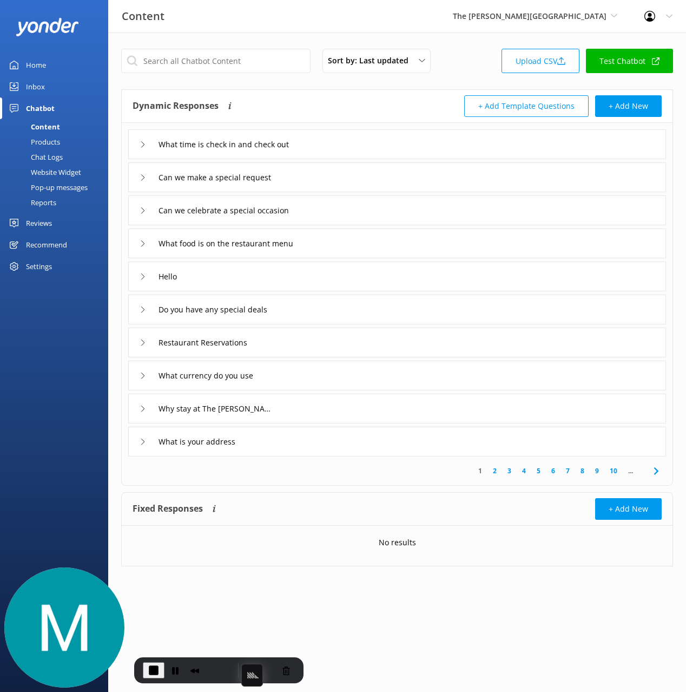
click at [55, 173] on div "Website Widget" at bounding box center [43, 172] width 75 height 15
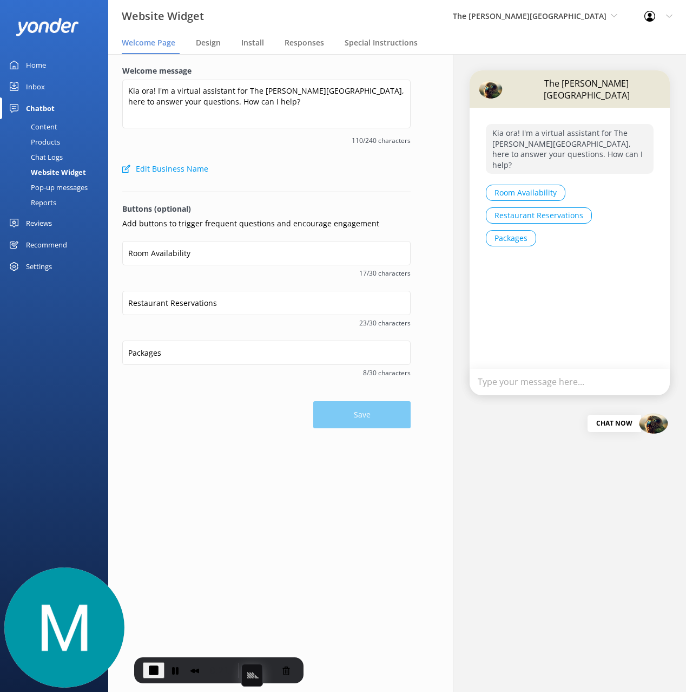
drag, startPoint x: 44, startPoint y: 186, endPoint x: 62, endPoint y: 179, distance: 18.5
click at [45, 186] on div "Pop-up messages" at bounding box center [46, 187] width 81 height 15
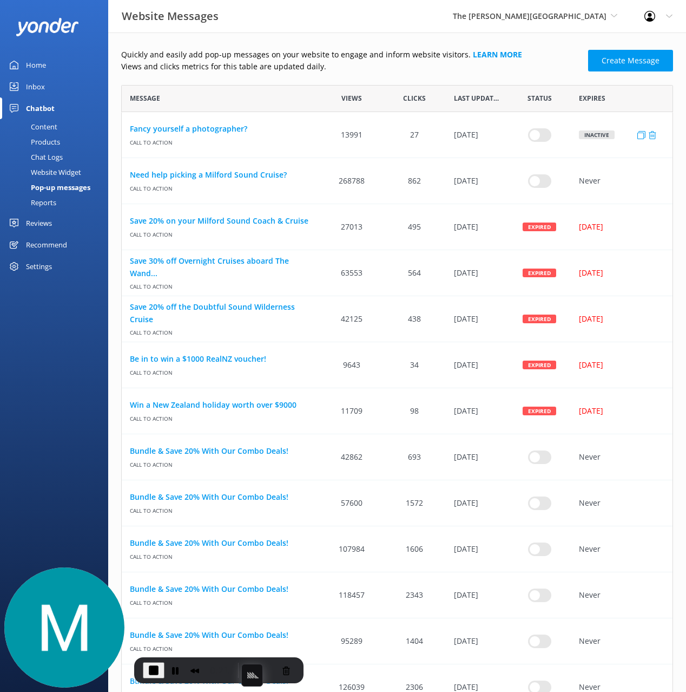
scroll to position [74, 552]
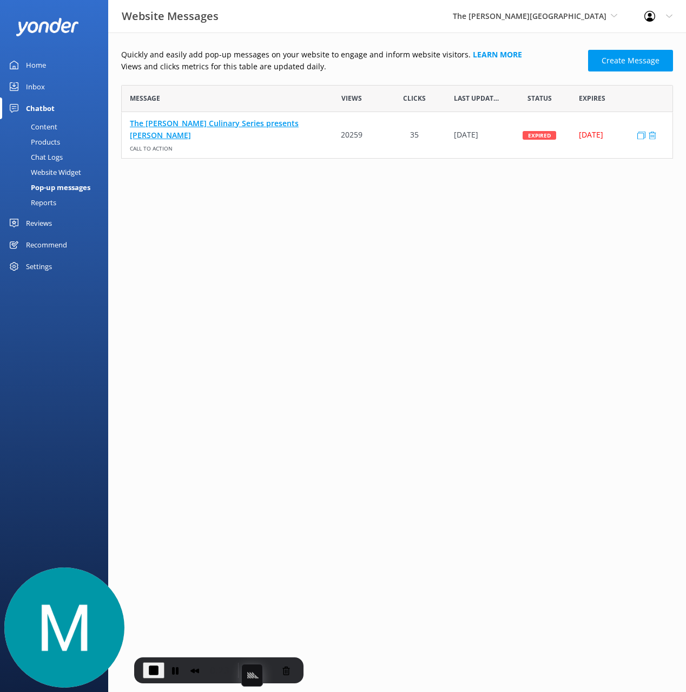
click at [206, 130] on link "The [PERSON_NAME] Culinary Series presents [PERSON_NAME]" at bounding box center [221, 129] width 182 height 24
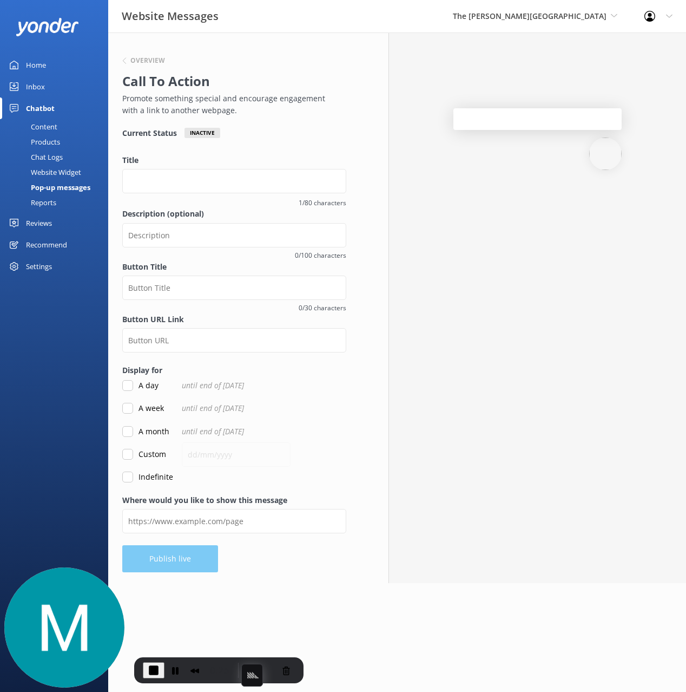
click at [151, 670] on span "End Recording" at bounding box center [153, 669] width 13 height 13
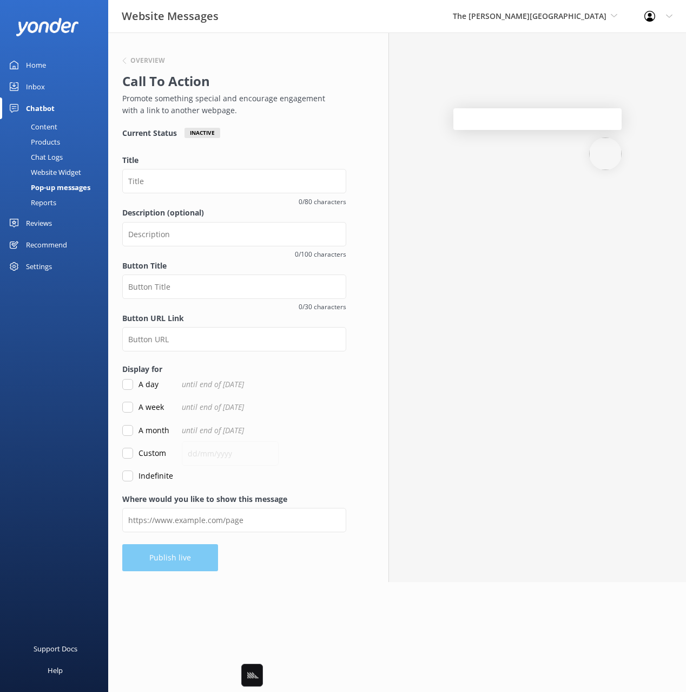
click at [55, 184] on div "Pop-up messages" at bounding box center [48, 187] width 84 height 15
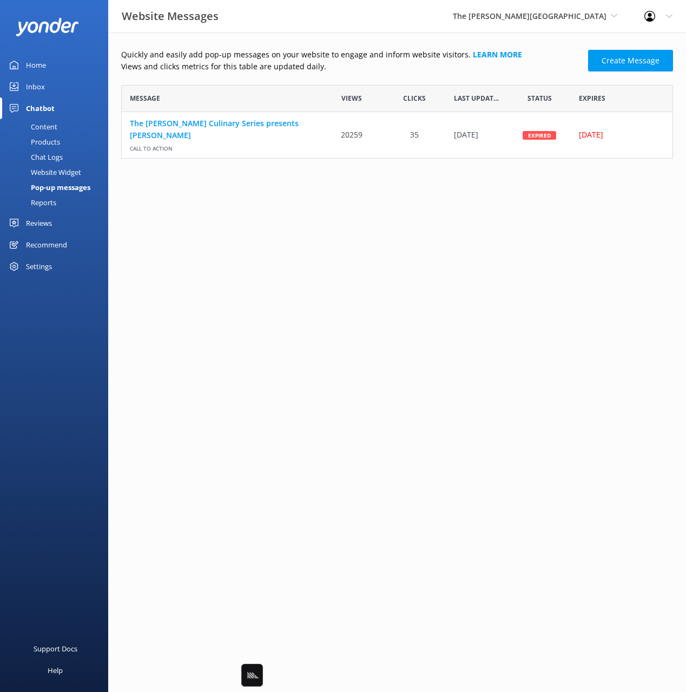
scroll to position [74, 552]
drag, startPoint x: 344, startPoint y: 249, endPoint x: 315, endPoint y: 250, distance: 28.7
click at [343, 250] on html "Website Messages The [PERSON_NAME] Hotel Black Cat Cruises [GEOGRAPHIC_DATA] [G…" at bounding box center [343, 346] width 686 height 692
click at [313, 249] on html "Website Messages The [PERSON_NAME] Hotel Black Cat Cruises [GEOGRAPHIC_DATA] [G…" at bounding box center [343, 346] width 686 height 692
click at [304, 258] on html "Website Messages The [PERSON_NAME] Hotel Black Cat Cruises [GEOGRAPHIC_DATA] [G…" at bounding box center [343, 346] width 686 height 692
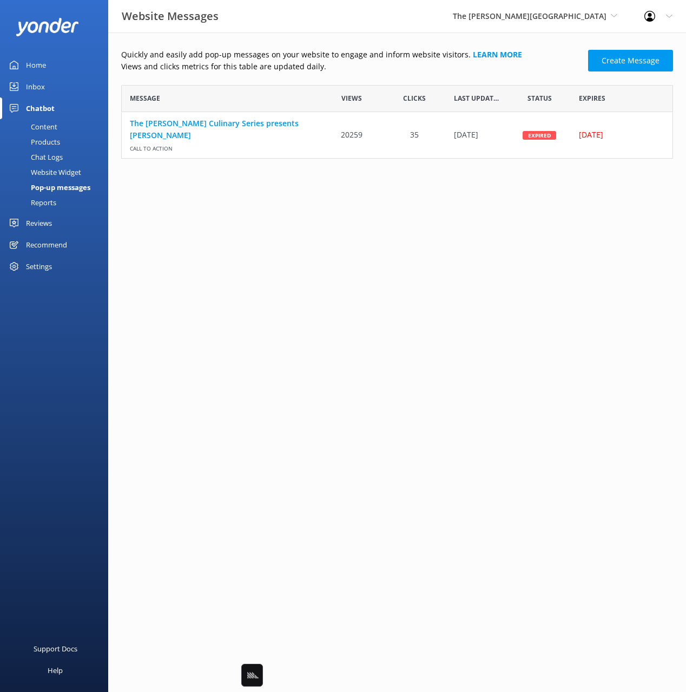
drag, startPoint x: 55, startPoint y: 202, endPoint x: 44, endPoint y: 201, distance: 11.4
click at [55, 201] on div "Reports" at bounding box center [31, 202] width 50 height 15
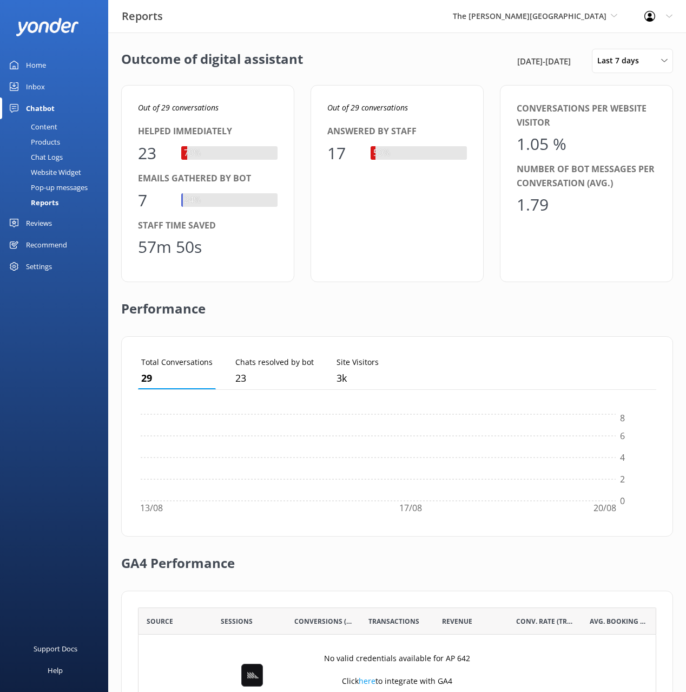
click at [53, 160] on div "Chat Logs" at bounding box center [34, 156] width 56 height 15
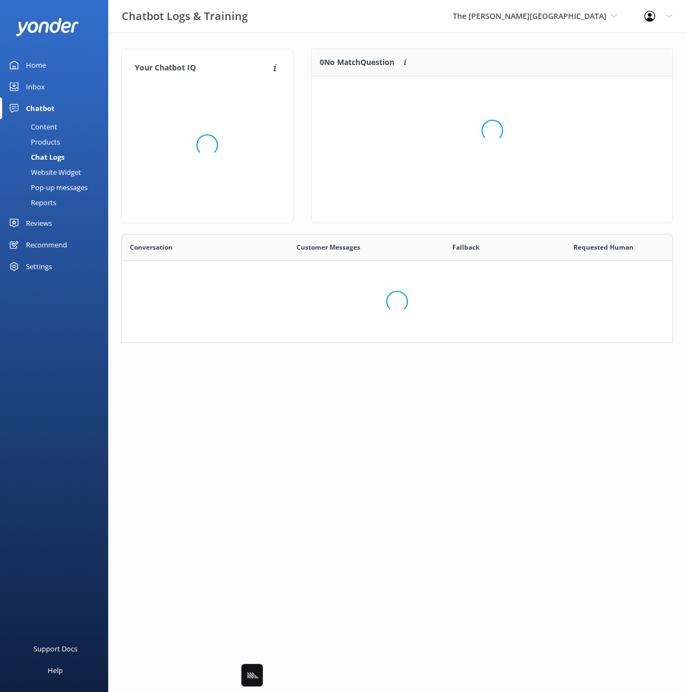
scroll to position [136, 361]
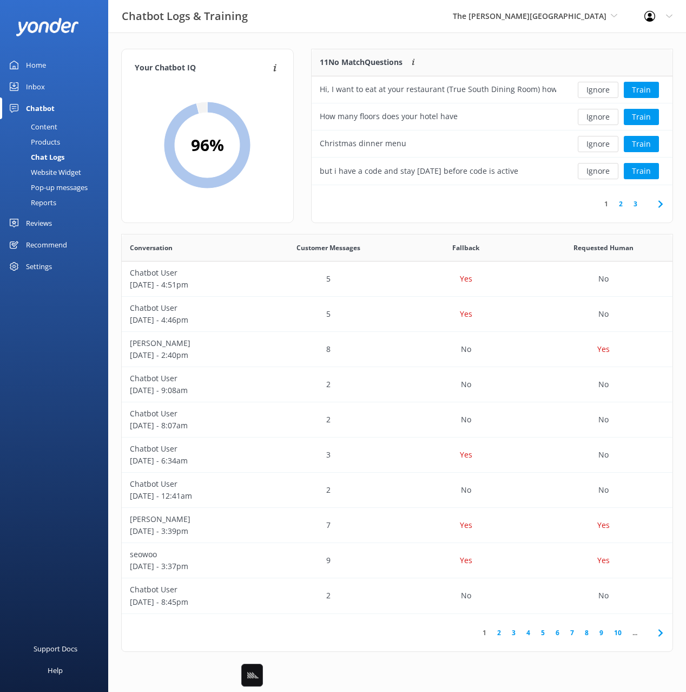
click at [279, 214] on div "Your Chatbot IQ Your Chatbot IQ is the percentage of trained FAQs against untra…" at bounding box center [207, 136] width 173 height 174
click at [274, 36] on div "Your Chatbot IQ Your Chatbot IQ is the percentage of trained FAQs against untra…" at bounding box center [397, 352] width 578 height 641
click at [414, 34] on div "Your Chatbot IQ Your Chatbot IQ is the percentage of trained FAQs against untra…" at bounding box center [397, 352] width 578 height 641
click at [71, 179] on div "Website Widget" at bounding box center [43, 172] width 75 height 15
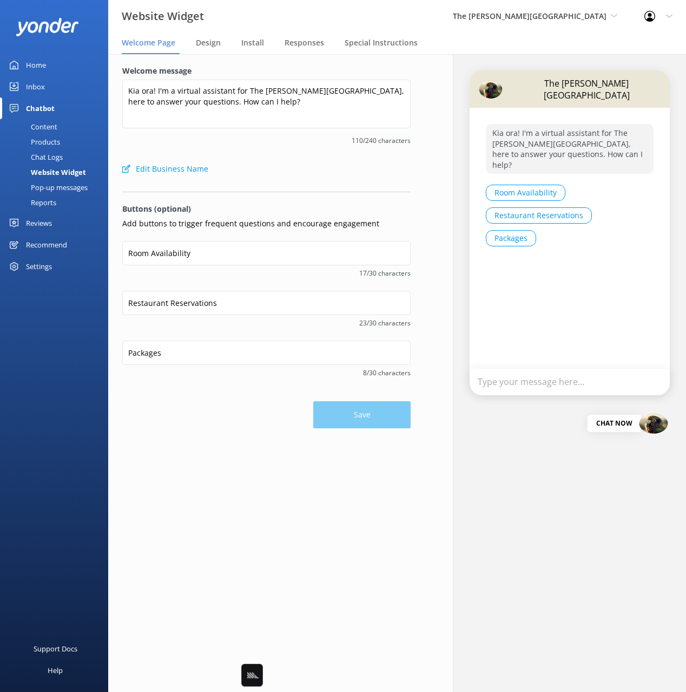
click at [68, 187] on div "Pop-up messages" at bounding box center [46, 187] width 81 height 15
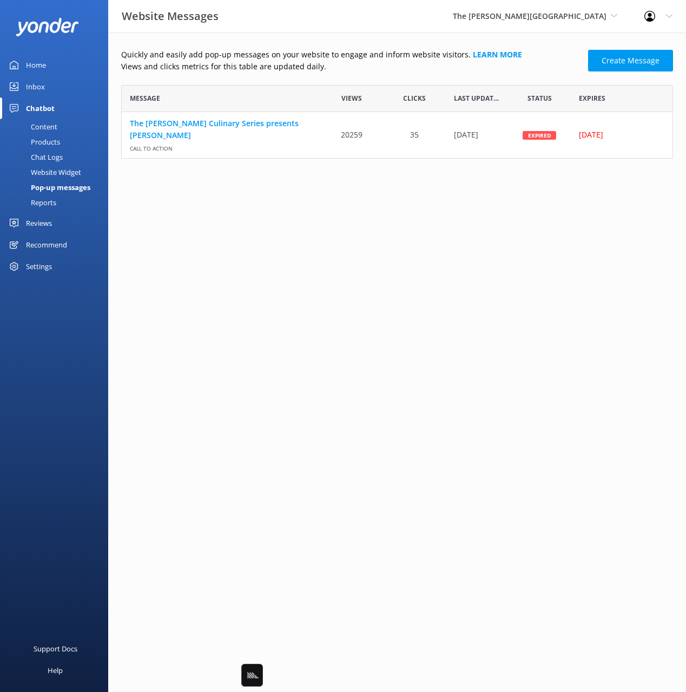
scroll to position [74, 552]
click at [311, 208] on html "Website Messages The [PERSON_NAME] Hotel Black Cat Cruises [GEOGRAPHIC_DATA] [G…" at bounding box center [343, 346] width 686 height 692
click at [254, 70] on p "Views and clicks metrics for this table are updated daily." at bounding box center [351, 67] width 461 height 12
drag, startPoint x: 239, startPoint y: 71, endPoint x: 230, endPoint y: 56, distance: 17.0
click at [239, 71] on p "Views and clicks metrics for this table are updated daily." at bounding box center [351, 67] width 461 height 12
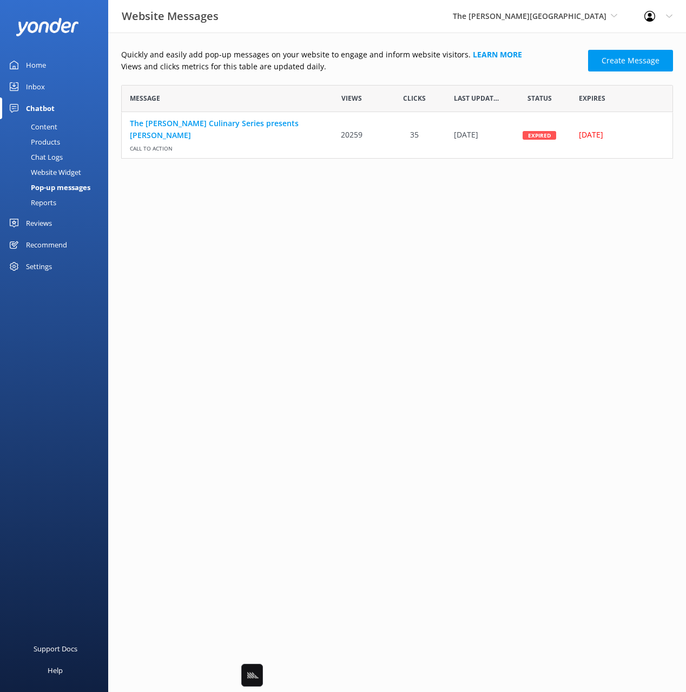
click at [43, 225] on div "Reviews" at bounding box center [39, 223] width 26 height 22
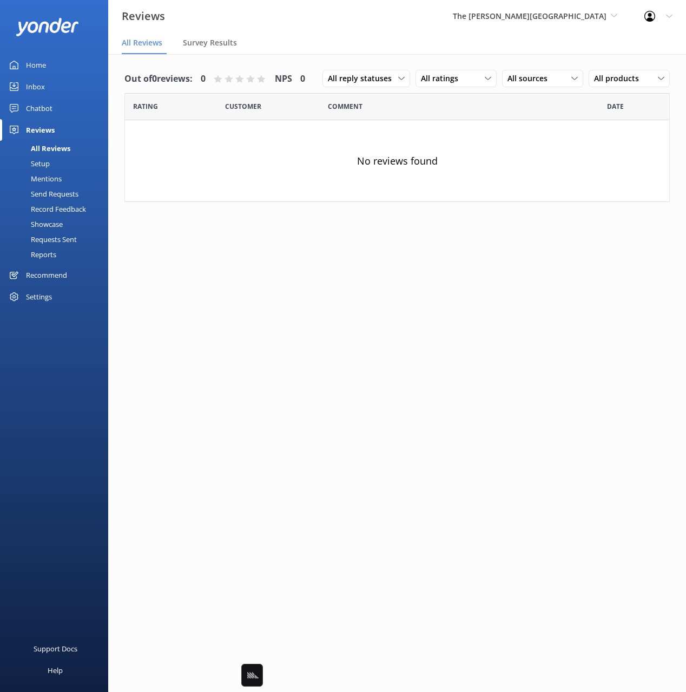
drag, startPoint x: 308, startPoint y: 108, endPoint x: 284, endPoint y: 109, distance: 24.4
click at [306, 108] on div "Customer" at bounding box center [276, 106] width 103 height 27
click at [29, 65] on div "Home" at bounding box center [36, 65] width 20 height 22
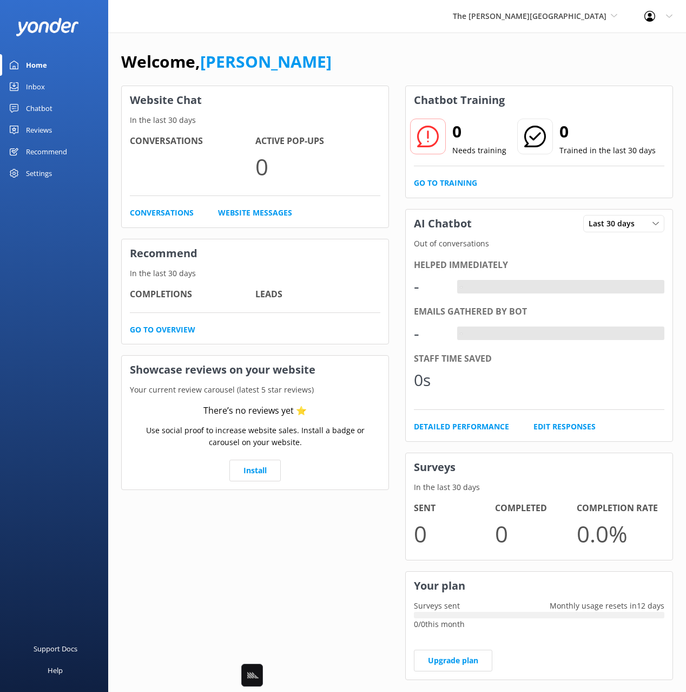
click at [440, 68] on div "Welcome, [PERSON_NAME]" at bounding box center [397, 67] width 552 height 37
click at [429, 70] on div "Welcome, [PERSON_NAME]" at bounding box center [397, 67] width 552 height 37
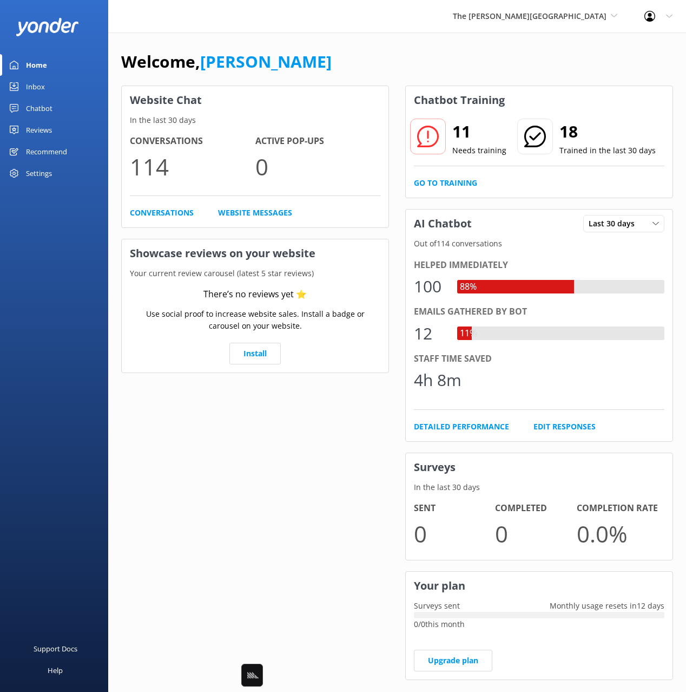
drag, startPoint x: 314, startPoint y: 58, endPoint x: 303, endPoint y: 85, distance: 29.3
click at [314, 58] on div "Welcome, [PERSON_NAME]" at bounding box center [397, 67] width 552 height 37
click at [69, 235] on div "Home Inbox Chatbot Content Products Chat Logs Website Widget Pop-up messages Re…" at bounding box center [54, 173] width 108 height 346
click at [40, 175] on div "Settings" at bounding box center [39, 173] width 26 height 22
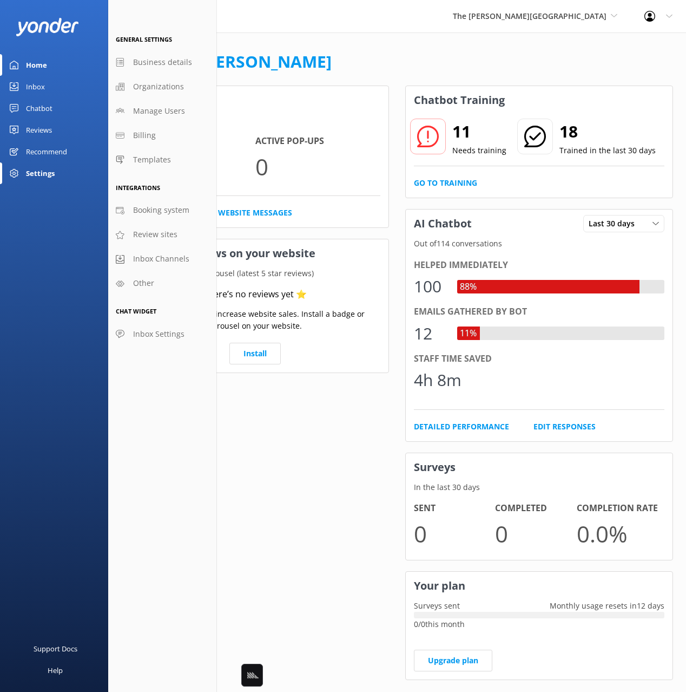
drag, startPoint x: 35, startPoint y: 63, endPoint x: 213, endPoint y: 42, distance: 179.3
click at [35, 63] on div "Home" at bounding box center [36, 65] width 21 height 22
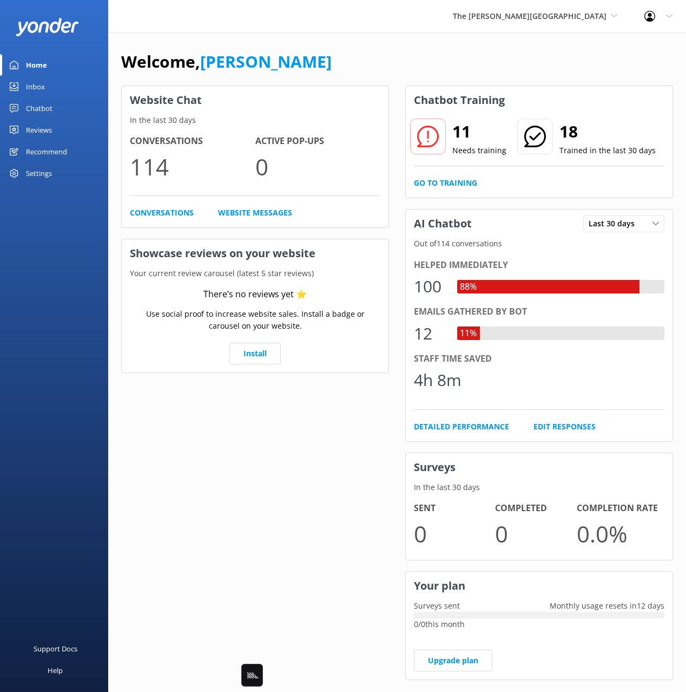
click at [427, 25] on div "The [PERSON_NAME] Hotel Black Cat Cruises [GEOGRAPHIC_DATA] [GEOGRAPHIC_DATA] […" at bounding box center [343, 16] width 686 height 32
drag, startPoint x: 50, startPoint y: 155, endPoint x: 56, endPoint y: 160, distance: 7.4
click at [50, 155] on div "Recommend" at bounding box center [46, 152] width 41 height 22
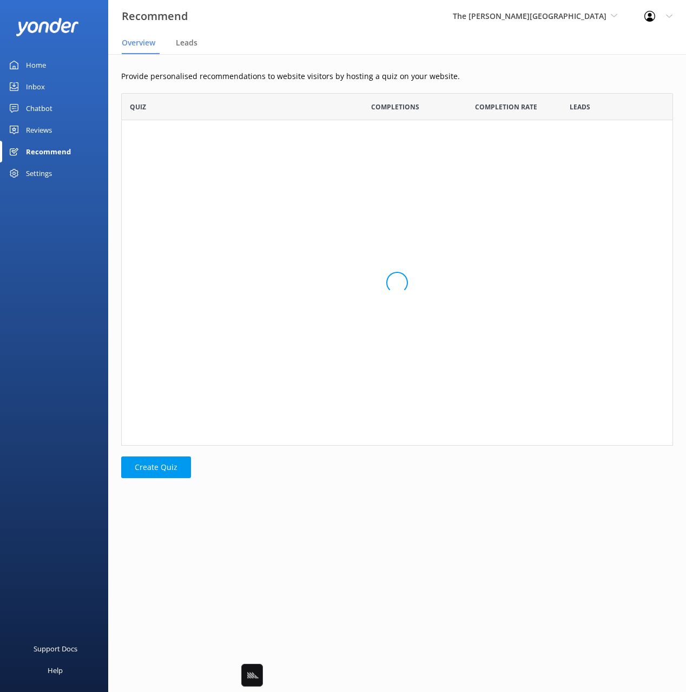
scroll to position [352, 552]
